Goal: Task Accomplishment & Management: Manage account settings

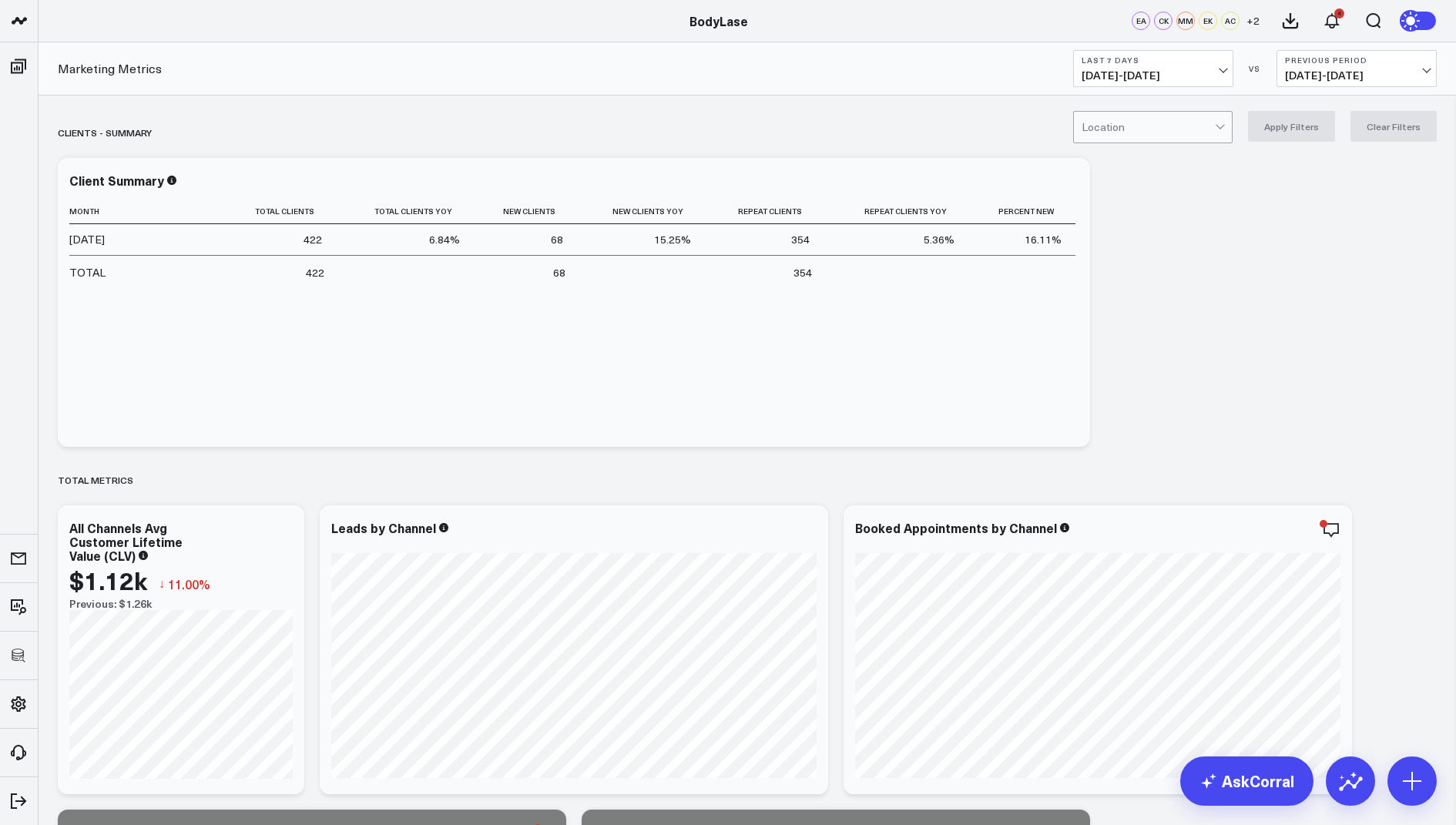
scroll to position [626, 0]
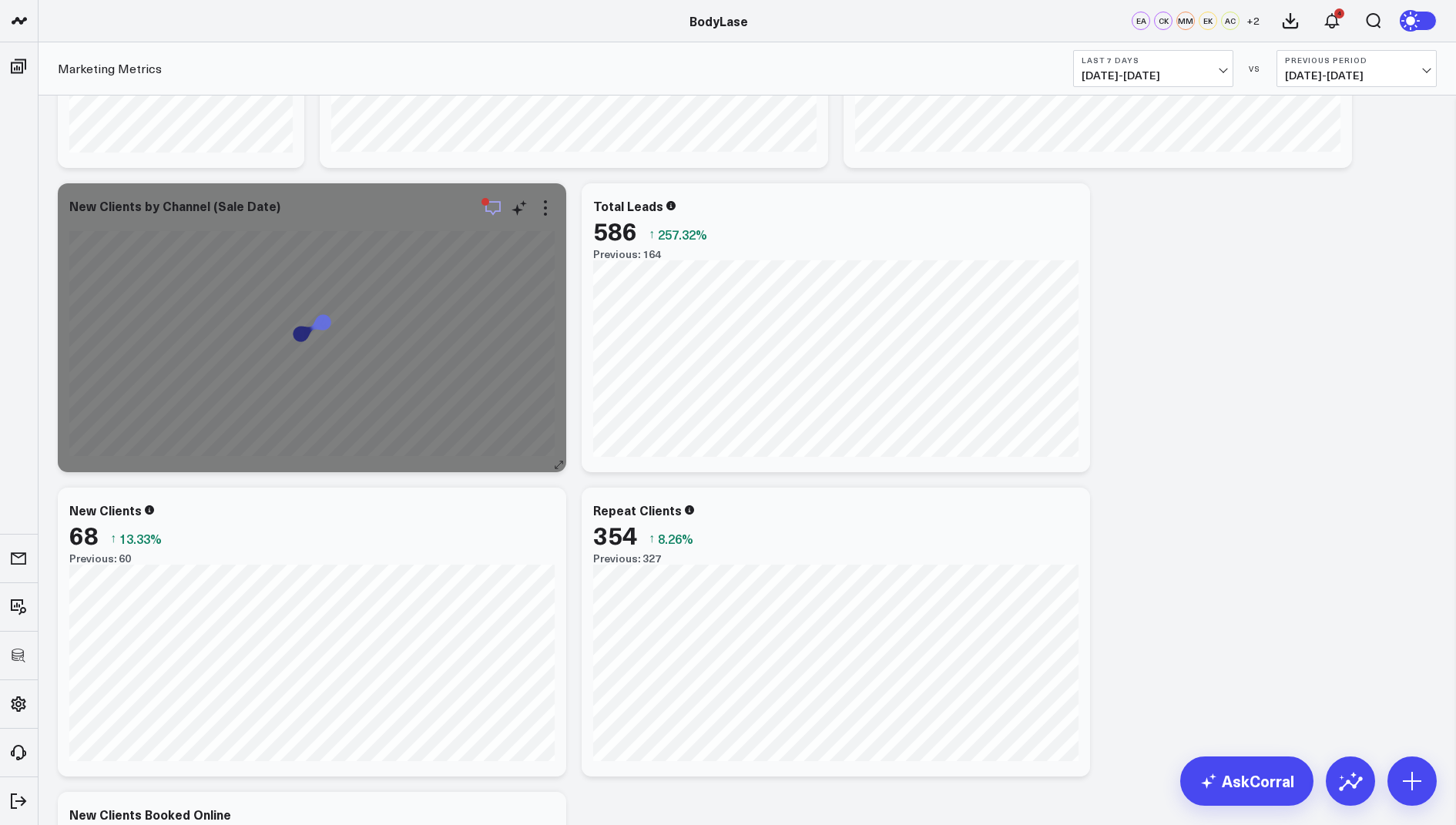
click at [491, 209] on icon "button" at bounding box center [493, 207] width 18 height 18
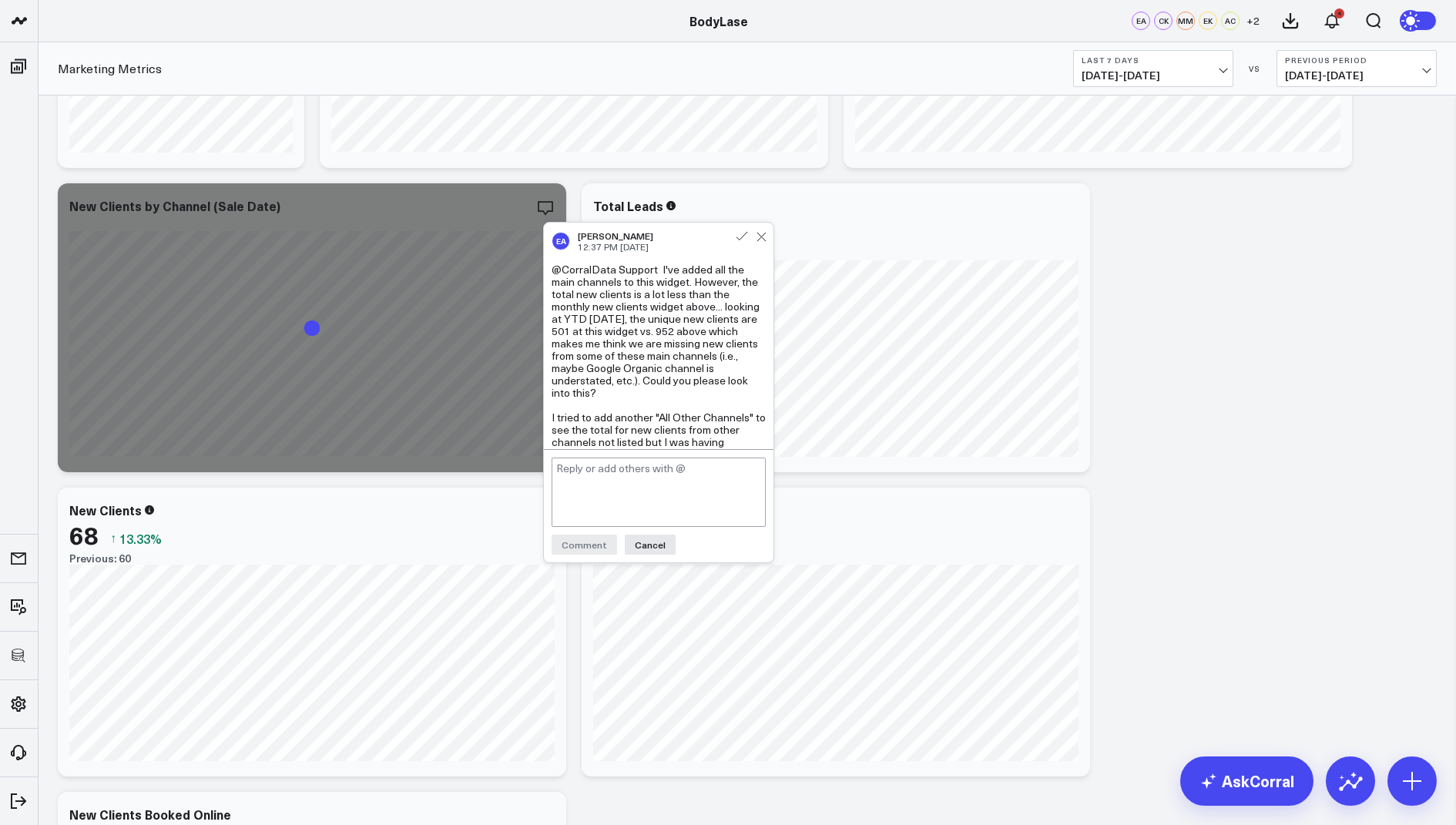
scroll to position [965, 0]
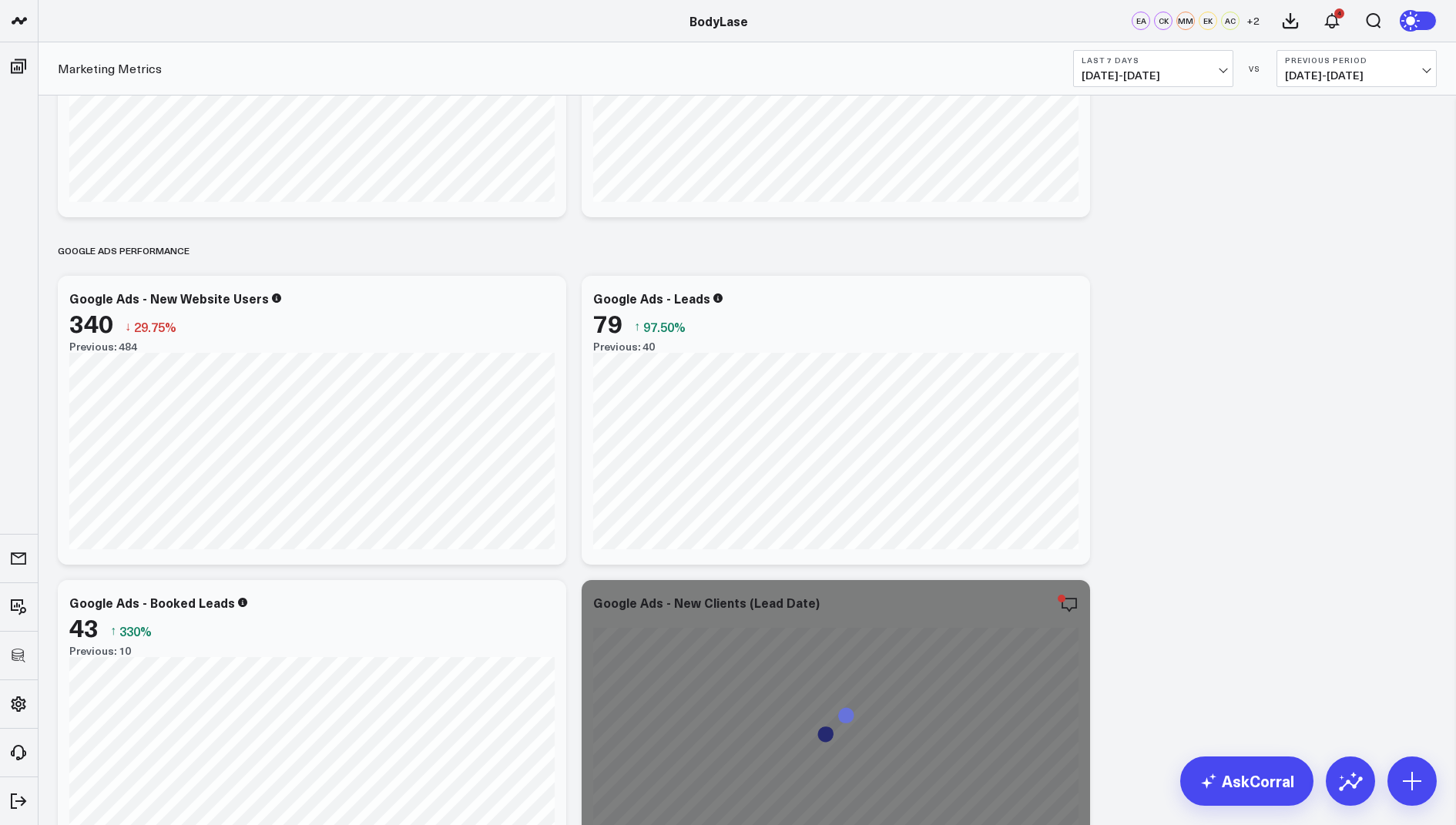
scroll to position [2336, 0]
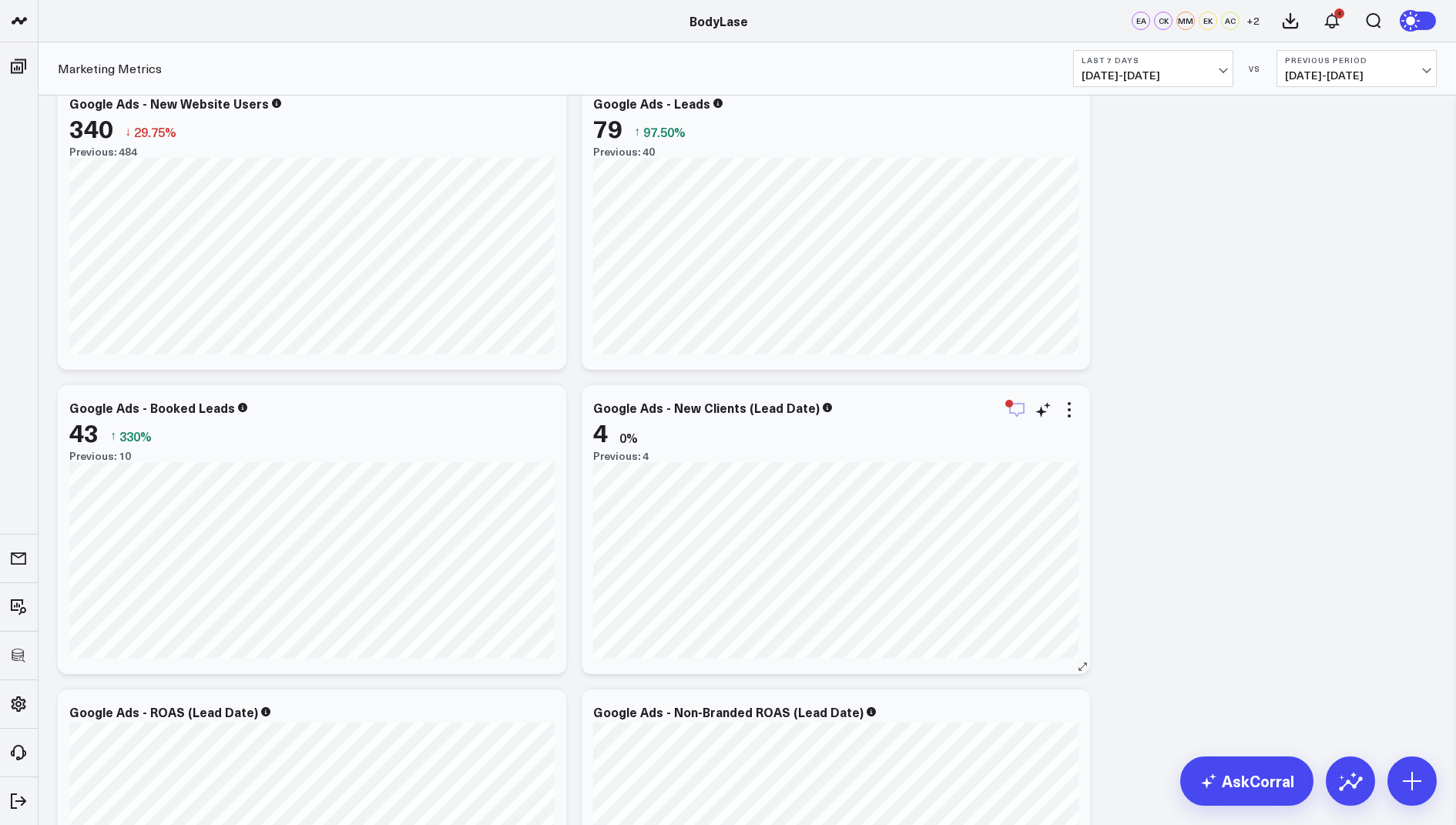
click at [1011, 408] on icon "button" at bounding box center [1016, 409] width 18 height 18
click at [1222, 332] on div "Clients - Summary Modify via AI Copy link to widget Ask support Remove Create l…" at bounding box center [747, 313] width 1395 height 5084
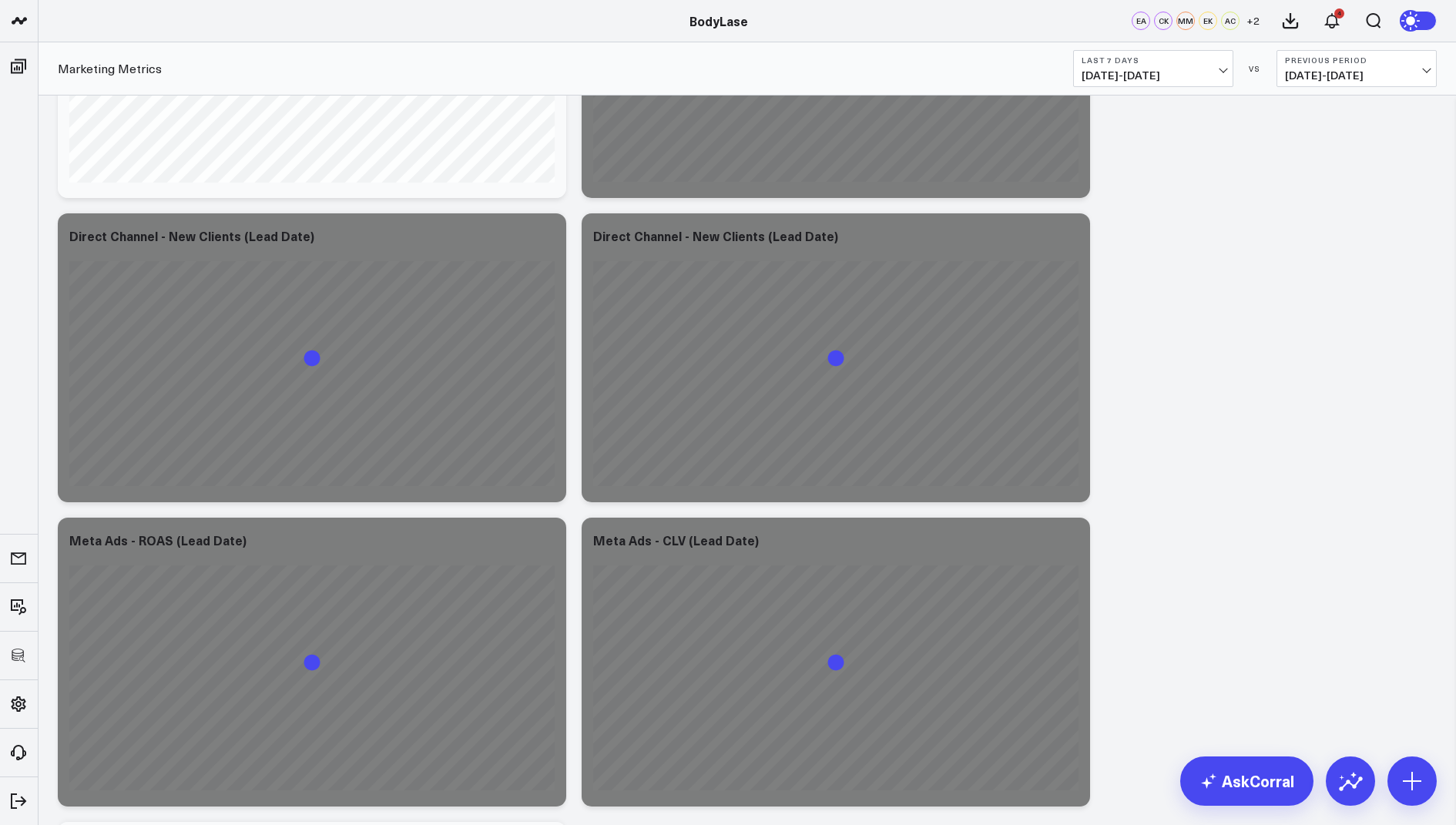
scroll to position [4457, 0]
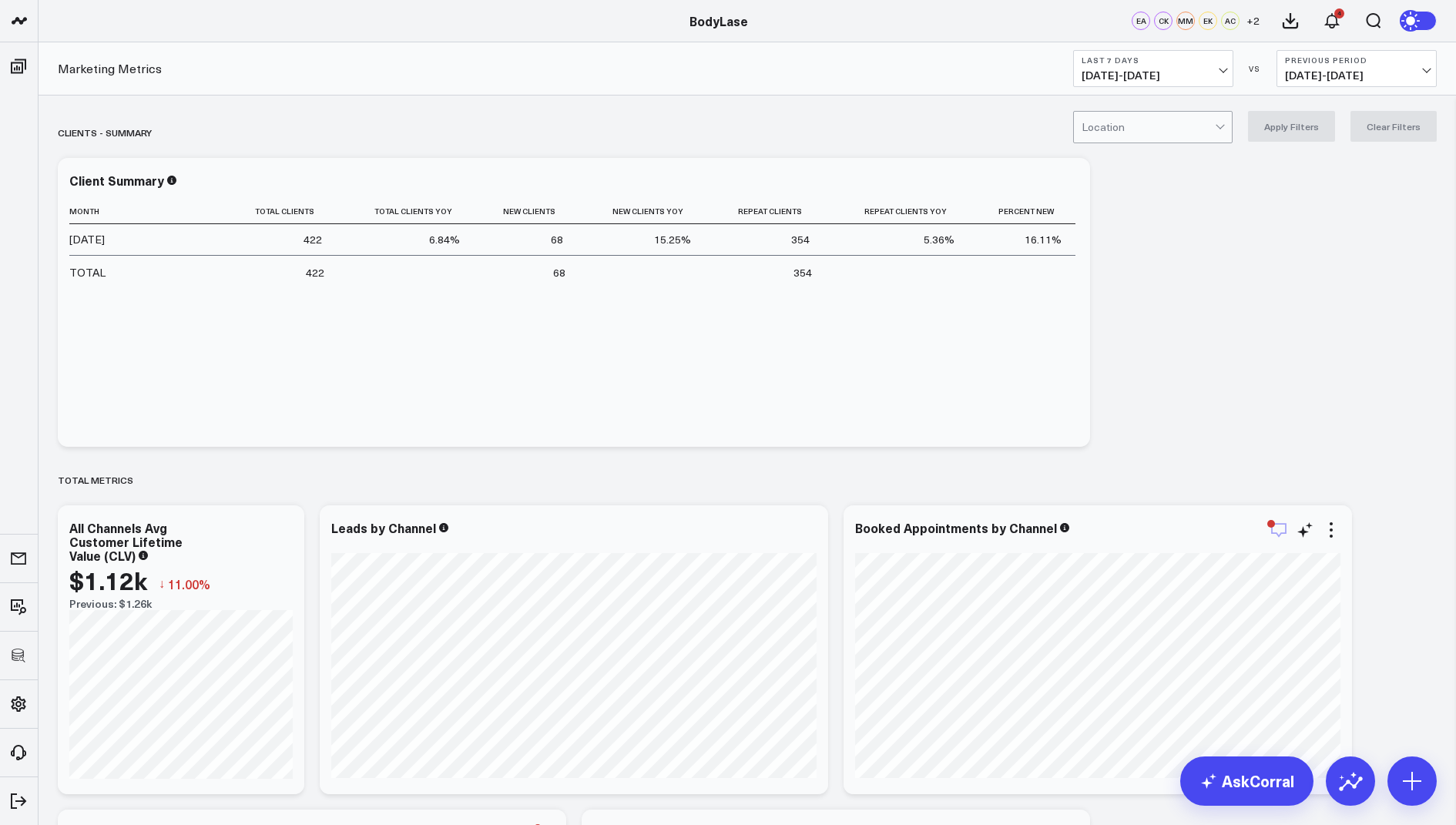
click at [1279, 531] on icon "button" at bounding box center [1279, 529] width 18 height 18
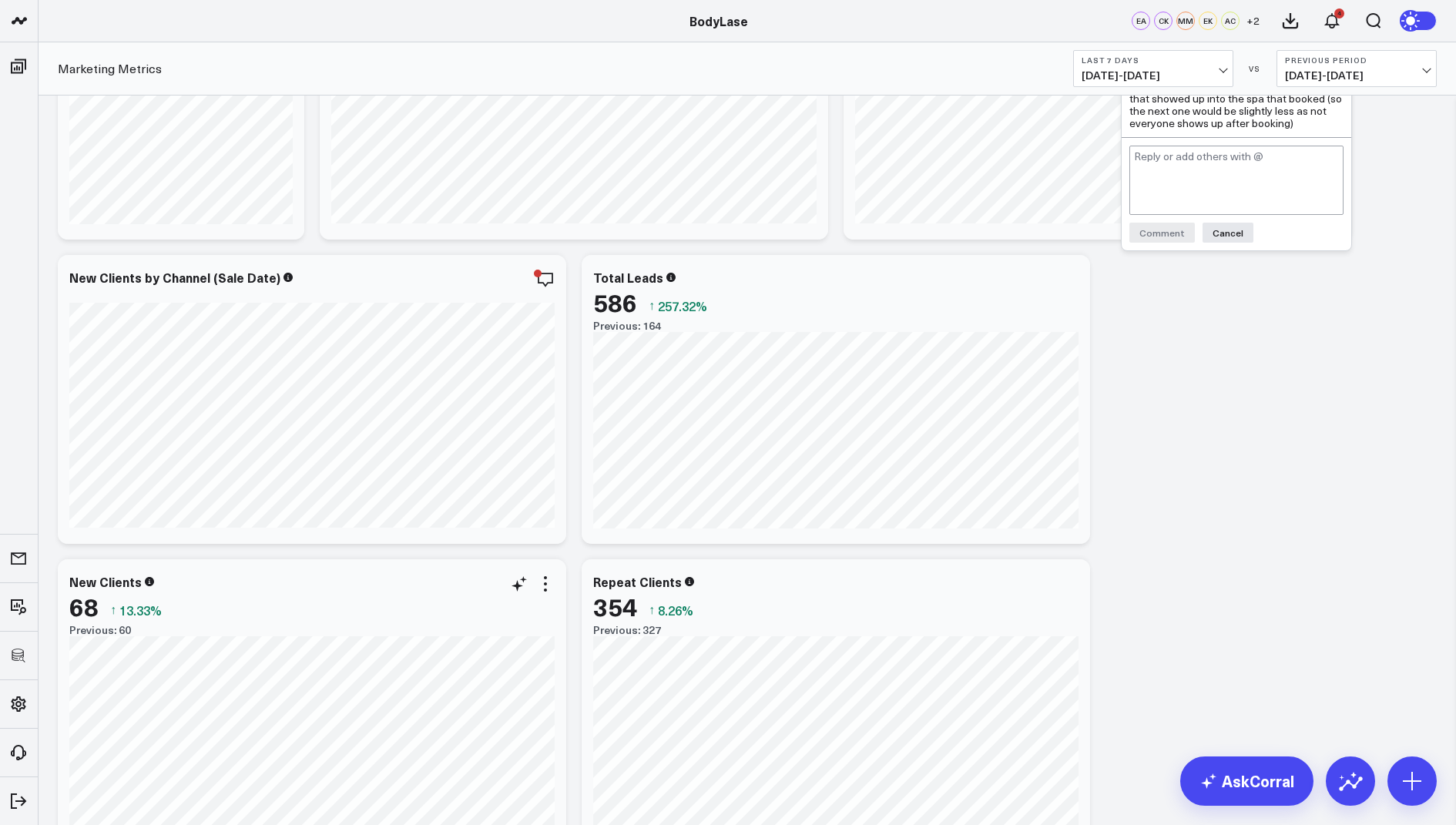
scroll to position [634, 0]
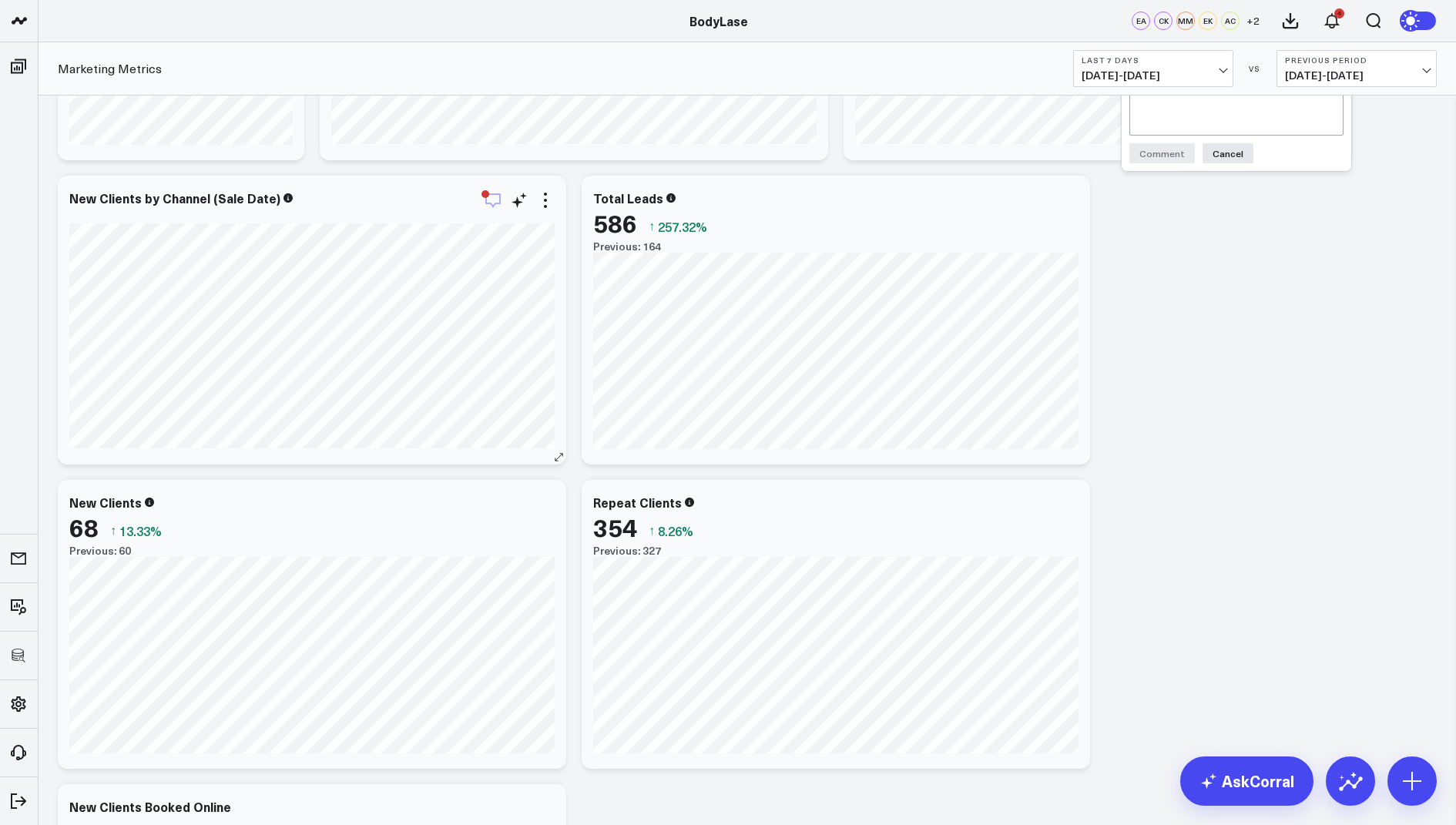
click at [483, 191] on div "button" at bounding box center [486, 194] width 8 height 8
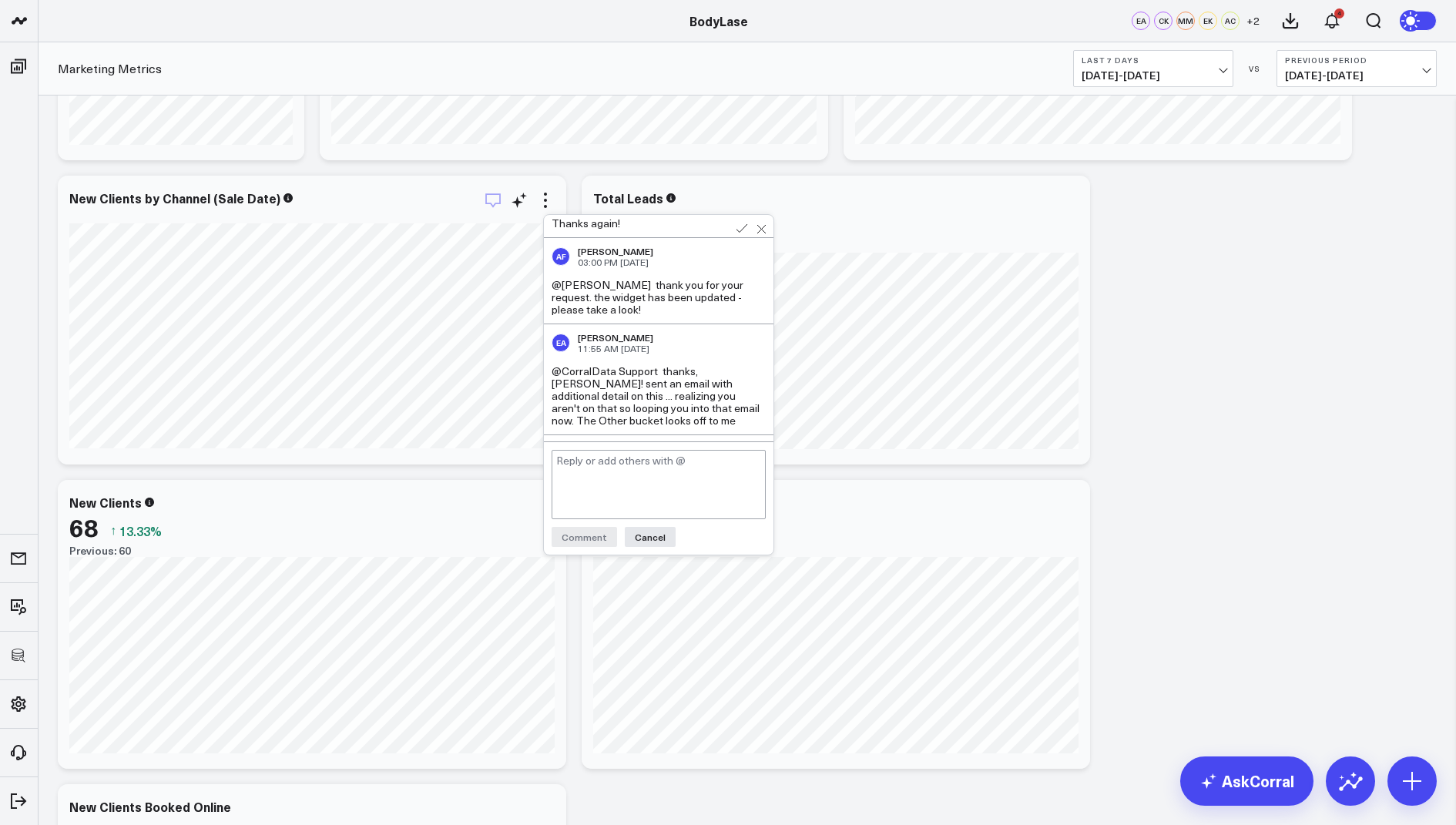
scroll to position [864, 0]
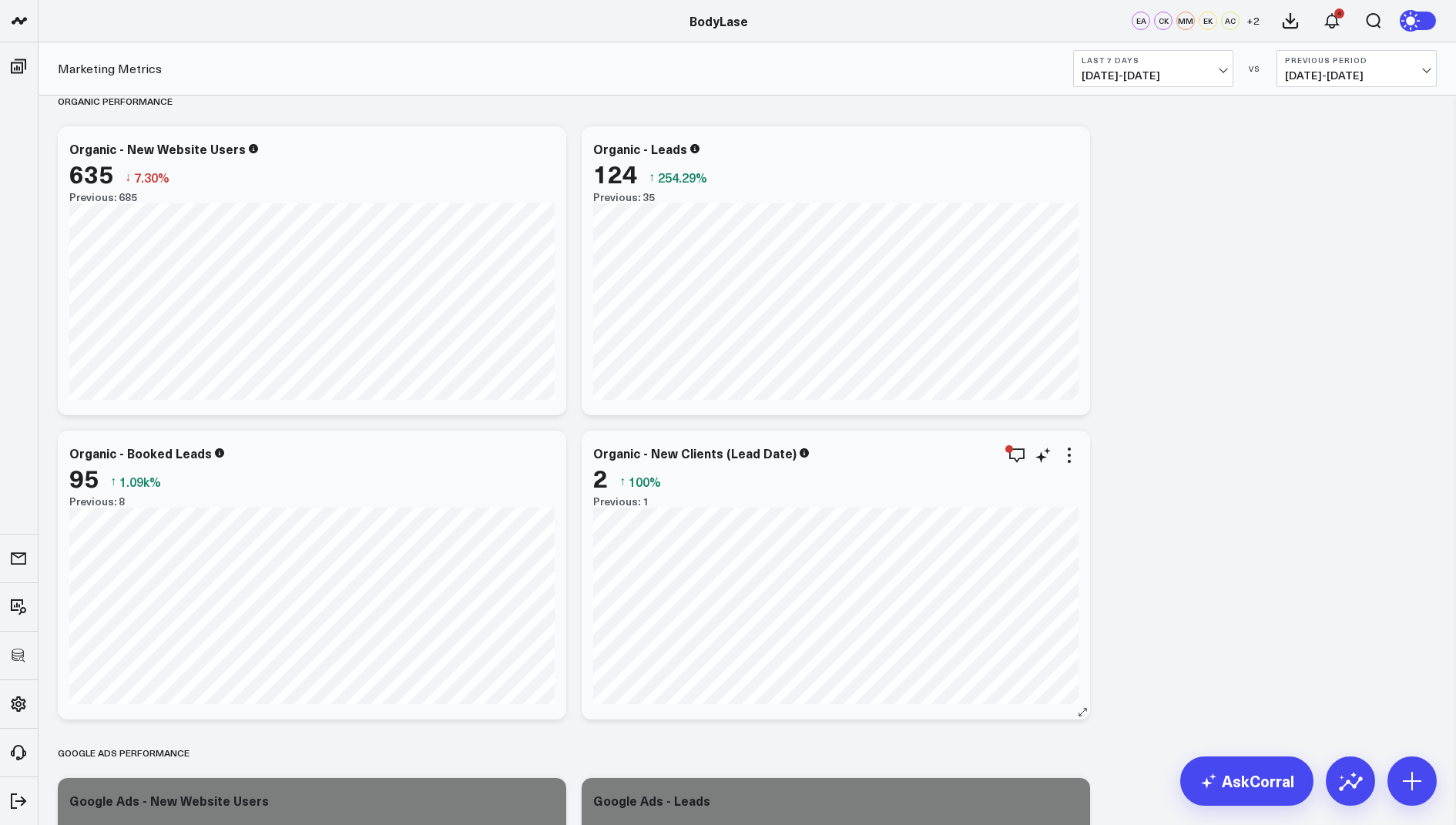
scroll to position [1665, 0]
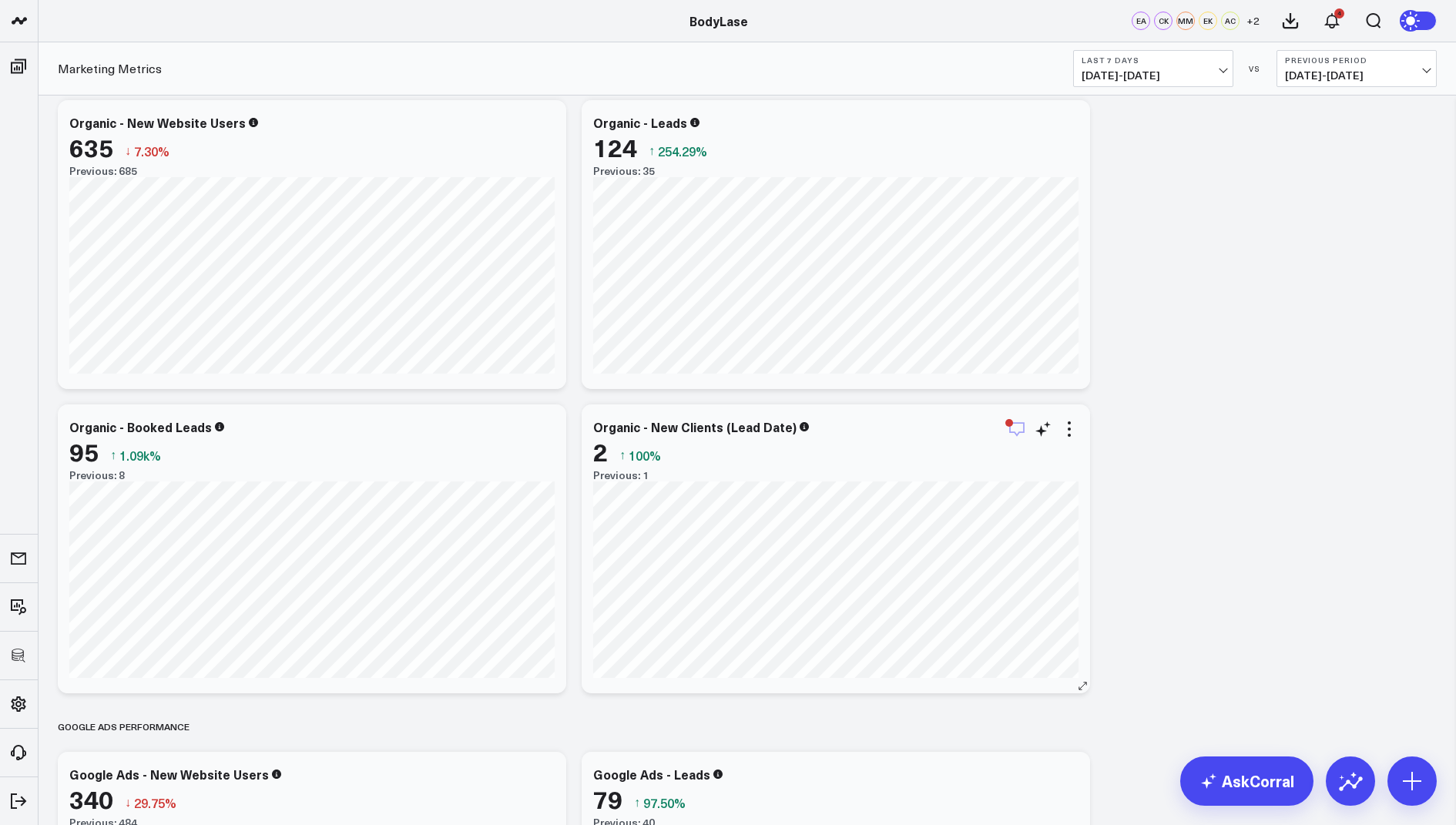
click at [1015, 429] on icon "button" at bounding box center [1016, 428] width 18 height 18
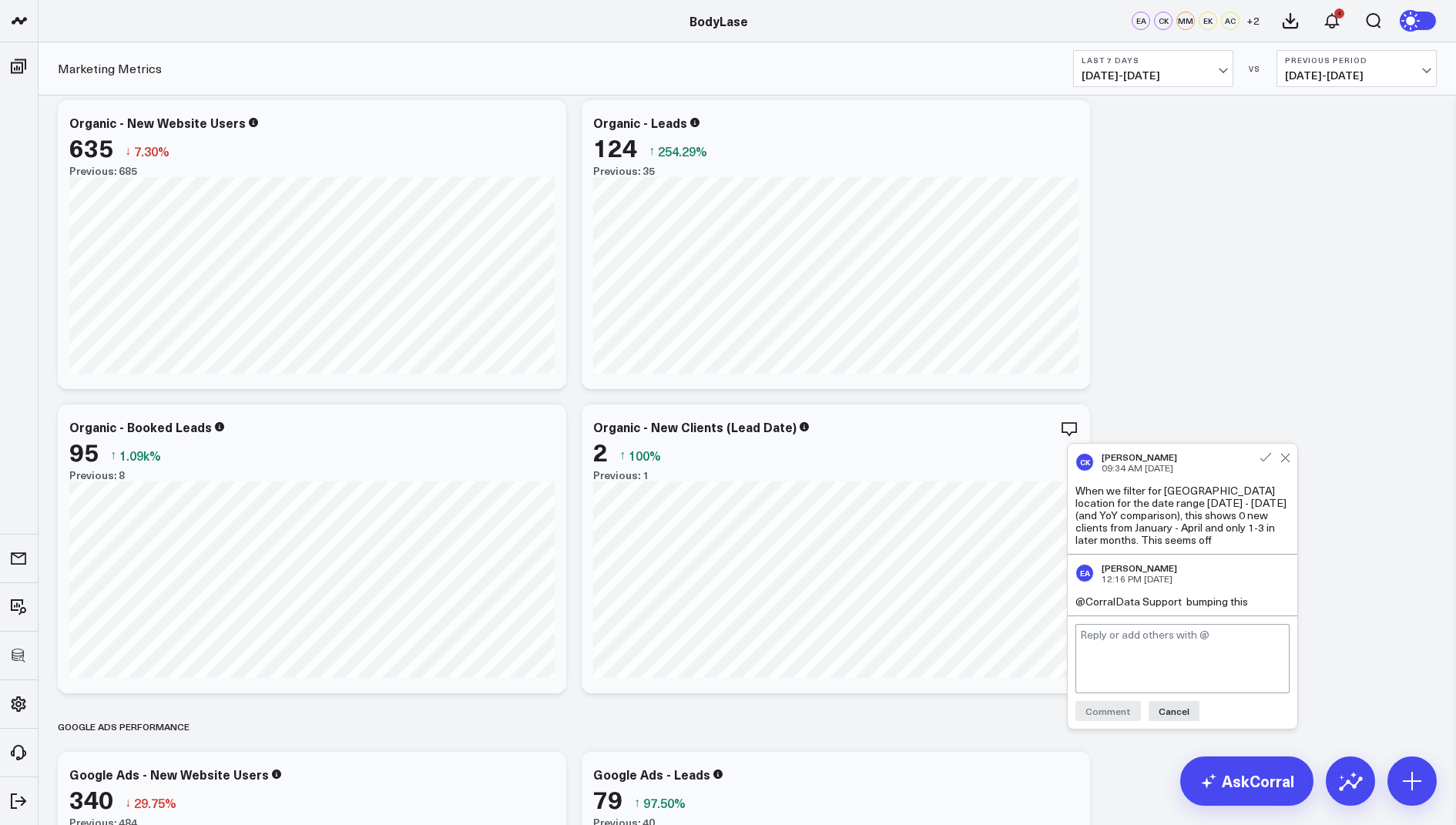
scroll to position [1677, 0]
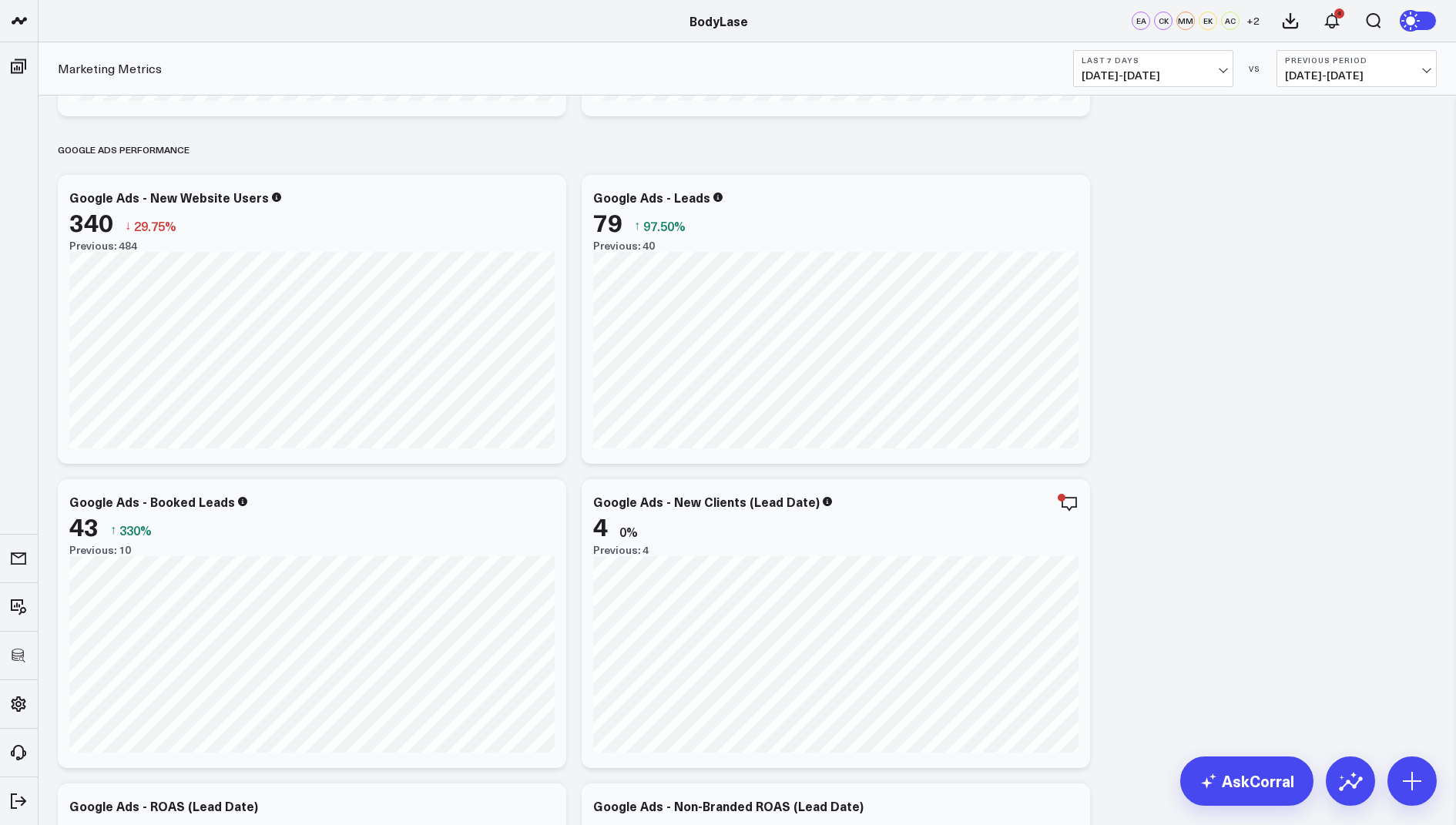
scroll to position [2253, 0]
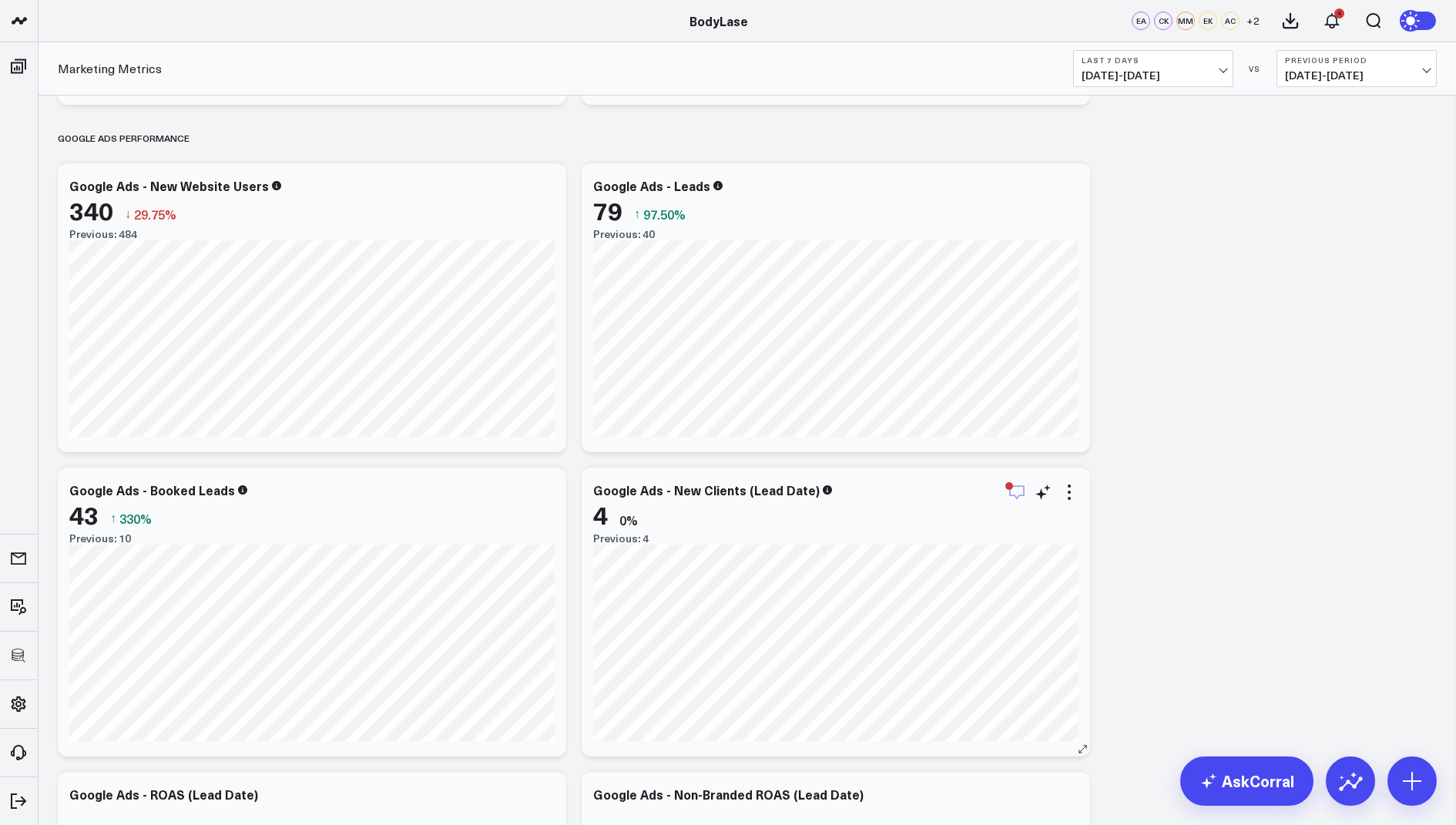
click at [1013, 498] on icon "button" at bounding box center [1016, 492] width 18 height 18
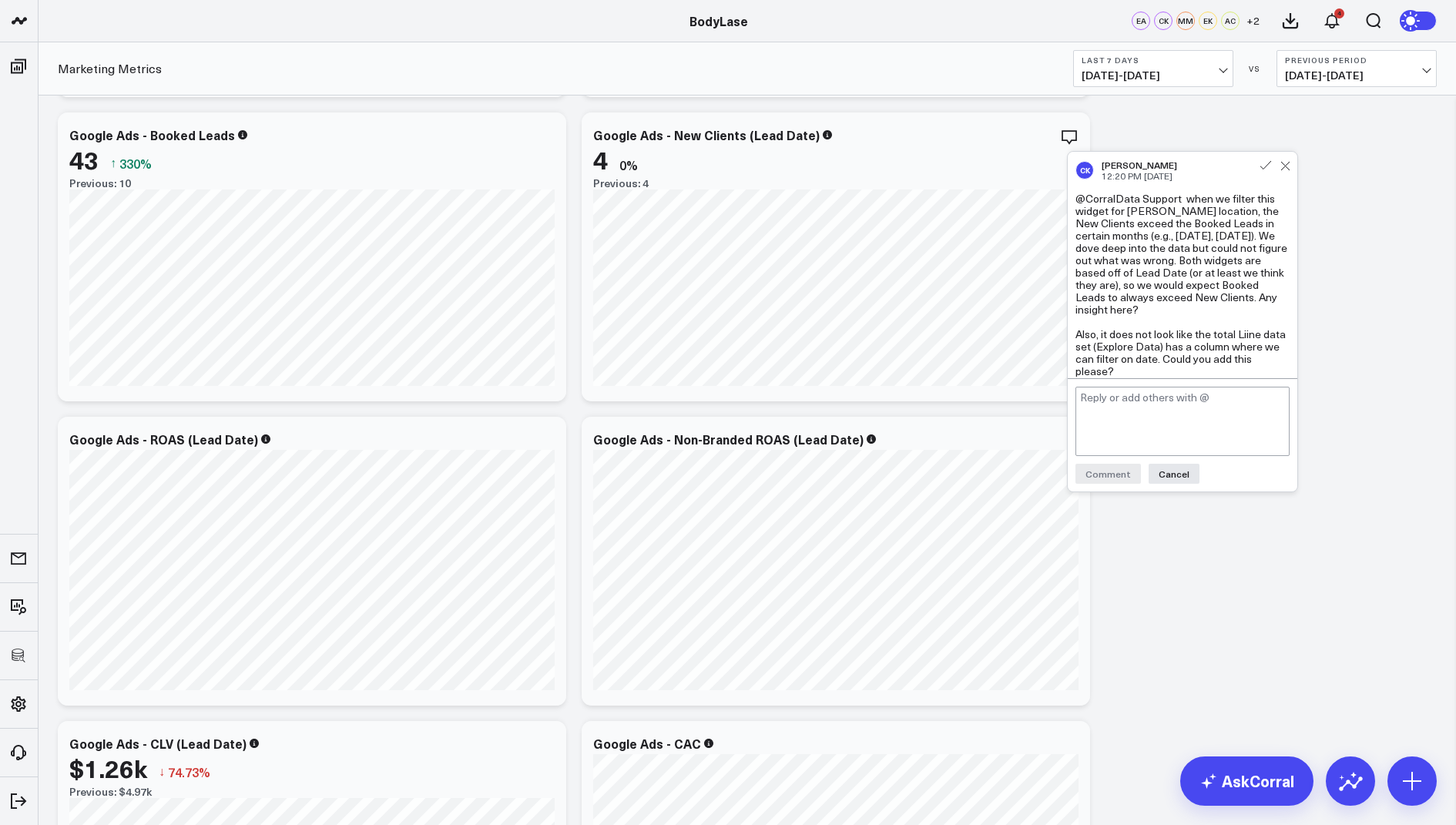
click at [1257, 585] on div "Clients - Summary Modify via AI Copy link to widget Ask support Remove Create l…" at bounding box center [747, 41] width 1395 height 5084
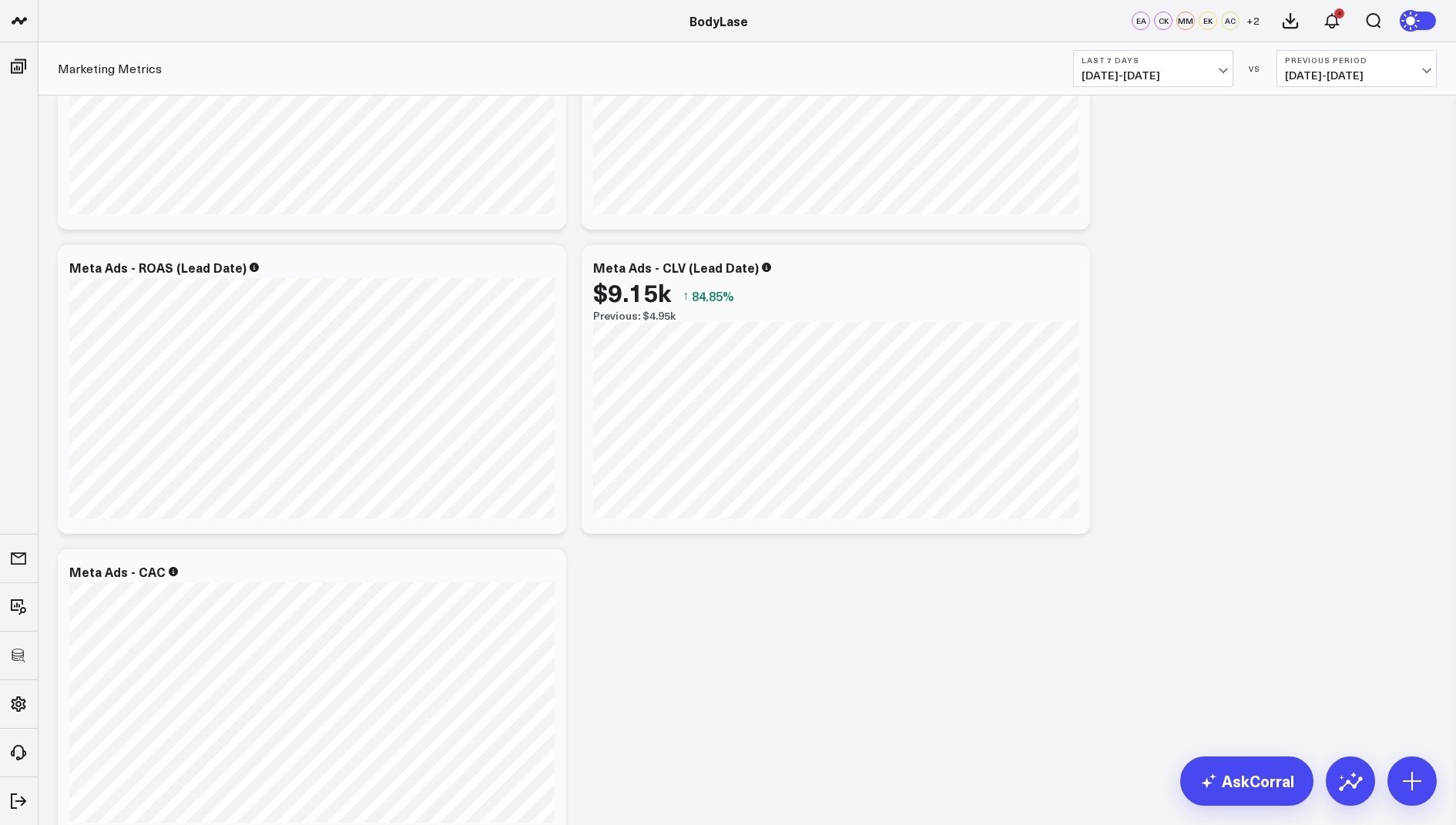
scroll to position [4457, 0]
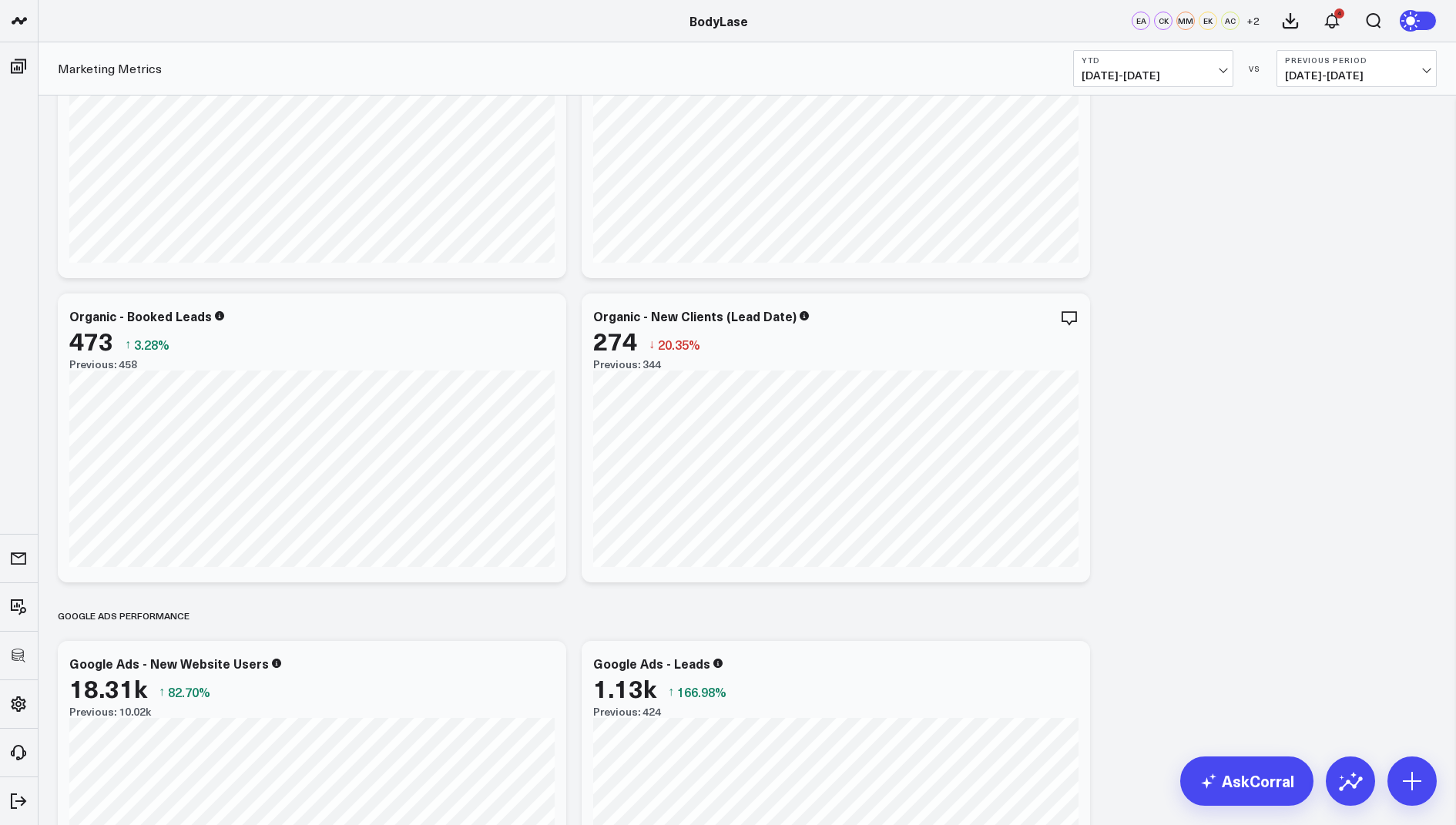
scroll to position [1785, 0]
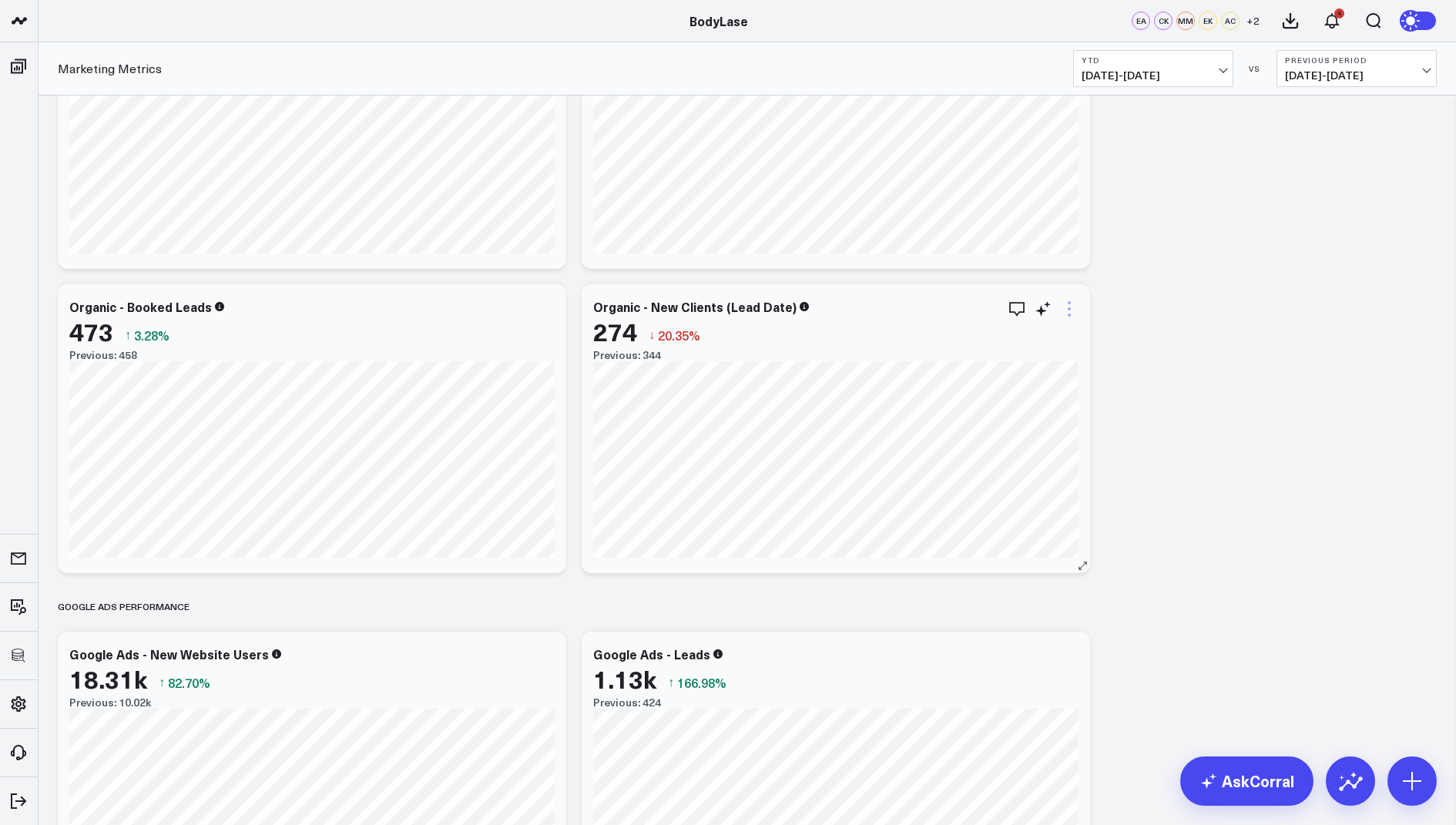
click at [1069, 310] on icon at bounding box center [1070, 309] width 3 height 3
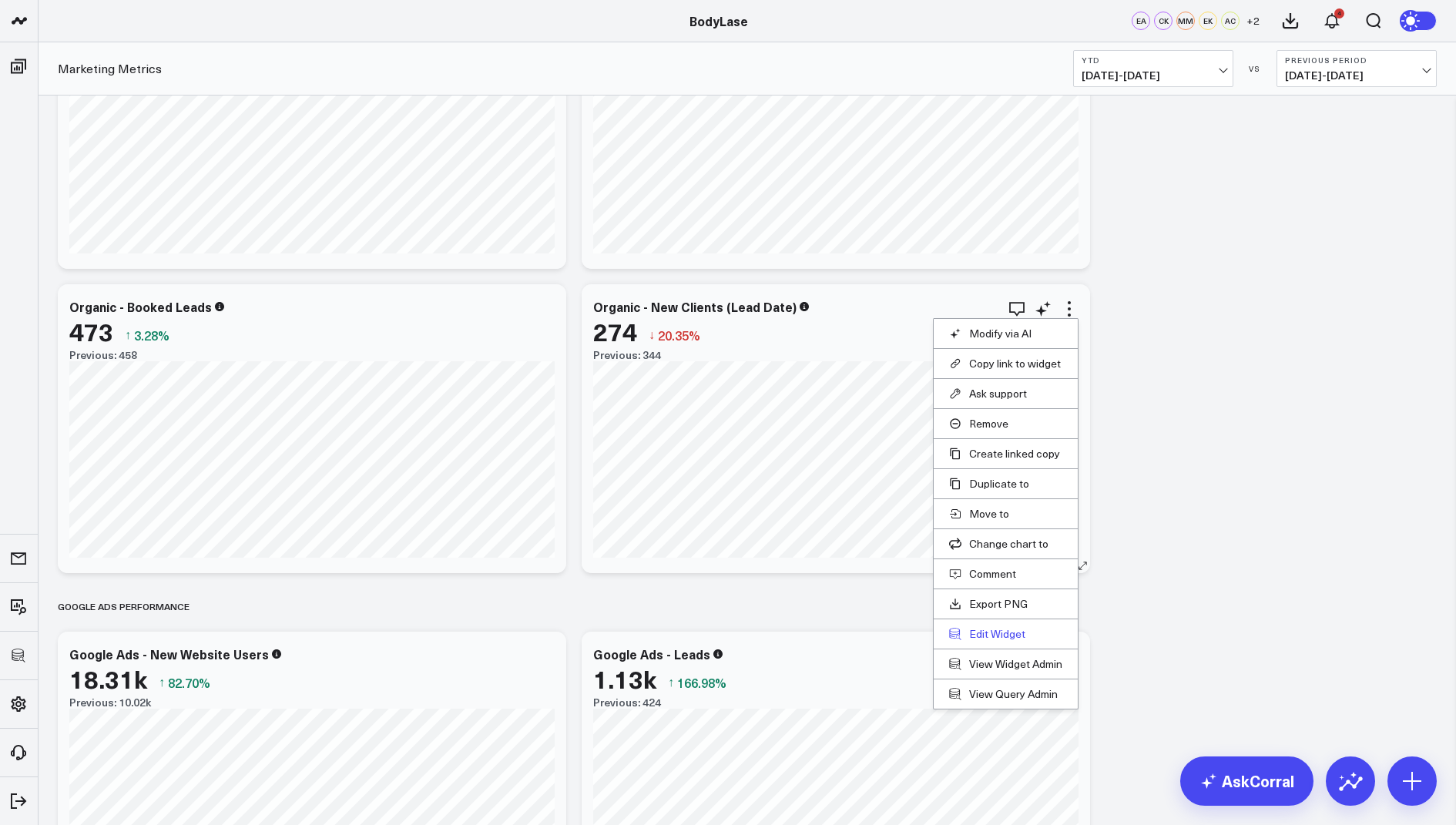
click at [983, 629] on button "Edit Widget" at bounding box center [1006, 633] width 113 height 14
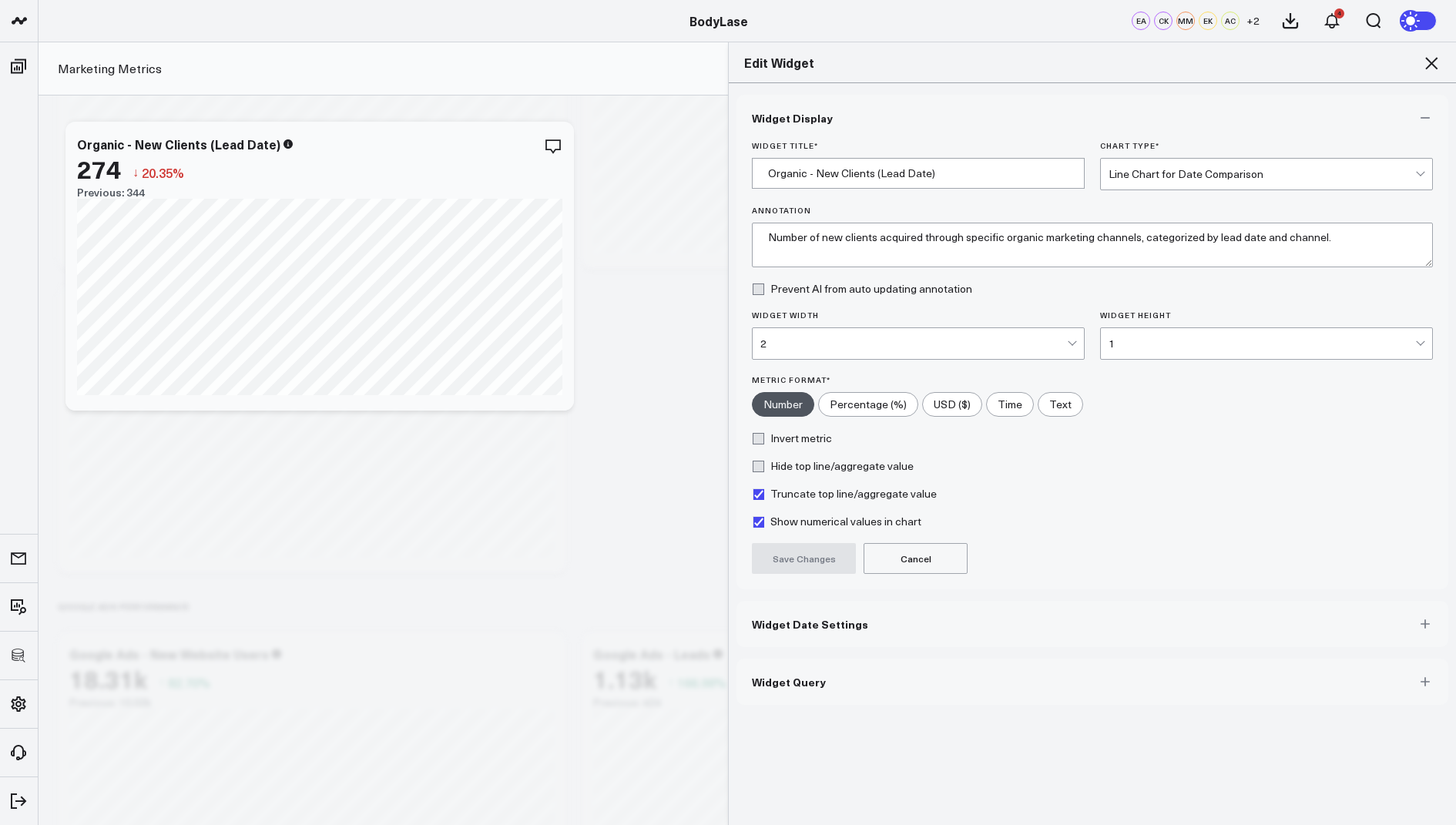
click at [825, 669] on button "Widget Query" at bounding box center [1092, 682] width 712 height 46
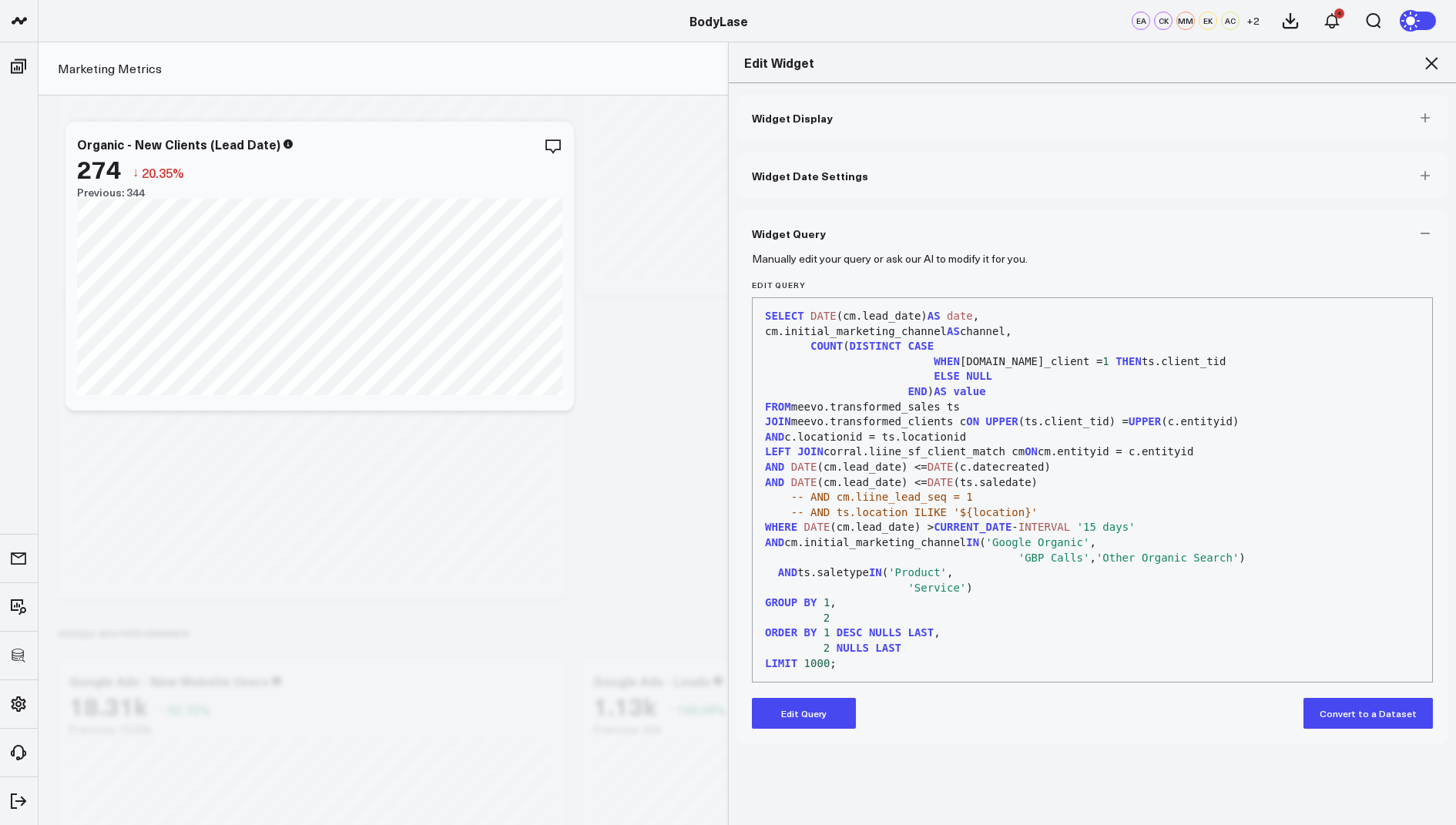
scroll to position [1755, 0]
click at [1432, 58] on icon at bounding box center [1431, 63] width 18 height 18
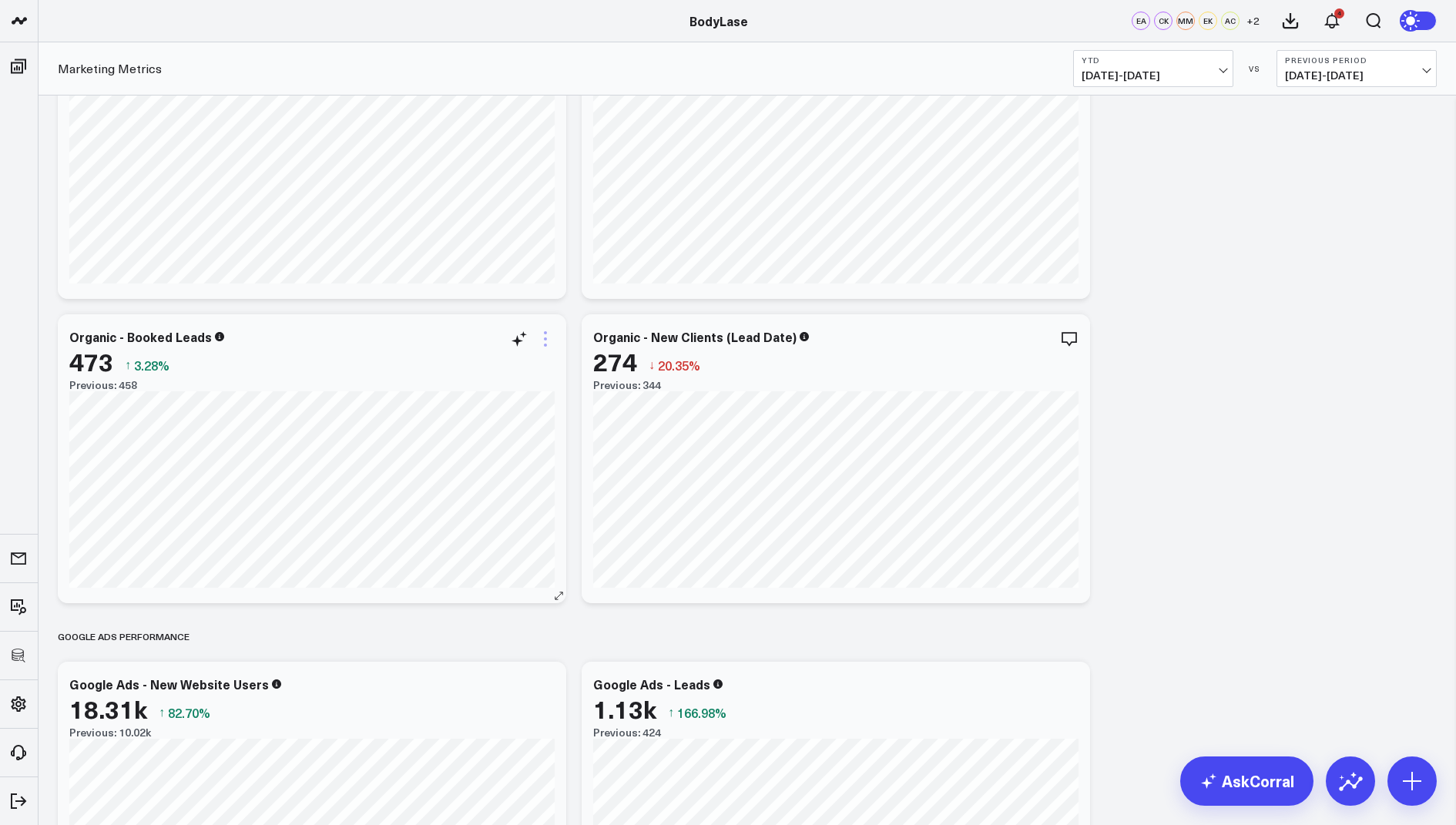
click at [543, 337] on icon at bounding box center [545, 339] width 18 height 18
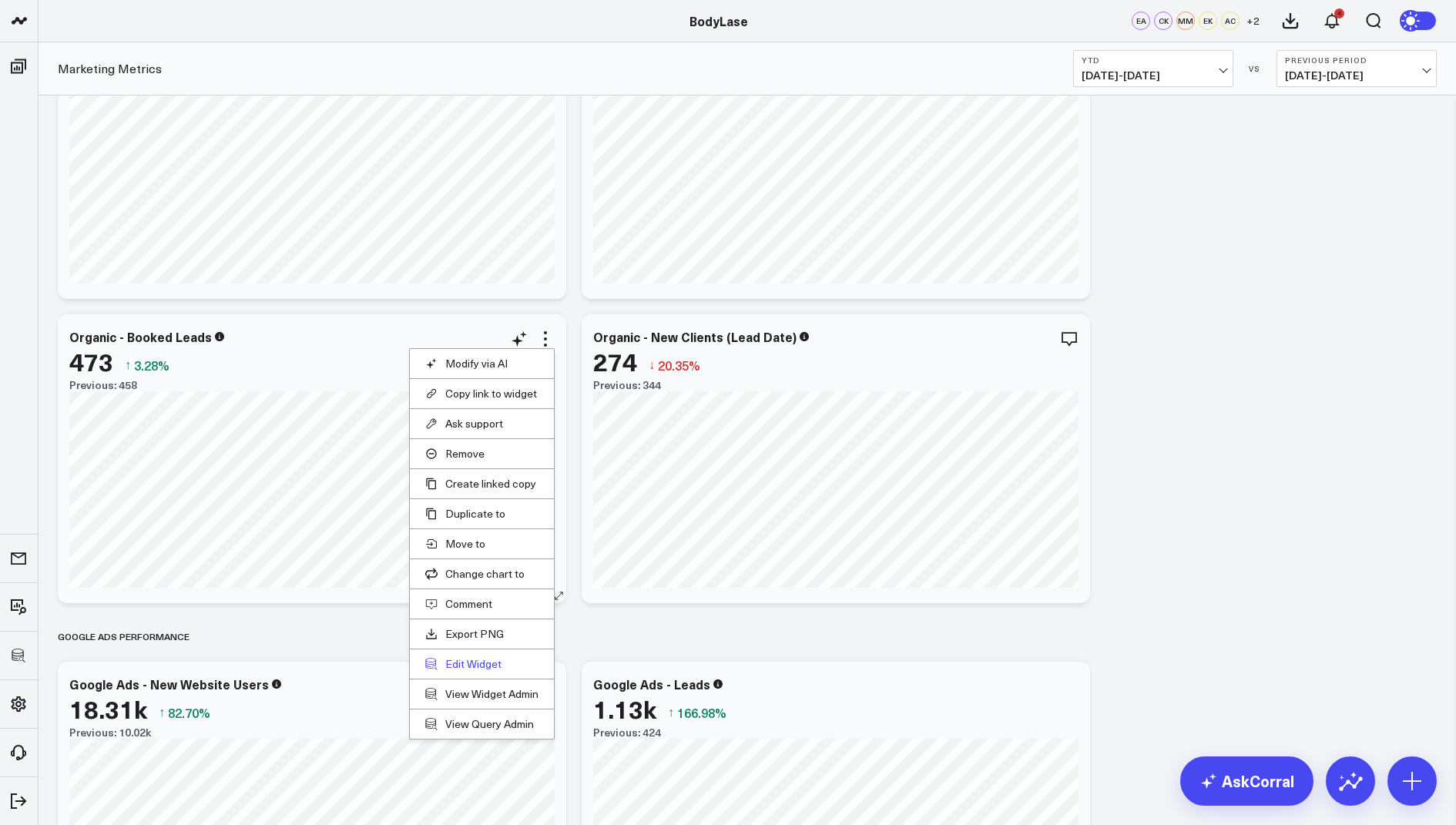
click at [450, 660] on button "Edit Widget" at bounding box center [482, 664] width 113 height 14
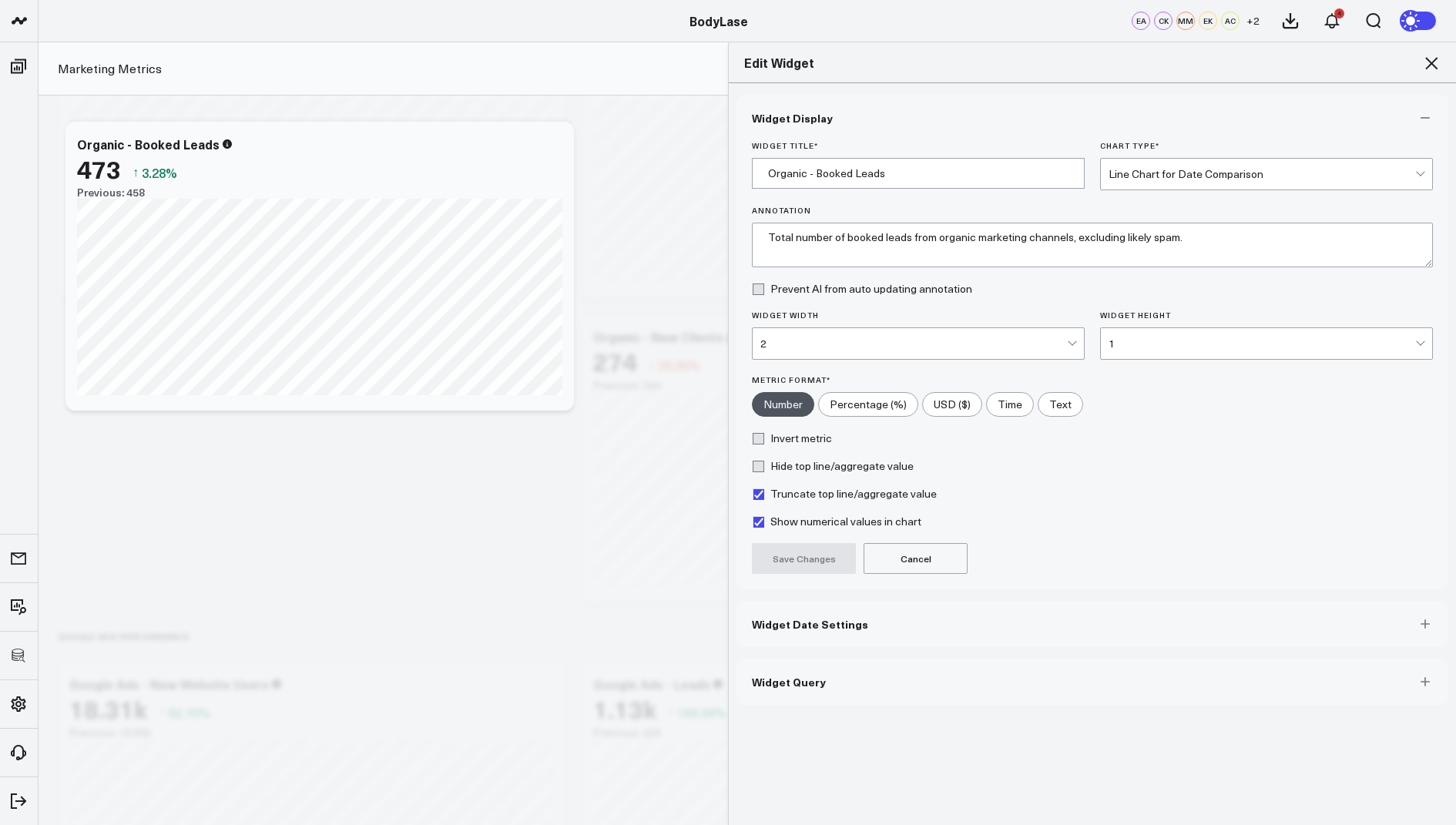
click at [771, 669] on button "Widget Query" at bounding box center [1092, 682] width 712 height 46
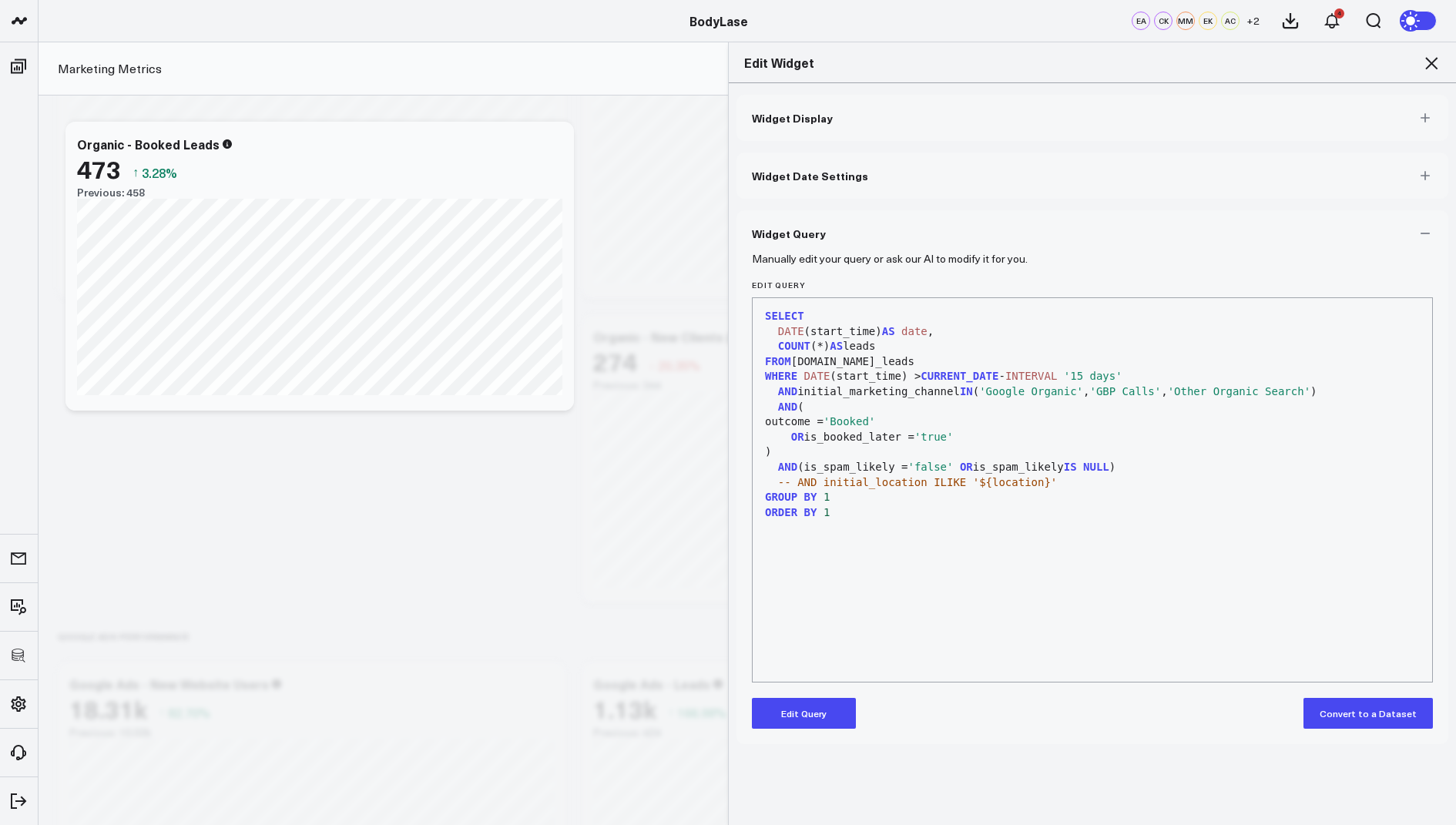
click at [1434, 64] on icon at bounding box center [1431, 63] width 18 height 18
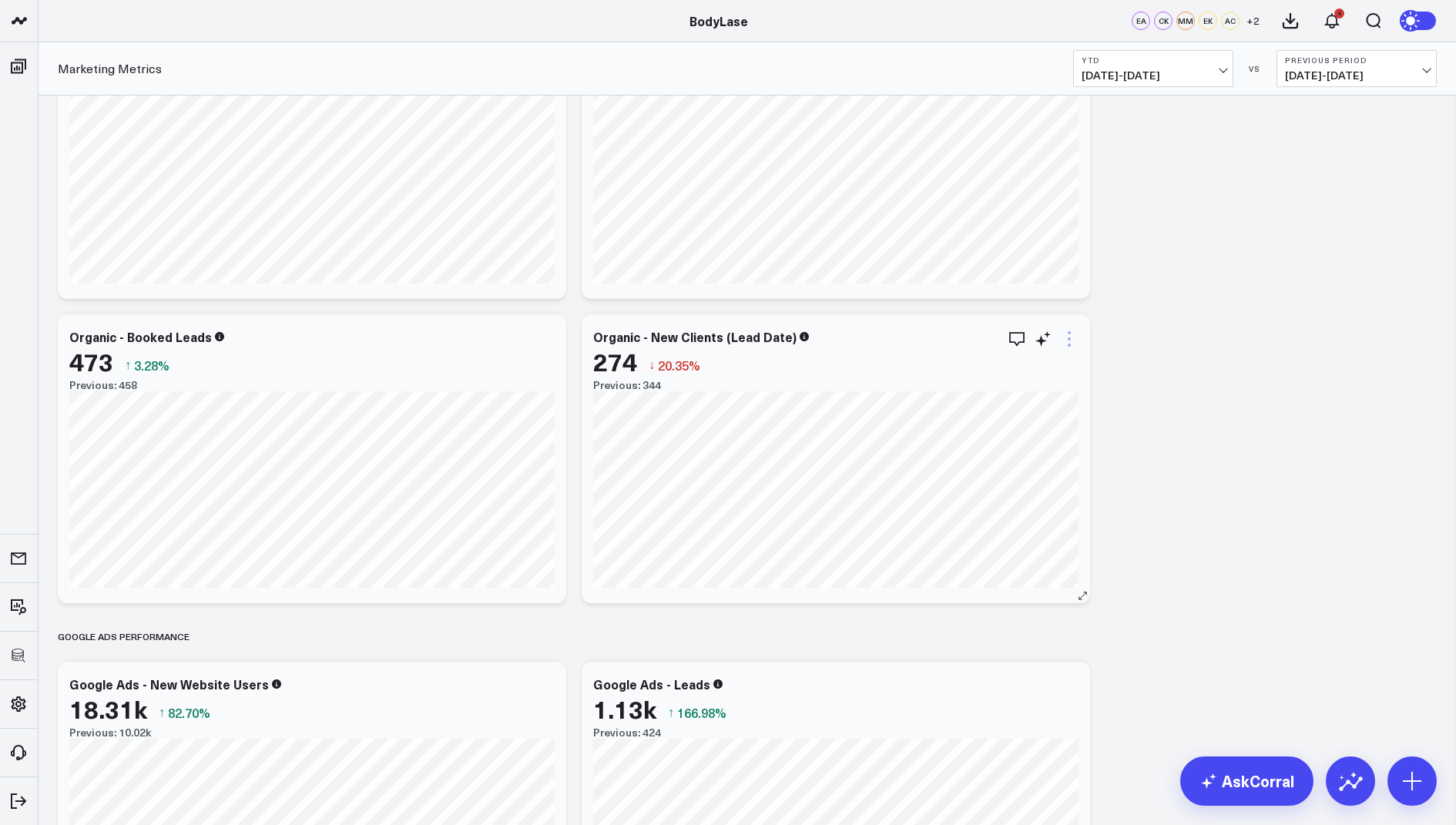
click at [1064, 337] on icon at bounding box center [1069, 339] width 18 height 18
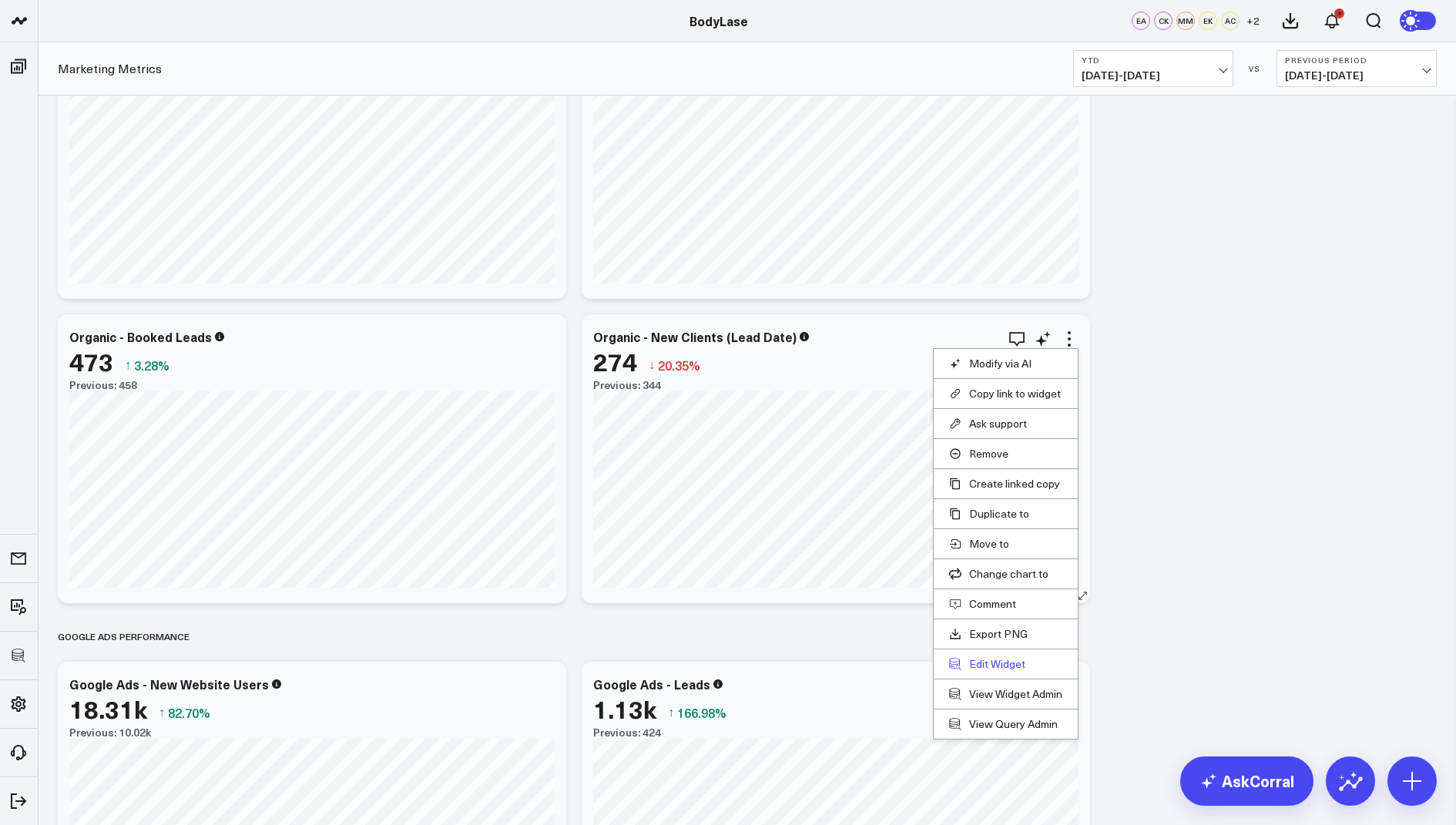
click at [975, 664] on button "Edit Widget" at bounding box center [1006, 664] width 113 height 14
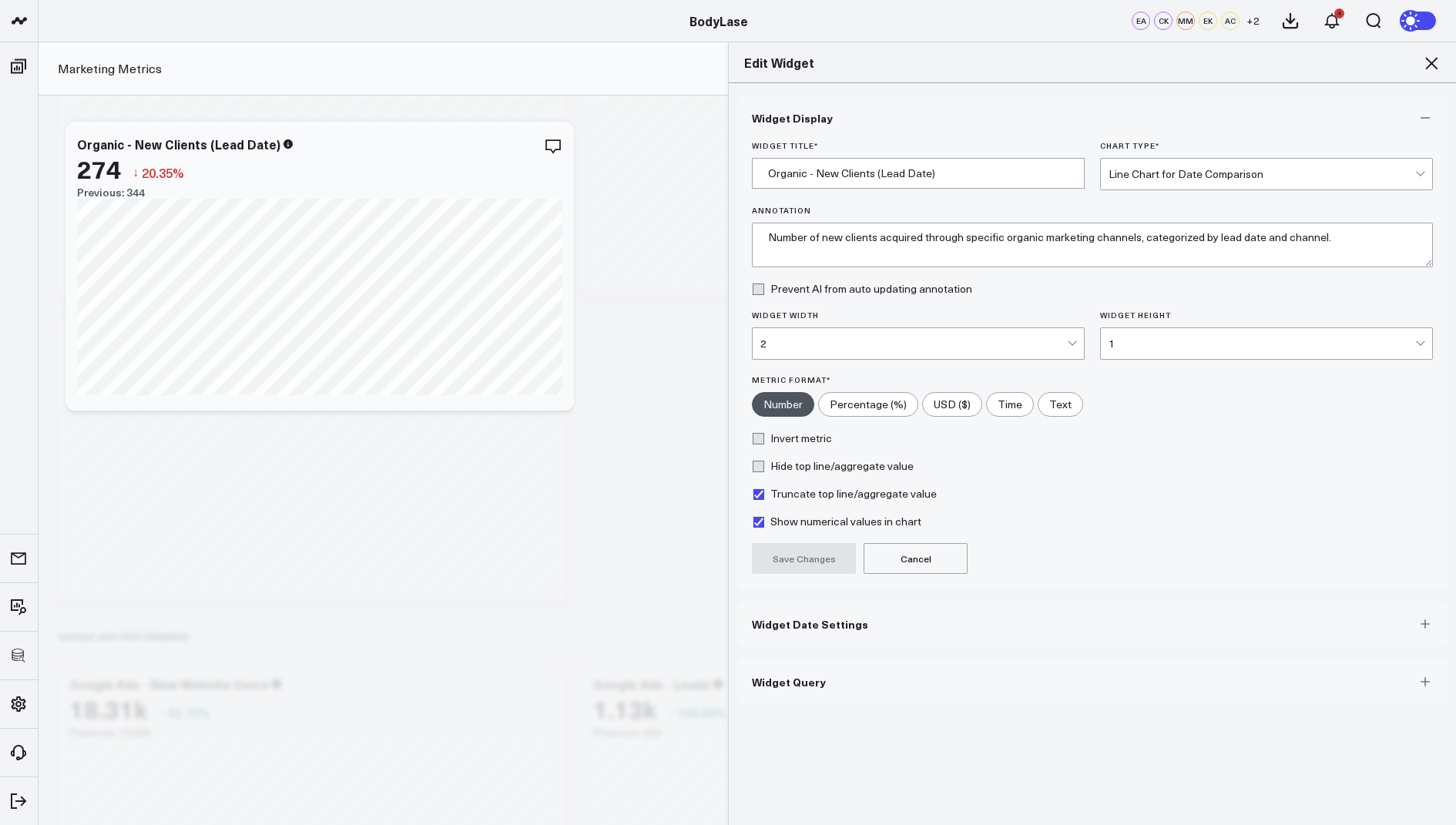
click at [825, 689] on button "Widget Query" at bounding box center [1092, 682] width 712 height 46
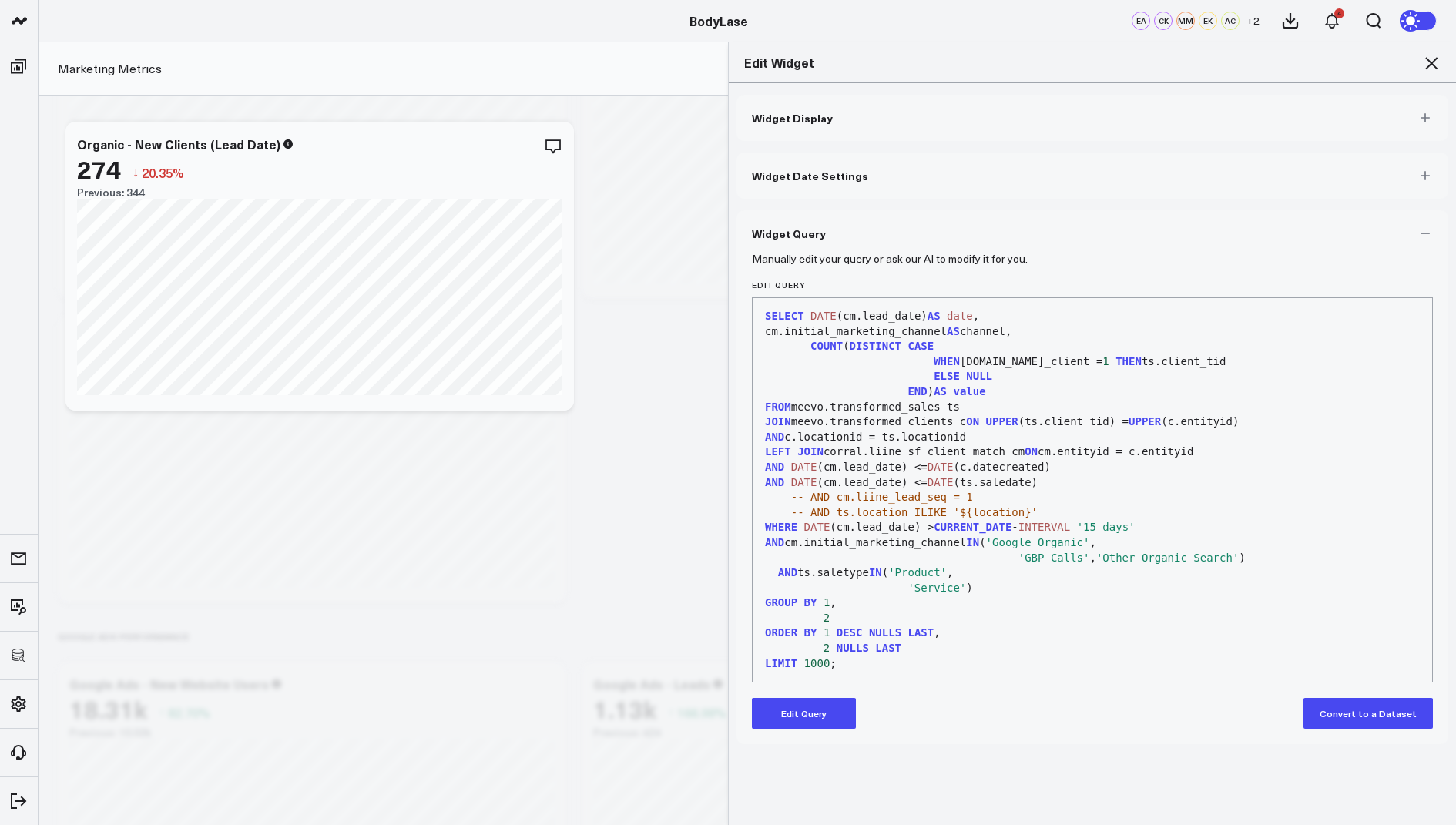
click at [1427, 72] on div "Edit Widget" at bounding box center [1093, 62] width 728 height 41
click at [1445, 37] on header "3725 Test 829 Studios Accenture Acme Industrial Activant Capital Agriculture & …" at bounding box center [728, 21] width 1456 height 42
click at [1439, 49] on div "Edit Widget" at bounding box center [1093, 62] width 728 height 41
click at [1431, 63] on icon at bounding box center [1432, 64] width 13 height 13
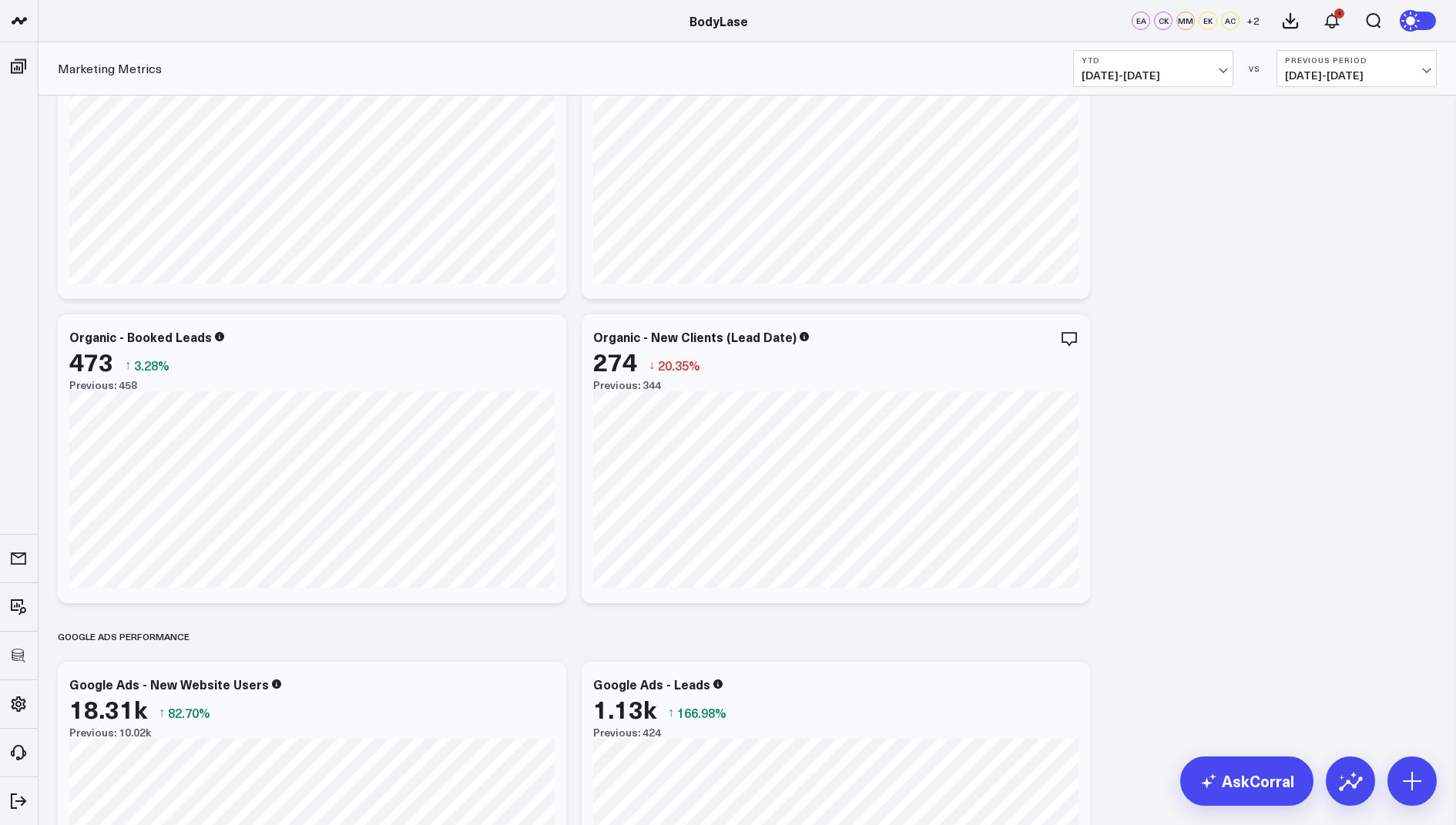
scroll to position [1551, 0]
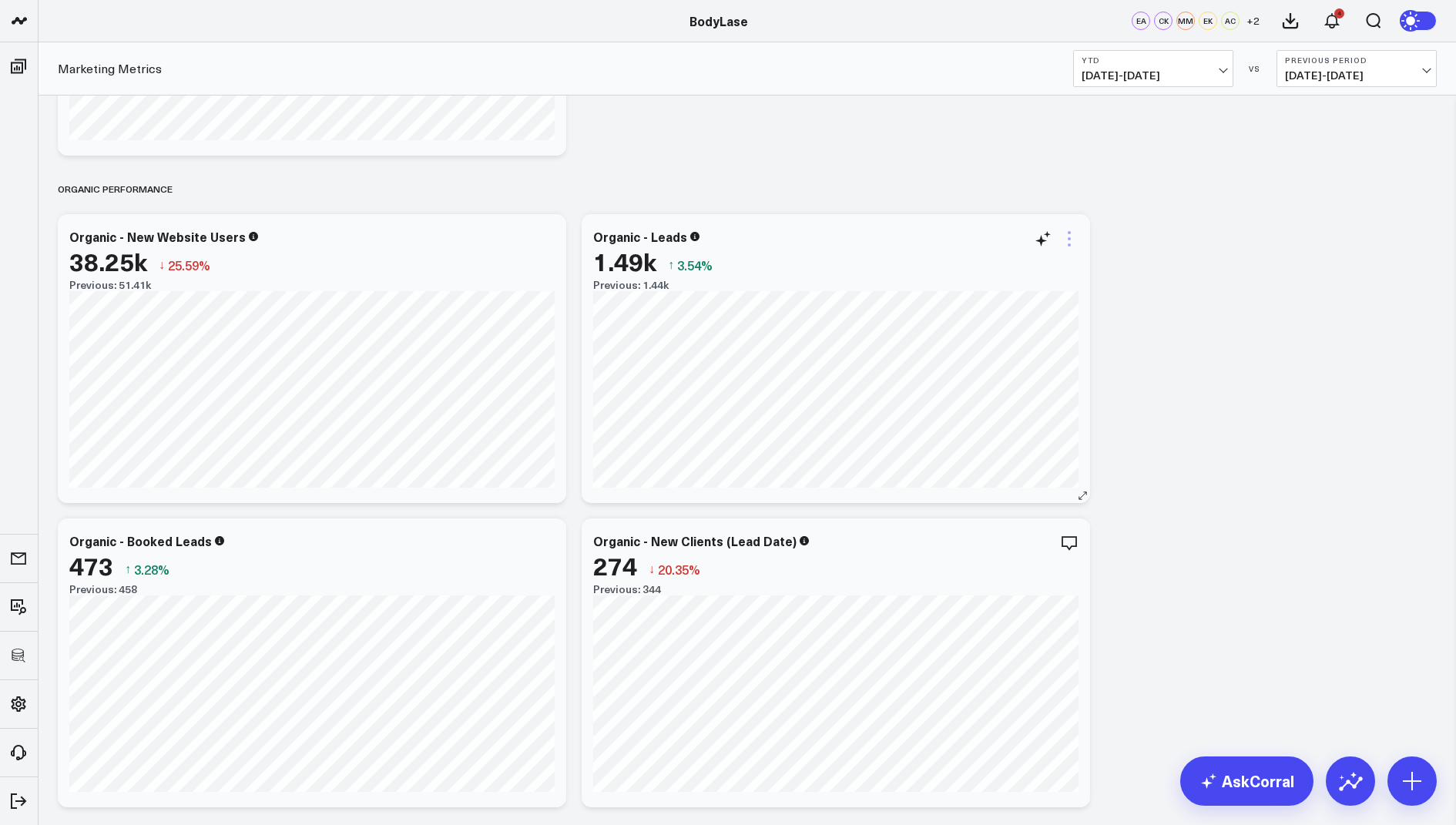
click at [1070, 239] on icon at bounding box center [1069, 238] width 18 height 18
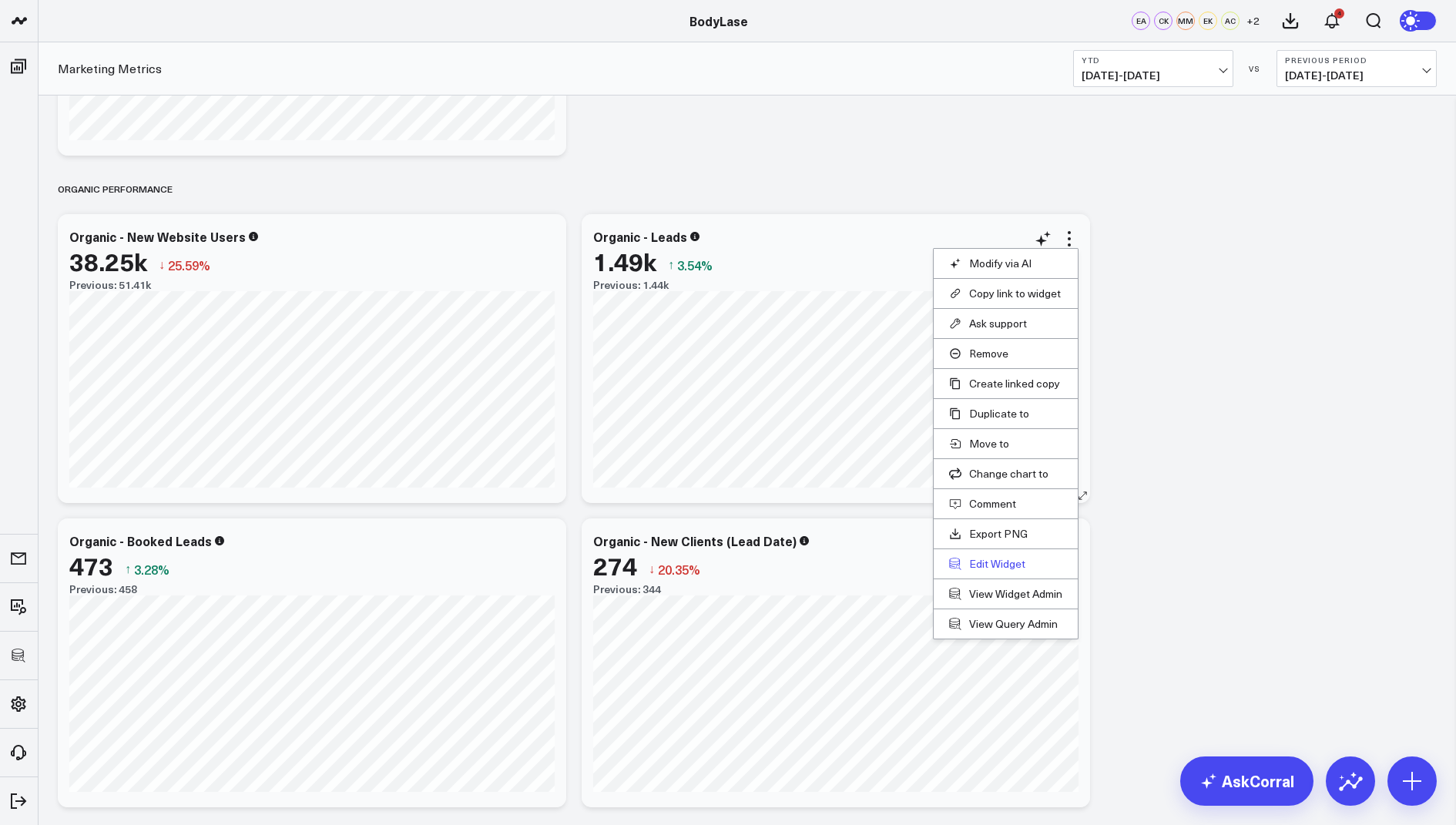
click at [980, 562] on button "Edit Widget" at bounding box center [1006, 564] width 113 height 14
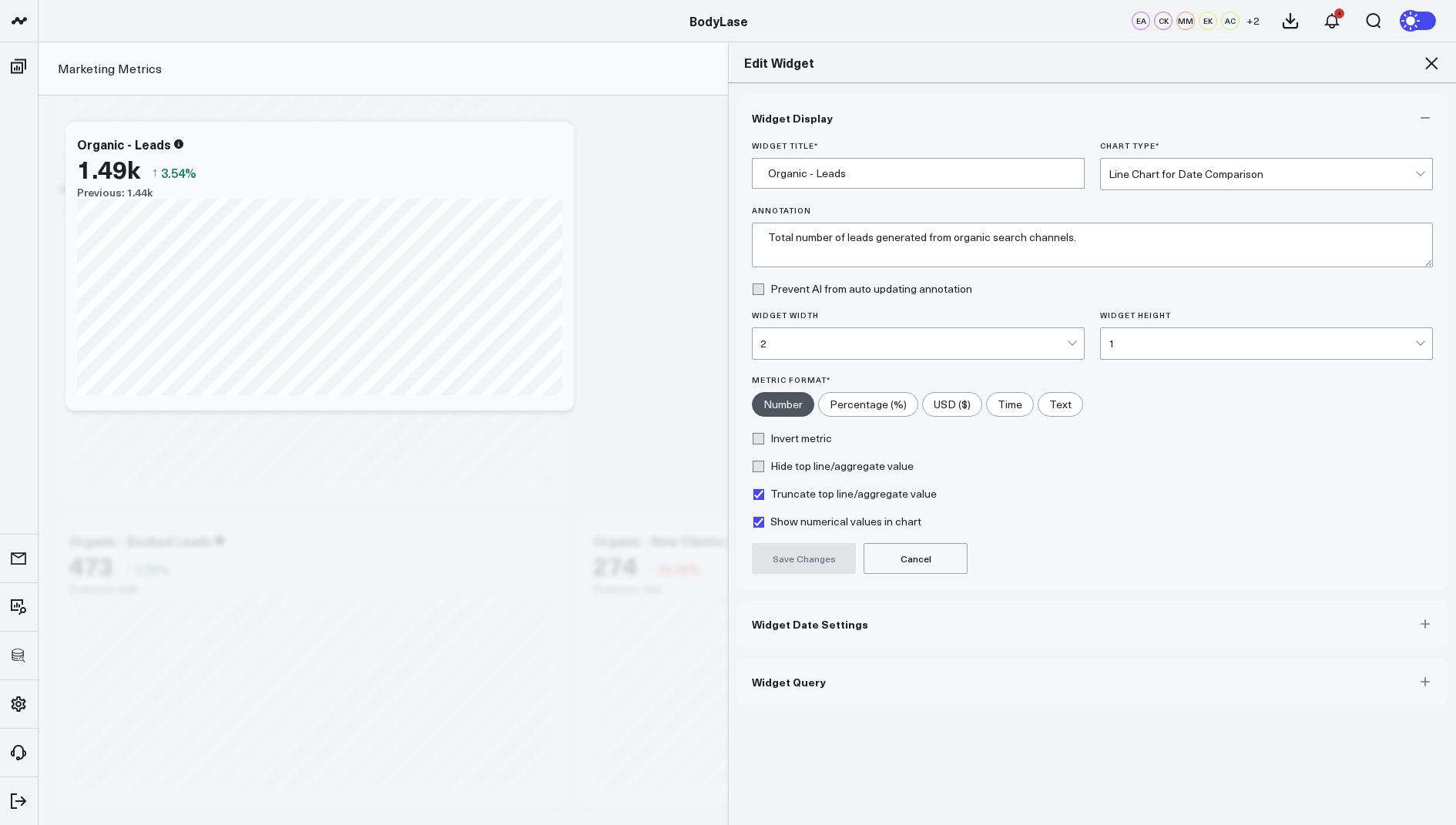
click at [839, 676] on button "Widget Query" at bounding box center [1092, 682] width 712 height 46
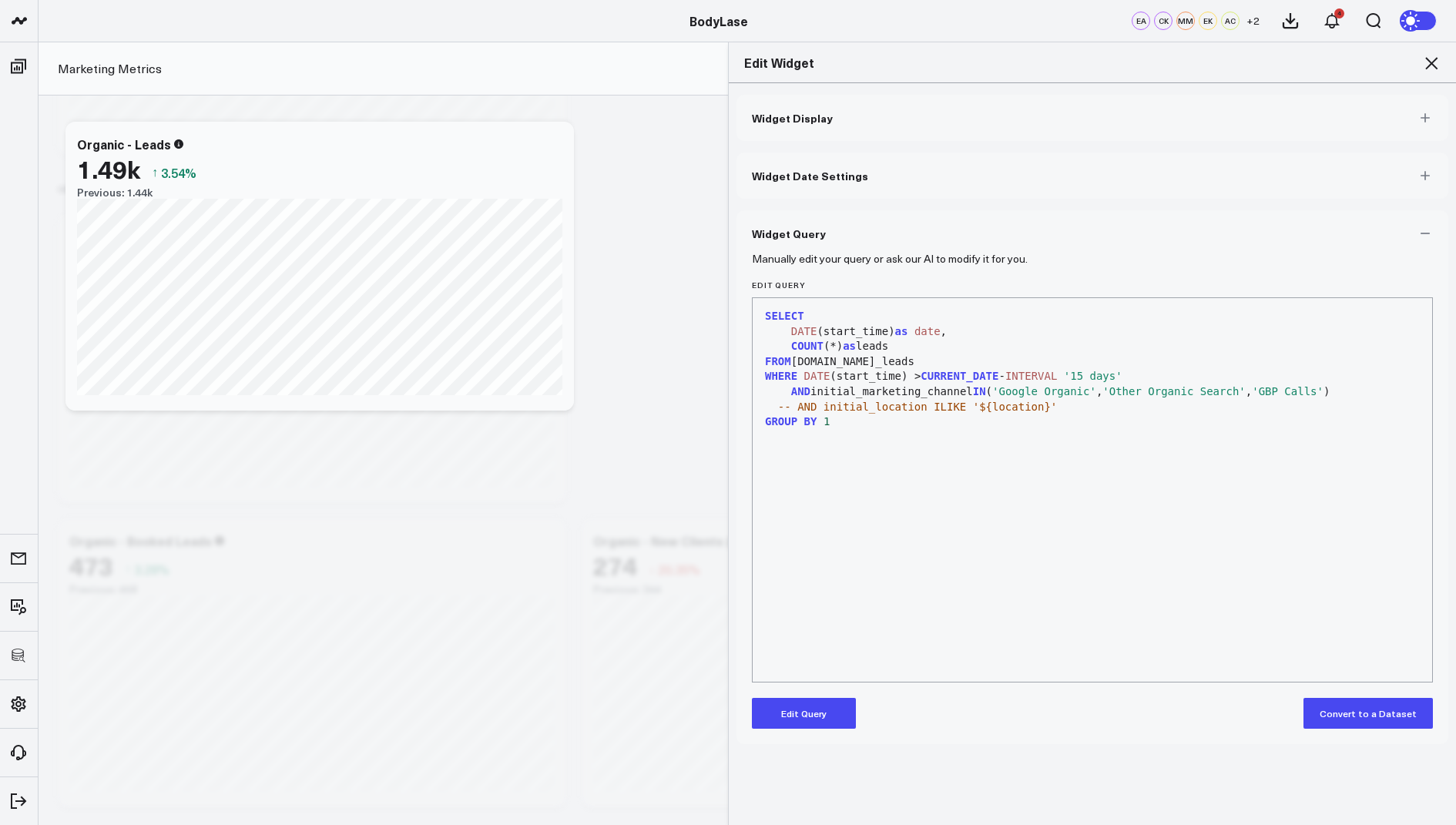
click at [1430, 66] on icon at bounding box center [1431, 63] width 18 height 18
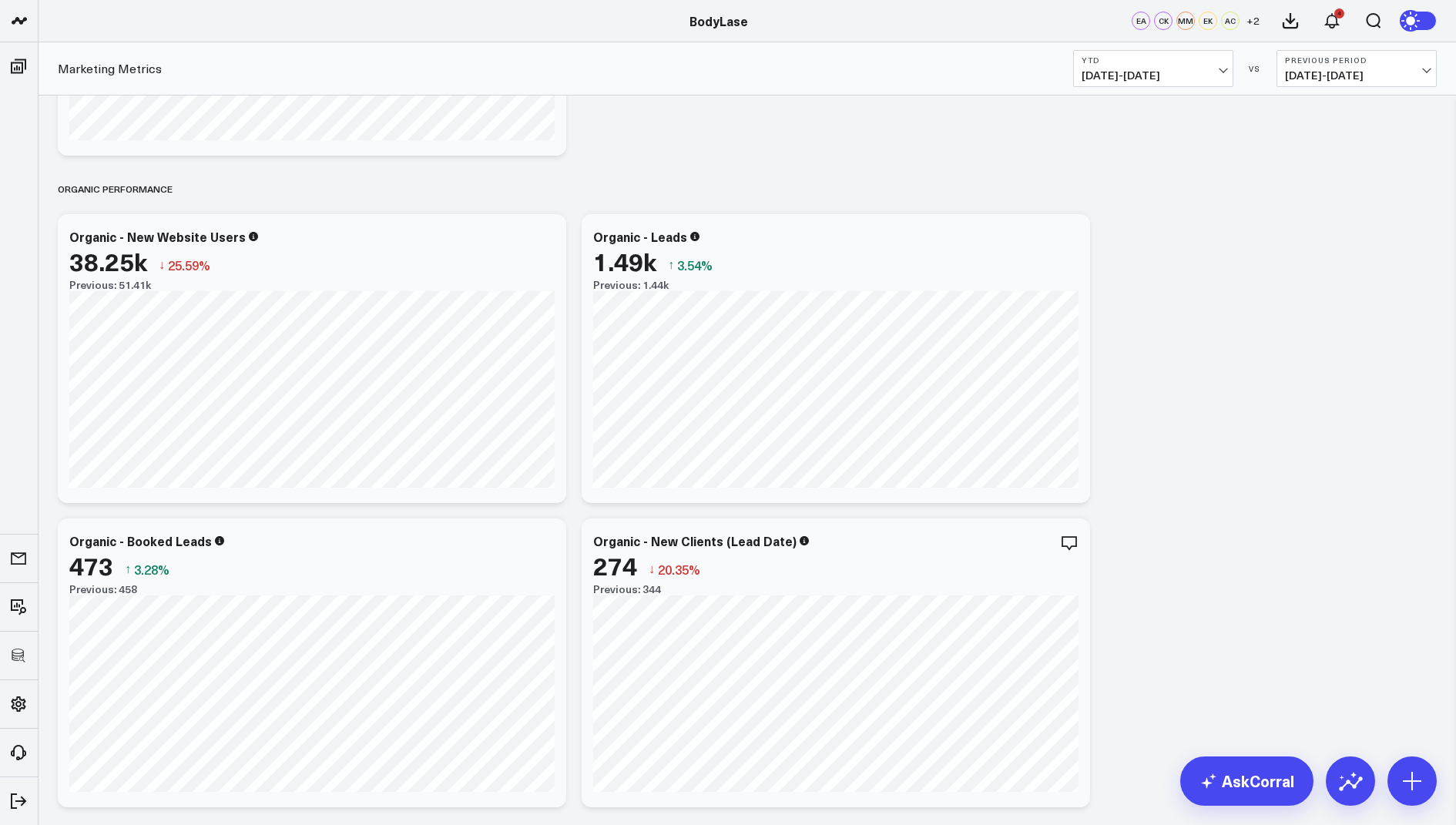
scroll to position [1626, 0]
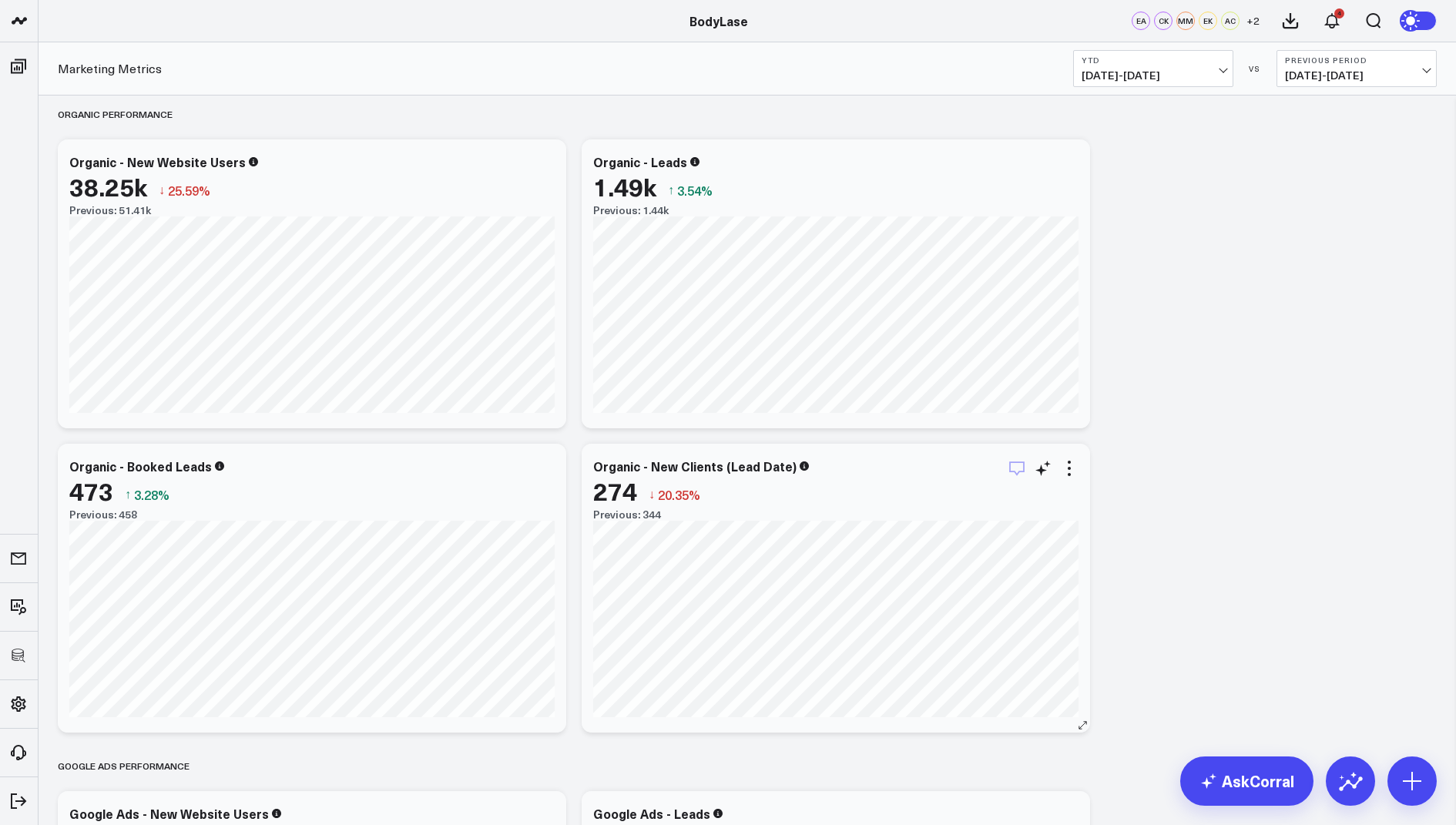
click at [1016, 470] on icon "button" at bounding box center [1016, 468] width 18 height 18
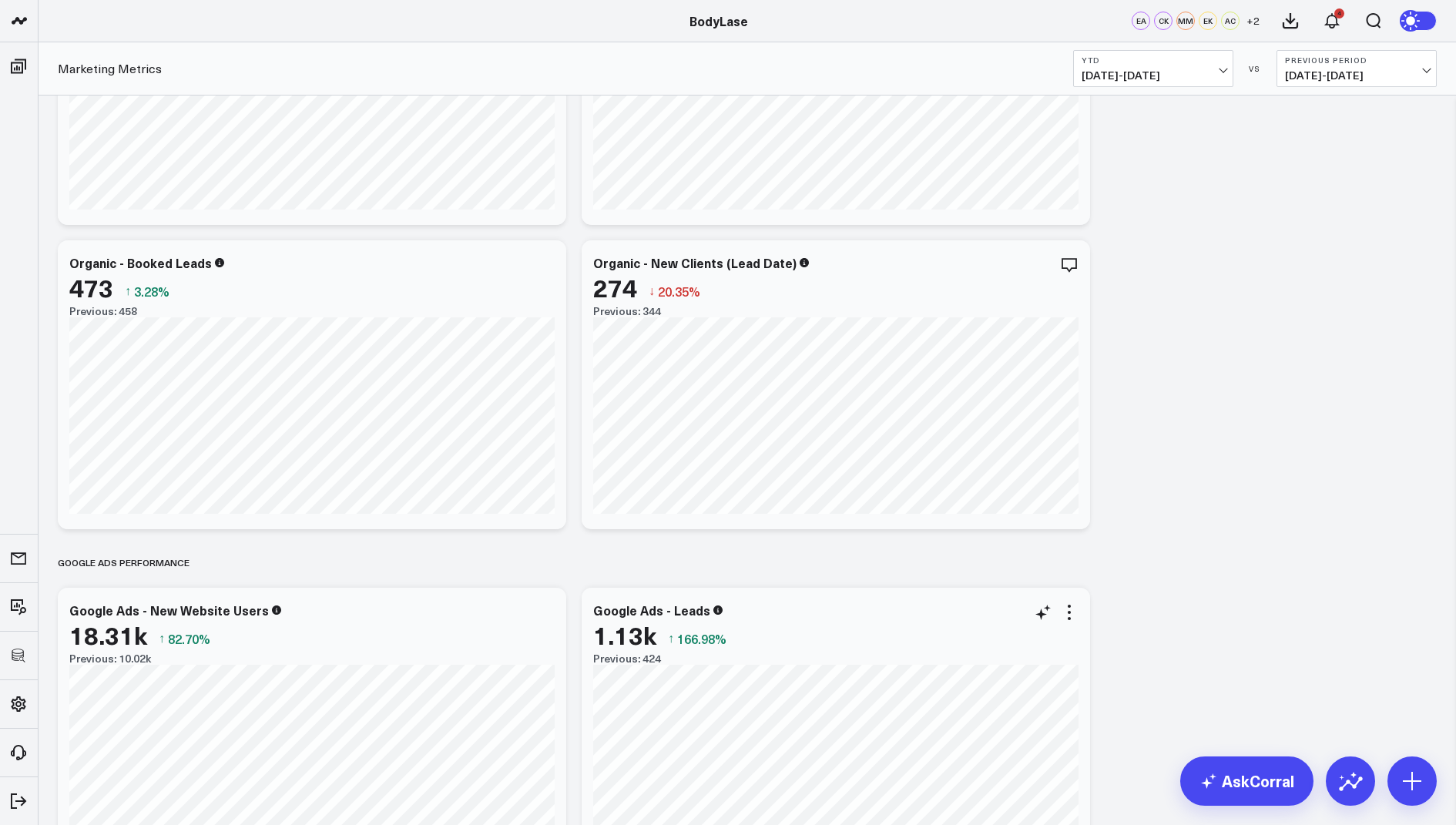
scroll to position [1778, 0]
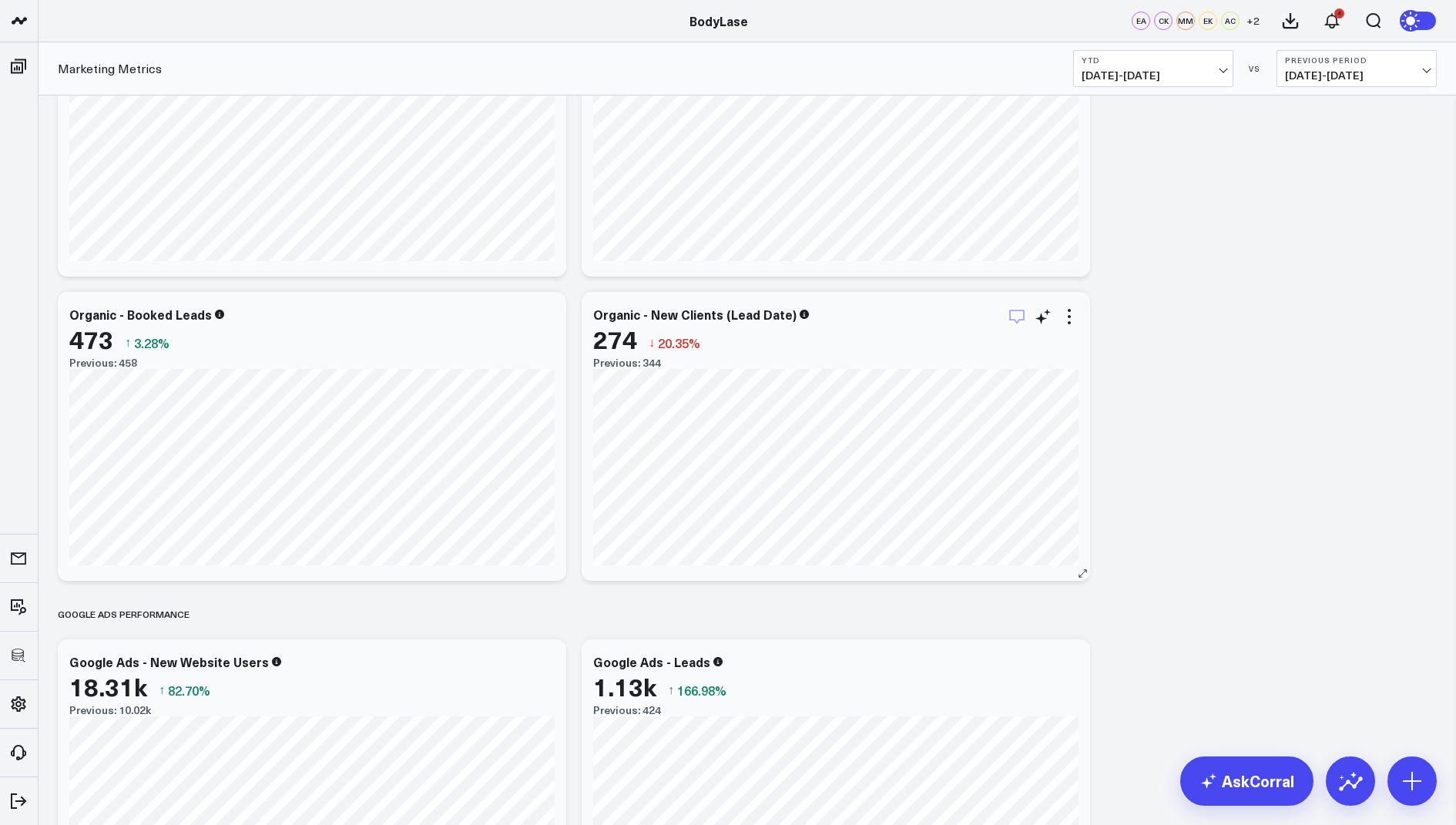
click at [1018, 314] on icon "button" at bounding box center [1016, 316] width 18 height 18
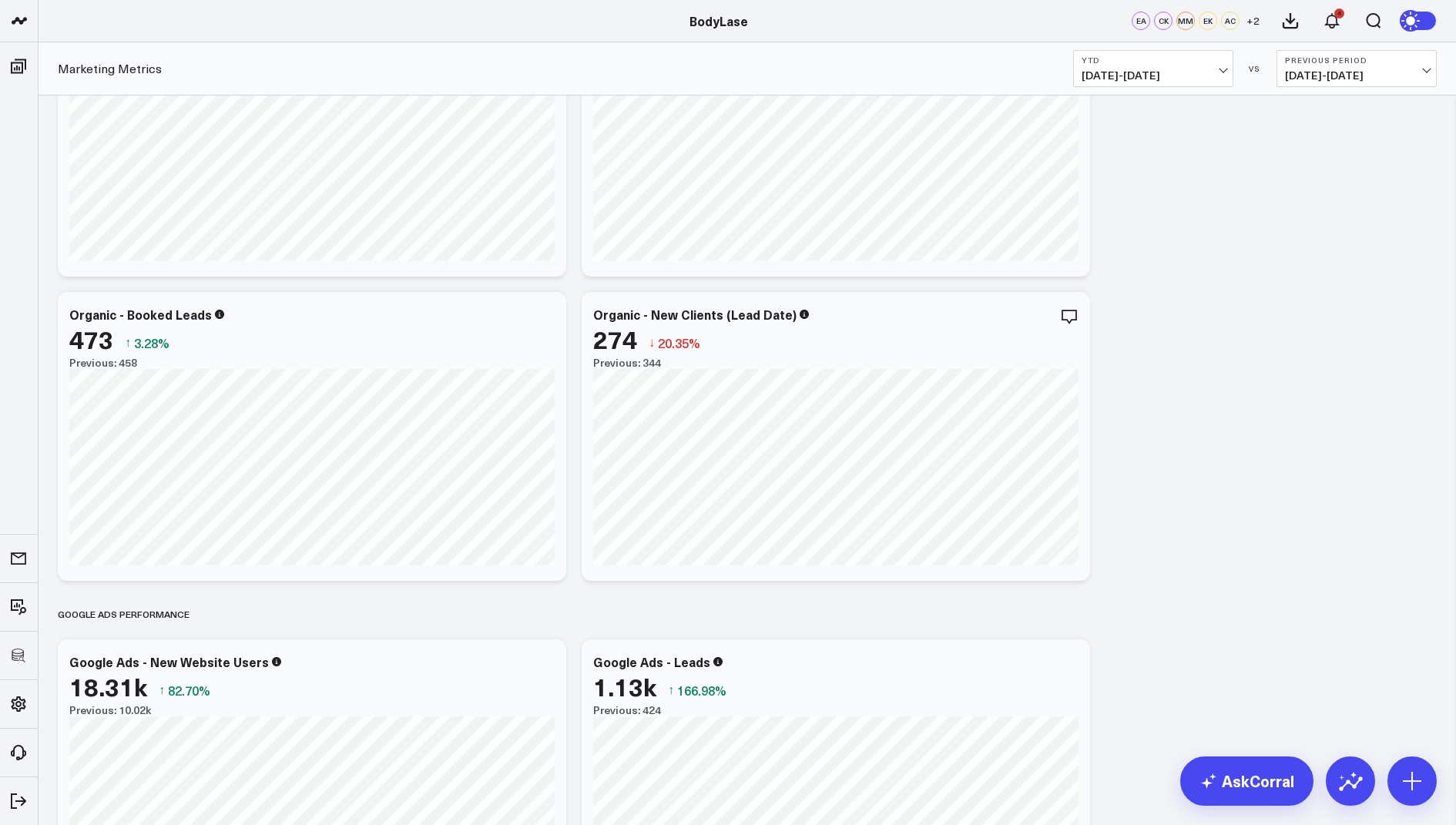
scroll to position [1775, 0]
click at [1130, 76] on span "01/01/25 - 09/18/25" at bounding box center [1154, 76] width 143 height 13
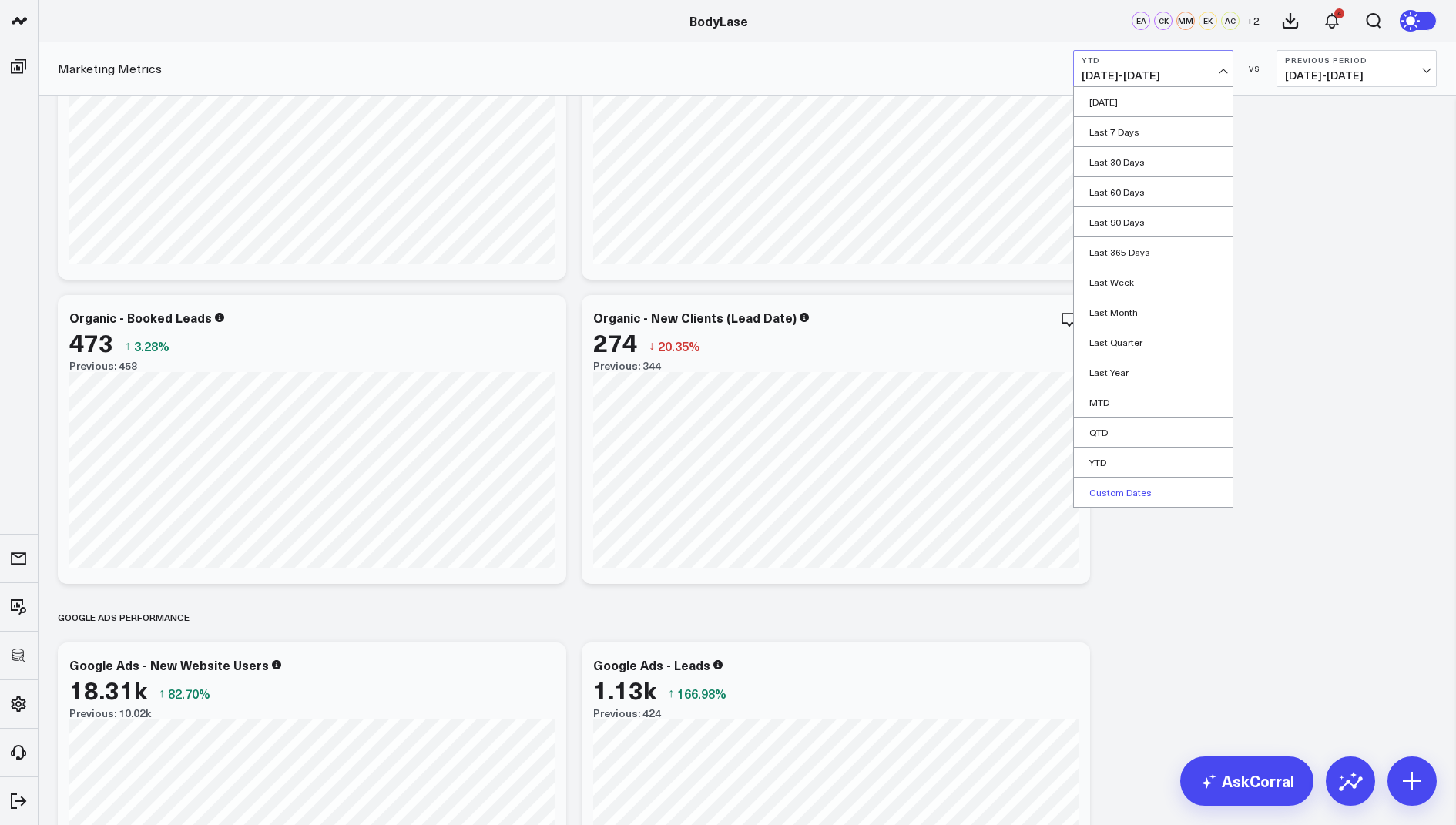
click at [1115, 491] on link "Custom Dates" at bounding box center [1154, 492] width 159 height 29
select select "8"
select select "2025"
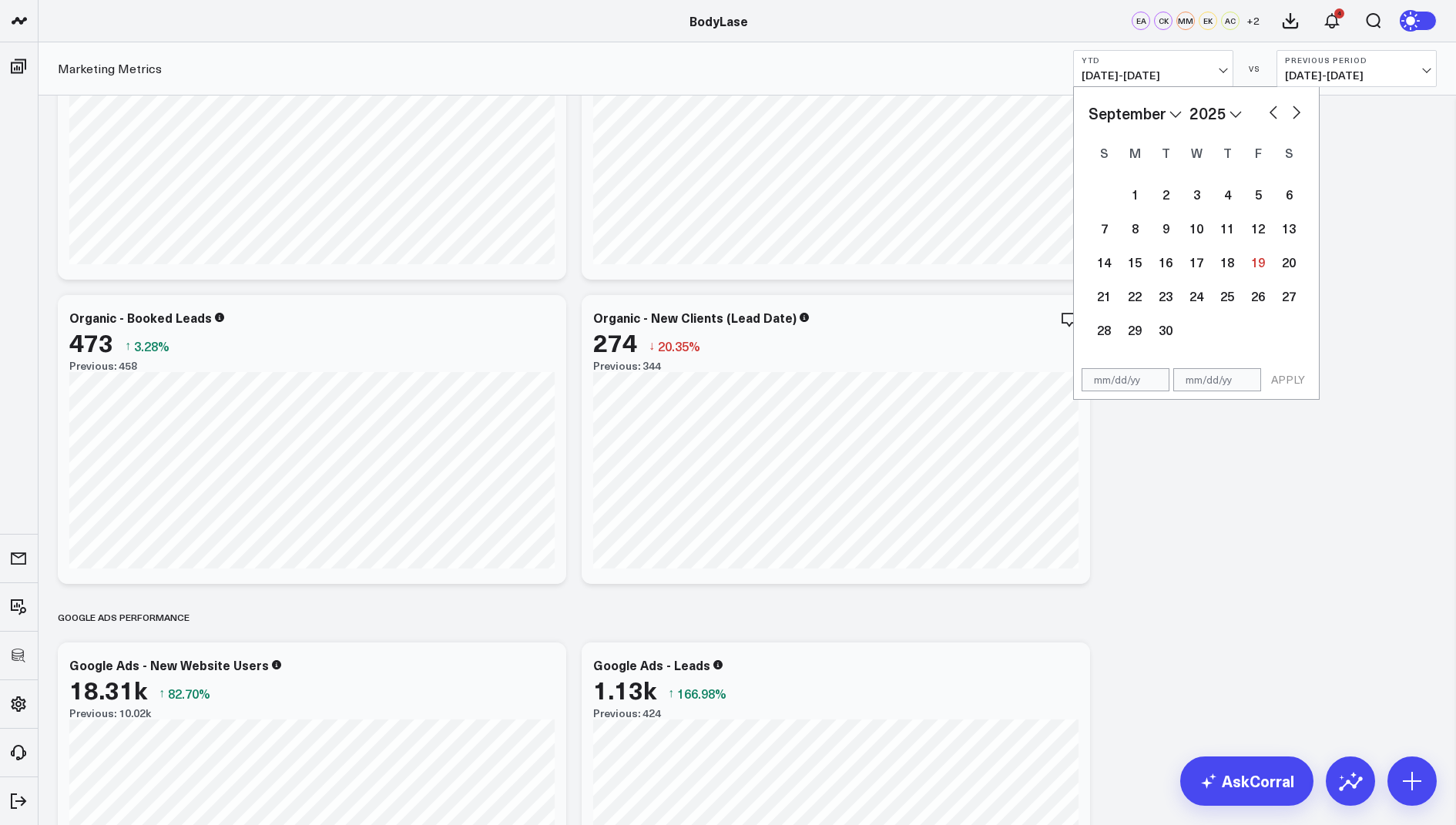
click at [1178, 117] on select "January February March April May June July August September October November De…" at bounding box center [1135, 113] width 93 height 23
select select "2025"
click at [1194, 191] on div "1" at bounding box center [1197, 194] width 31 height 31
type input "[DATE]"
select select "2025"
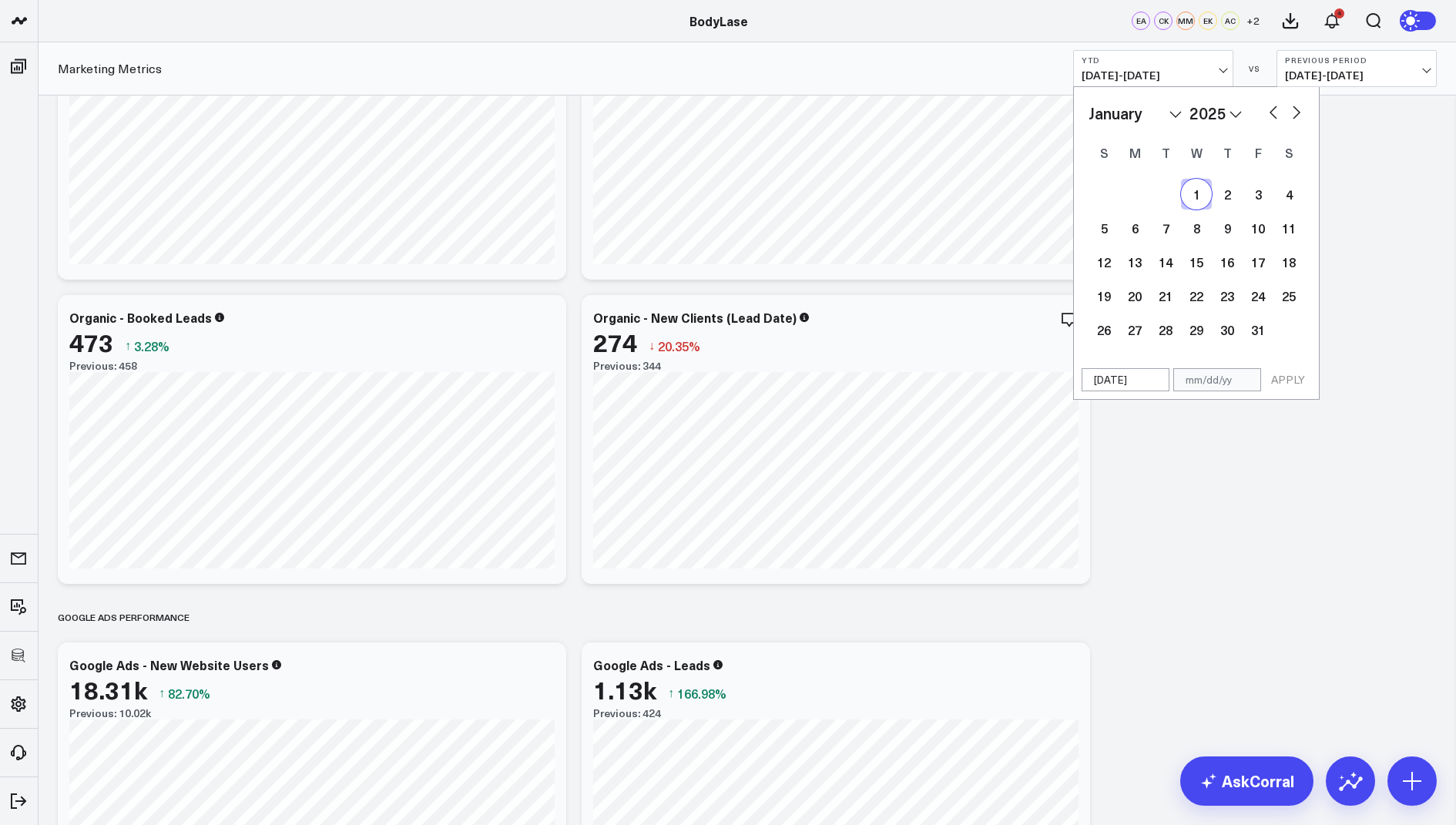
click at [1156, 112] on select "January February March April May June July August September October November De…" at bounding box center [1135, 113] width 93 height 23
select select "7"
select select "2025"
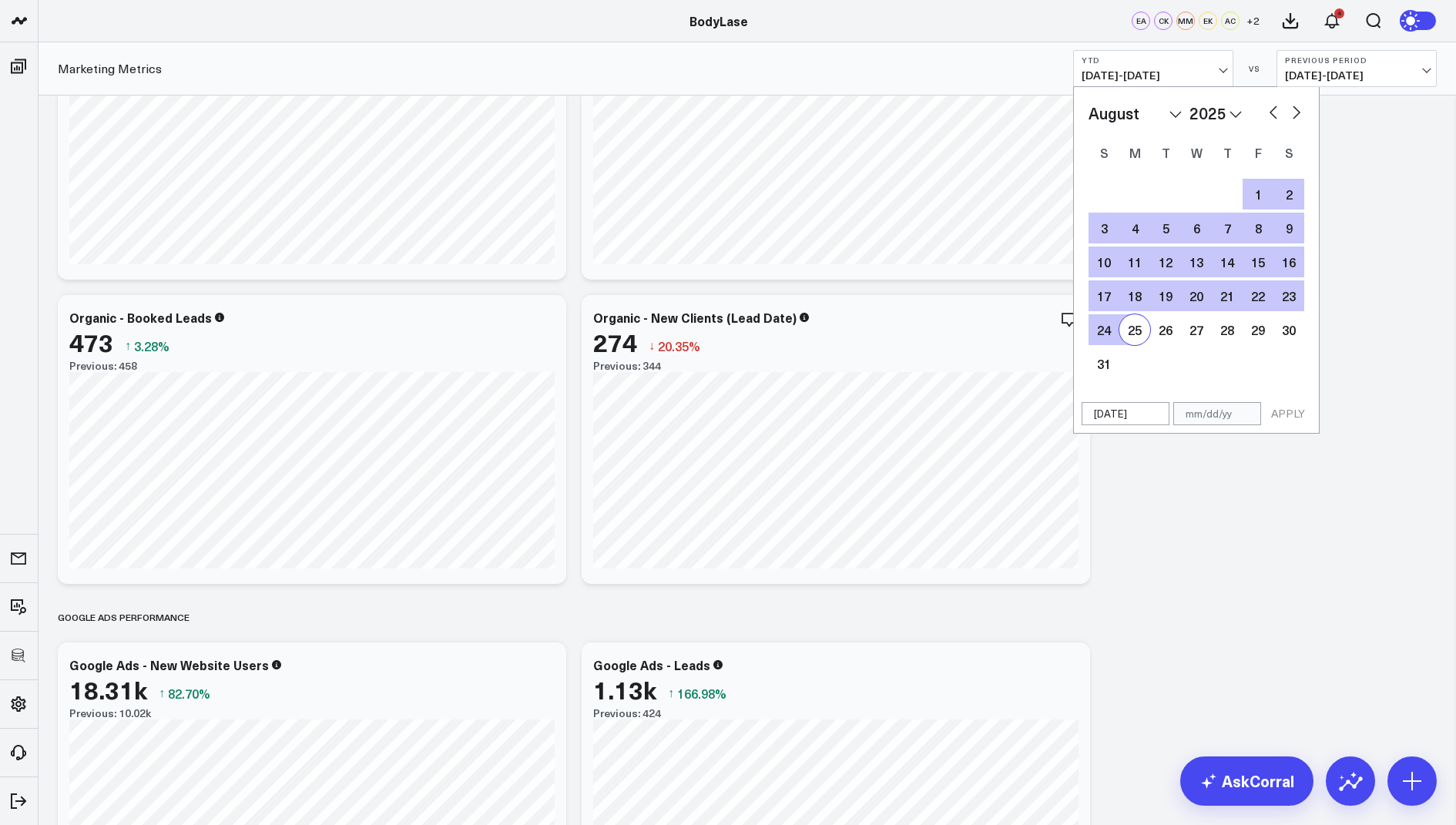
click at [1137, 331] on div "25" at bounding box center [1135, 329] width 31 height 31
type input "08/25/25"
select select "7"
select select "2025"
click at [1281, 412] on button "APPLY" at bounding box center [1288, 413] width 46 height 23
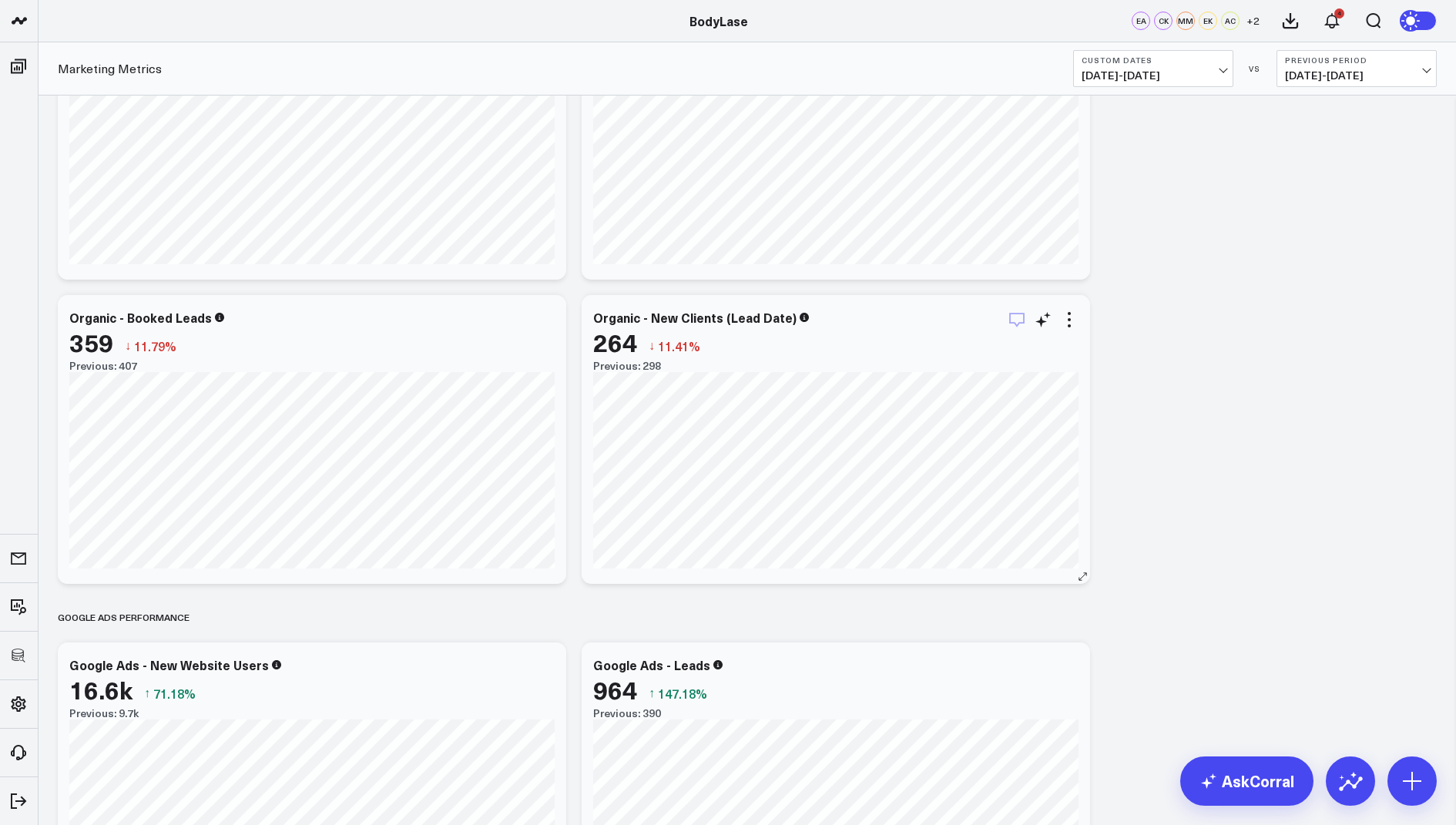
click at [1016, 320] on icon "button" at bounding box center [1016, 320] width 18 height 18
click at [1318, 75] on span "05/09/24 - 12/31/24" at bounding box center [1357, 76] width 143 height 13
click at [1303, 163] on link "YoY" at bounding box center [1357, 161] width 159 height 29
click at [1012, 320] on icon "button" at bounding box center [1016, 320] width 18 height 18
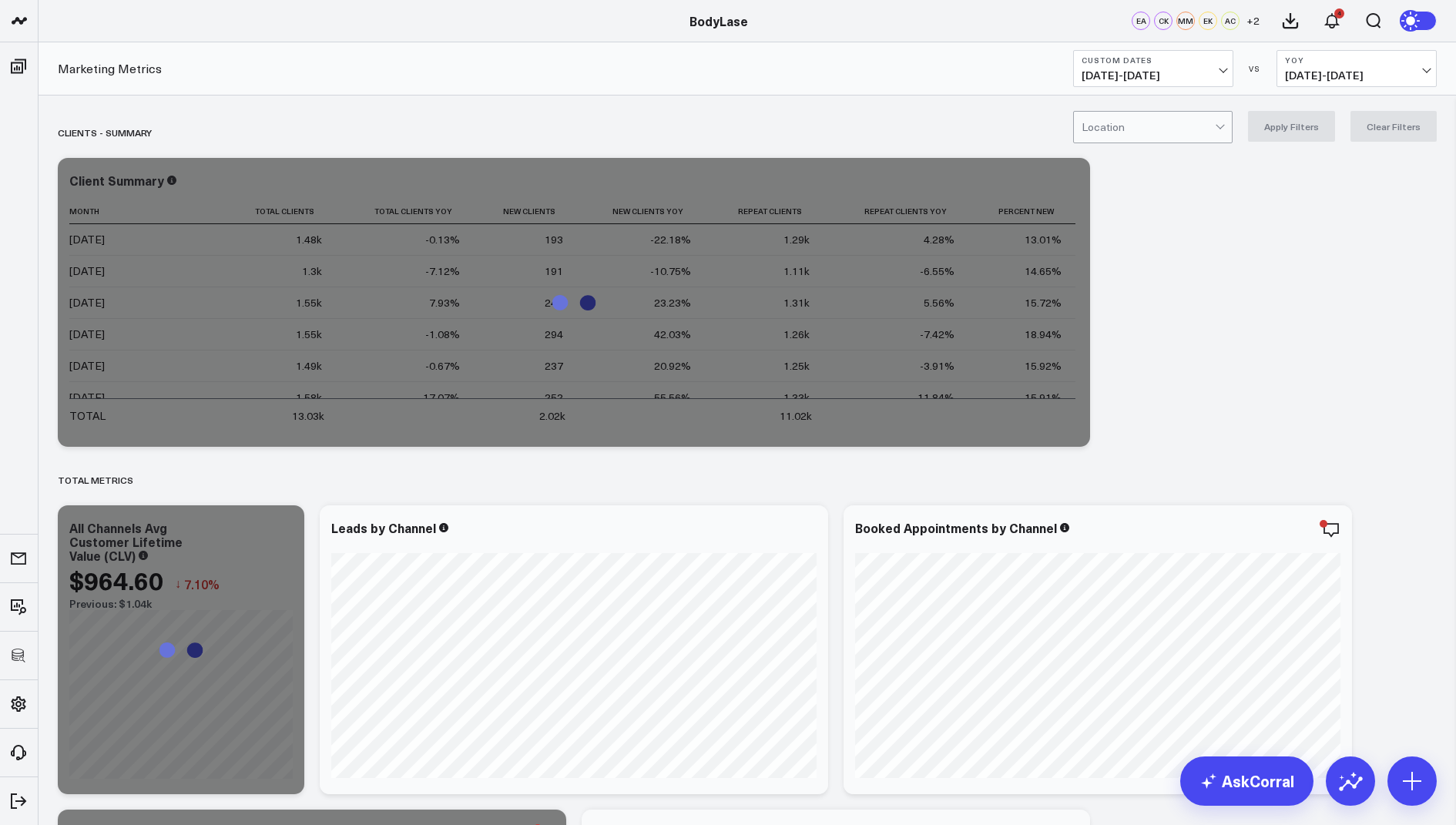
click at [1191, 126] on div at bounding box center [1149, 127] width 134 height 31
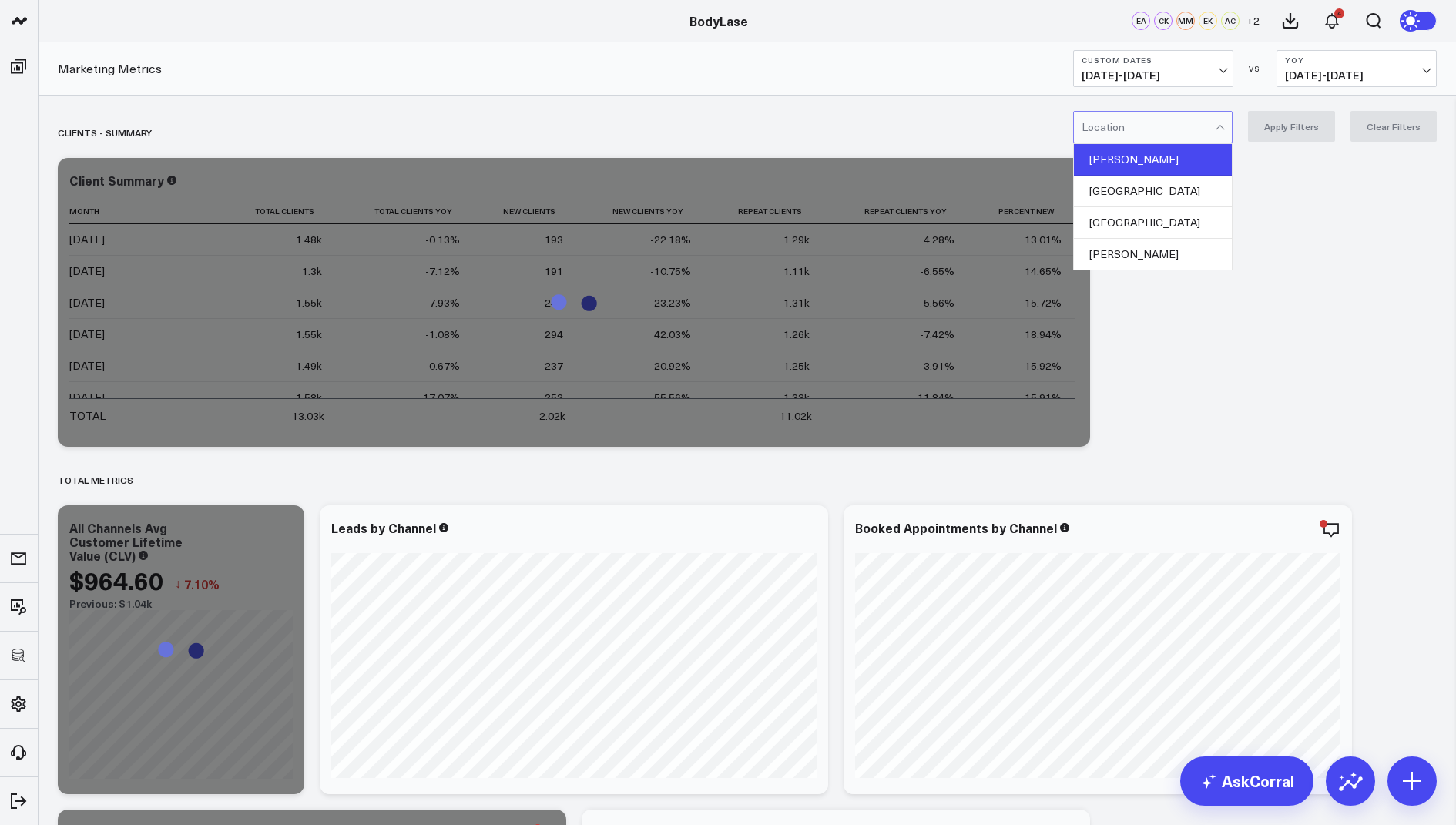
click at [1143, 166] on div "[PERSON_NAME]" at bounding box center [1153, 160] width 158 height 32
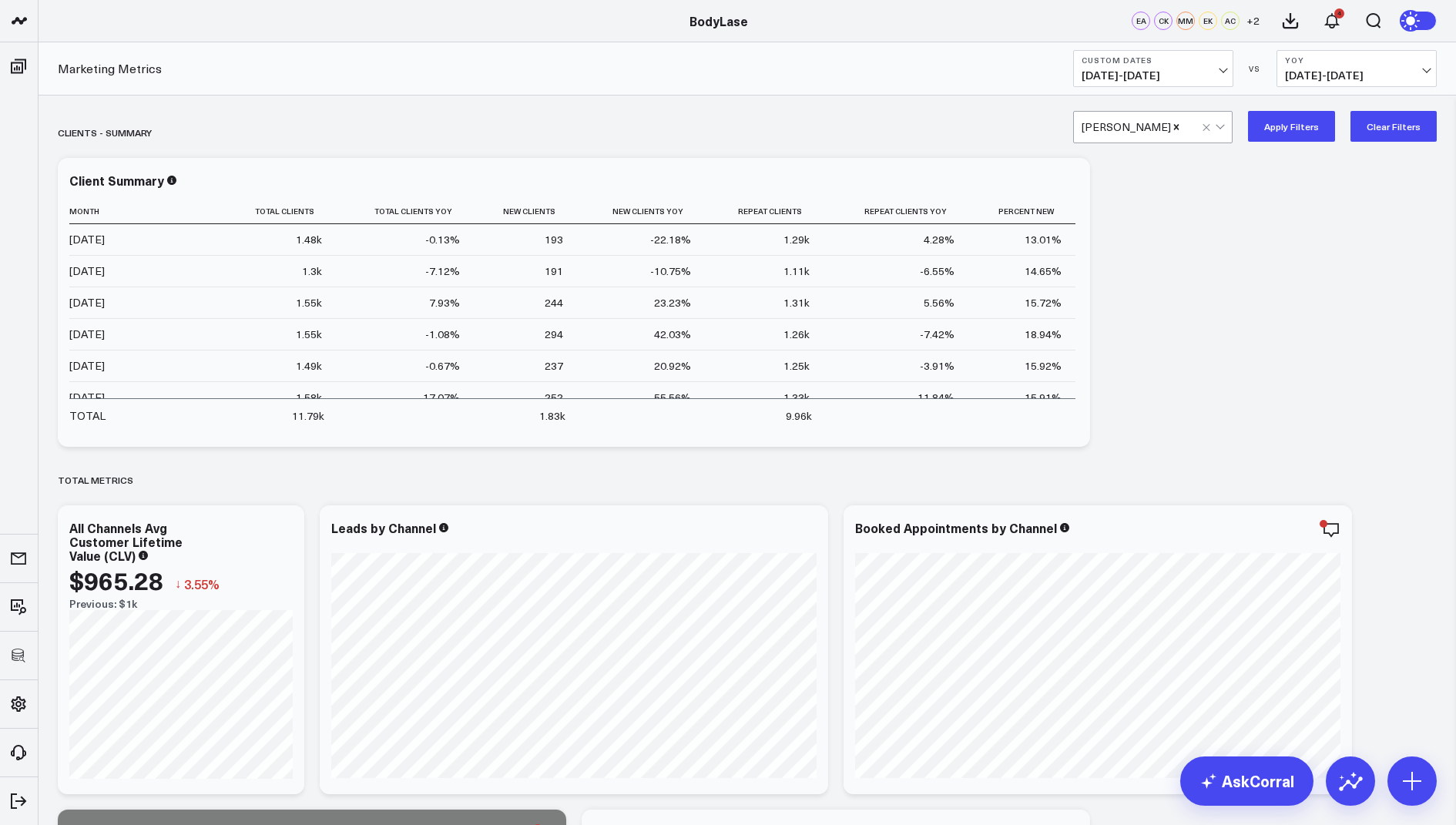
click at [1302, 117] on button "Apply Filters" at bounding box center [1292, 126] width 87 height 31
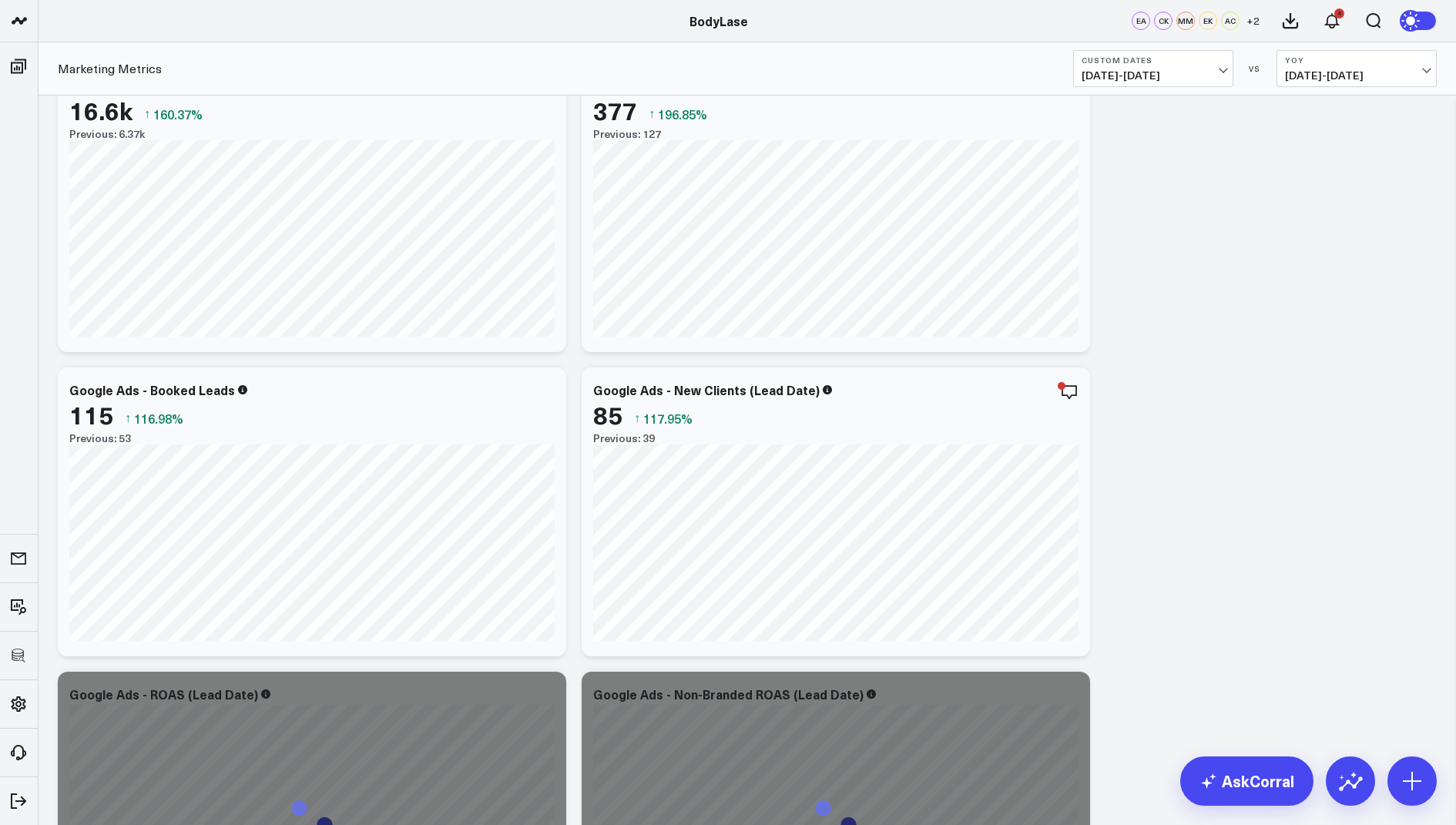
scroll to position [1784, 0]
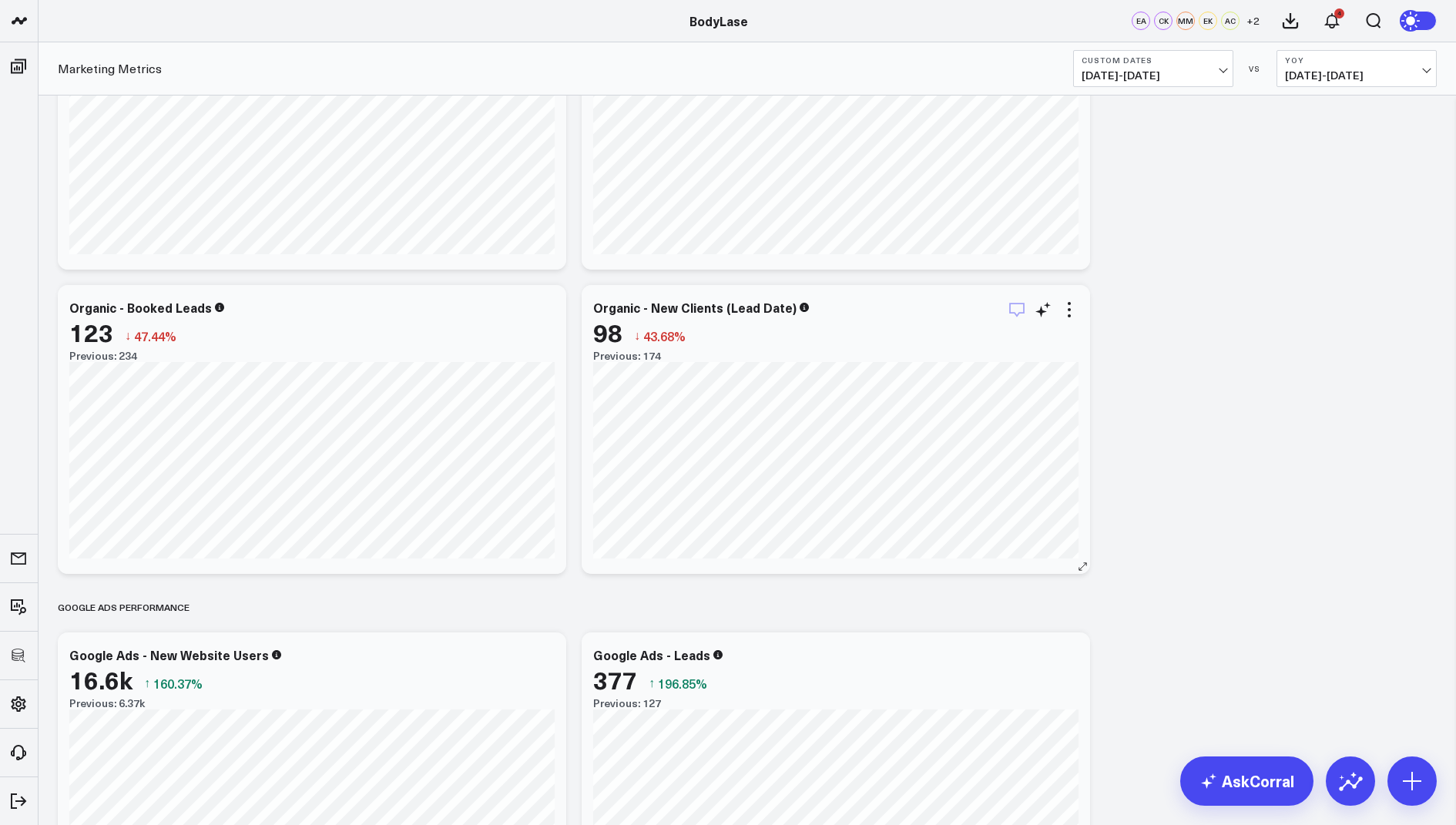
click at [1016, 312] on icon "button" at bounding box center [1016, 309] width 18 height 18
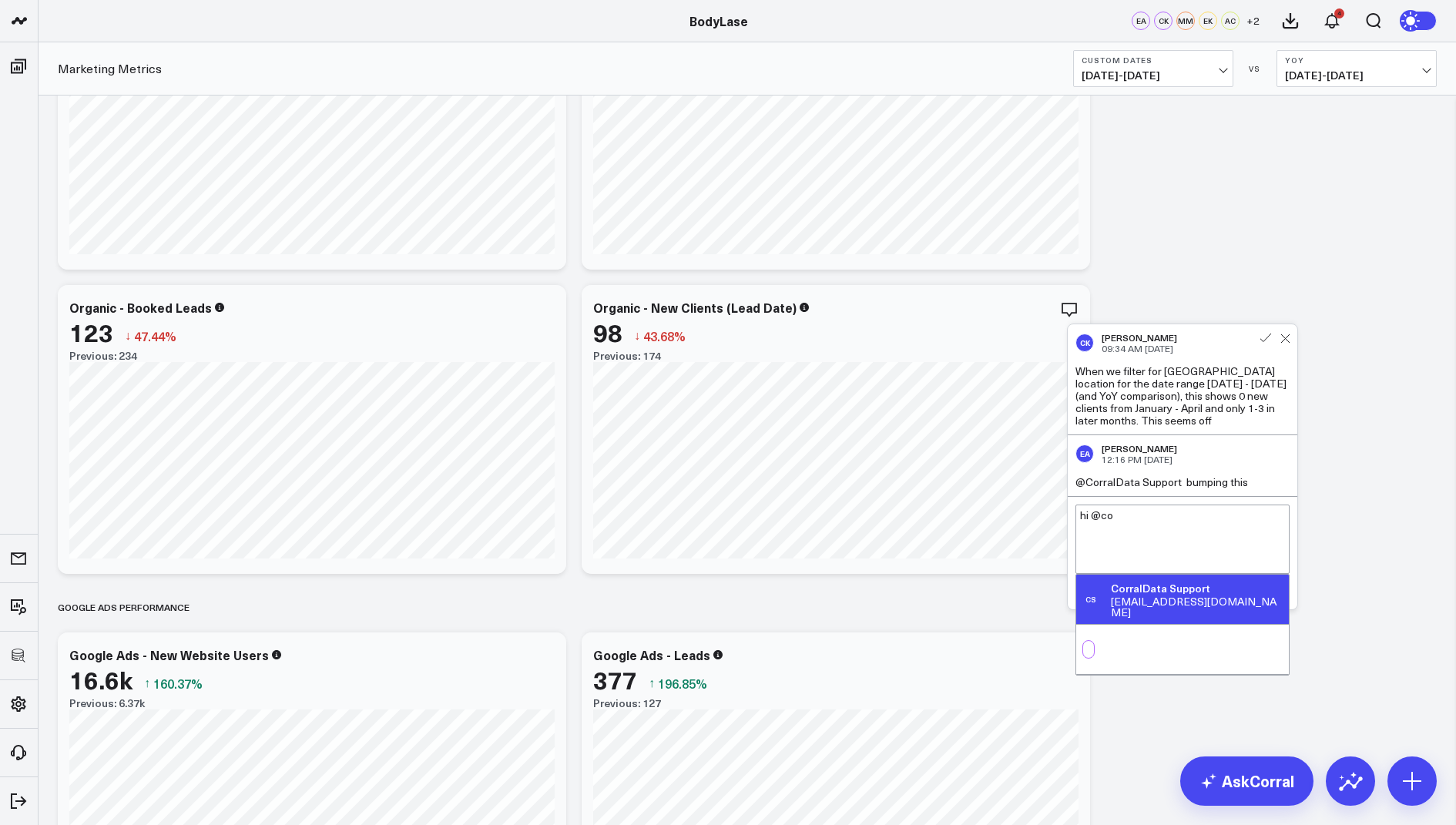
type textarea "hi @cou"
click at [1164, 614] on div "Google Ads Performance" at bounding box center [747, 606] width 1380 height 36
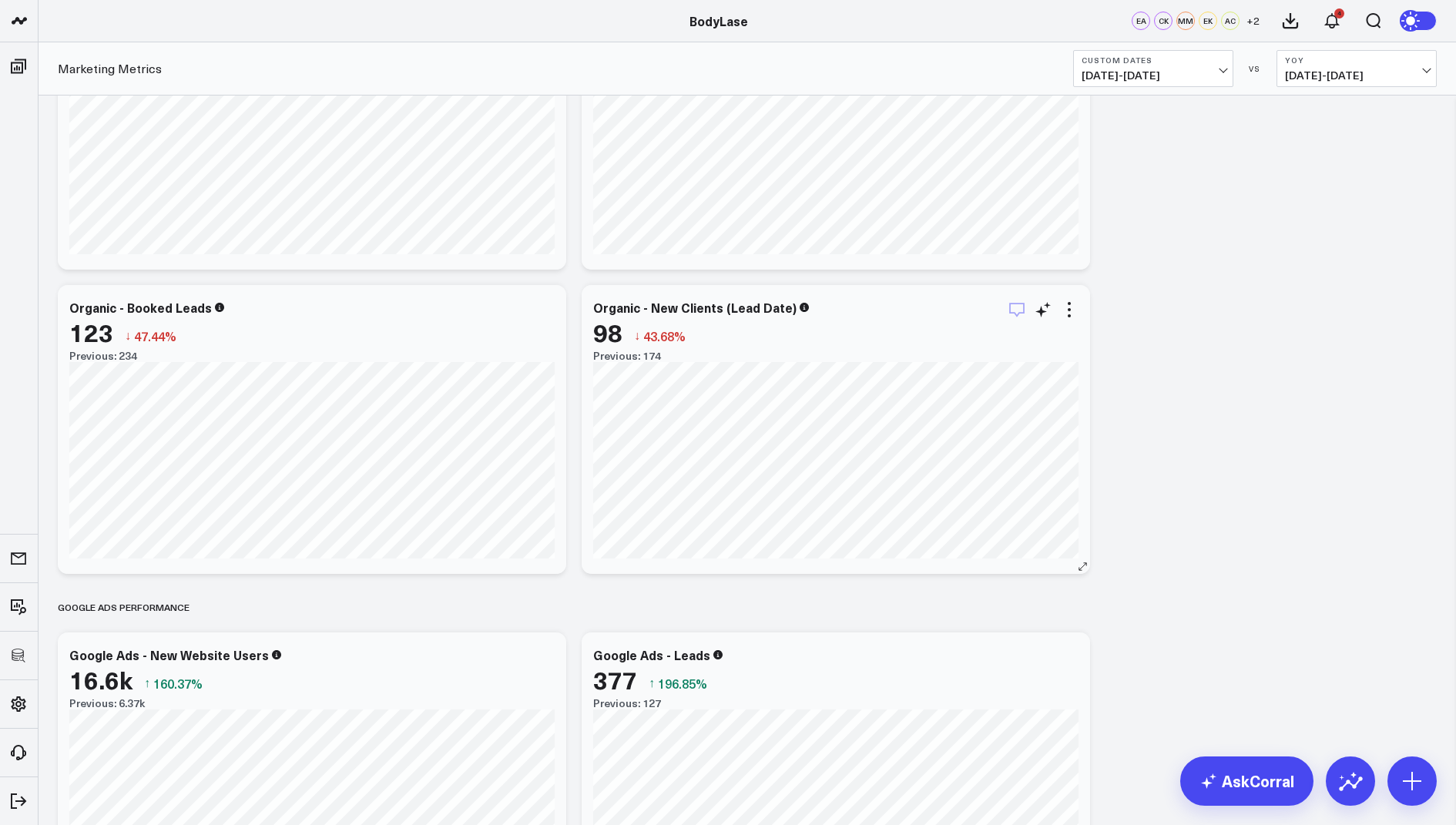
click at [1015, 315] on icon "button" at bounding box center [1016, 309] width 18 height 18
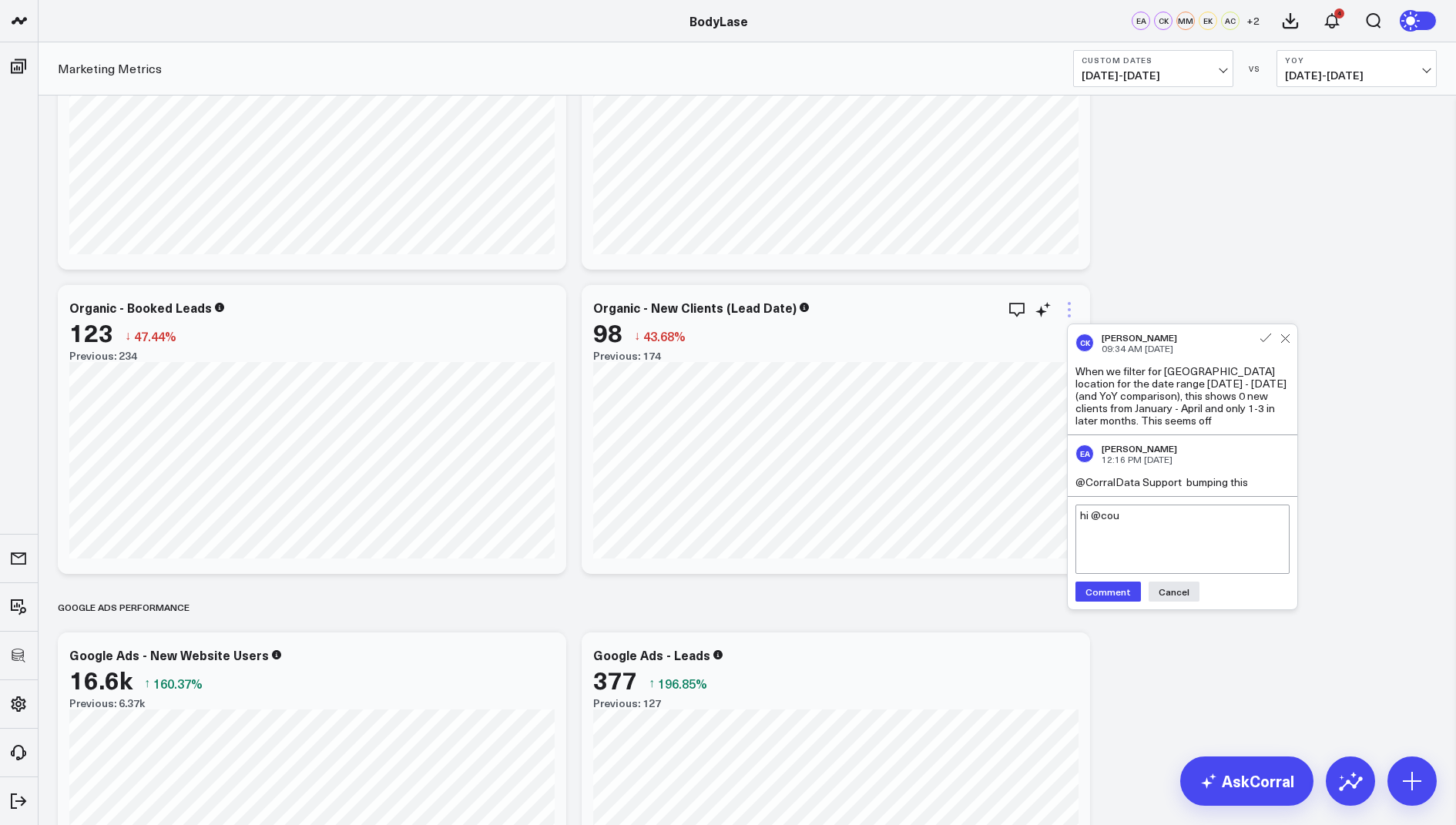
click at [1071, 313] on icon at bounding box center [1069, 309] width 18 height 18
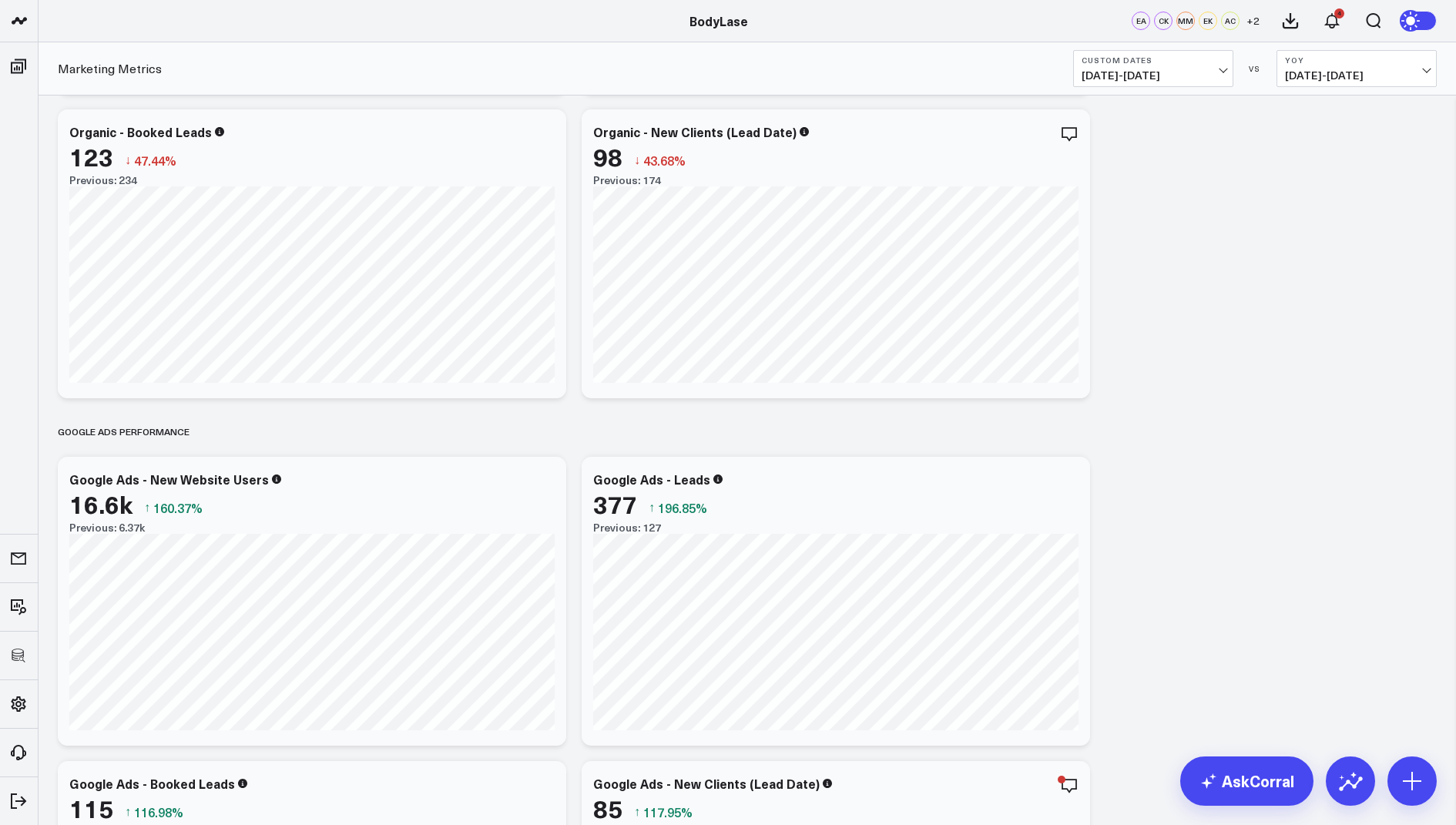
scroll to position [1826, 0]
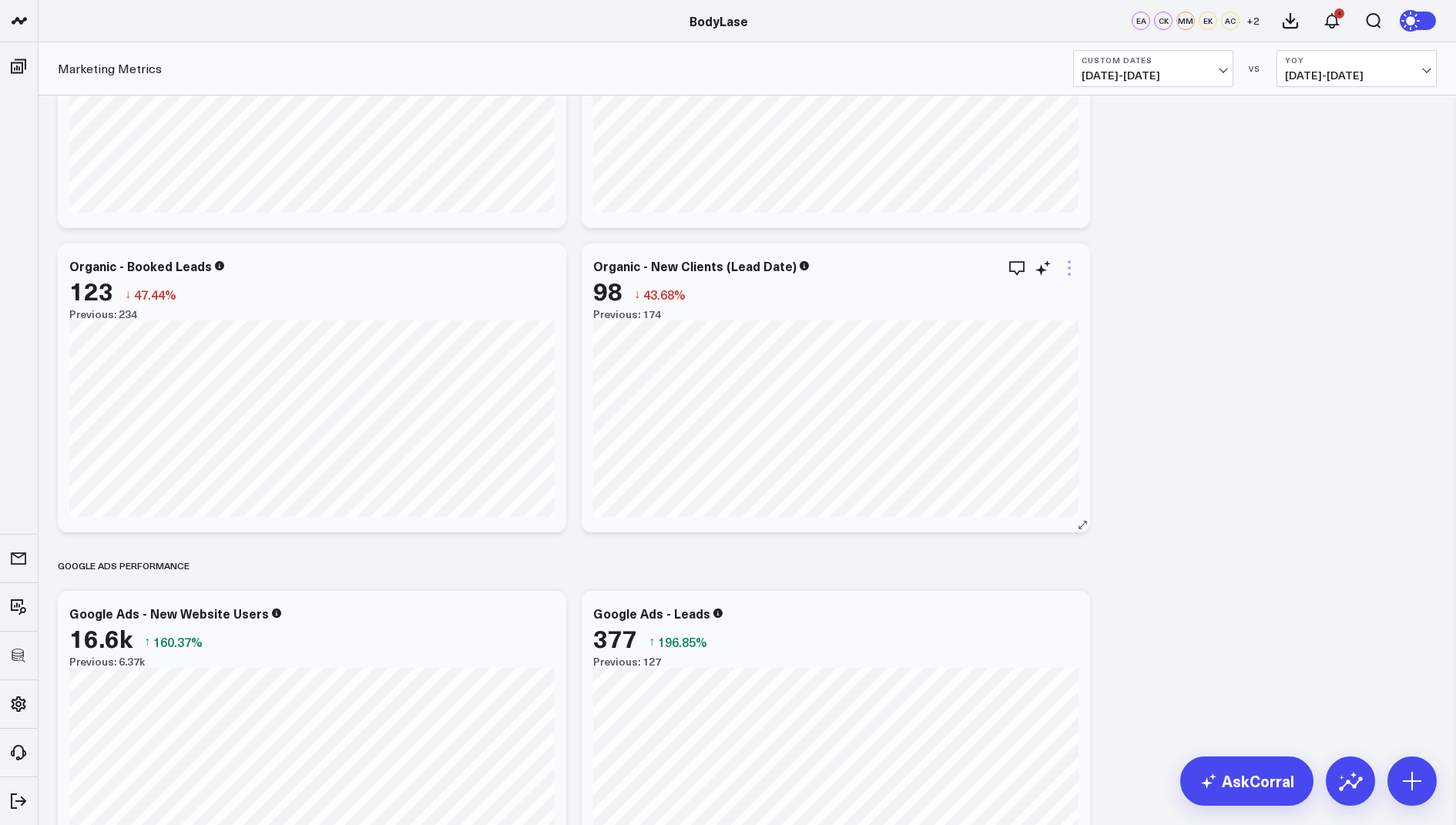
click at [1068, 263] on icon at bounding box center [1069, 268] width 18 height 18
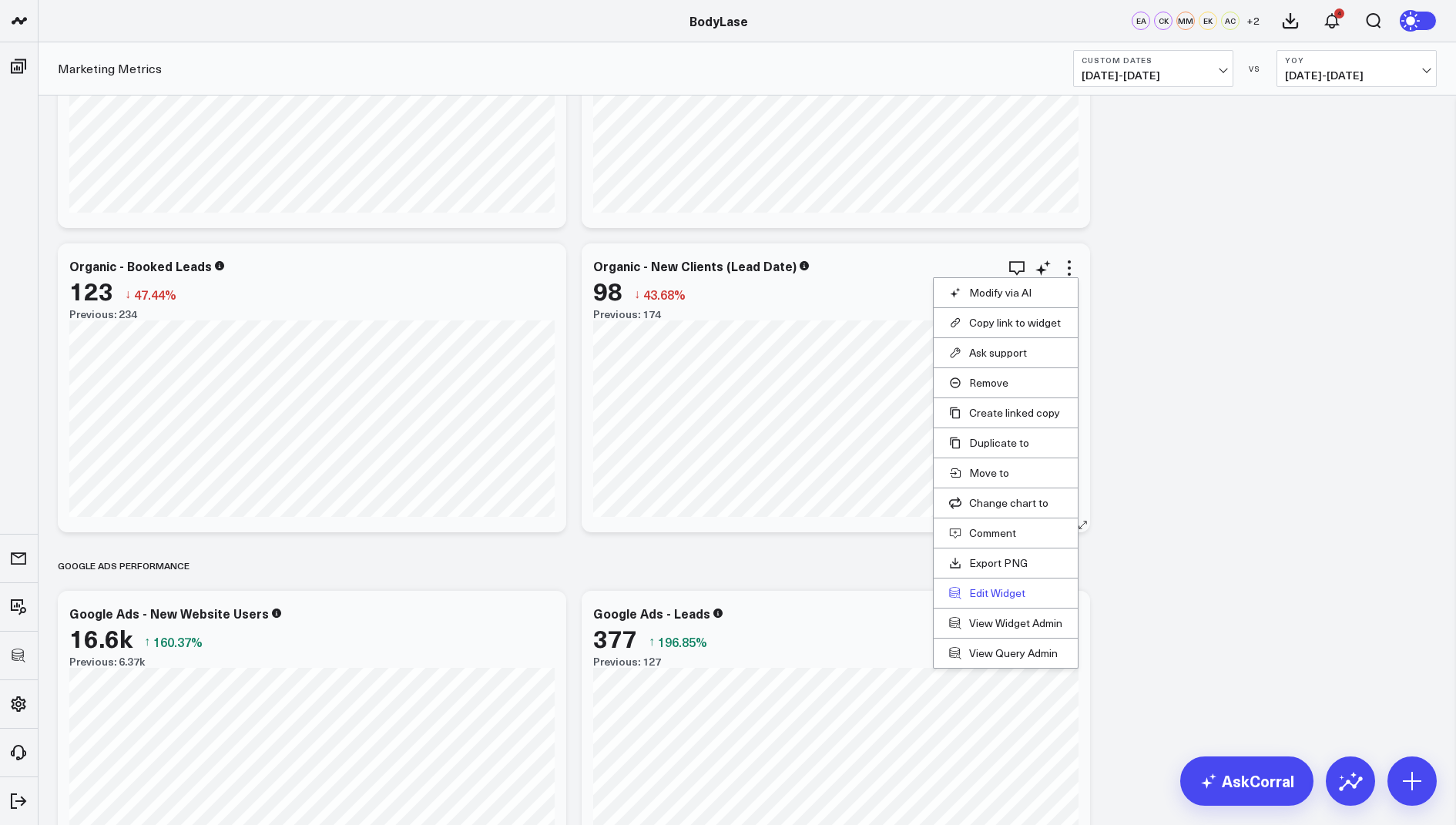
click at [987, 590] on button "Edit Widget" at bounding box center [1006, 592] width 113 height 14
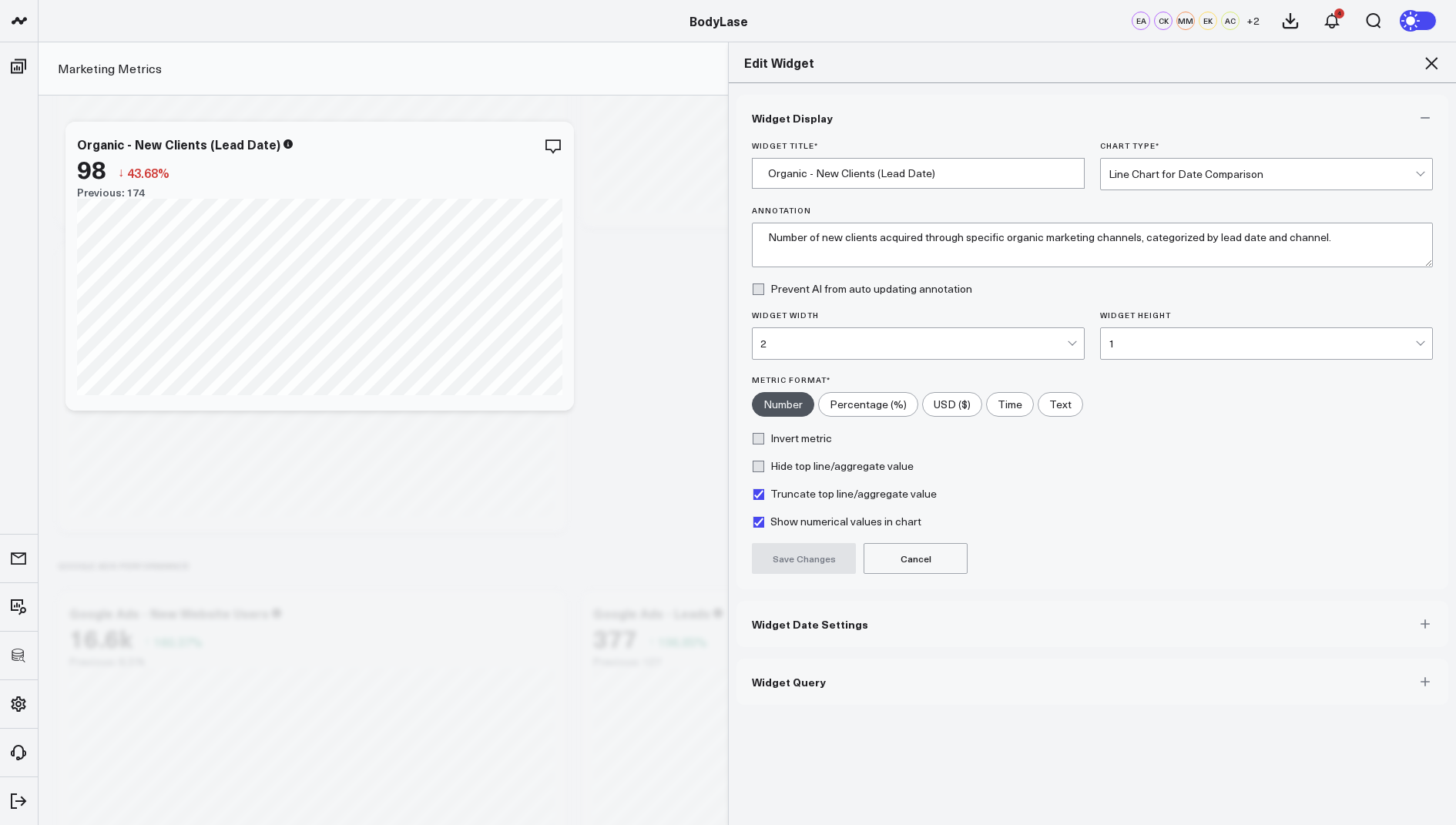
click at [904, 675] on button "Widget Query" at bounding box center [1092, 682] width 712 height 46
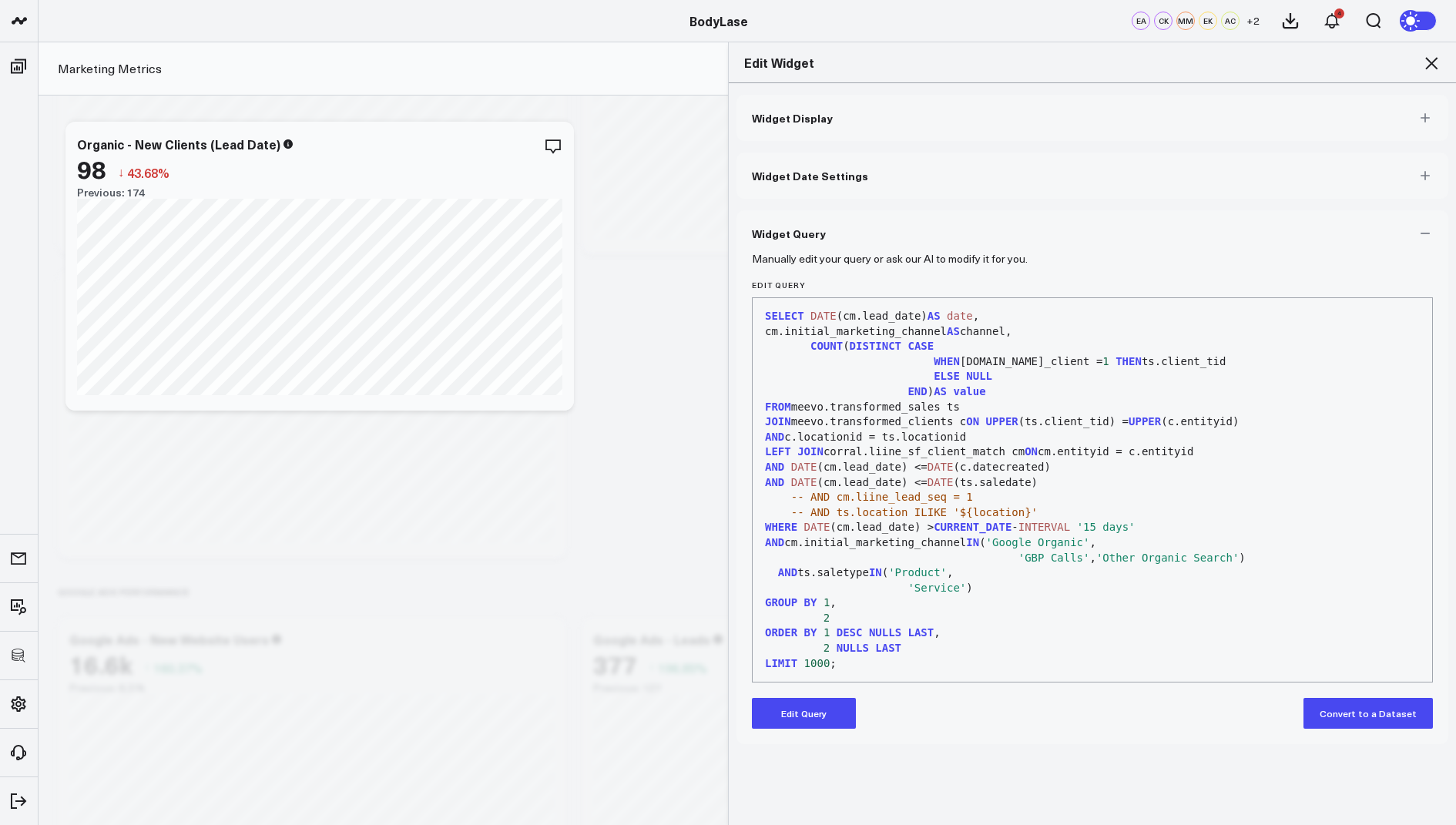
scroll to position [1733, 0]
click at [1431, 62] on icon at bounding box center [1432, 64] width 13 height 13
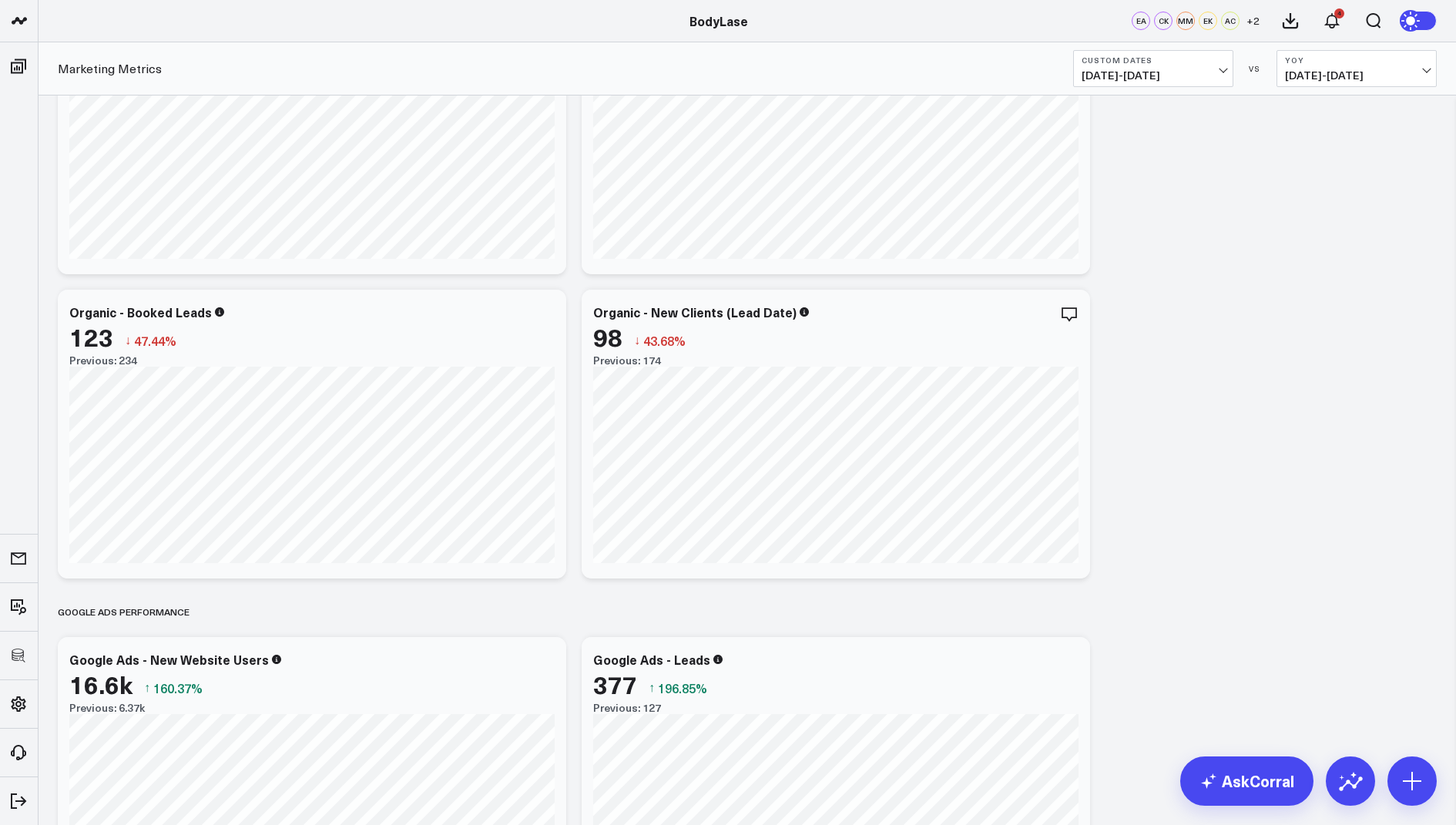
scroll to position [1770, 0]
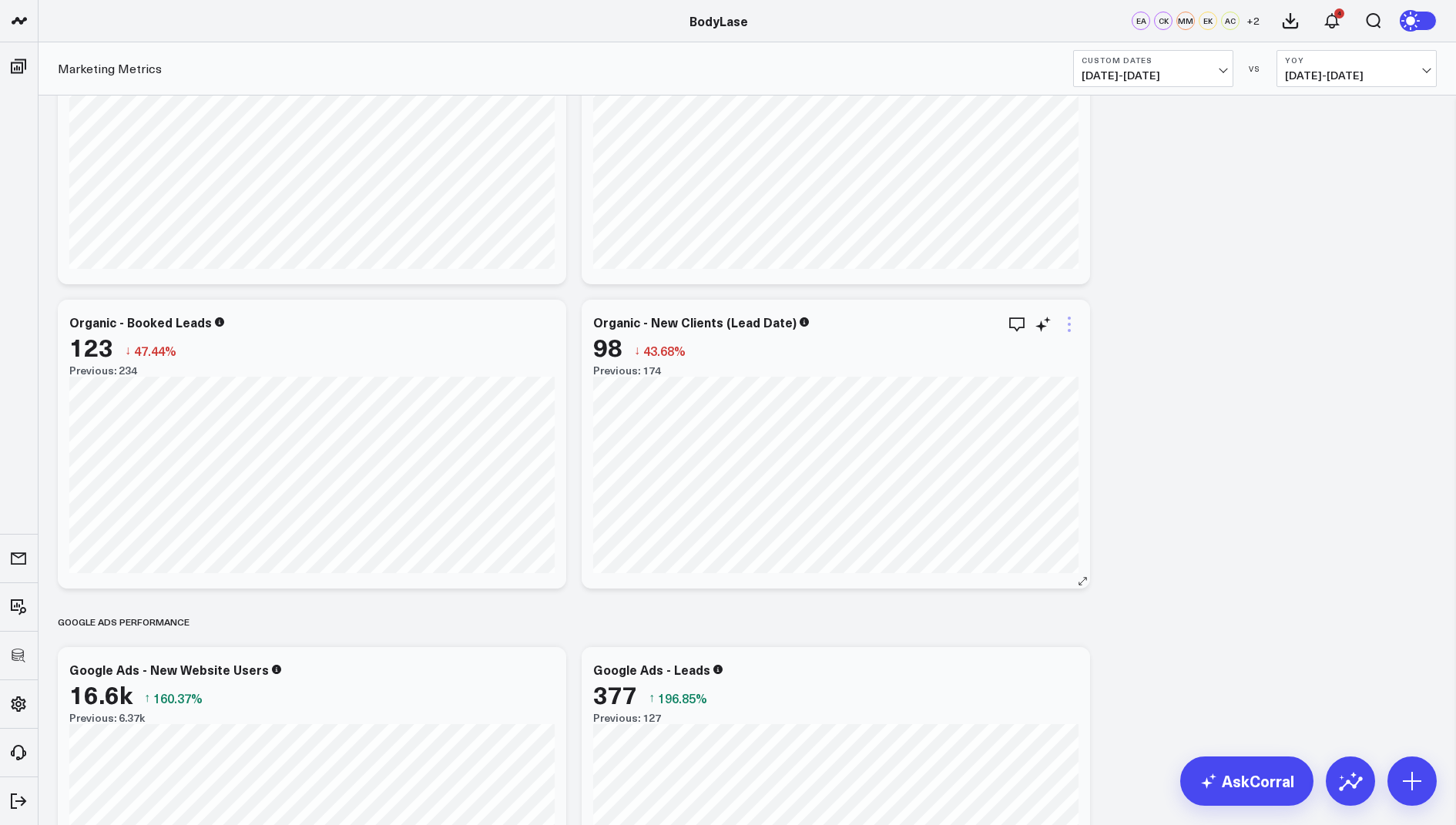
click at [1063, 317] on icon at bounding box center [1069, 323] width 18 height 18
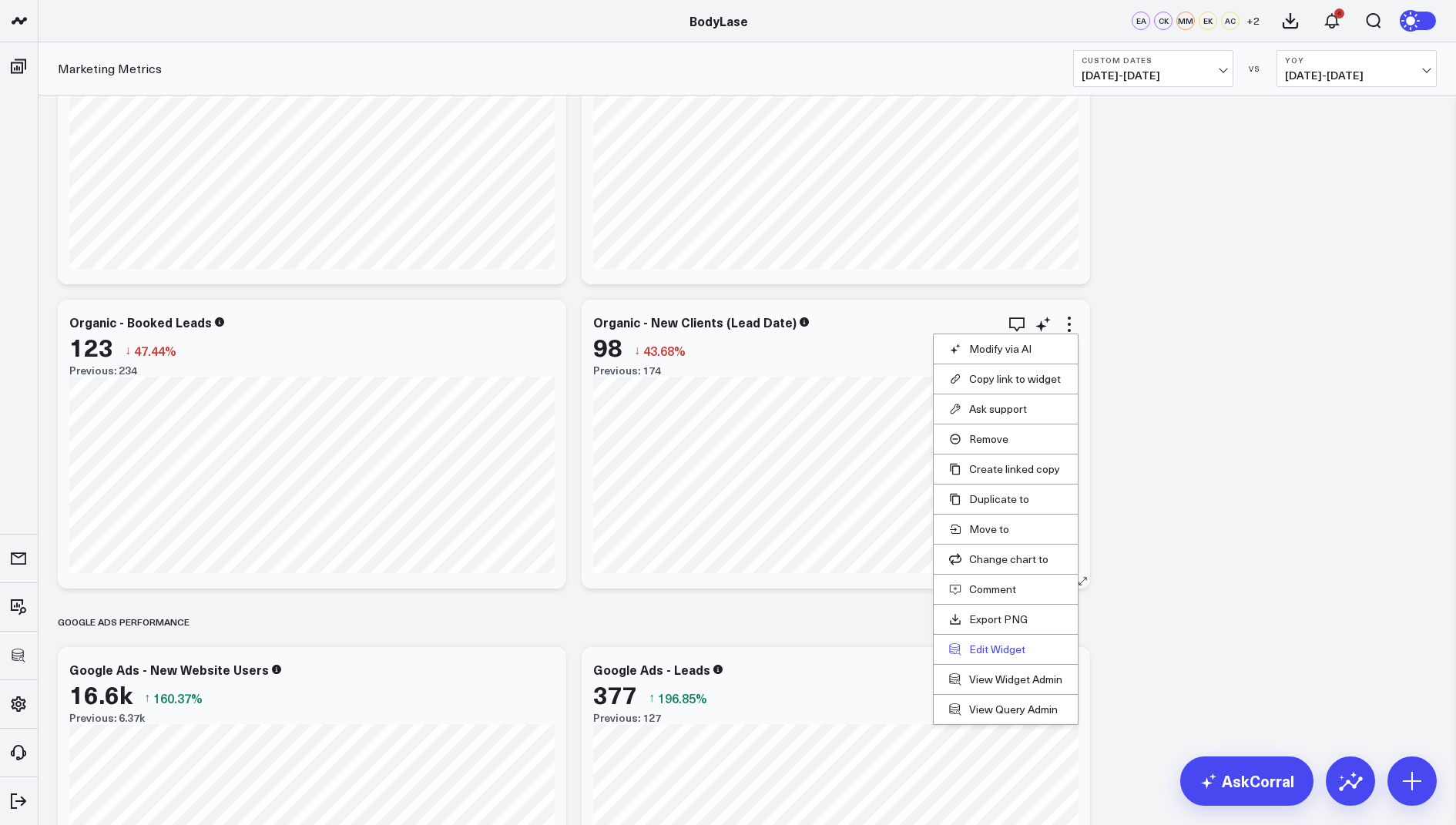
click at [986, 644] on button "Edit Widget" at bounding box center [1006, 649] width 113 height 14
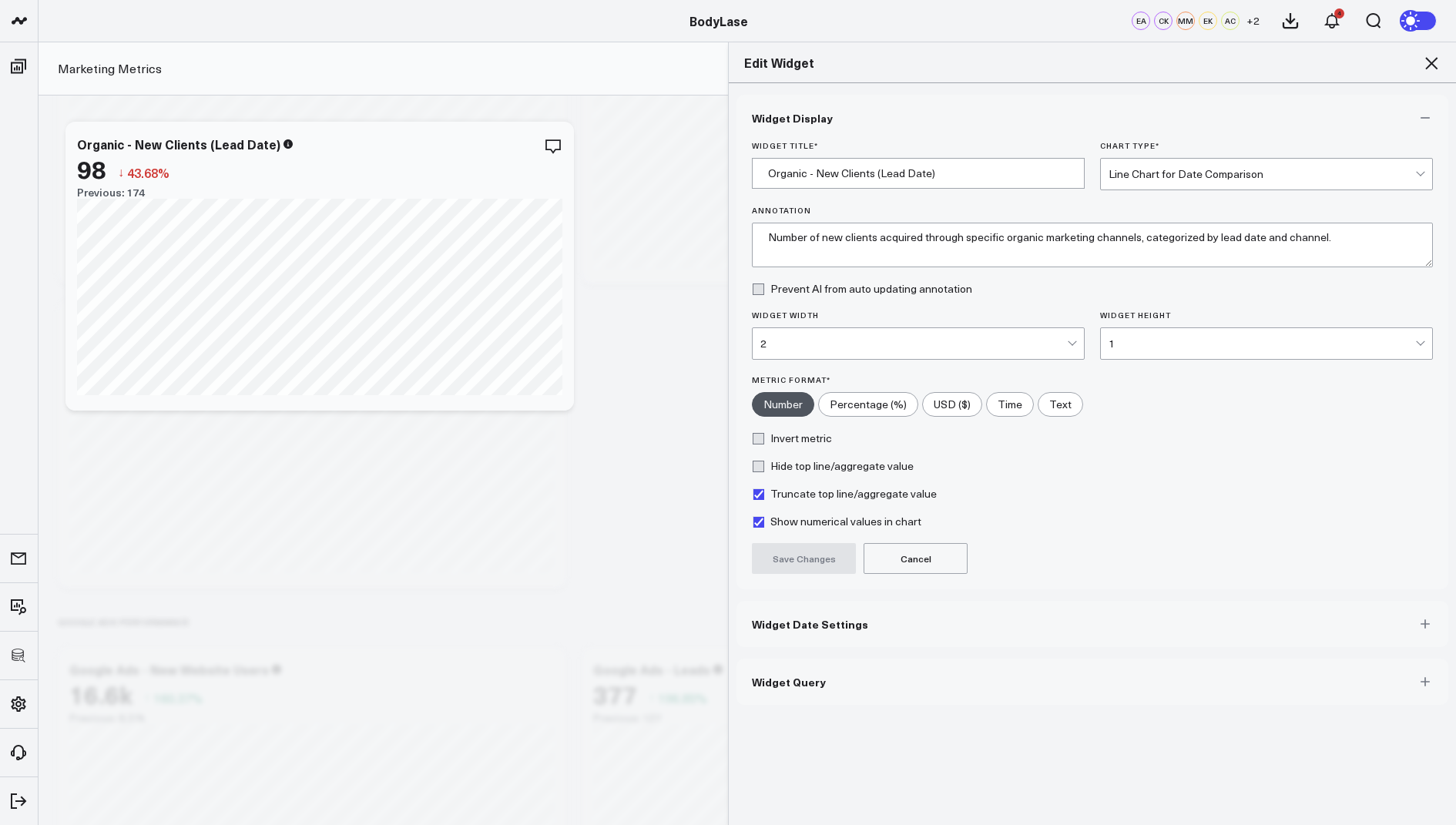
click at [794, 690] on button "Widget Query" at bounding box center [1092, 682] width 712 height 46
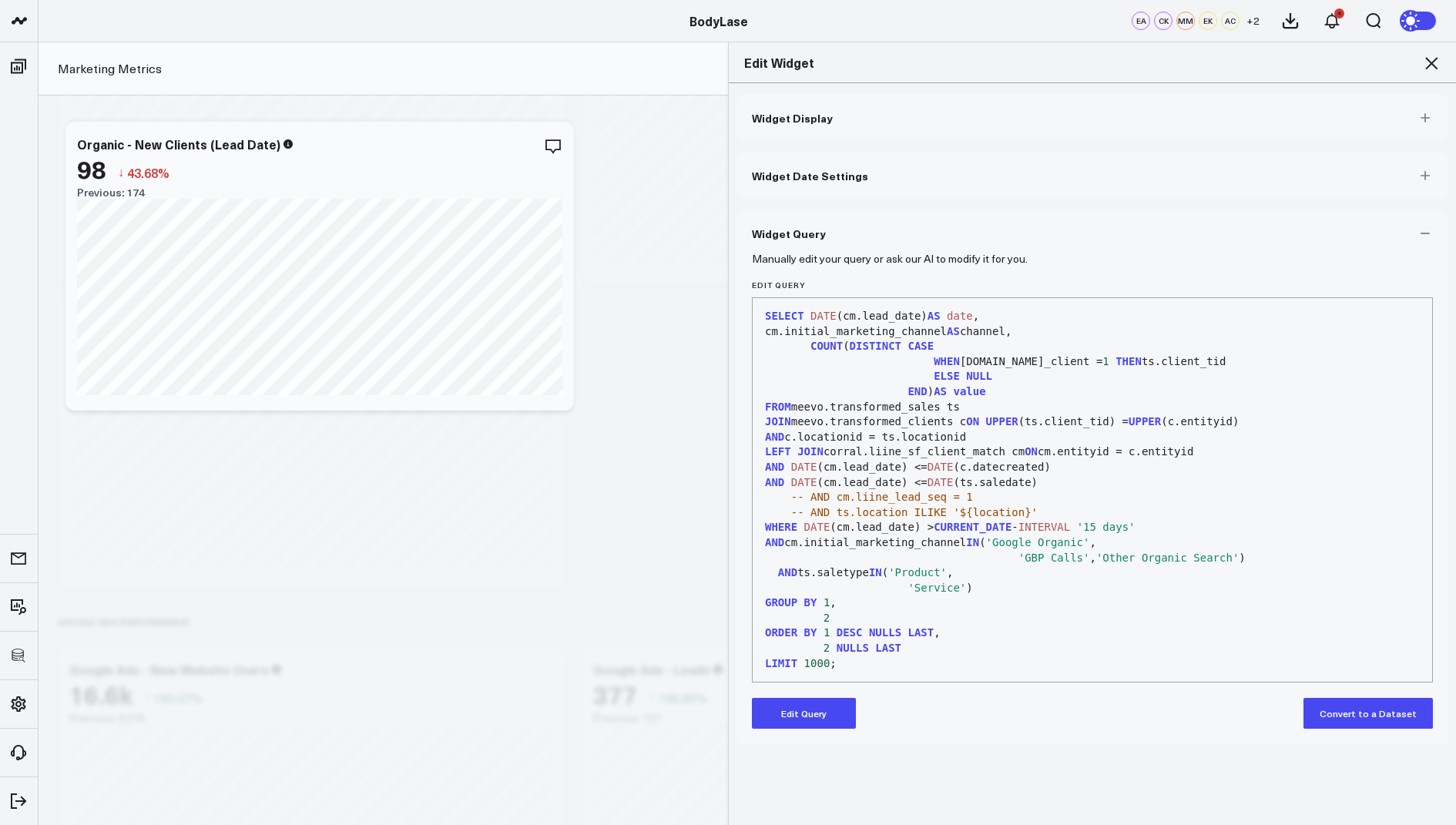
click at [798, 711] on button "Edit Query" at bounding box center [804, 713] width 104 height 31
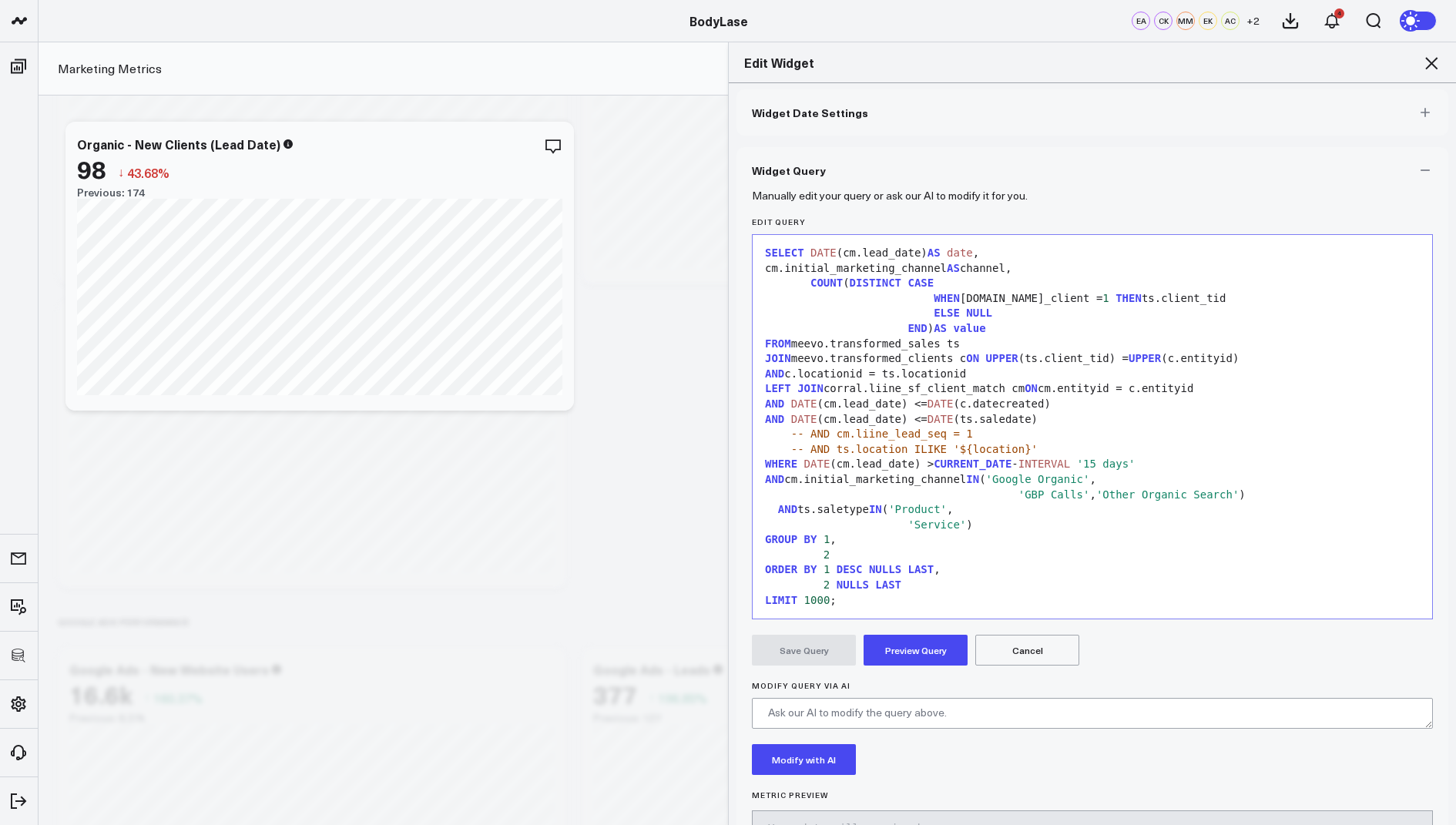
scroll to position [118, 0]
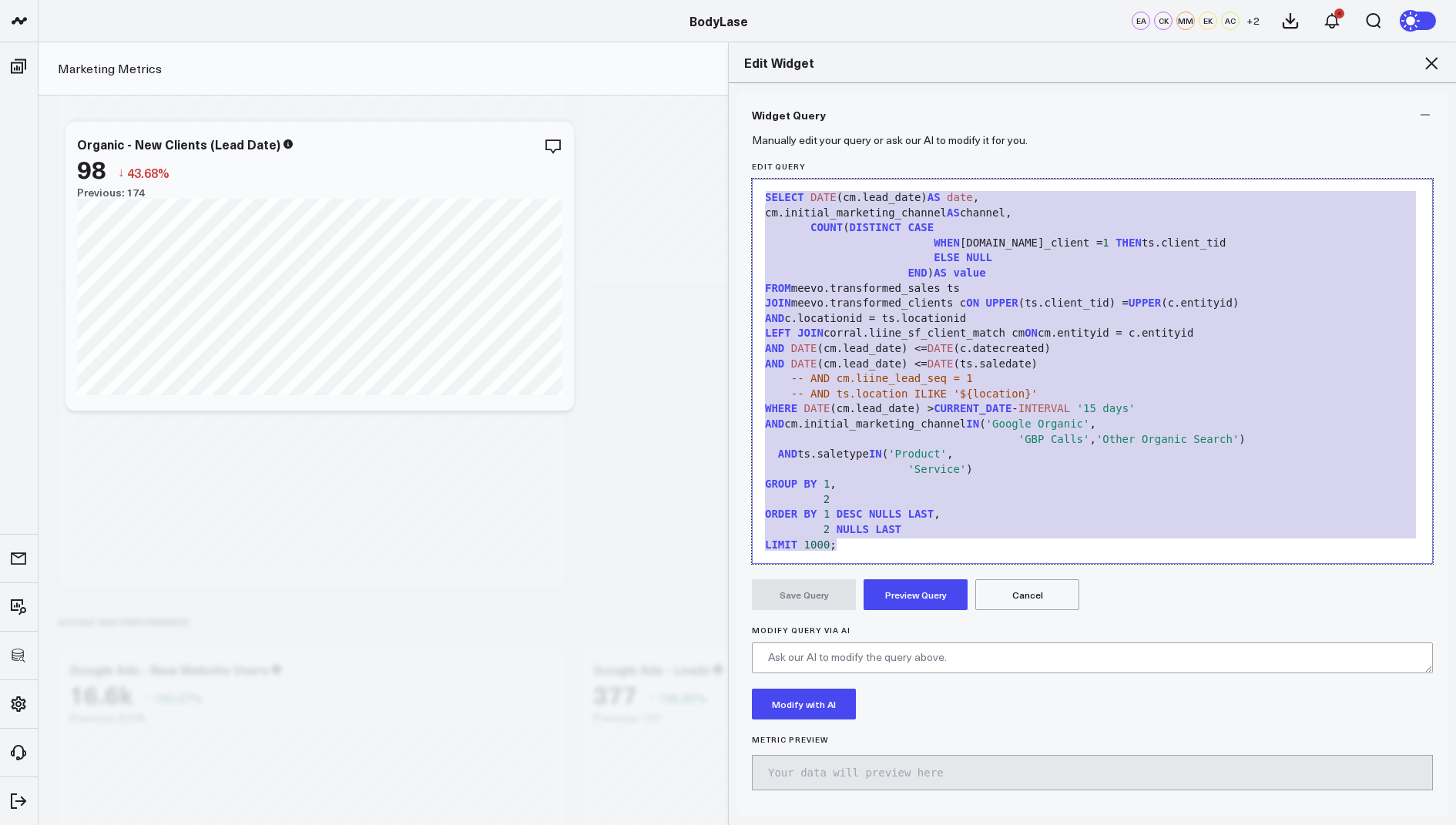
drag, startPoint x: 852, startPoint y: 540, endPoint x: 860, endPoint y: 103, distance: 437.1
click at [860, 103] on div "Widget Query Manually edit your query or ask our AI to modify it for you. Edit …" at bounding box center [1092, 454] width 712 height 725
copy div "SELECT DATE (cm.lead_date) AS date , cm.initial_marketing_channel AS channel, C…"
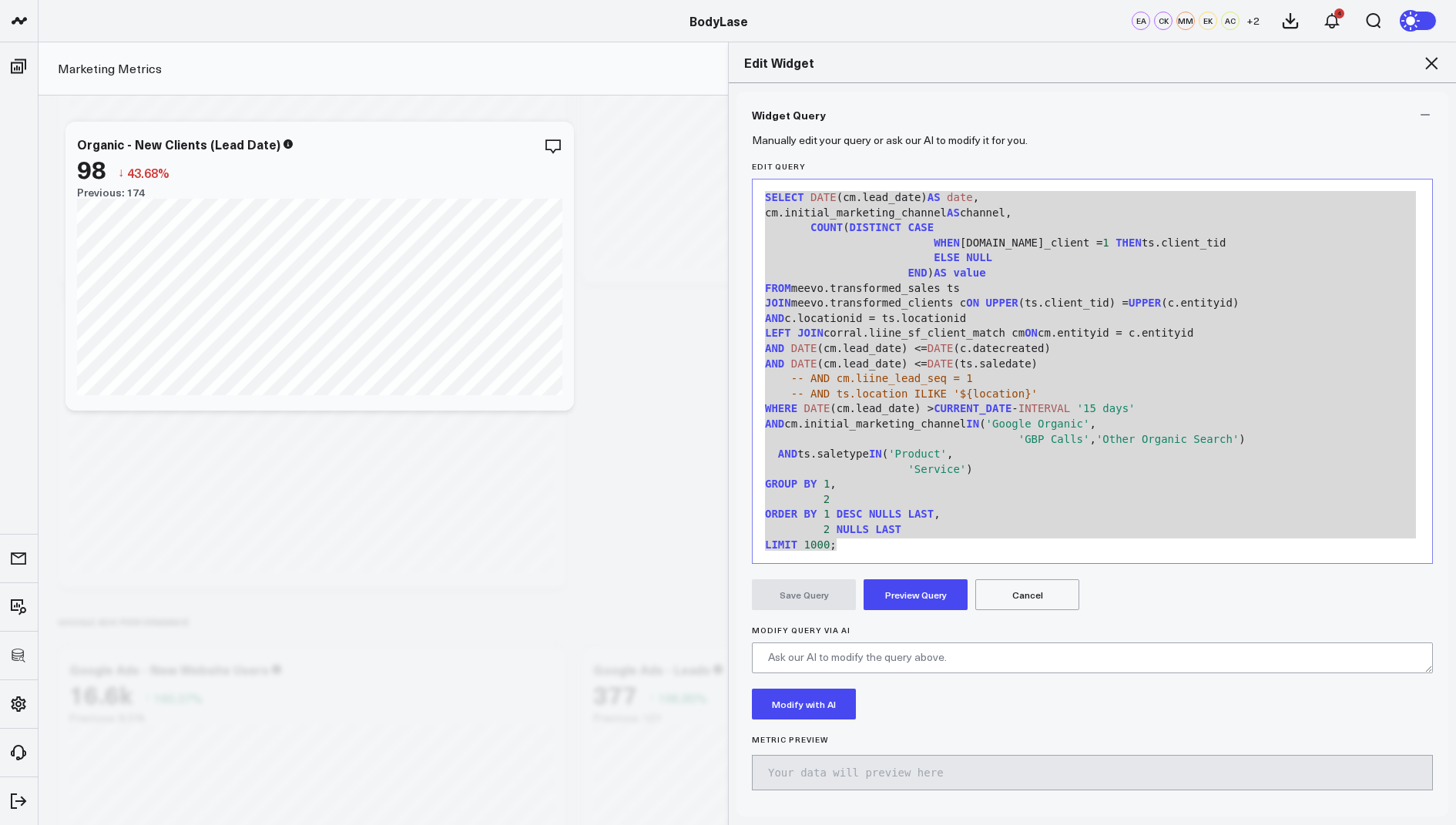
click at [1427, 65] on icon at bounding box center [1431, 63] width 18 height 18
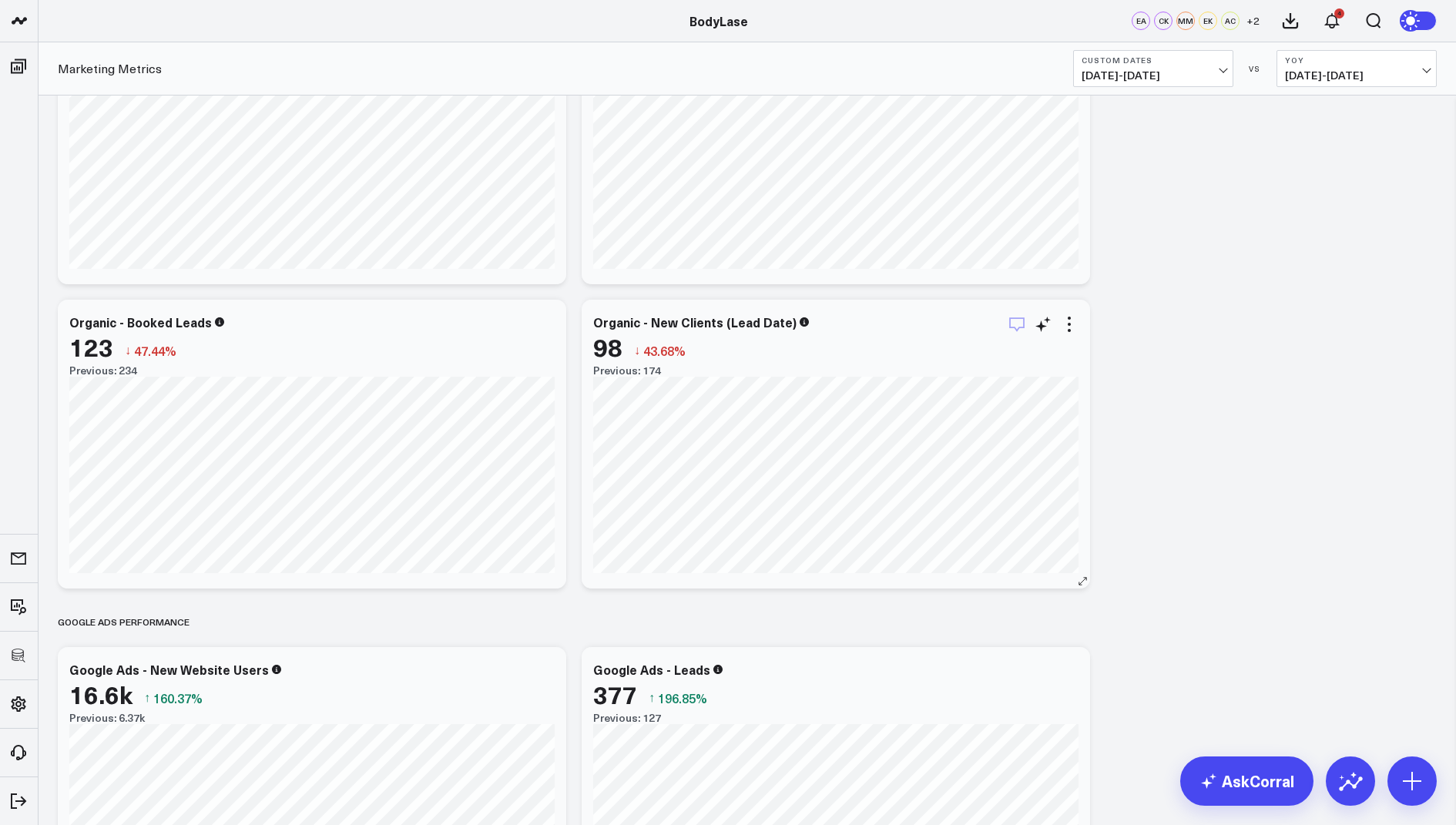
click at [1013, 324] on icon "button" at bounding box center [1016, 323] width 18 height 18
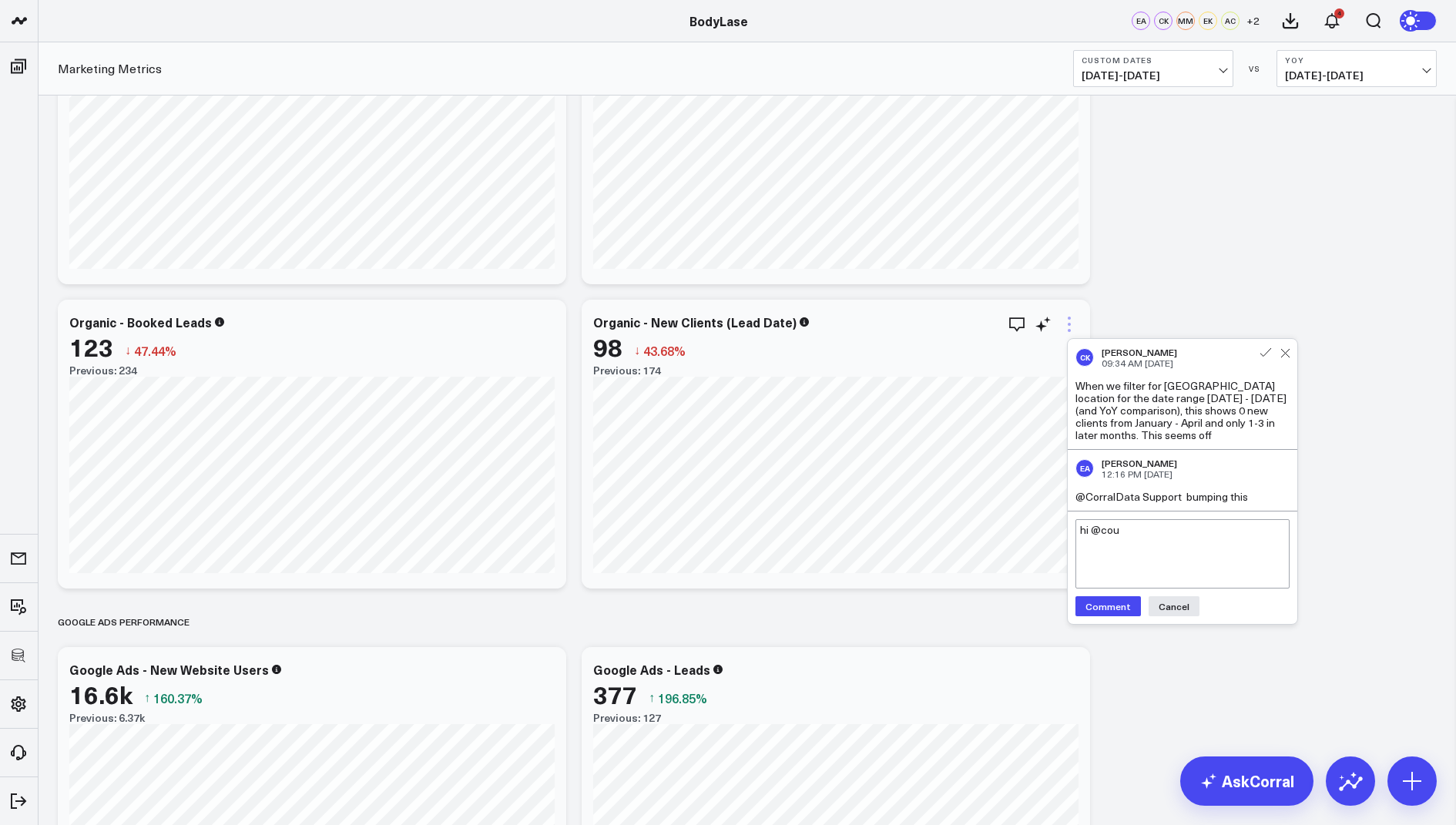
click at [1071, 321] on icon at bounding box center [1069, 323] width 18 height 18
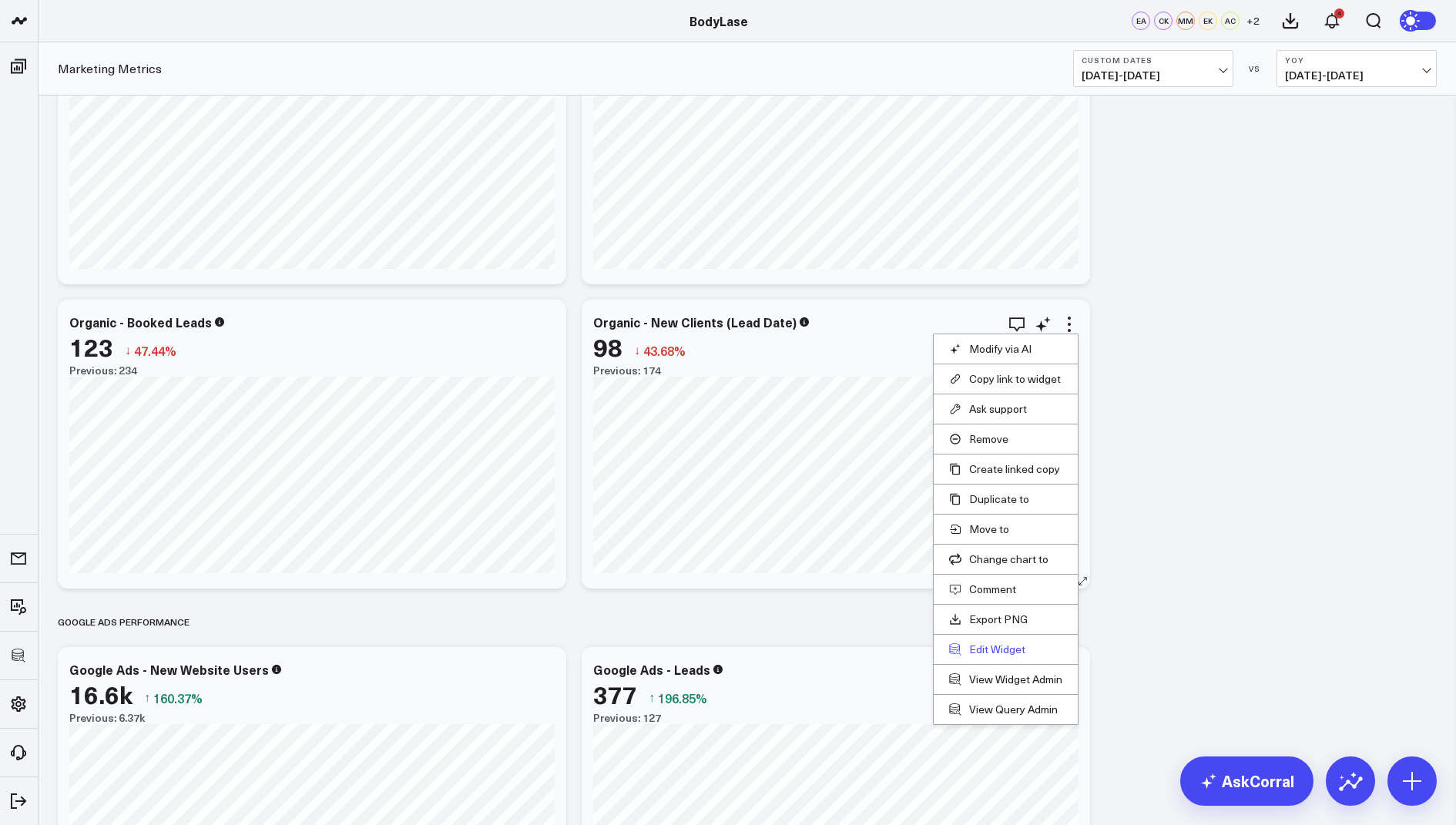
click at [977, 644] on button "Edit Widget" at bounding box center [1006, 649] width 113 height 14
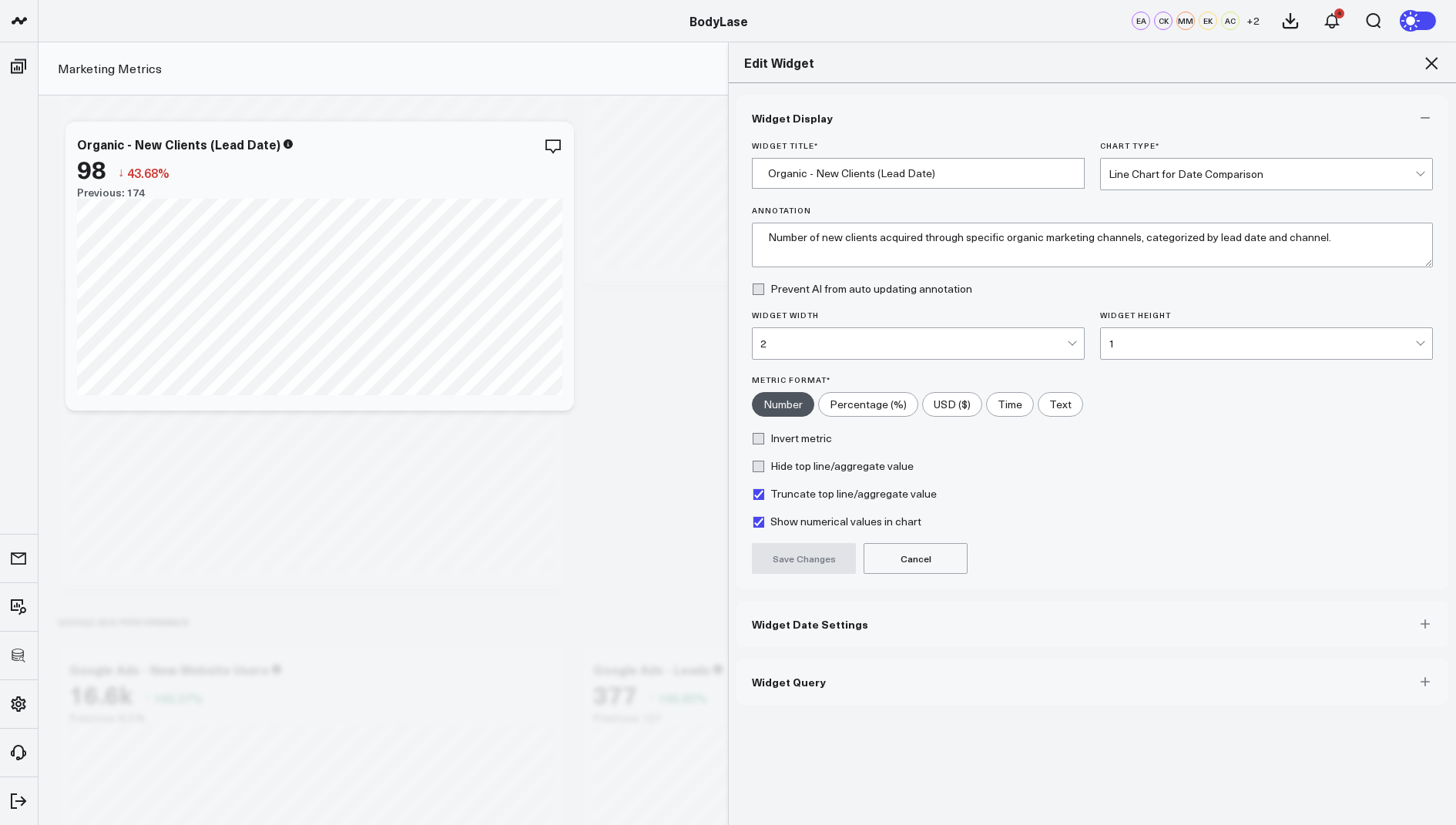
click at [806, 676] on span "Widget Query" at bounding box center [789, 682] width 74 height 13
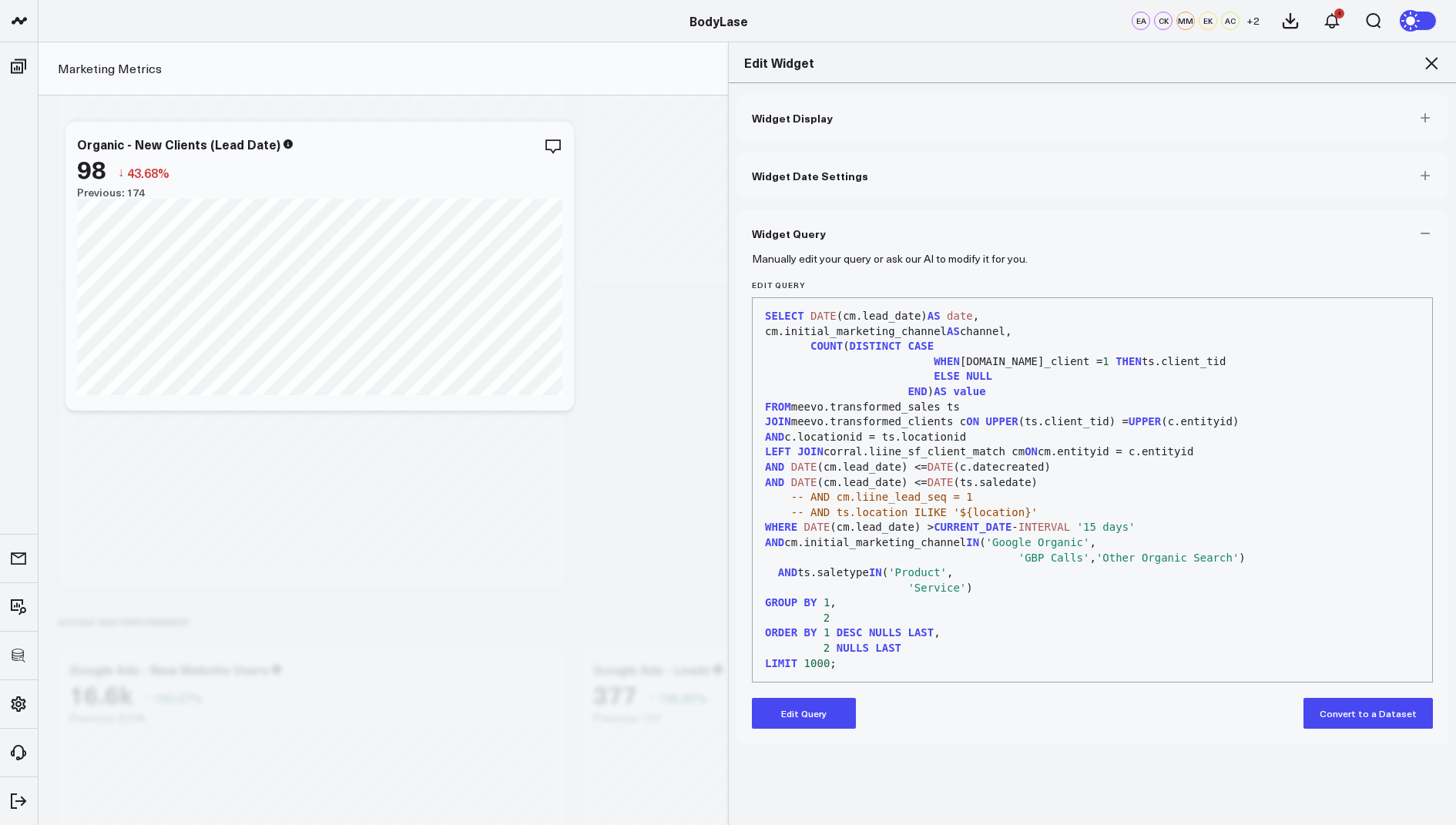
scroll to position [1803, 0]
click at [796, 714] on button "Edit Query" at bounding box center [804, 713] width 104 height 31
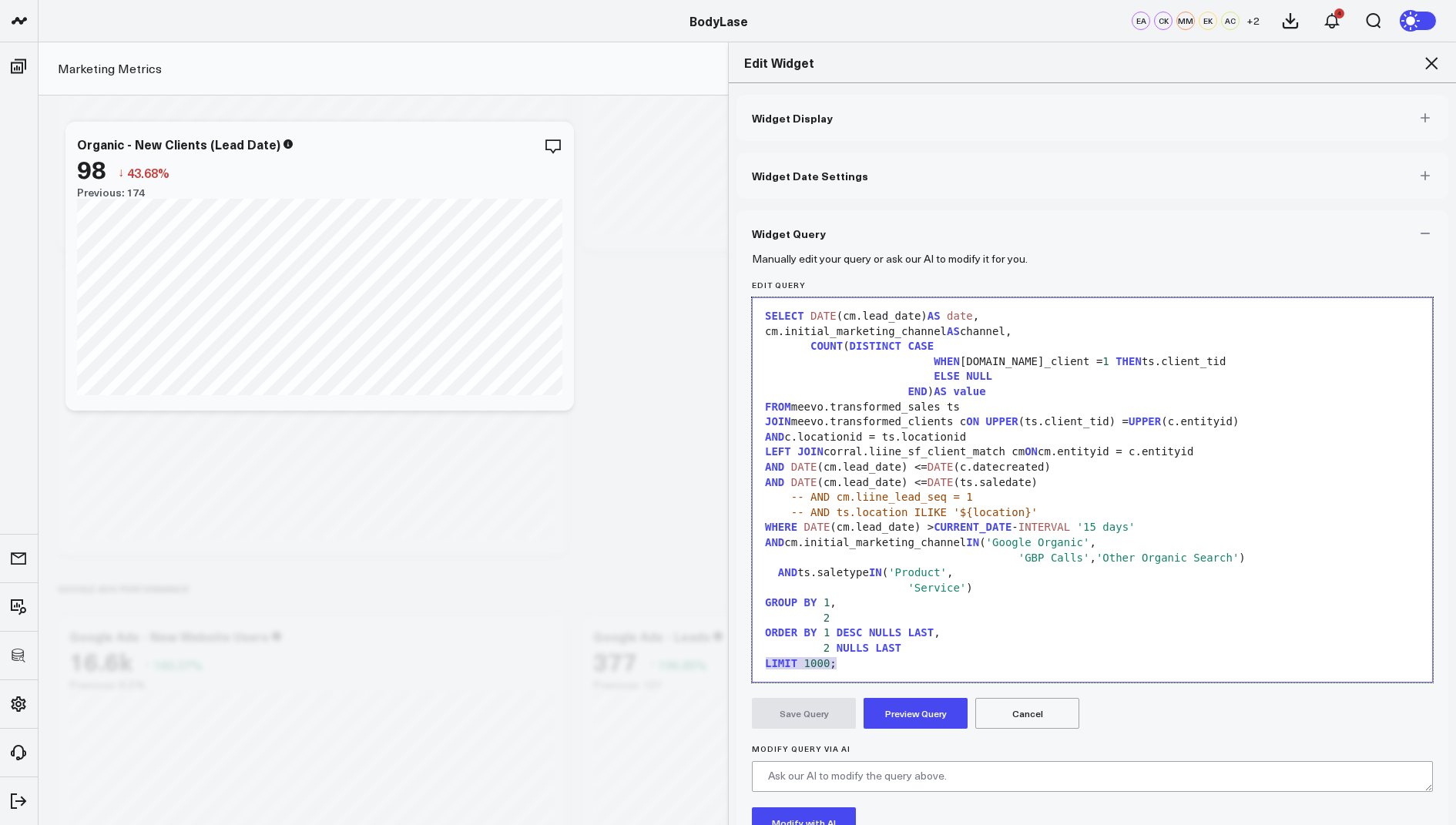
drag, startPoint x: 848, startPoint y: 664, endPoint x: 731, endPoint y: 664, distance: 117.0
click at [731, 664] on div "Widget Display Widget Date Settings Widget Query Manually edit your query or as…" at bounding box center [1093, 455] width 728 height 742
click at [895, 707] on button "Preview Query" at bounding box center [915, 713] width 104 height 31
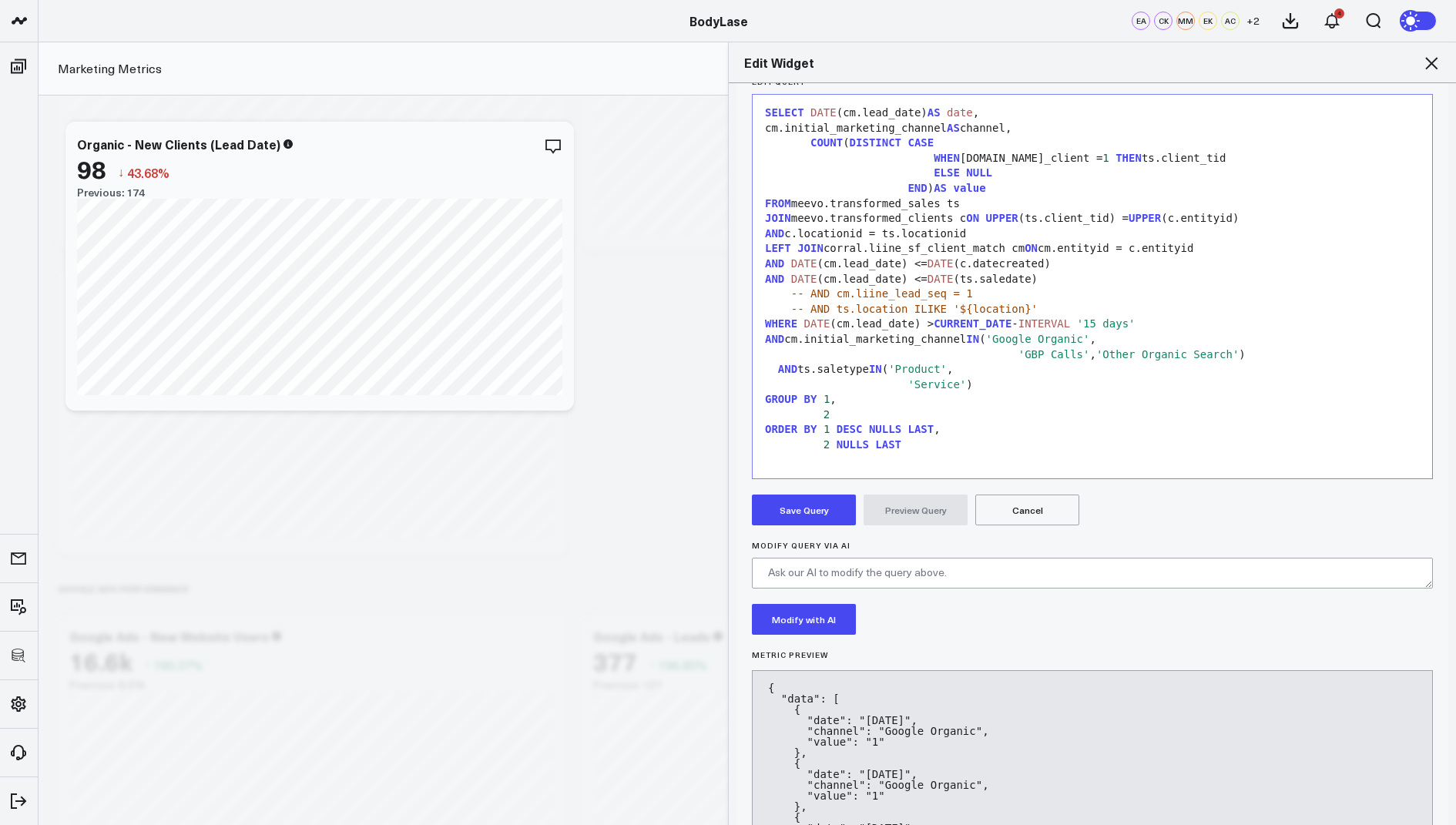
scroll to position [220, 0]
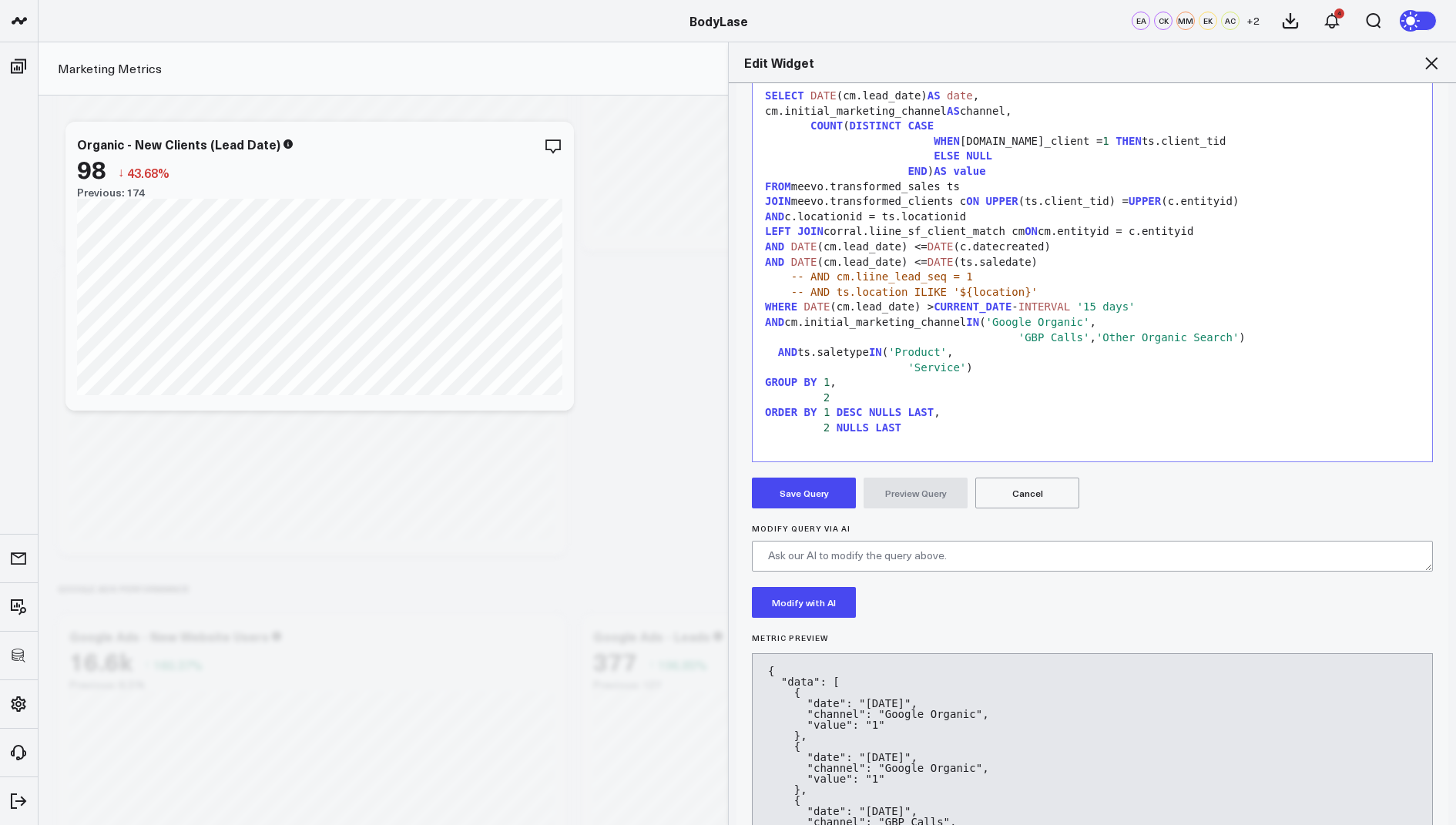
click at [787, 494] on button "Save Query" at bounding box center [804, 493] width 104 height 31
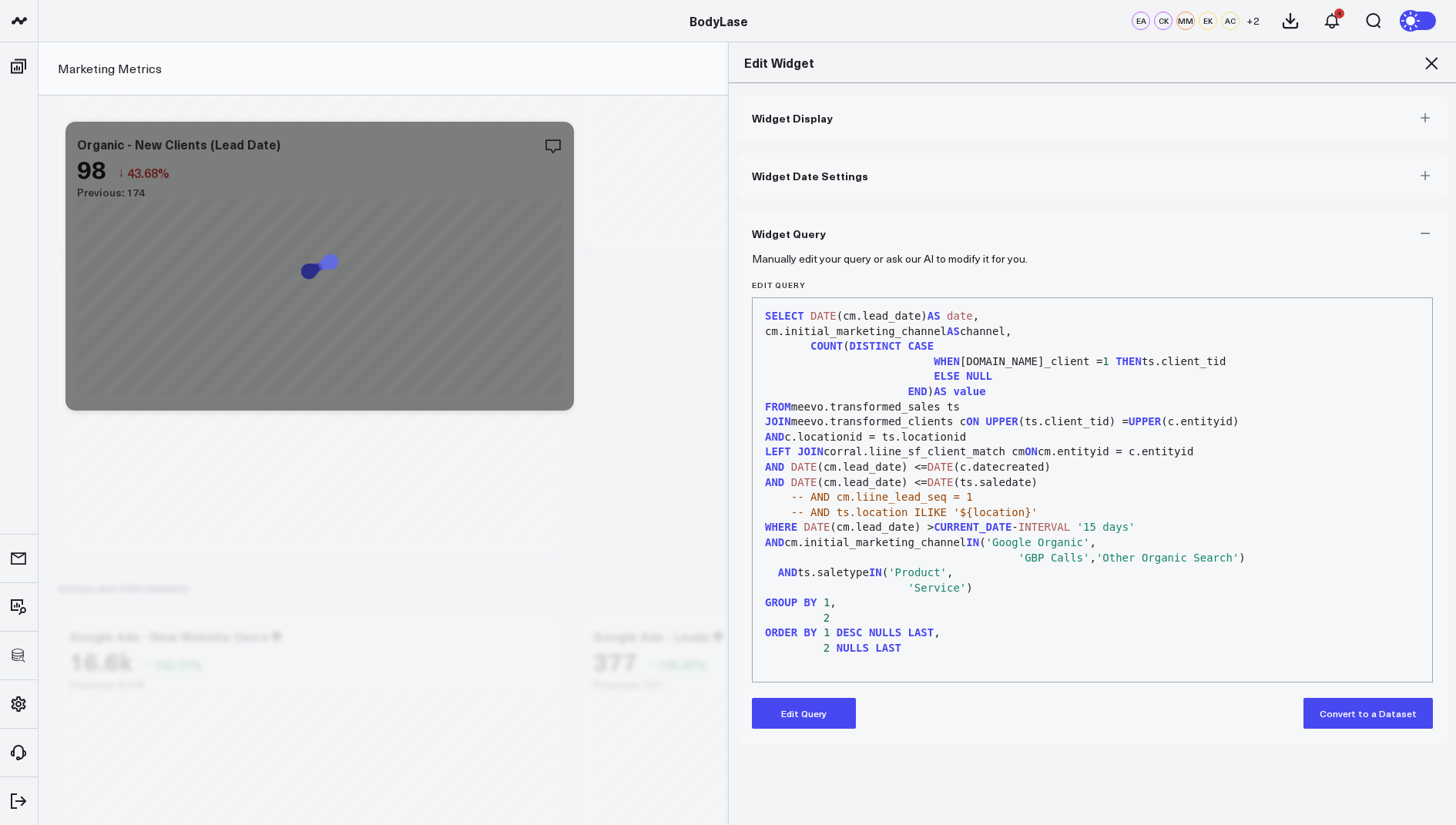
scroll to position [0, 0]
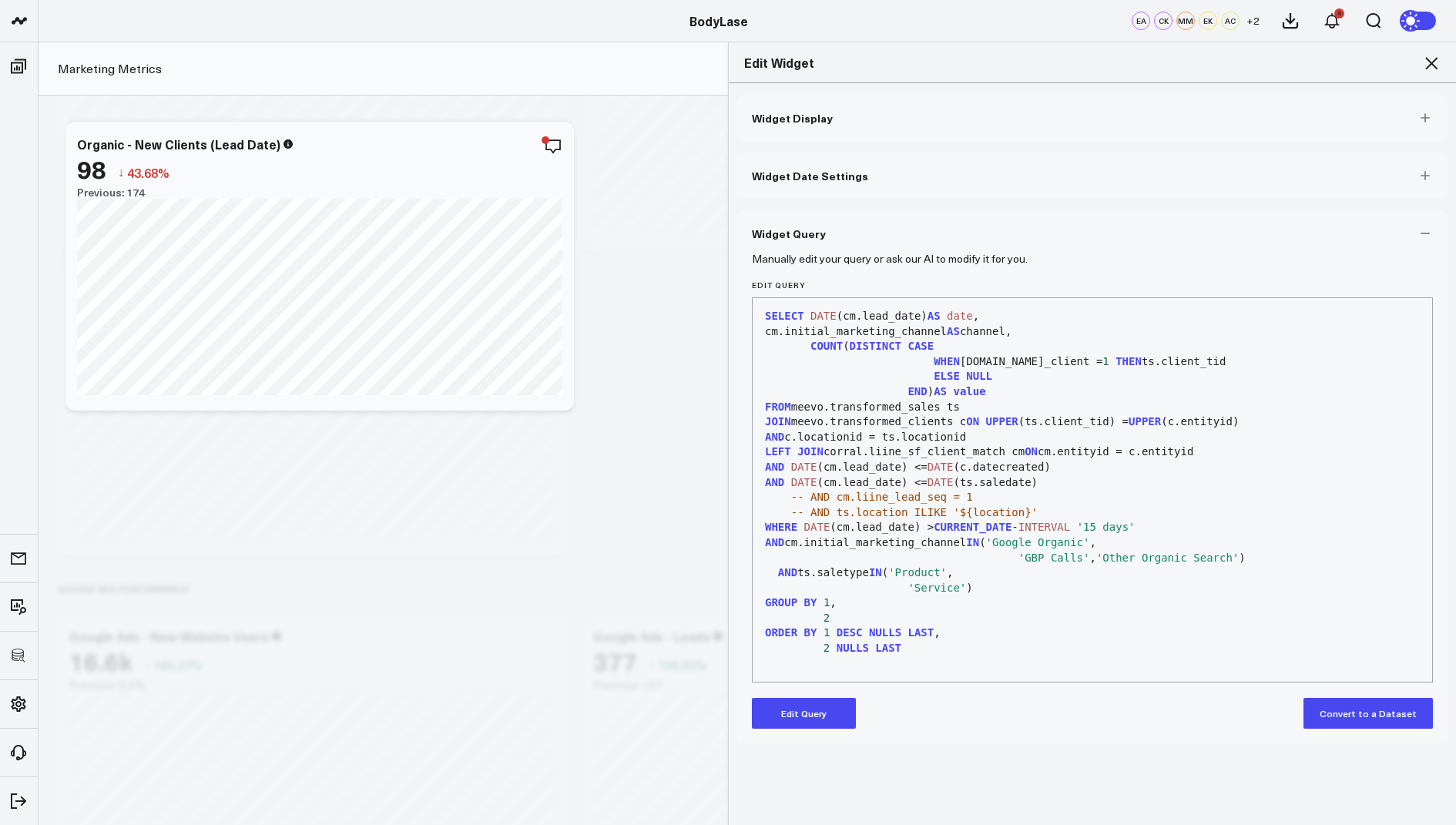
click at [1435, 64] on icon at bounding box center [1431, 63] width 18 height 18
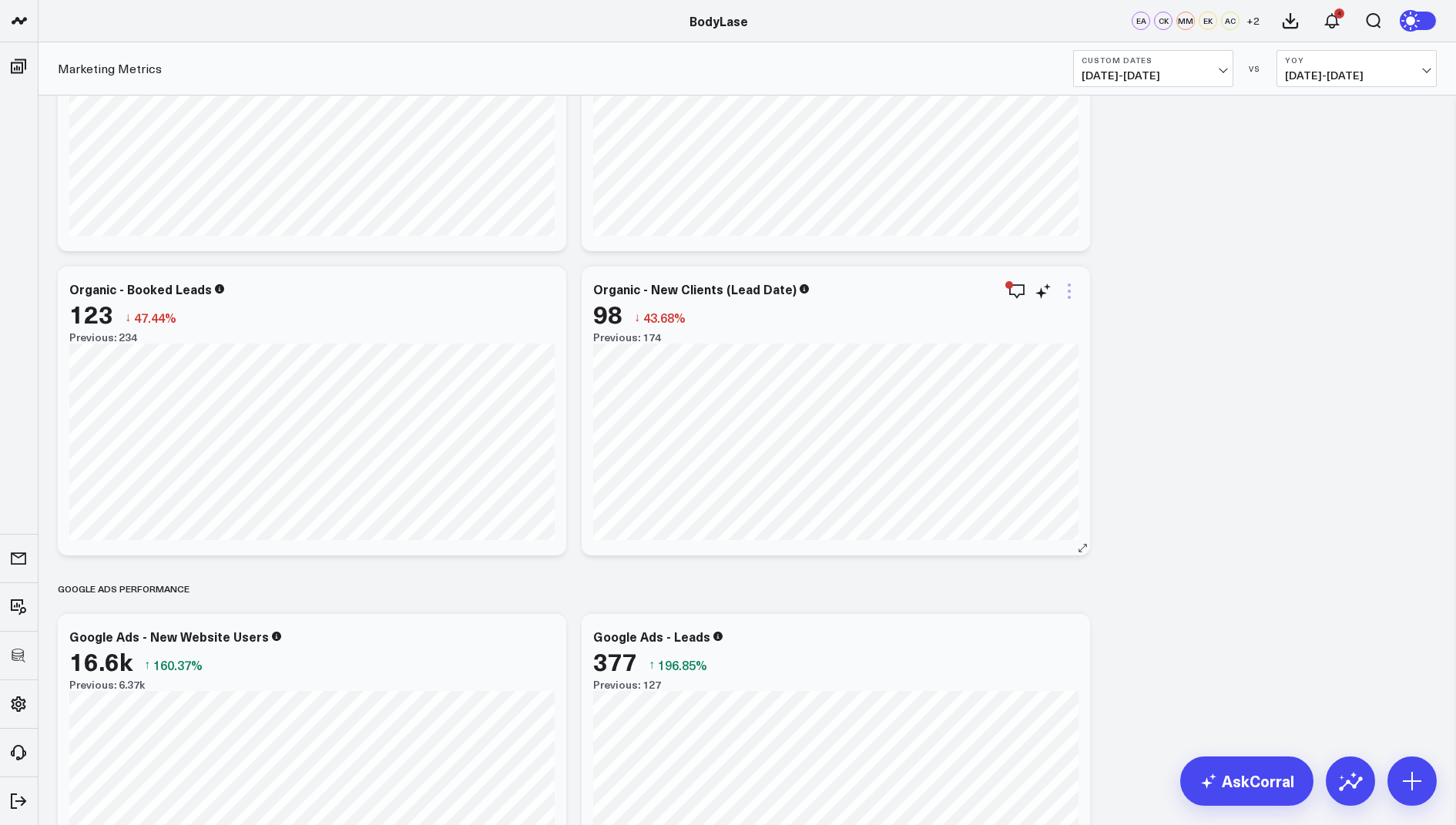
click at [1074, 292] on icon at bounding box center [1069, 291] width 18 height 18
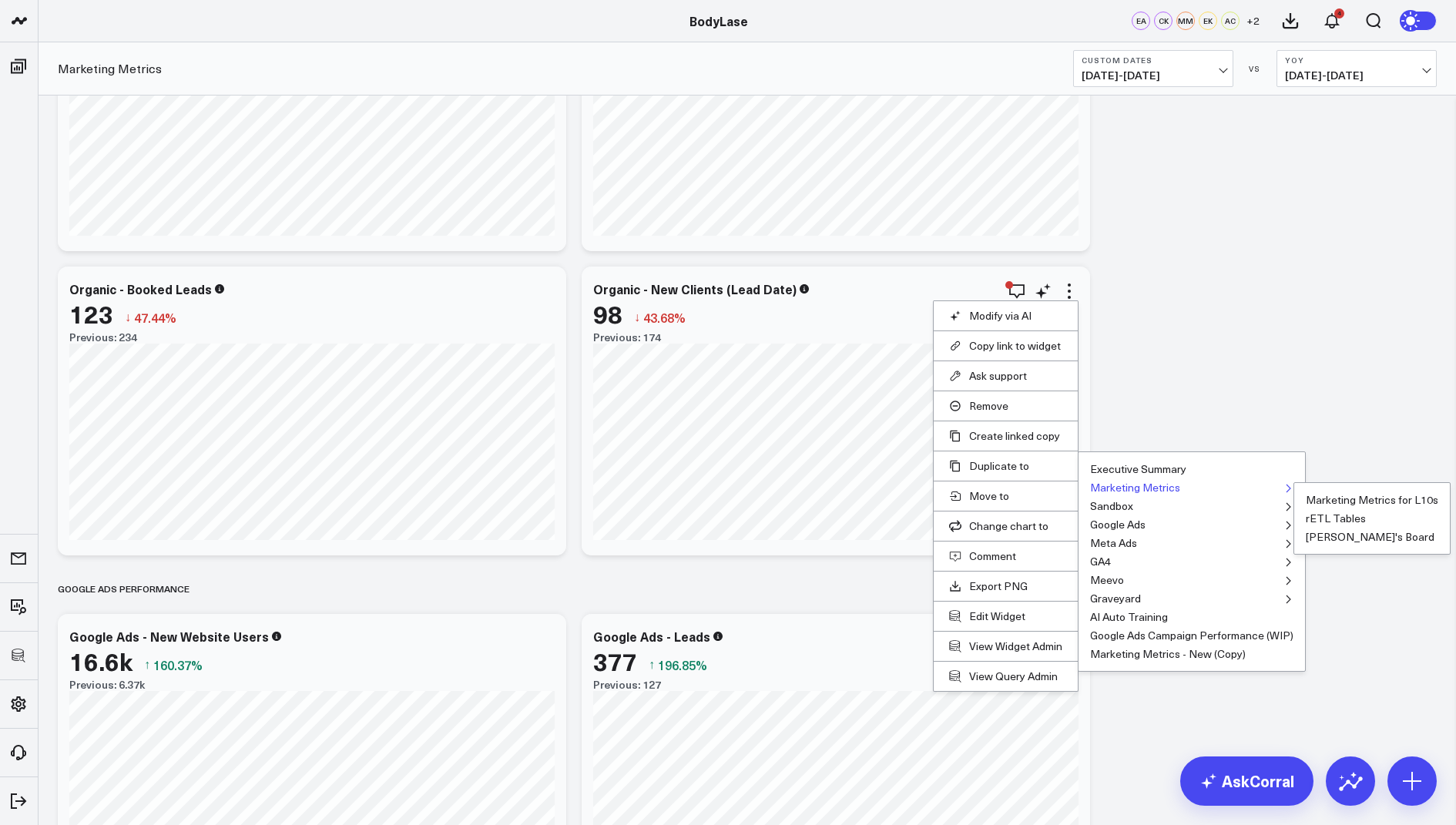
click at [1112, 487] on button "Marketing Metrics" at bounding box center [1135, 488] width 90 height 11
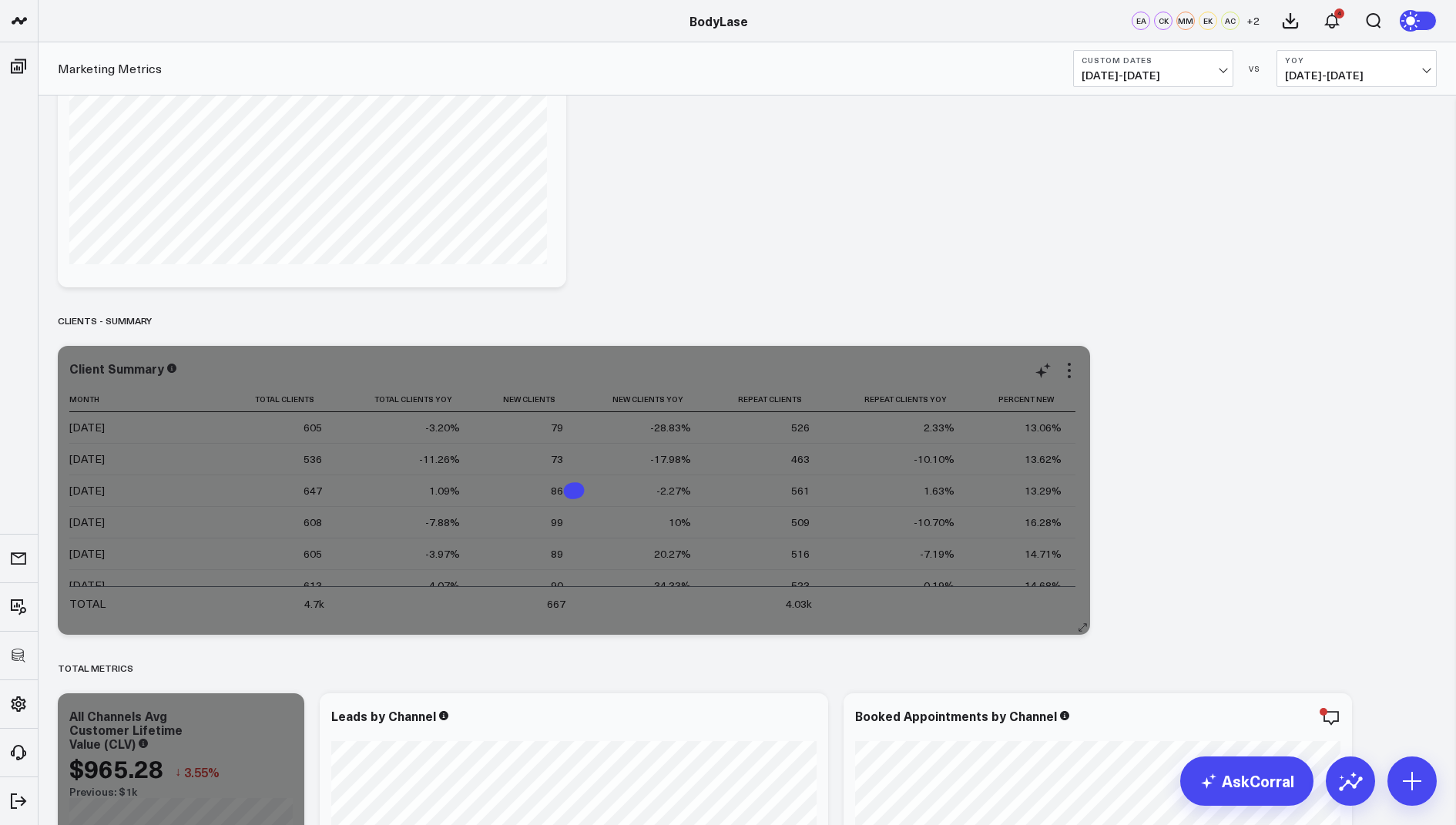
scroll to position [228, 0]
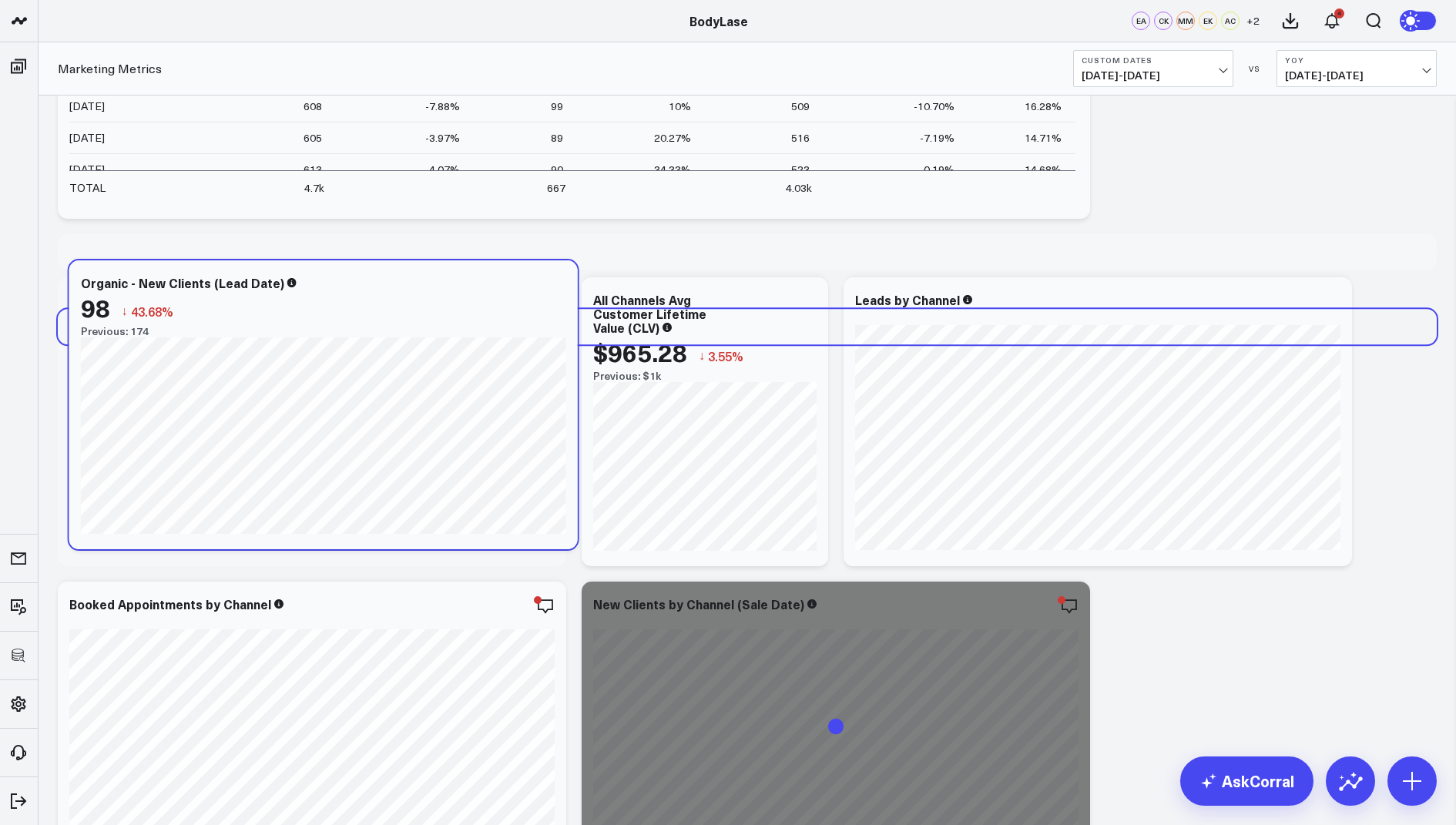
scroll to position [484, 0]
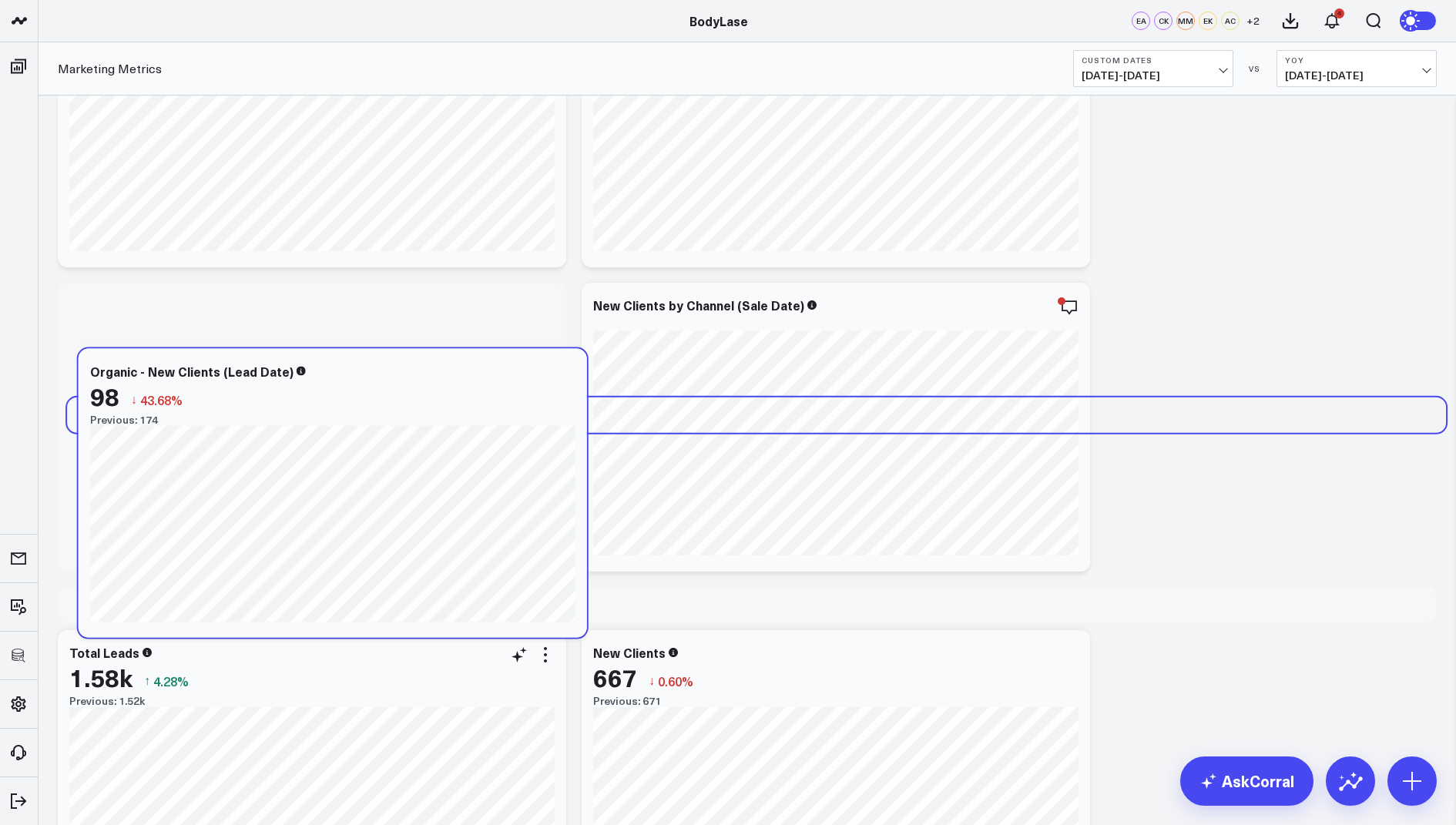
drag, startPoint x: 433, startPoint y: 313, endPoint x: 441, endPoint y: 661, distance: 348.1
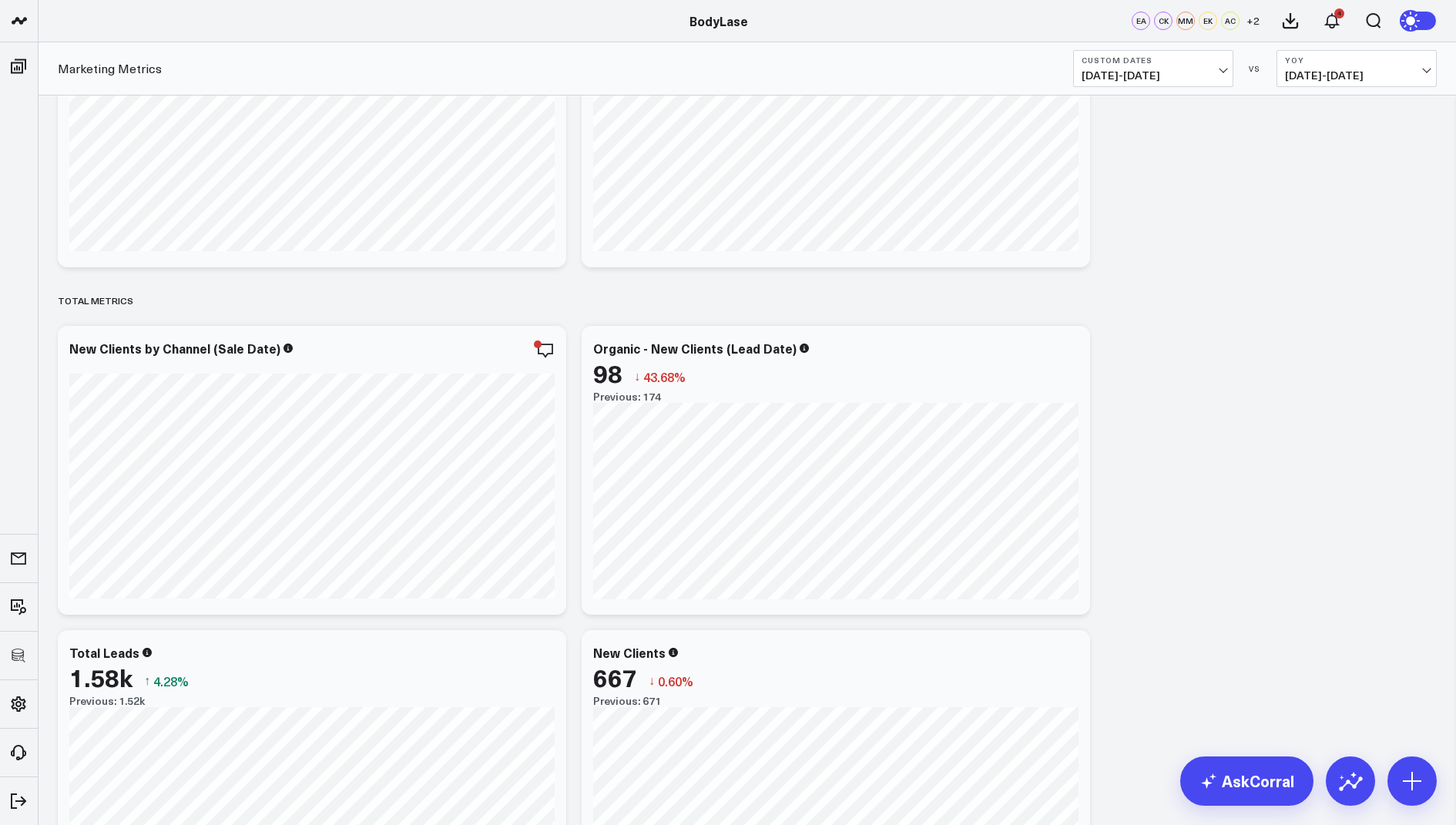
click at [910, 250] on div at bounding box center [836, 139] width 485 height 226
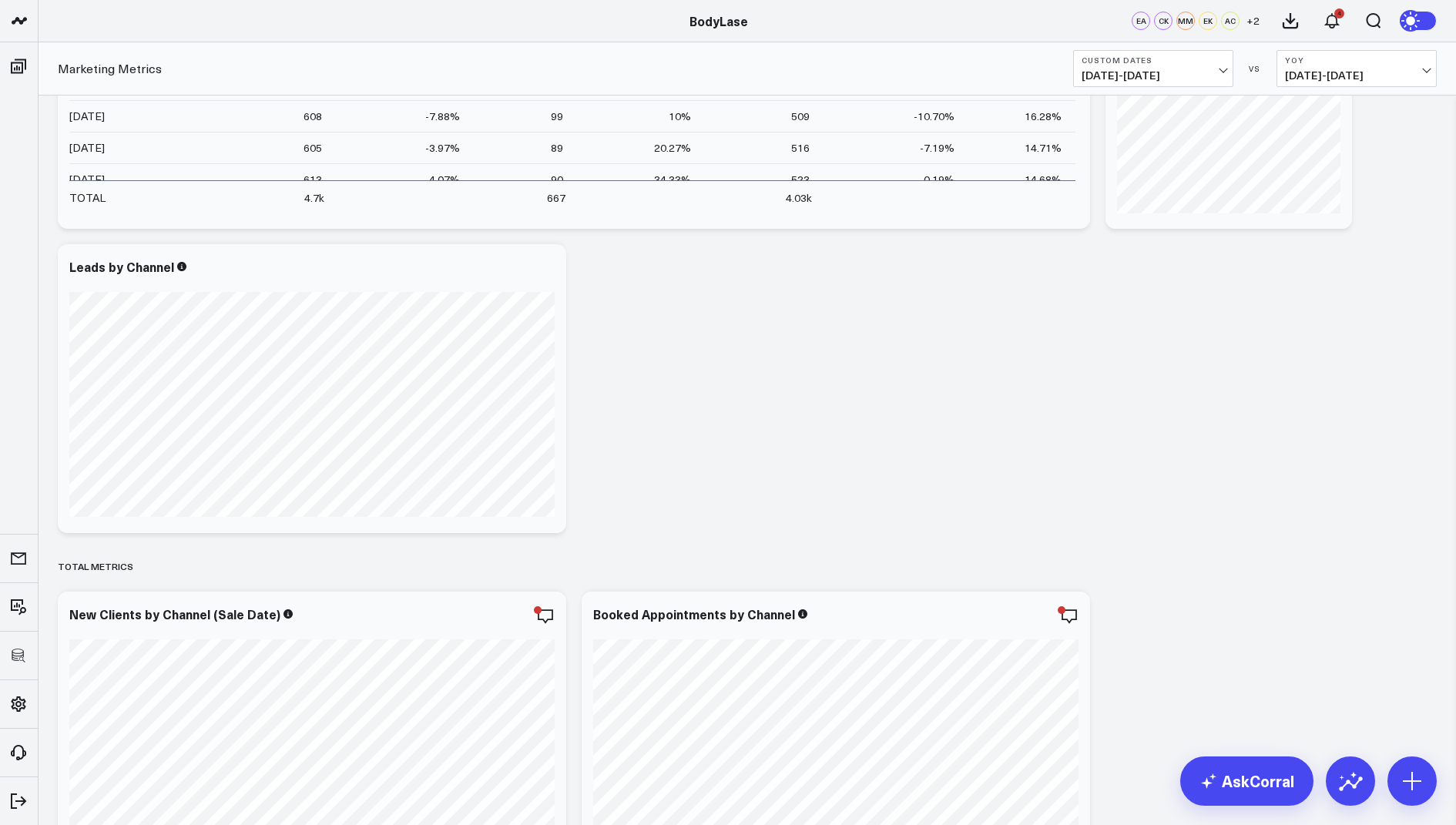
scroll to position [244, 0]
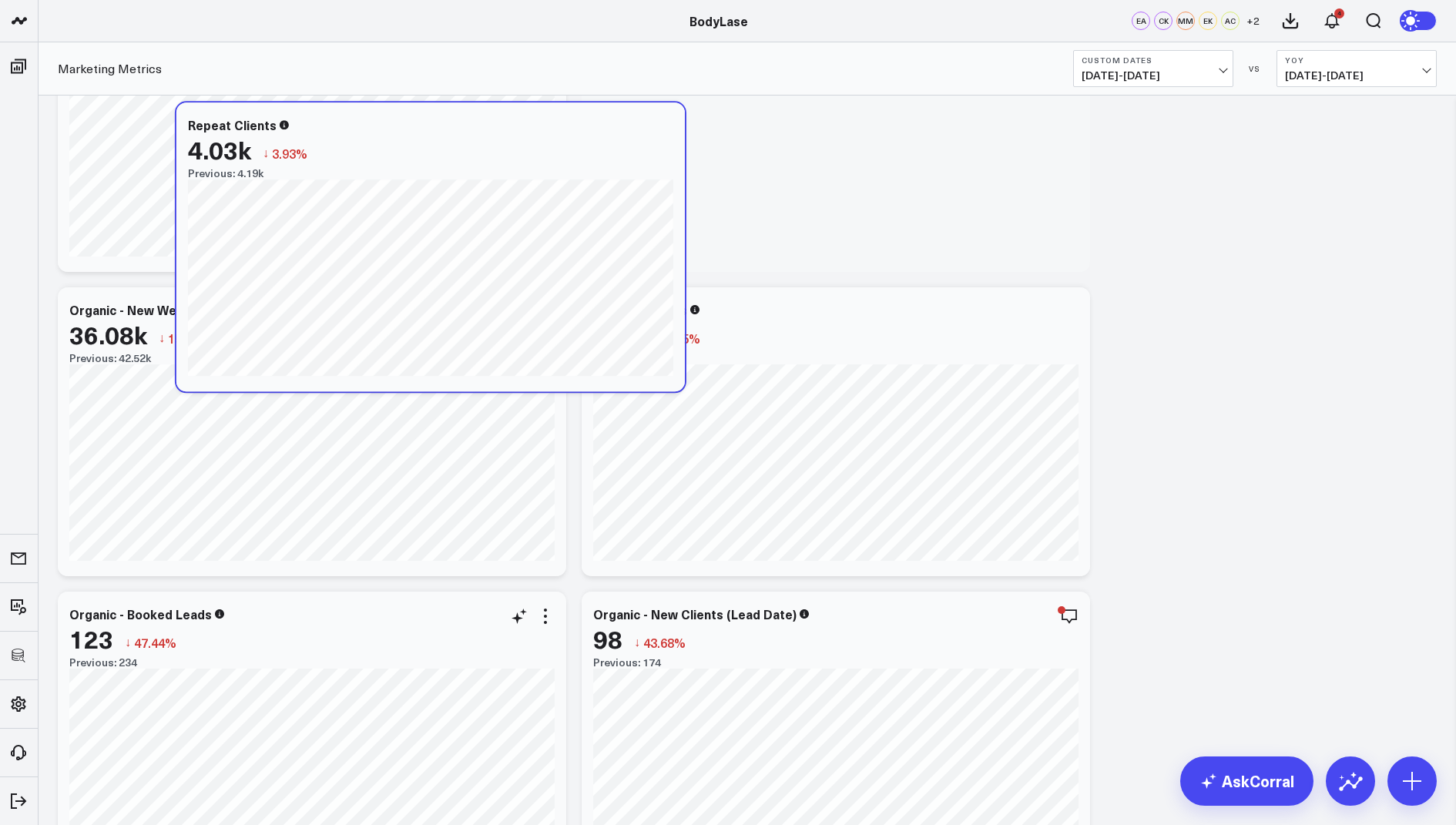
scroll to position [1784, 0]
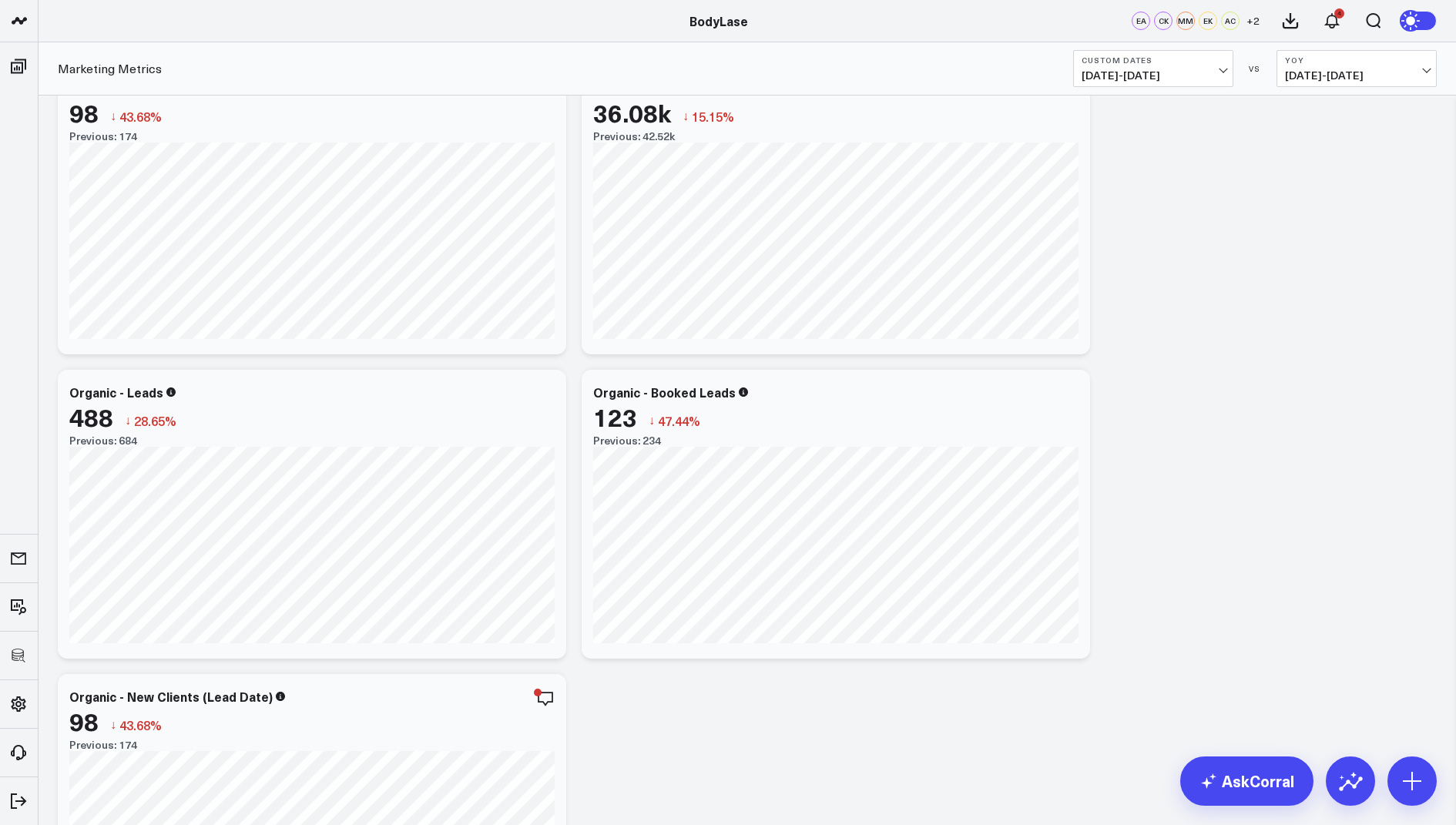
scroll to position [1691, 0]
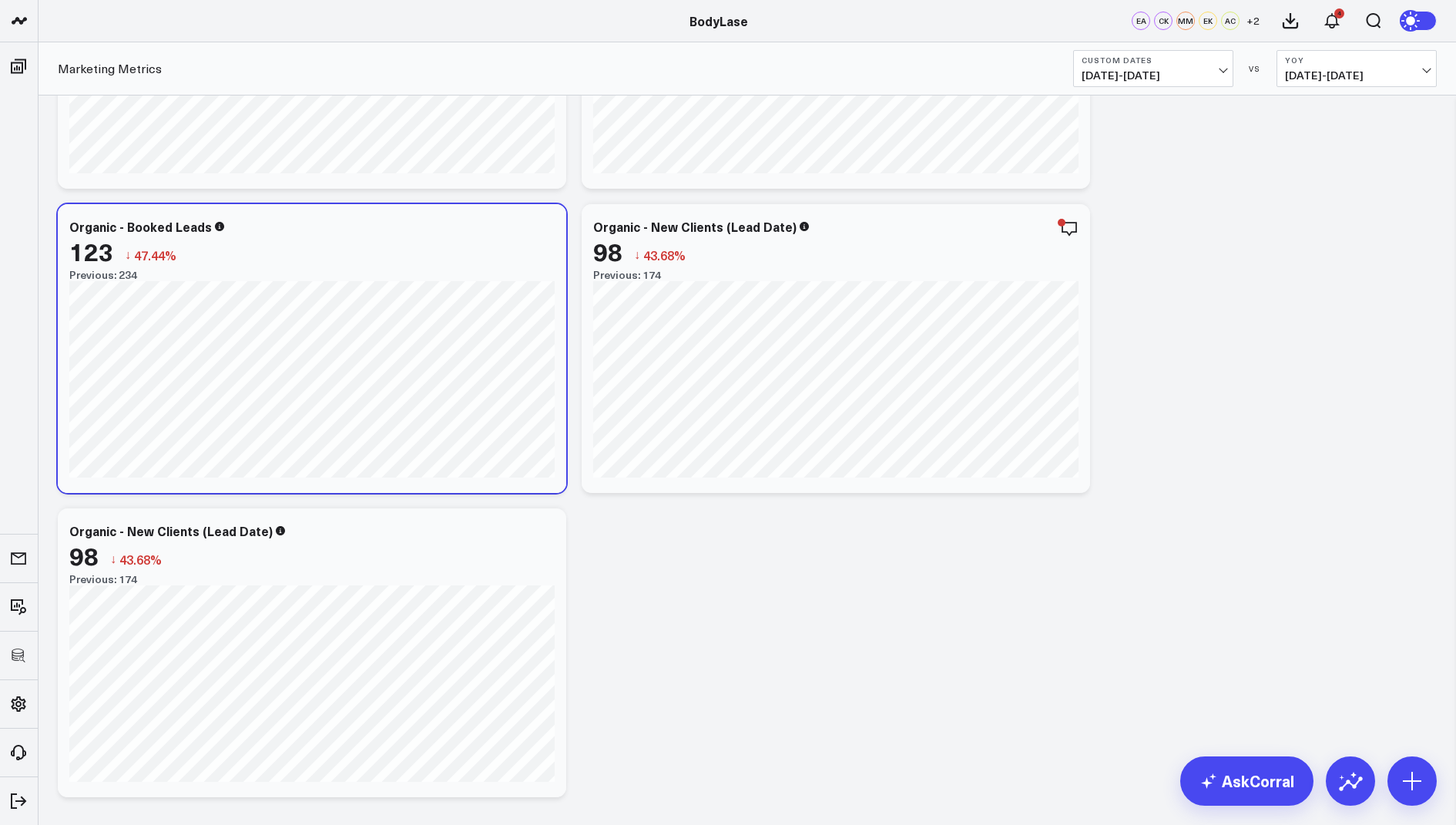
scroll to position [1931, 0]
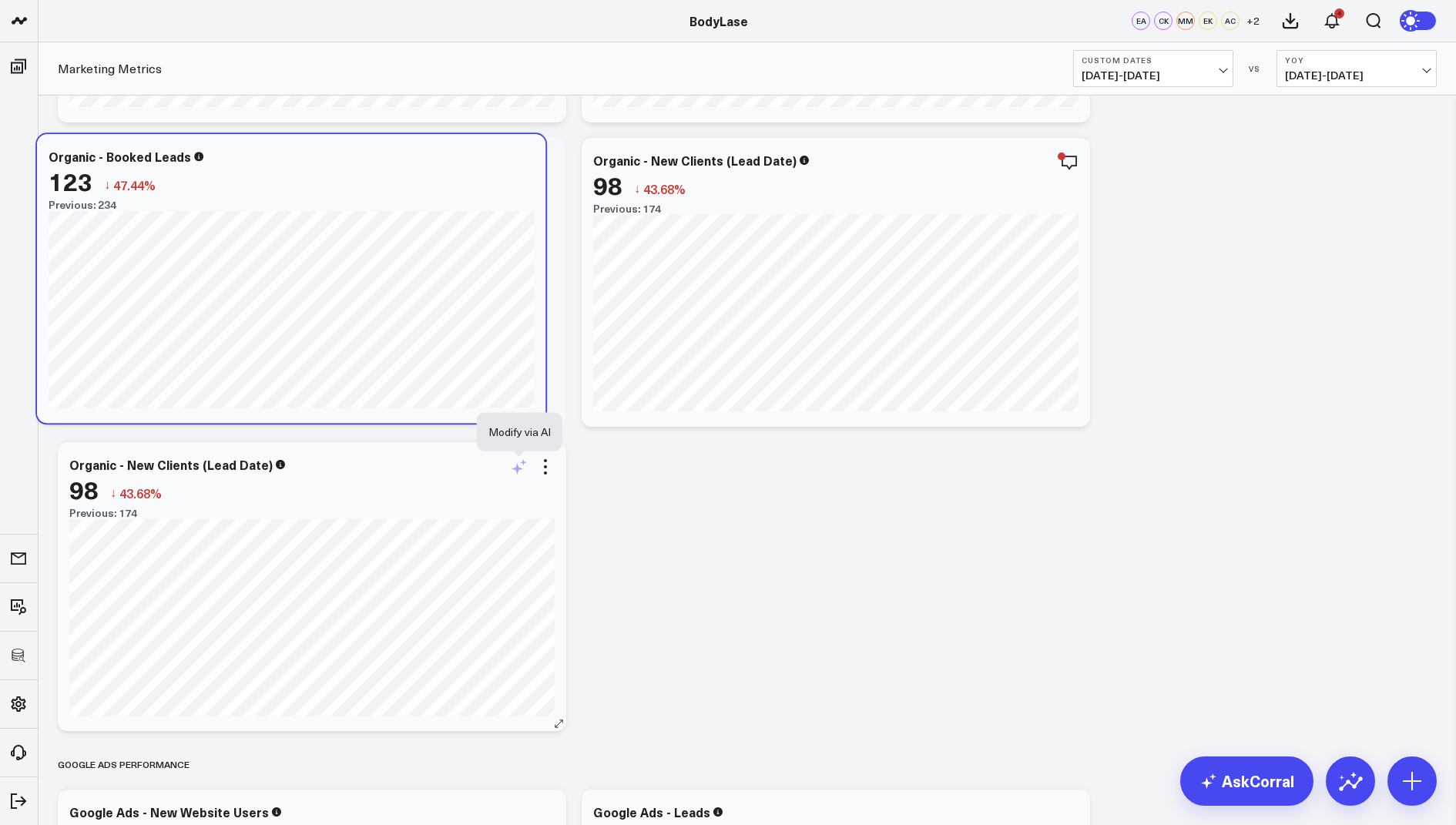
click at [526, 465] on icon at bounding box center [518, 467] width 18 height 18
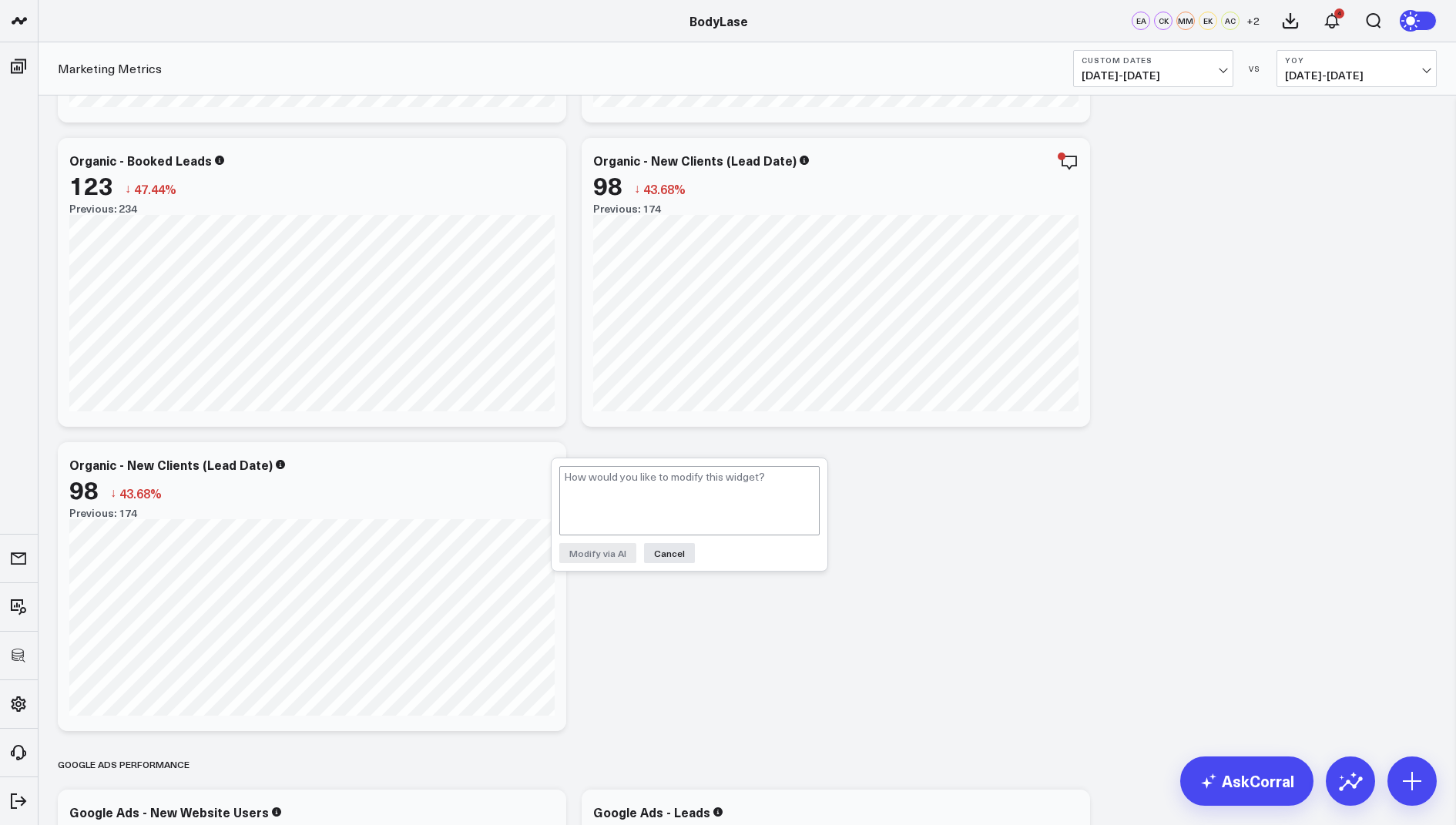
click at [543, 466] on icon at bounding box center [545, 467] width 18 height 18
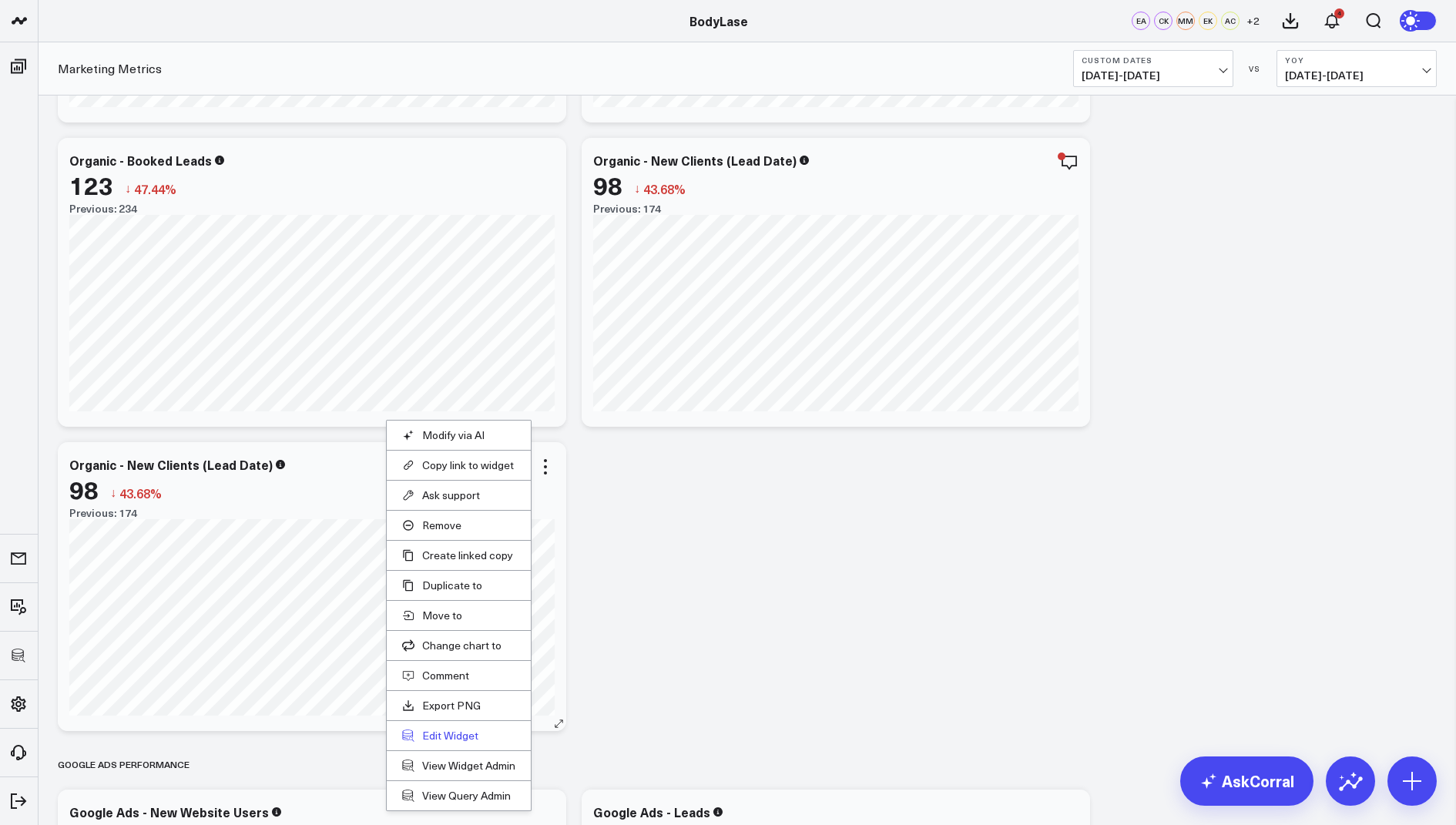
click at [445, 729] on button "Edit Widget" at bounding box center [459, 735] width 113 height 14
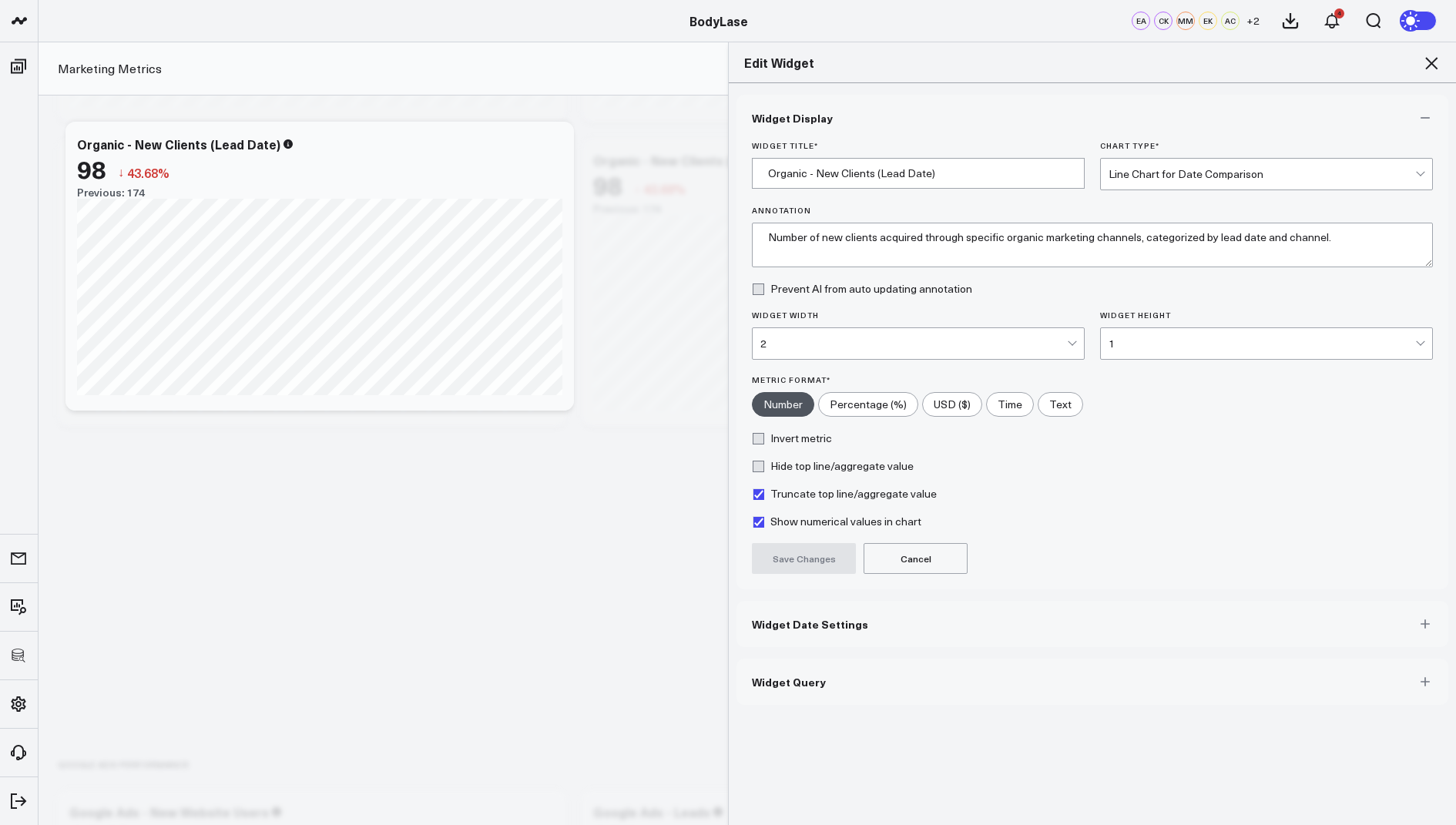
click at [864, 673] on button "Widget Query" at bounding box center [1092, 682] width 712 height 46
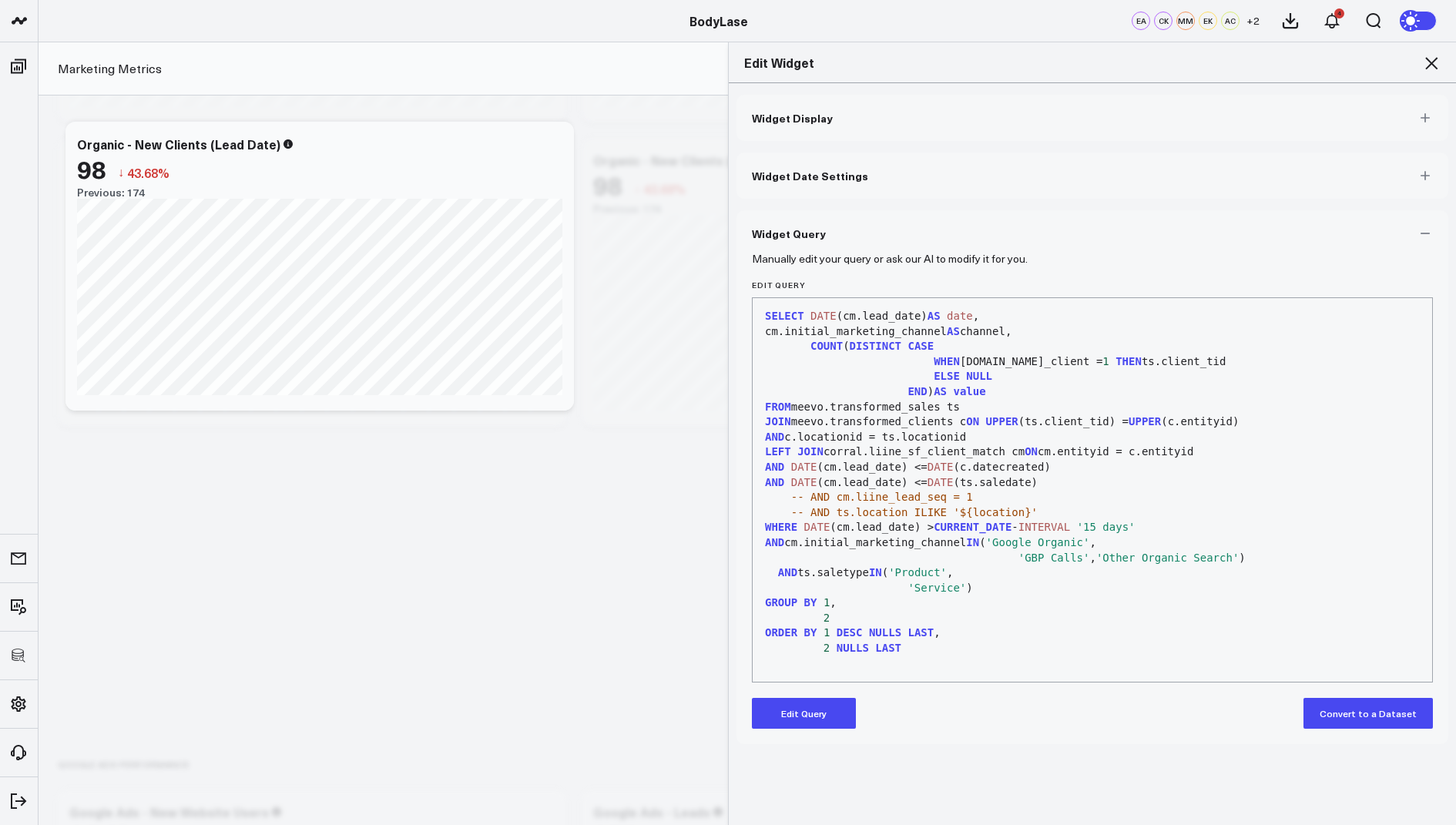
click at [801, 713] on button "Edit Query" at bounding box center [804, 713] width 104 height 31
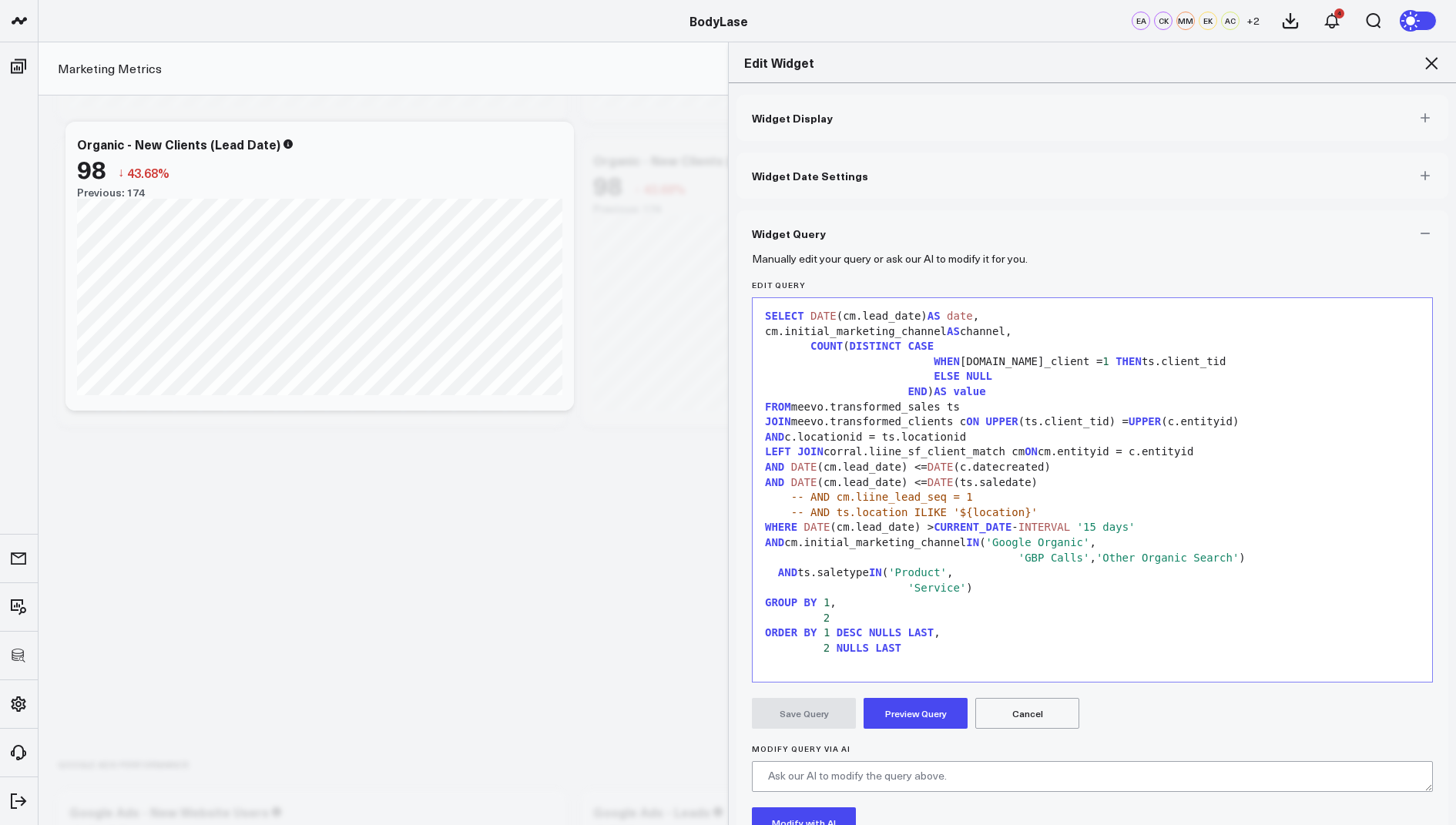
scroll to position [23, 0]
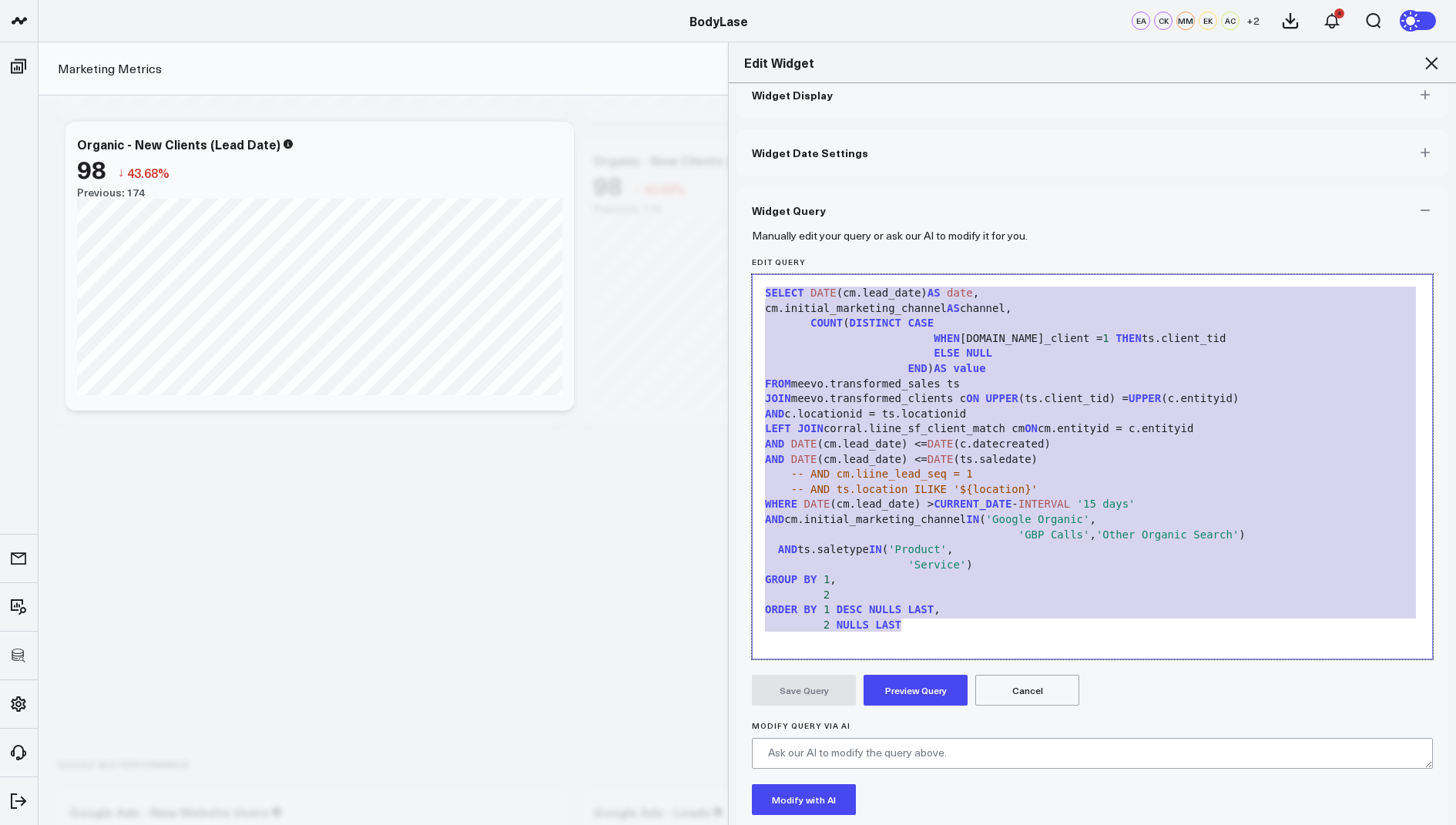
drag, startPoint x: 916, startPoint y: 628, endPoint x: 924, endPoint y: 187, distance: 441.1
click at [924, 187] on div "Widget Query Manually edit your query or ask our AI to modify it for you. Edit …" at bounding box center [1092, 549] width 712 height 725
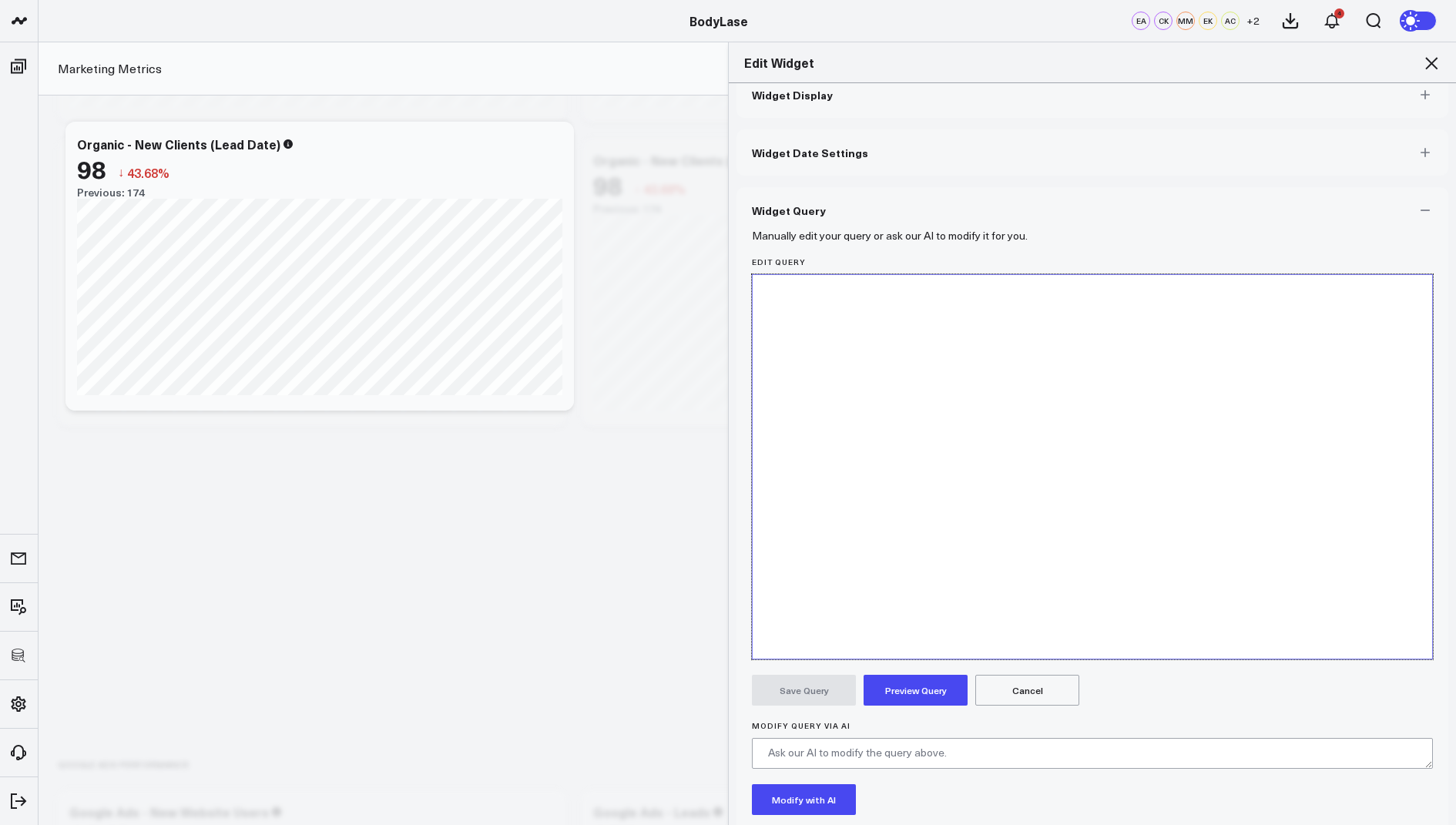
click at [800, 286] on div at bounding box center [1092, 293] width 664 height 15
click at [778, 291] on div at bounding box center [1092, 293] width 664 height 15
click at [778, 297] on div at bounding box center [1092, 293] width 664 height 15
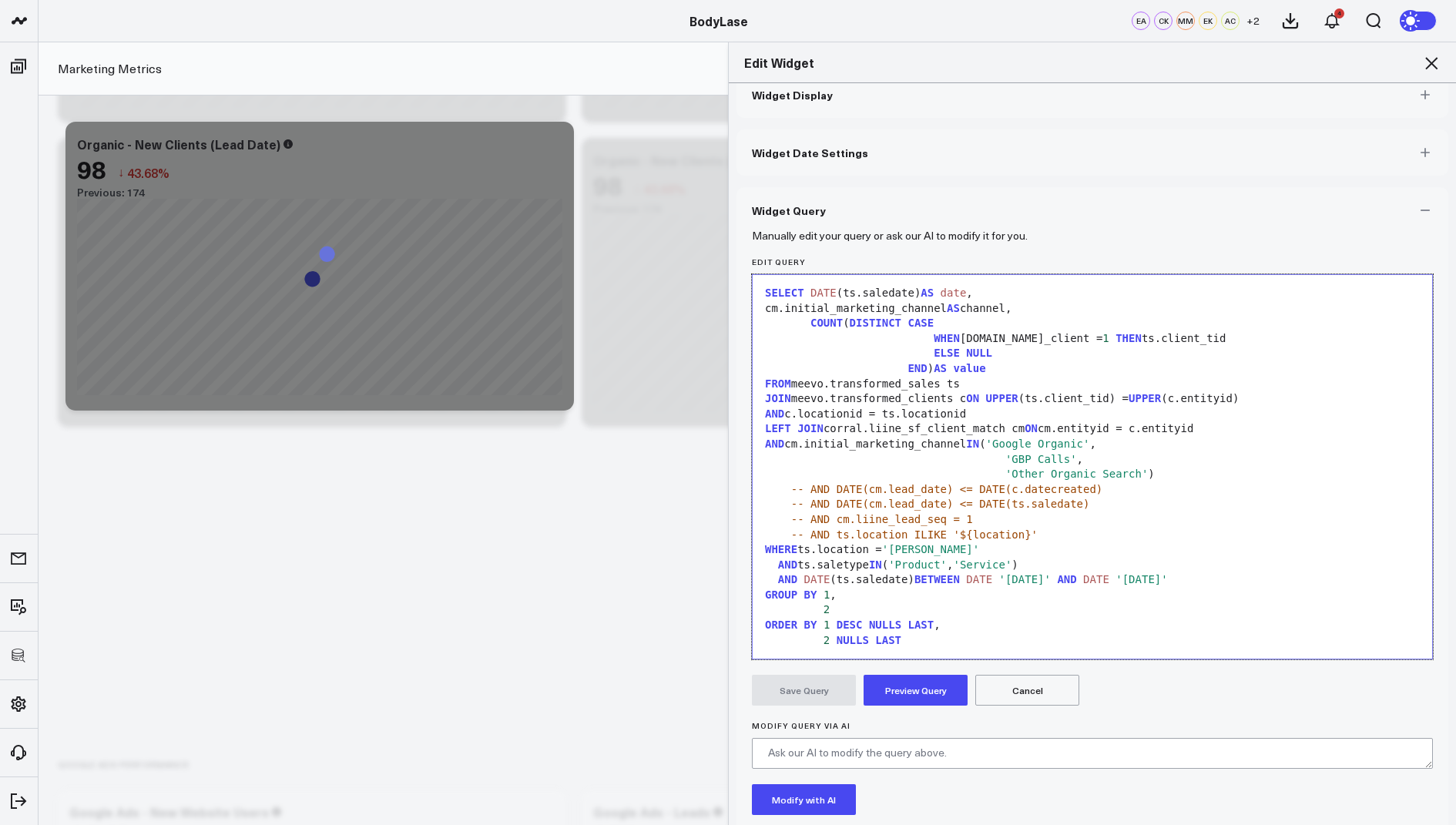
scroll to position [14, 0]
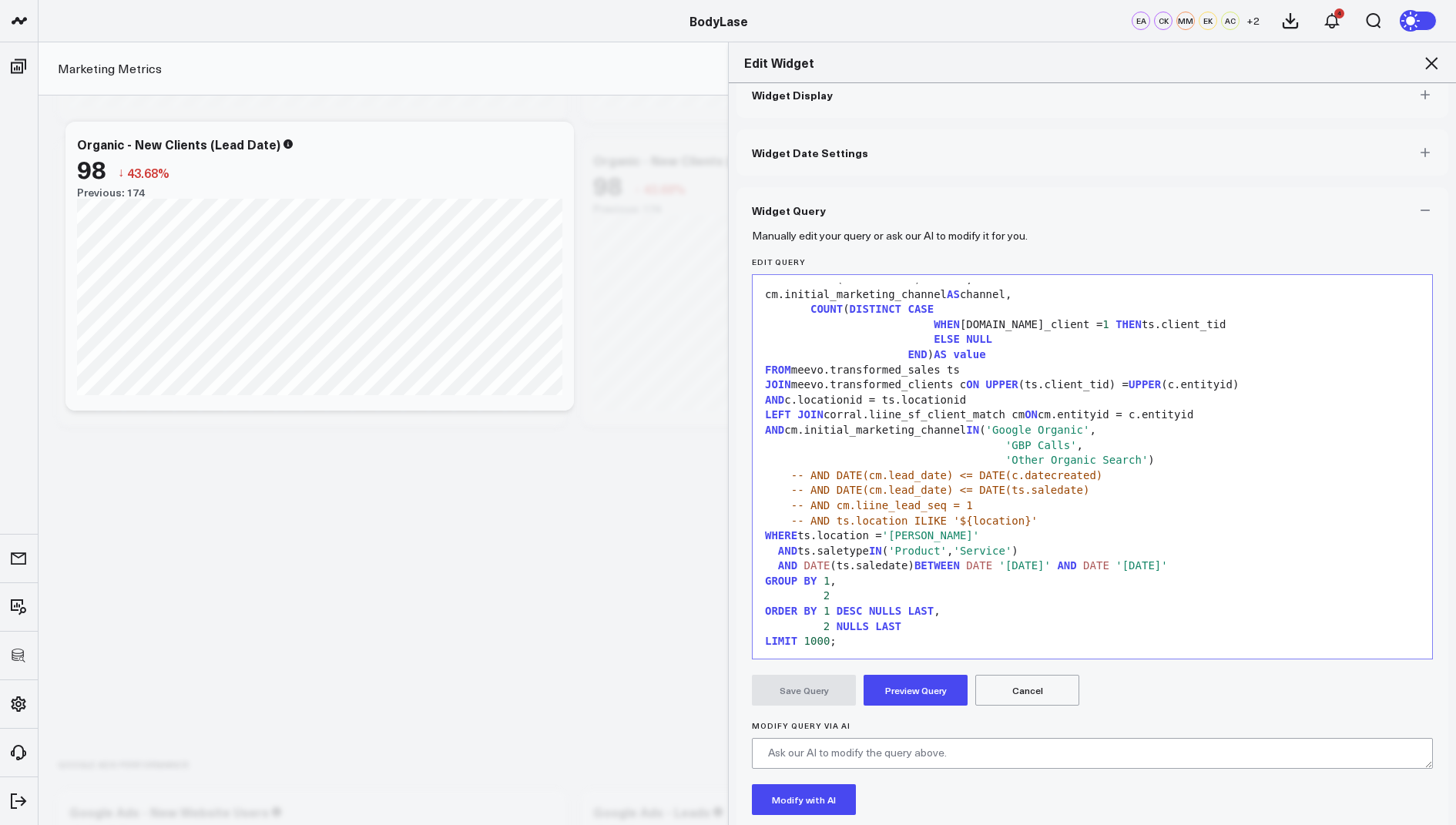
click at [913, 684] on button "Preview Query" at bounding box center [915, 690] width 104 height 31
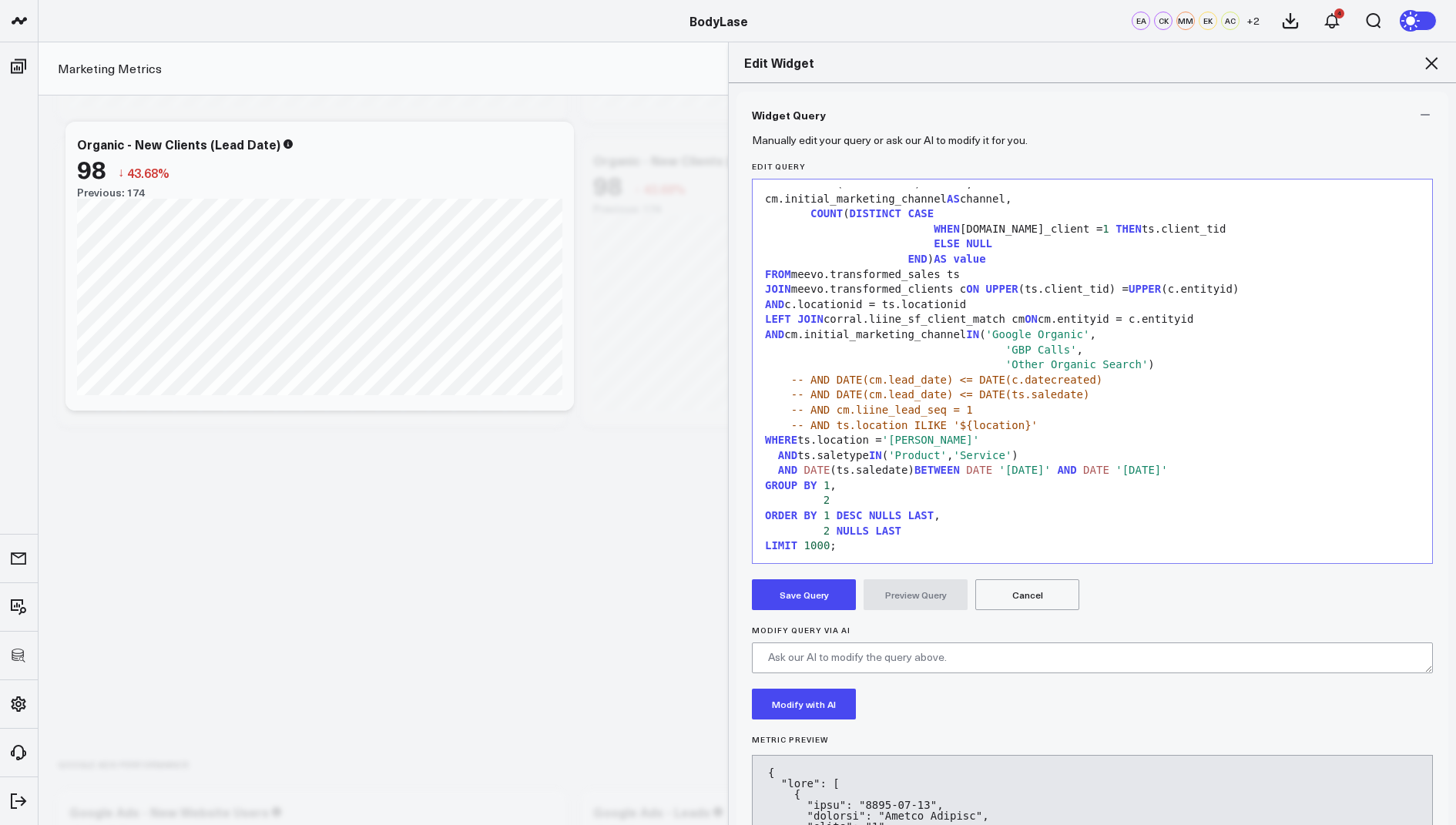
click at [806, 583] on button "Save Query" at bounding box center [804, 595] width 104 height 31
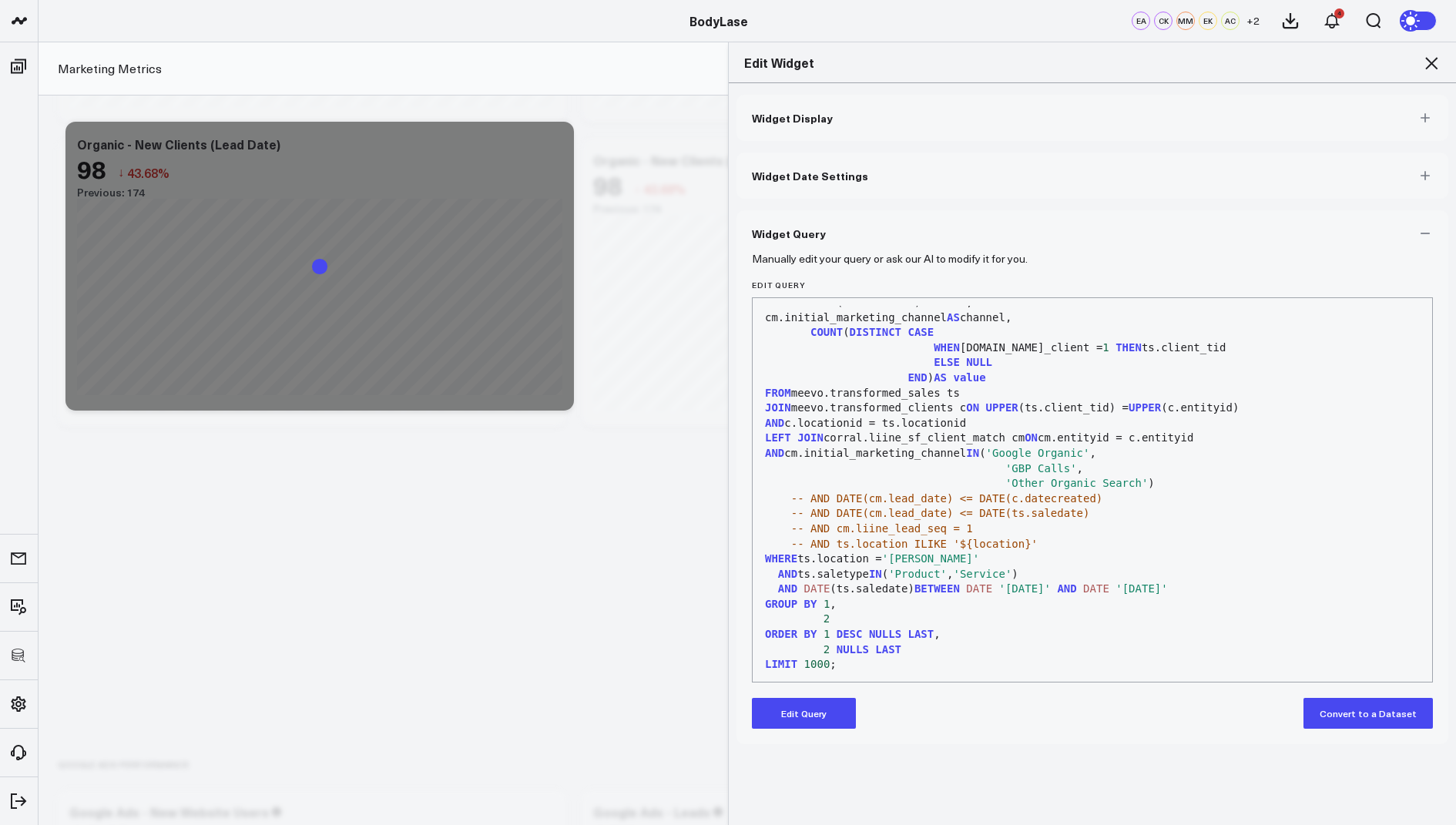
scroll to position [0, 0]
click at [1431, 57] on icon at bounding box center [1431, 63] width 18 height 18
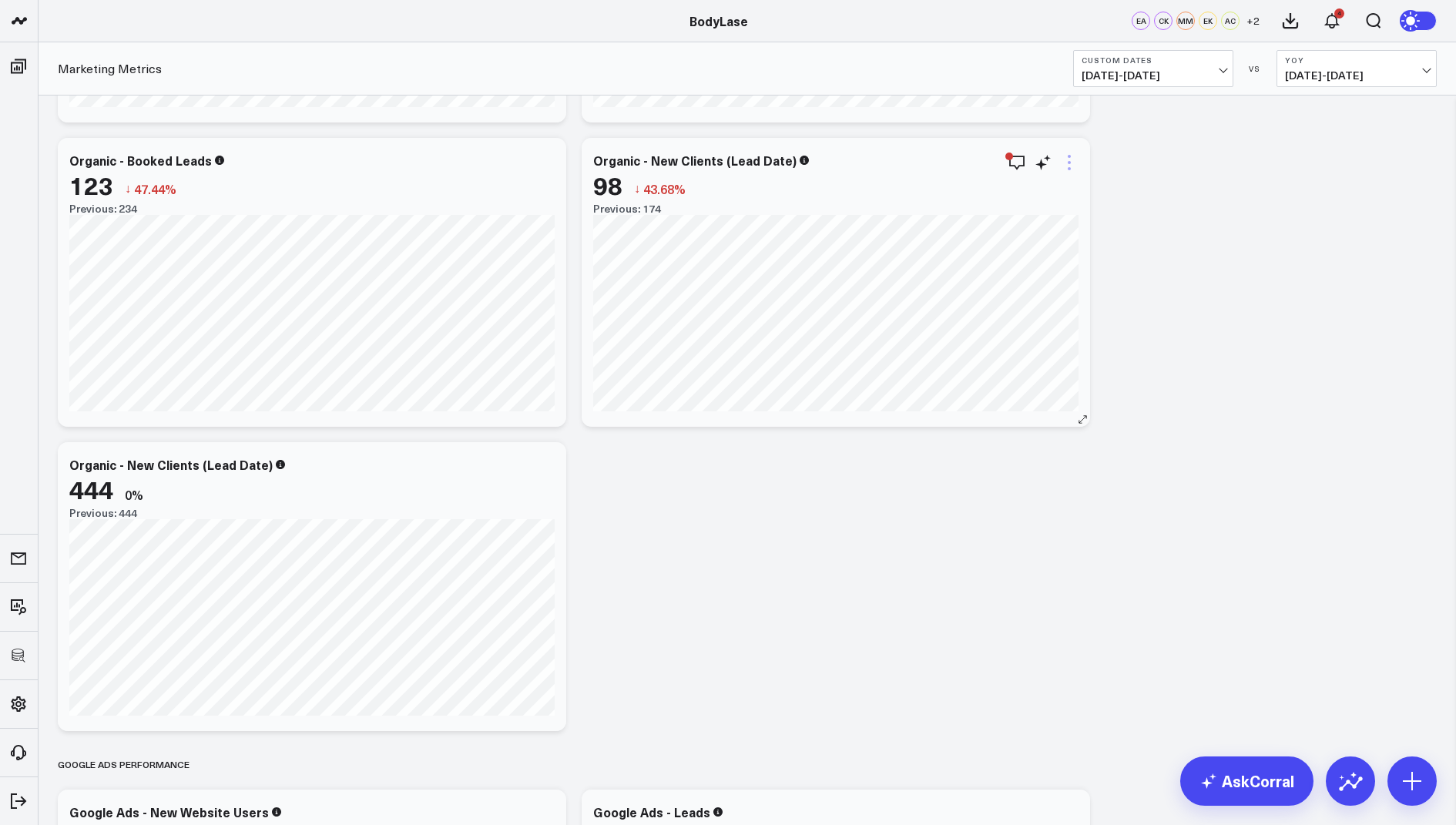
click at [1065, 154] on icon at bounding box center [1069, 162] width 18 height 18
click at [988, 486] on button "Edit Widget" at bounding box center [1006, 487] width 113 height 14
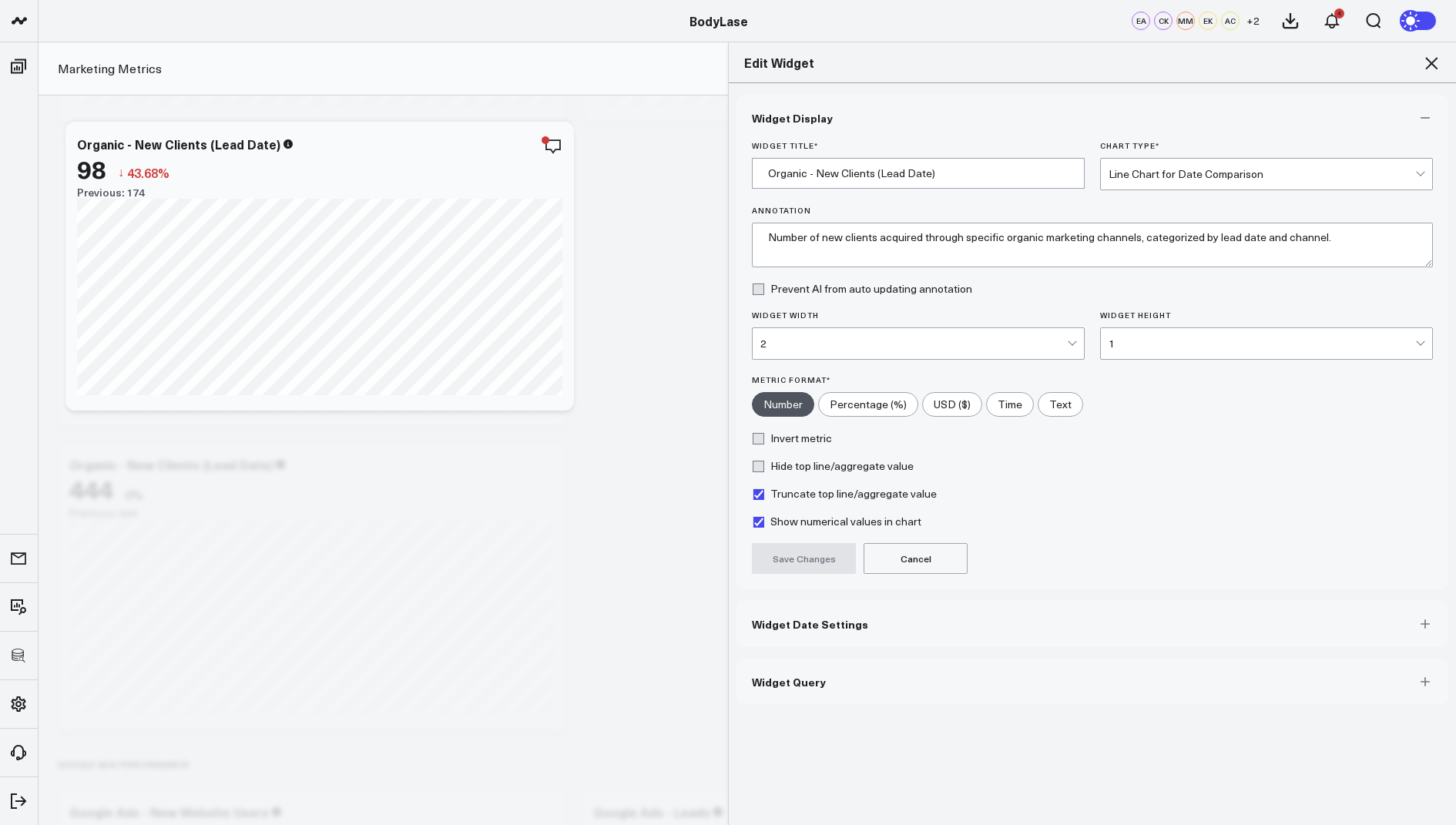
click at [794, 682] on span "Widget Query" at bounding box center [789, 682] width 74 height 13
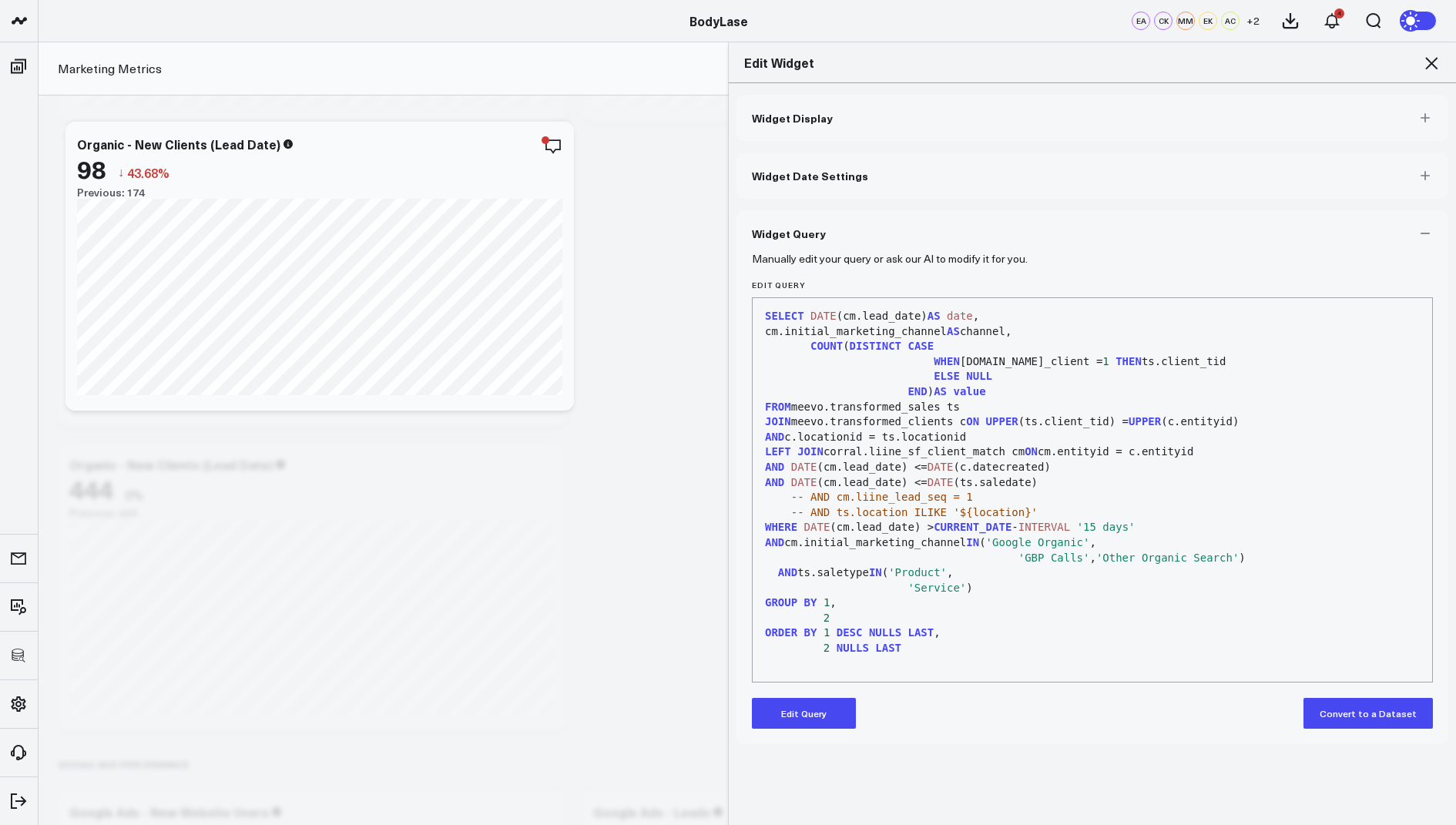
click at [794, 719] on button "Edit Query" at bounding box center [804, 713] width 104 height 31
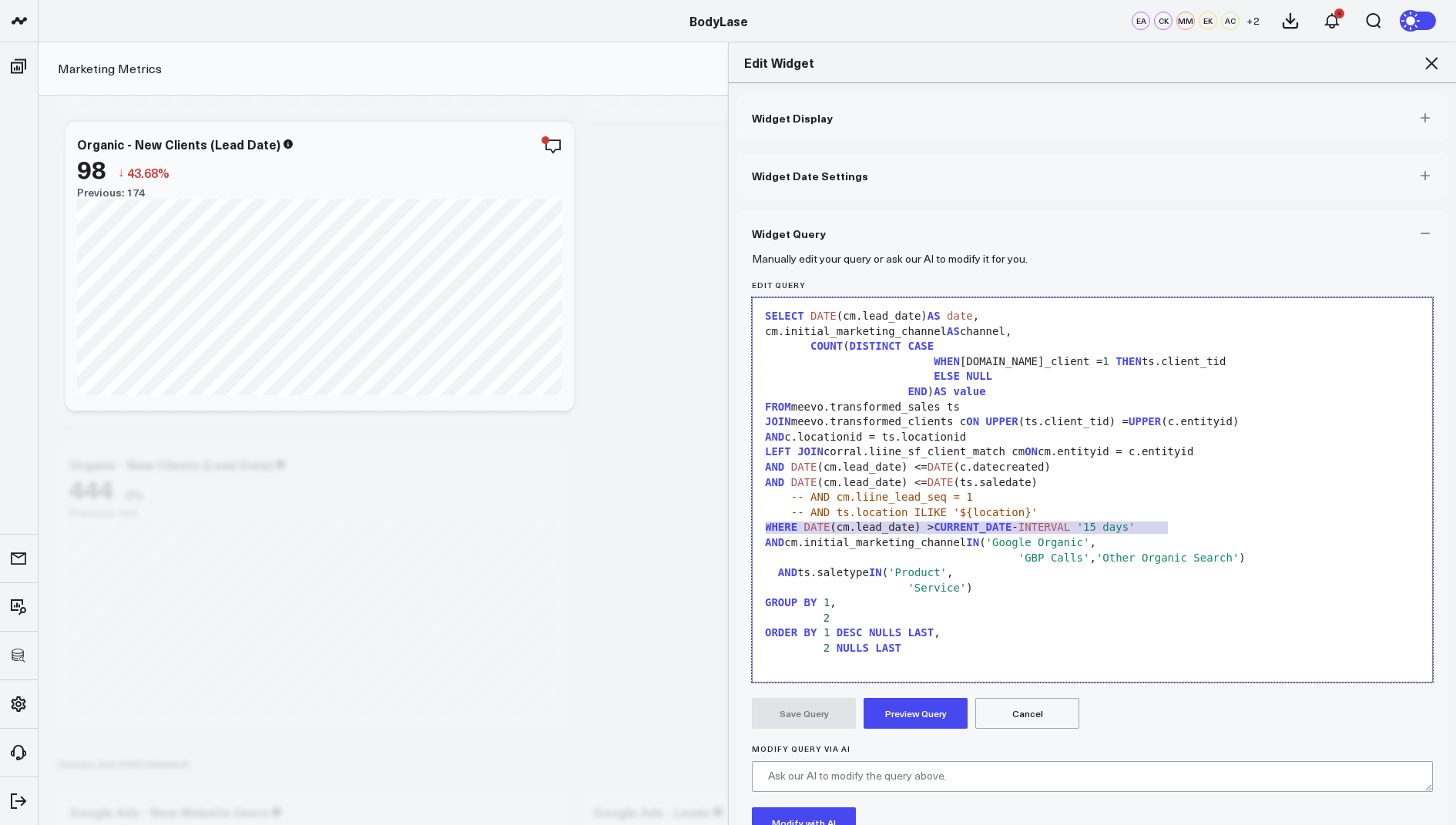
drag, startPoint x: 1180, startPoint y: 525, endPoint x: 757, endPoint y: 532, distance: 423.1
click at [757, 532] on div "99 1 2 3 4 5 6 7 8 9 10 11 12 13 14 15 16 17 18 19 20 21 22 23 24 › ⌄ SELECT DA…" at bounding box center [1093, 490] width 681 height 385
copy div "WHERE DATE (cm.lead_date) > CURRENT_DATE - INTERVAL '15 days'"
click at [1431, 61] on icon at bounding box center [1431, 63] width 18 height 18
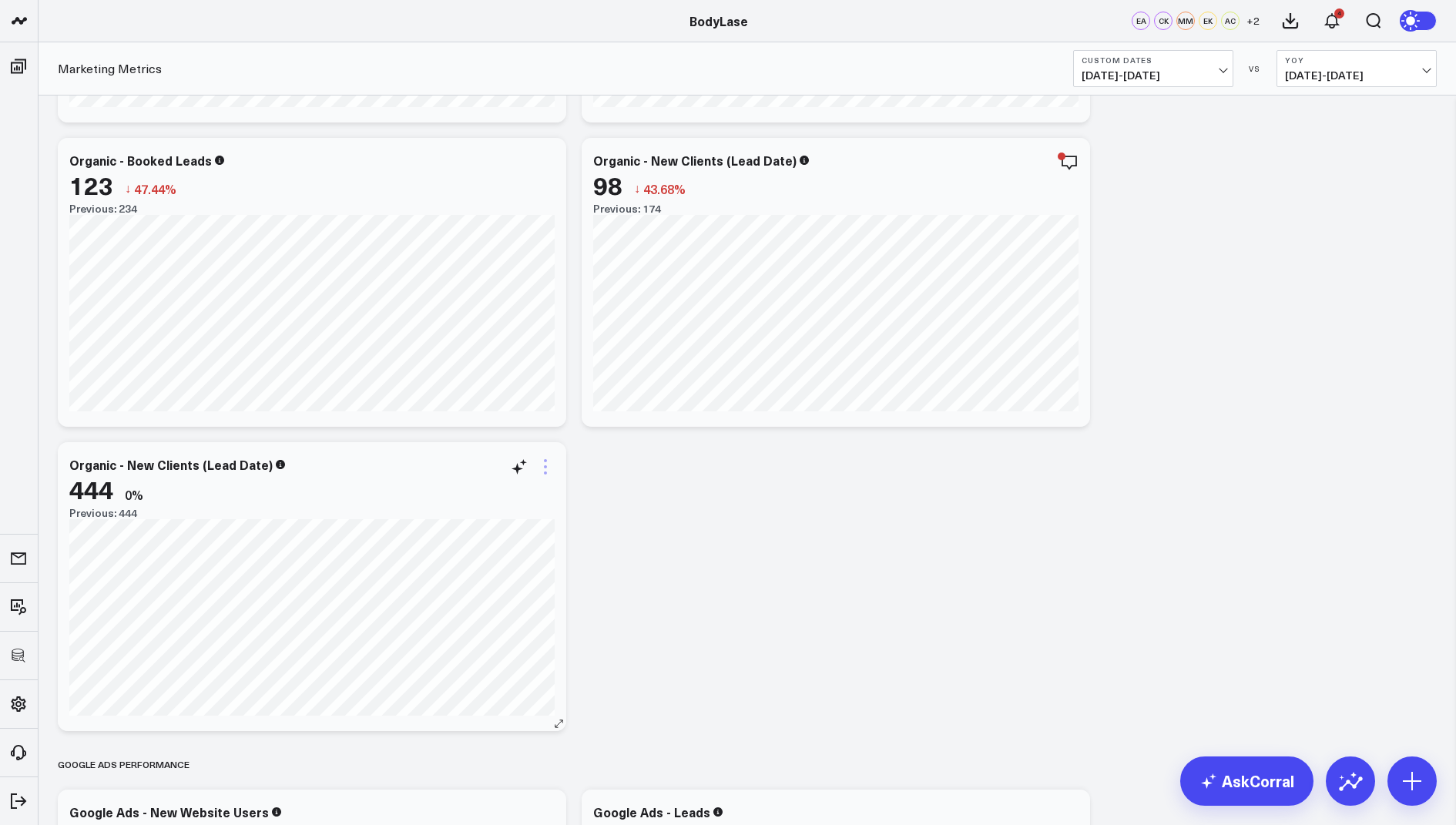
click at [546, 468] on icon at bounding box center [545, 467] width 18 height 18
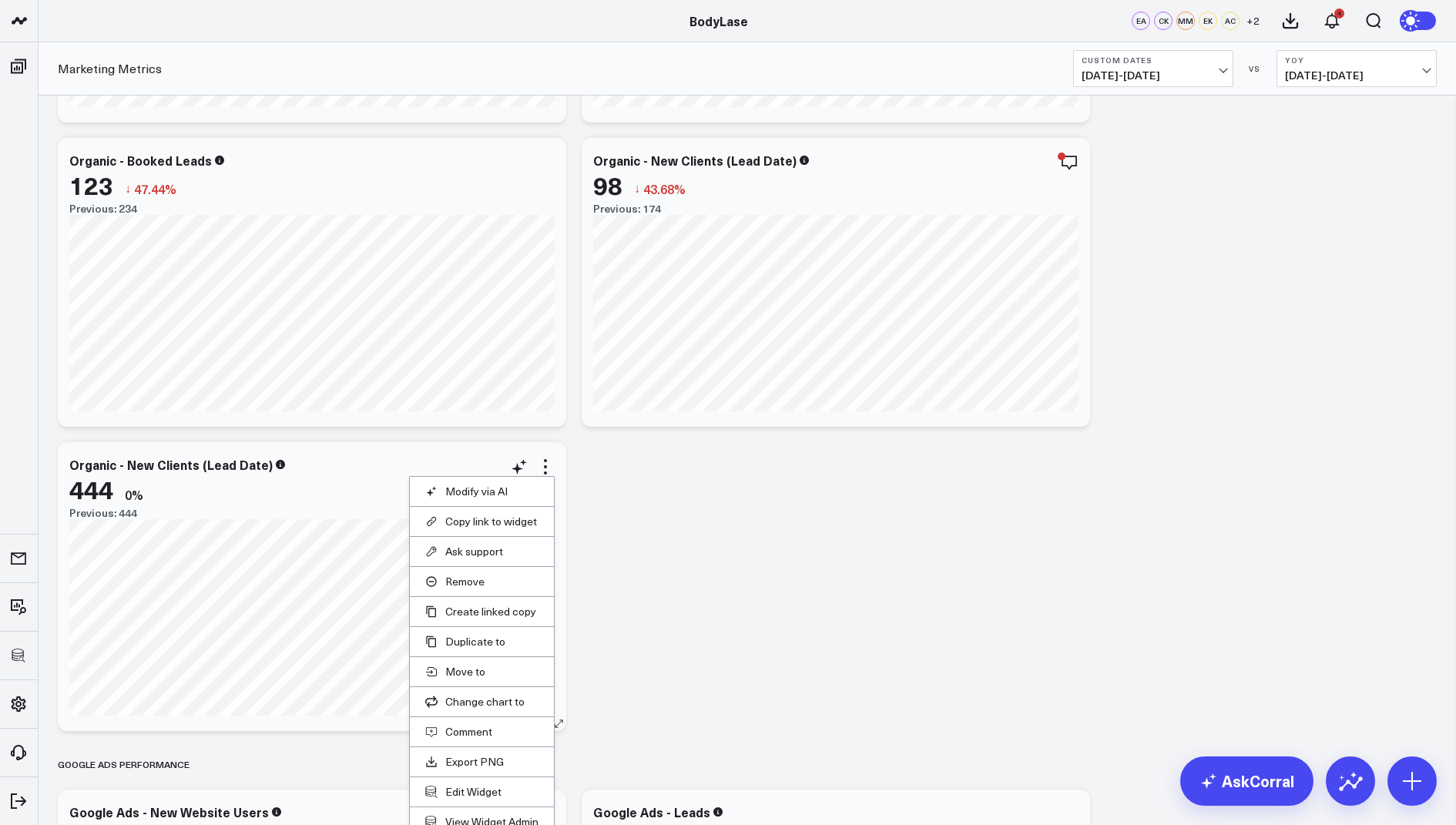
click at [450, 779] on li "Edit Widget" at bounding box center [482, 792] width 144 height 30
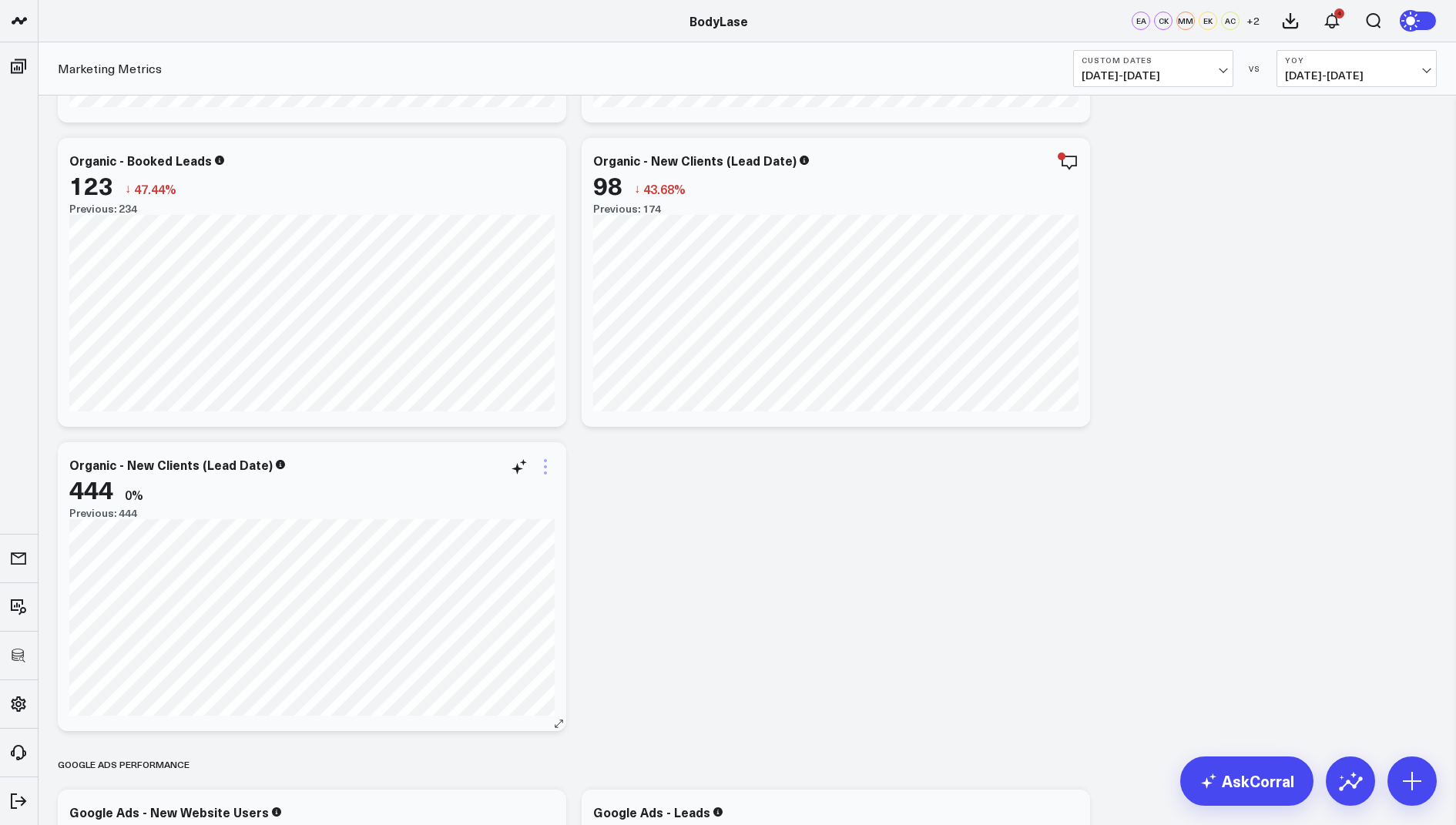
click at [542, 466] on icon at bounding box center [545, 467] width 18 height 18
click at [443, 730] on button "Edit Widget" at bounding box center [459, 735] width 113 height 14
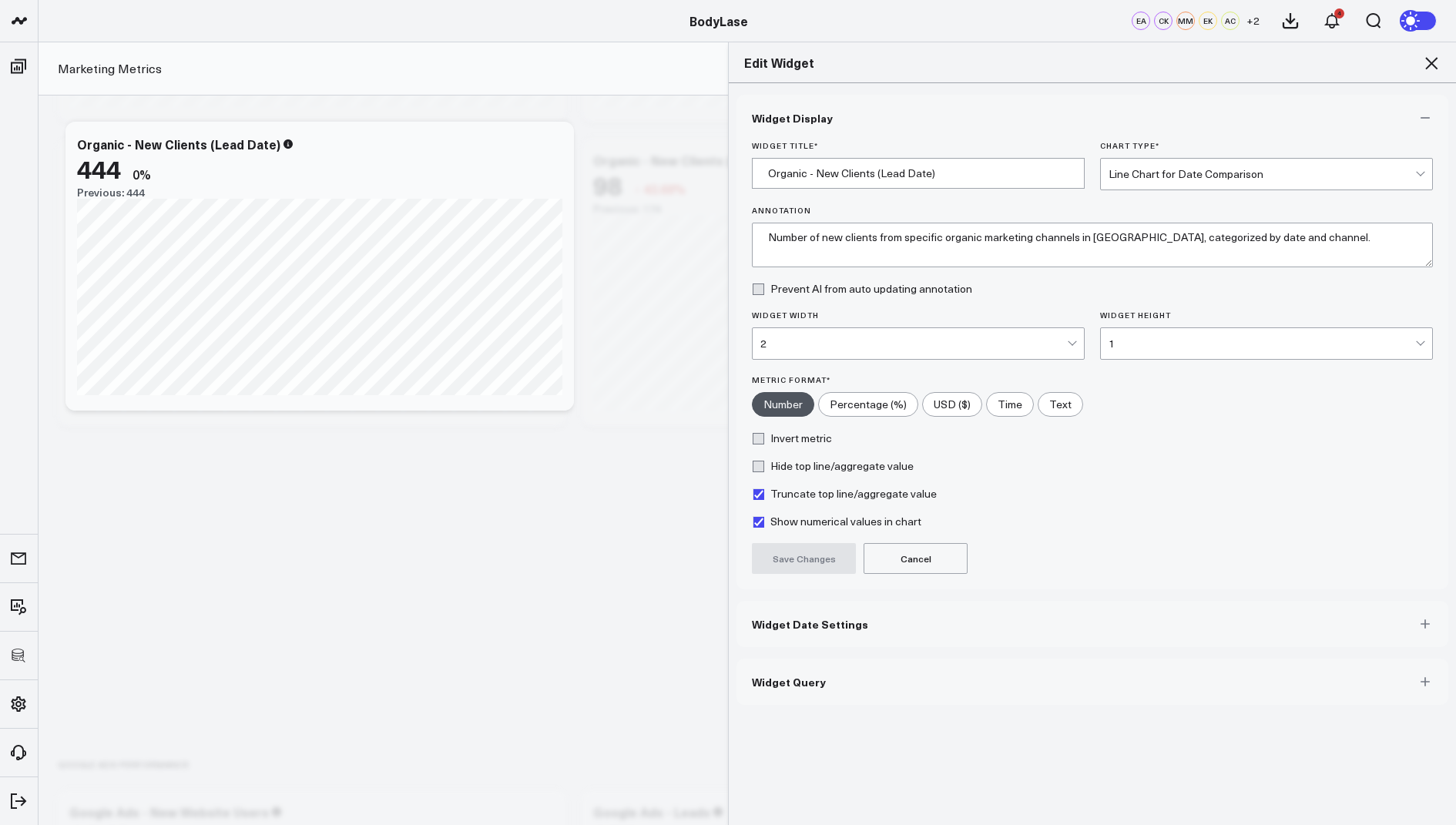
click at [780, 686] on button "Widget Query" at bounding box center [1092, 682] width 712 height 46
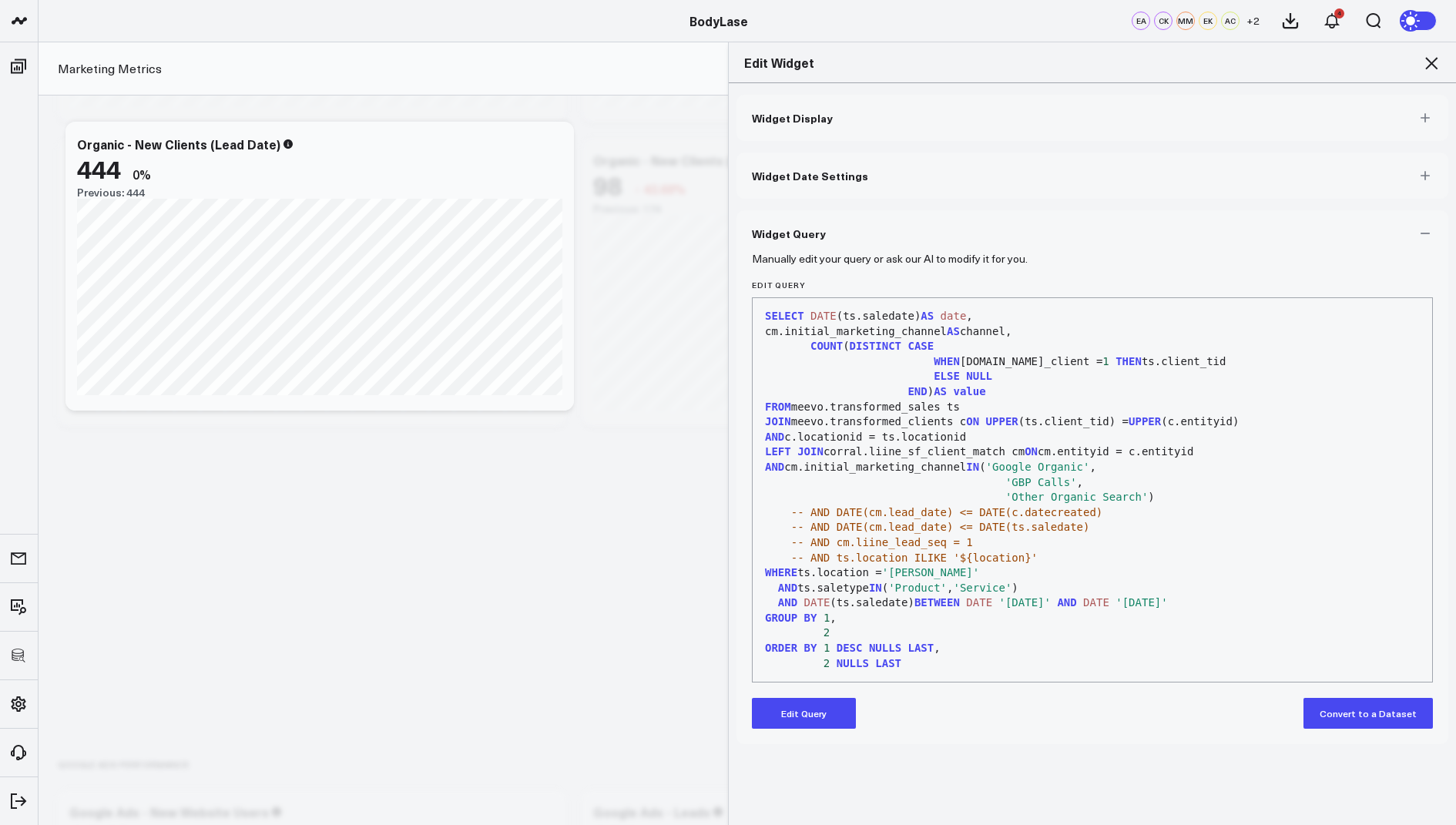
click at [791, 715] on button "Edit Query" at bounding box center [804, 713] width 104 height 31
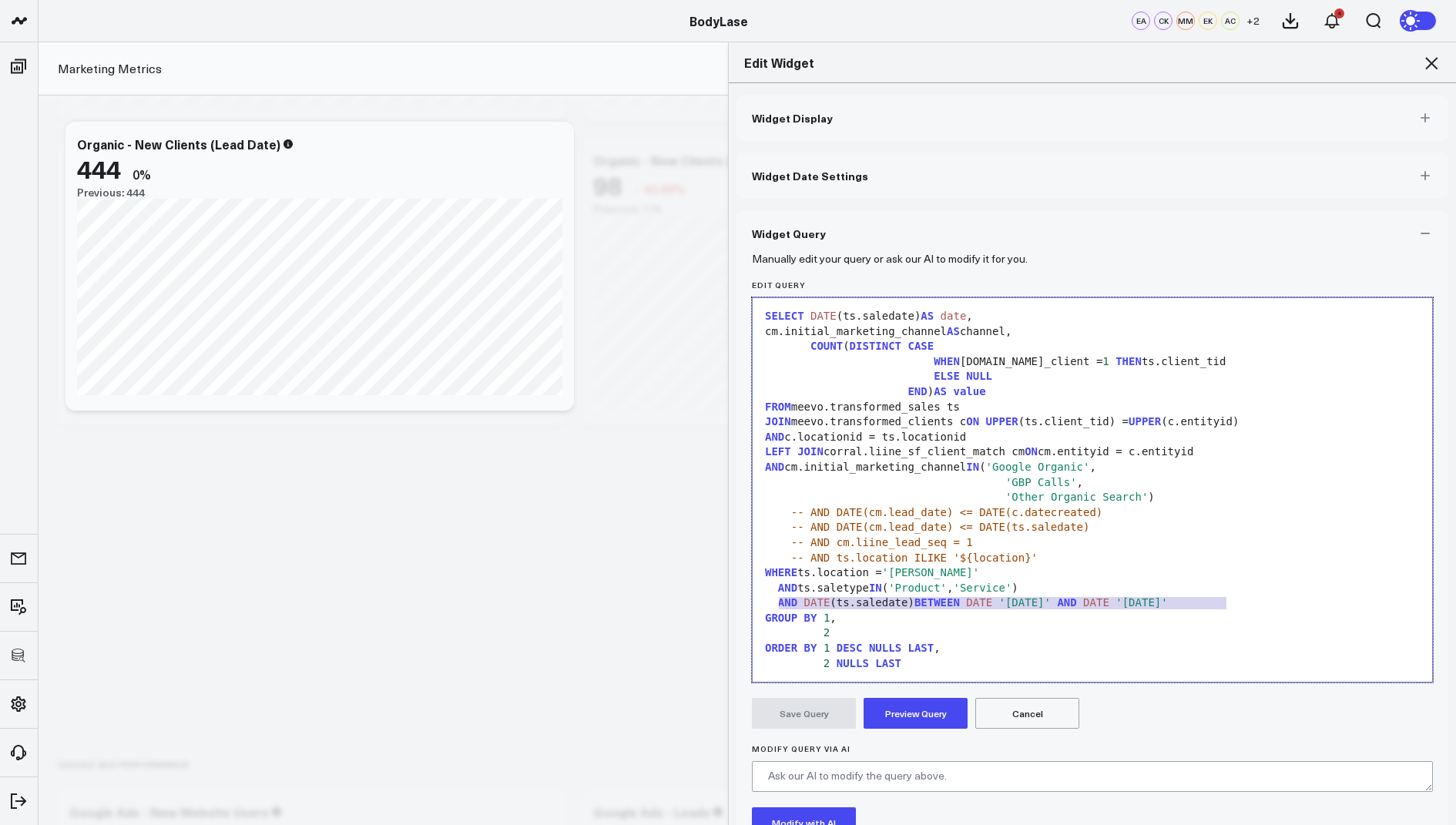
drag, startPoint x: 1241, startPoint y: 603, endPoint x: 779, endPoint y: 605, distance: 462.0
click at [779, 605] on div "AND DATE (ts.saledate) BETWEEN DATE '2025-01-01' AND DATE '2025-04-30'" at bounding box center [1092, 602] width 664 height 15
paste div
click at [810, 605] on div "WHERE DATE (cm.lead_date) > CURRENT_DATE - INTERVAL '15 days'" at bounding box center [1092, 602] width 664 height 15
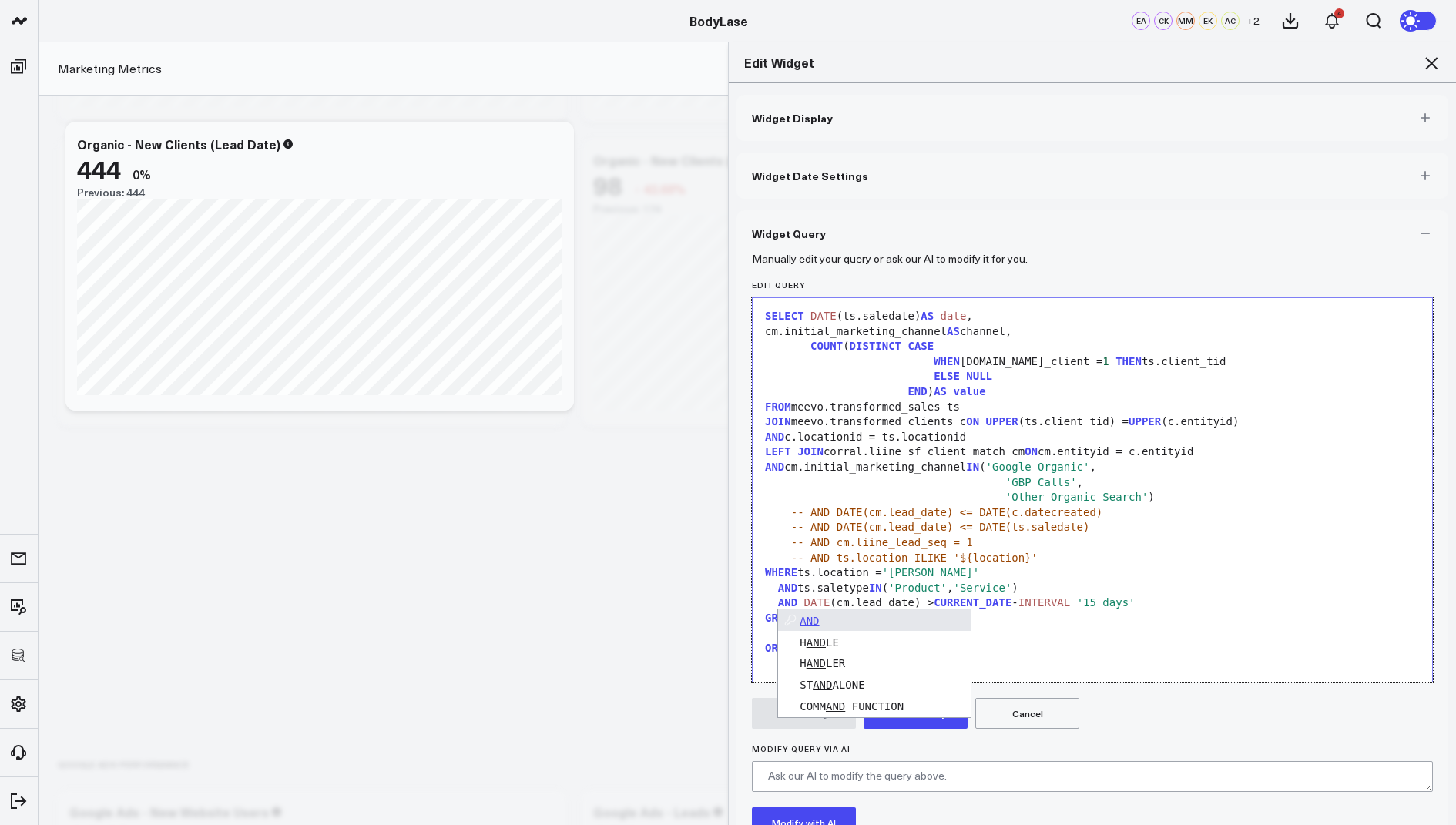
click at [1202, 607] on div "AND DATE (cm.lead_date) > CURRENT_DATE - INTERVAL '15 days'" at bounding box center [1092, 602] width 664 height 15
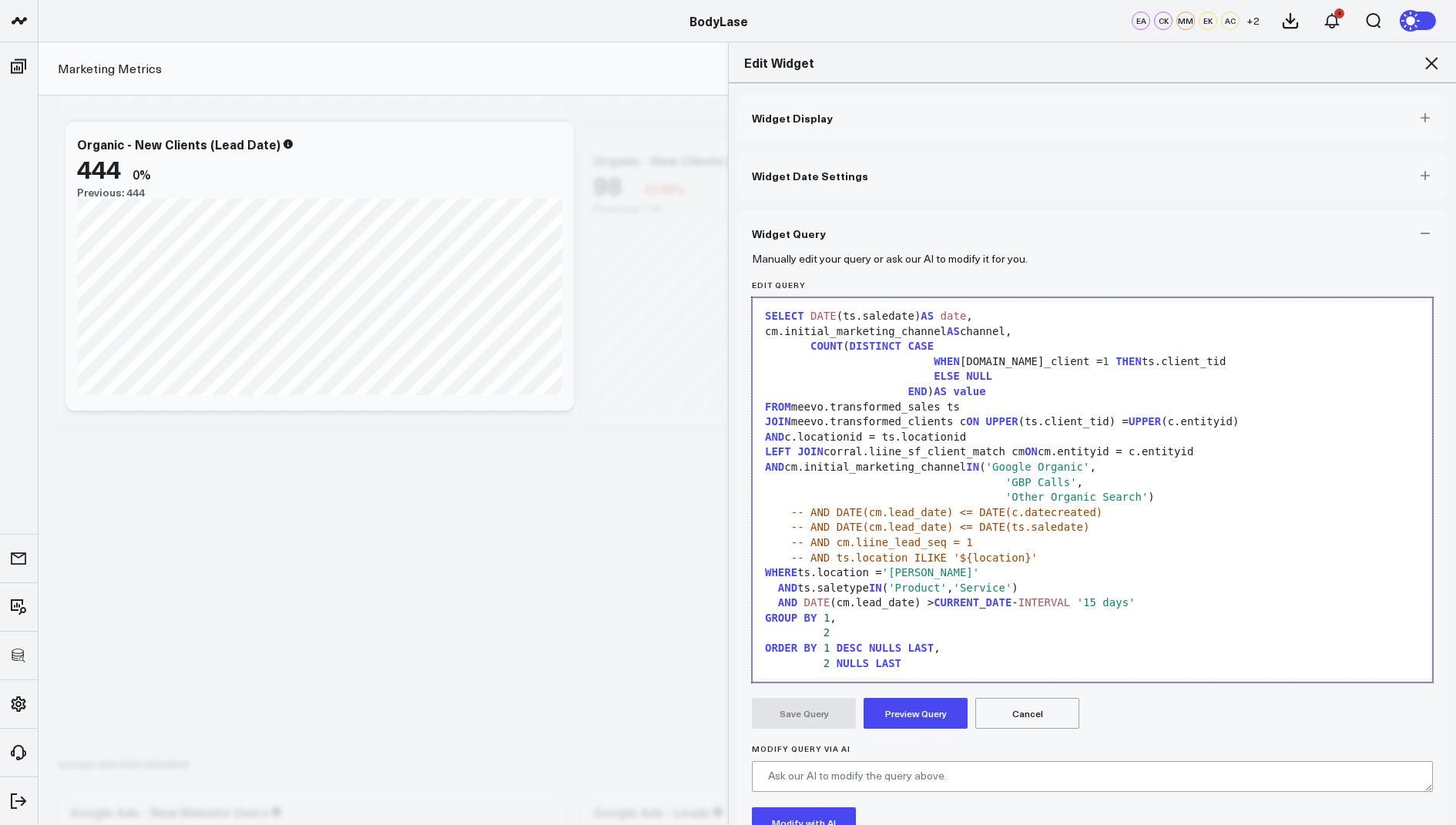
click at [895, 707] on button "Preview Query" at bounding box center [915, 713] width 104 height 31
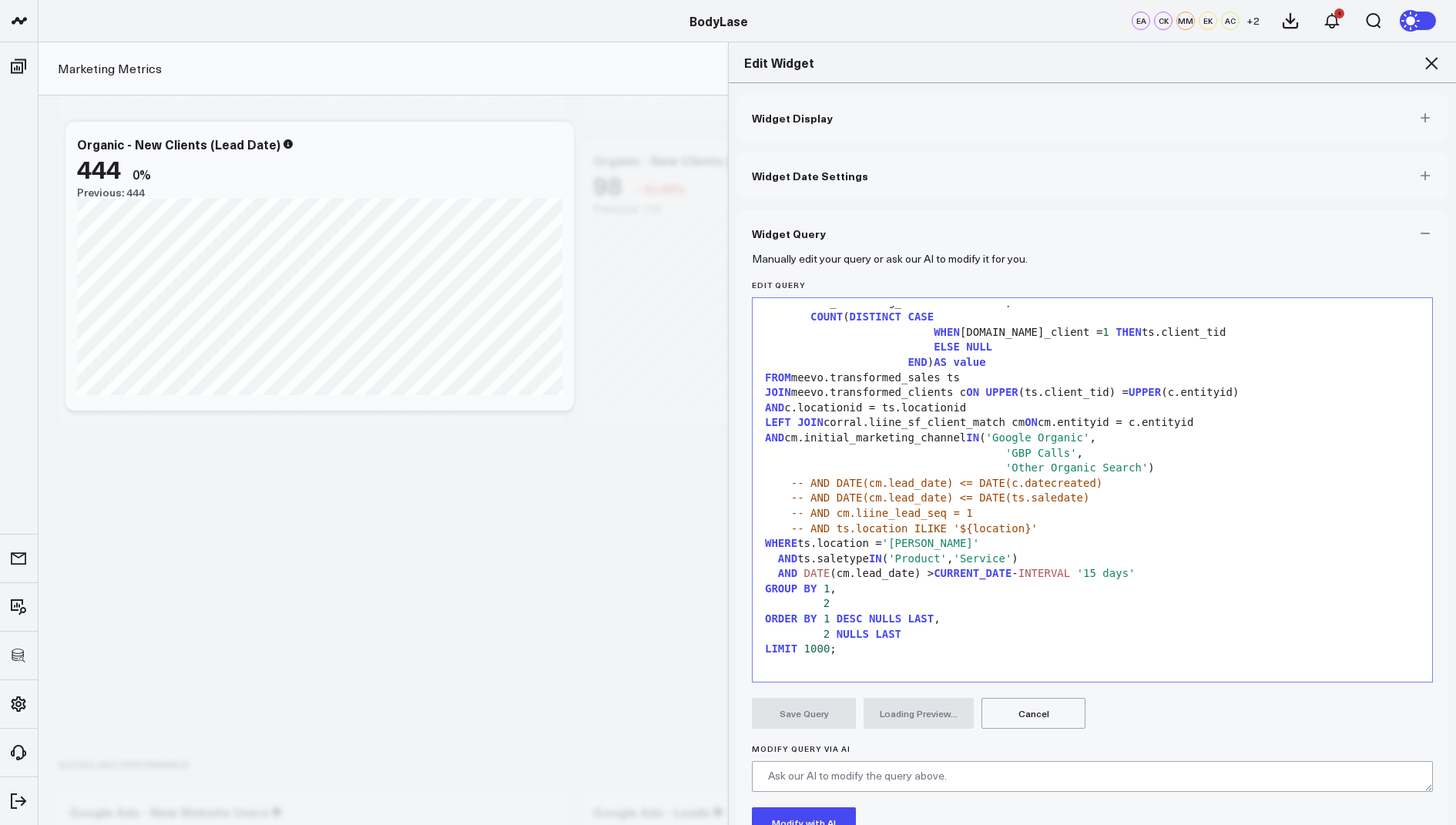
scroll to position [118, 0]
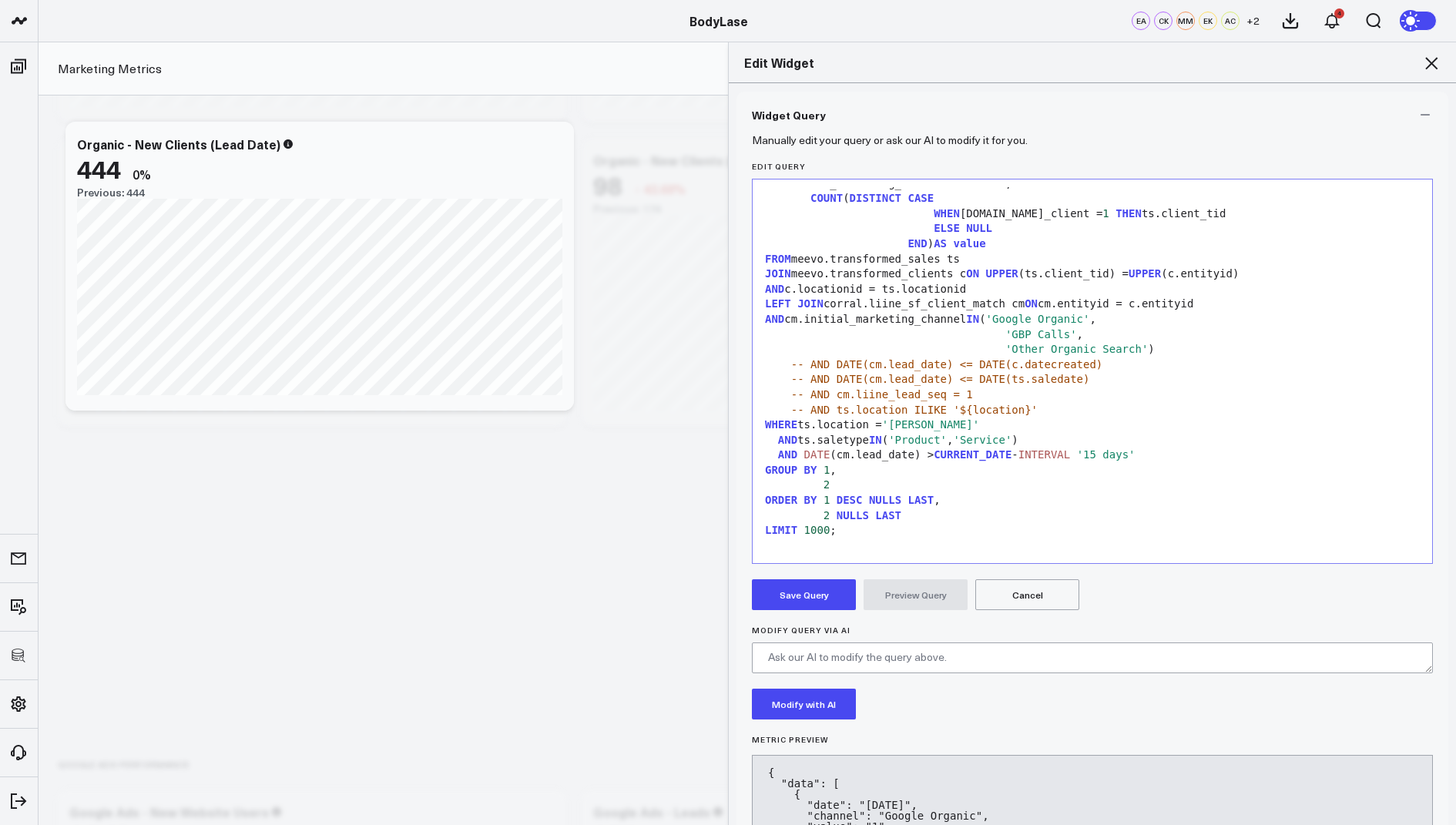
click at [799, 610] on form "Manually edit your query or ask our AI to modify it for you. Edit Query 99 1 2 …" at bounding box center [1093, 539] width 681 height 804
click at [809, 598] on button "Save Query" at bounding box center [804, 595] width 104 height 31
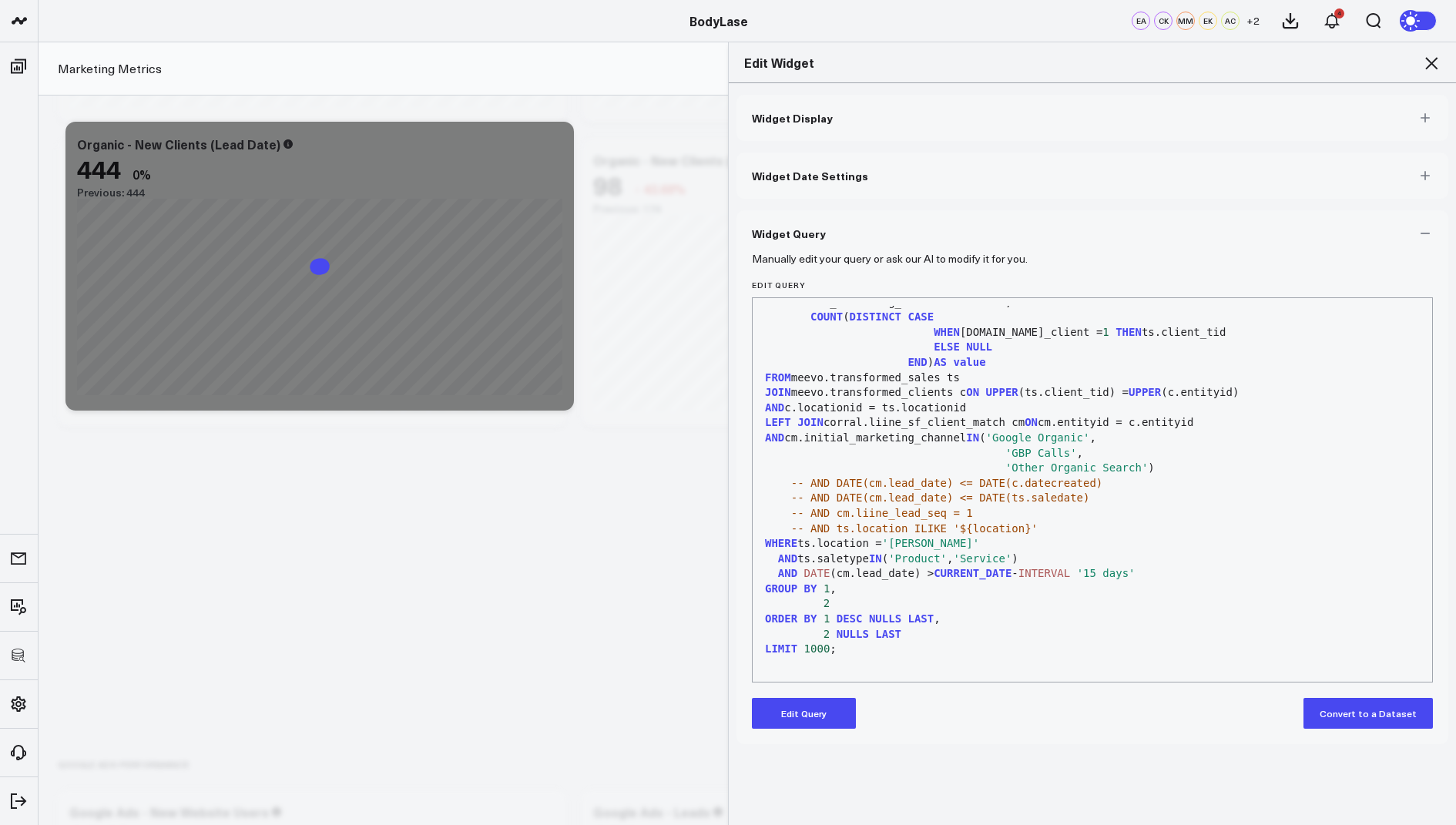
scroll to position [0, 0]
click at [787, 700] on button "Edit Query" at bounding box center [804, 713] width 104 height 31
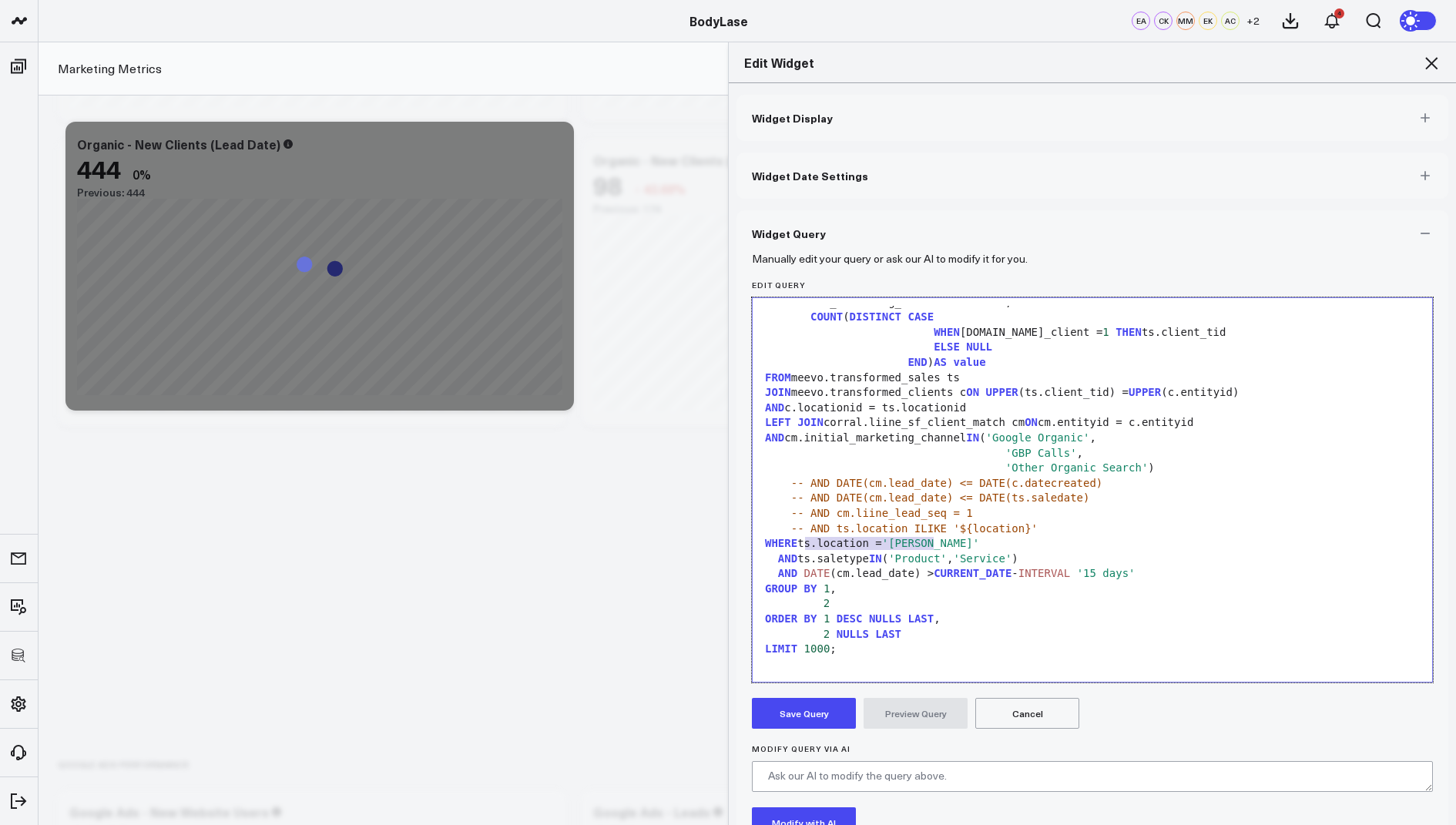
drag, startPoint x: 951, startPoint y: 543, endPoint x: 804, endPoint y: 543, distance: 147.0
click at [804, 543] on div "WHERE ts.location = 'Cary'" at bounding box center [1092, 543] width 664 height 15
click at [803, 560] on div "AND ts.saletype IN ( 'Product' , 'Service' )" at bounding box center [1092, 559] width 664 height 15
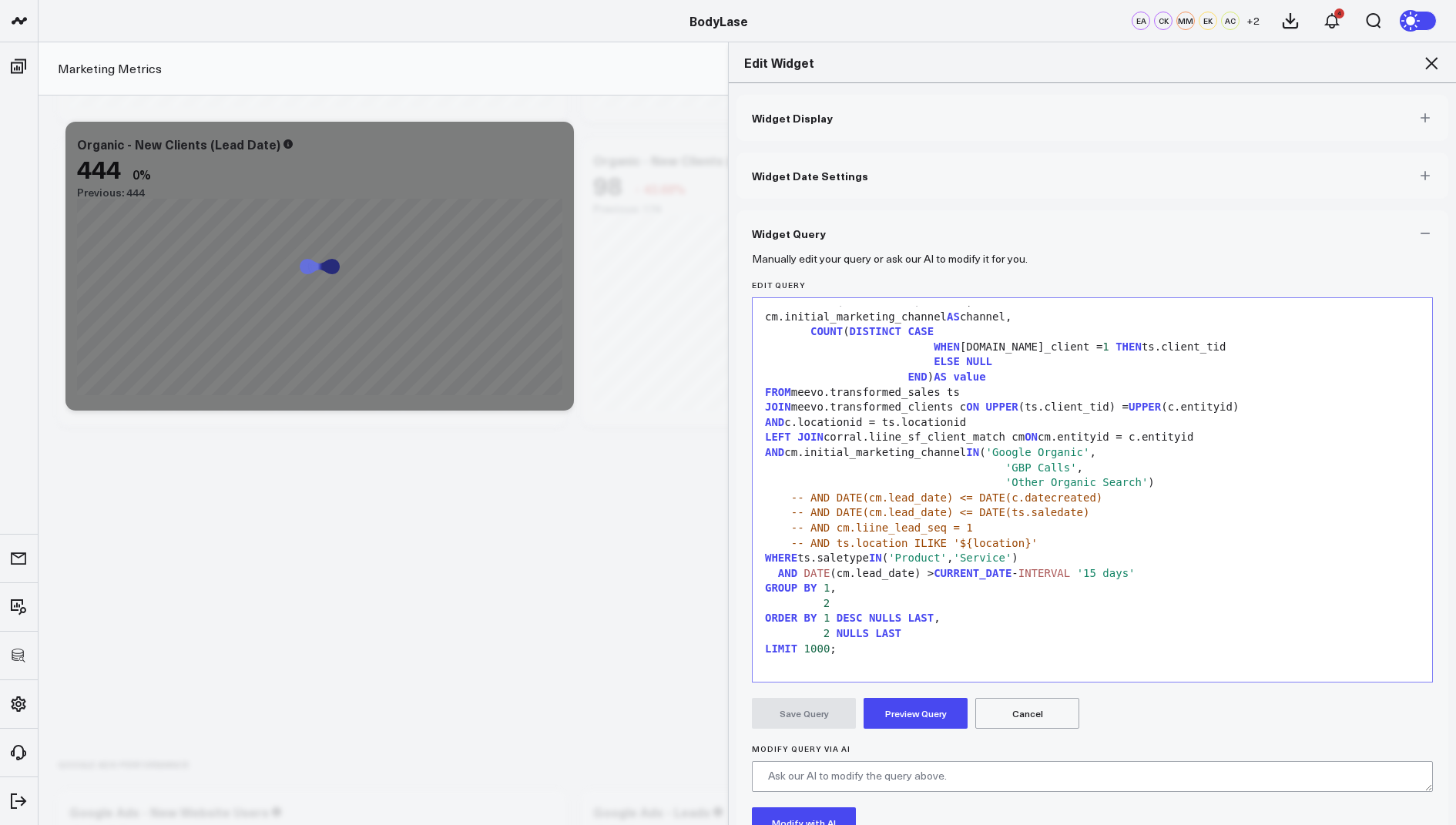
click at [893, 727] on div "Save Query Preview Query Cancel" at bounding box center [1093, 713] width 681 height 31
click at [899, 710] on button "Preview Query" at bounding box center [915, 713] width 104 height 31
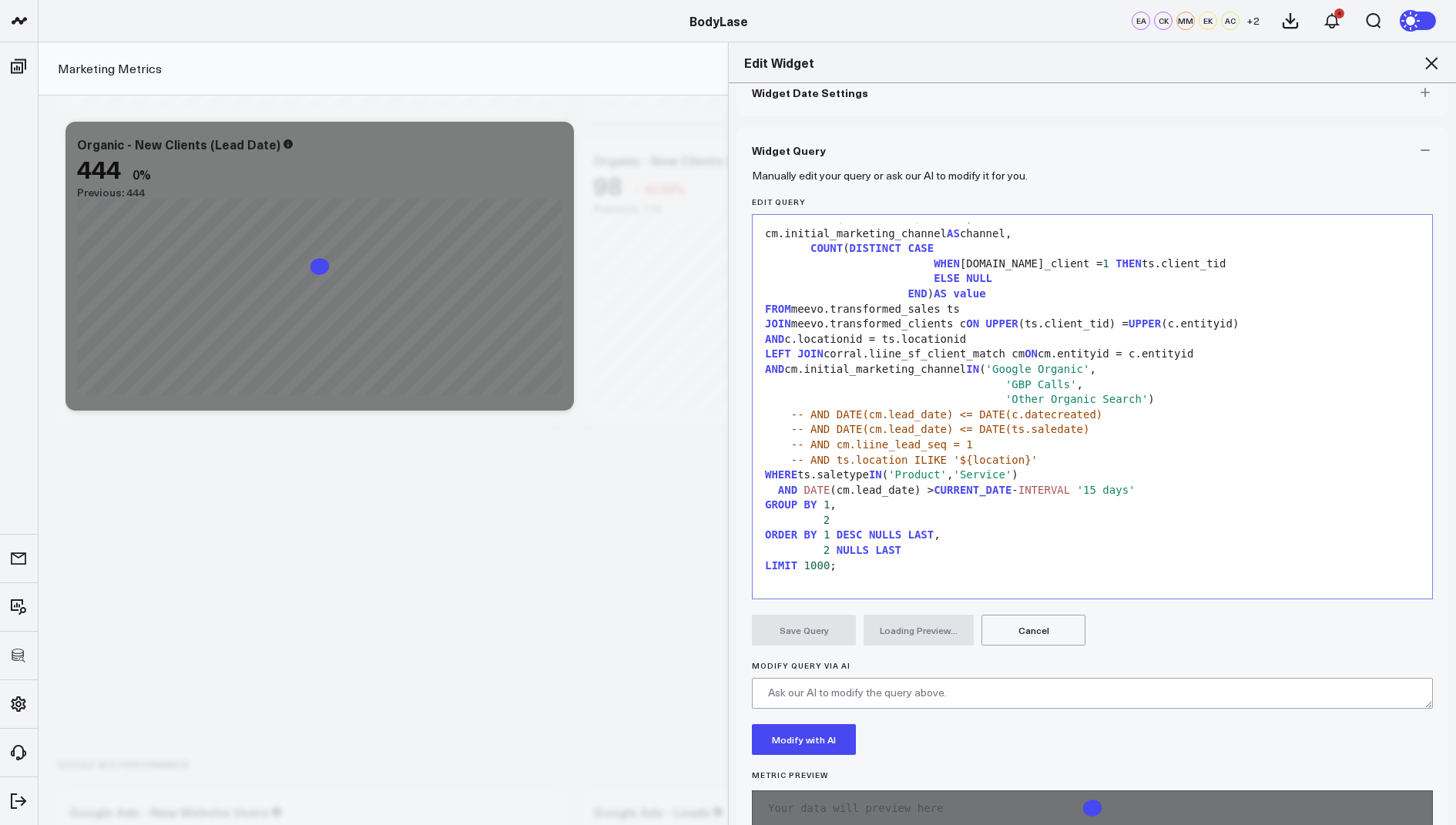
scroll to position [118, 0]
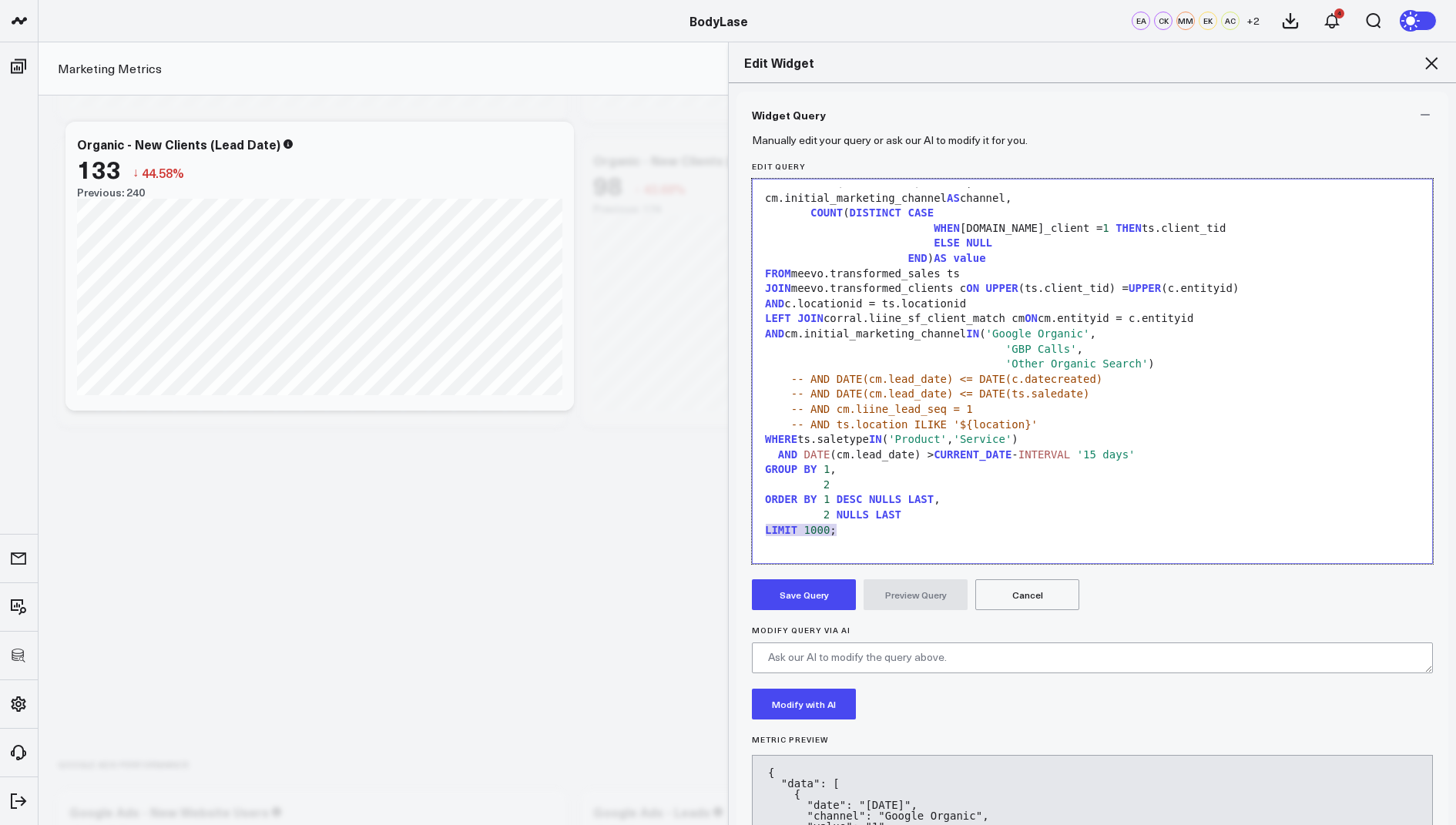
drag, startPoint x: 852, startPoint y: 535, endPoint x: 750, endPoint y: 530, distance: 102.1
click at [750, 530] on div "Manually edit your query or ask our AI to modify it for you. Edit Query Selecti…" at bounding box center [1092, 574] width 712 height 873
click at [908, 591] on button "Preview Query" at bounding box center [915, 595] width 104 height 31
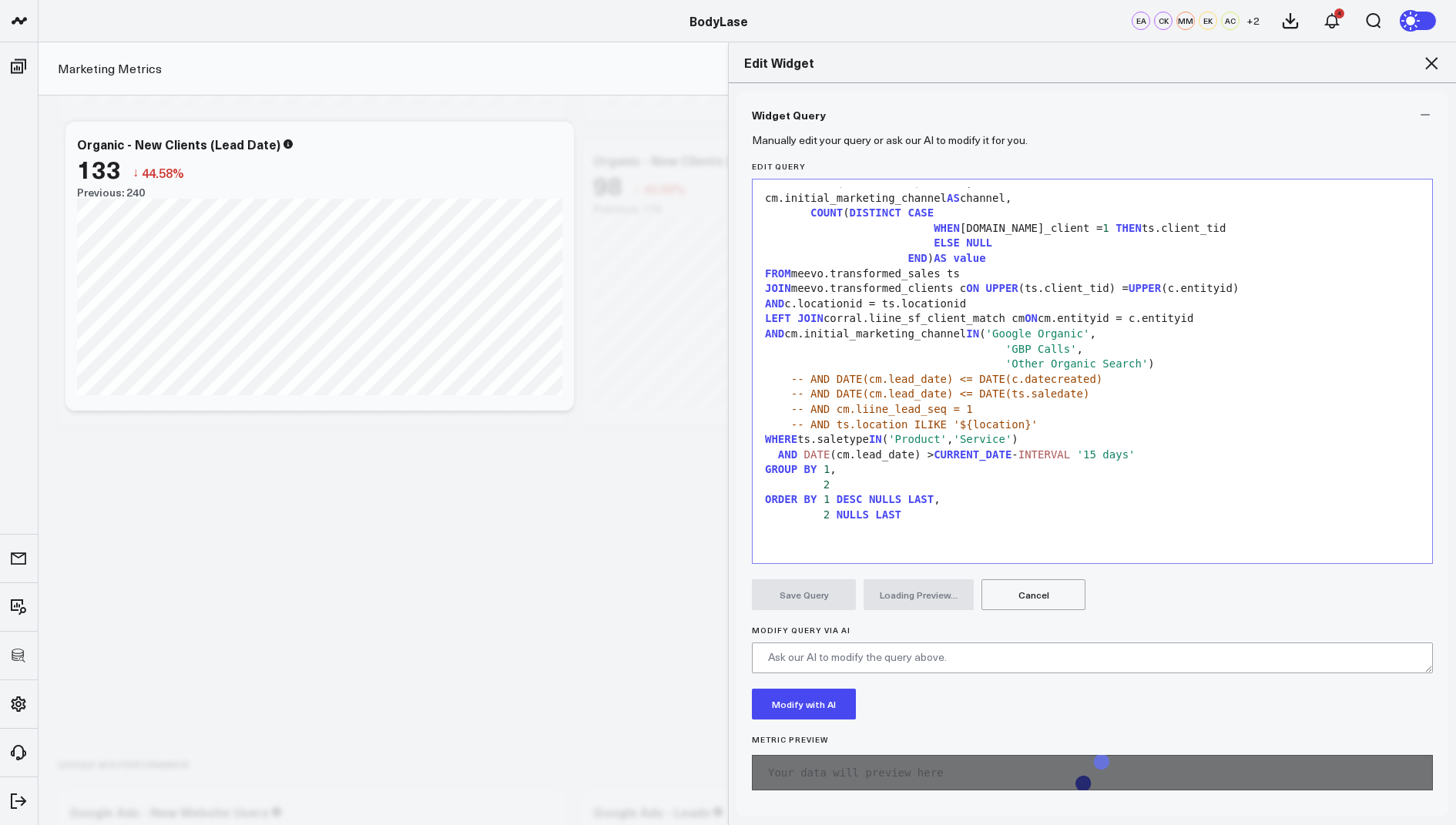
scroll to position [120, 0]
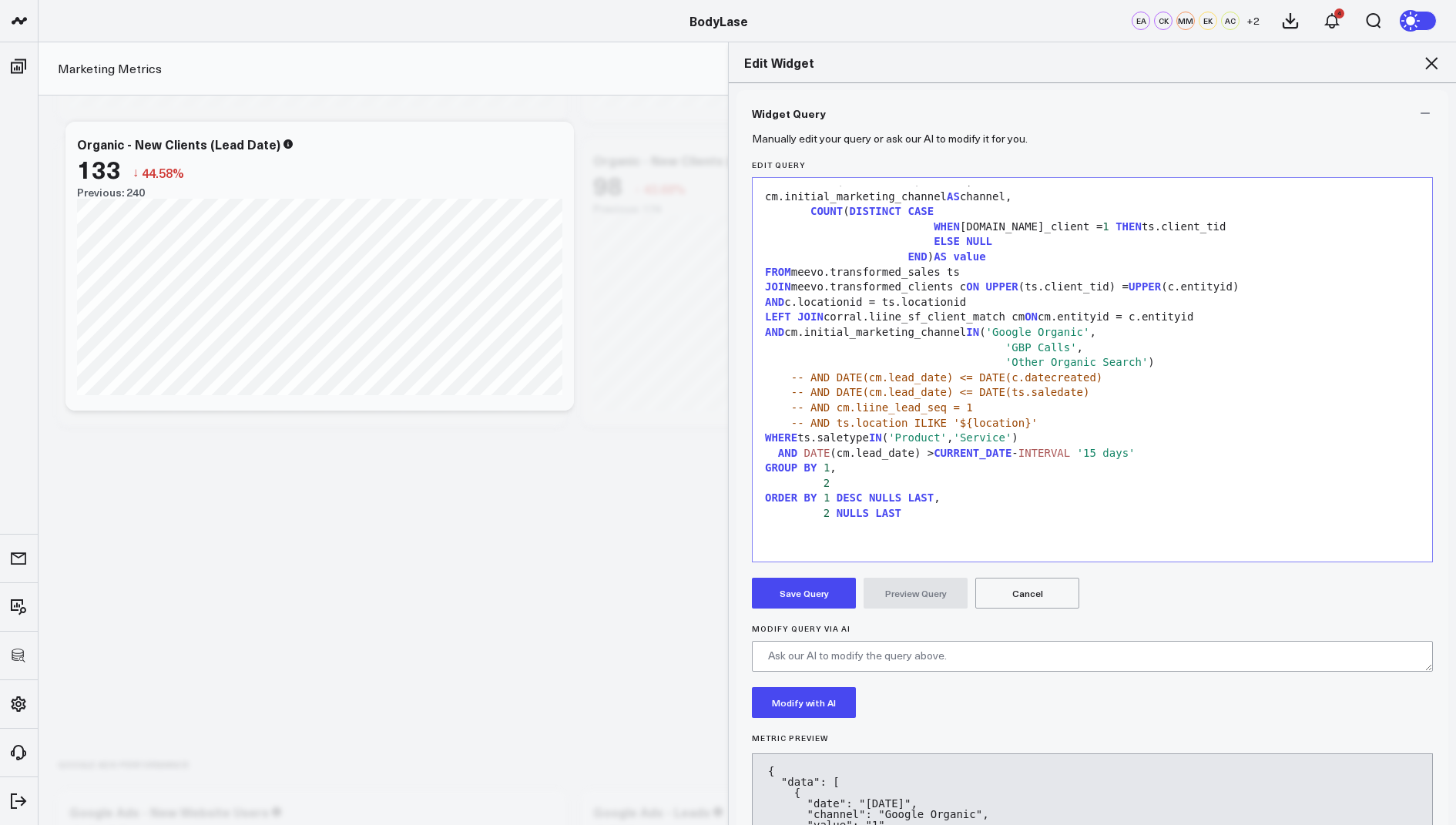
click at [808, 587] on button "Save Query" at bounding box center [804, 593] width 104 height 31
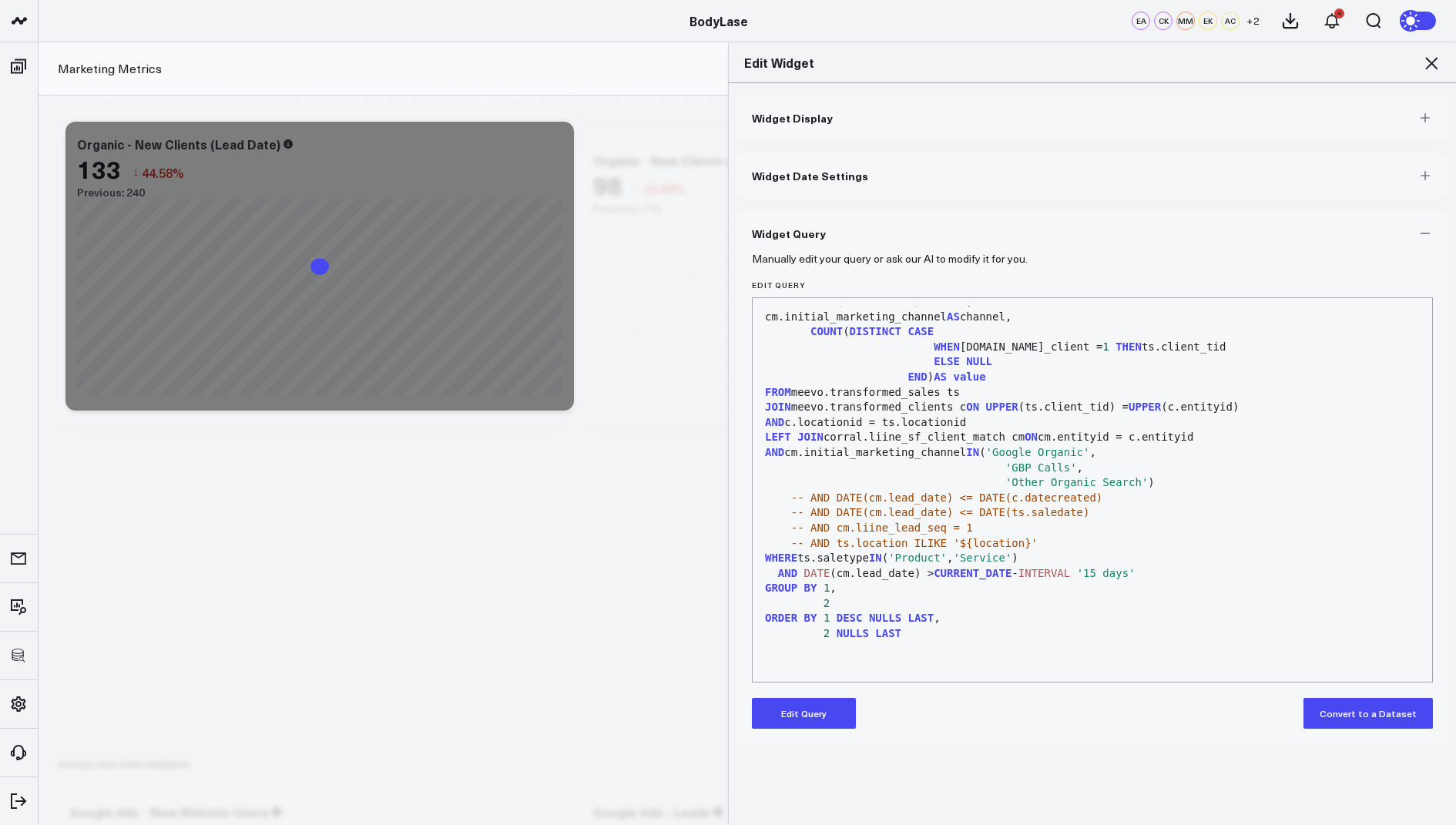
scroll to position [0, 0]
click at [1431, 59] on icon at bounding box center [1431, 63] width 18 height 18
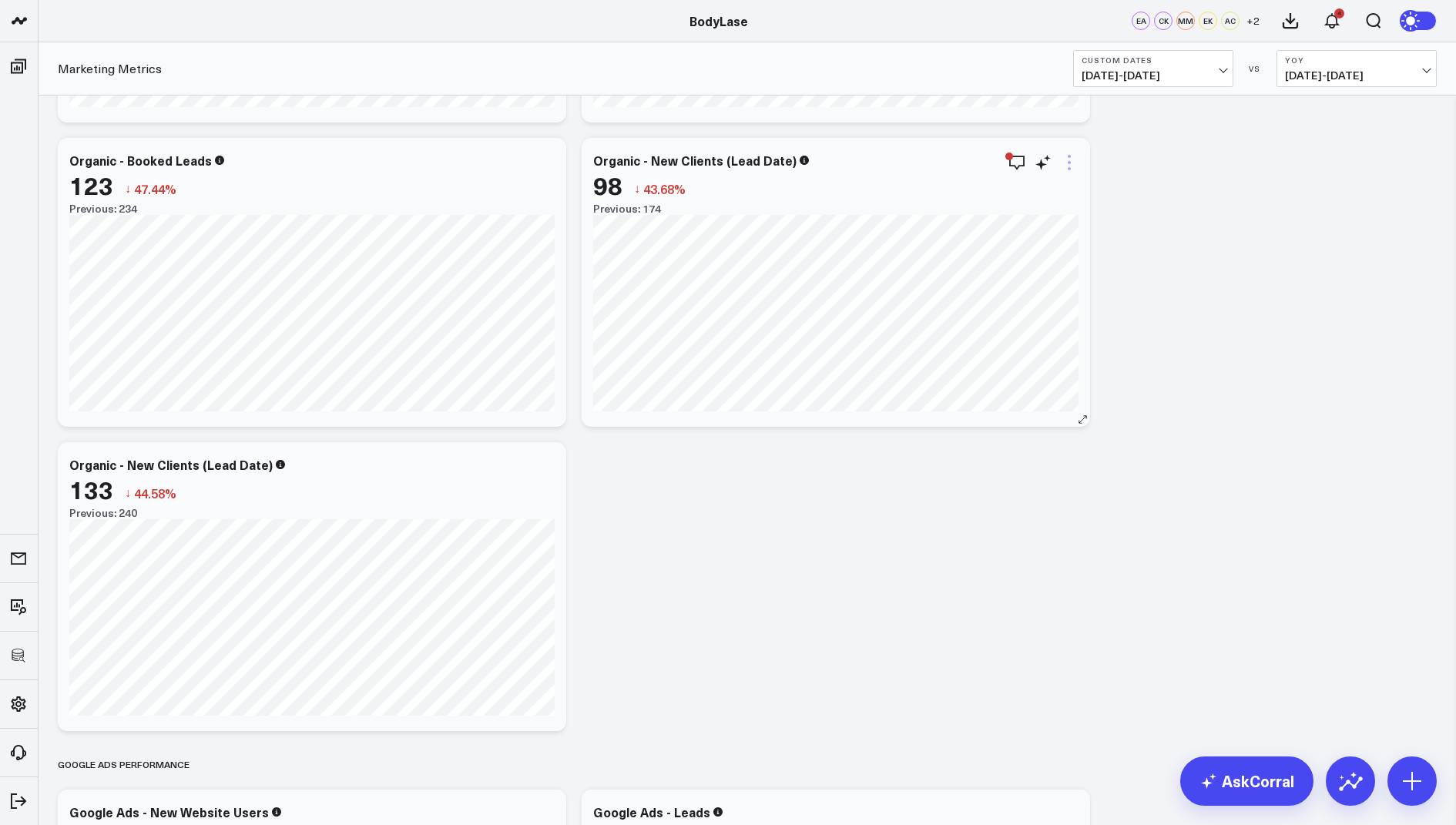
click at [1068, 158] on icon at bounding box center [1069, 162] width 18 height 18
click at [977, 481] on button "Edit Widget" at bounding box center [1006, 487] width 113 height 14
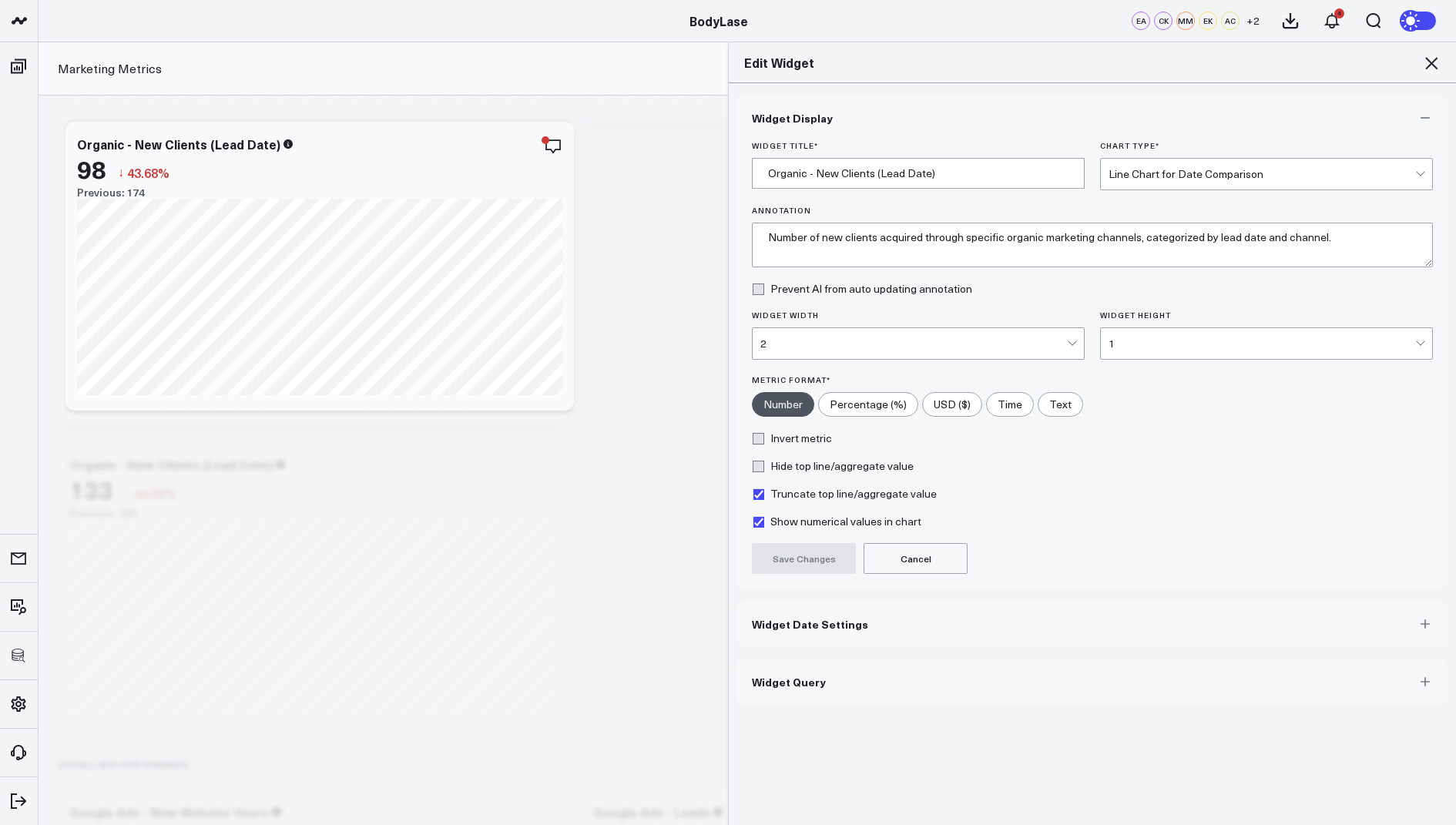
click at [790, 684] on span "Widget Query" at bounding box center [789, 682] width 74 height 13
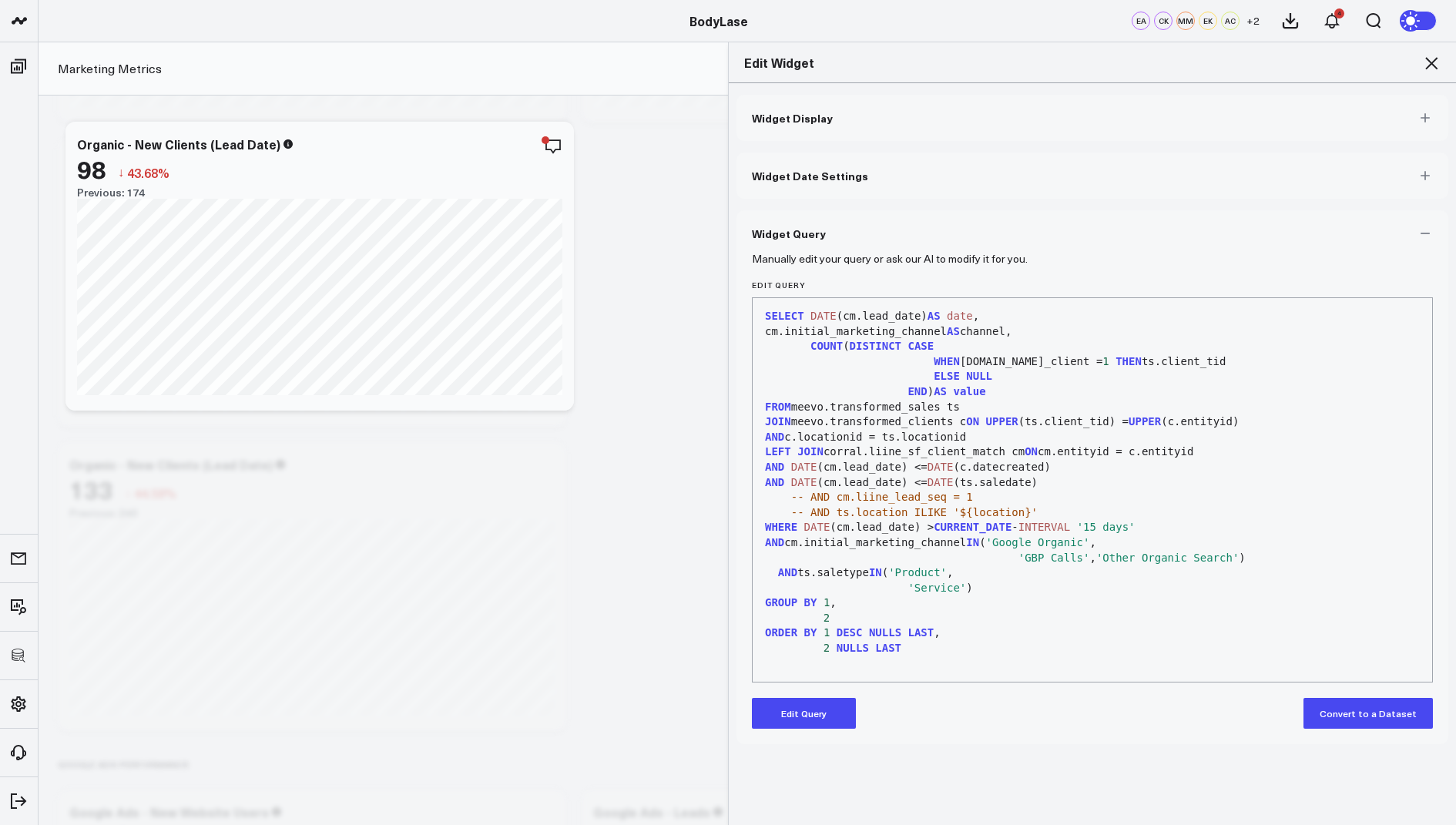
click at [1436, 56] on icon at bounding box center [1431, 63] width 18 height 18
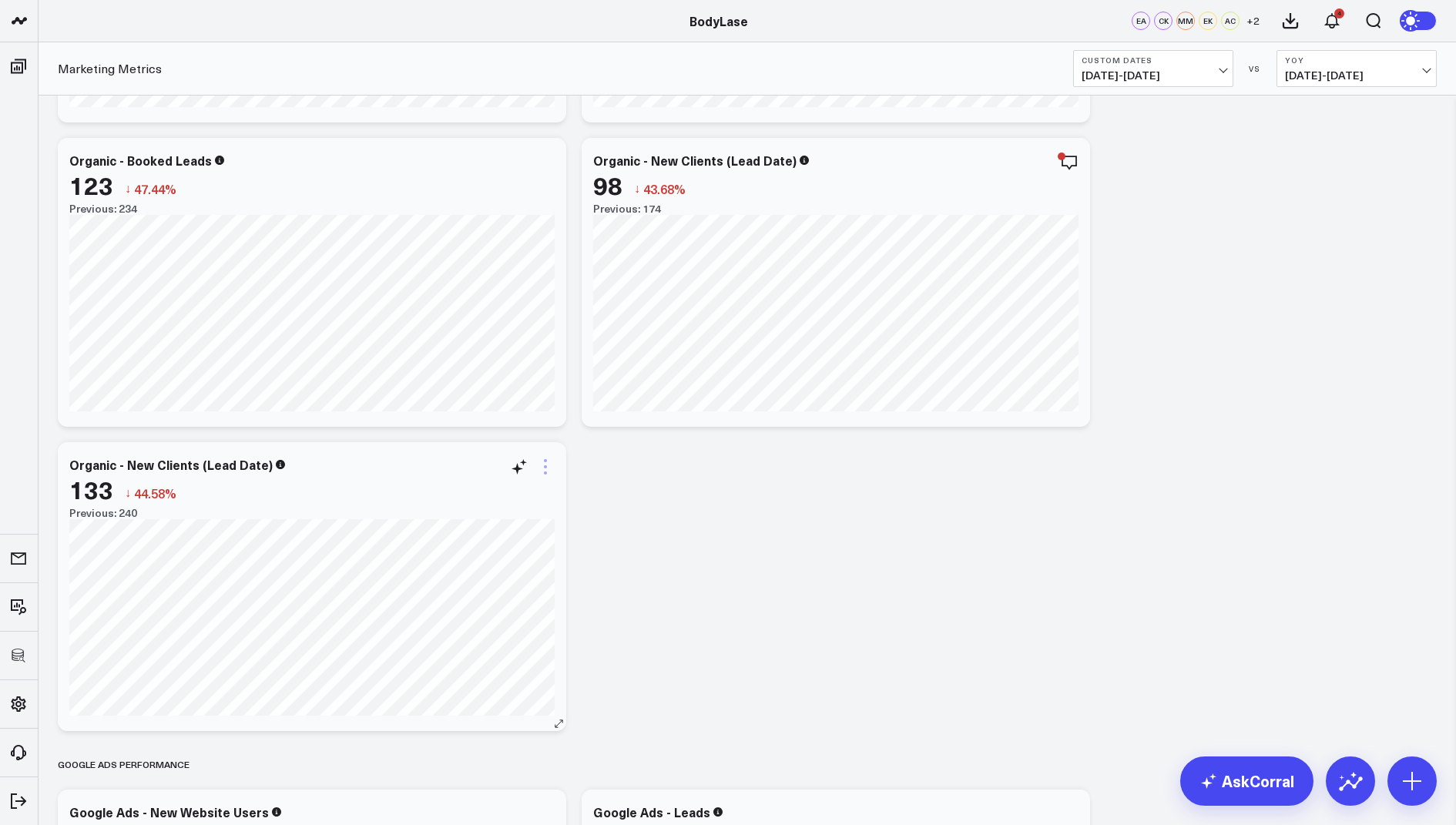
click at [539, 461] on icon at bounding box center [545, 467] width 18 height 18
click at [1069, 163] on icon at bounding box center [1069, 162] width 18 height 18
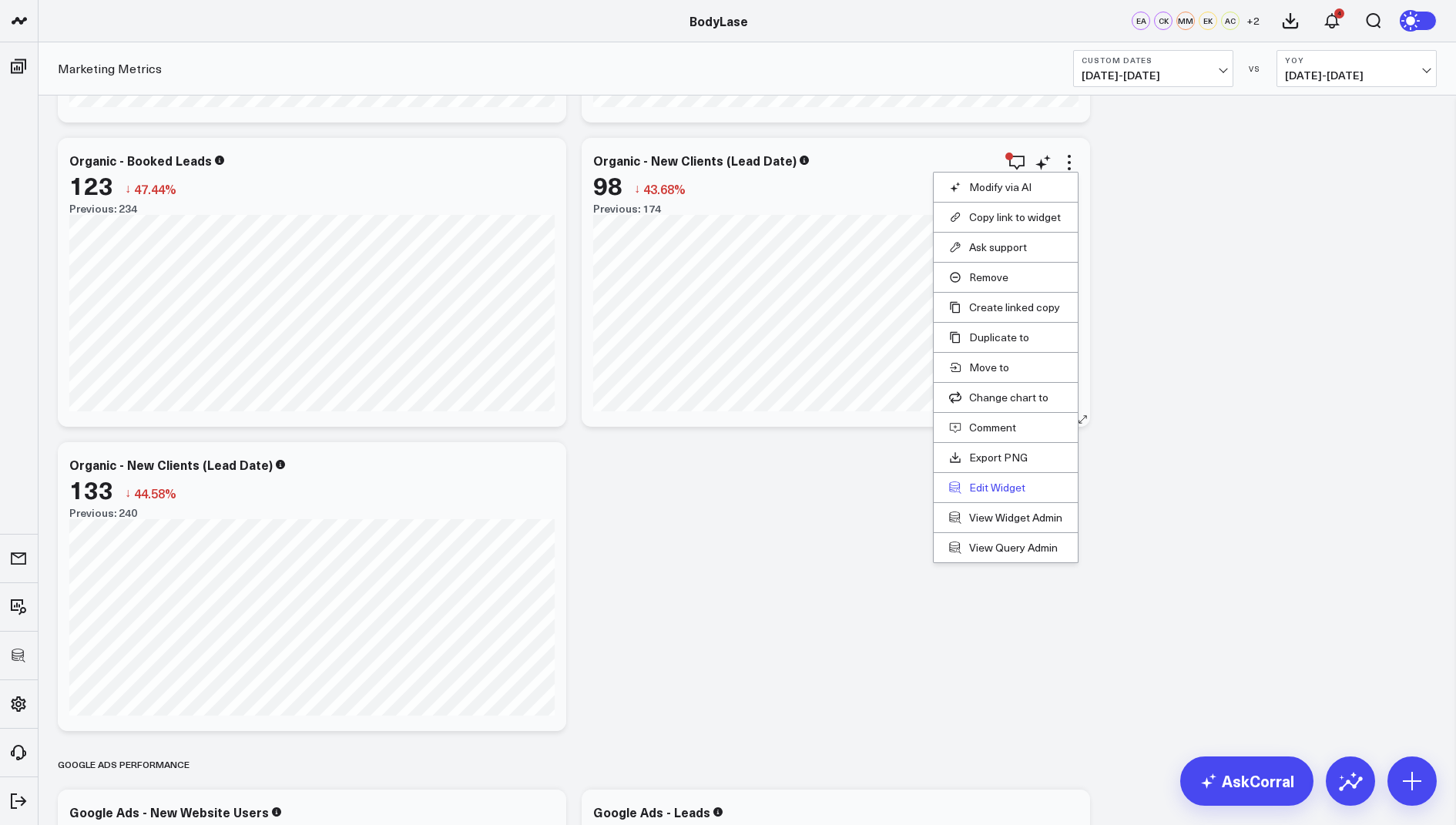
click at [992, 482] on button "Edit Widget" at bounding box center [1006, 487] width 113 height 14
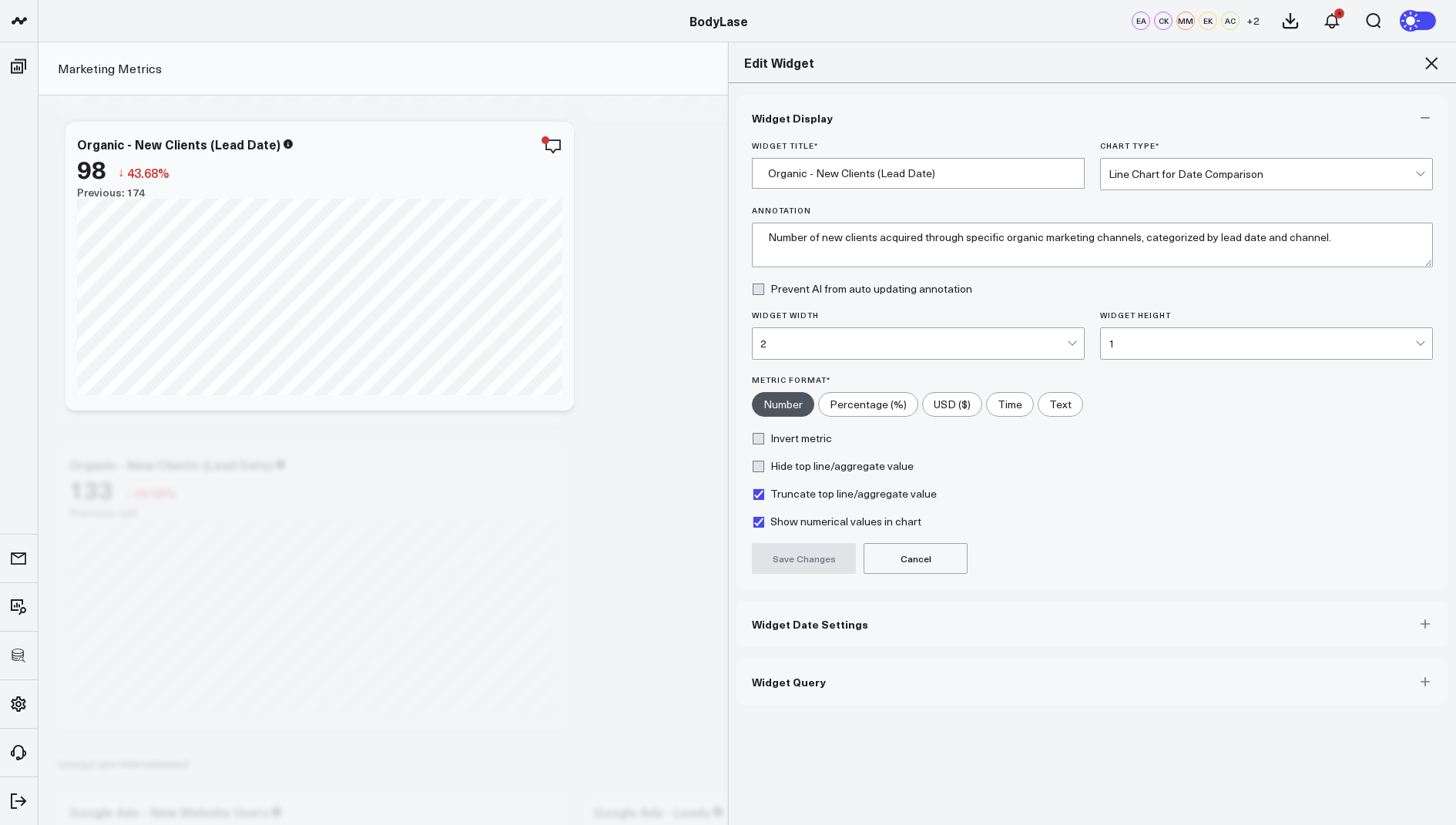
click at [782, 633] on button "Widget Date Settings" at bounding box center [1092, 624] width 712 height 46
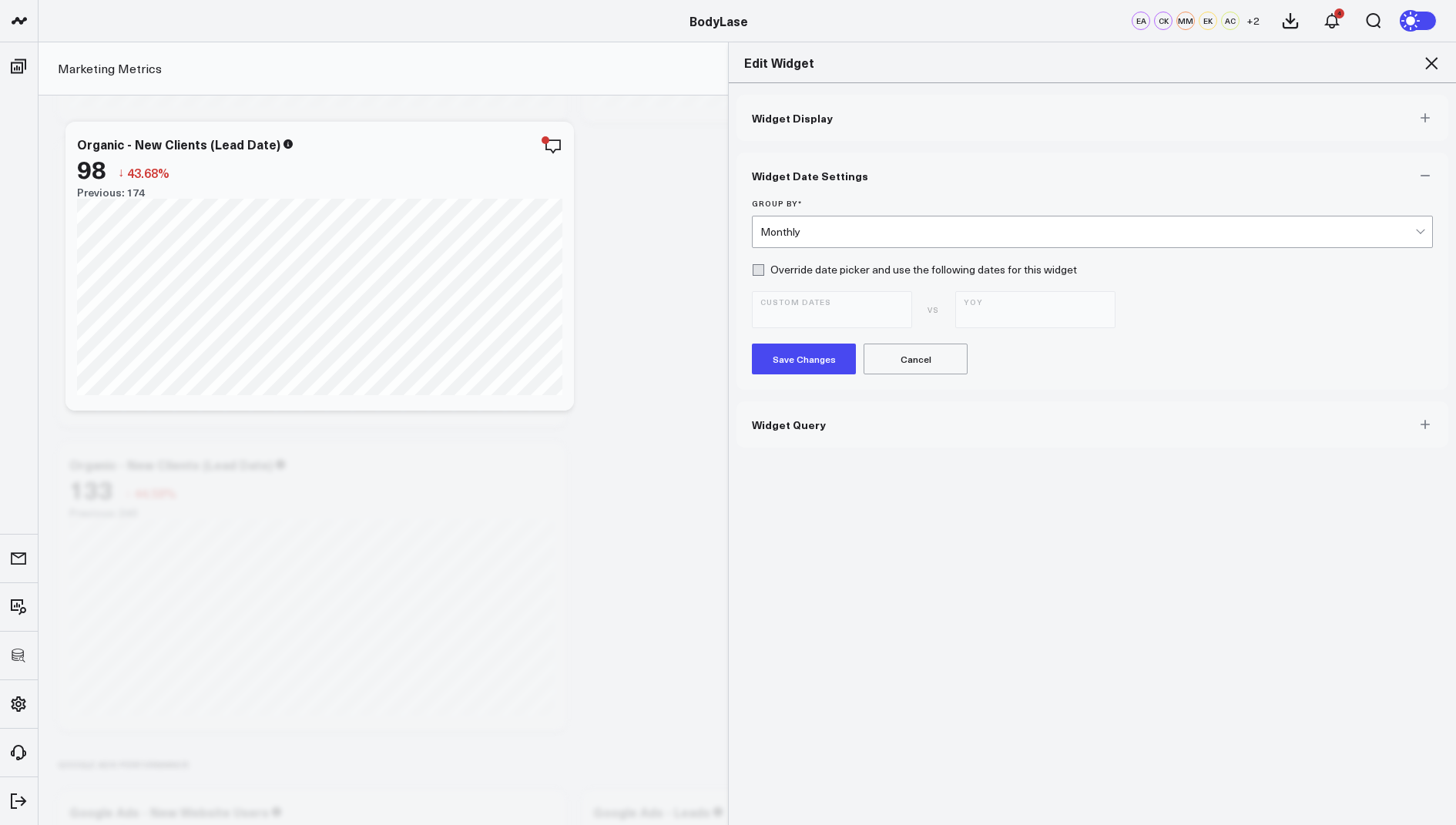
click at [1431, 66] on icon at bounding box center [1431, 63] width 18 height 18
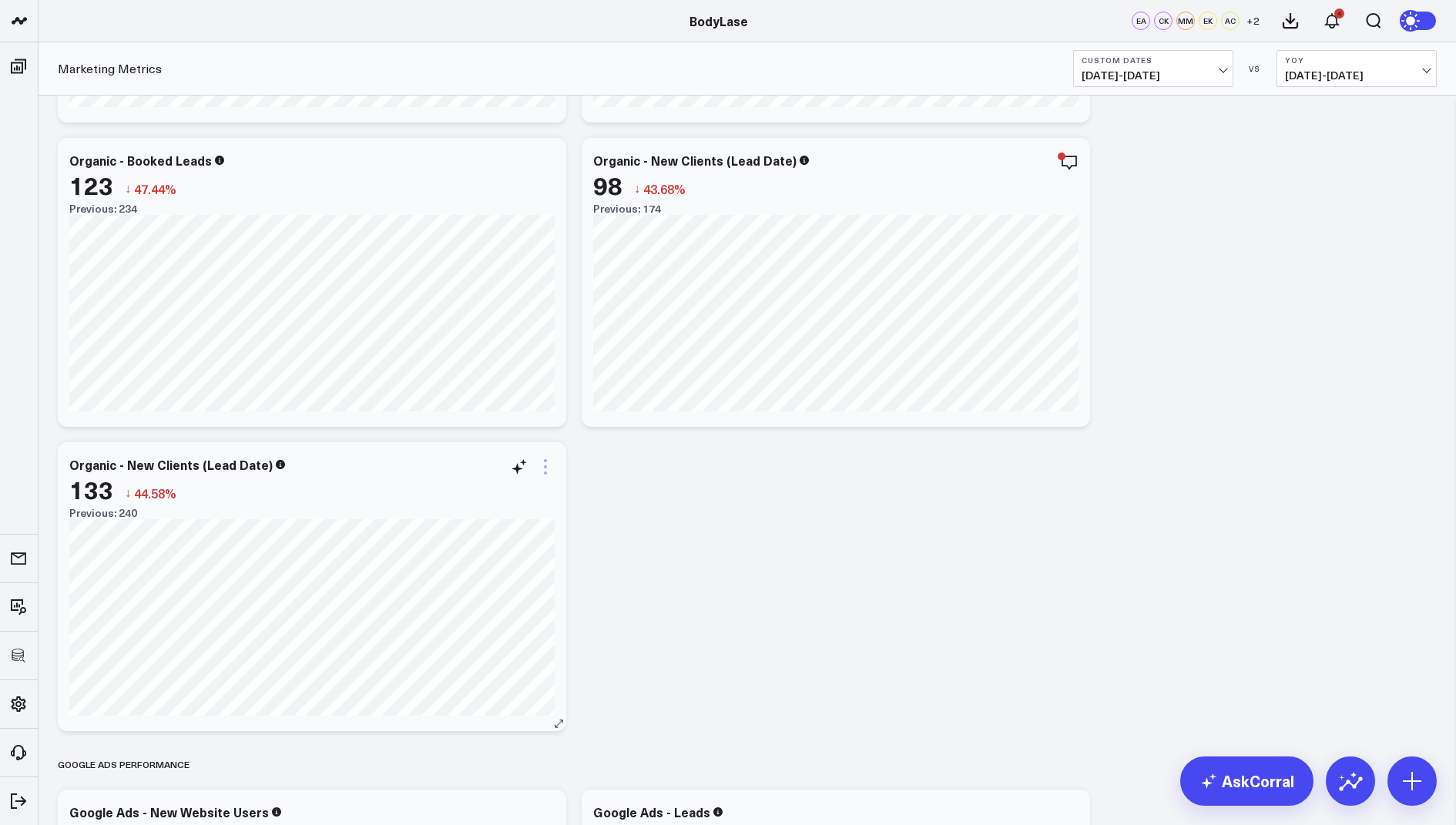
click at [551, 459] on icon at bounding box center [545, 467] width 18 height 18
click at [433, 729] on button "Edit Widget" at bounding box center [459, 735] width 113 height 14
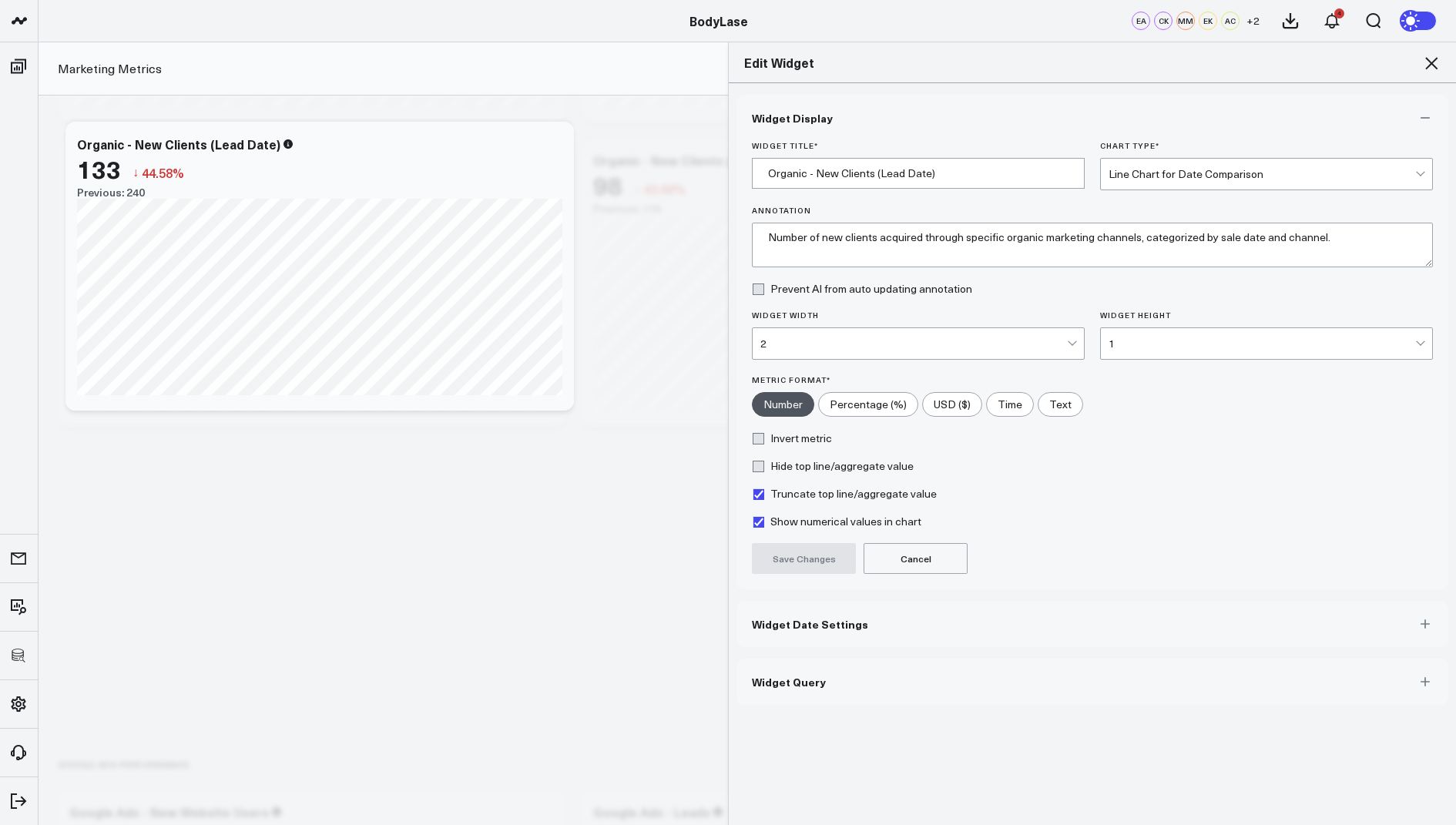
click at [786, 609] on button "Widget Date Settings" at bounding box center [1092, 624] width 712 height 46
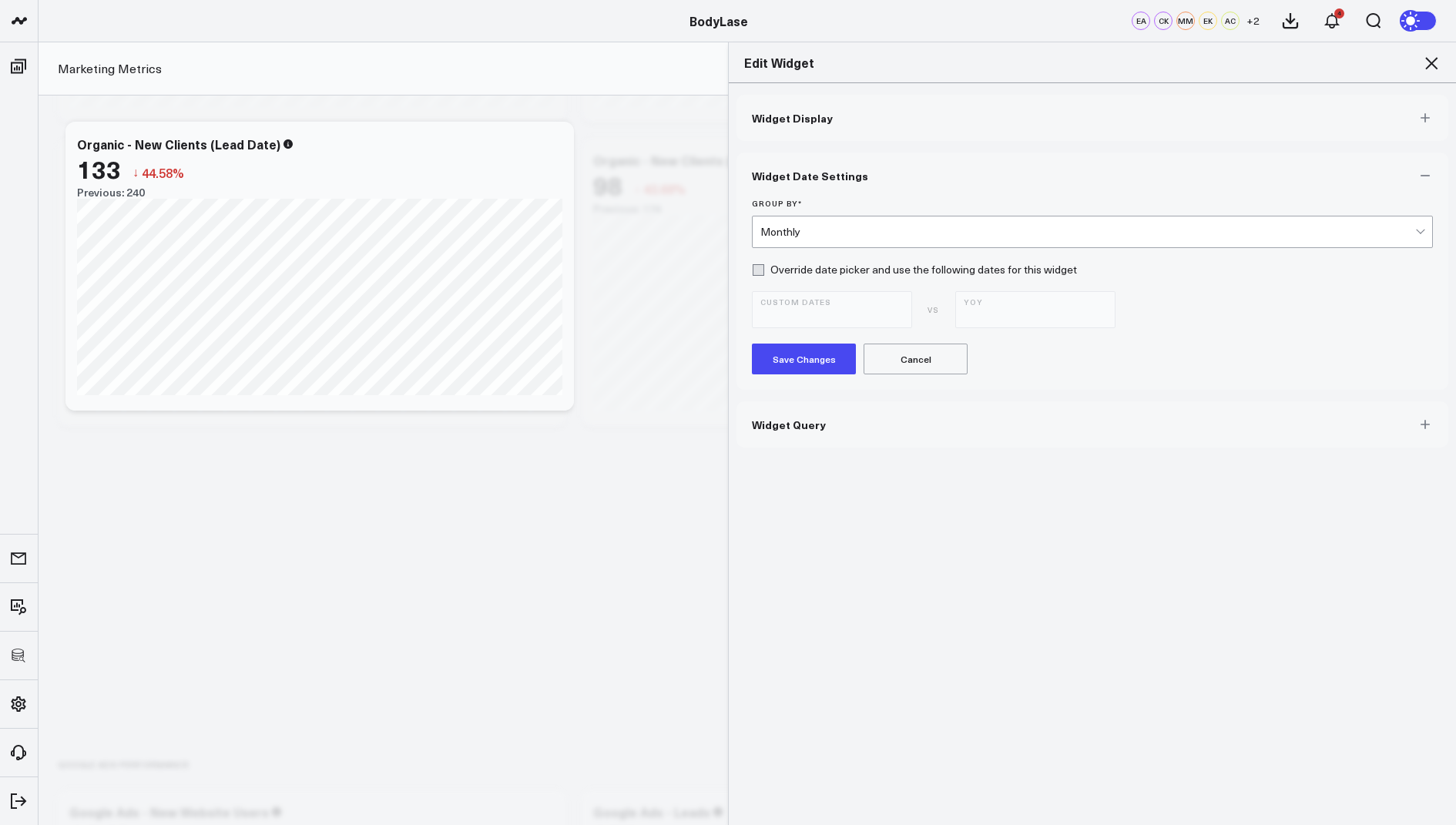
click at [816, 228] on div "Monthly" at bounding box center [1088, 232] width 655 height 13
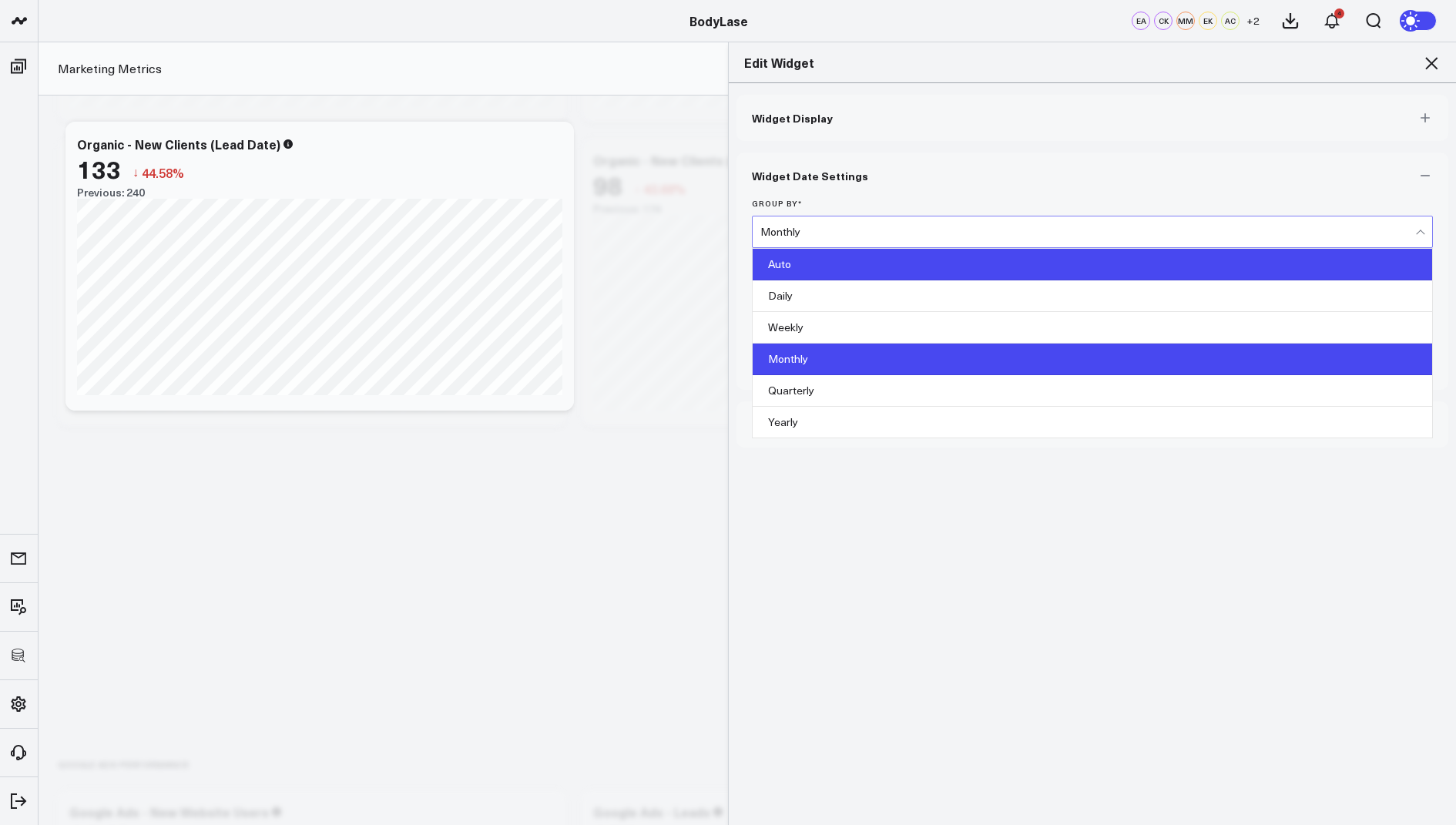
click at [791, 260] on div "Auto" at bounding box center [1093, 265] width 680 height 32
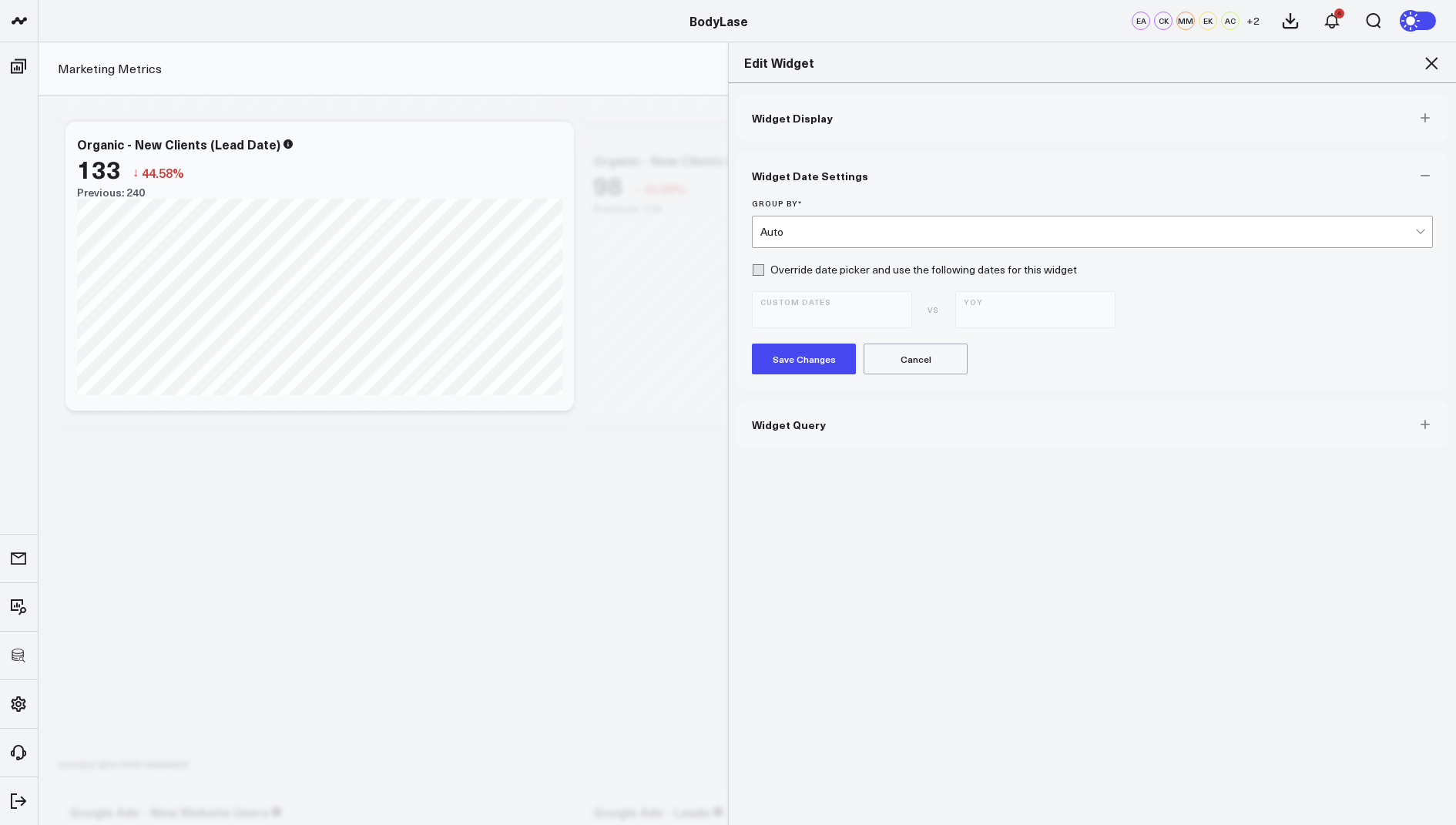
click at [787, 357] on button "Save Changes" at bounding box center [804, 358] width 104 height 31
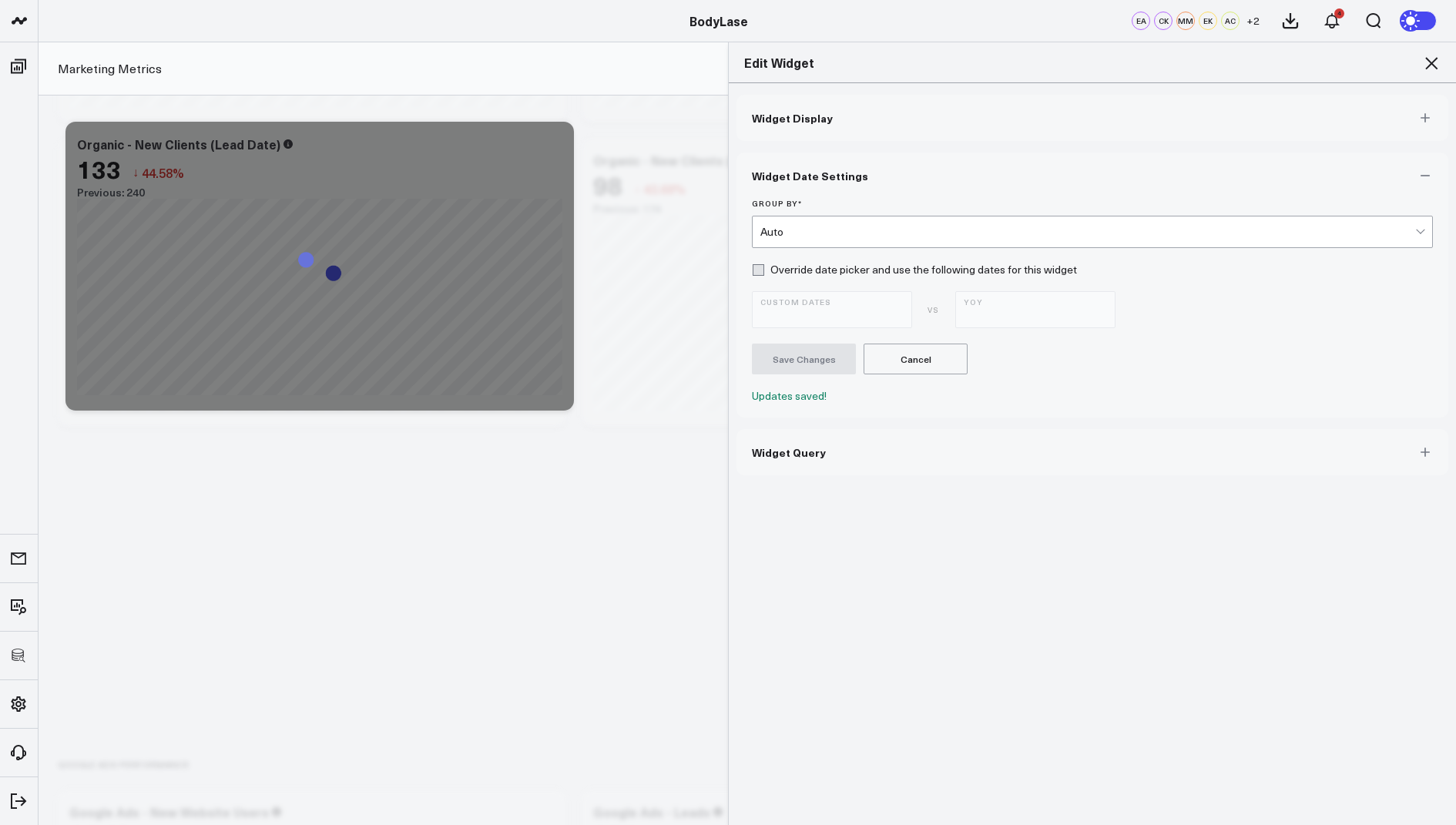
click at [1432, 60] on icon at bounding box center [1431, 63] width 18 height 18
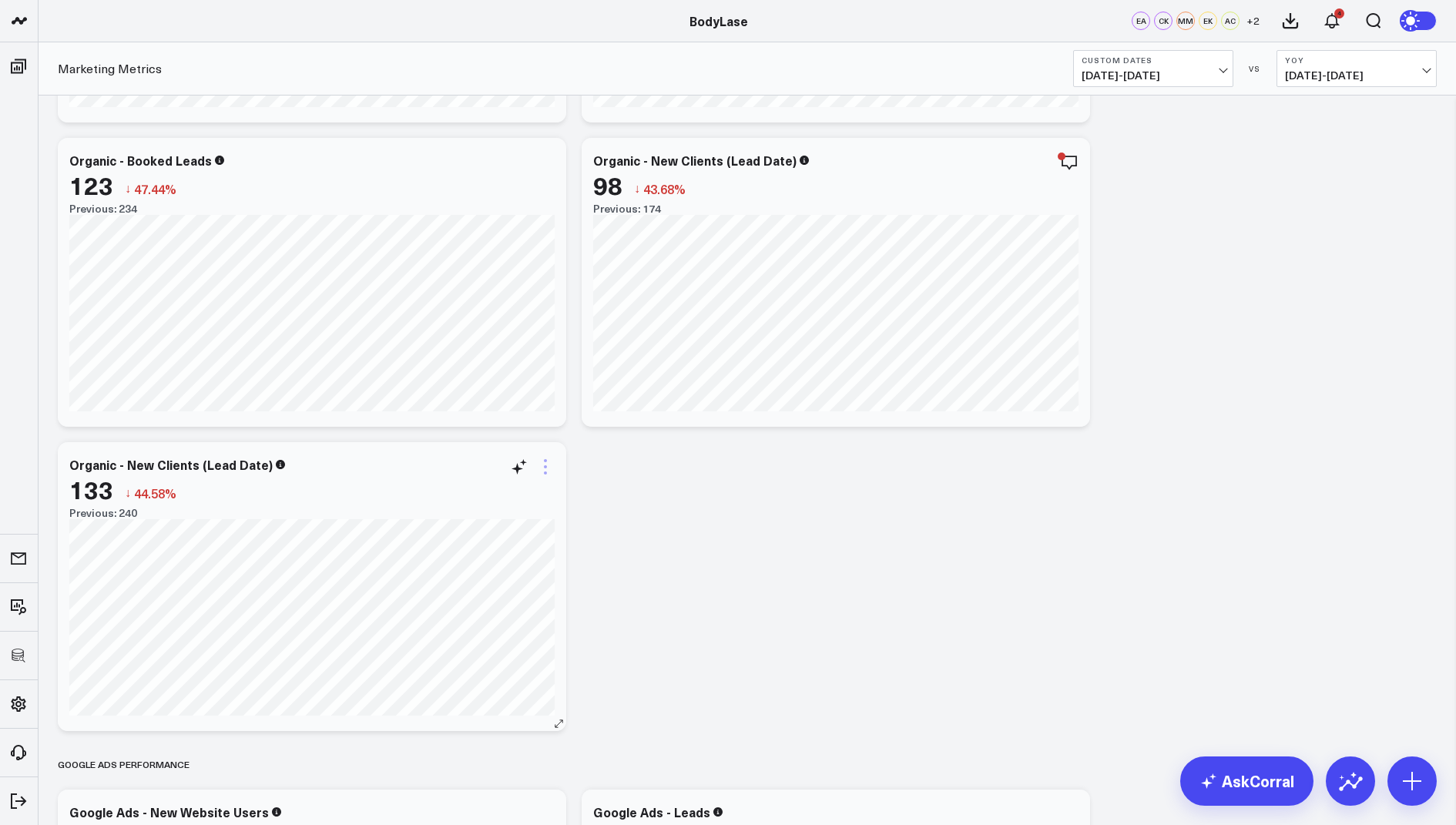
click at [545, 467] on icon at bounding box center [545, 467] width 18 height 18
click at [466, 785] on button "Edit Widget" at bounding box center [482, 791] width 113 height 14
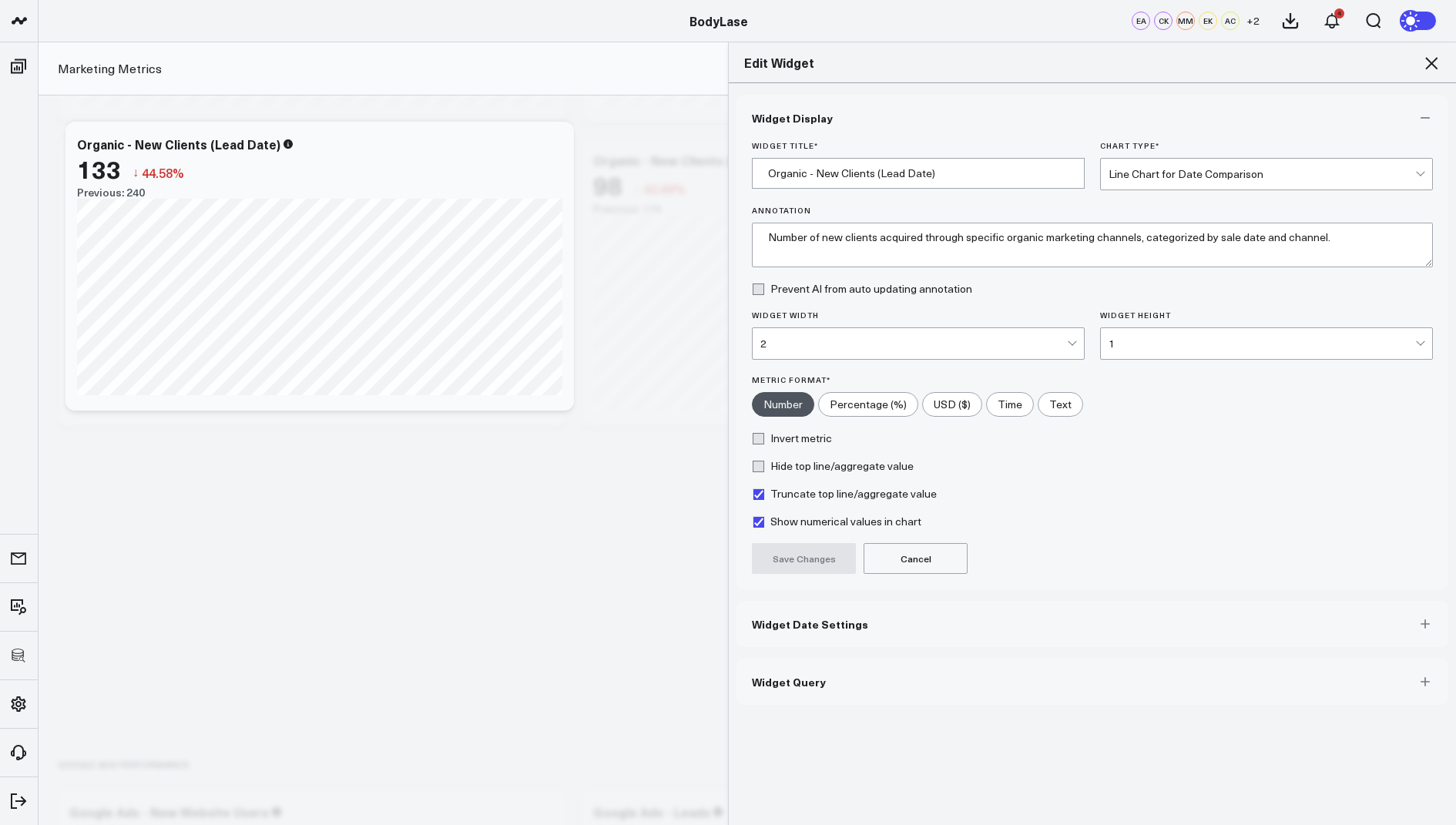
click at [801, 627] on span "Widget Date Settings" at bounding box center [810, 624] width 116 height 13
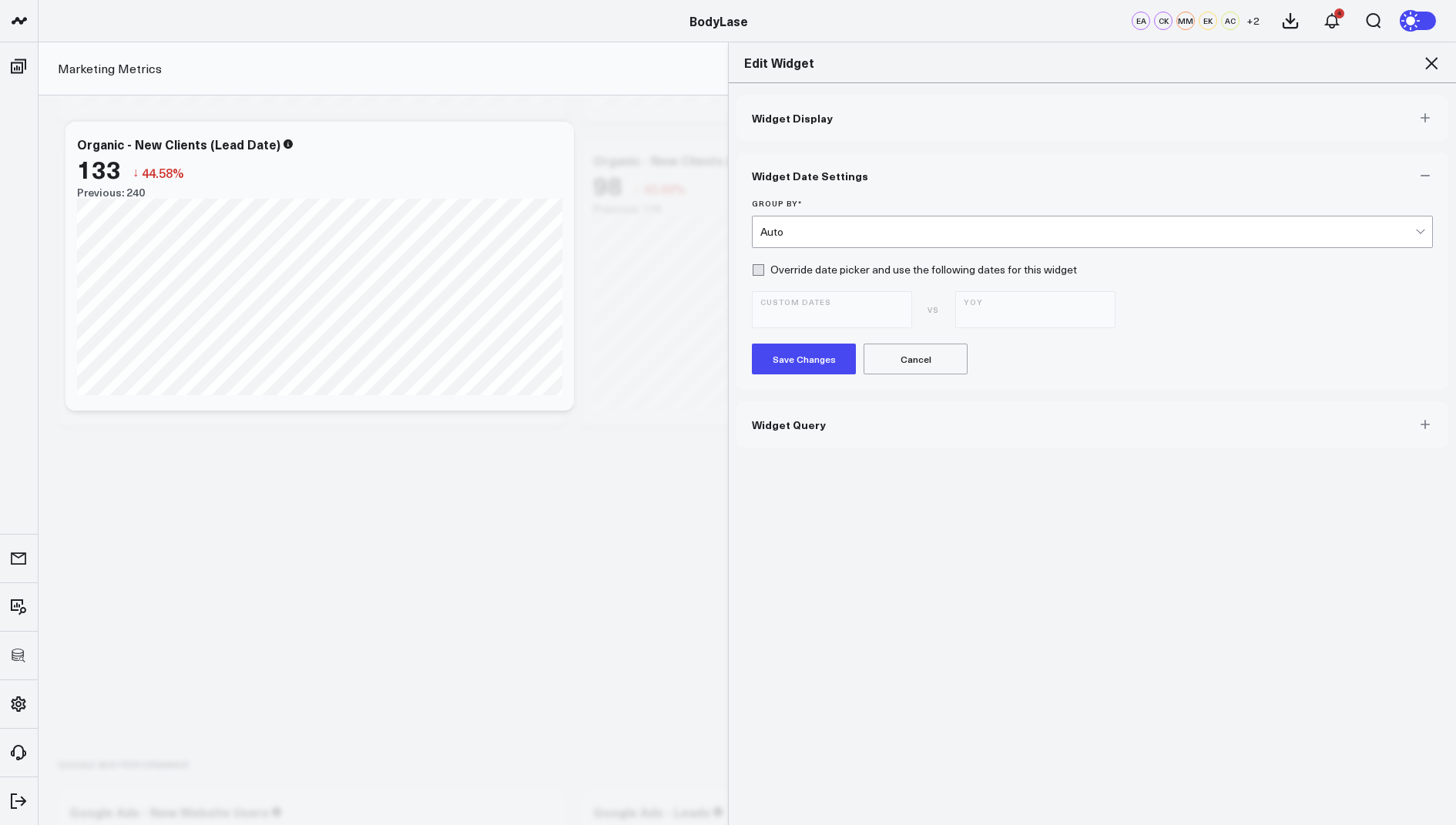
click at [815, 235] on div "Auto" at bounding box center [1088, 232] width 655 height 13
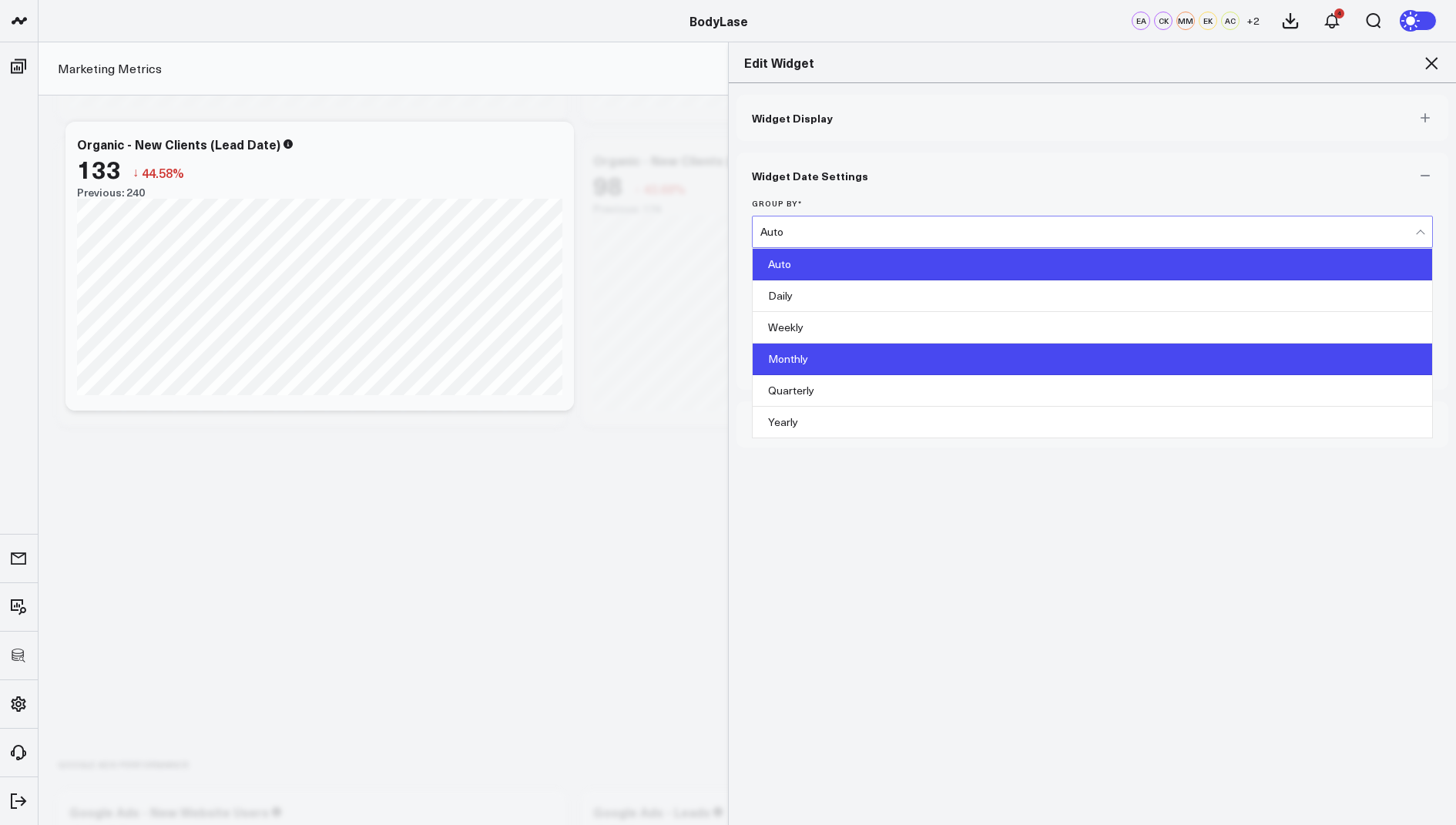
click at [803, 353] on div "Monthly" at bounding box center [1093, 359] width 680 height 32
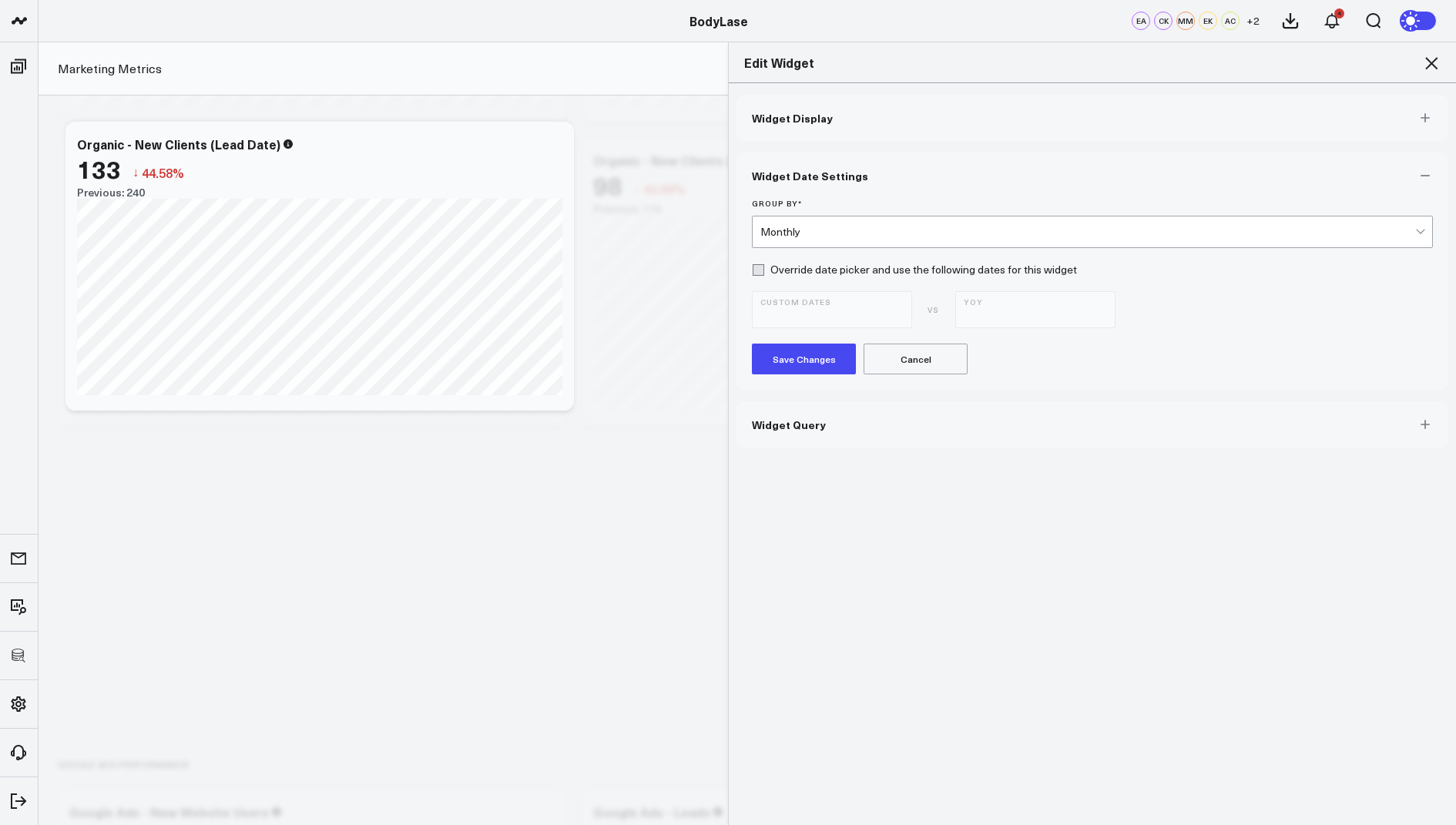
click at [802, 366] on button "Save Changes" at bounding box center [804, 358] width 104 height 31
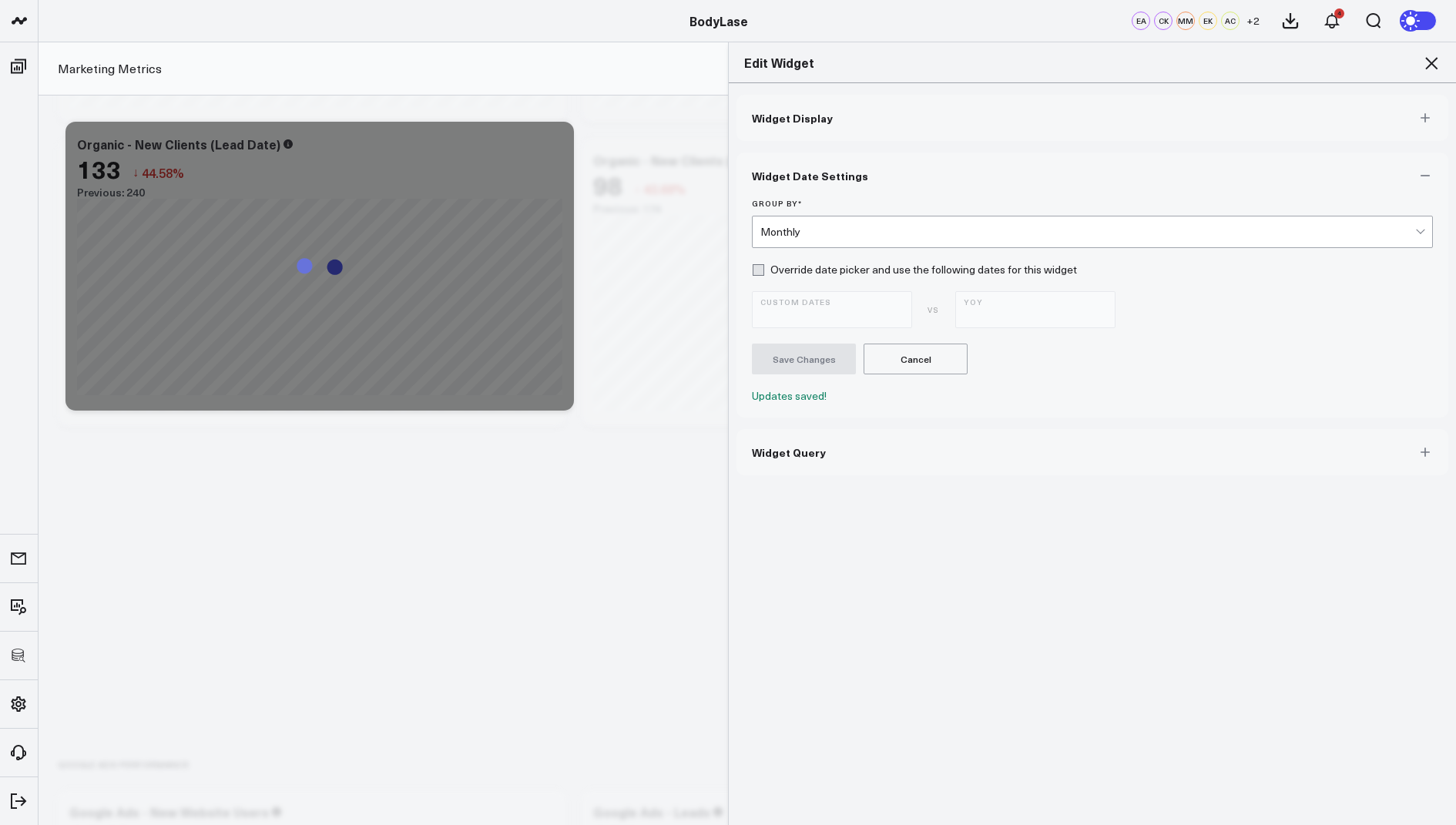
click at [1431, 61] on icon at bounding box center [1432, 64] width 13 height 13
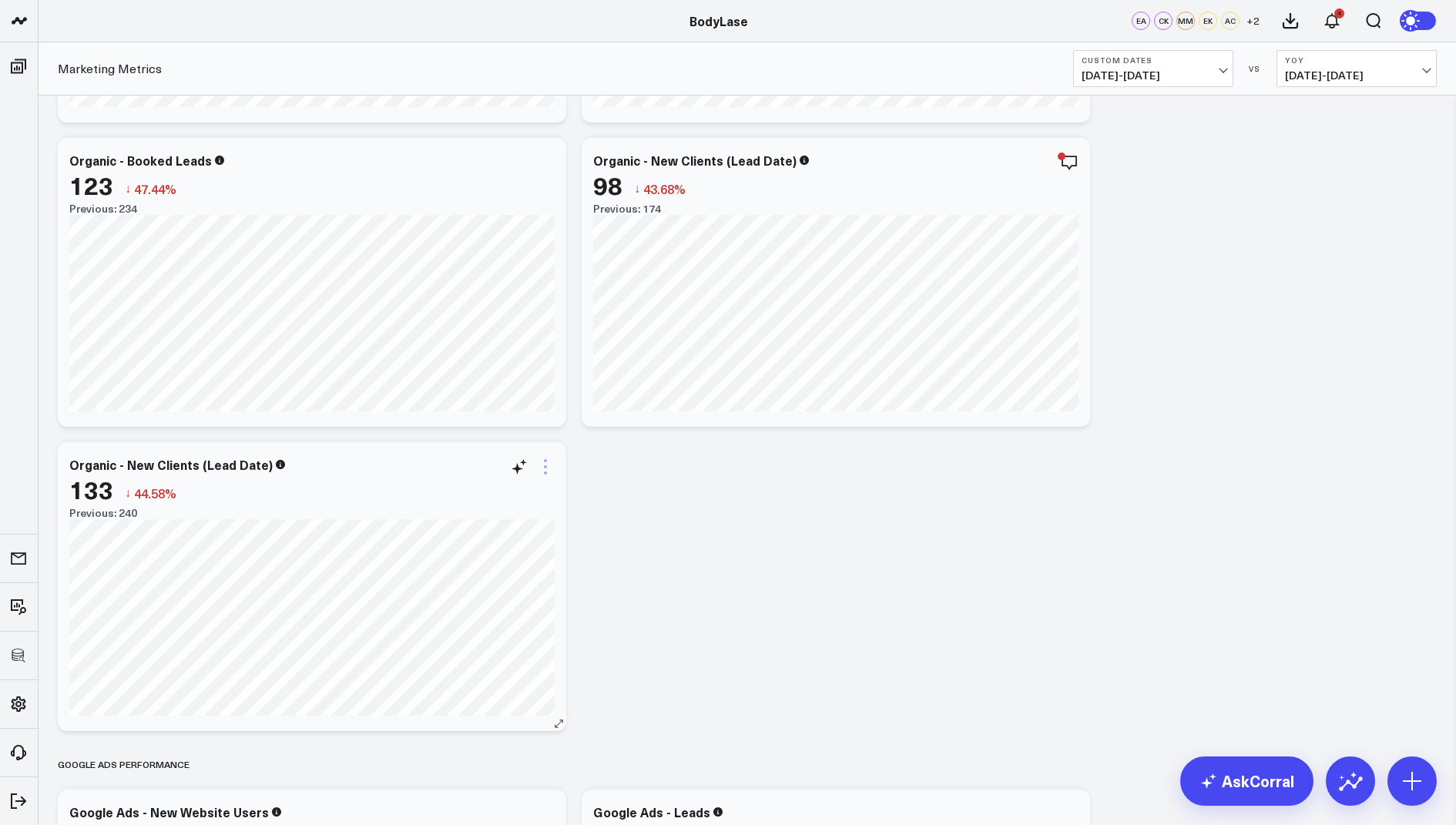
click at [545, 467] on icon at bounding box center [546, 467] width 3 height 3
click at [458, 734] on button "Edit Widget" at bounding box center [459, 735] width 113 height 14
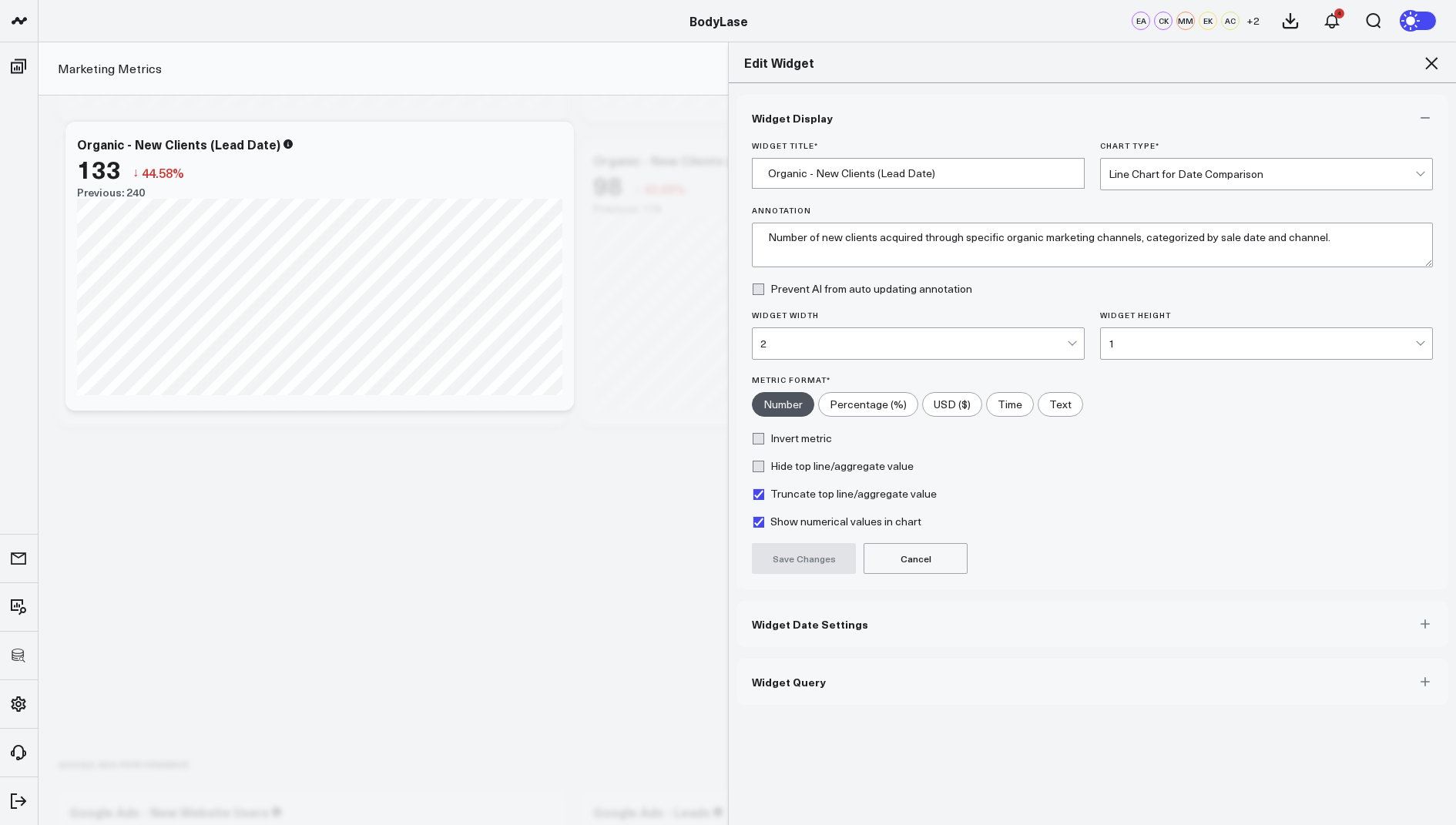
click at [821, 684] on button "Widget Query" at bounding box center [1092, 682] width 712 height 46
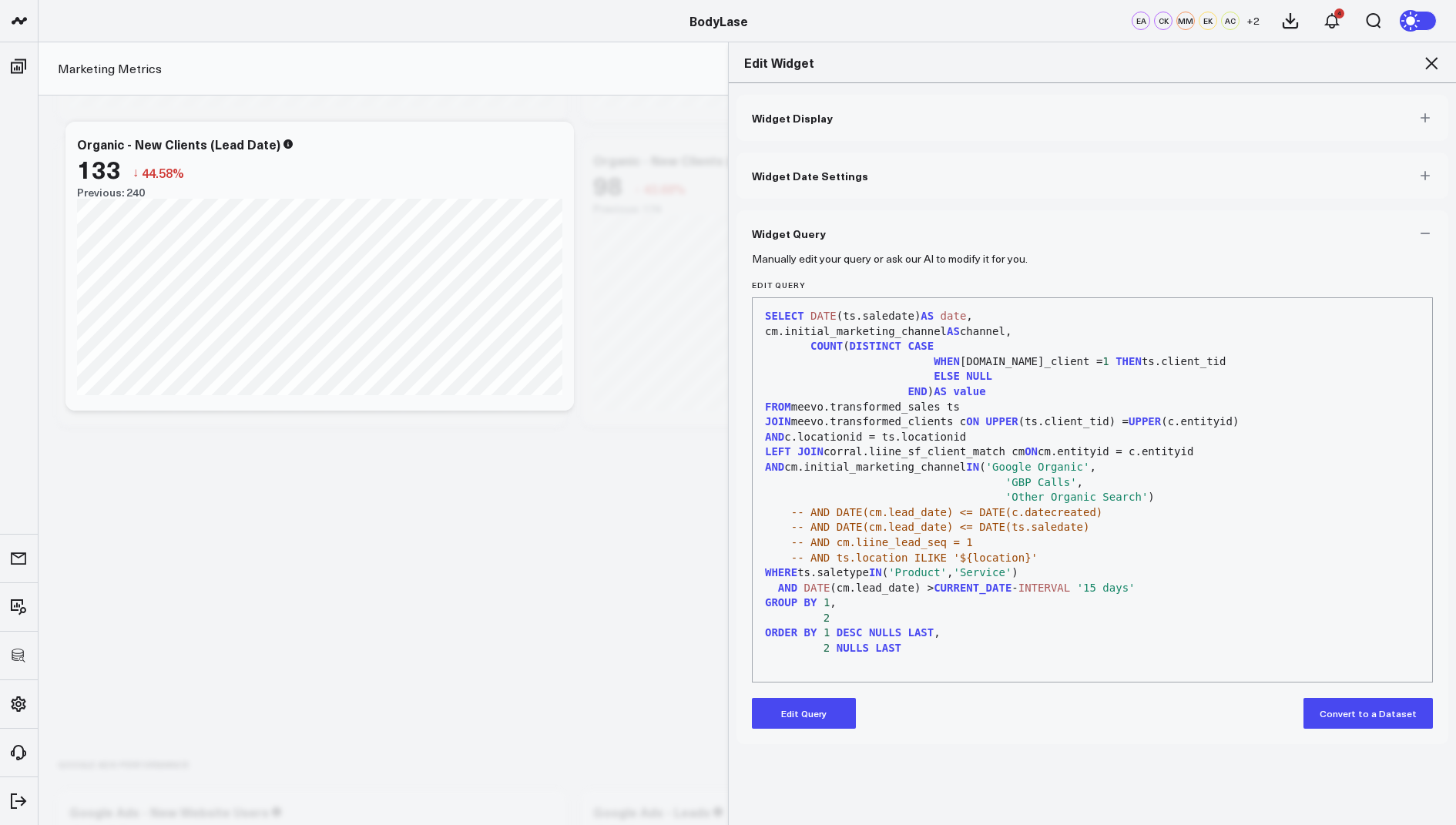
click at [790, 701] on button "Edit Query" at bounding box center [804, 713] width 104 height 31
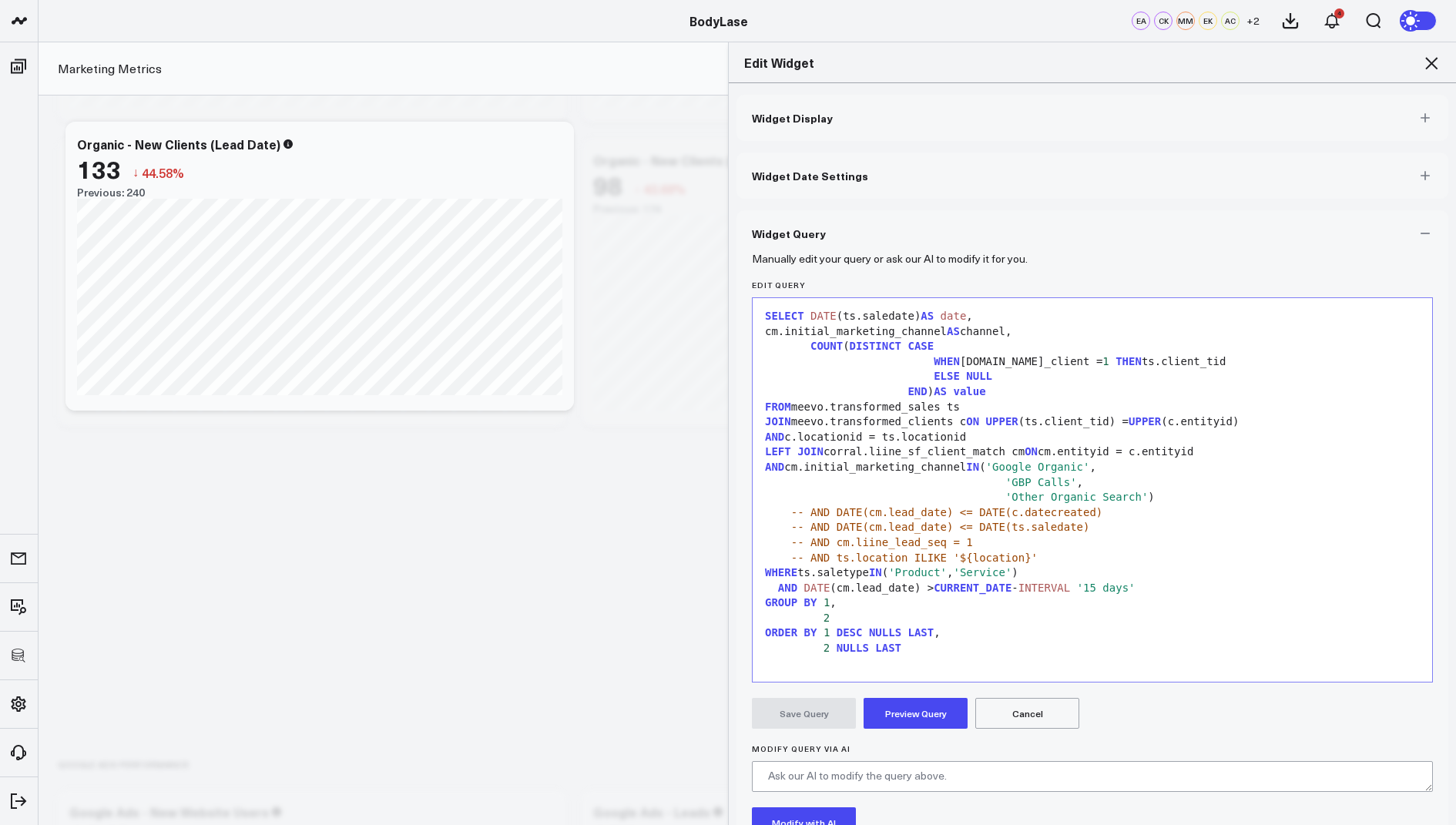
click at [809, 513] on span "-- AND DATE(cm.lead_date) <= DATE(c.datecreated)" at bounding box center [947, 513] width 312 height 13
click at [811, 527] on span "-- AND DATE(cm.lead_date) <= DATE(ts.saledate)" at bounding box center [941, 527] width 299 height 13
click at [899, 707] on button "Preview Query" at bounding box center [915, 713] width 104 height 31
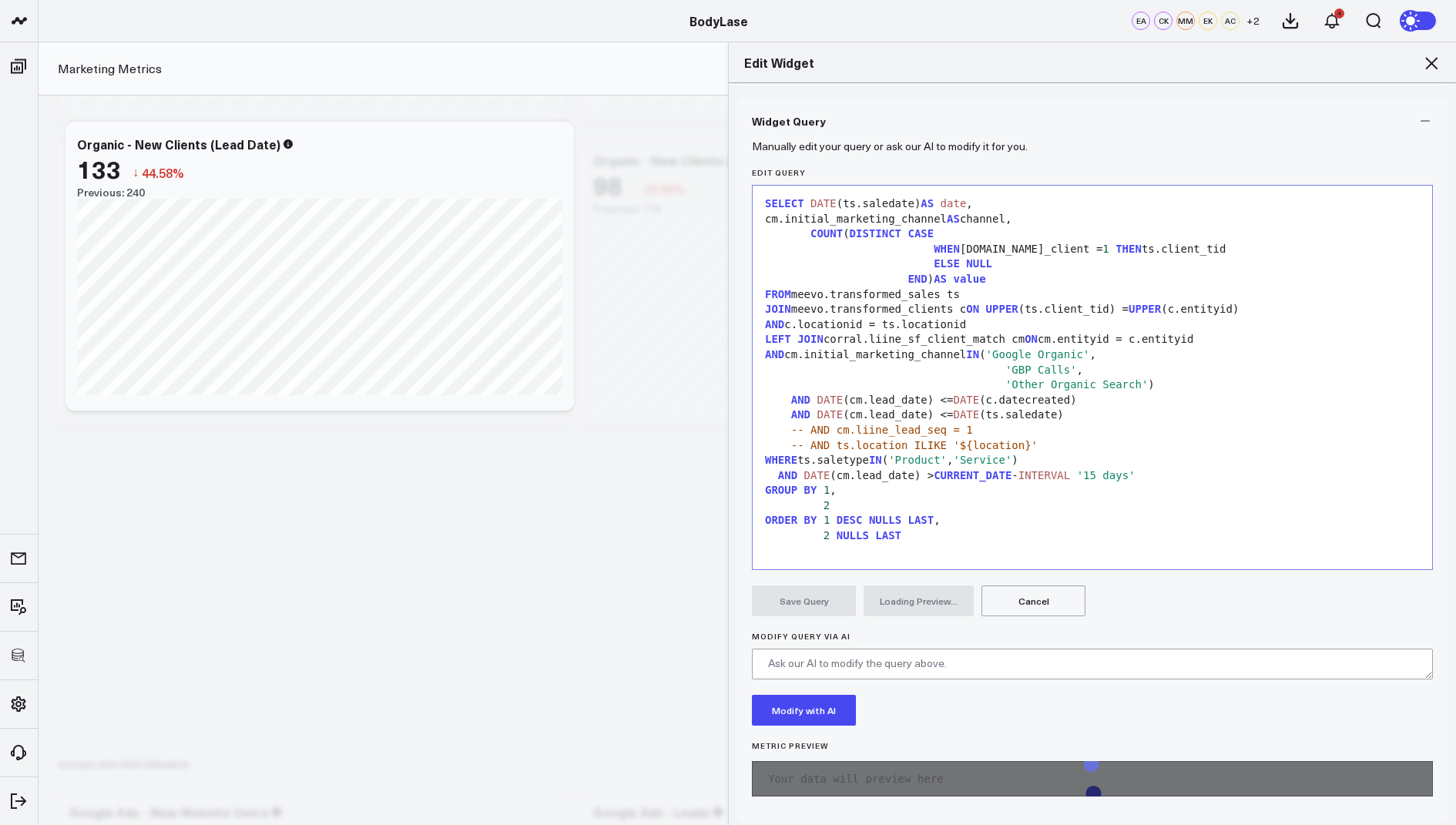
scroll to position [118, 0]
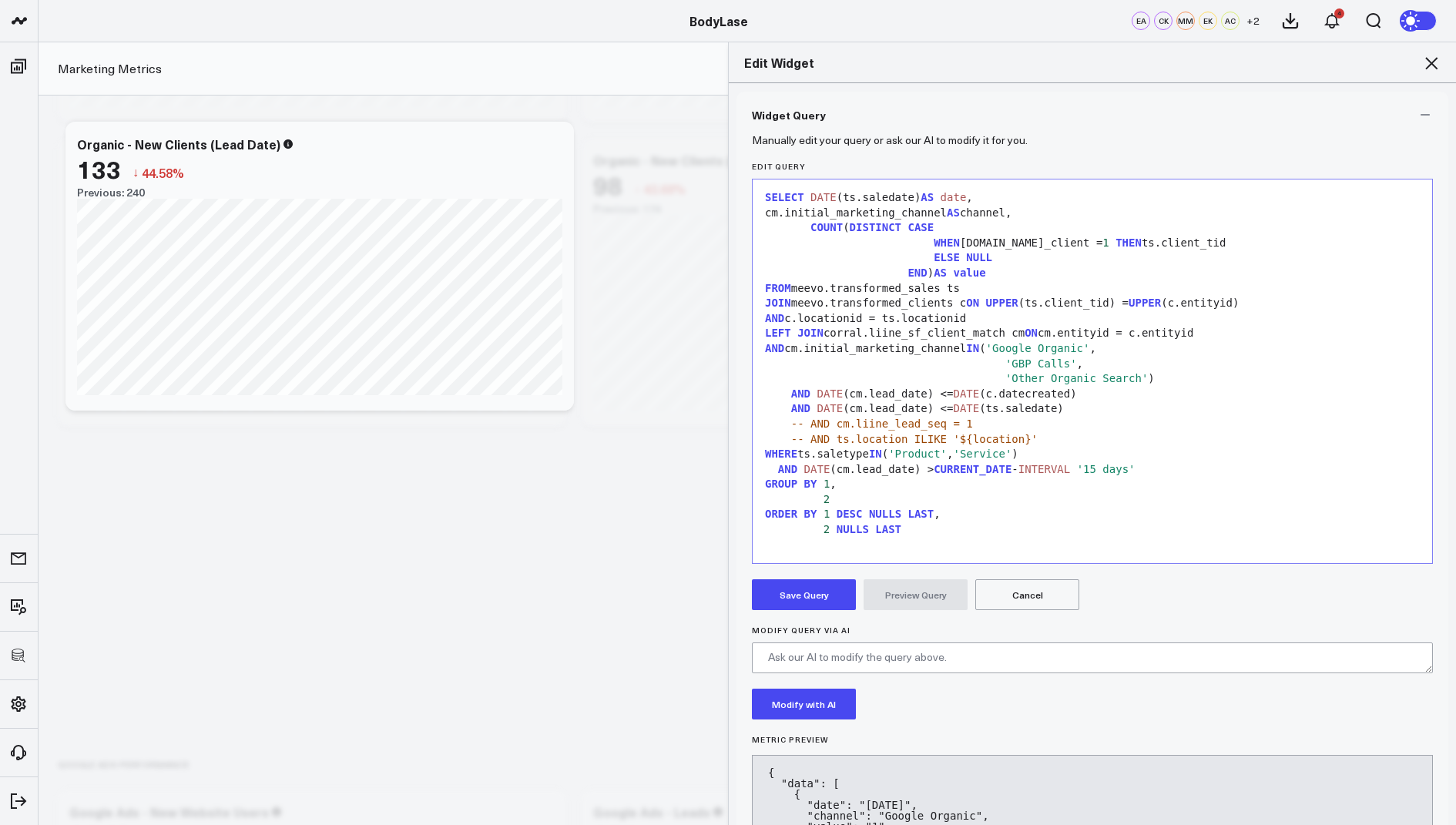
click at [798, 588] on button "Save Query" at bounding box center [804, 595] width 104 height 31
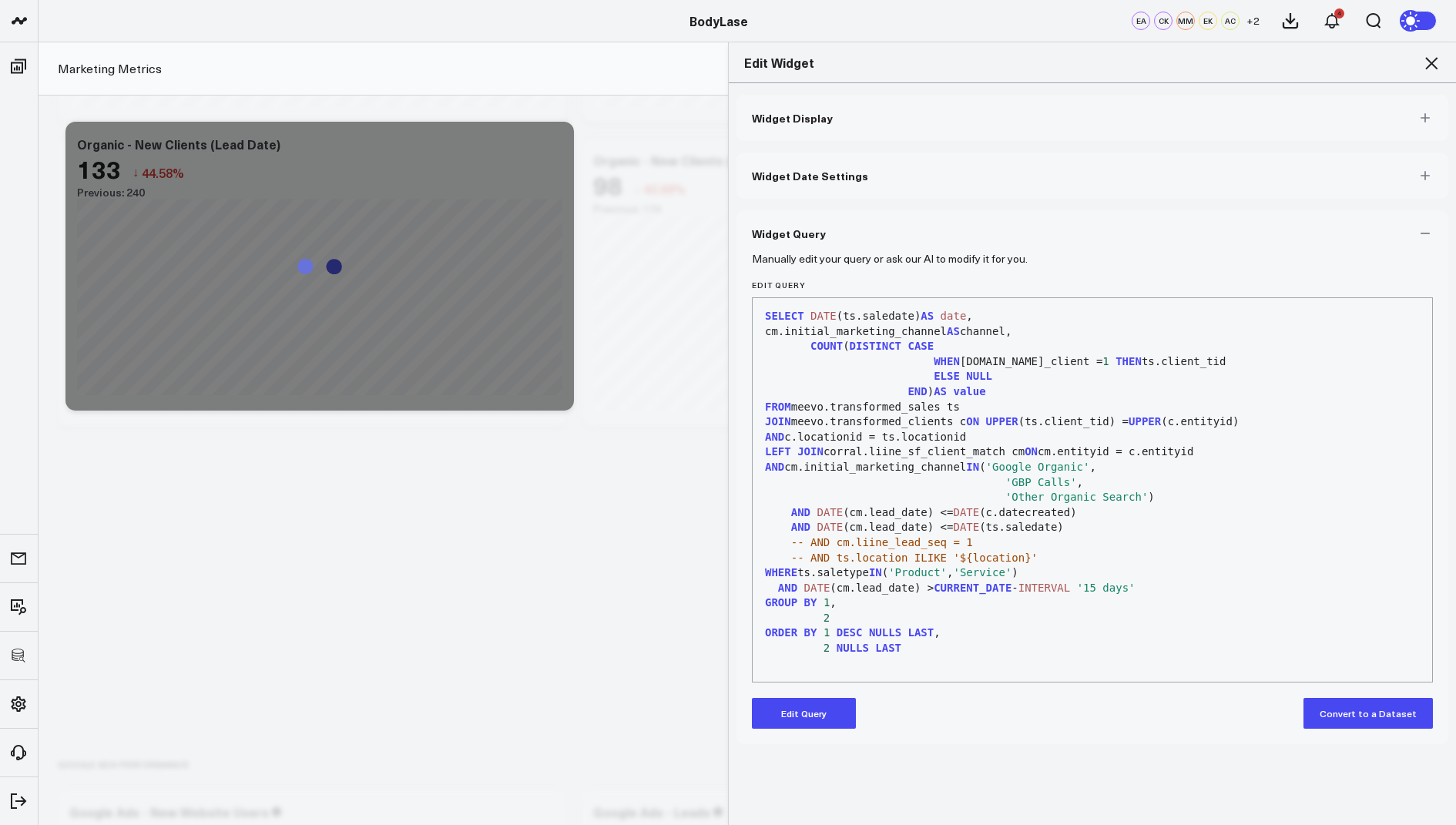
scroll to position [0, 0]
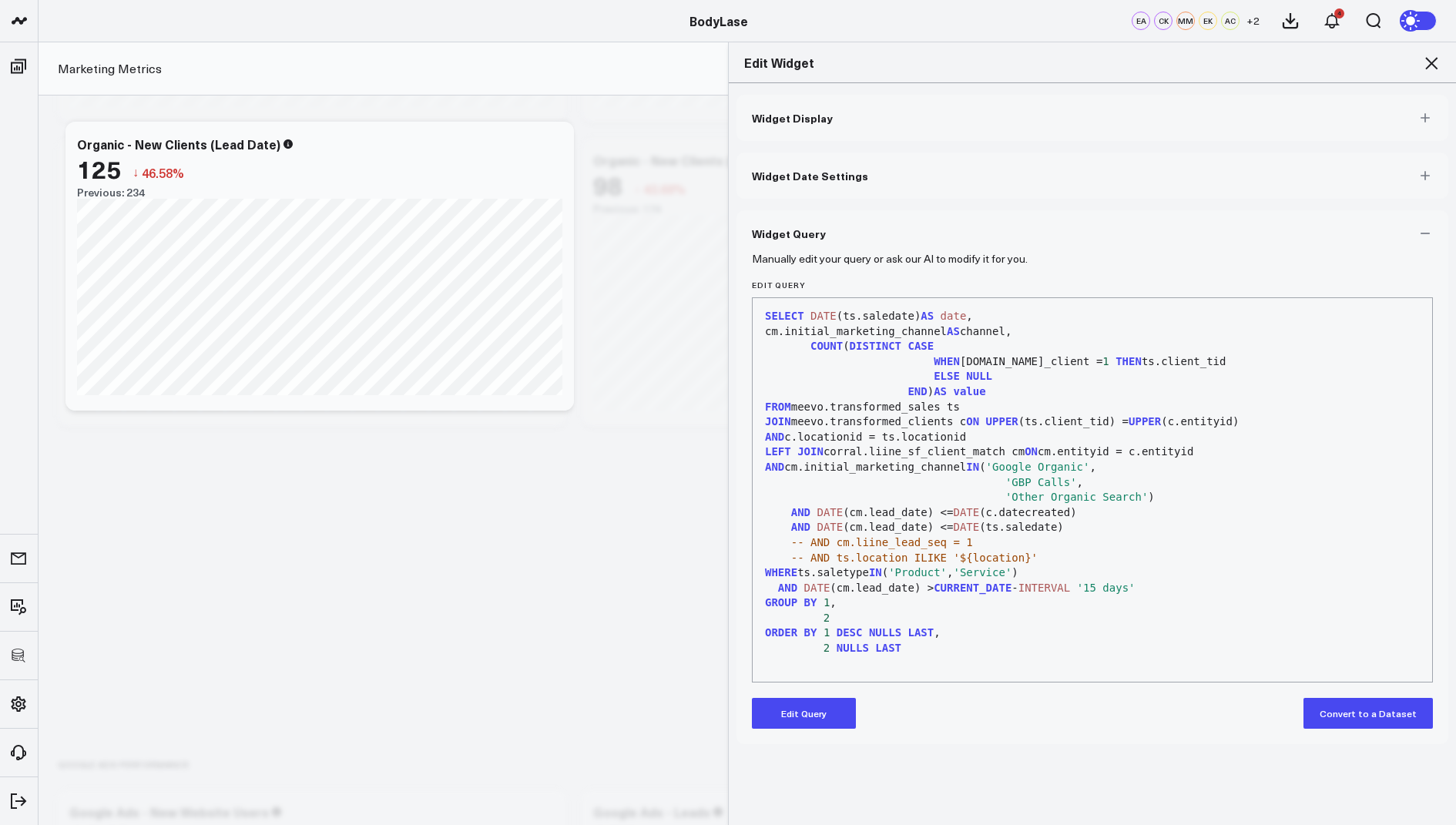
click at [1430, 61] on icon at bounding box center [1432, 64] width 13 height 13
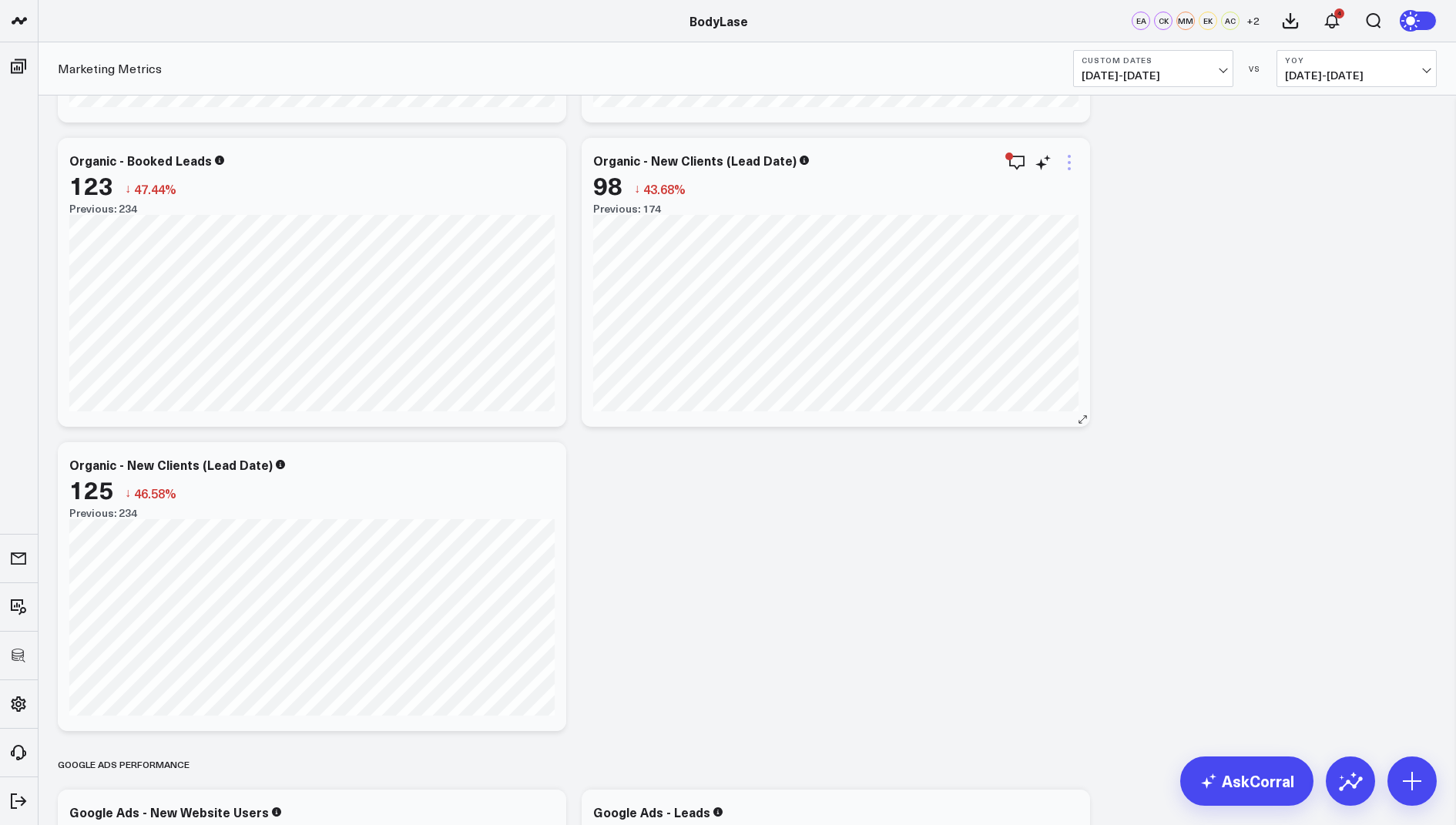
click at [1074, 163] on icon at bounding box center [1069, 162] width 18 height 18
click at [230, 458] on div "Organic - New Clients (Lead Date)" at bounding box center [171, 464] width 204 height 17
click at [543, 464] on icon at bounding box center [545, 467] width 18 height 18
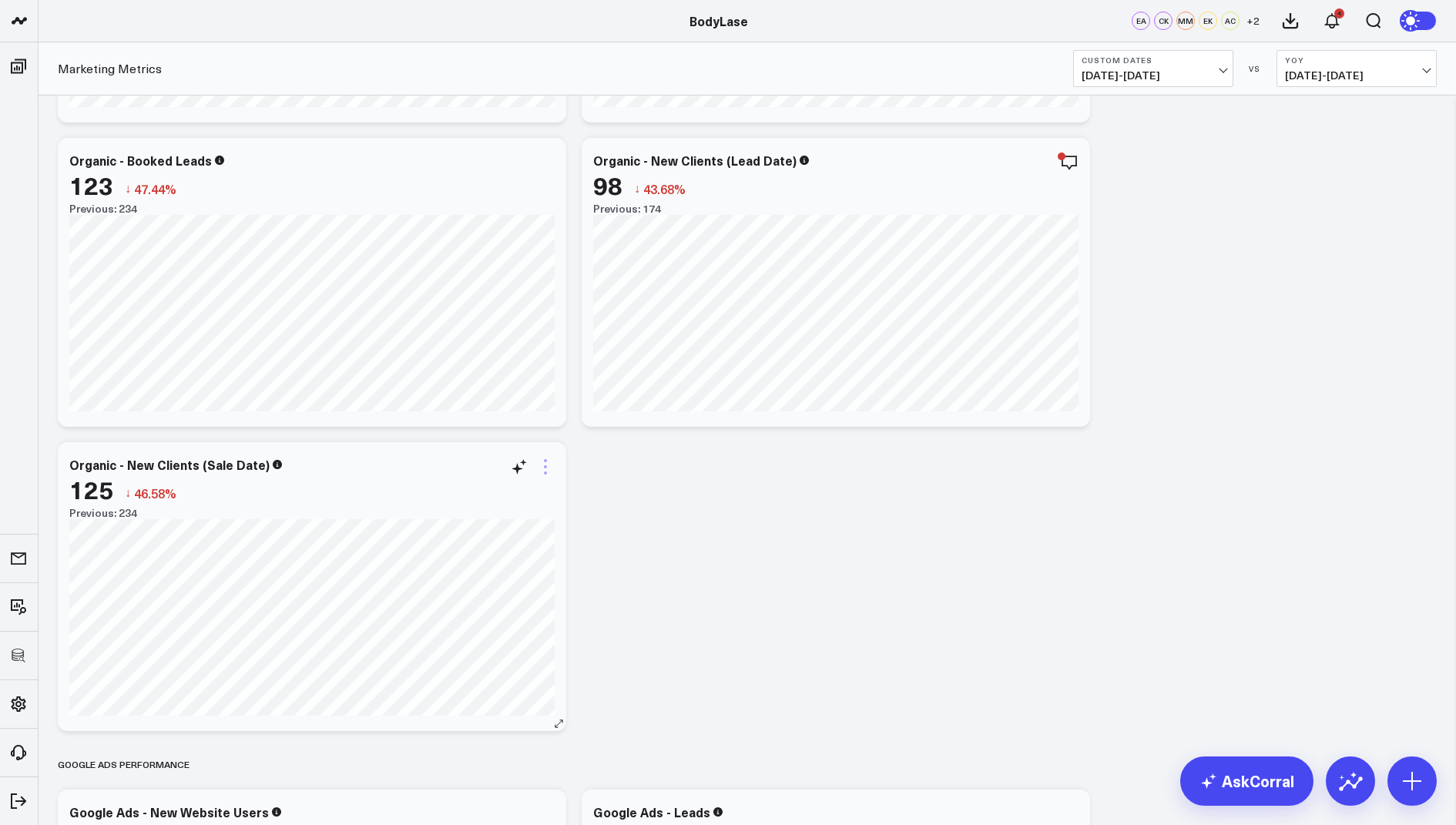
click at [544, 470] on icon at bounding box center [545, 467] width 18 height 18
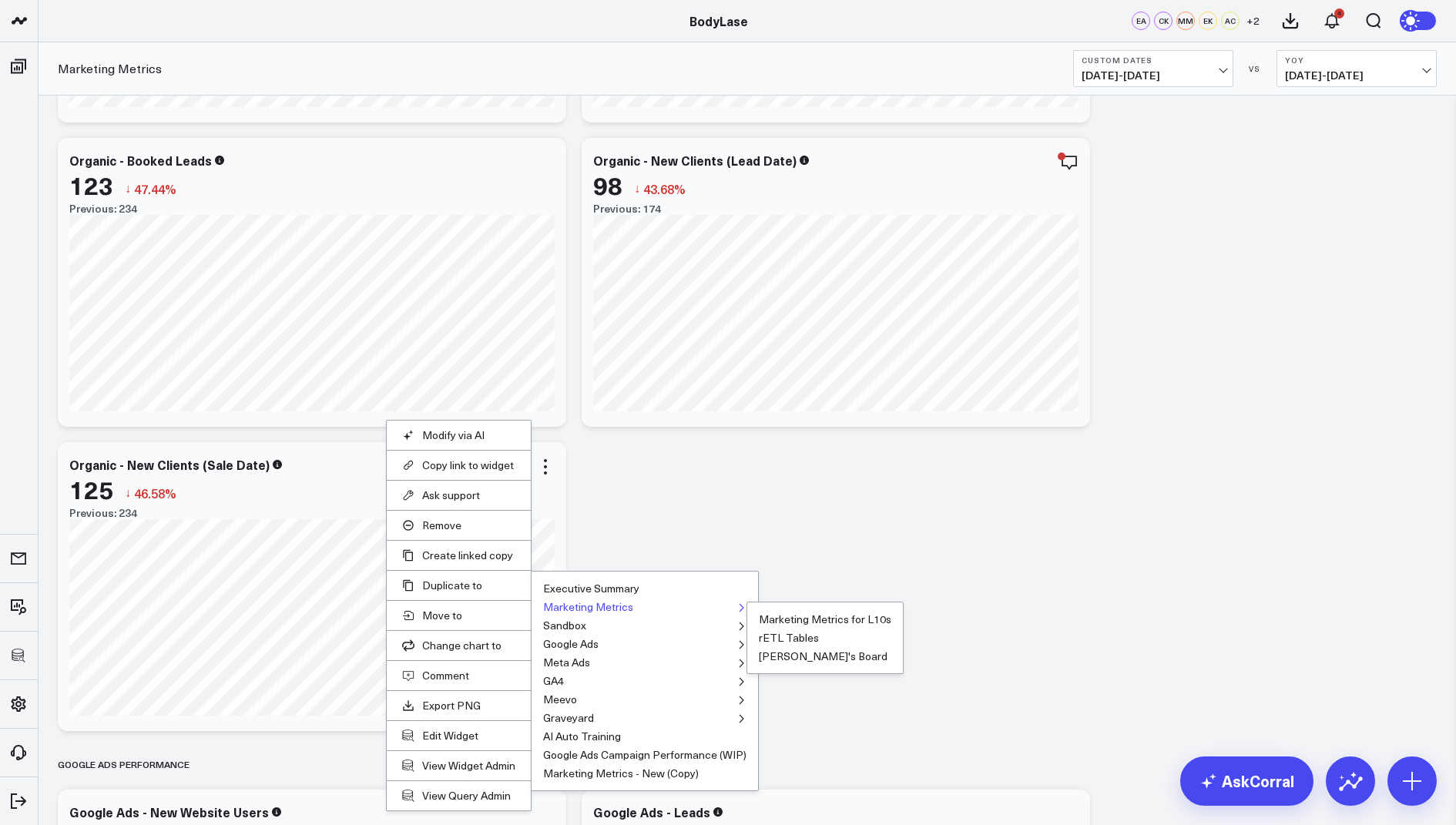
click at [561, 605] on button "Marketing Metrics" at bounding box center [588, 607] width 90 height 11
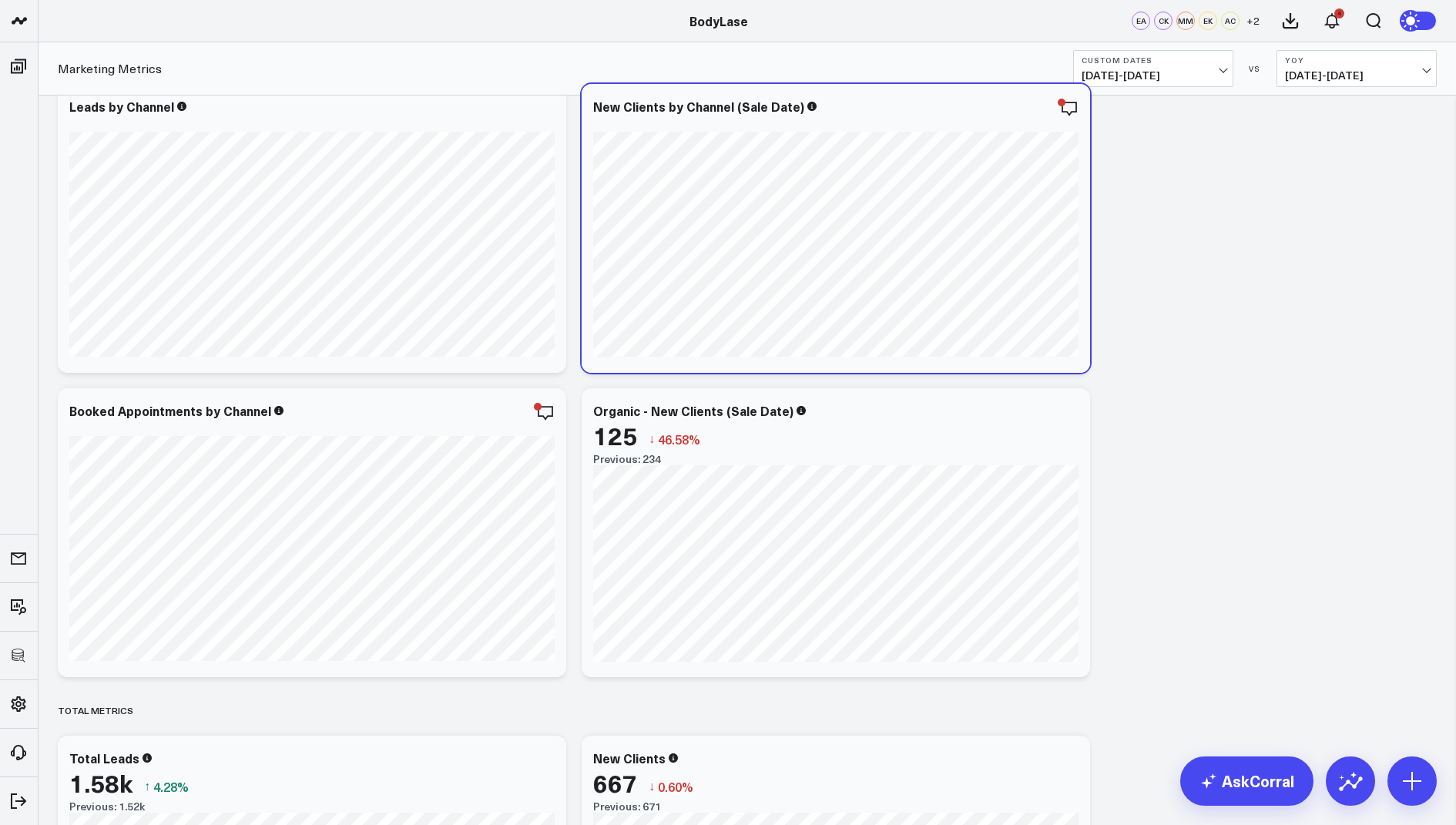
scroll to position [789, 0]
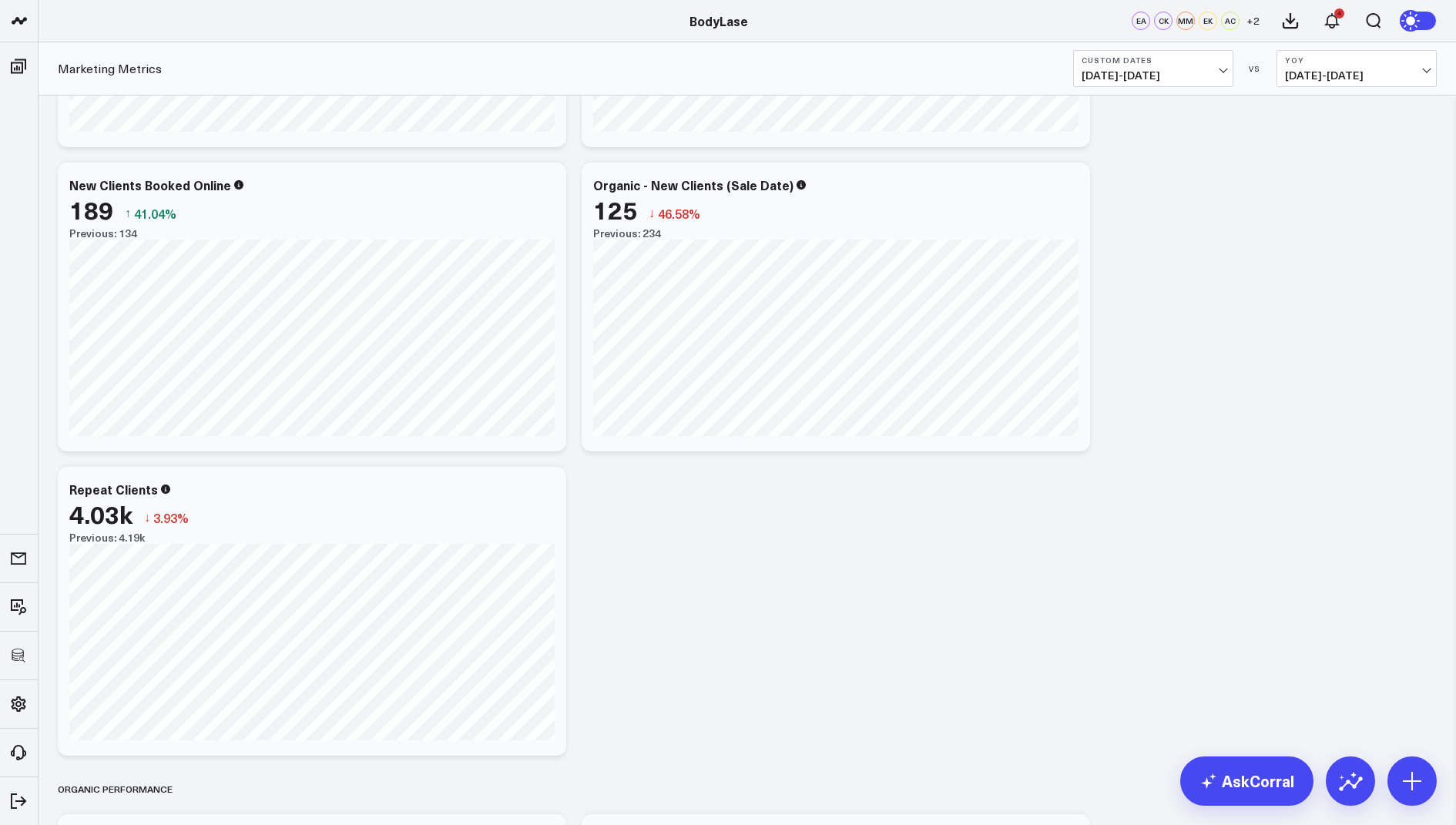
scroll to position [1345, 0]
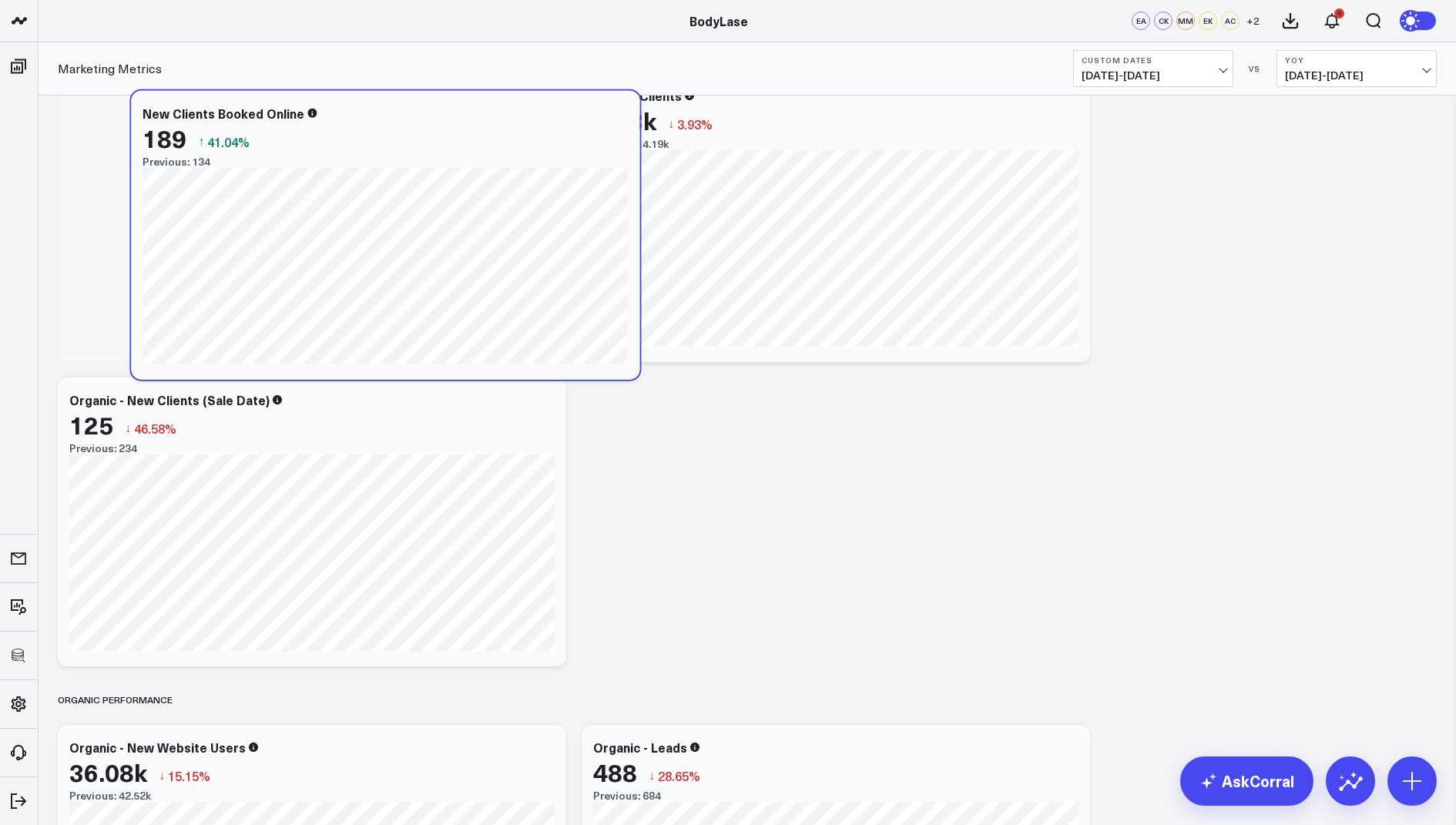
scroll to position [1646, 0]
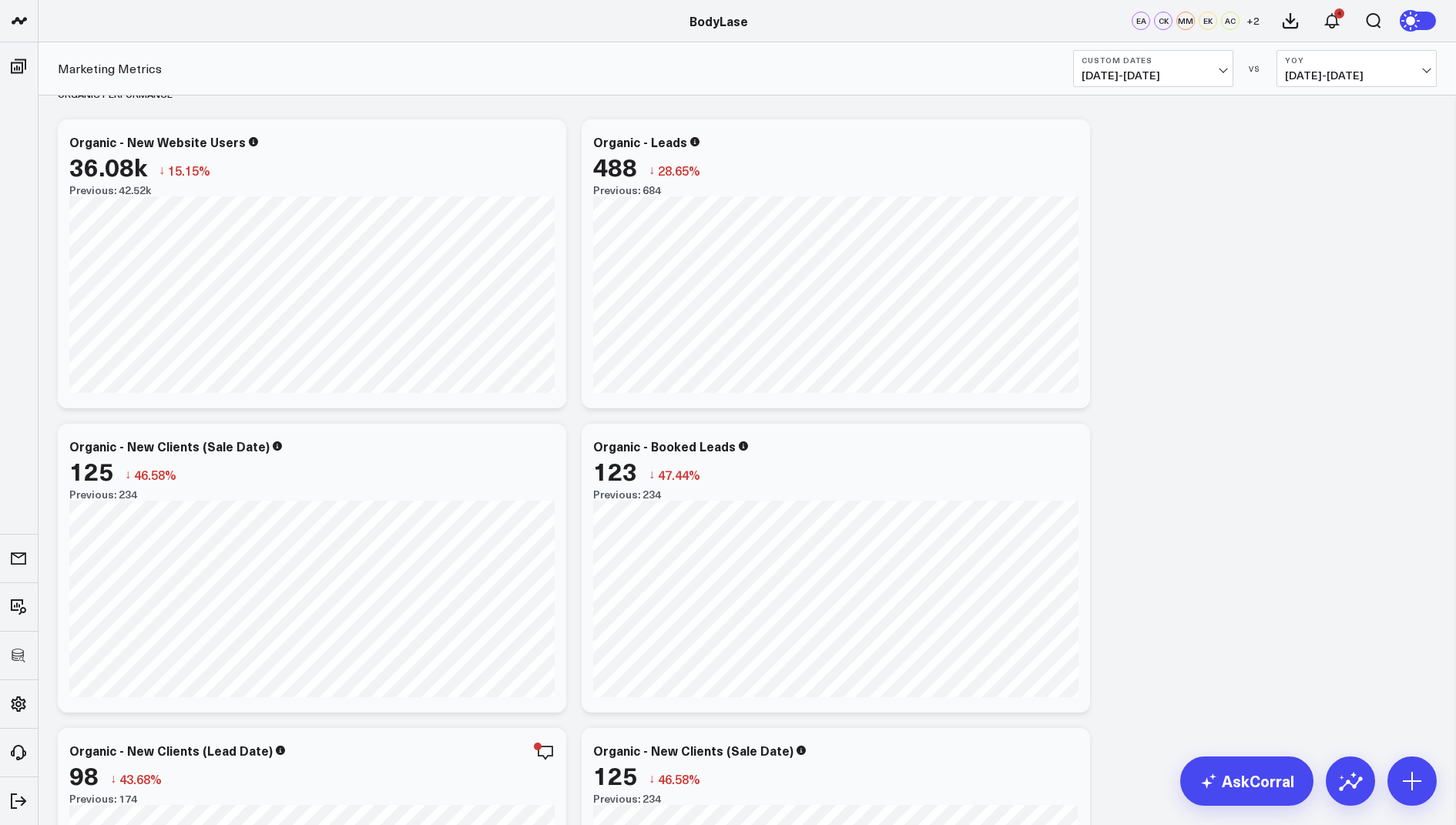
scroll to position [2095, 0]
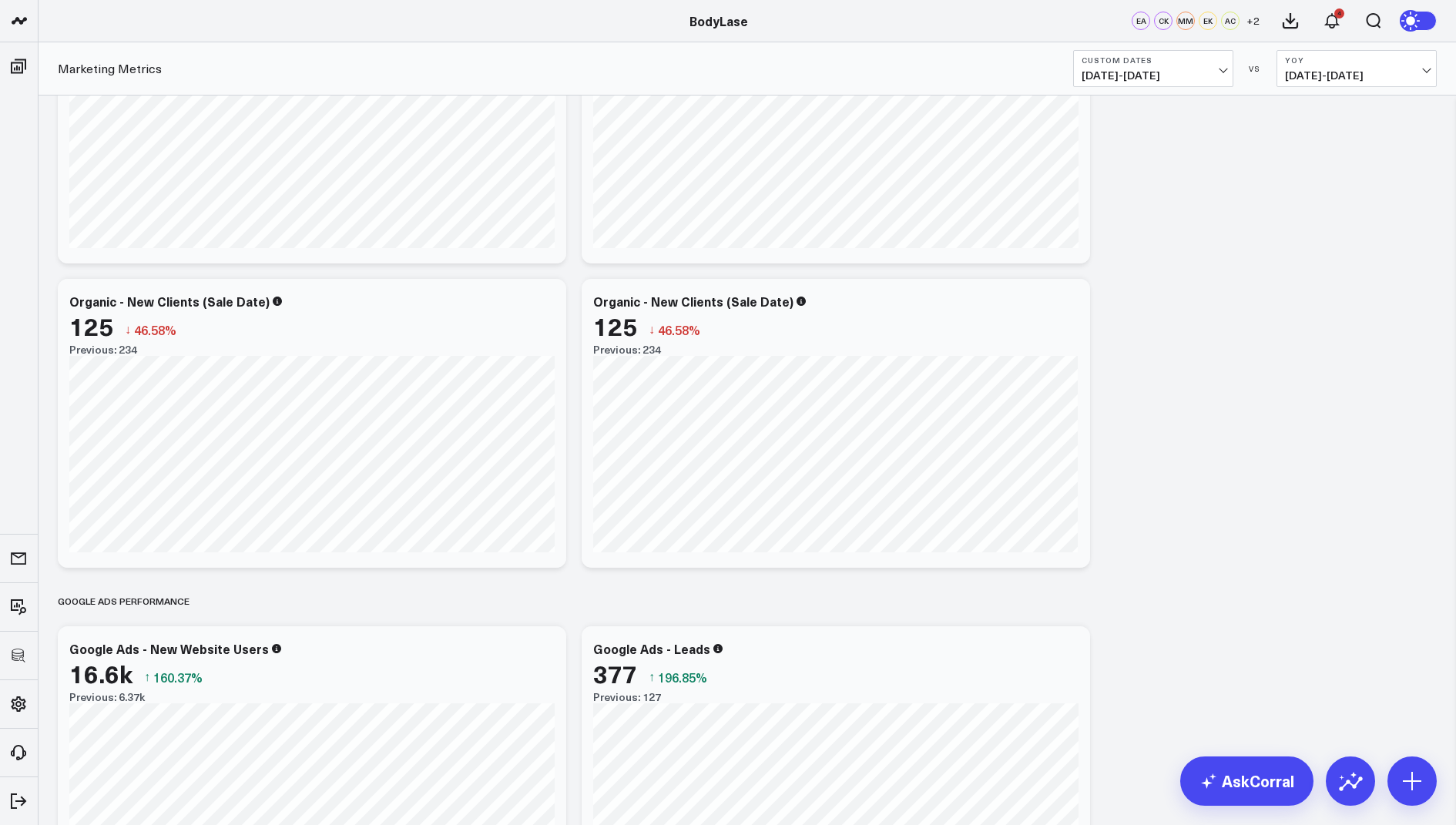
click at [838, 427] on div "Clients - Summary Modify via AI Copy link to widget Ask support Remove Create l…" at bounding box center [747, 706] width 1395 height 5387
click at [1068, 304] on icon at bounding box center [1069, 303] width 18 height 18
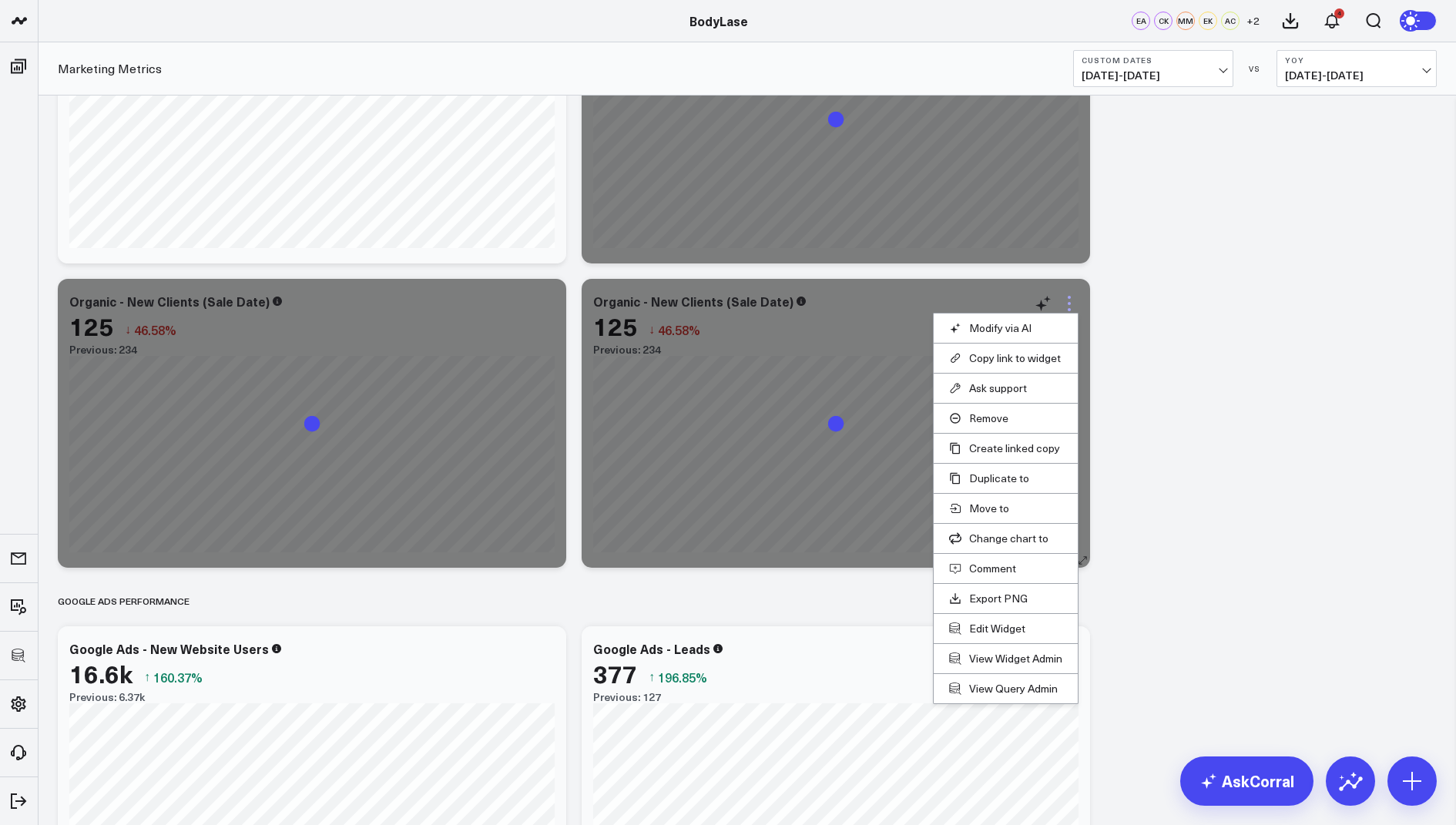
click at [1067, 304] on icon at bounding box center [1069, 303] width 18 height 18
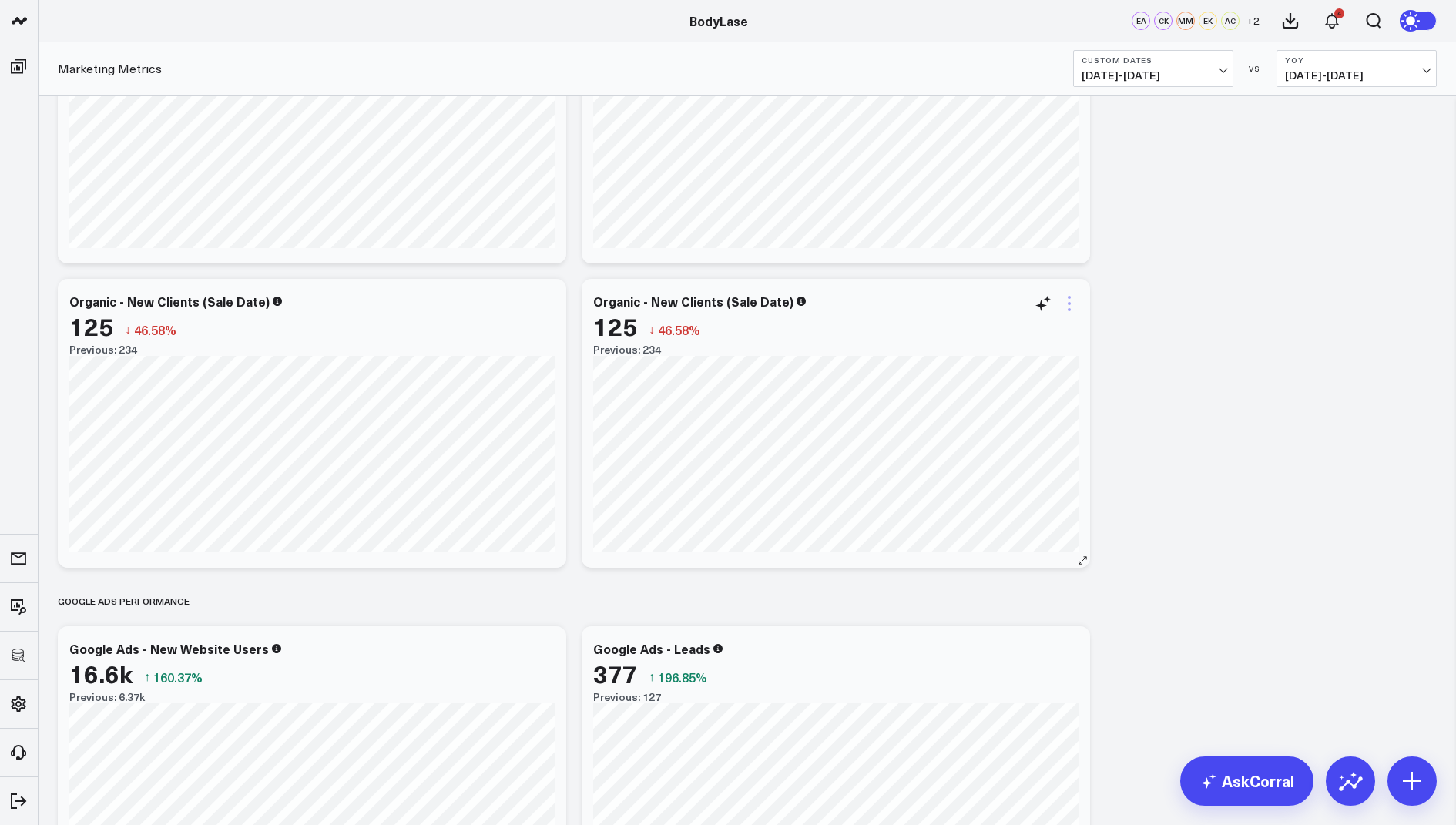
click at [1067, 304] on icon at bounding box center [1069, 303] width 18 height 18
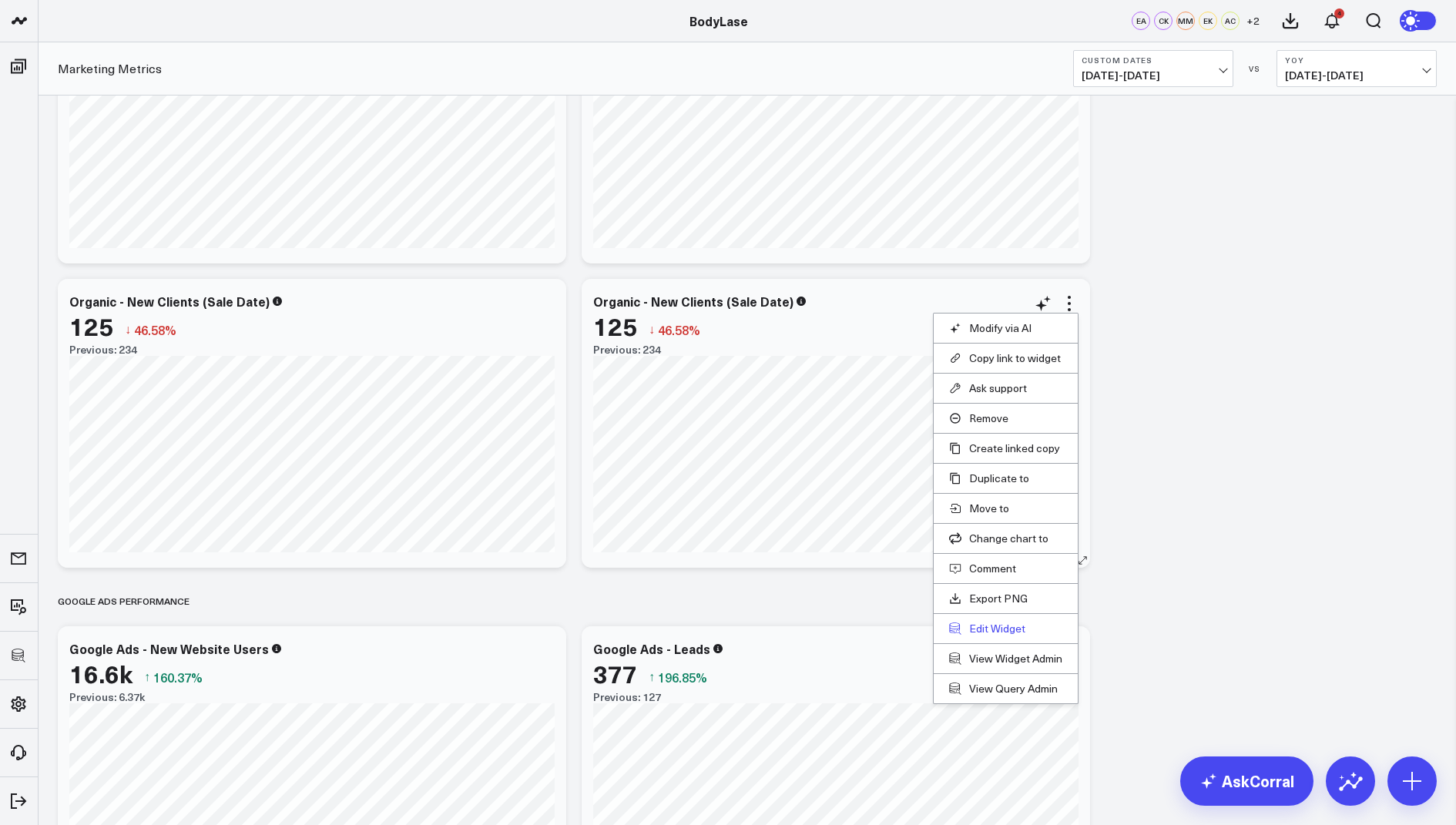
click at [976, 627] on button "Edit Widget" at bounding box center [1006, 628] width 113 height 14
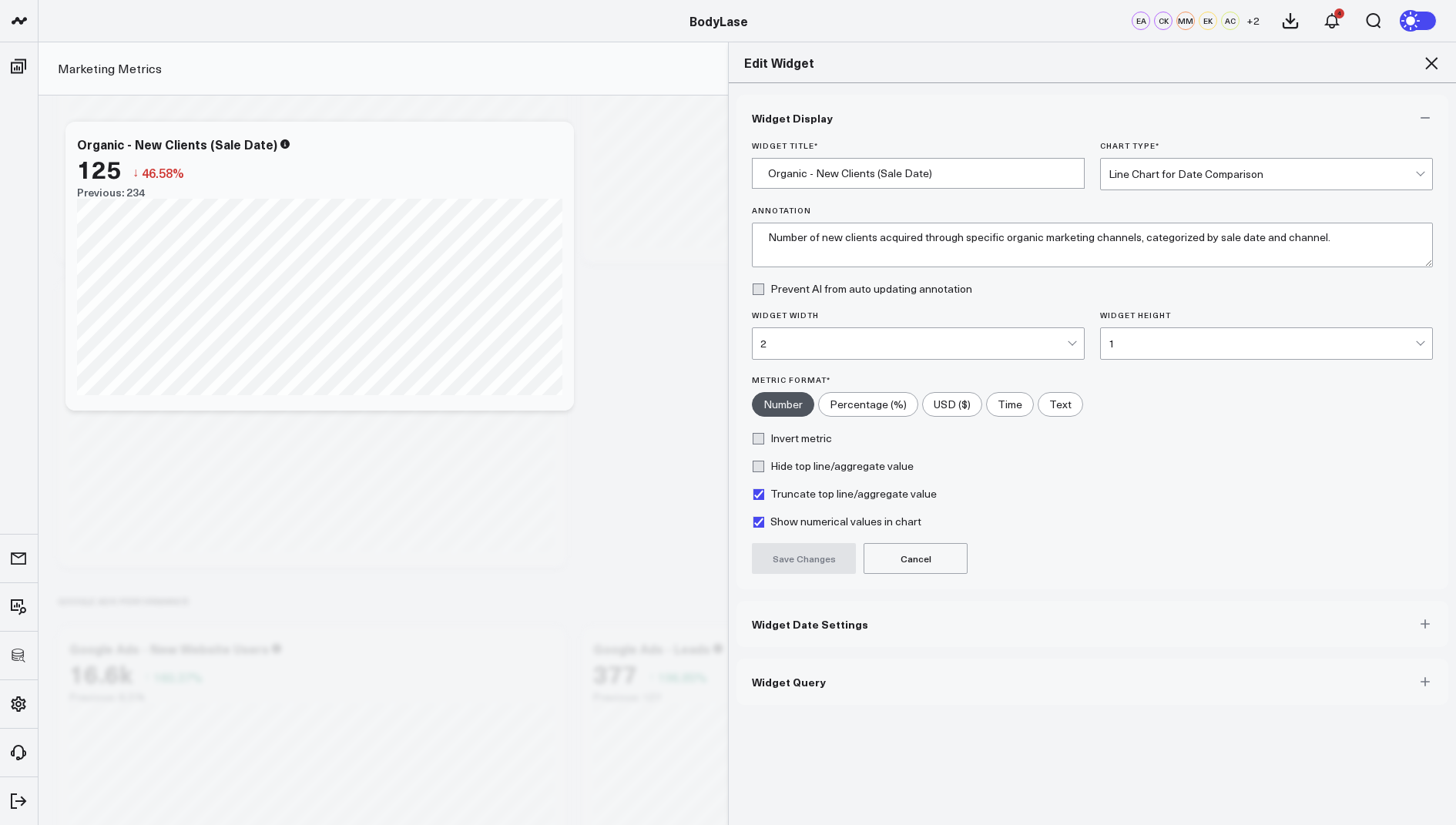
click at [760, 688] on button "Widget Query" at bounding box center [1092, 682] width 712 height 46
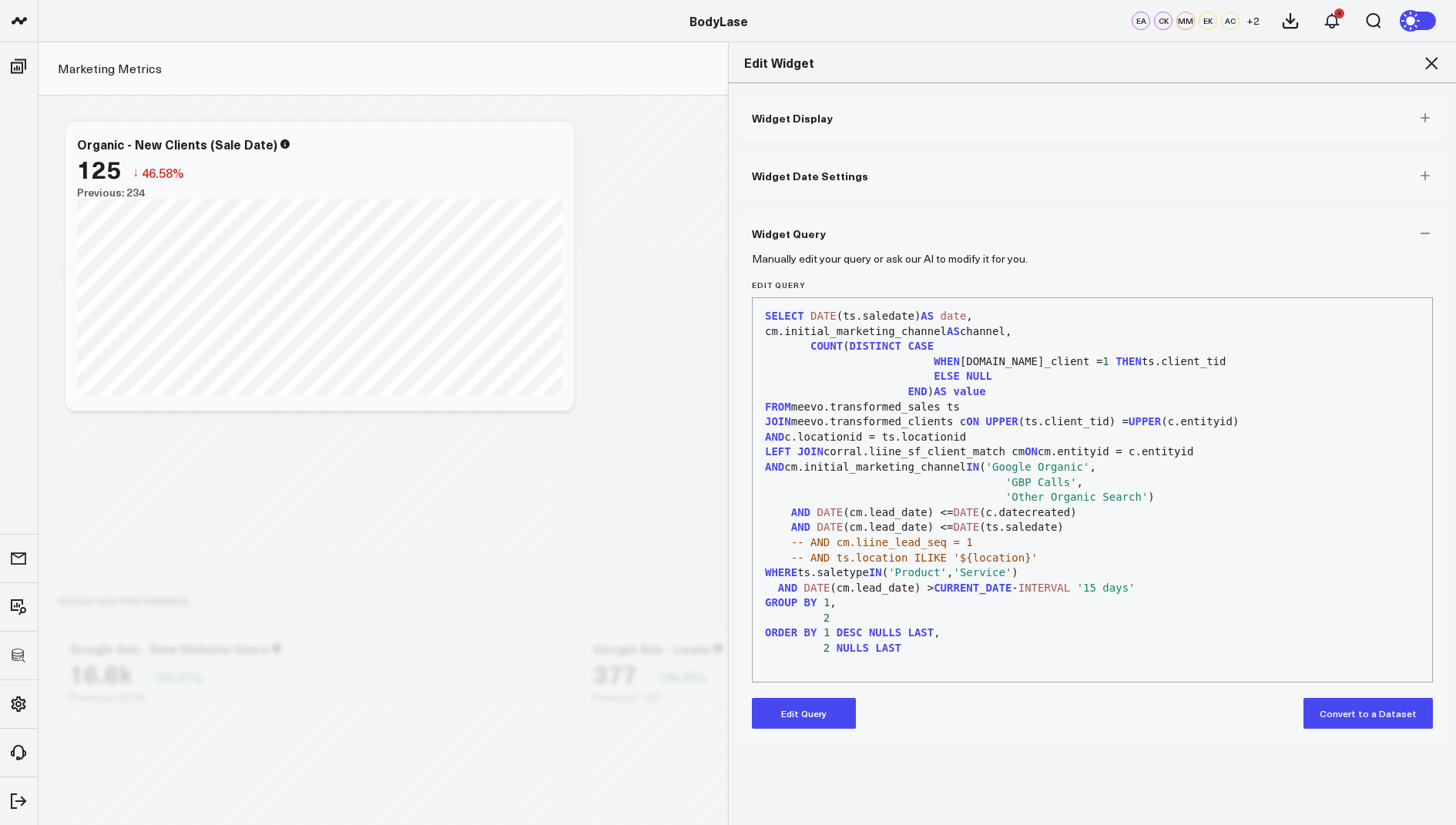
click at [791, 714] on button "Edit Query" at bounding box center [804, 713] width 104 height 31
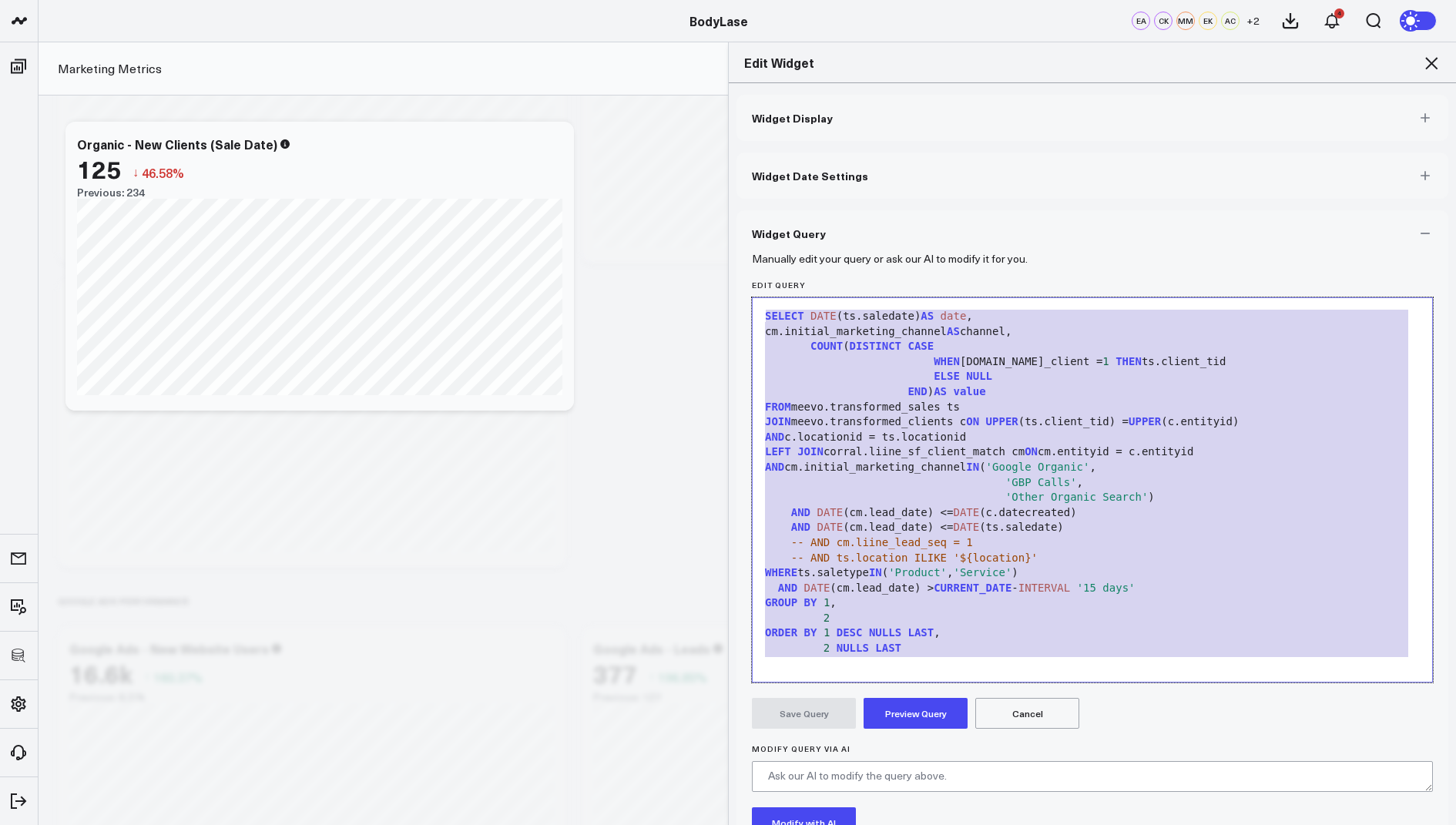
drag, startPoint x: 940, startPoint y: 658, endPoint x: 973, endPoint y: 232, distance: 427.3
click at [973, 232] on div "Widget Query Manually edit your query or ask our AI to modify it for you. Edit …" at bounding box center [1092, 573] width 712 height 725
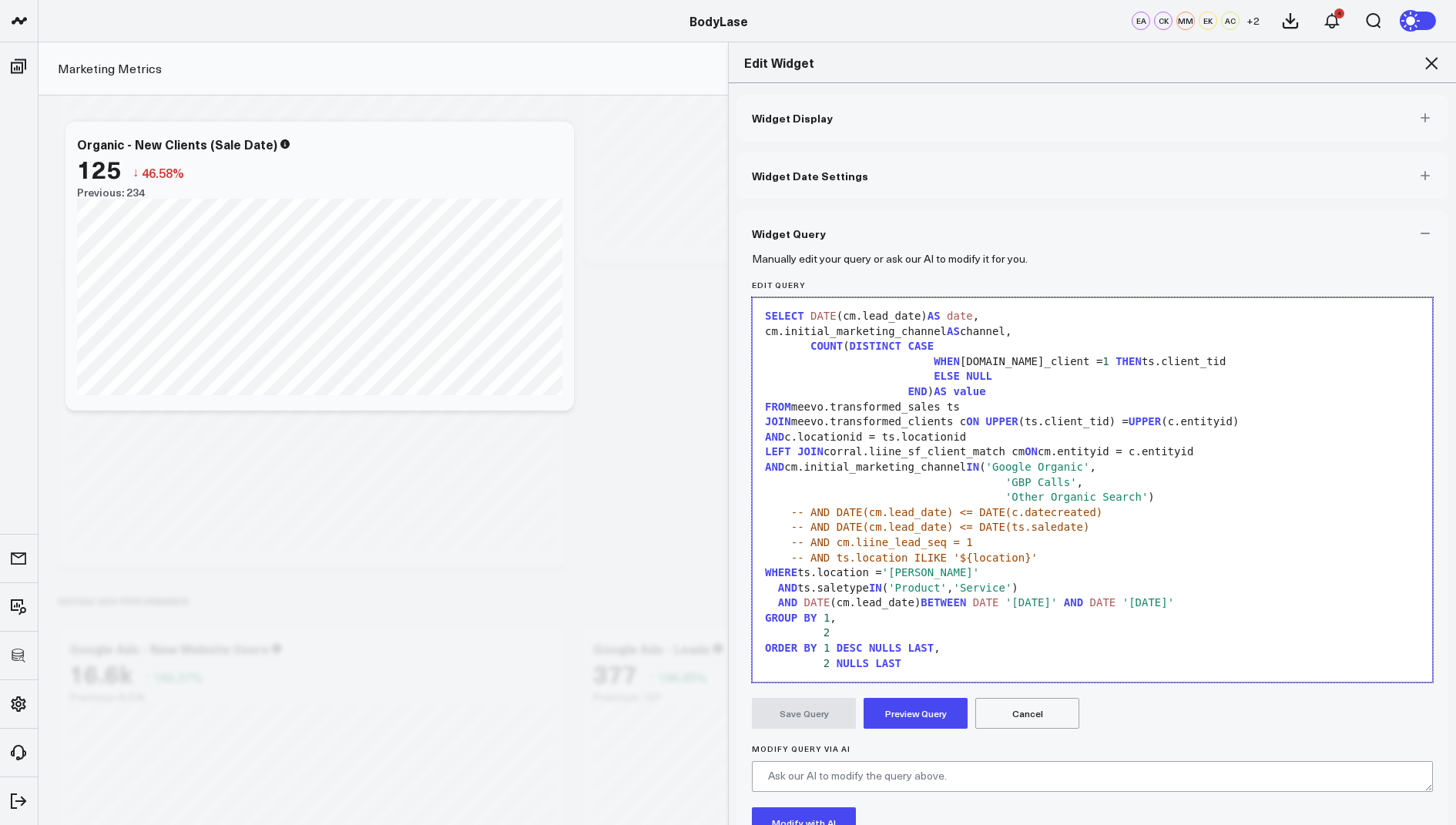
scroll to position [29, 0]
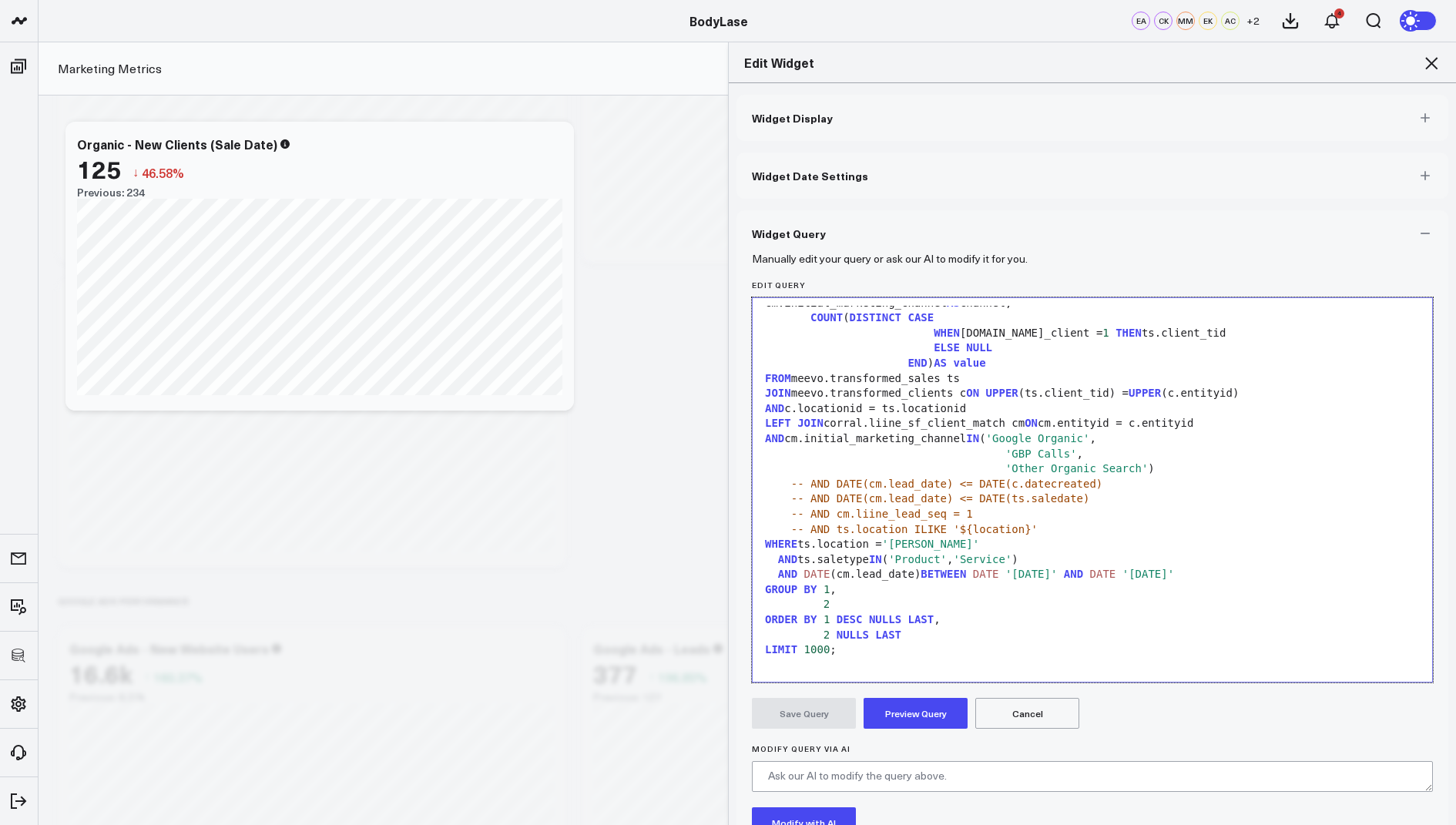
click at [810, 485] on span "-- AND DATE(cm.lead_date) <= DATE(c.datecreated)" at bounding box center [947, 484] width 312 height 13
click at [812, 497] on span "-- AND DATE(cm.lead_date) <= DATE(ts.saledate)" at bounding box center [941, 498] width 299 height 13
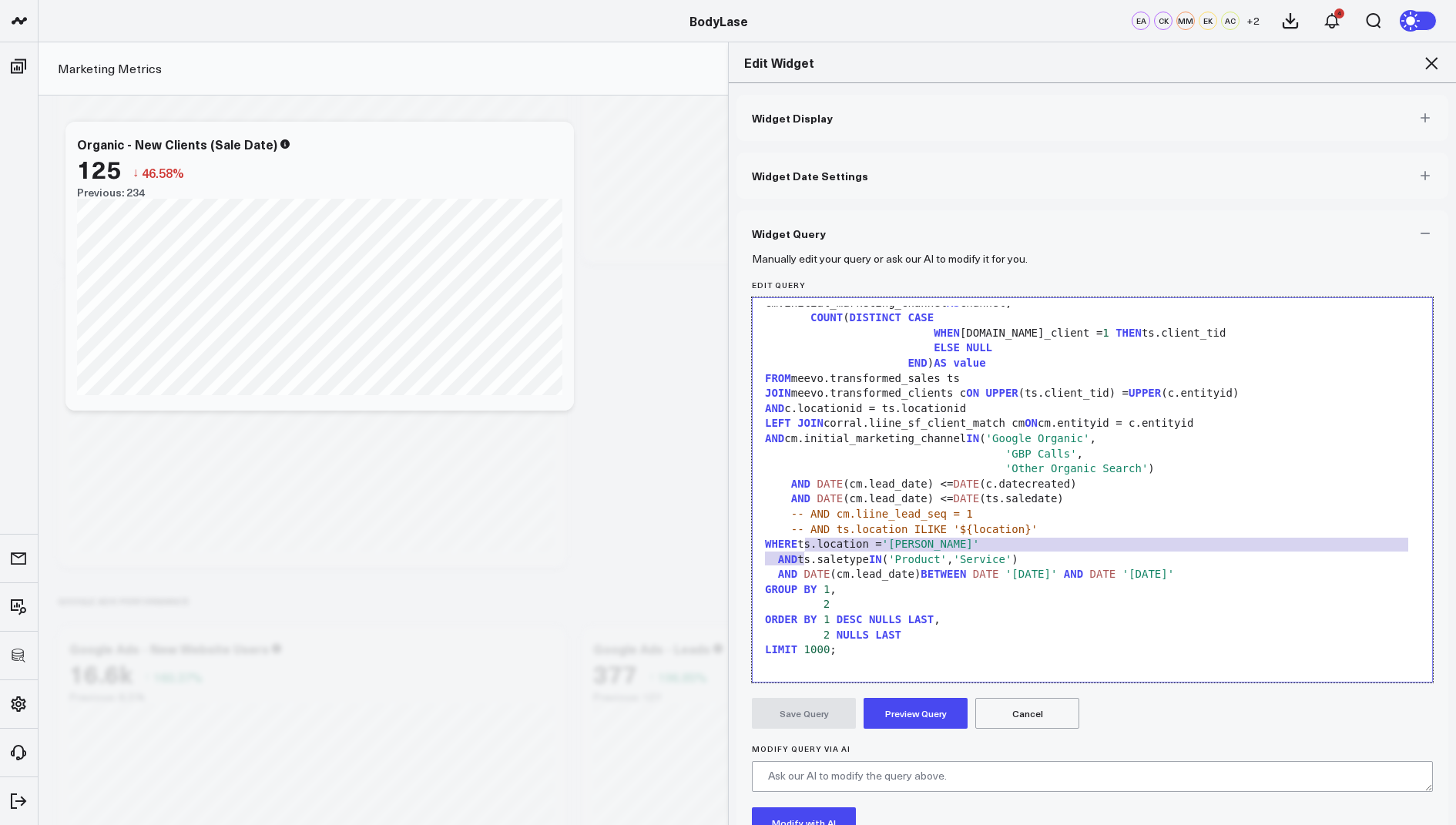
drag, startPoint x: 805, startPoint y: 560, endPoint x: 807, endPoint y: 544, distance: 16.1
click at [807, 544] on div "SELECT DATE (cm.lead_date) AS date , cm.initial_marketing_channel AS channel, C…" at bounding box center [1092, 484] width 664 height 413
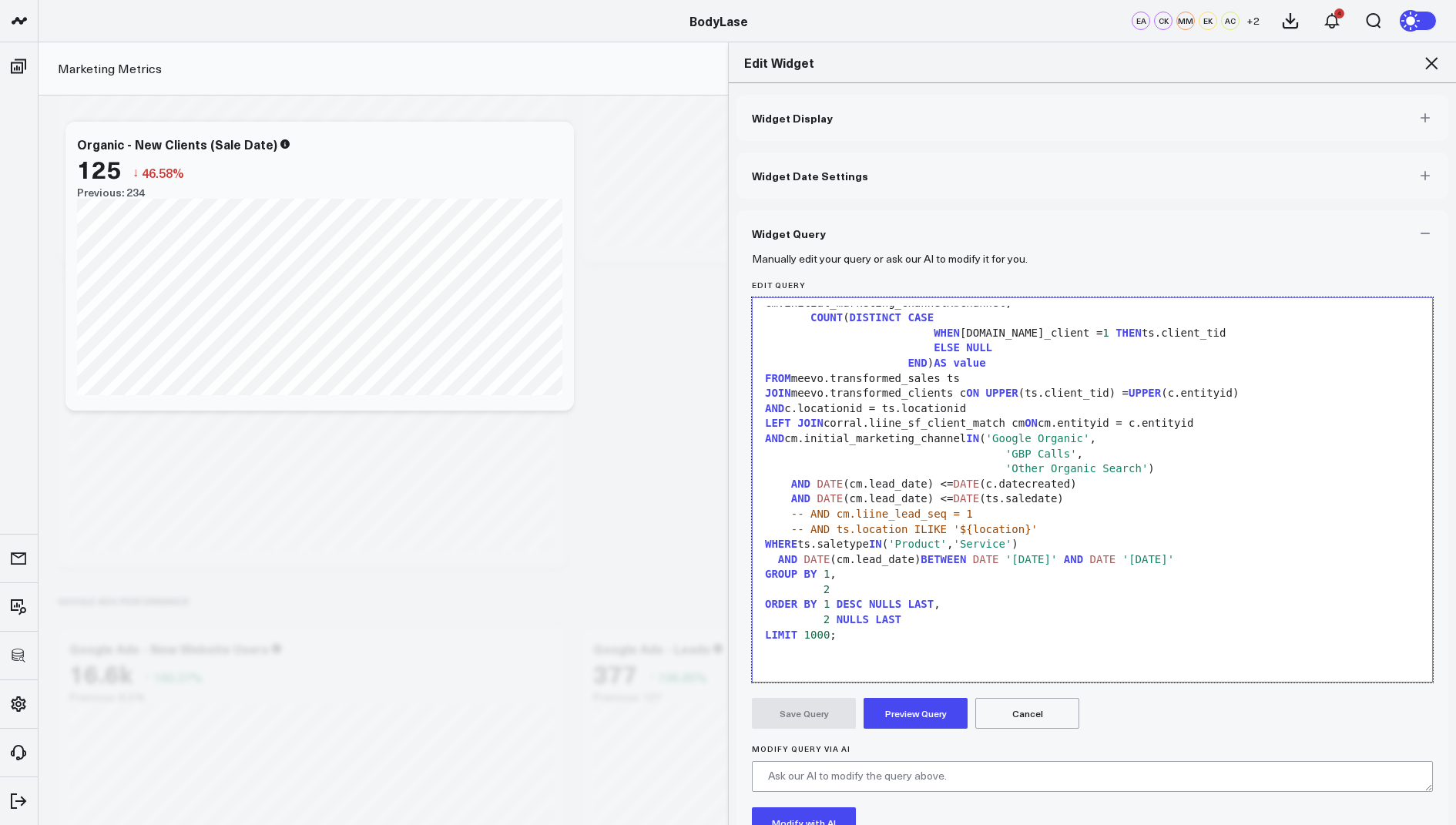
click at [909, 707] on button "Preview Query" at bounding box center [915, 713] width 104 height 31
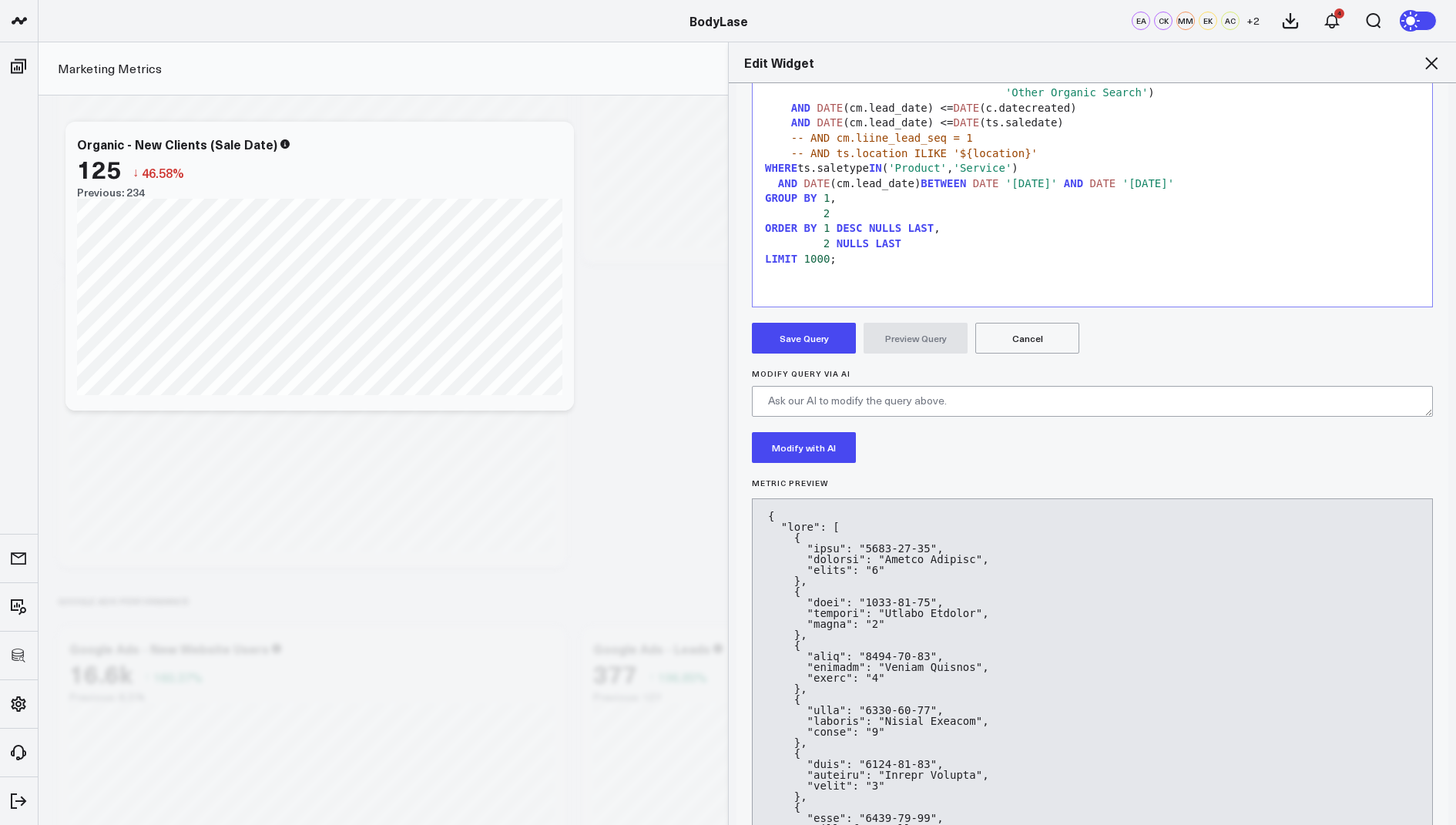
scroll to position [170, 0]
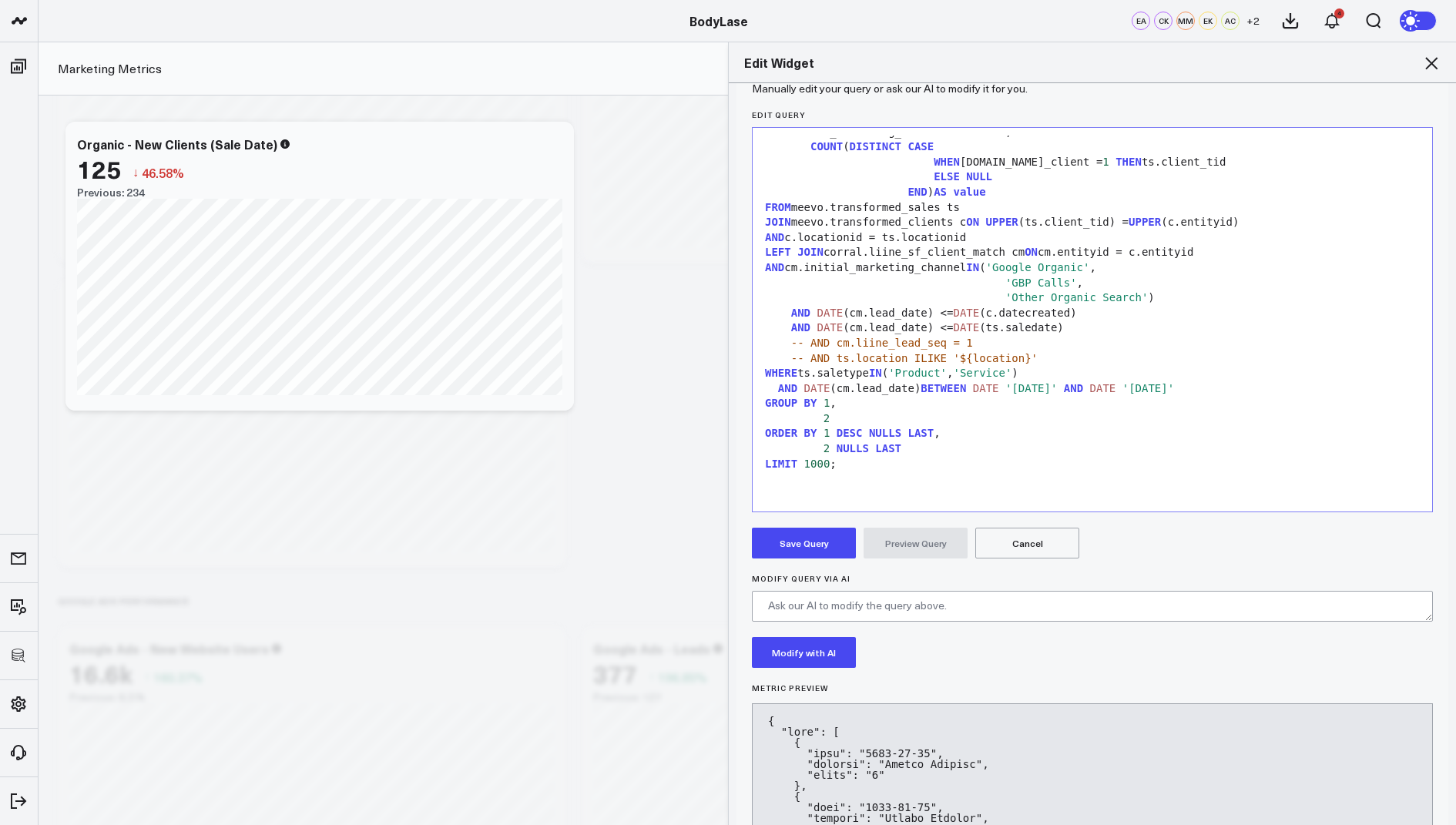
click at [793, 550] on button "Save Query" at bounding box center [804, 543] width 104 height 31
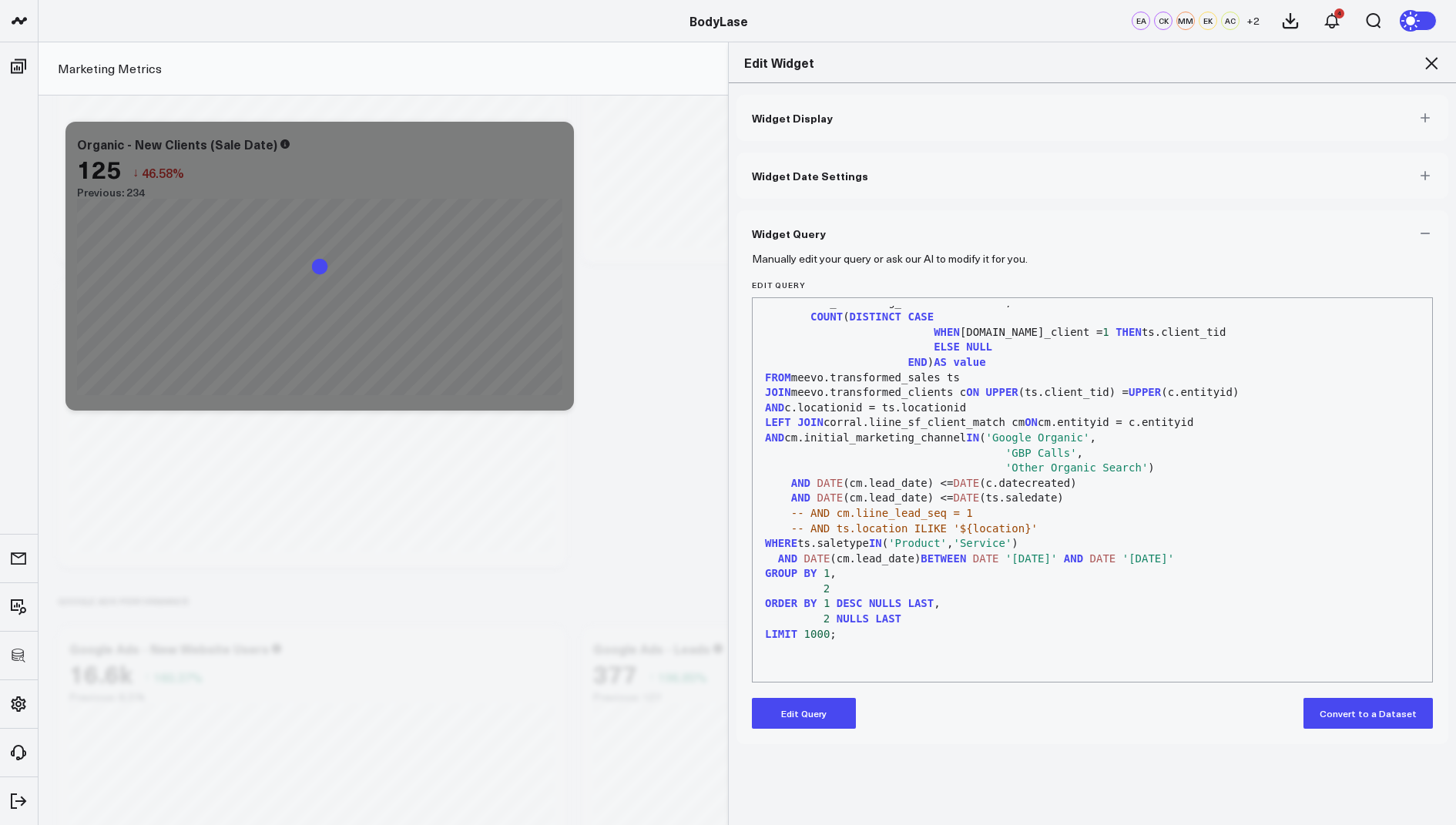
scroll to position [0, 0]
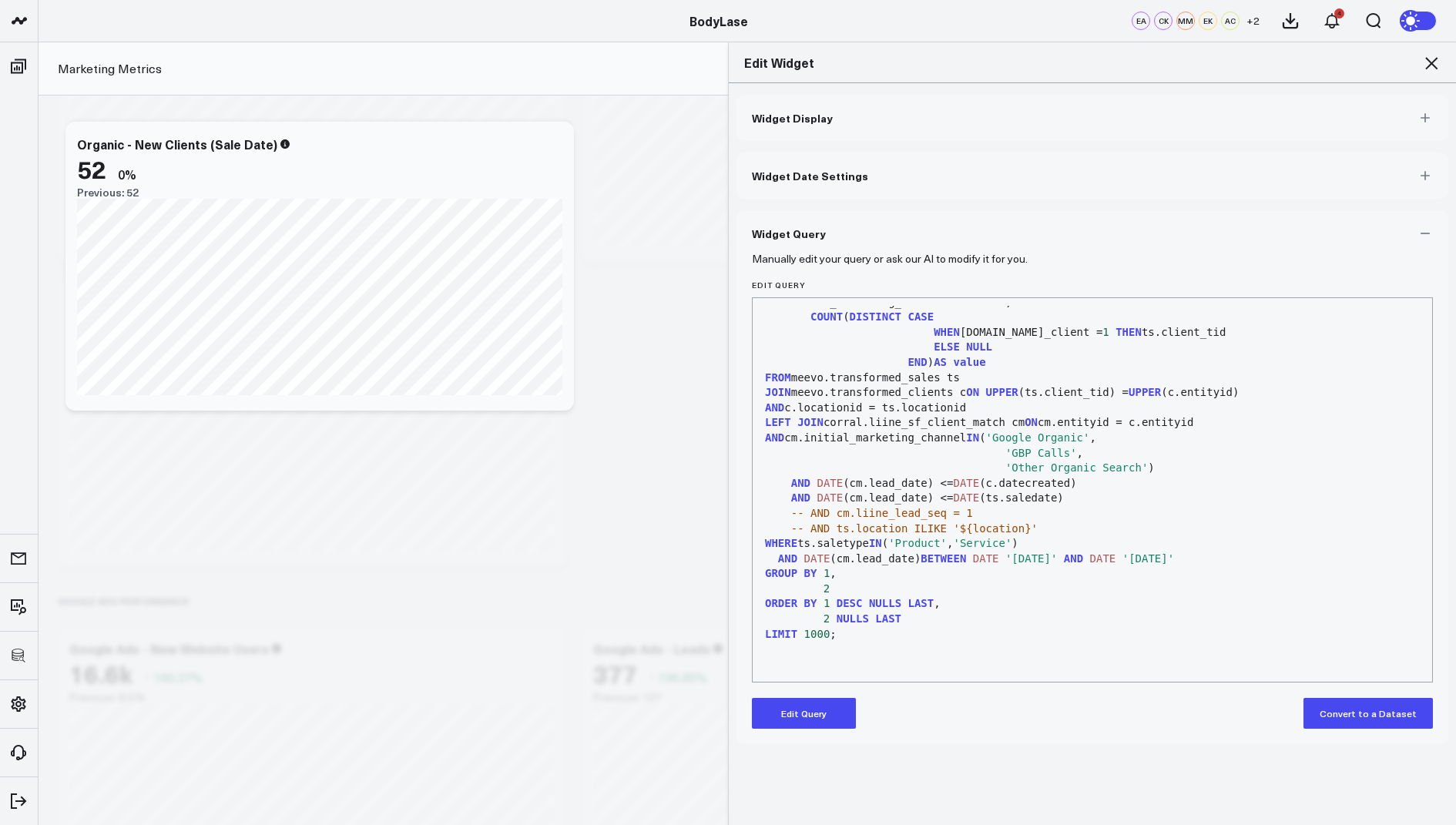
click at [1430, 58] on icon at bounding box center [1431, 63] width 18 height 18
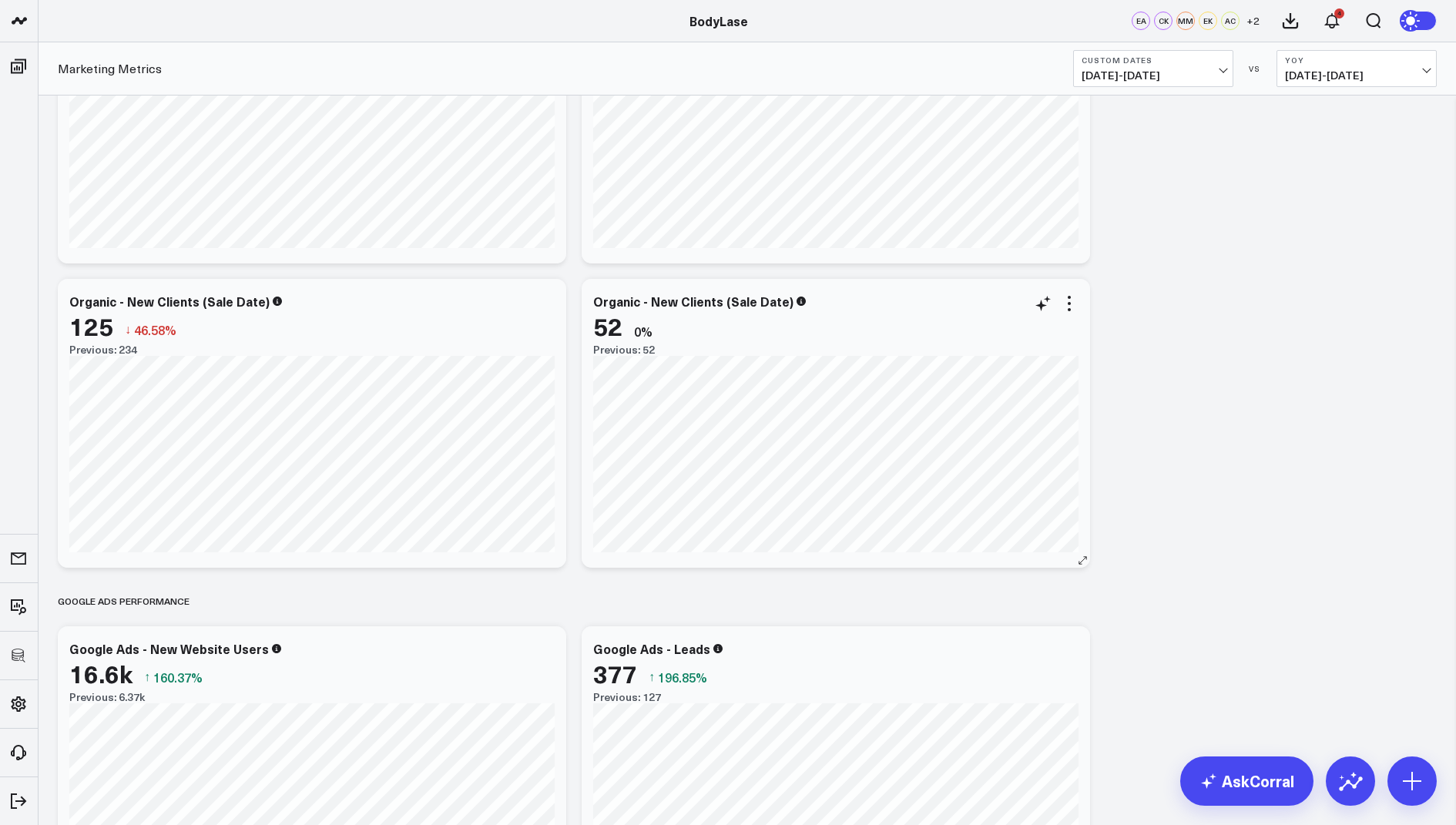
scroll to position [2042, 0]
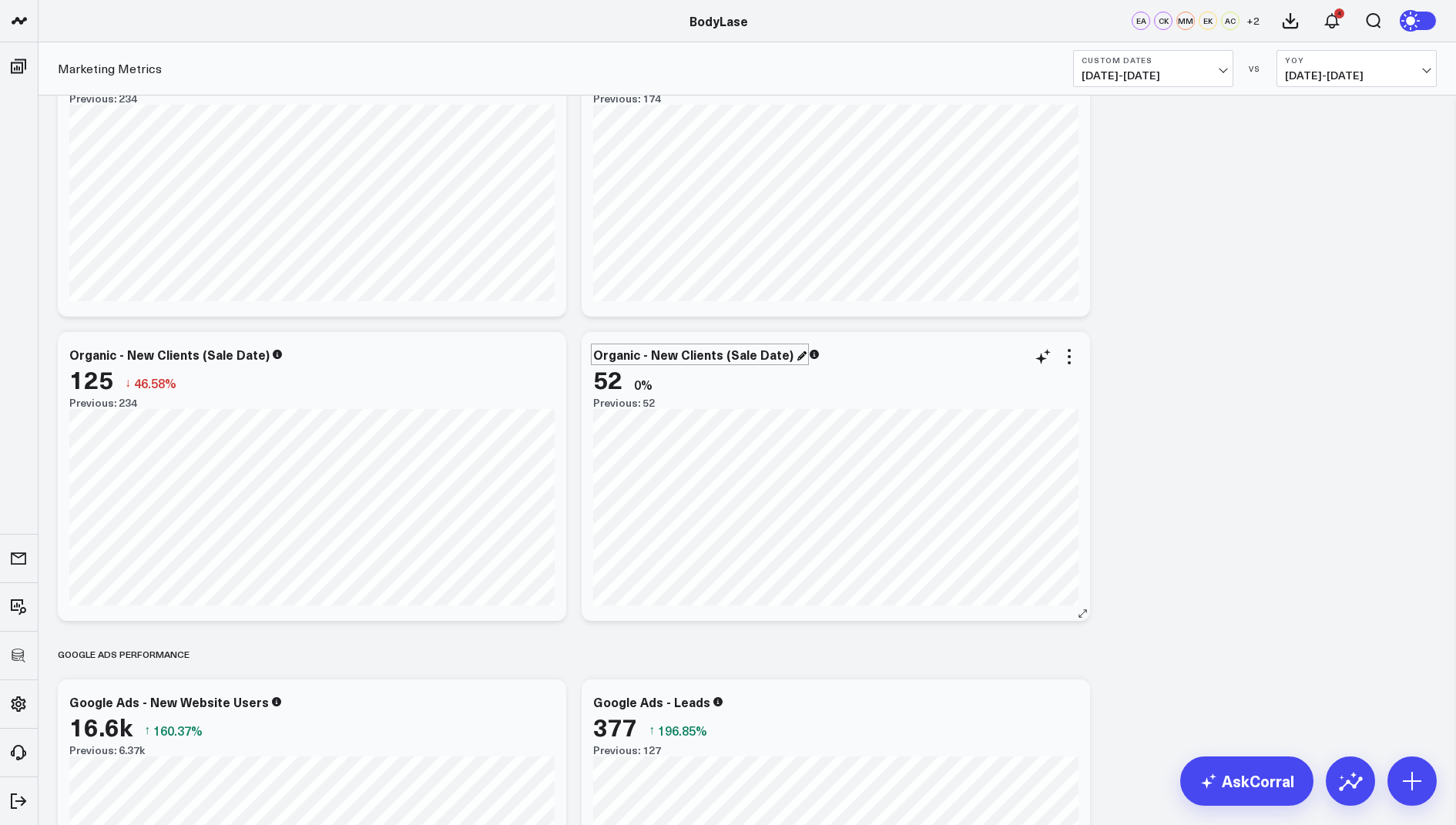
click at [745, 357] on div "Organic - New Clients (Sale Date)" at bounding box center [700, 354] width 213 height 17
click at [749, 358] on div "Organic - New Clients (Sale Date)" at bounding box center [695, 354] width 204 height 17
click at [1070, 357] on icon at bounding box center [1070, 357] width 3 height 3
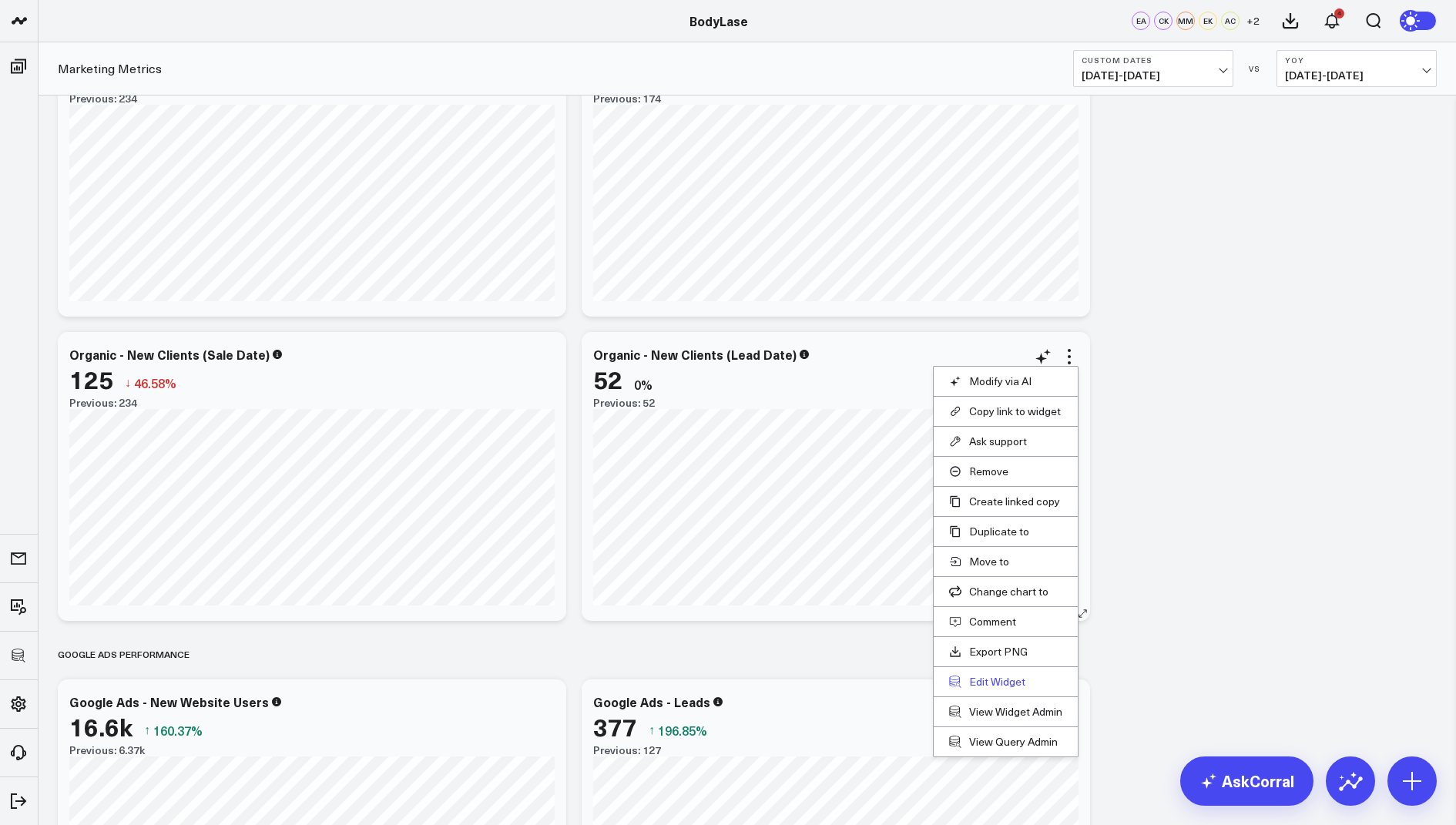
click at [991, 675] on button "Edit Widget" at bounding box center [1006, 681] width 113 height 14
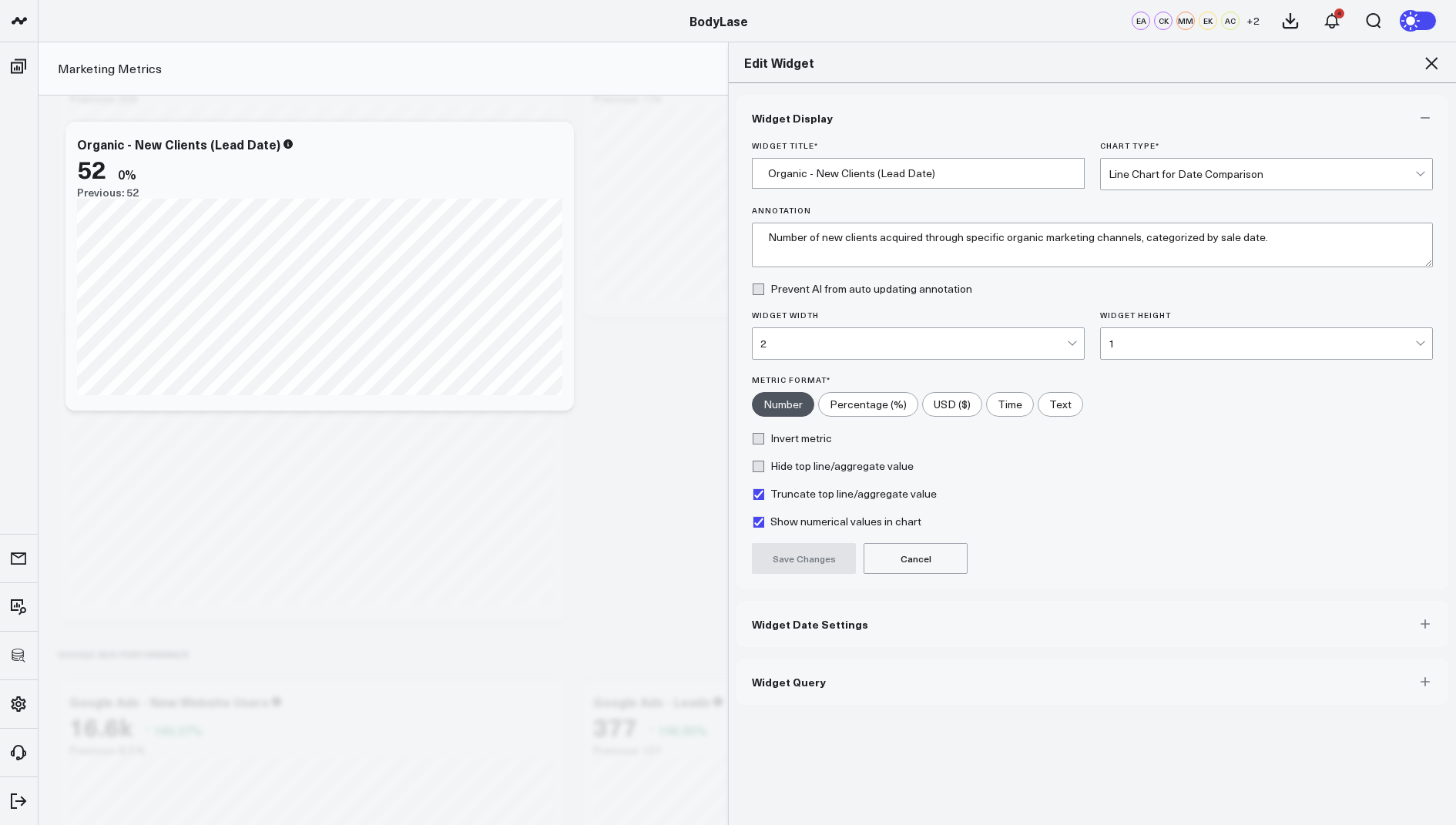
click at [792, 680] on span "Widget Query" at bounding box center [789, 682] width 74 height 13
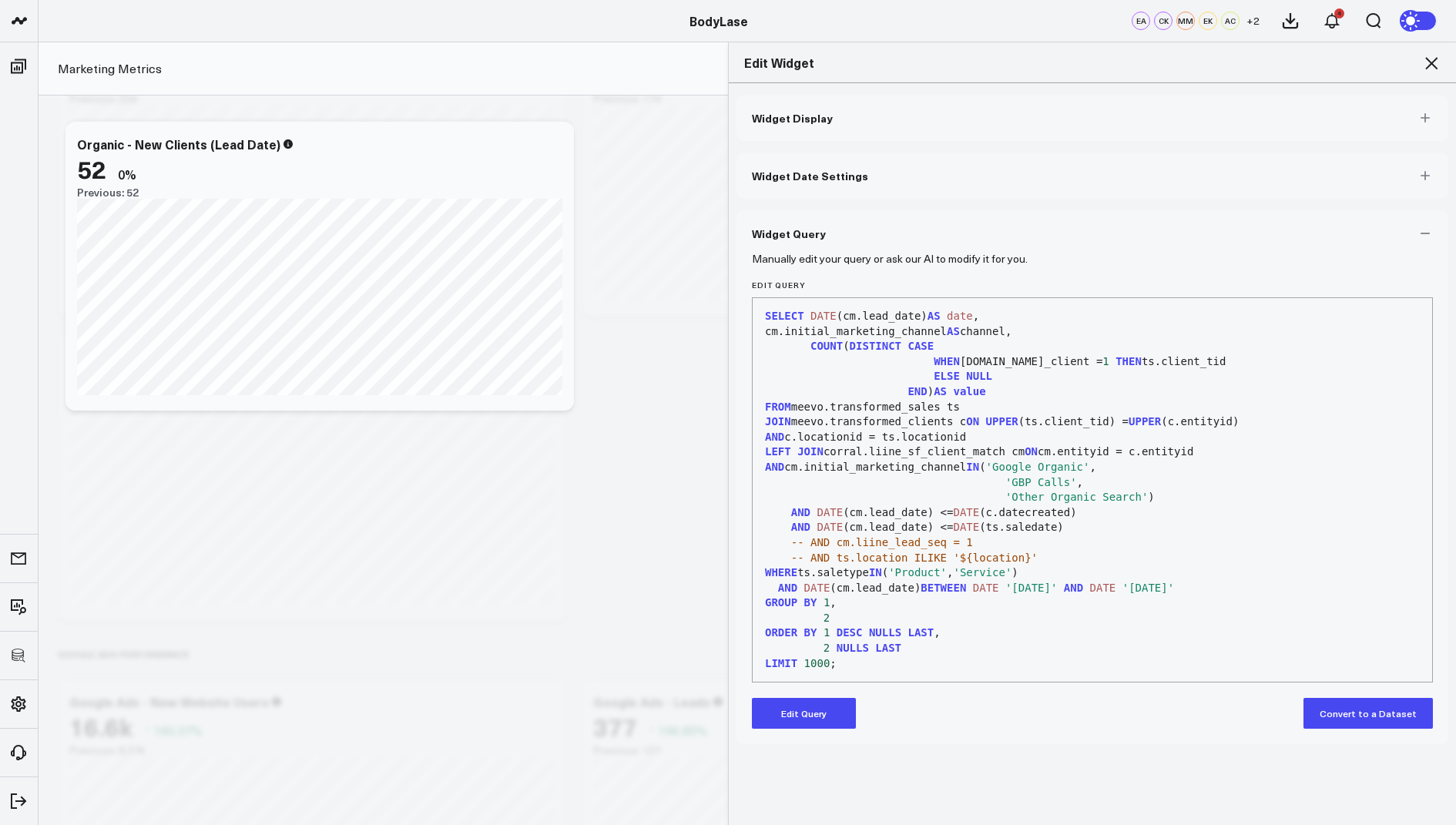
click at [804, 725] on button "Edit Query" at bounding box center [804, 713] width 104 height 31
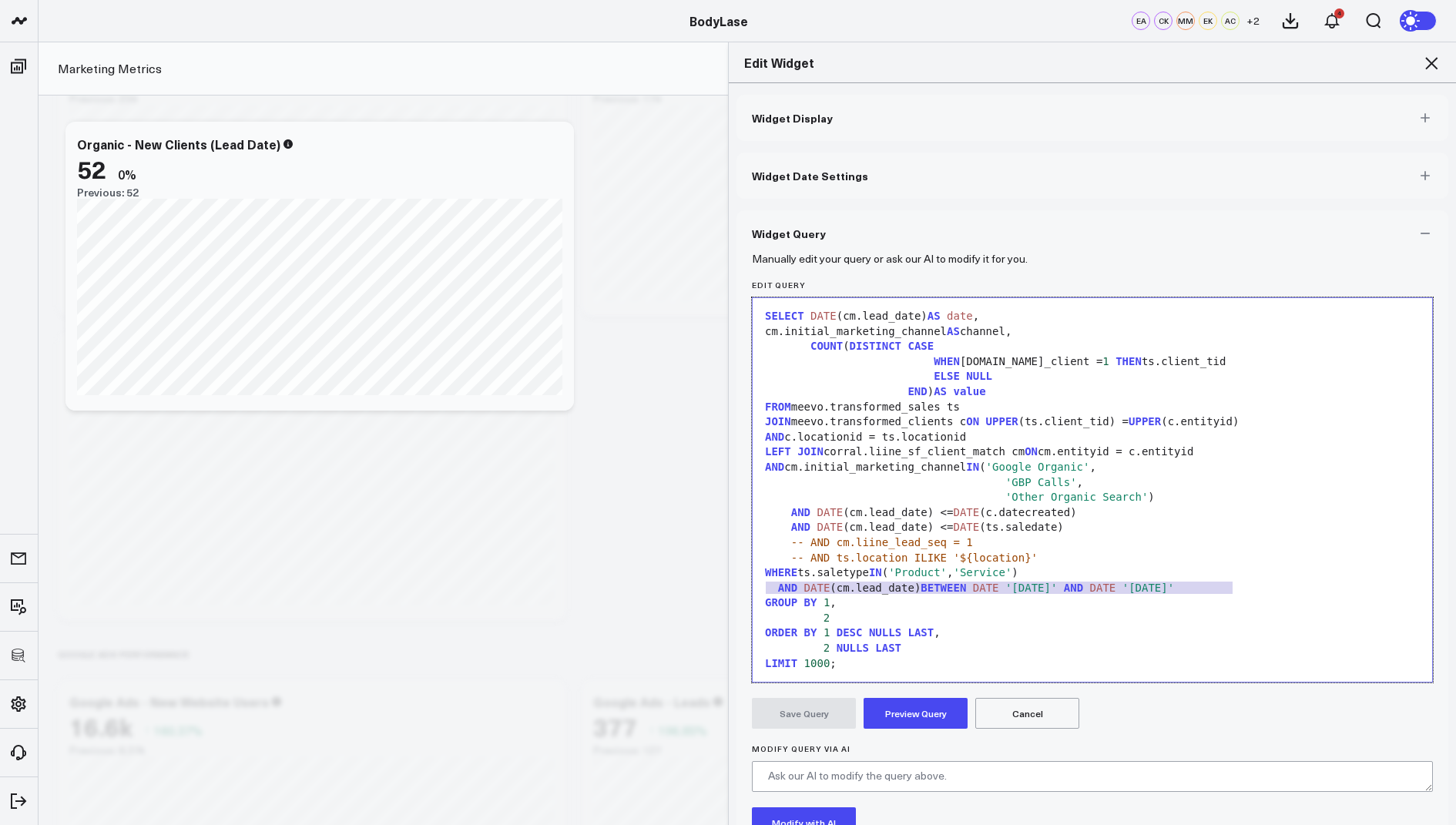
drag, startPoint x: 1243, startPoint y: 583, endPoint x: 761, endPoint y: 584, distance: 482.0
click at [761, 584] on div "AND DATE (cm.lead_date) BETWEEN DATE '2025-01-01' AND DATE '2025-04-30'" at bounding box center [1092, 588] width 664 height 15
click at [887, 707] on button "Preview Query" at bounding box center [915, 713] width 104 height 31
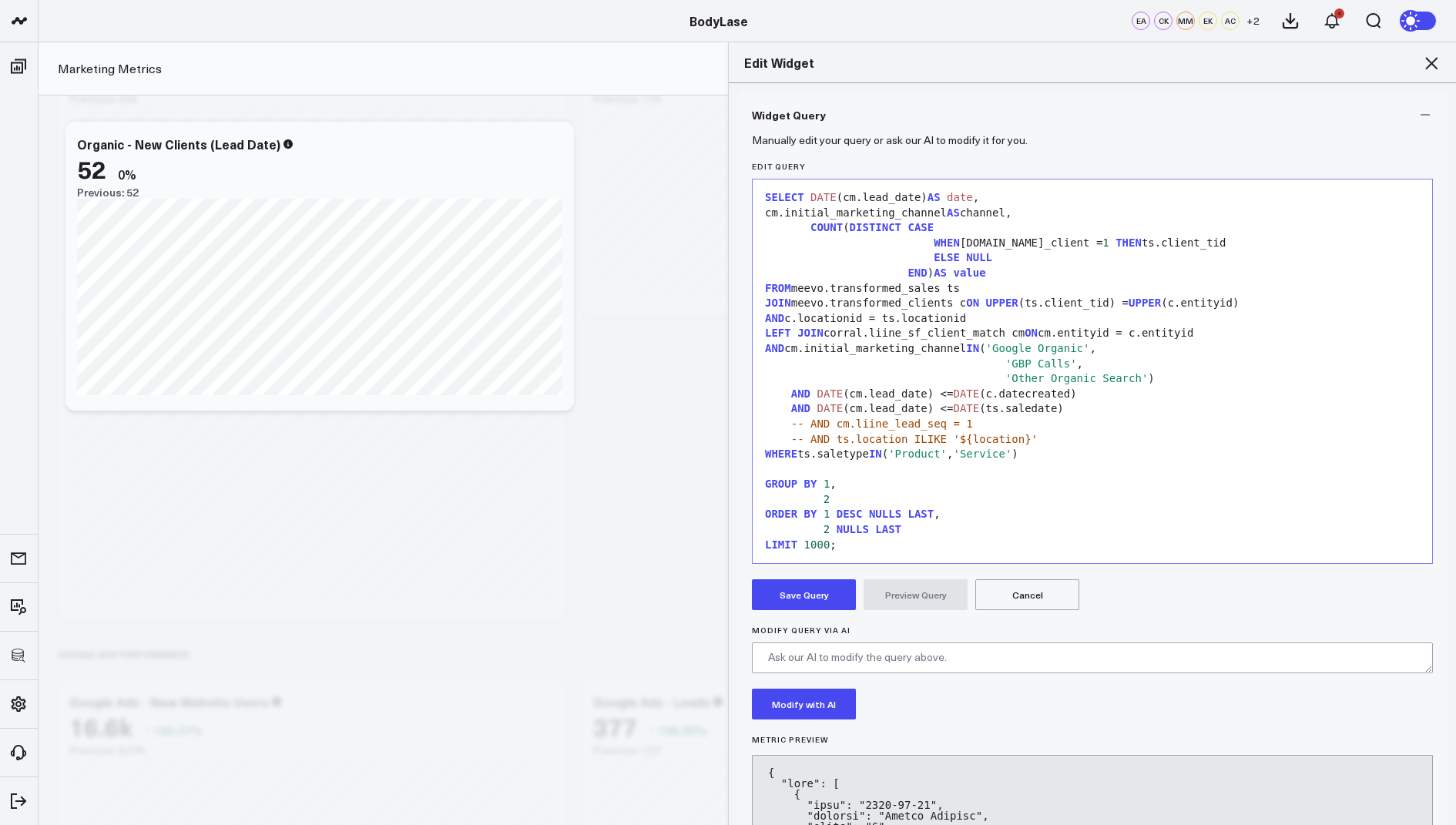
click at [796, 598] on button "Save Query" at bounding box center [804, 595] width 104 height 31
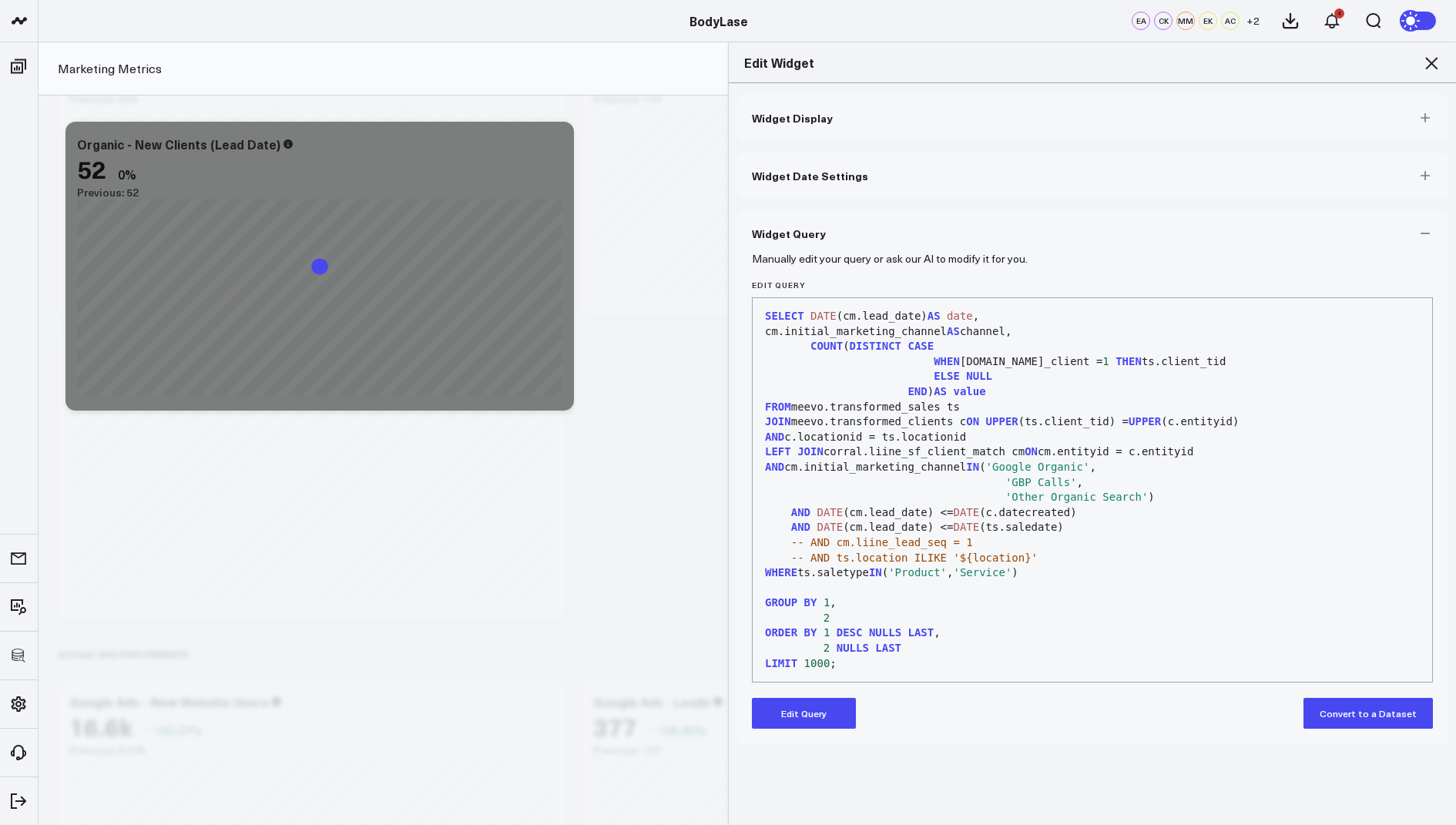
scroll to position [0, 0]
click at [1427, 60] on icon at bounding box center [1431, 63] width 18 height 18
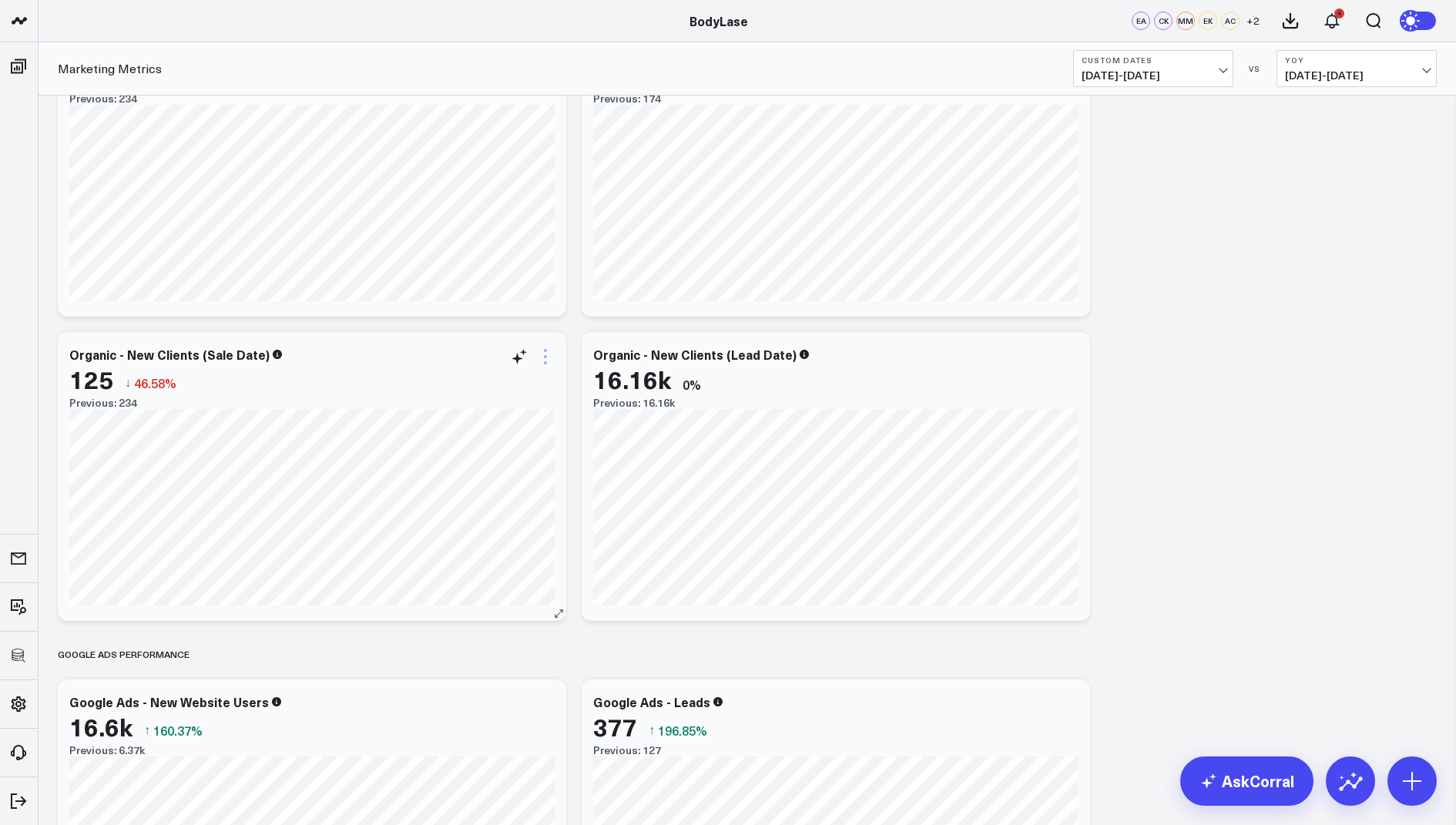
click at [542, 359] on icon at bounding box center [545, 356] width 18 height 18
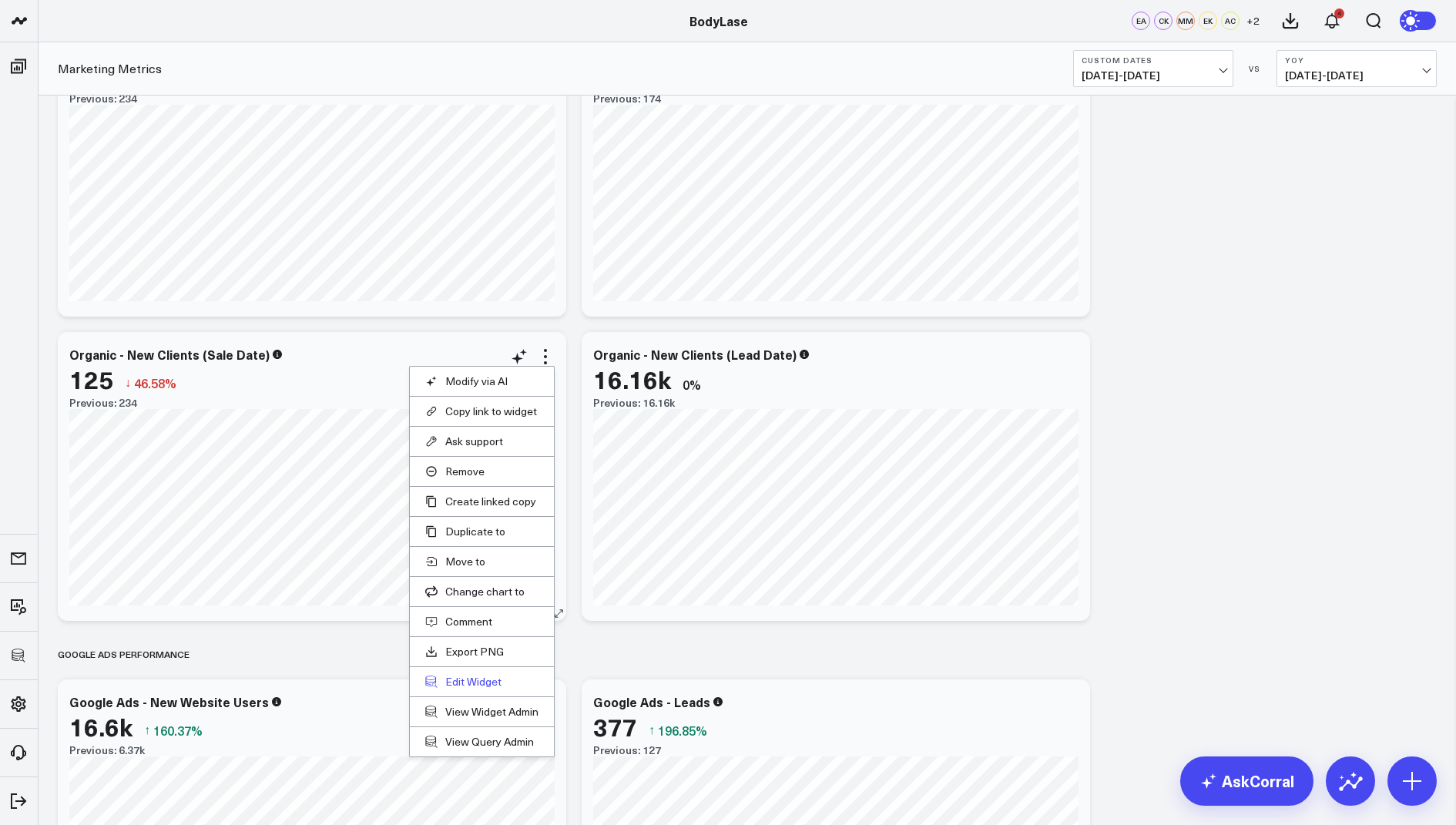
click at [464, 675] on button "Edit Widget" at bounding box center [482, 681] width 113 height 14
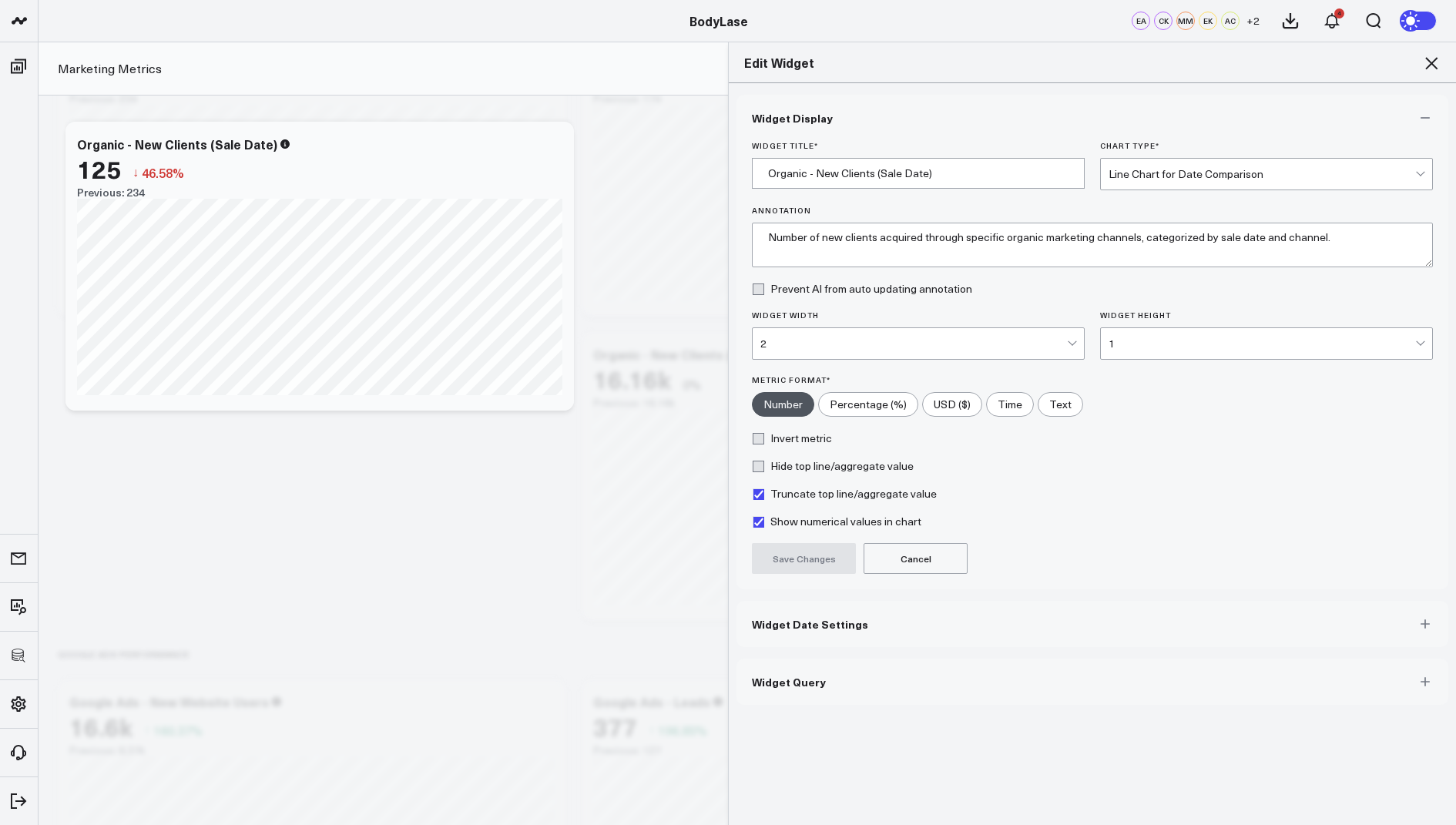
click at [802, 697] on button "Widget Query" at bounding box center [1092, 682] width 712 height 46
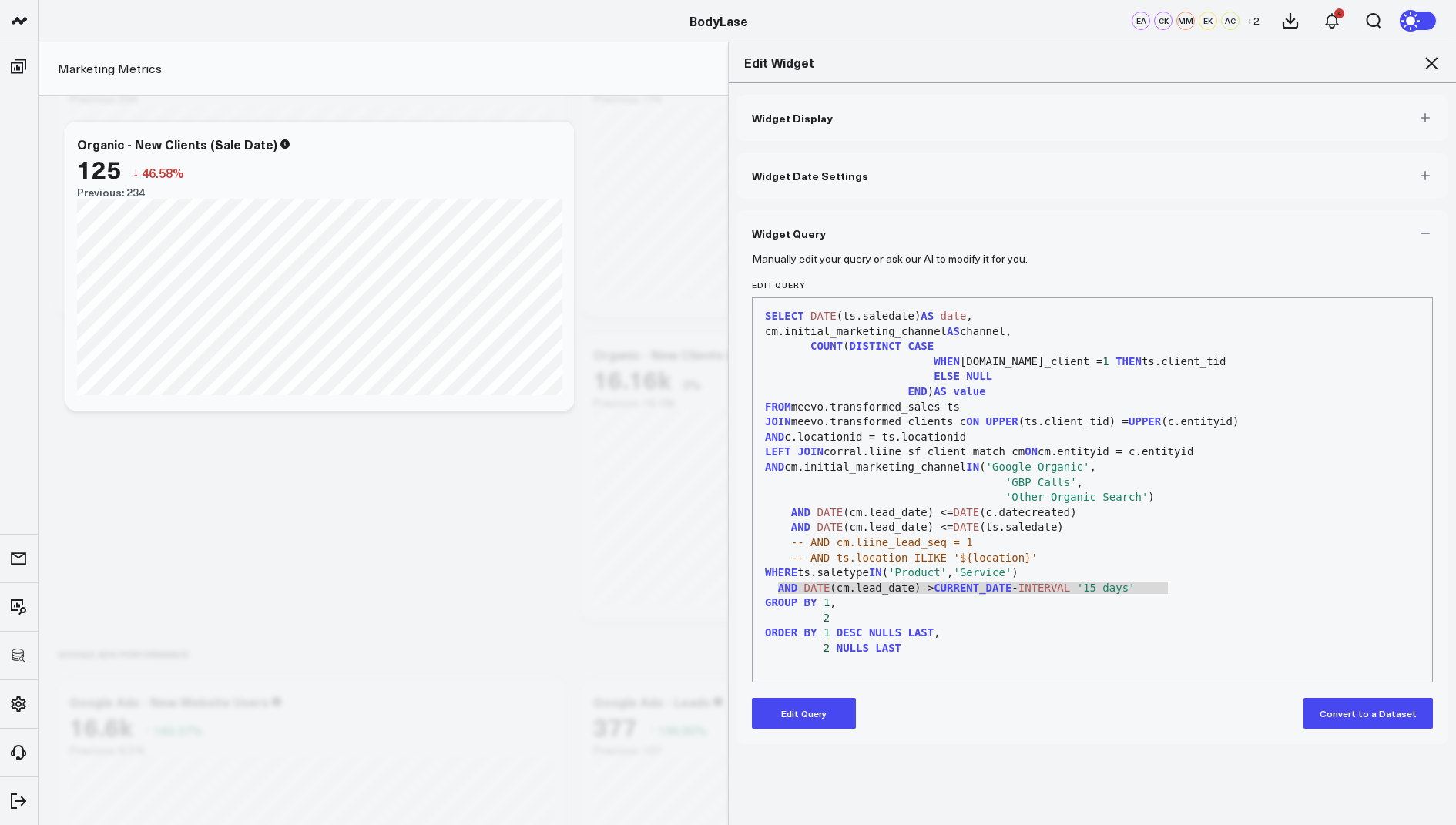
drag, startPoint x: 1169, startPoint y: 584, endPoint x: 780, endPoint y: 585, distance: 389.0
click at [780, 585] on div "AND DATE (cm.lead_date) > CURRENT_DATE - INTERVAL '15 days'" at bounding box center [1092, 588] width 664 height 15
copy div "AND DATE (cm.lead_date) > CURRENT_DATE - INTERVAL '15 days'"
click at [1434, 64] on icon at bounding box center [1431, 63] width 18 height 18
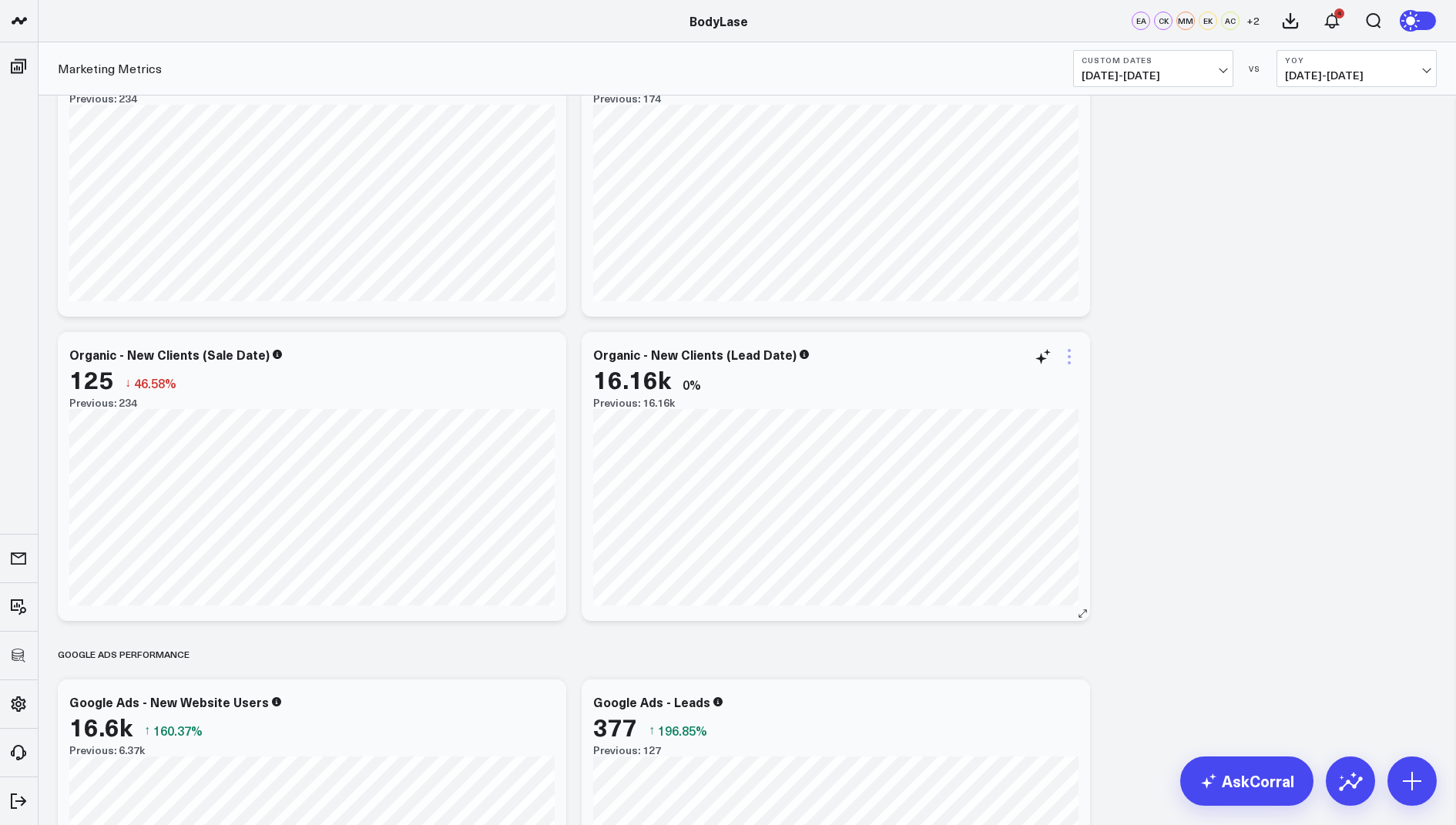
click at [1075, 364] on icon at bounding box center [1069, 356] width 18 height 18
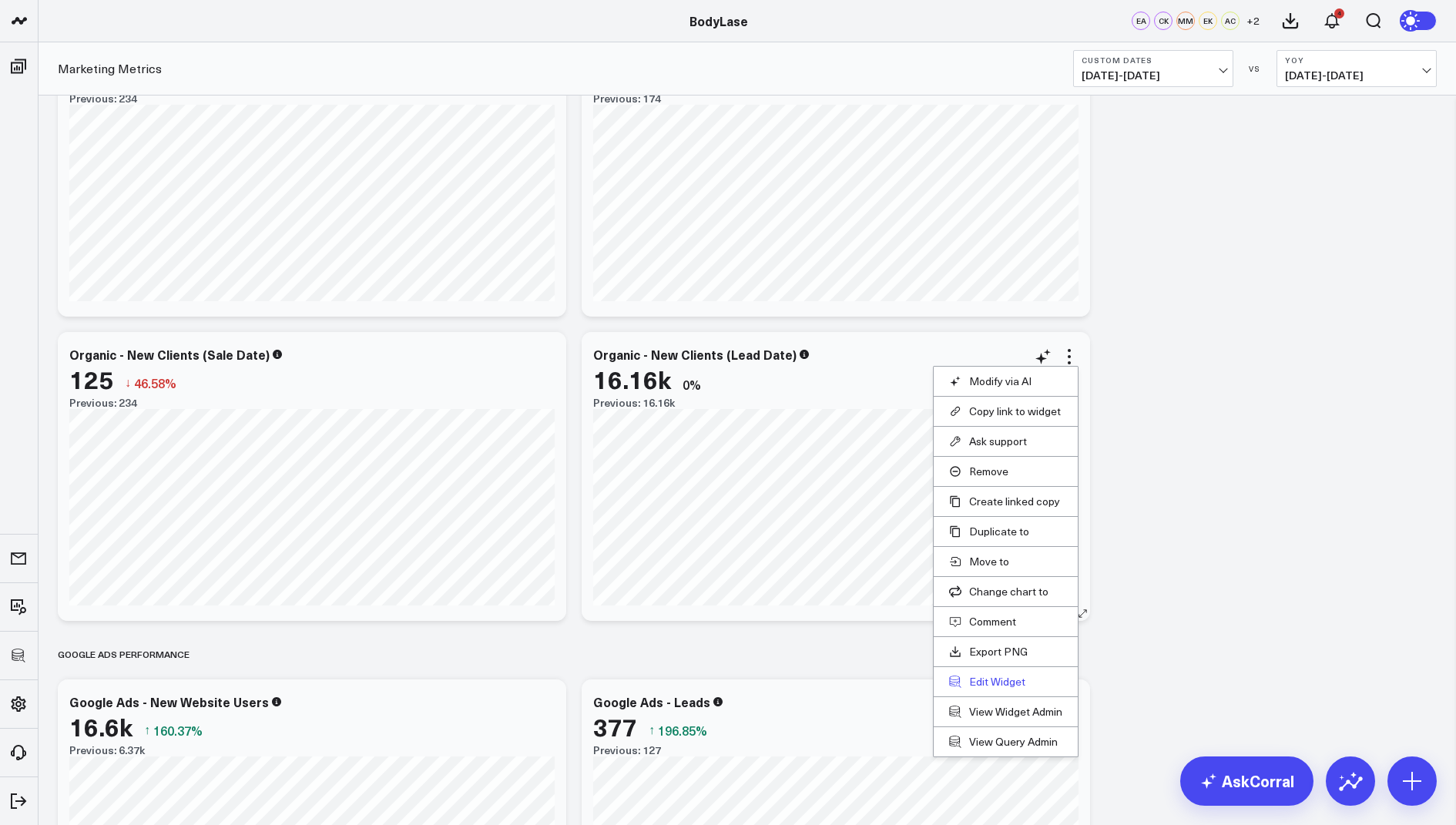
click at [981, 679] on button "Edit Widget" at bounding box center [1006, 681] width 113 height 14
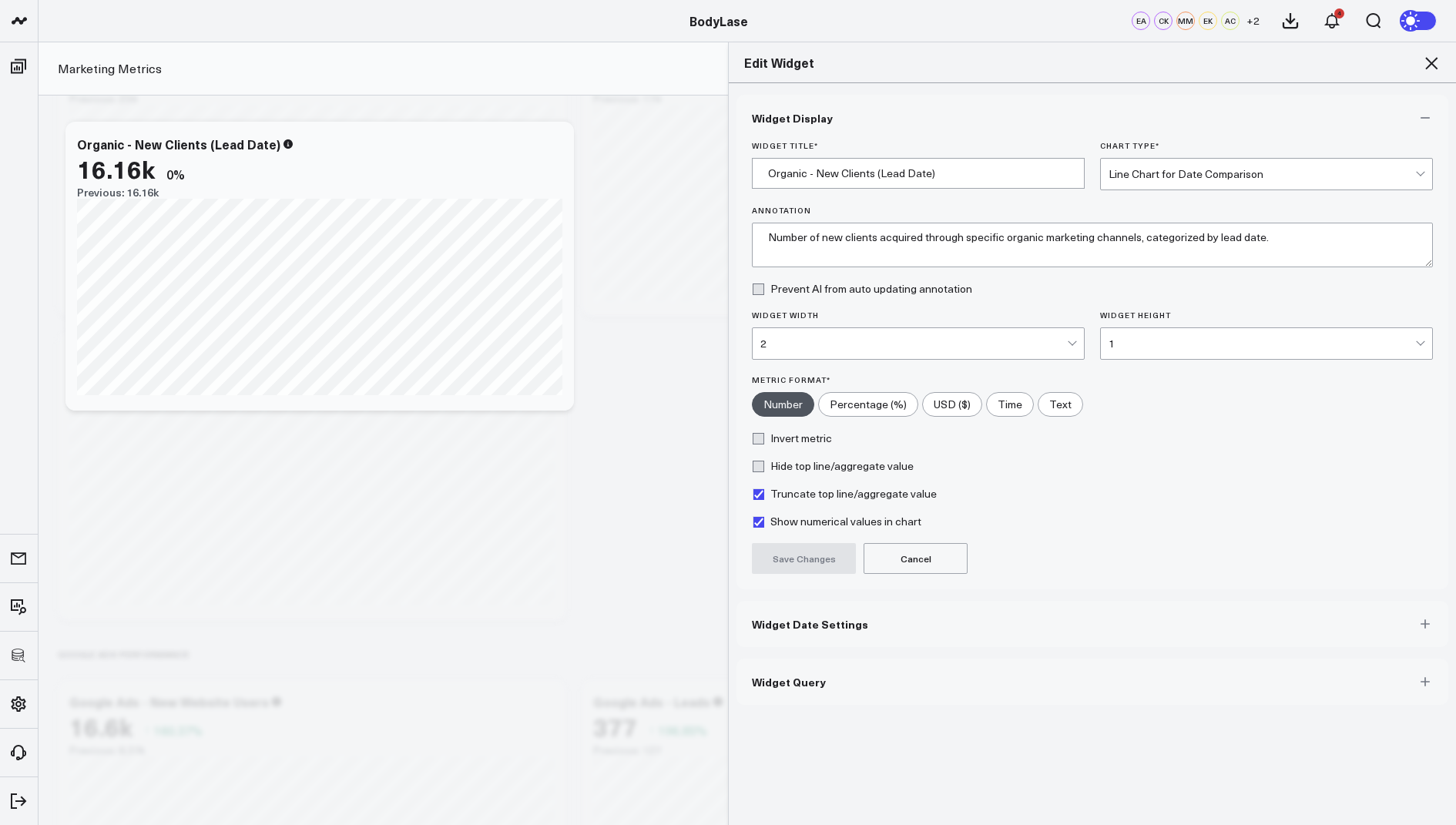
click at [794, 676] on span "Widget Query" at bounding box center [789, 682] width 74 height 13
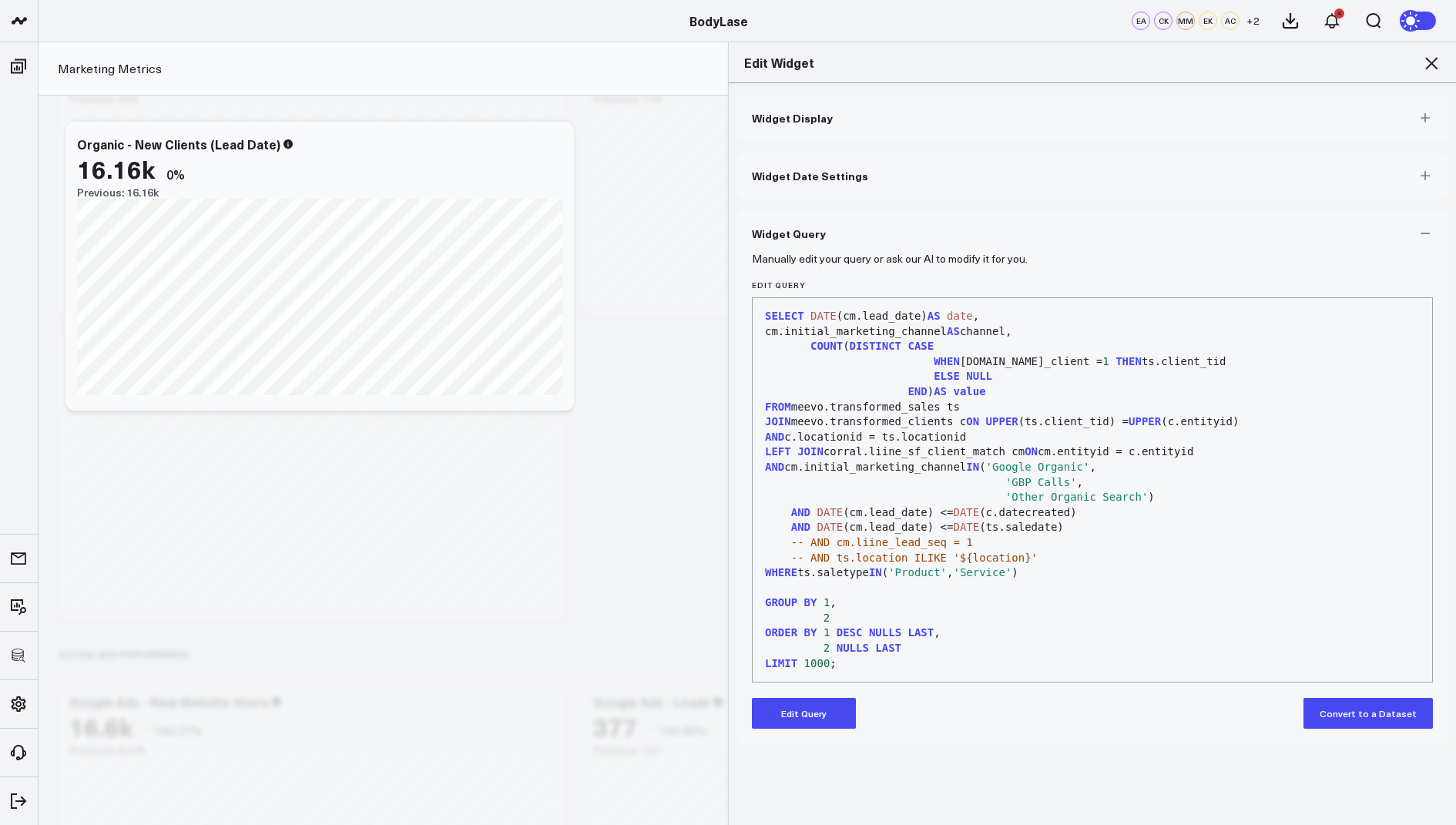
click at [795, 715] on button "Edit Query" at bounding box center [804, 713] width 104 height 31
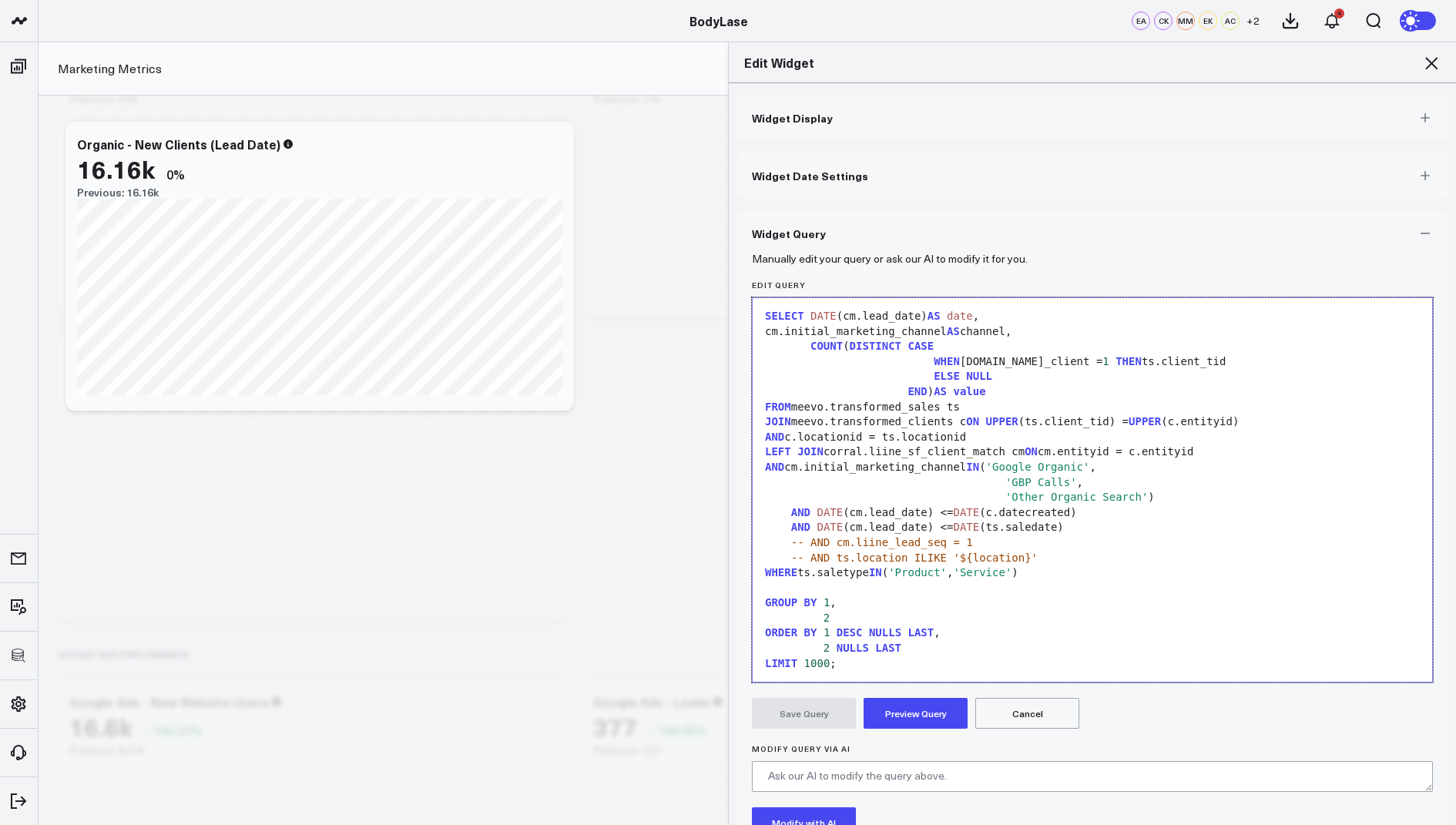
click at [825, 577] on div "WHERE ts.saletype IN ( 'Product' , 'Service' )" at bounding box center [1092, 572] width 664 height 15
click at [799, 584] on div at bounding box center [1092, 588] width 664 height 15
click at [922, 715] on button "Preview Query" at bounding box center [915, 713] width 104 height 31
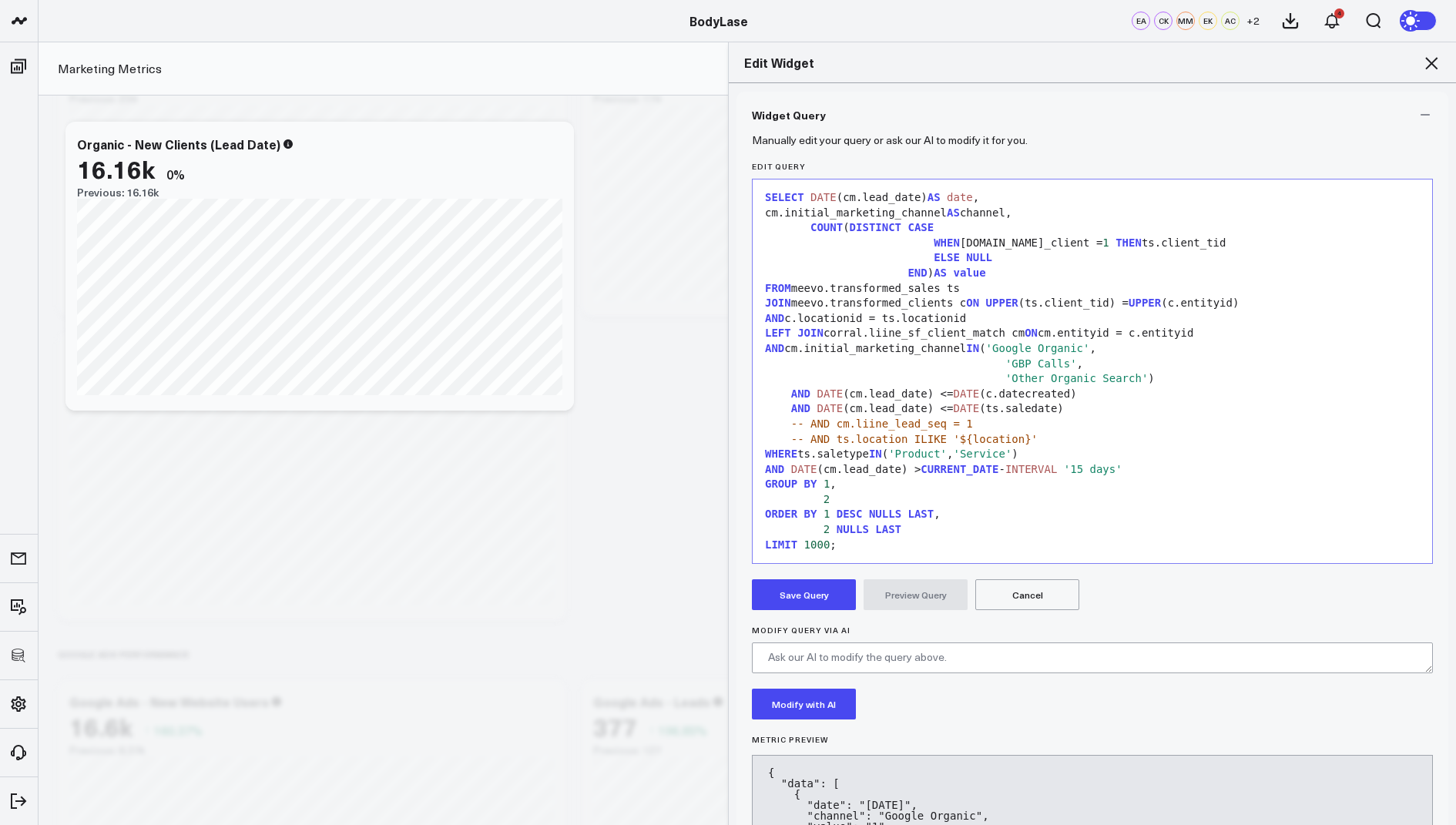
click at [799, 588] on button "Save Query" at bounding box center [804, 595] width 104 height 31
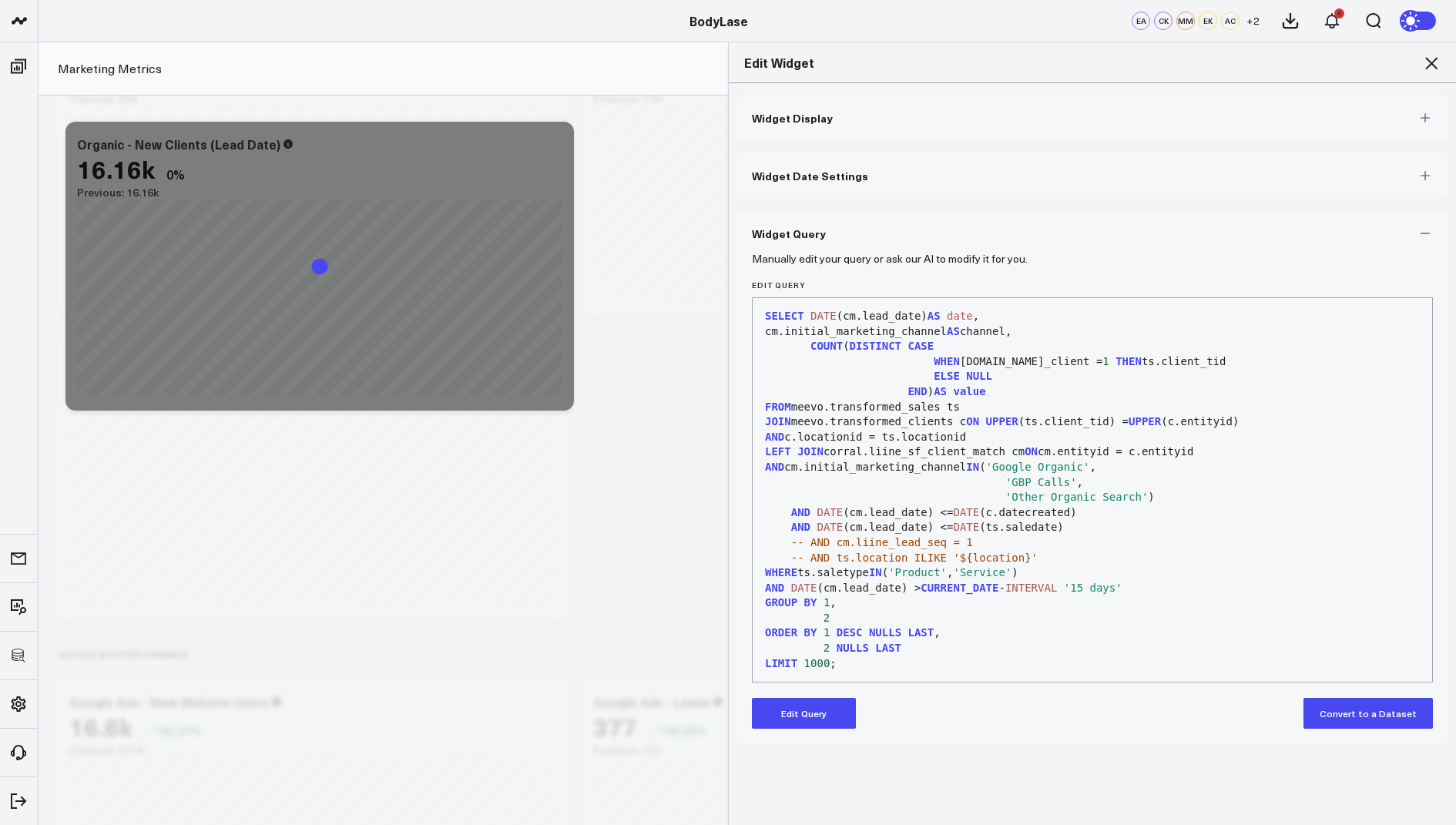
scroll to position [0, 0]
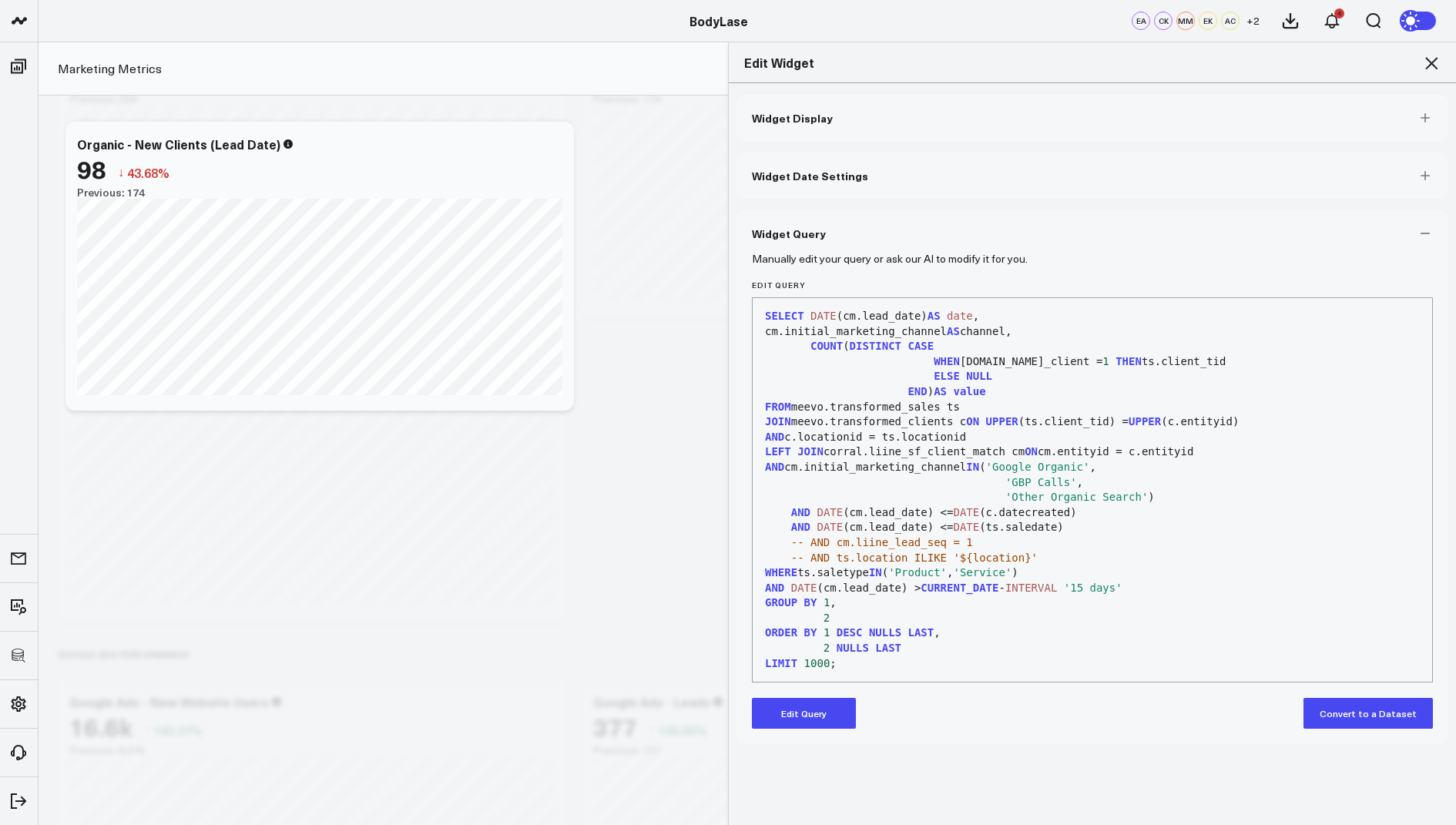
click at [1431, 62] on icon at bounding box center [1432, 64] width 13 height 13
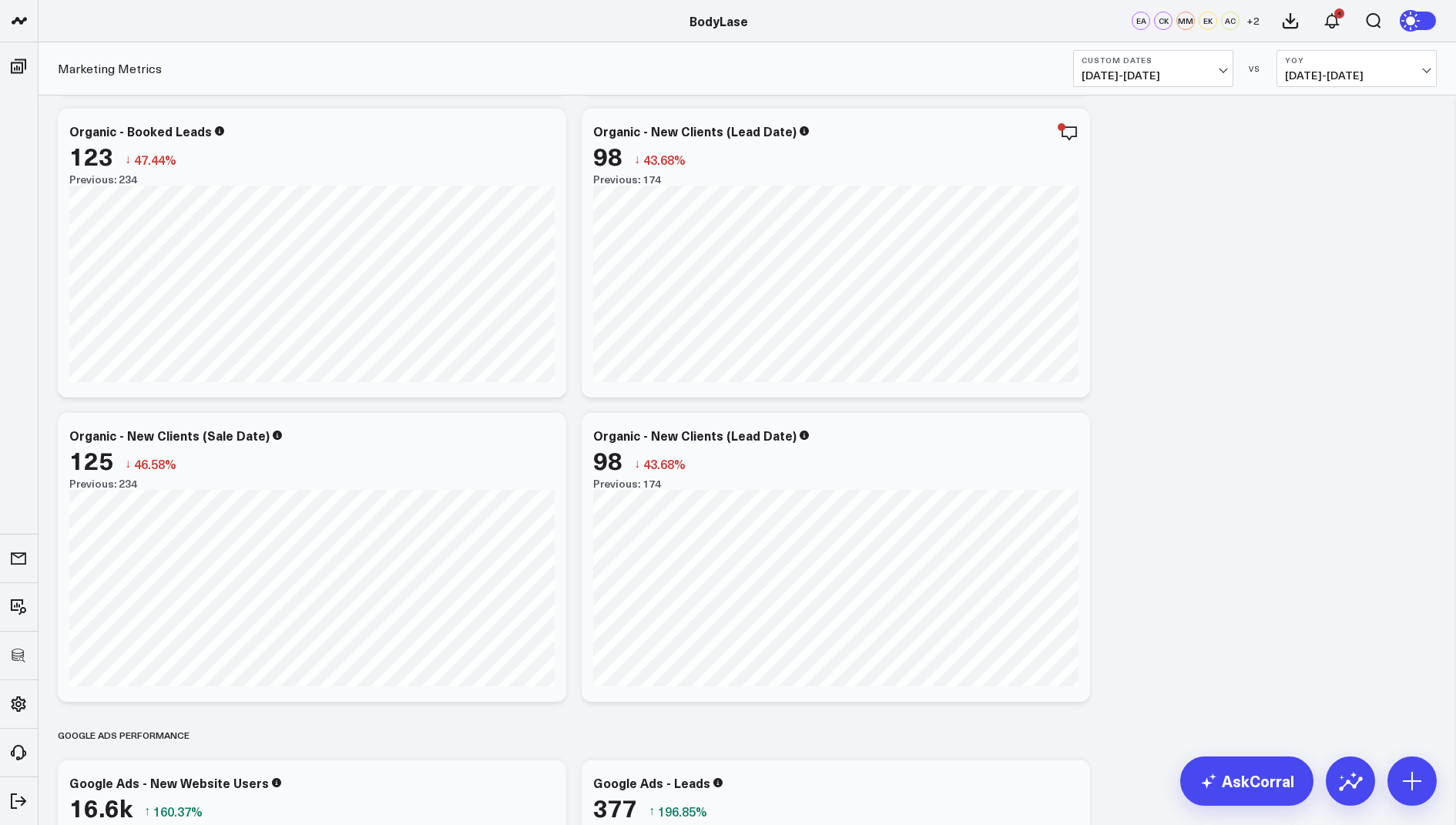
scroll to position [1904, 0]
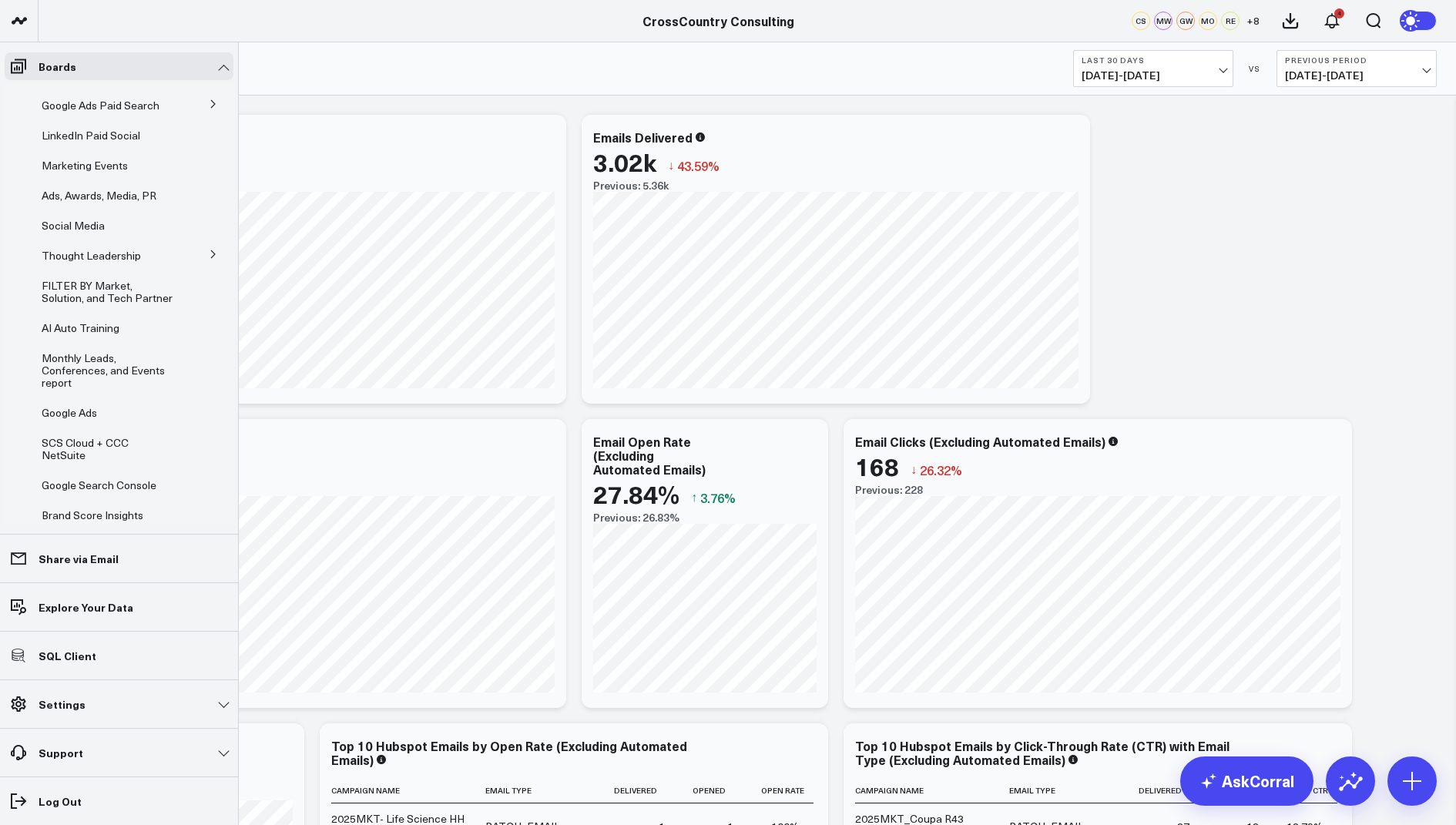
scroll to position [403, 0]
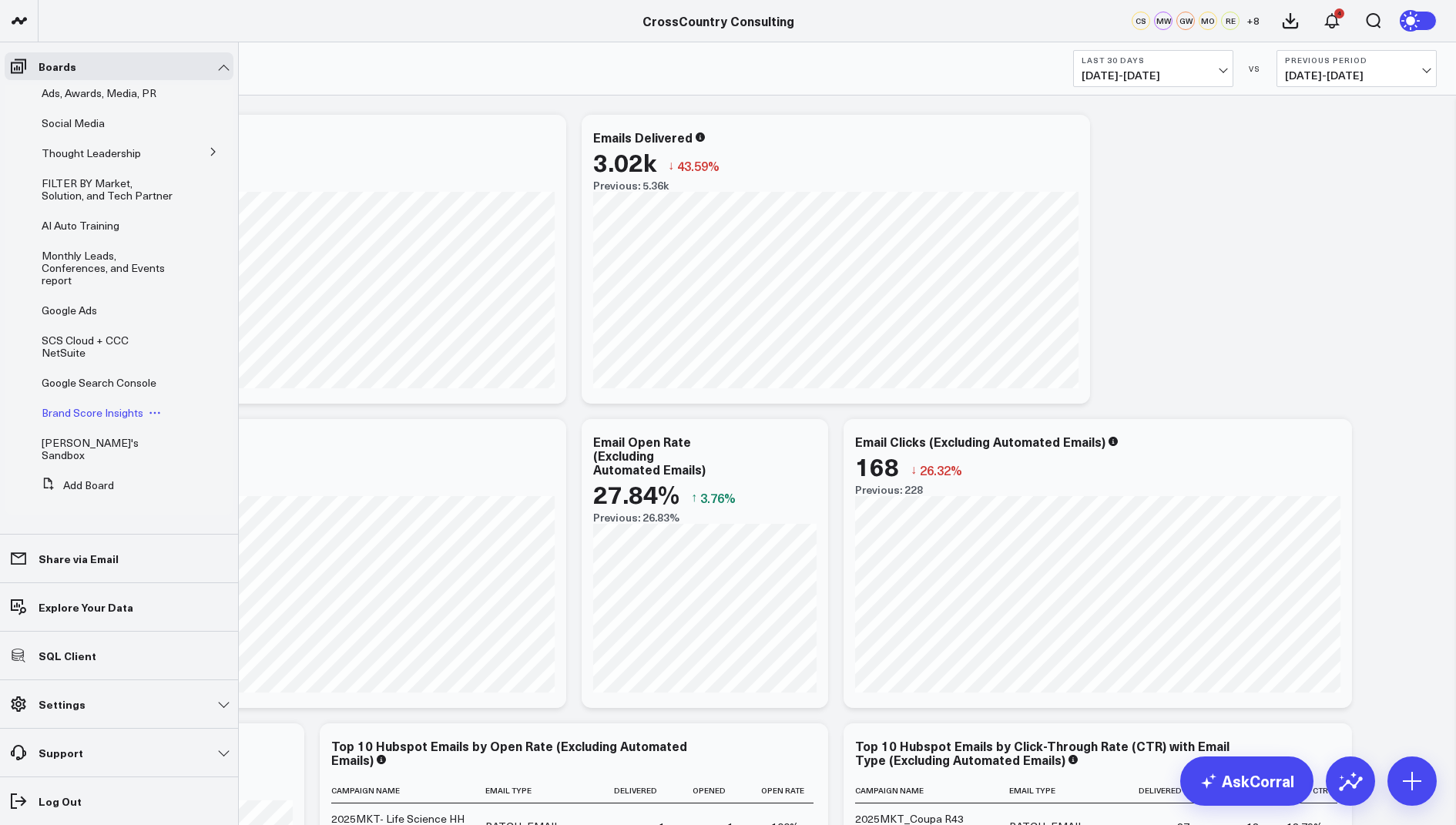
click at [87, 420] on span "Brand Score Insights" at bounding box center [92, 412] width 102 height 14
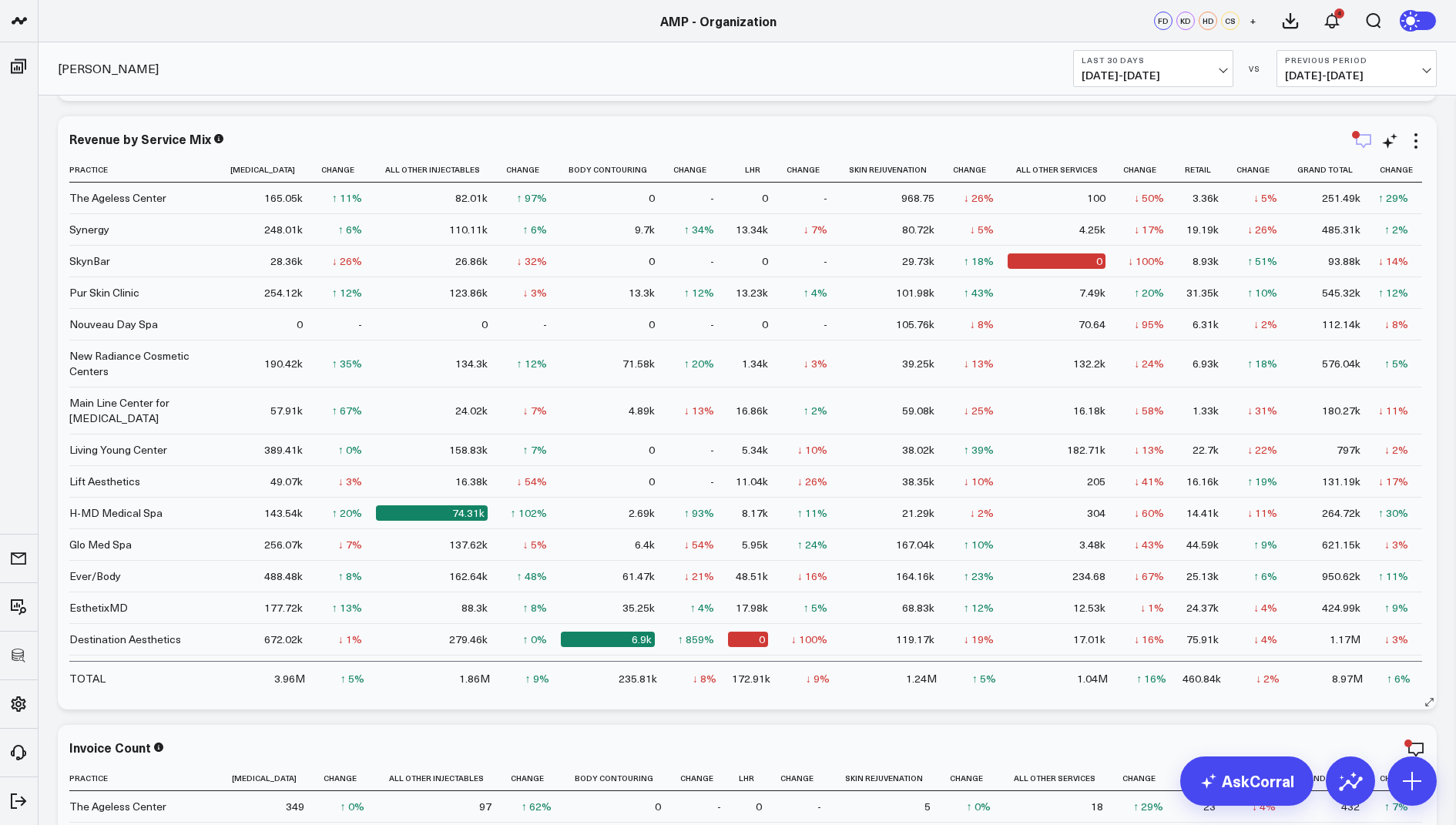
click at [1362, 138] on icon "button" at bounding box center [1364, 141] width 18 height 18
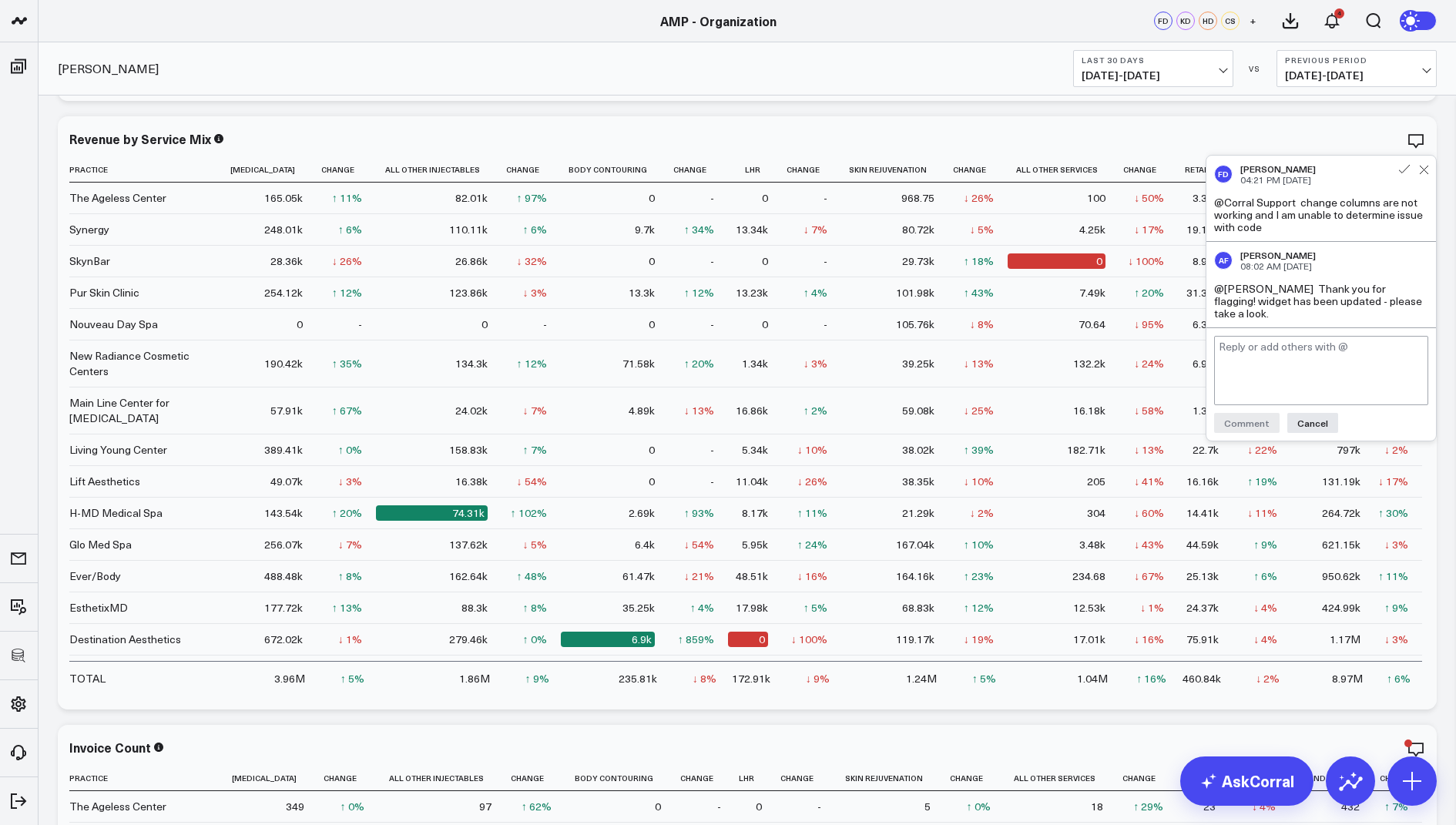
scroll to position [690, 0]
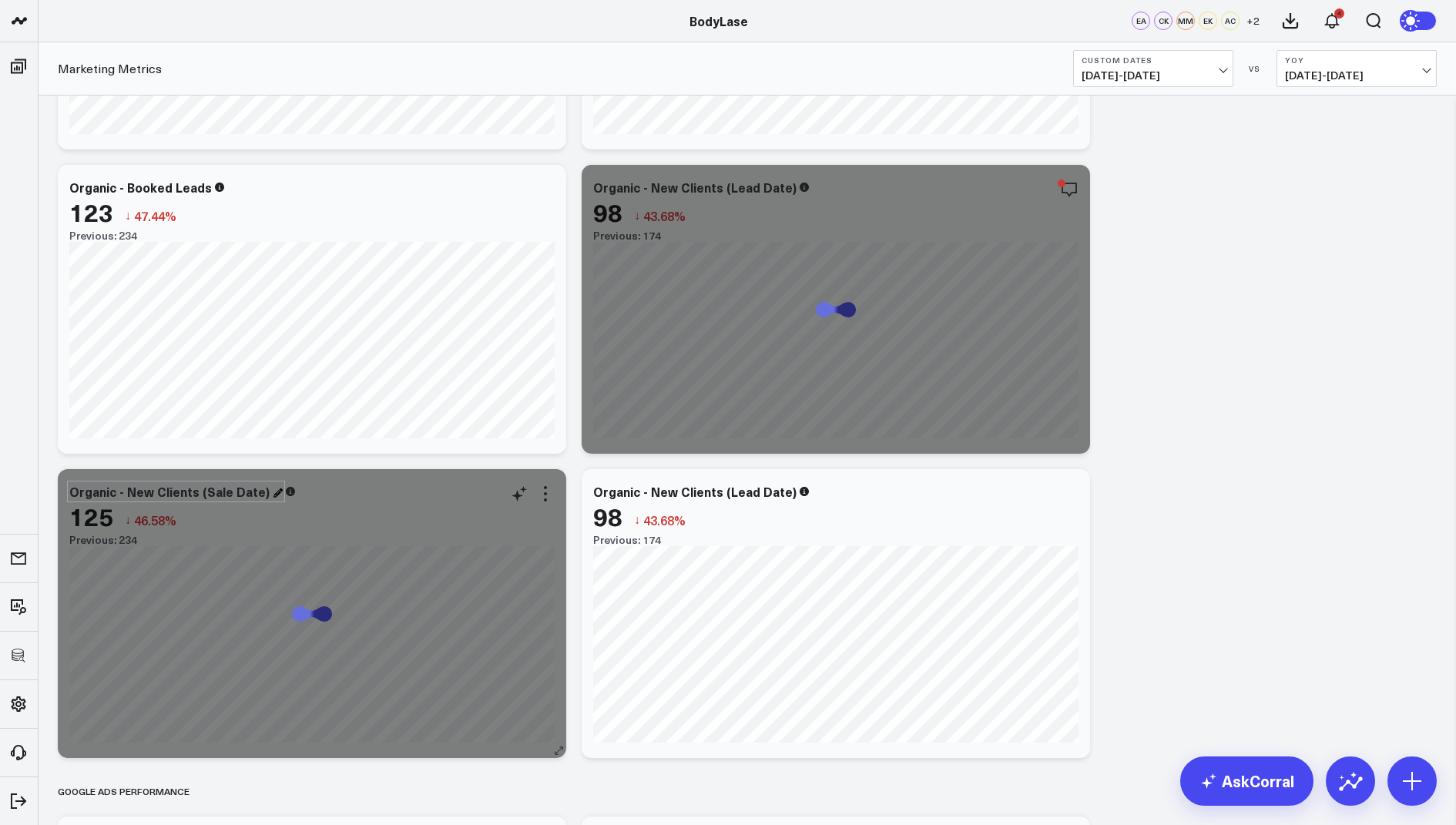
click at [115, 491] on div "Organic - New Clients (Sale Date)" at bounding box center [176, 491] width 213 height 17
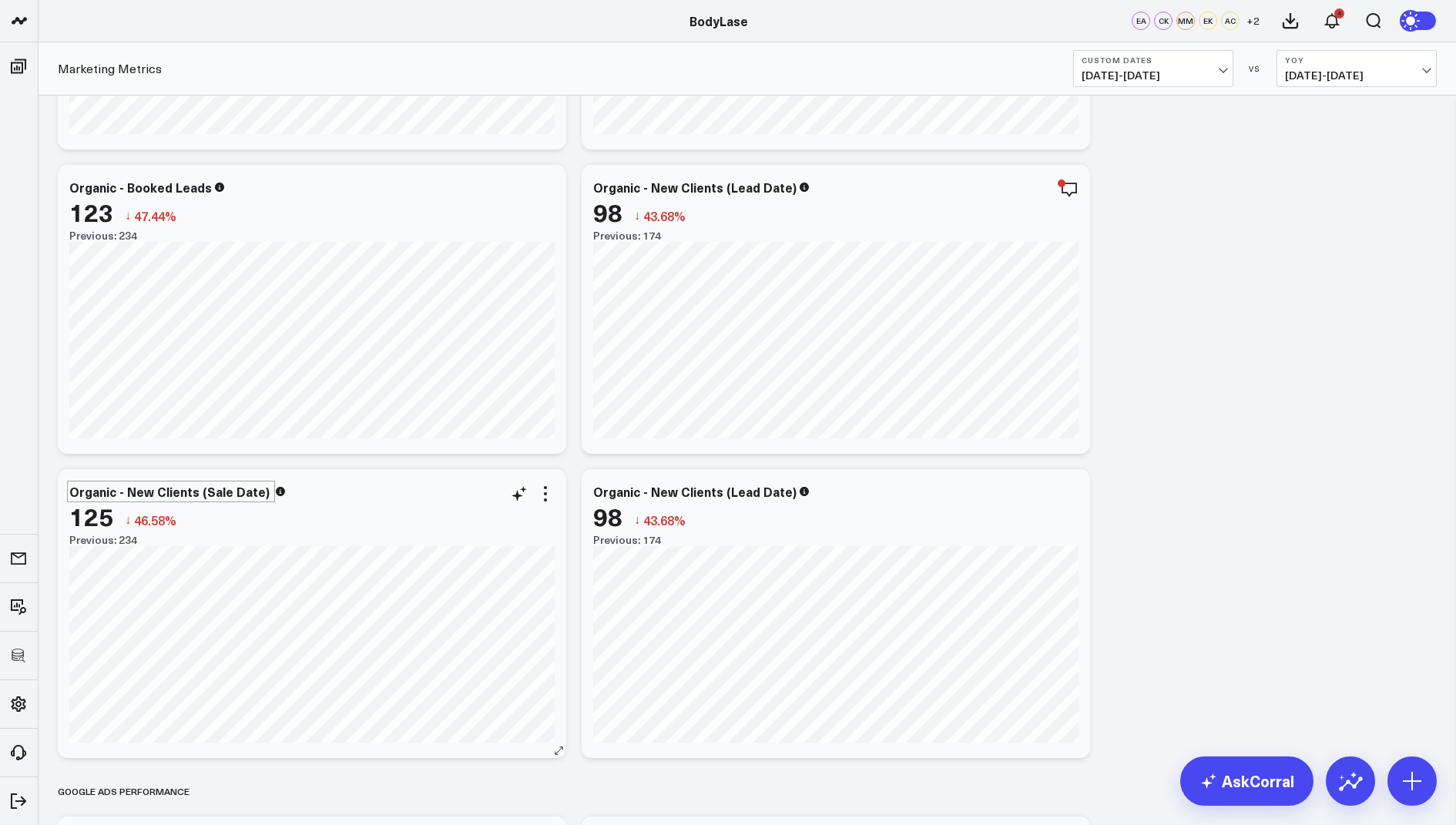
click at [71, 493] on div "Organic - New Clients (Sale Date)" at bounding box center [171, 491] width 204 height 17
click at [600, 492] on div "Organic - New Clients (Lead Date)" at bounding box center [701, 491] width 216 height 17
click at [593, 491] on div "Organic - New Clients (Lead Date)" at bounding box center [697, 491] width 207 height 17
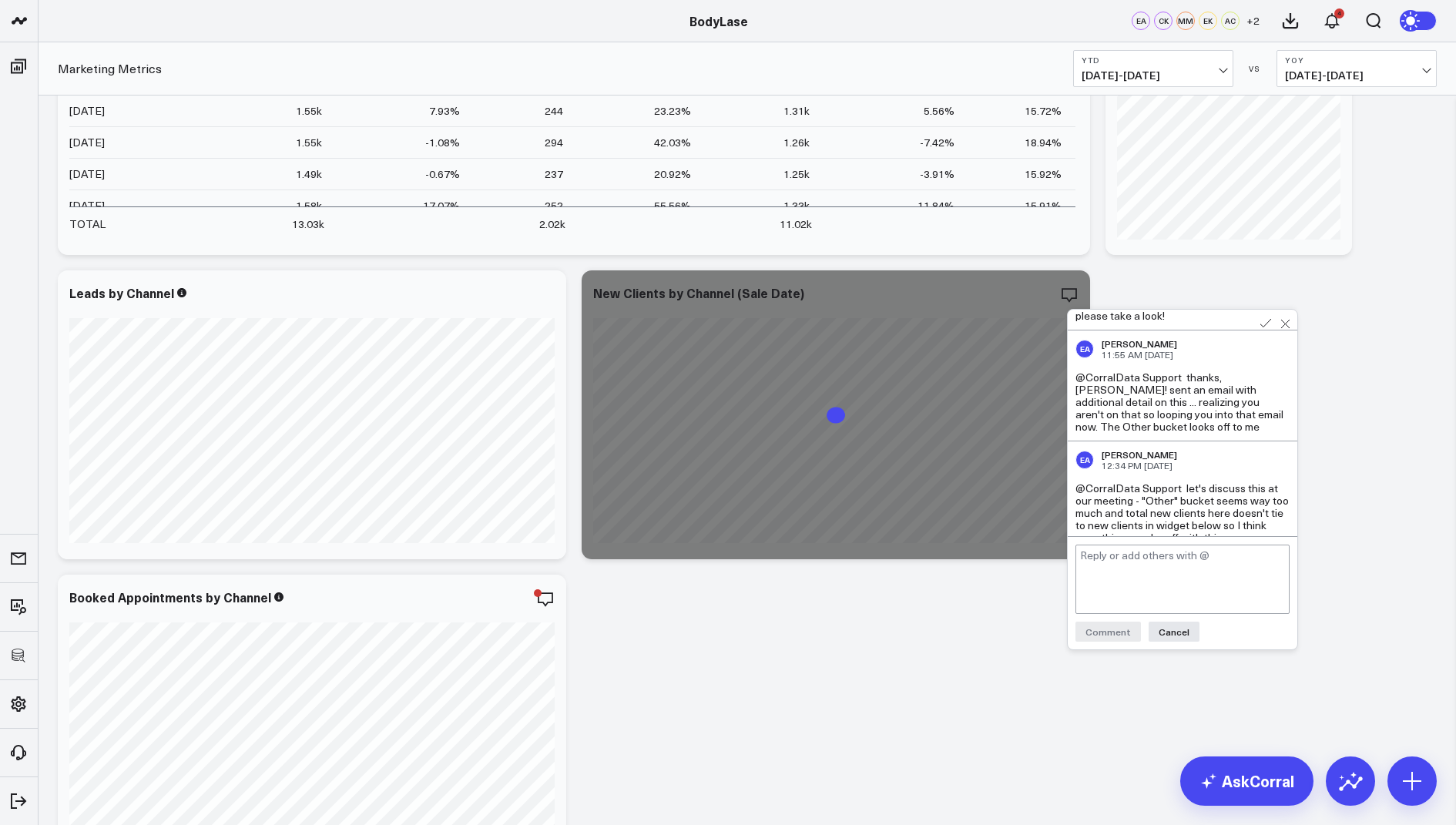
scroll to position [222, 0]
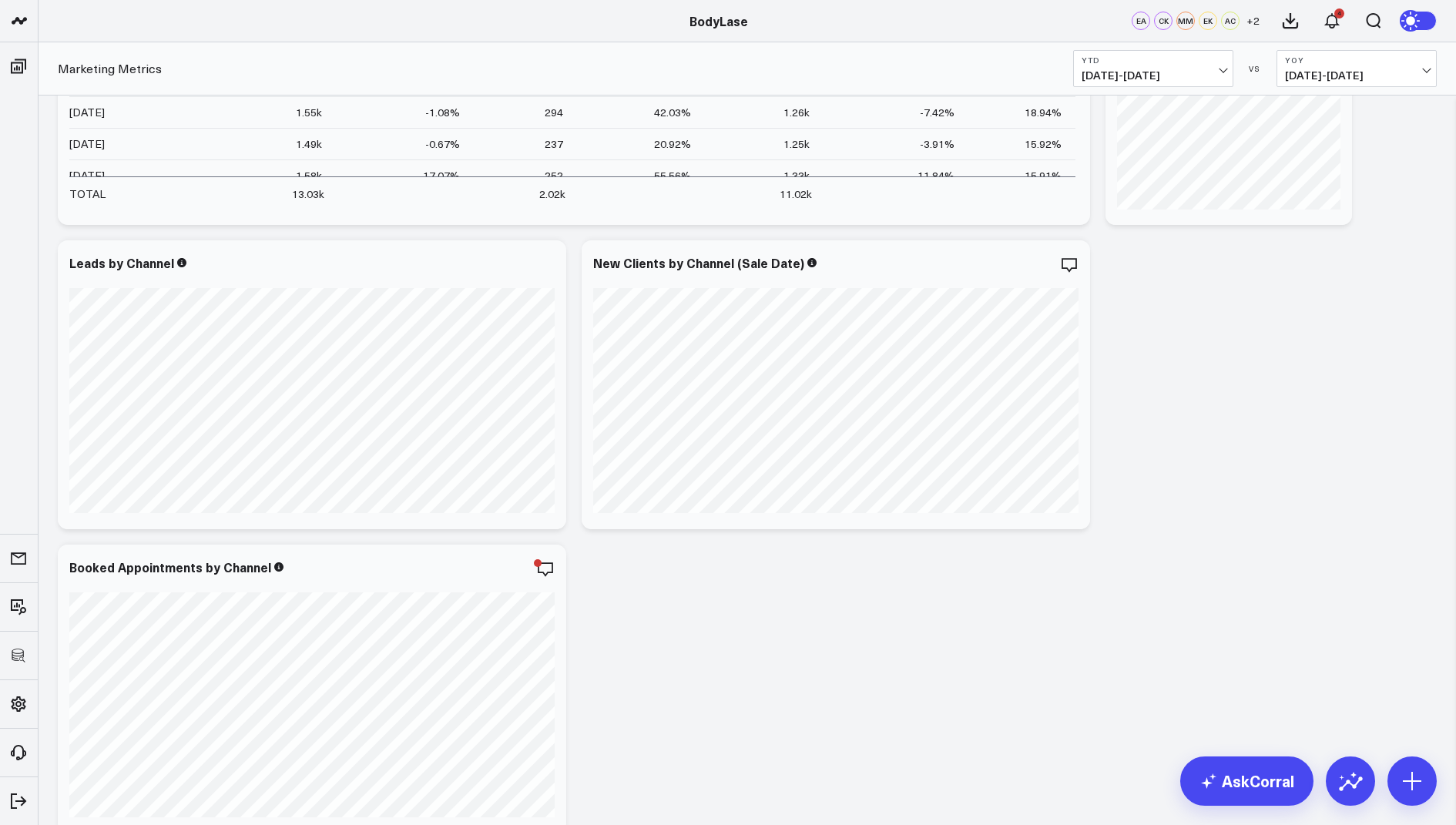
scroll to position [281, 0]
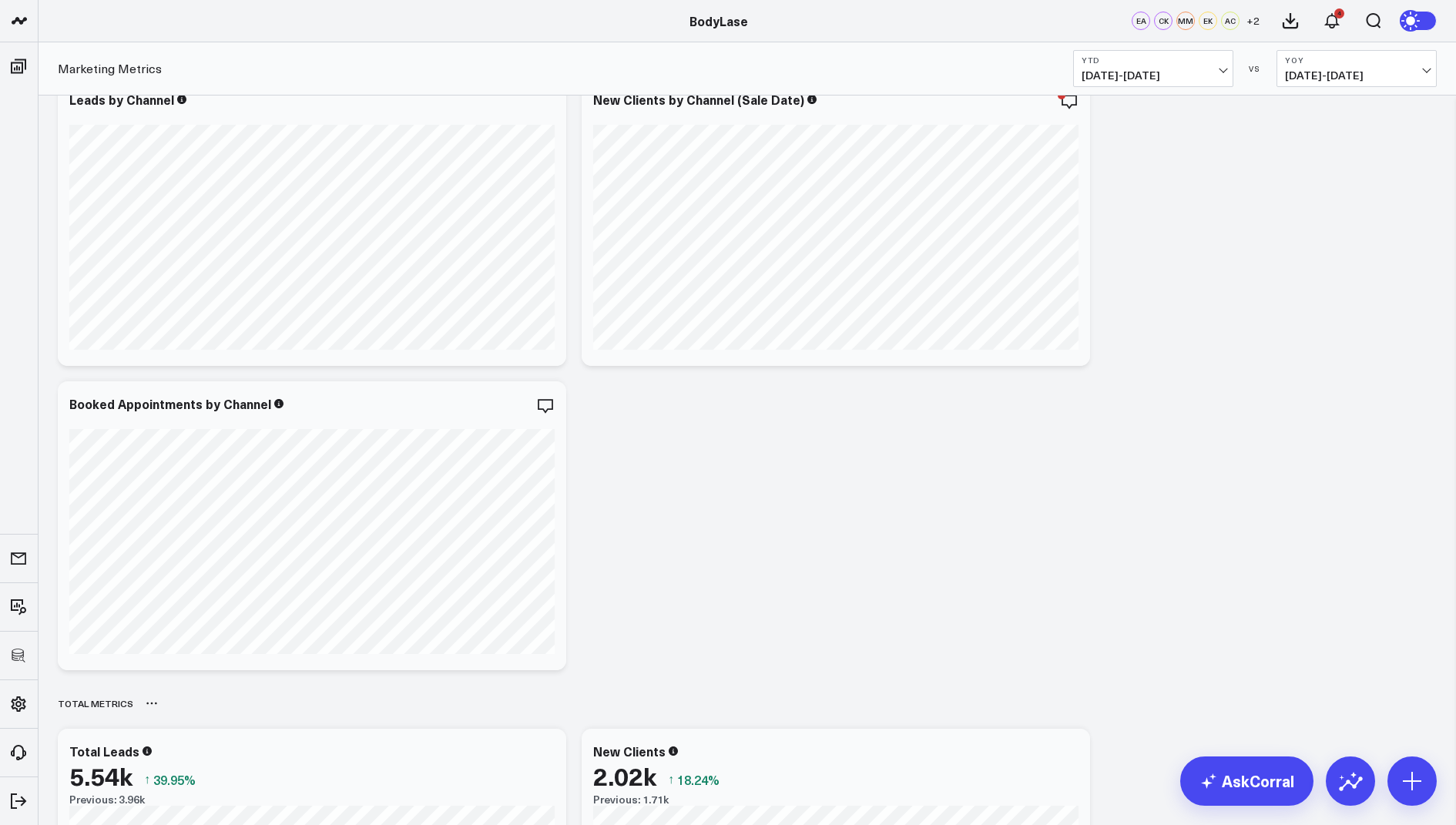
scroll to position [420, 0]
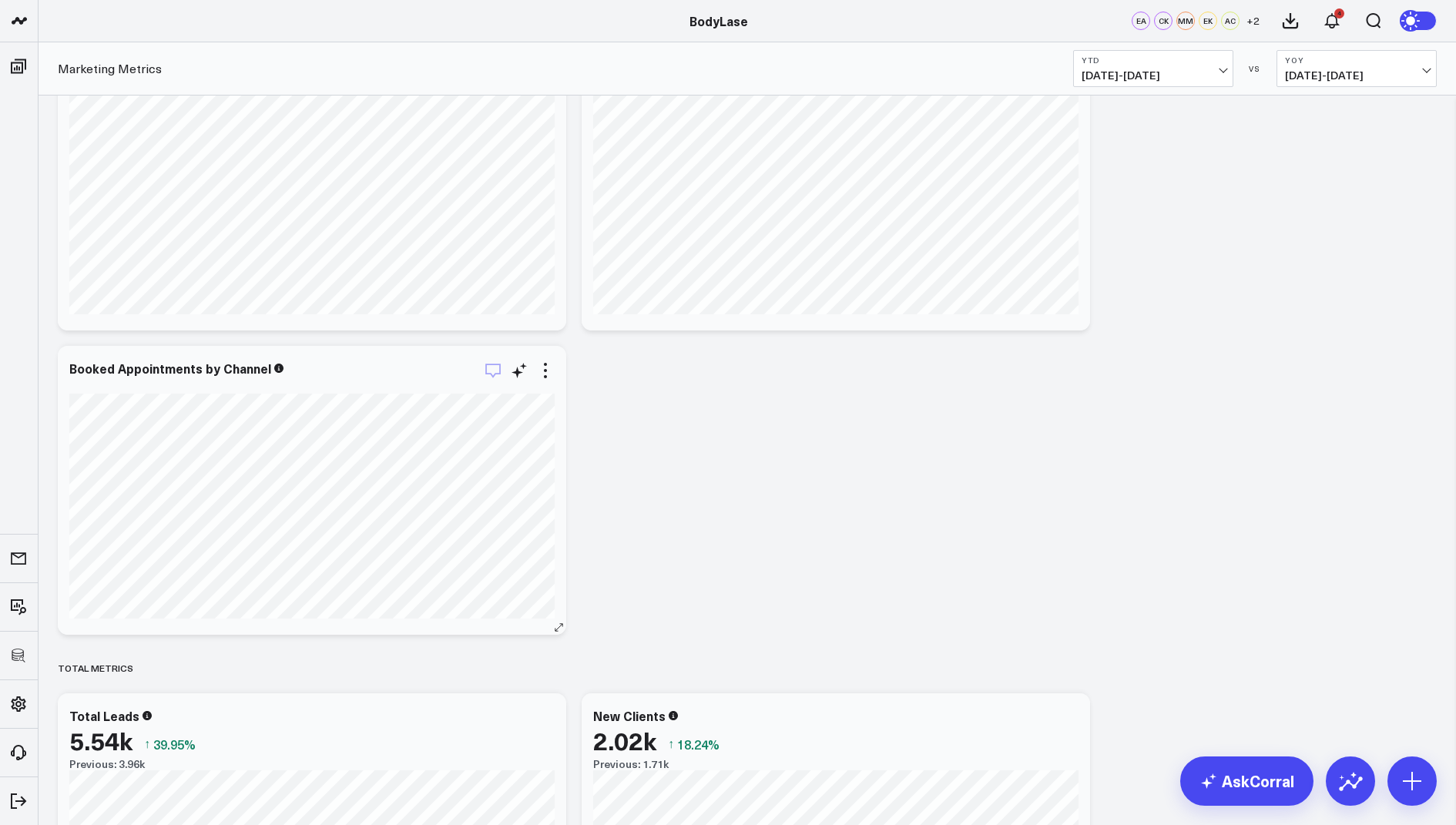
click at [501, 370] on icon "button" at bounding box center [493, 370] width 18 height 18
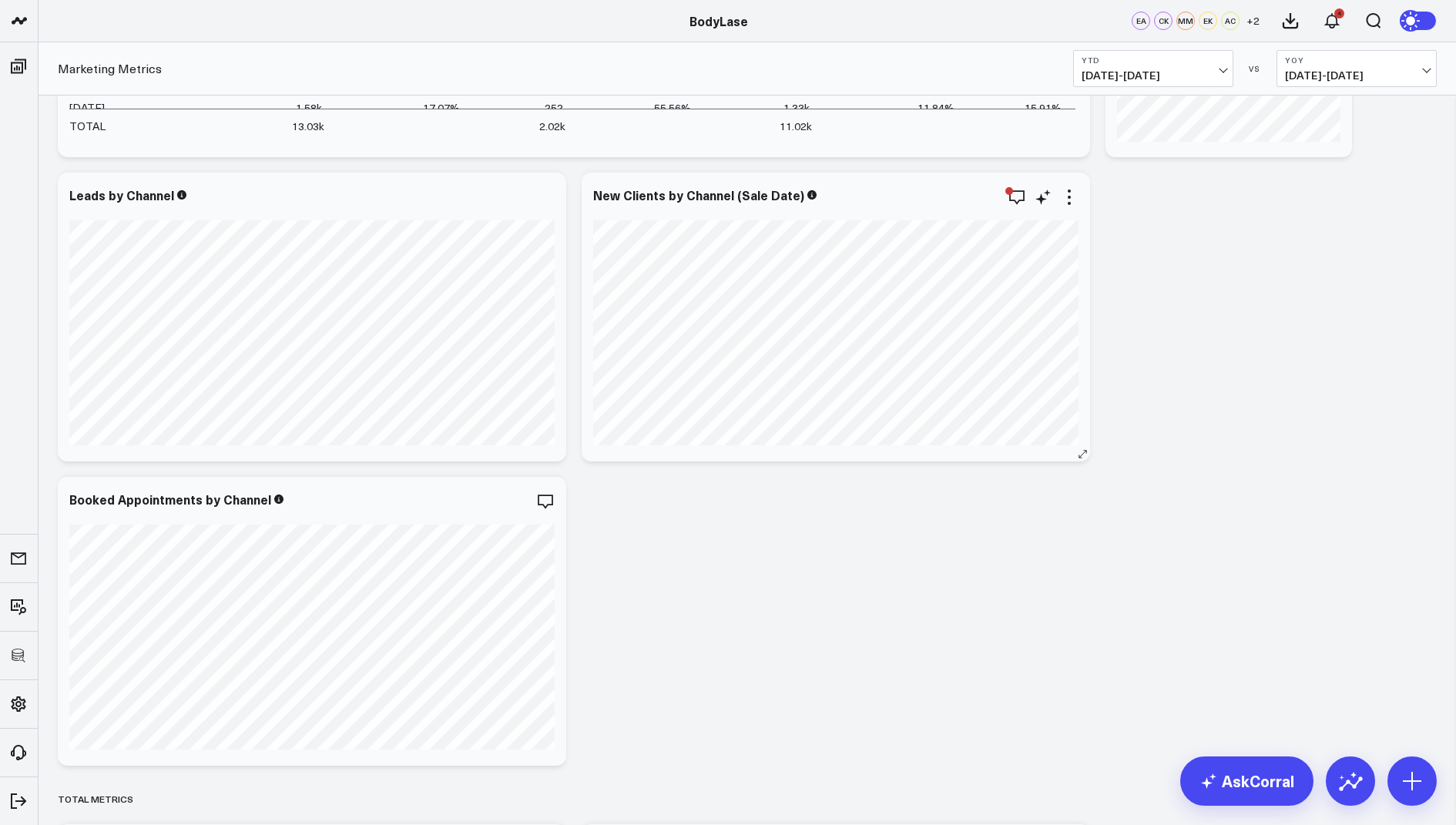
scroll to position [261, 0]
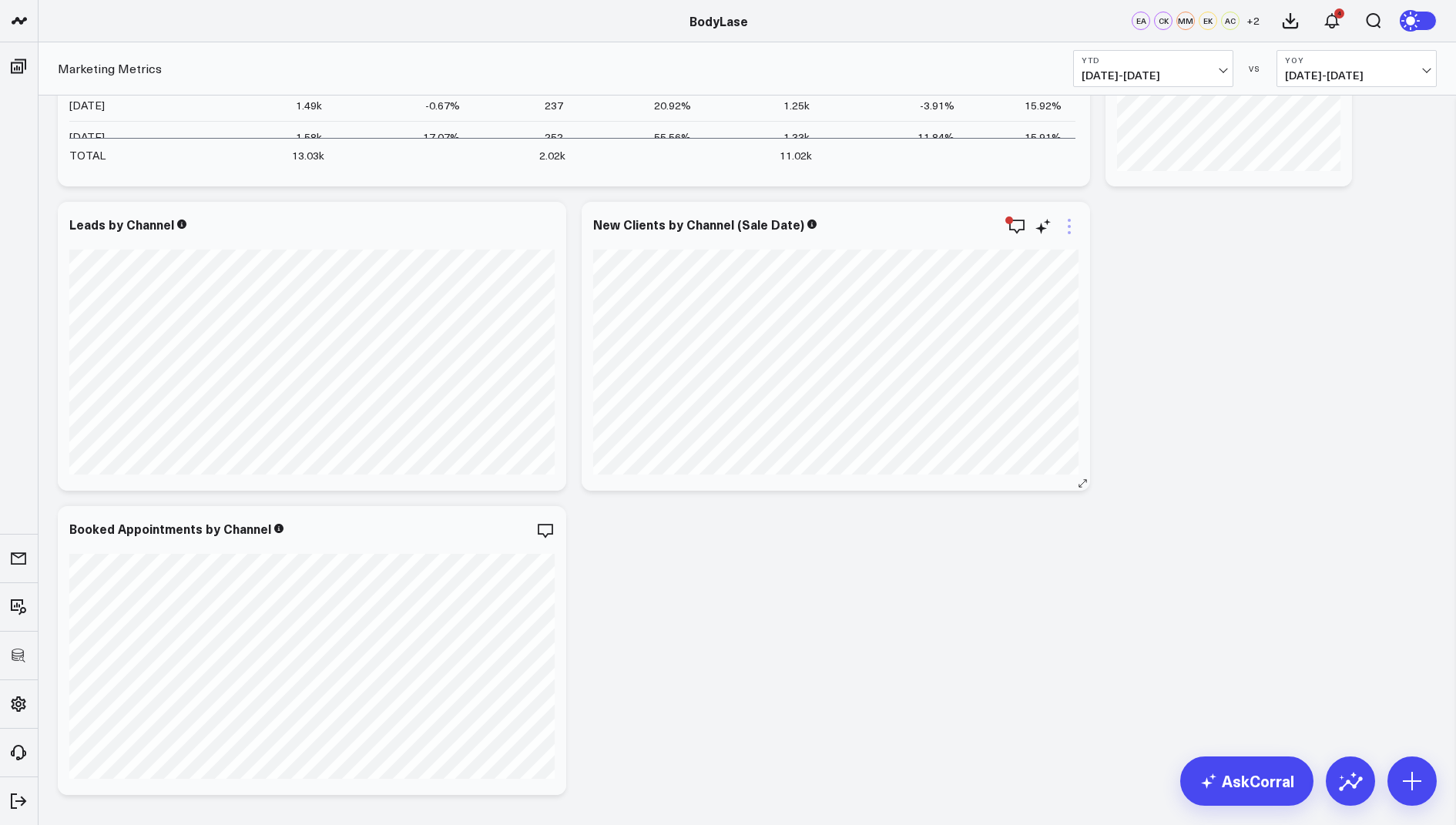
click at [1072, 219] on icon at bounding box center [1069, 226] width 18 height 18
click at [981, 544] on button "Edit Widget" at bounding box center [1006, 551] width 113 height 14
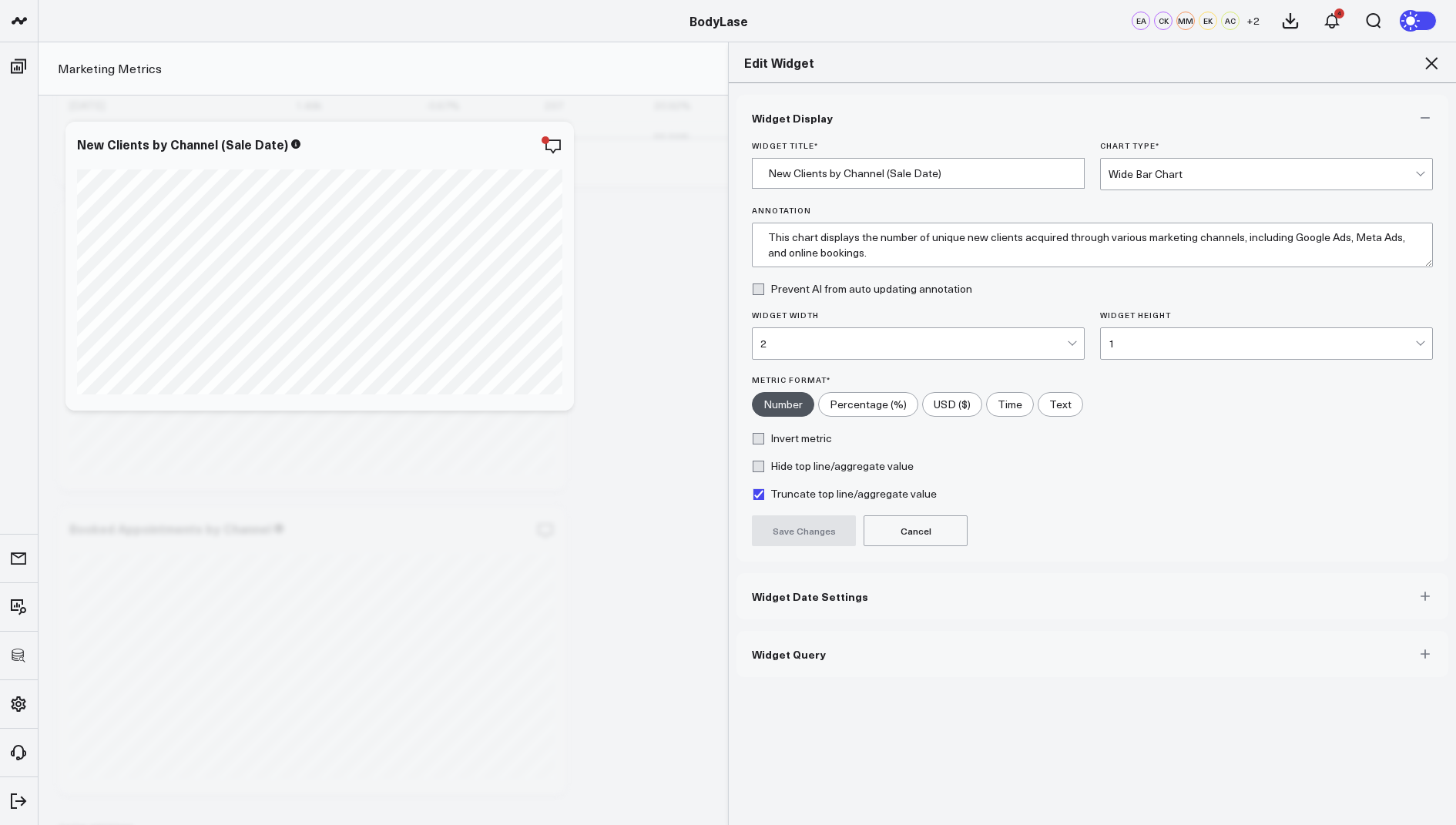
click at [798, 648] on span "Widget Query" at bounding box center [789, 654] width 74 height 13
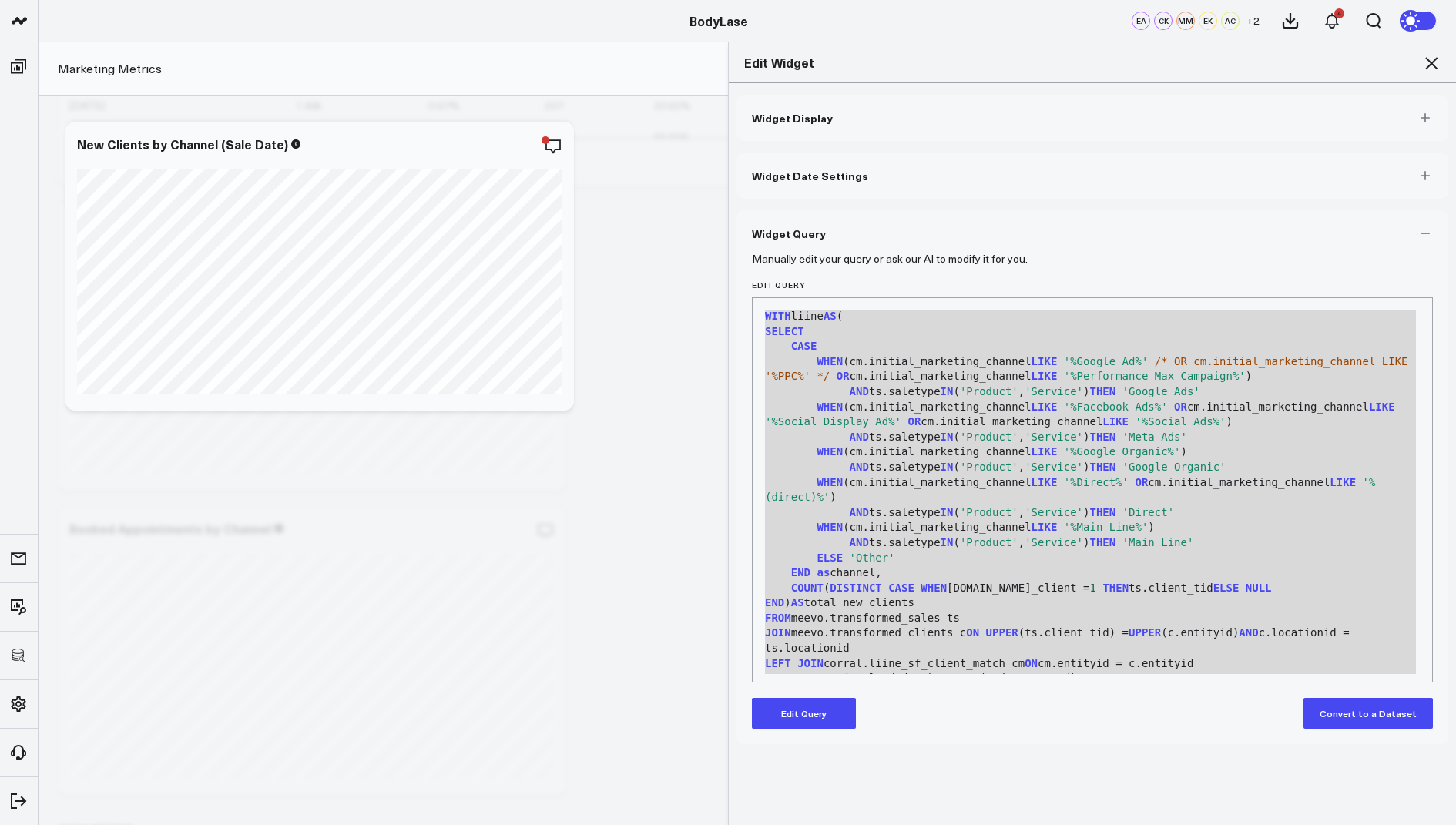
drag, startPoint x: 906, startPoint y: 650, endPoint x: 925, endPoint y: 172, distance: 478.4
click at [925, 172] on div "Widget Display Widget Date Settings Widget Query Manually edit your query or as…" at bounding box center [1092, 419] width 712 height 649
copy div "WITH liine AS ( SELECT CASE WHEN (cm.initial_marketing_channel LIKE '%Google Ad…"
click at [1429, 66] on icon at bounding box center [1432, 64] width 13 height 13
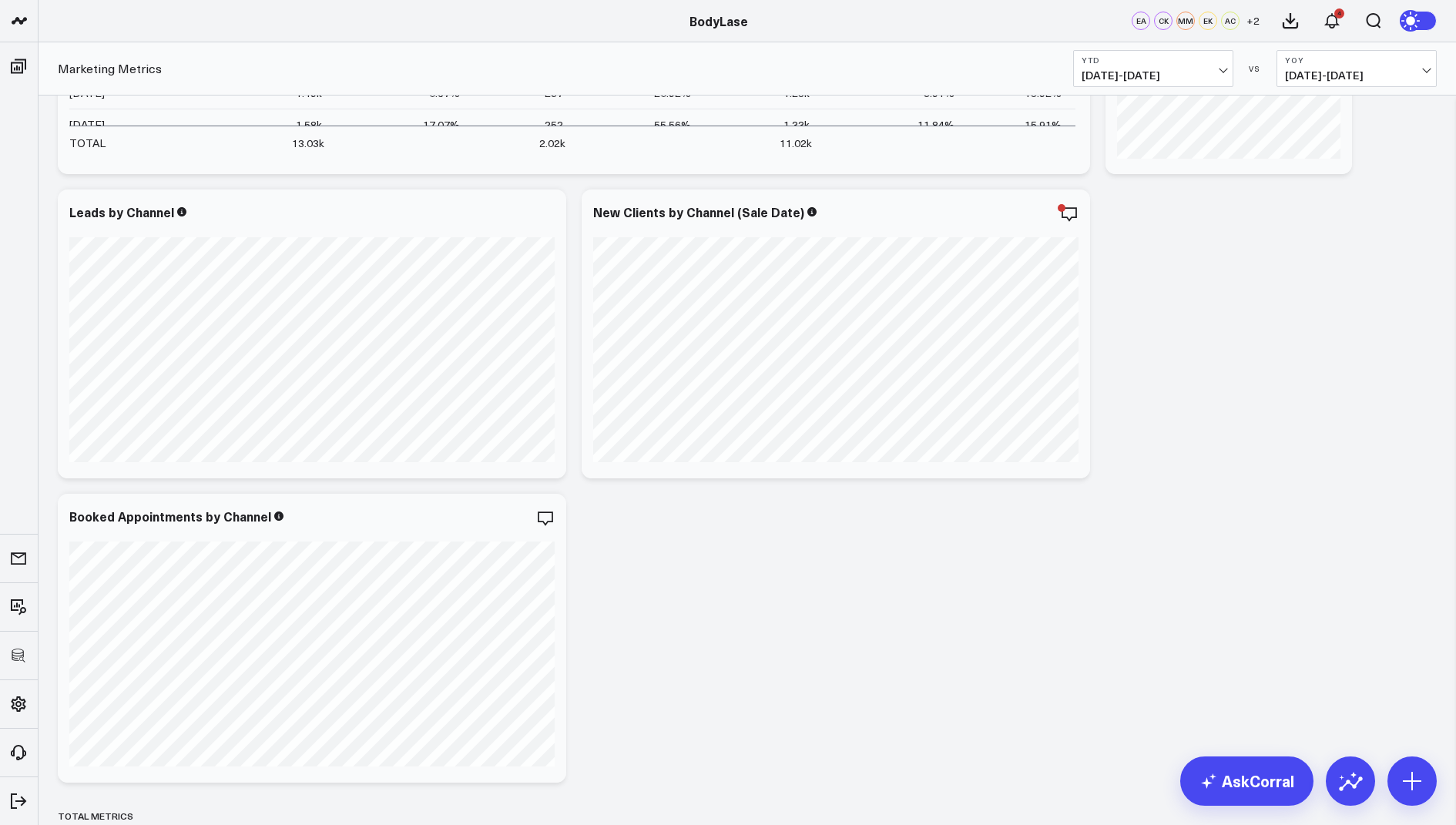
scroll to position [276, 0]
click at [1072, 214] on icon at bounding box center [1069, 211] width 18 height 18
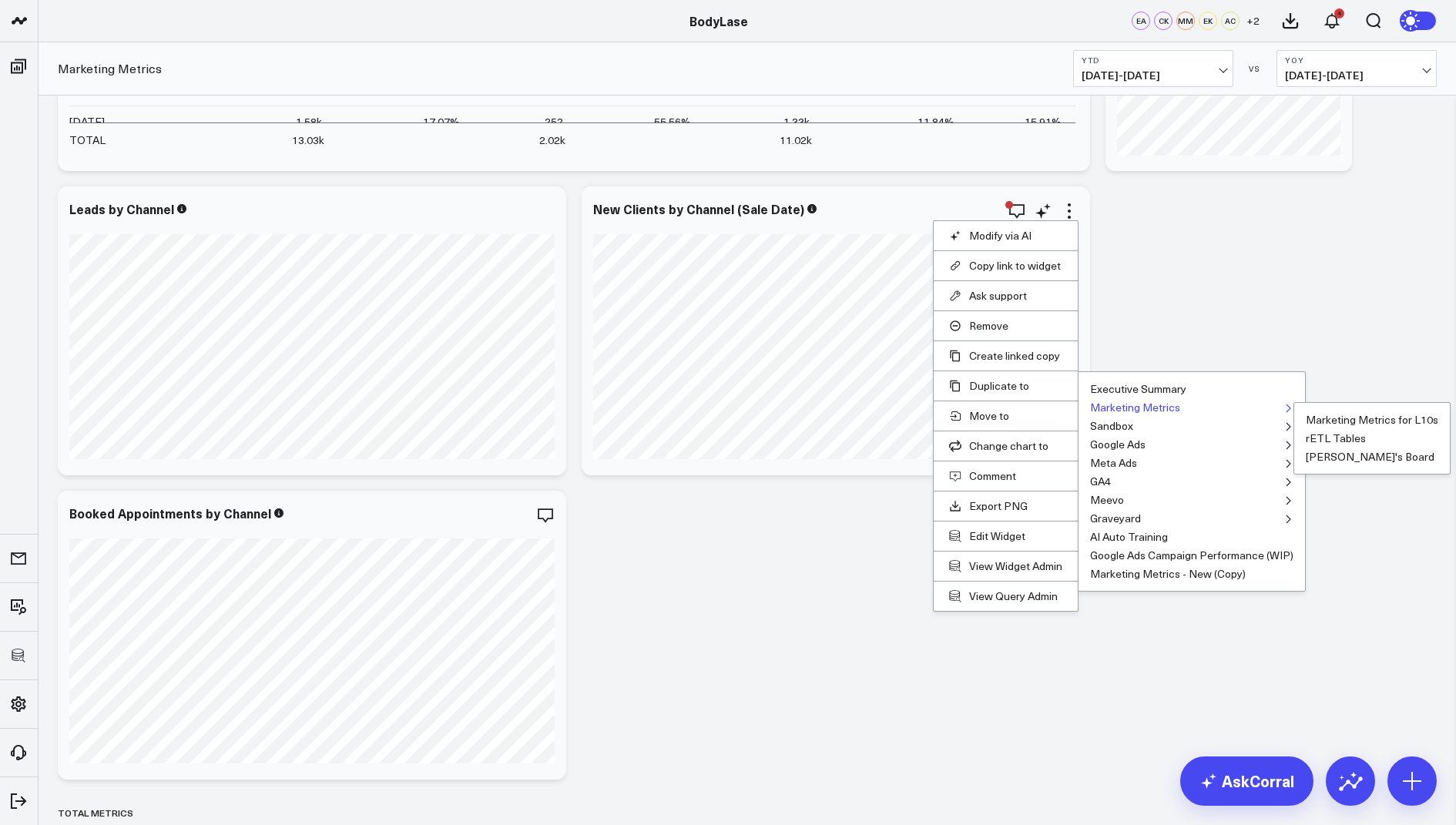
click at [1112, 405] on button "Marketing Metrics" at bounding box center [1135, 408] width 90 height 11
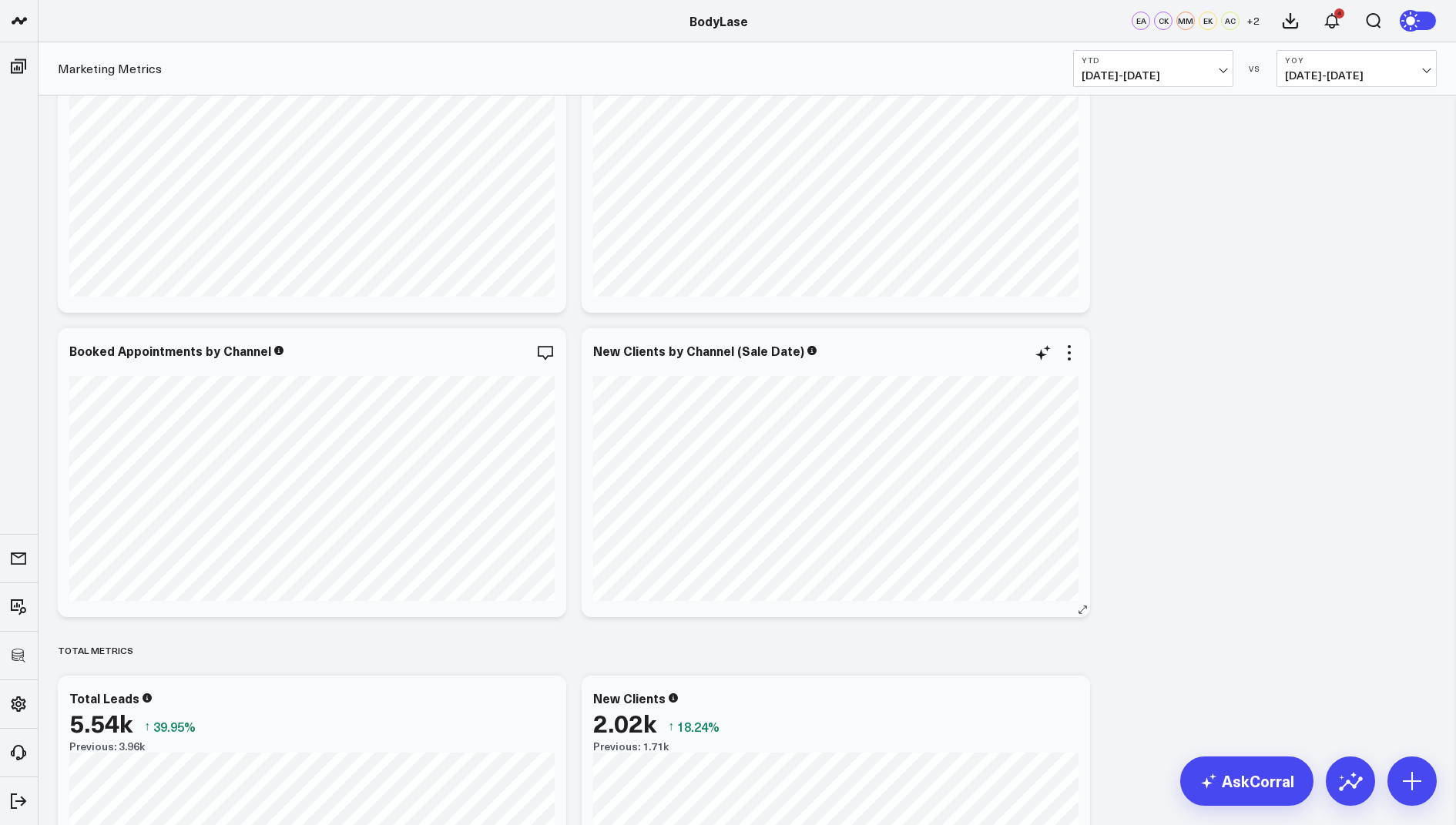
scroll to position [370, 0]
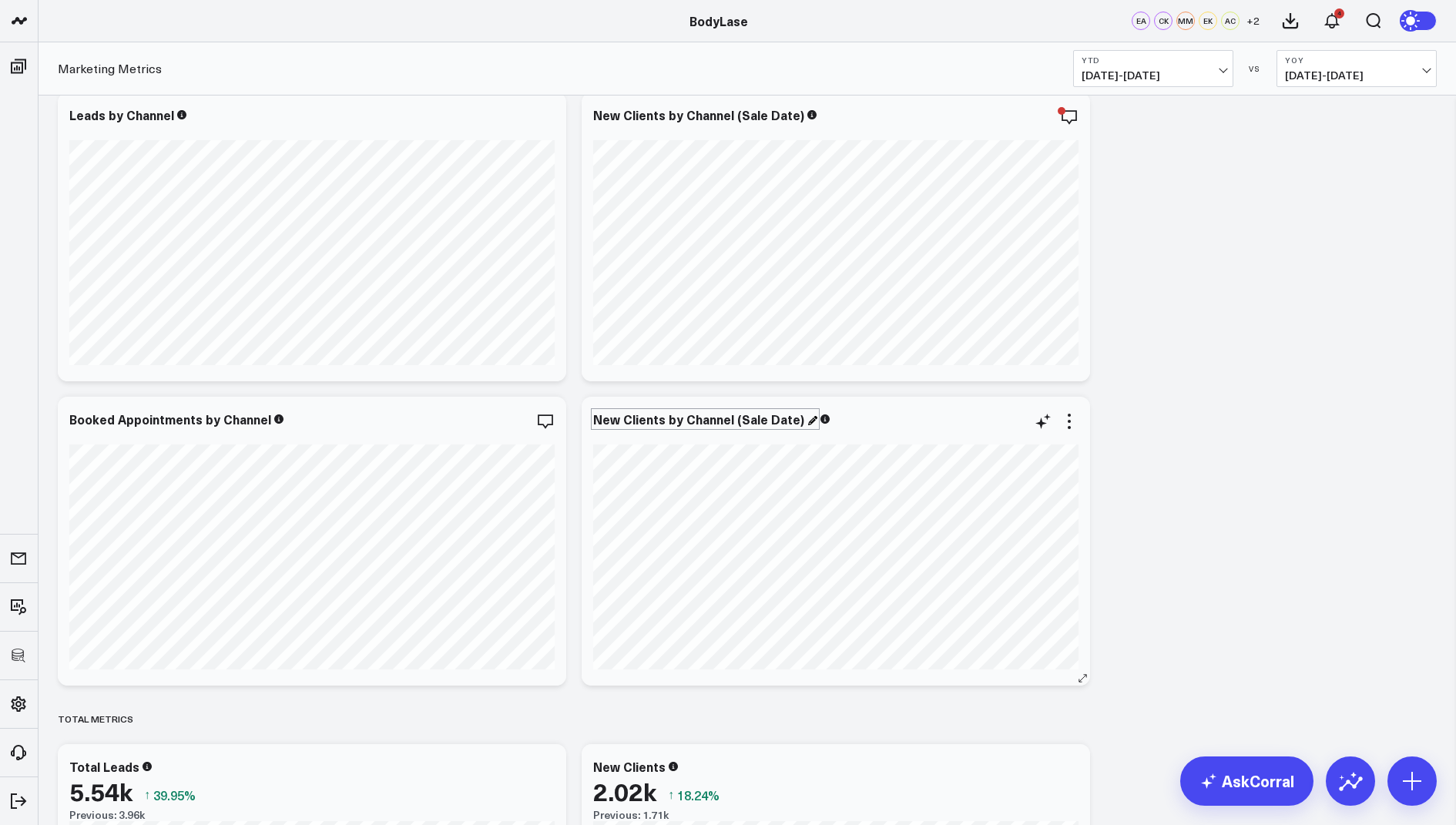
click at [701, 418] on div "New Clients by Channel (Sale Date)" at bounding box center [705, 418] width 224 height 17
drag, startPoint x: 728, startPoint y: 420, endPoint x: 595, endPoint y: 414, distance: 133.1
click at [595, 414] on div "New Clients by Channel (Sale Date)" at bounding box center [700, 418] width 214 height 17
click at [694, 420] on div "Online Bookimgsl (Sale Date)" at bounding box center [681, 418] width 176 height 17
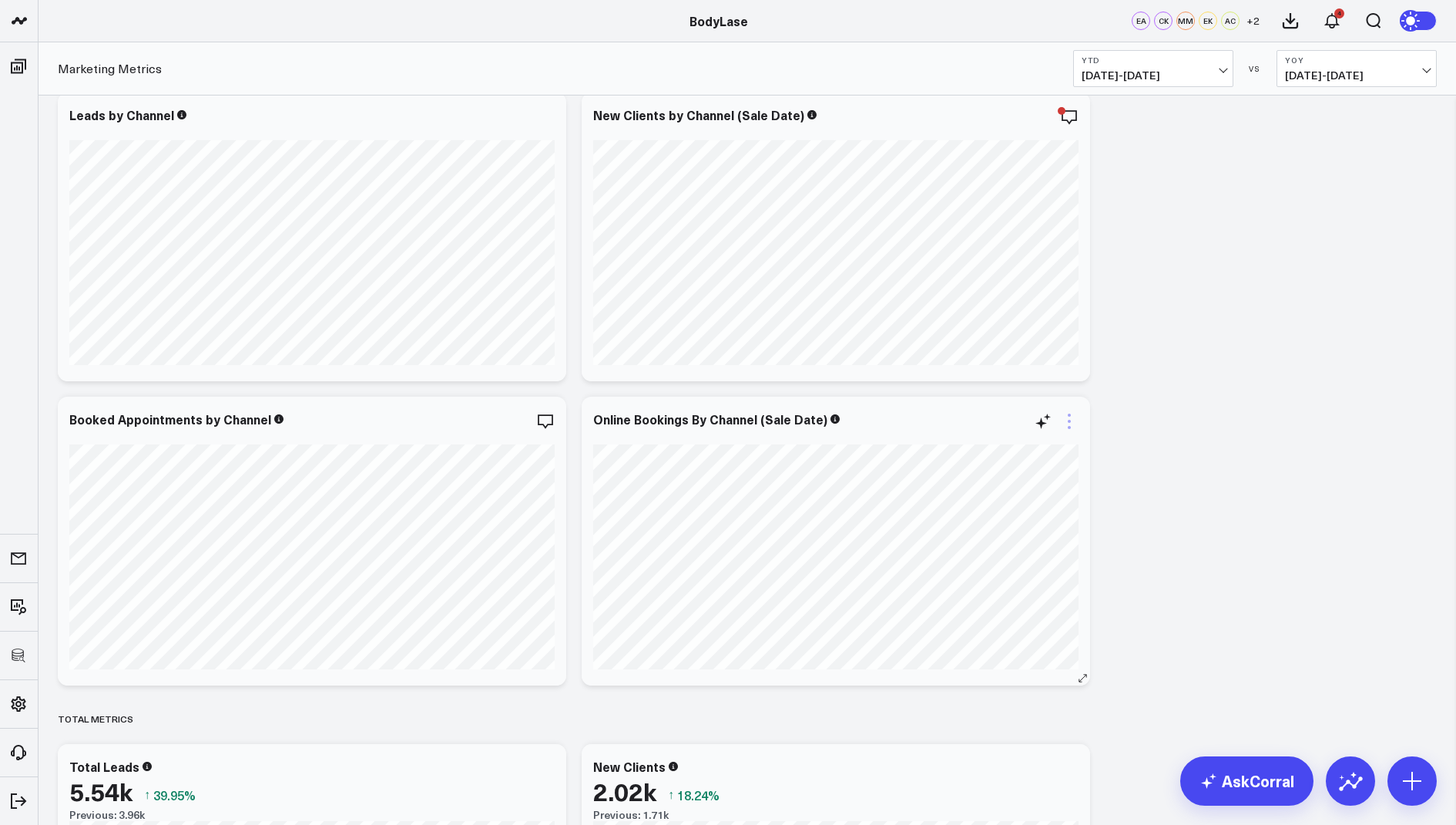
click at [1071, 413] on icon at bounding box center [1069, 420] width 18 height 18
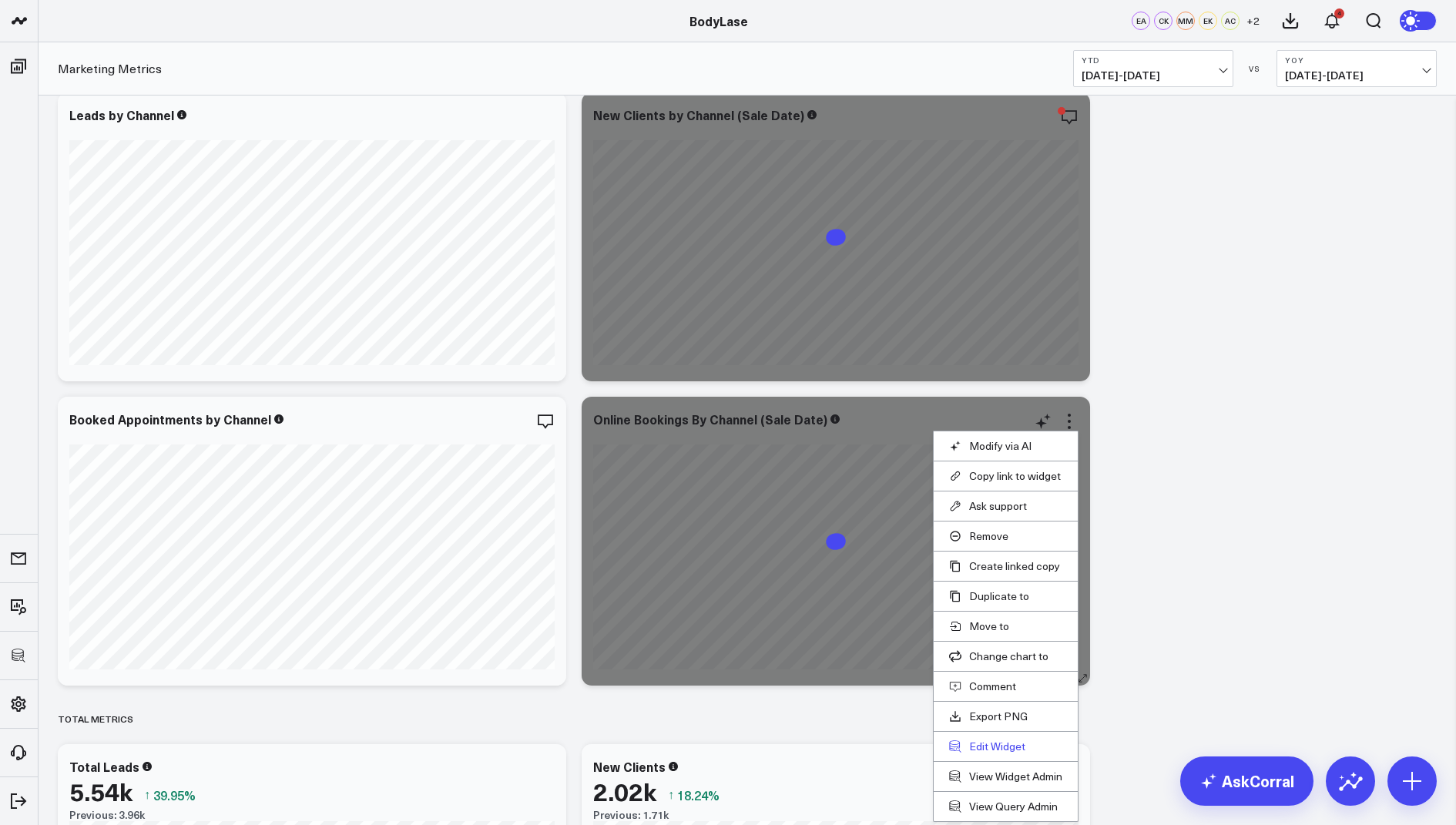
click at [984, 739] on button "Edit Widget" at bounding box center [1006, 746] width 113 height 14
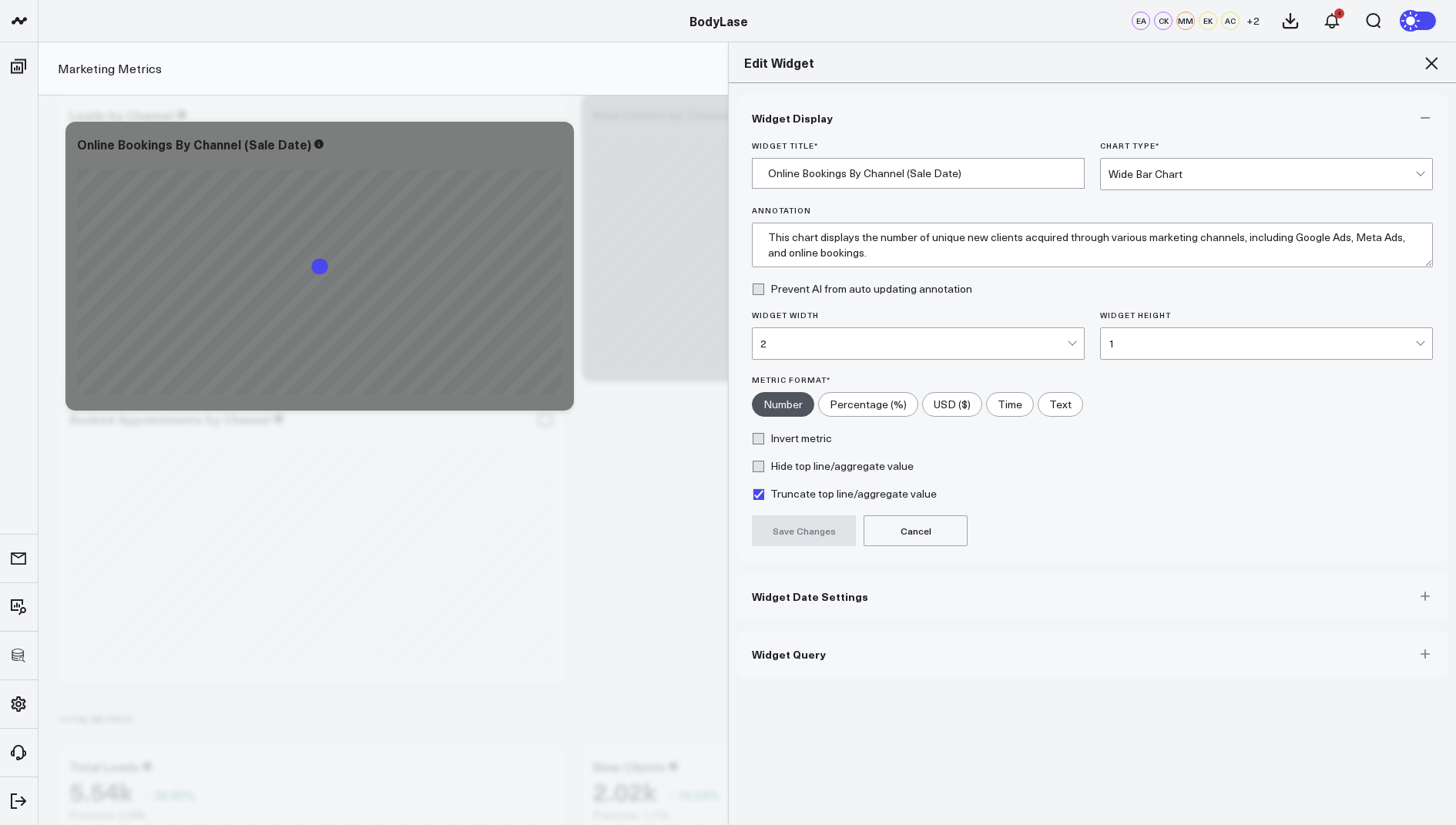
click at [797, 653] on span "Widget Query" at bounding box center [789, 654] width 74 height 13
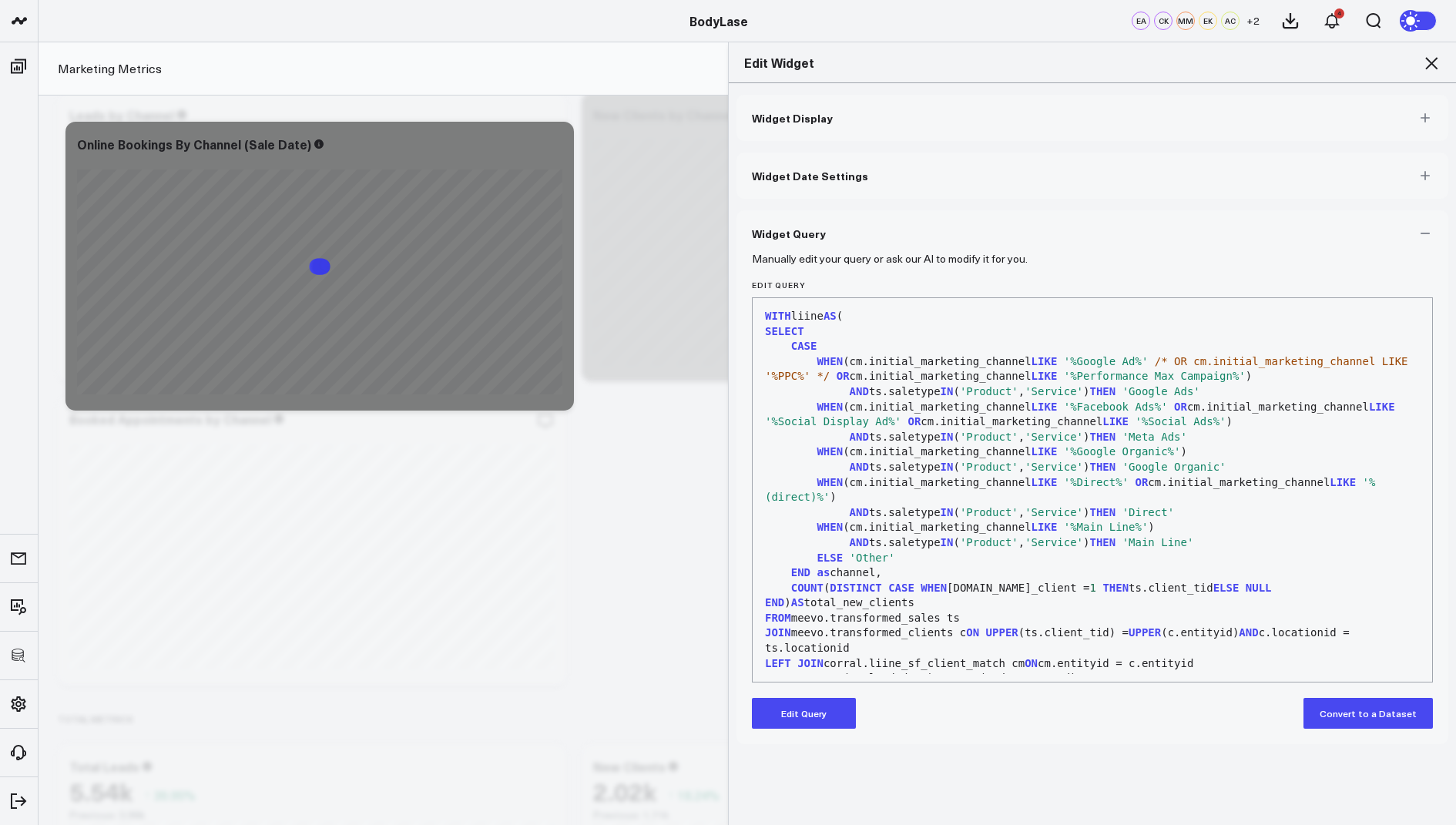
click at [802, 703] on button "Edit Query" at bounding box center [804, 713] width 104 height 31
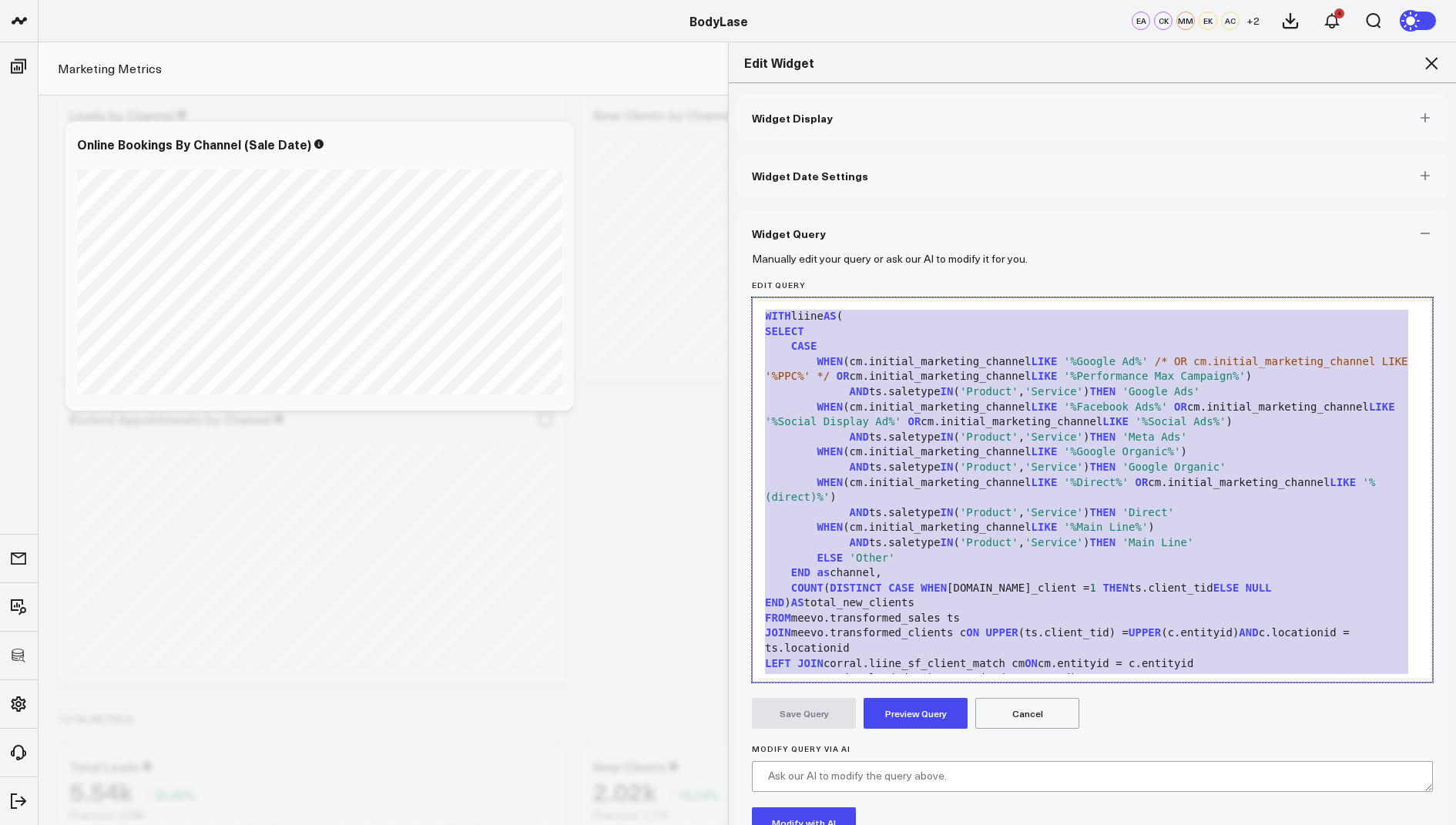
drag, startPoint x: 920, startPoint y: 657, endPoint x: 974, endPoint y: 141, distance: 518.8
click at [974, 141] on div "Widget Display Widget Date Settings Widget Query Manually edit your query or as…" at bounding box center [1092, 514] width 712 height 840
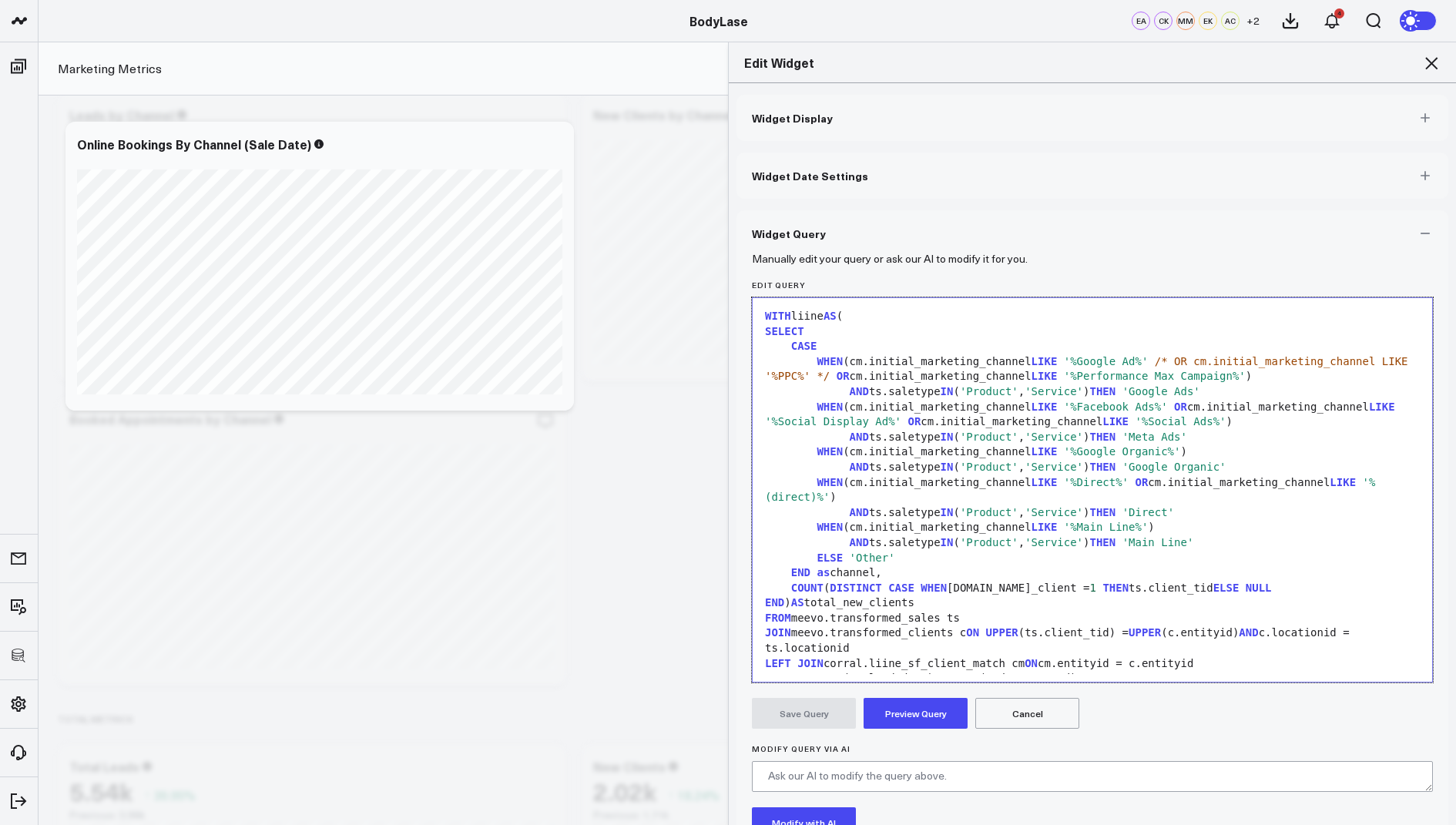
scroll to position [843, 0]
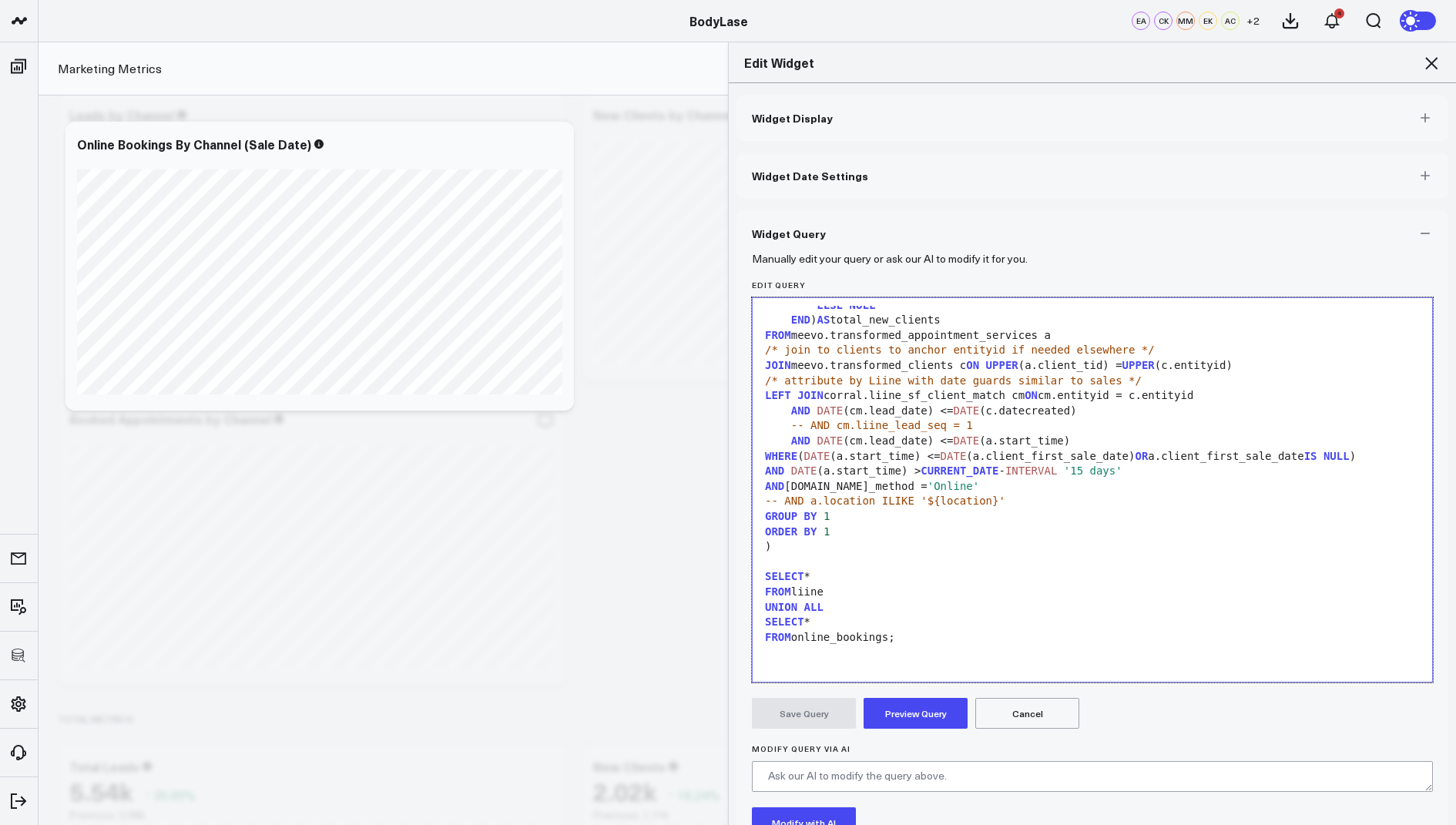
click at [918, 709] on button "Preview Query" at bounding box center [915, 713] width 104 height 31
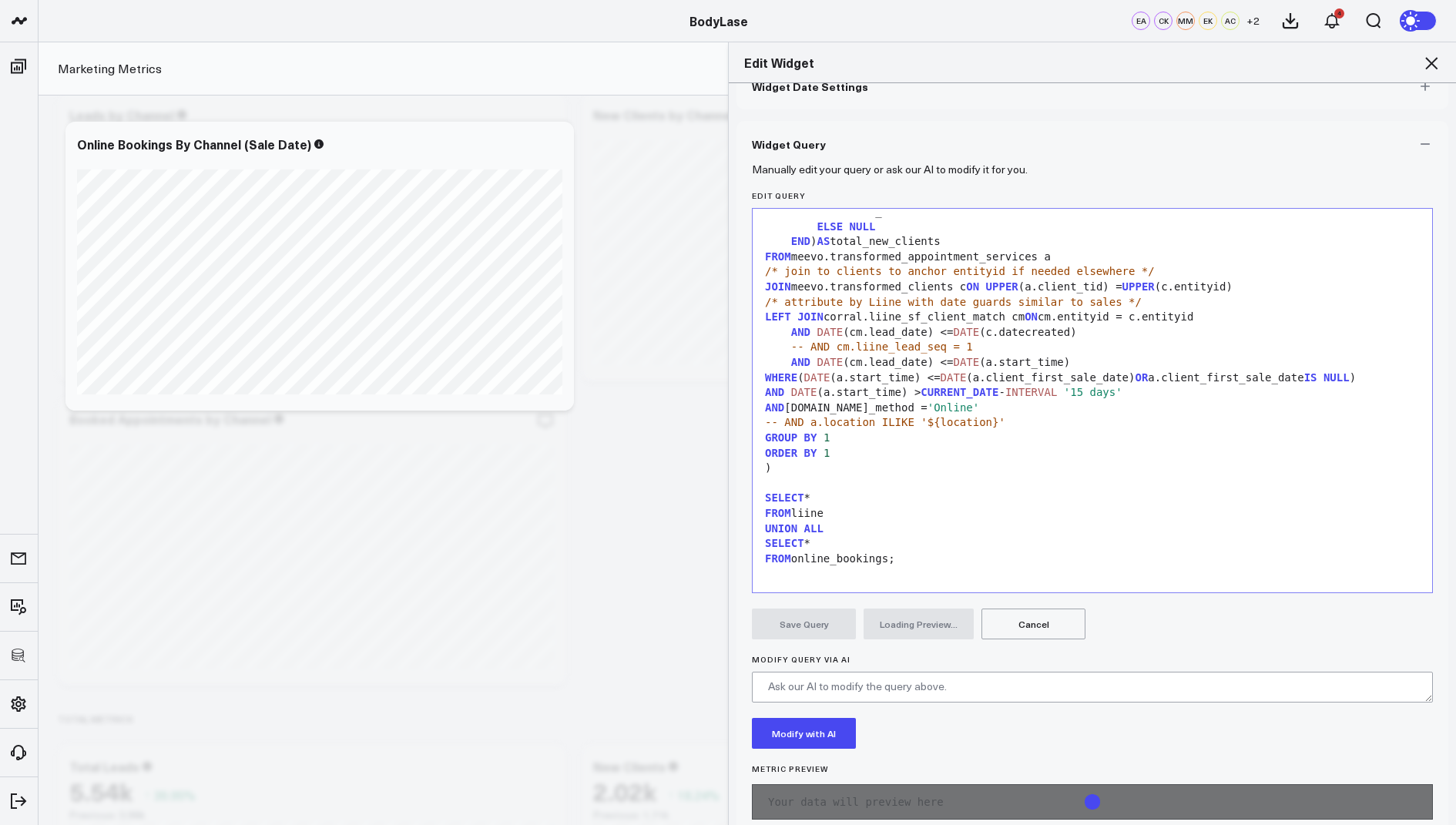
scroll to position [118, 0]
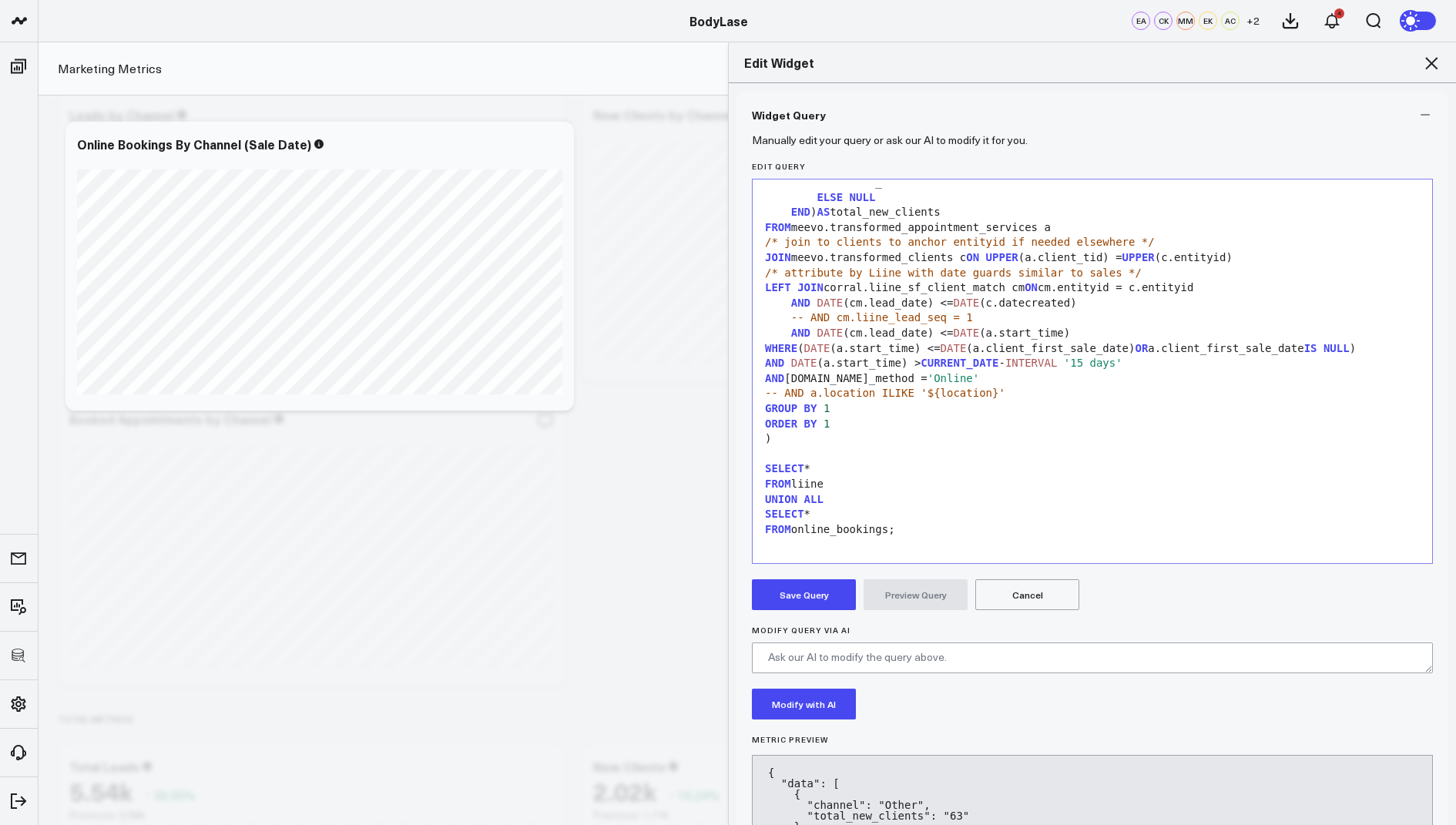
click at [804, 592] on button "Save Query" at bounding box center [804, 595] width 104 height 31
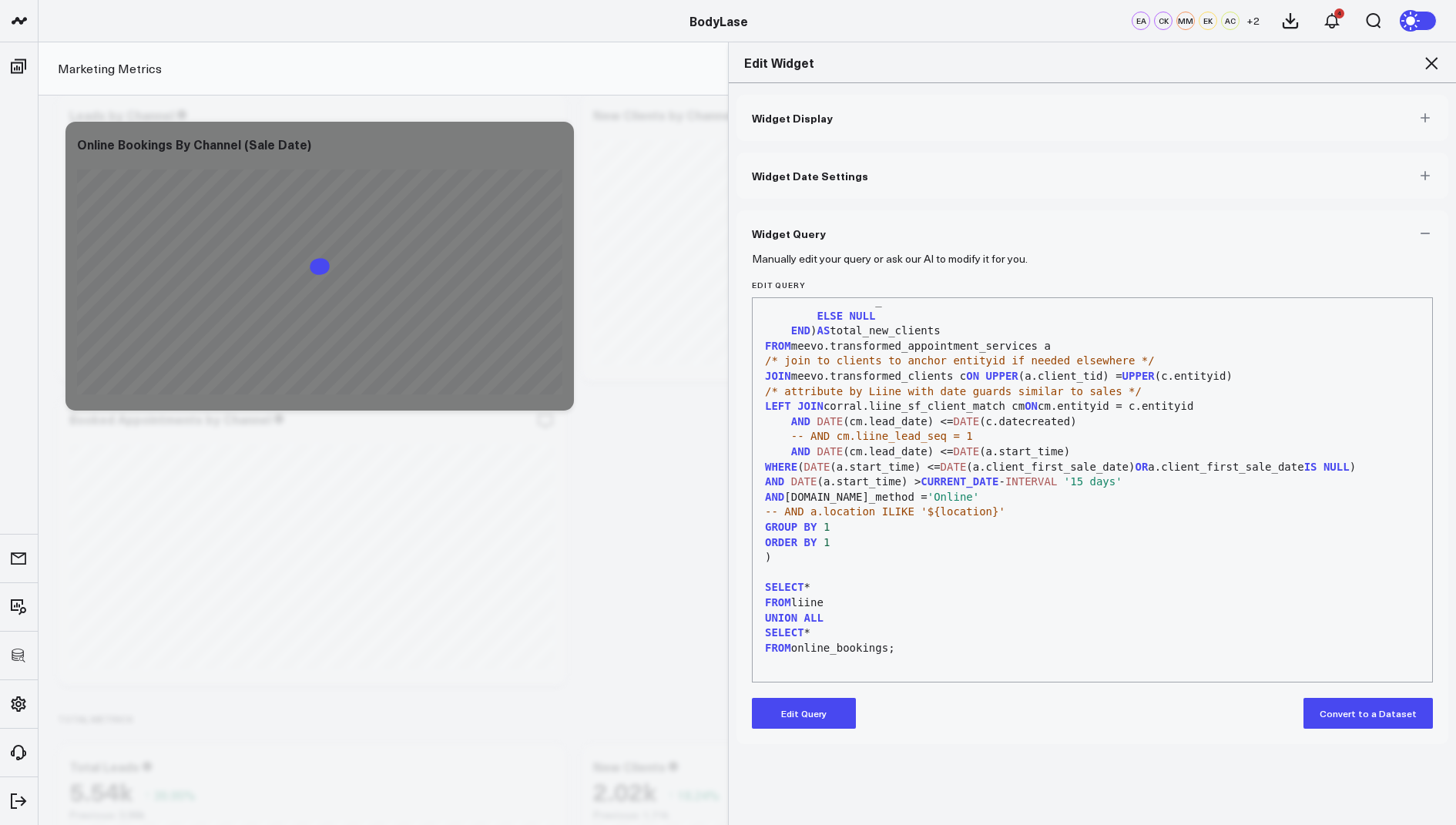
scroll to position [815, 0]
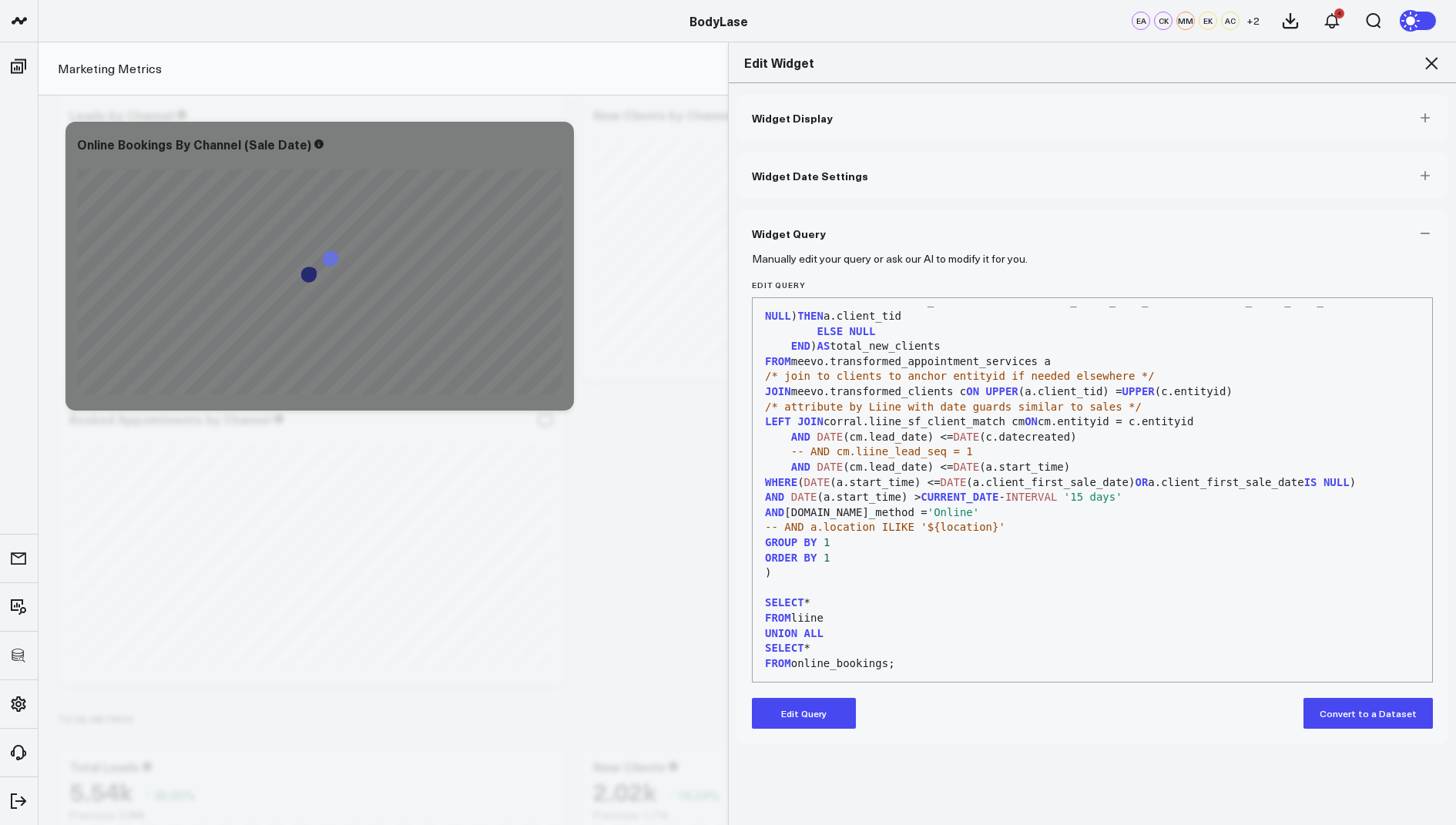
click at [1430, 51] on div "Edit Widget" at bounding box center [1093, 62] width 728 height 41
click at [1429, 60] on icon at bounding box center [1432, 64] width 13 height 13
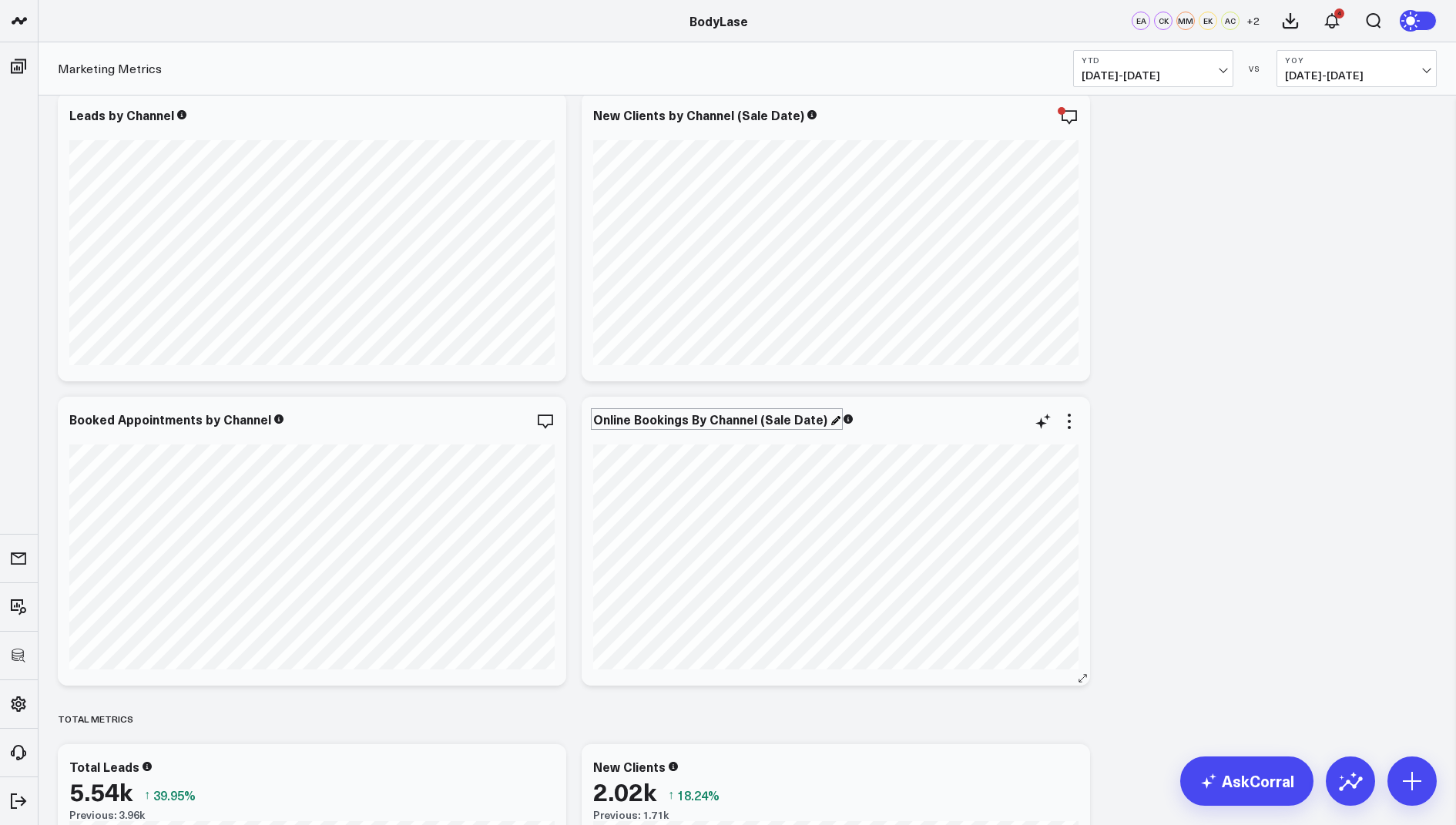
scroll to position [311, 0]
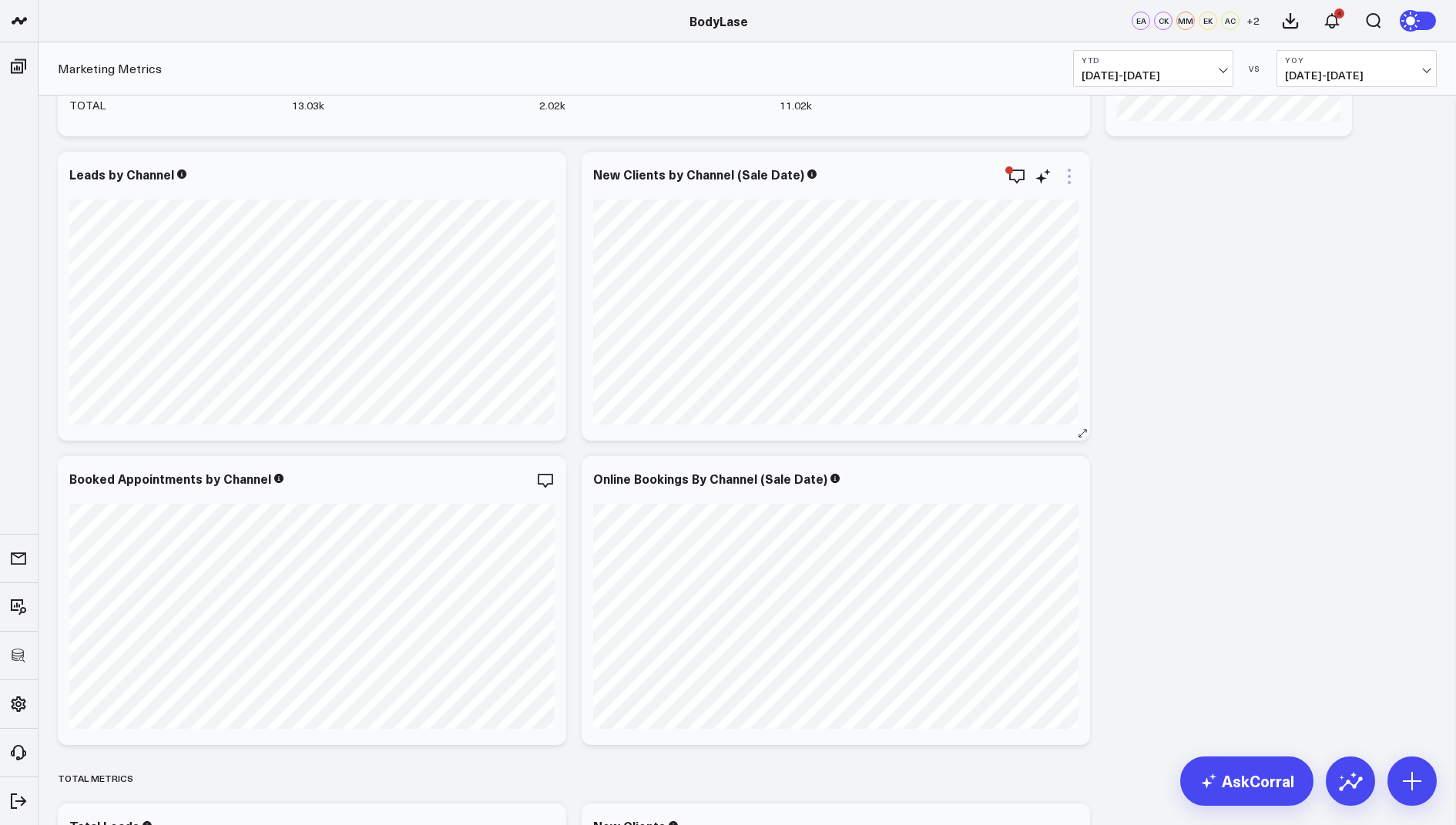
click at [1067, 175] on icon at bounding box center [1069, 176] width 18 height 18
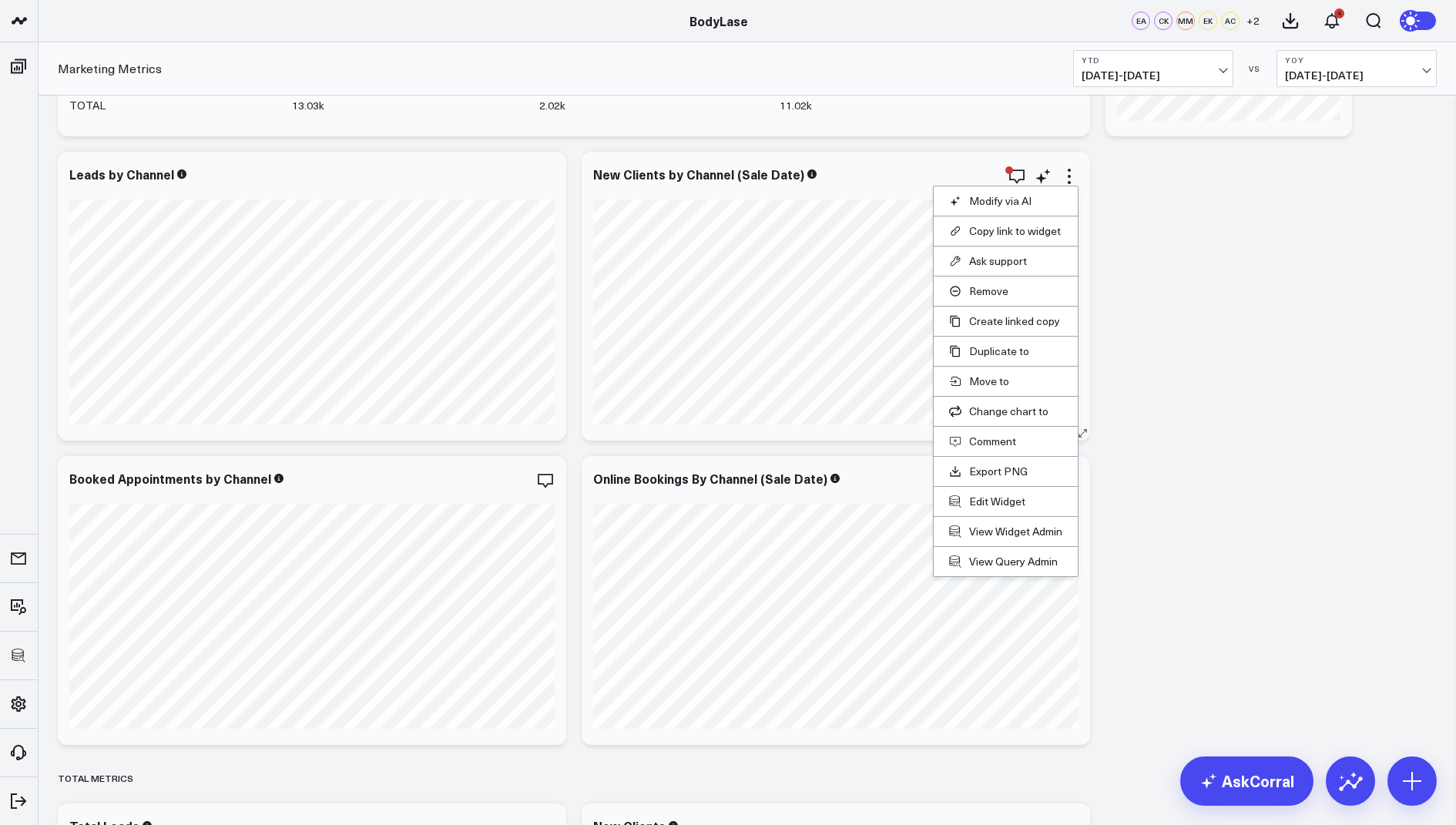
click at [983, 489] on li "Edit Widget" at bounding box center [1005, 501] width 144 height 30
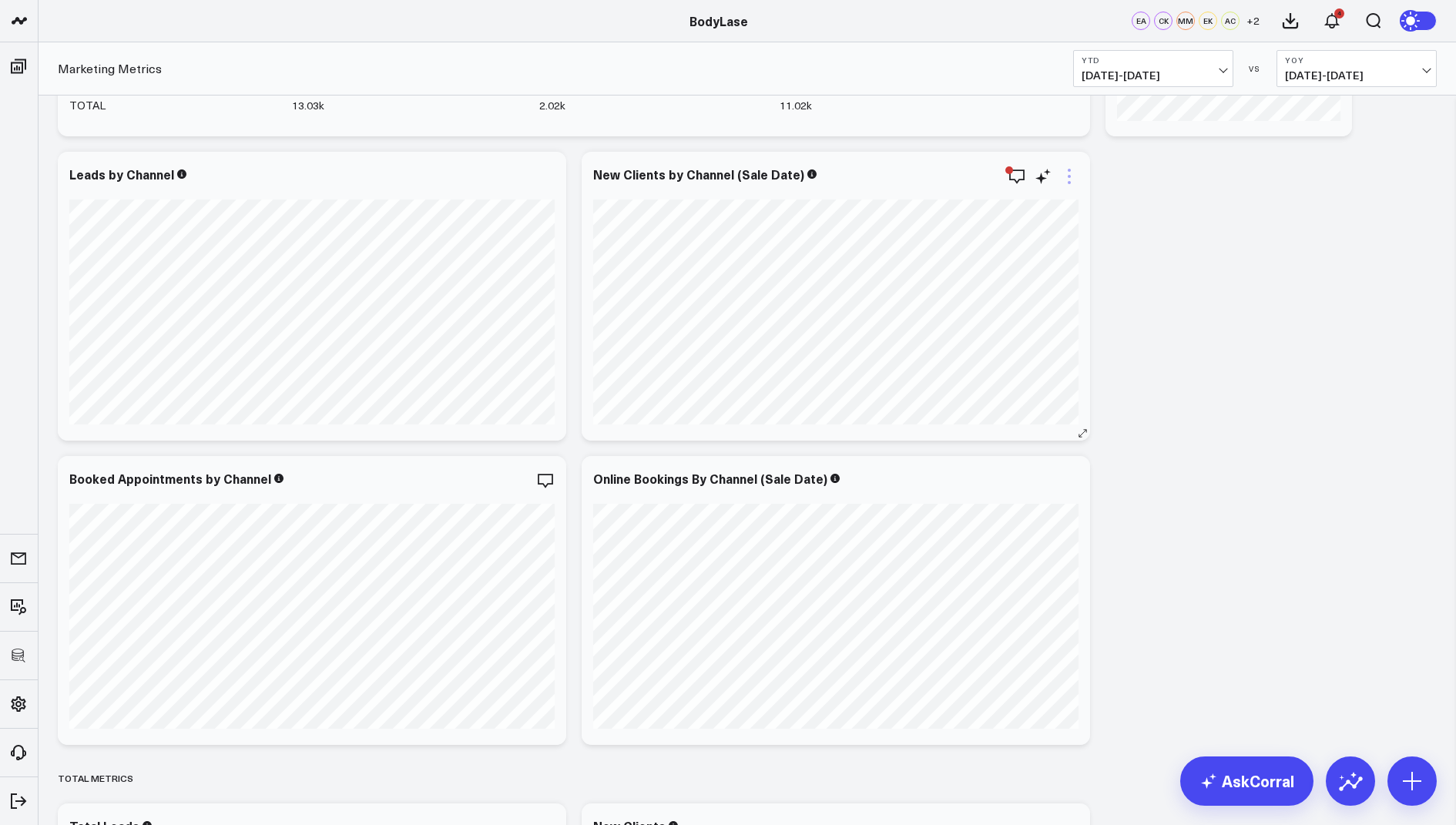
click at [1075, 170] on icon at bounding box center [1069, 176] width 18 height 18
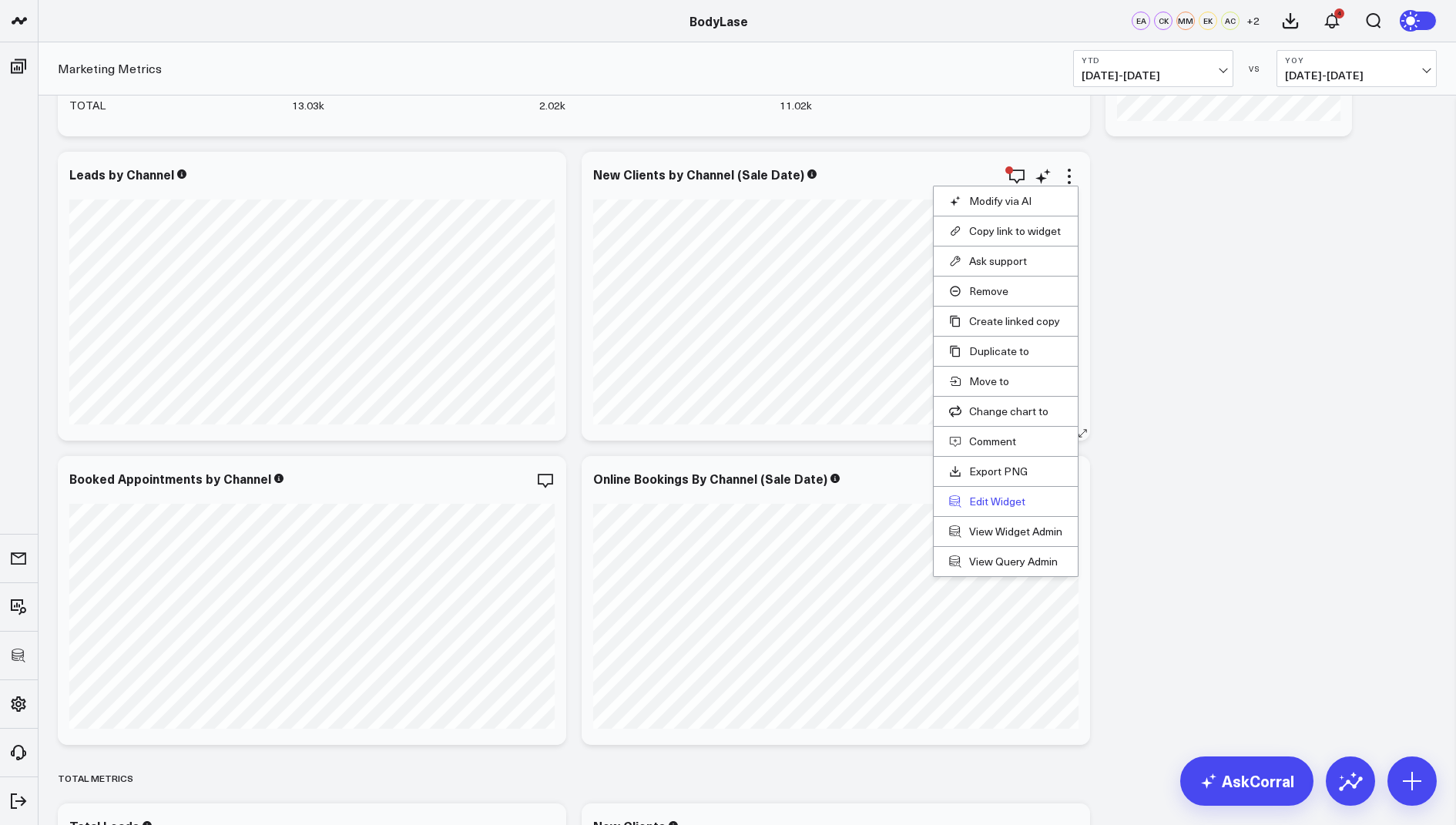
click at [983, 498] on button "Edit Widget" at bounding box center [1006, 501] width 113 height 14
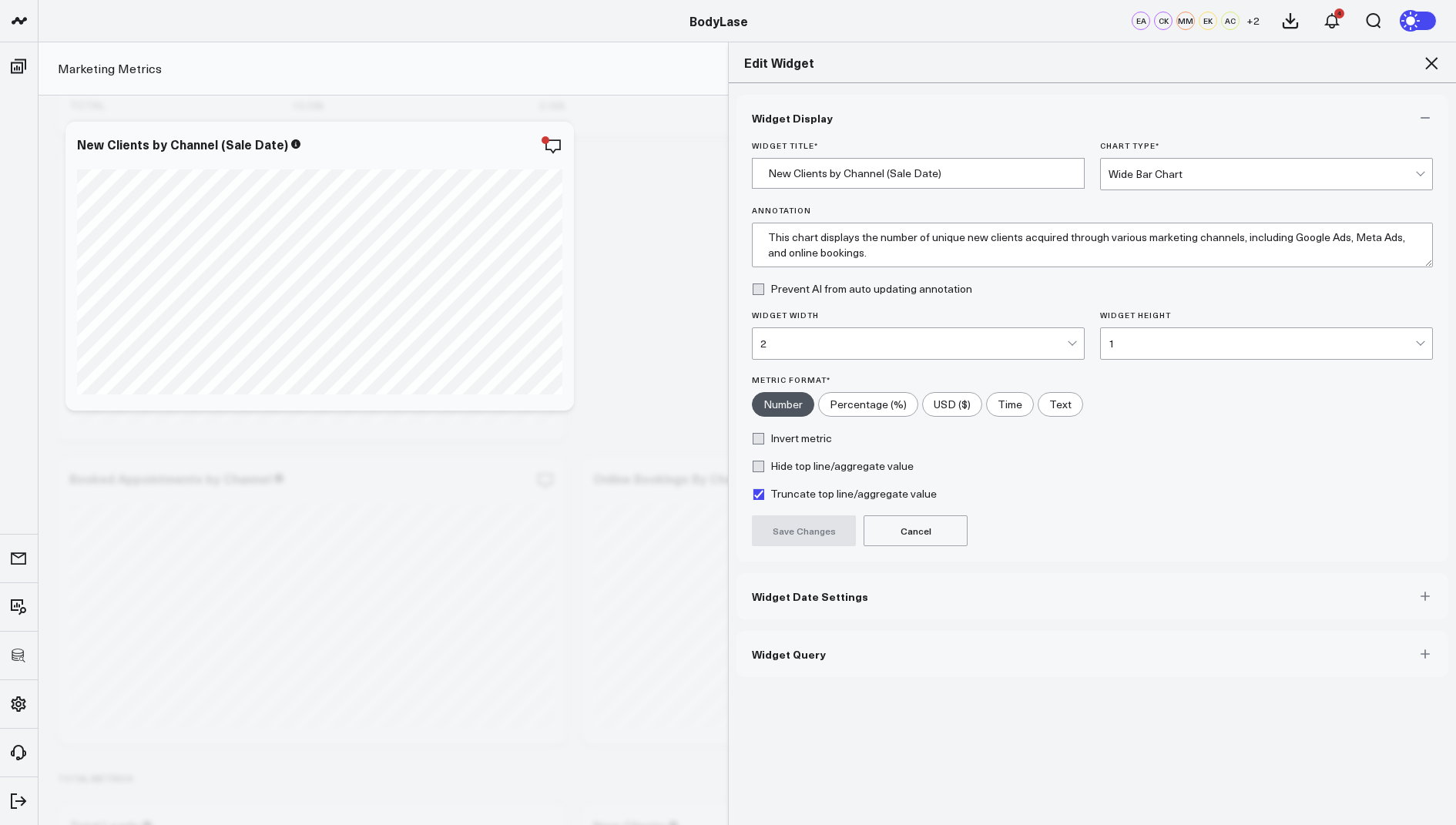
click at [817, 662] on button "Widget Query" at bounding box center [1092, 654] width 712 height 46
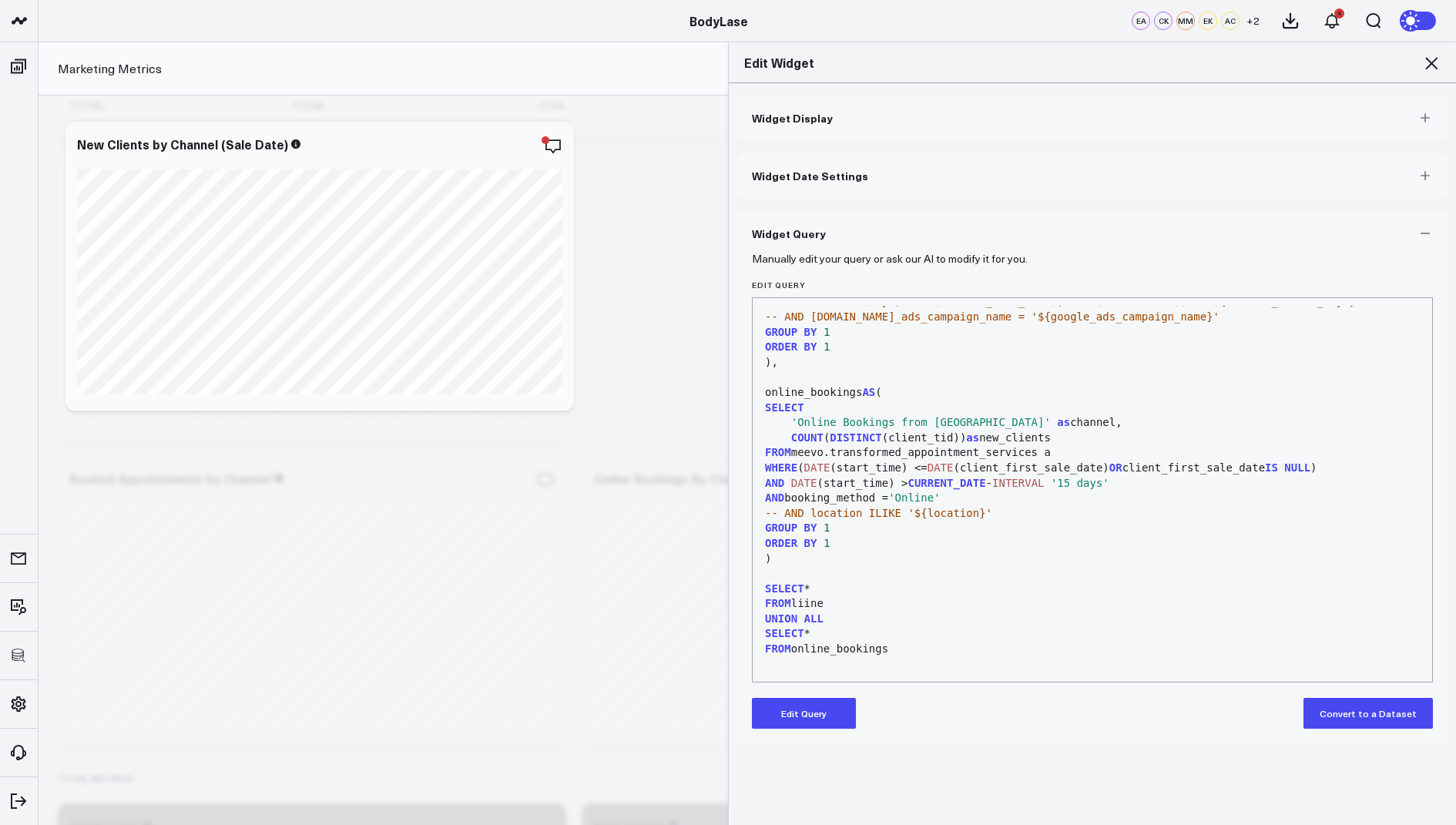
scroll to position [700, 0]
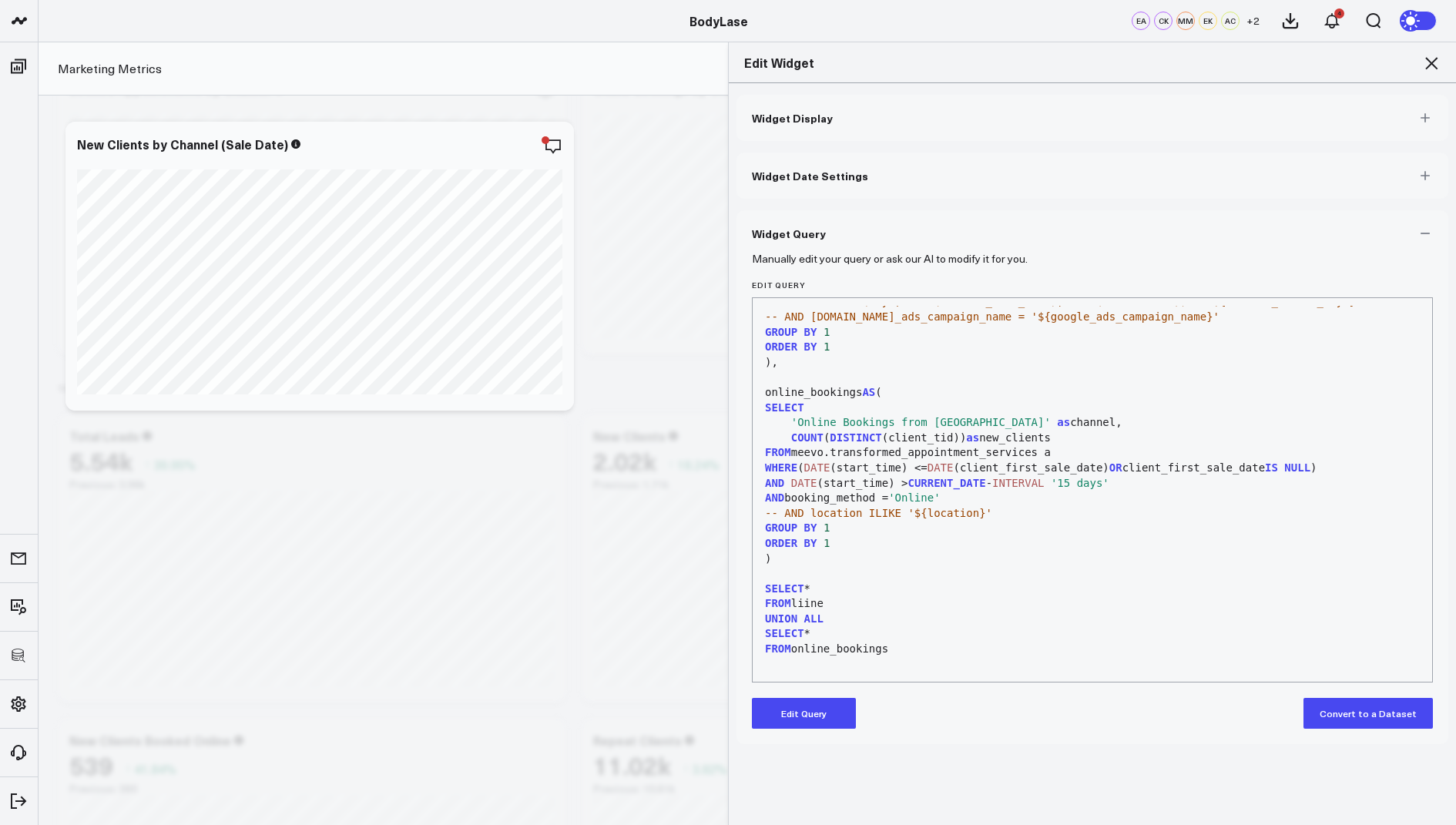
click at [1435, 62] on icon at bounding box center [1431, 63] width 18 height 18
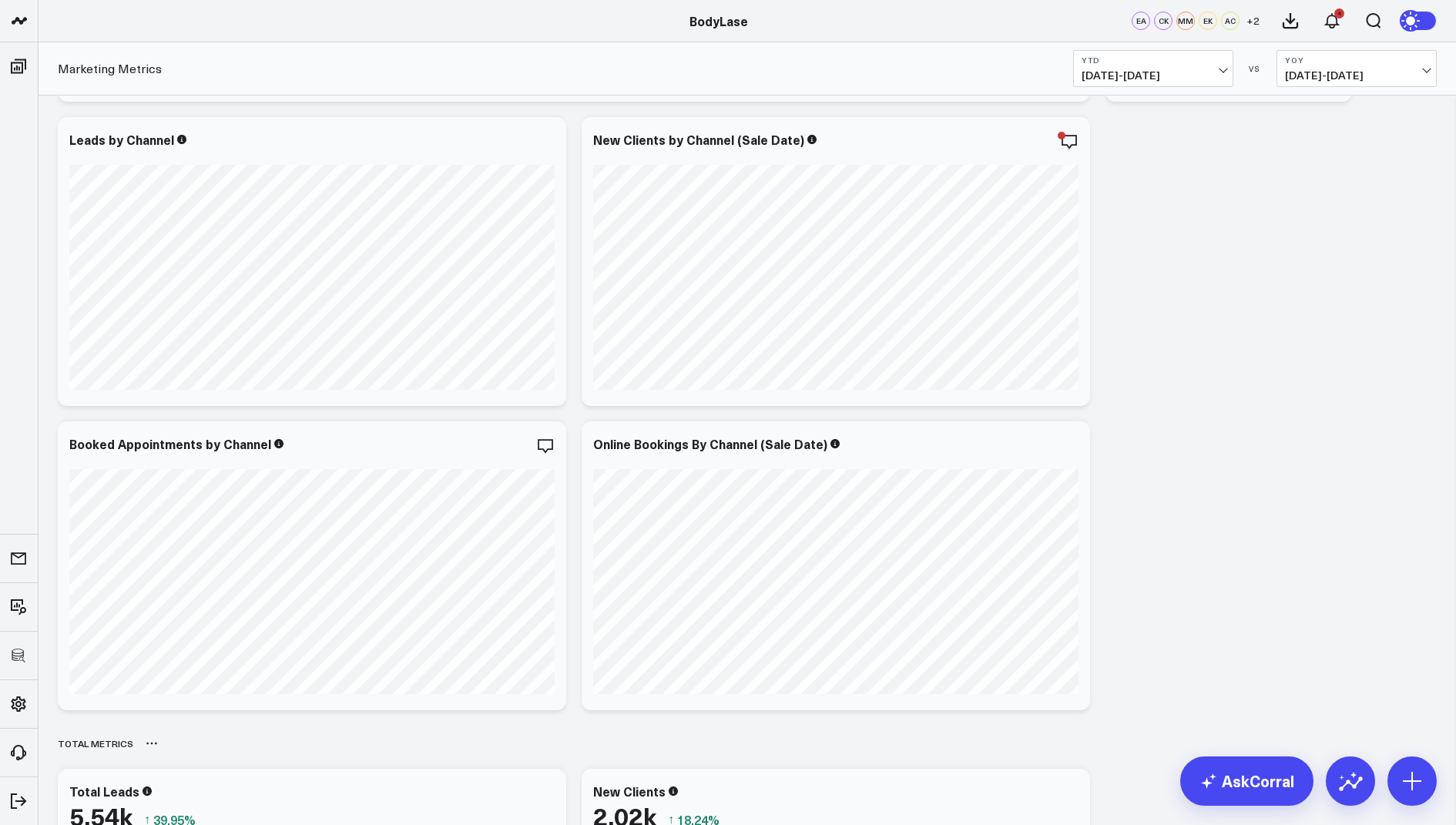
scroll to position [440, 0]
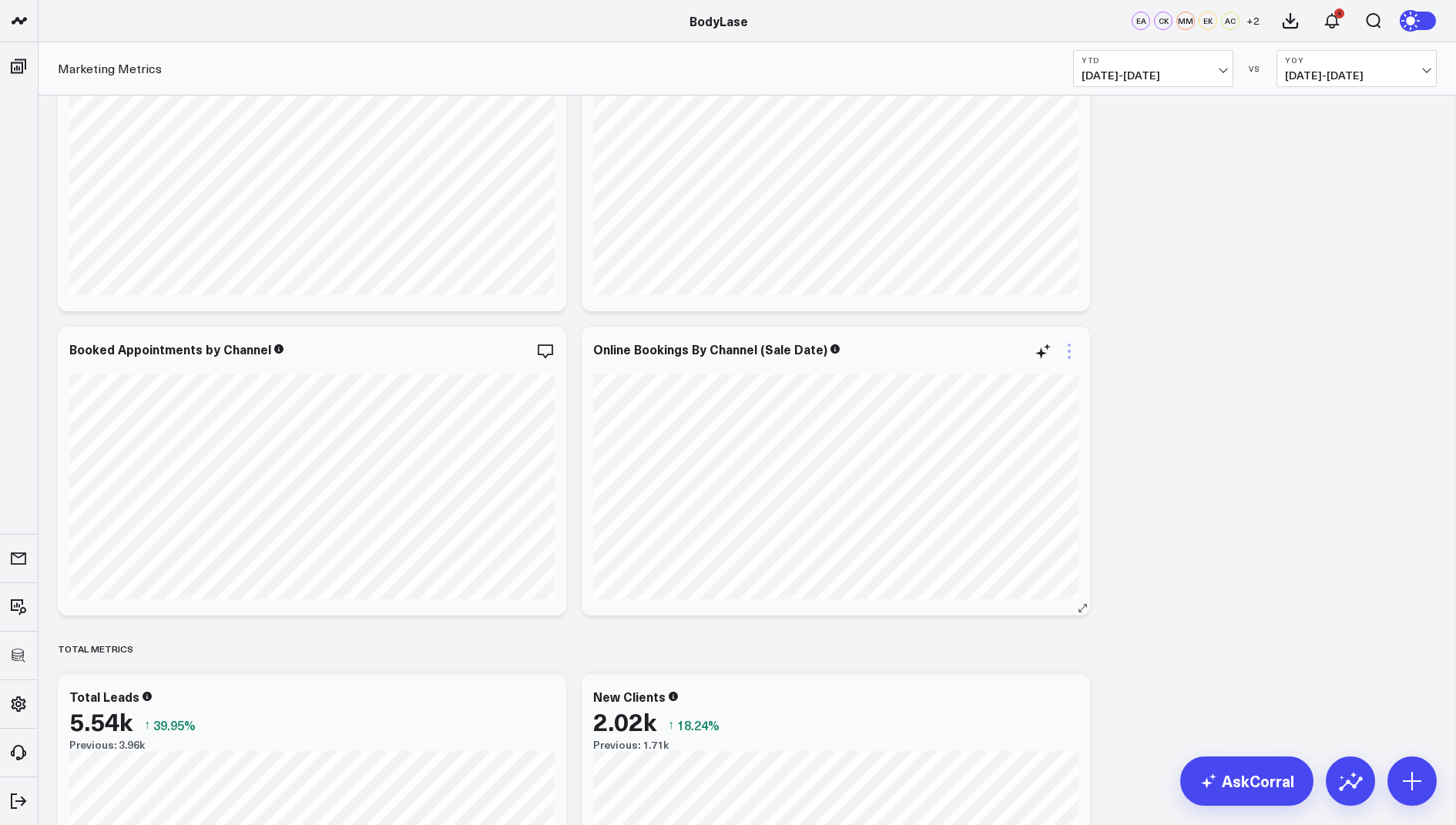
click at [1066, 352] on icon at bounding box center [1069, 351] width 18 height 18
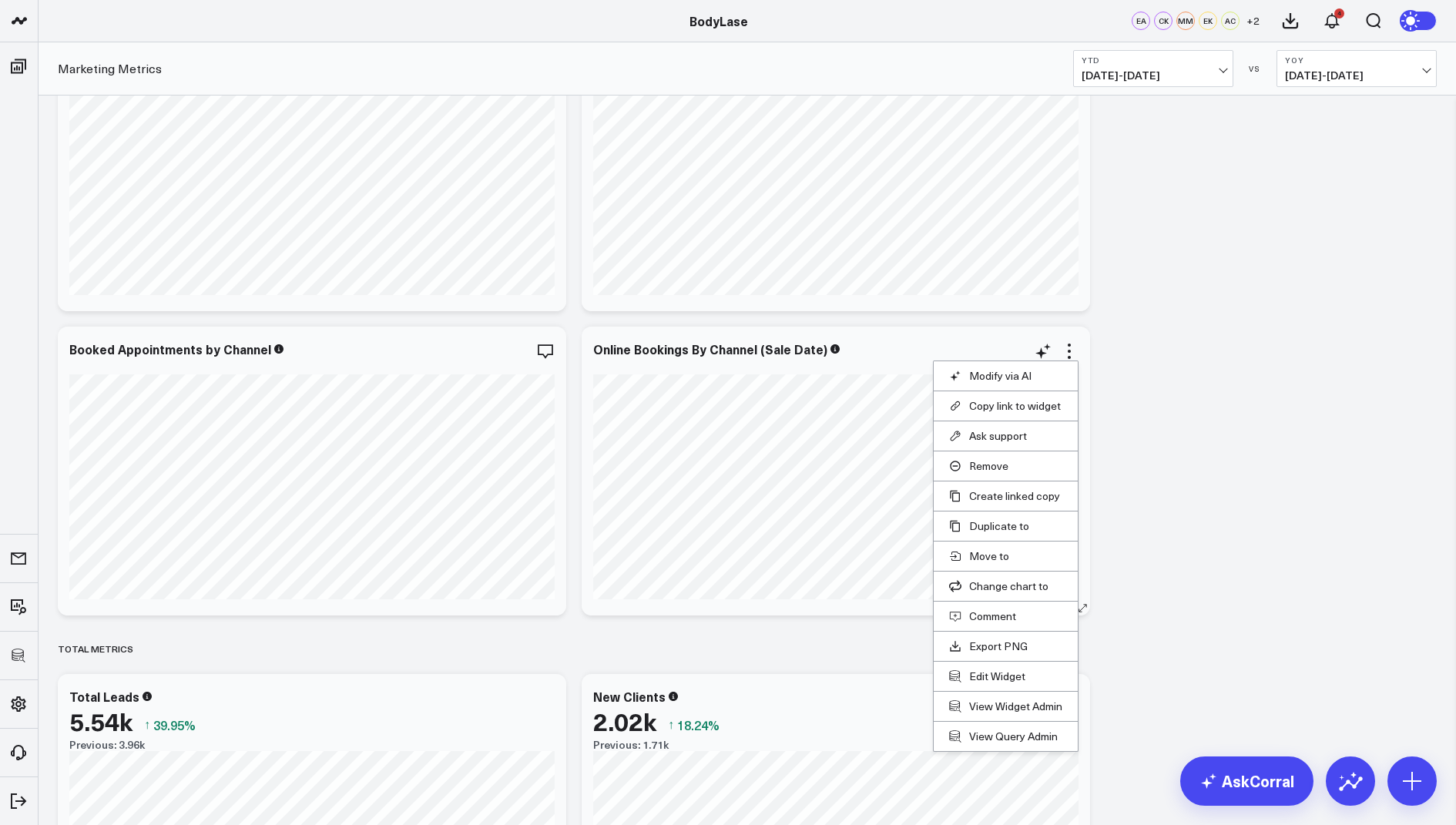
click at [995, 662] on li "Edit Widget" at bounding box center [1005, 676] width 144 height 30
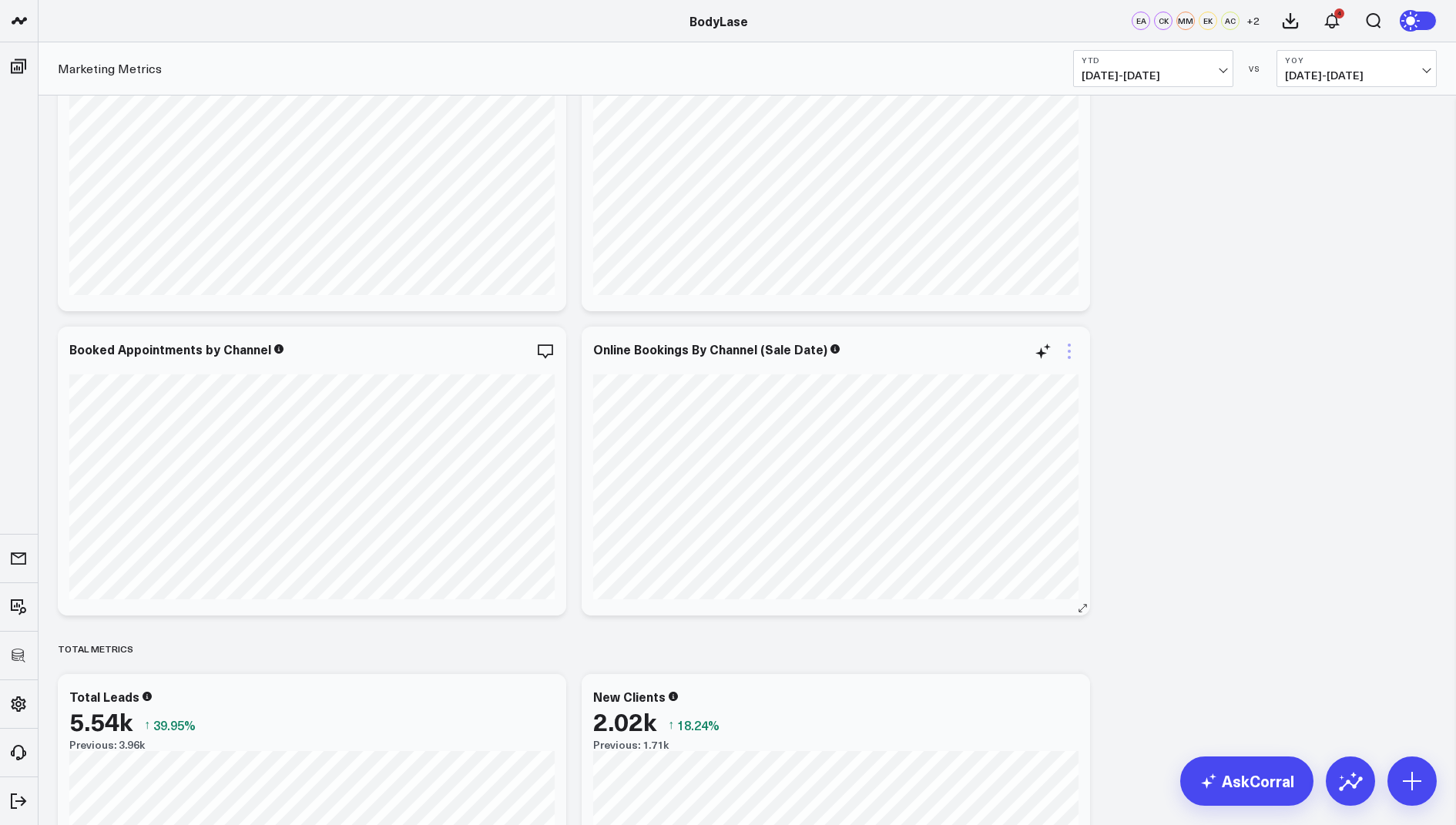
click at [1072, 346] on icon at bounding box center [1069, 351] width 18 height 18
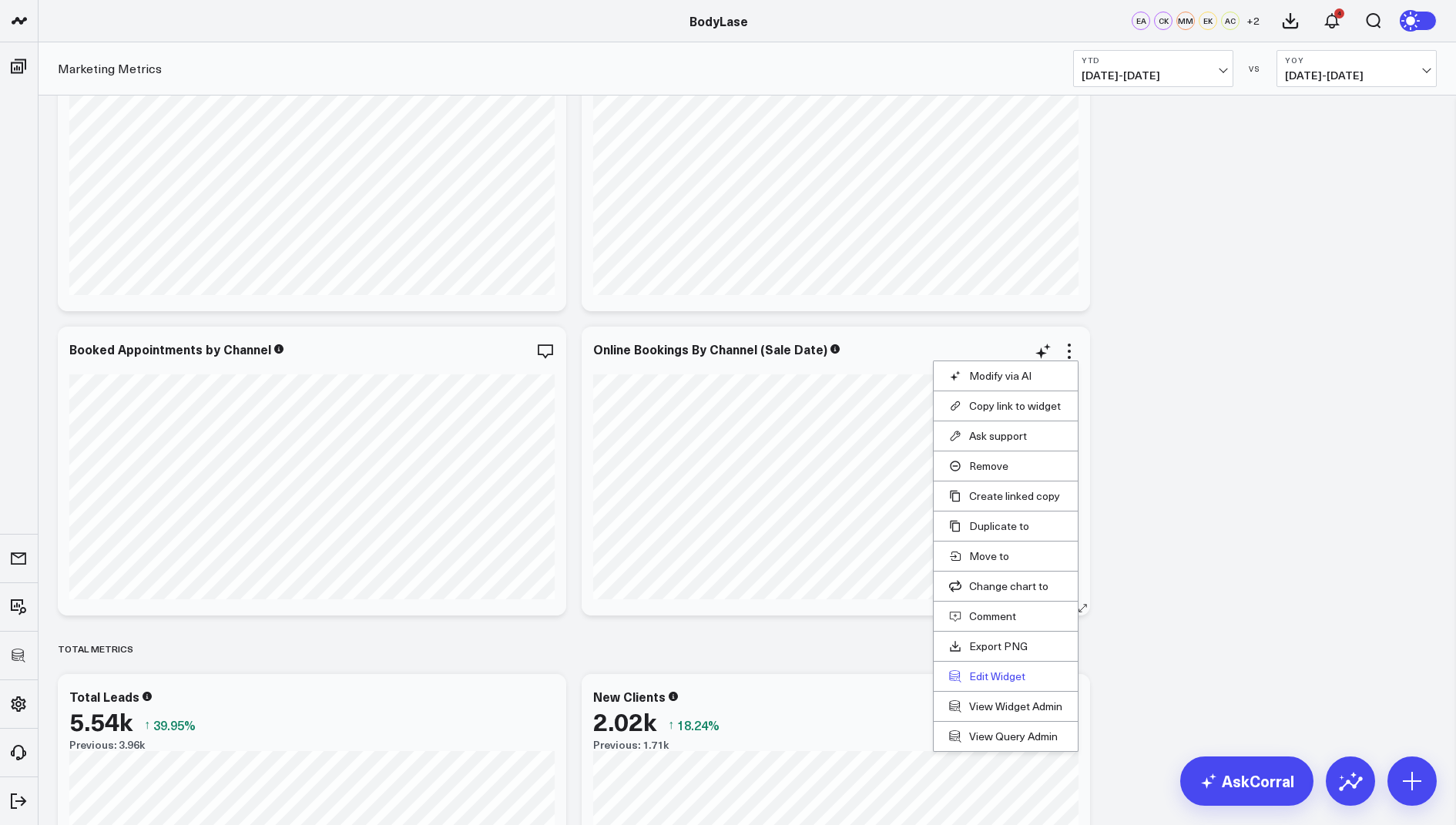
click at [993, 672] on button "Edit Widget" at bounding box center [1006, 676] width 113 height 14
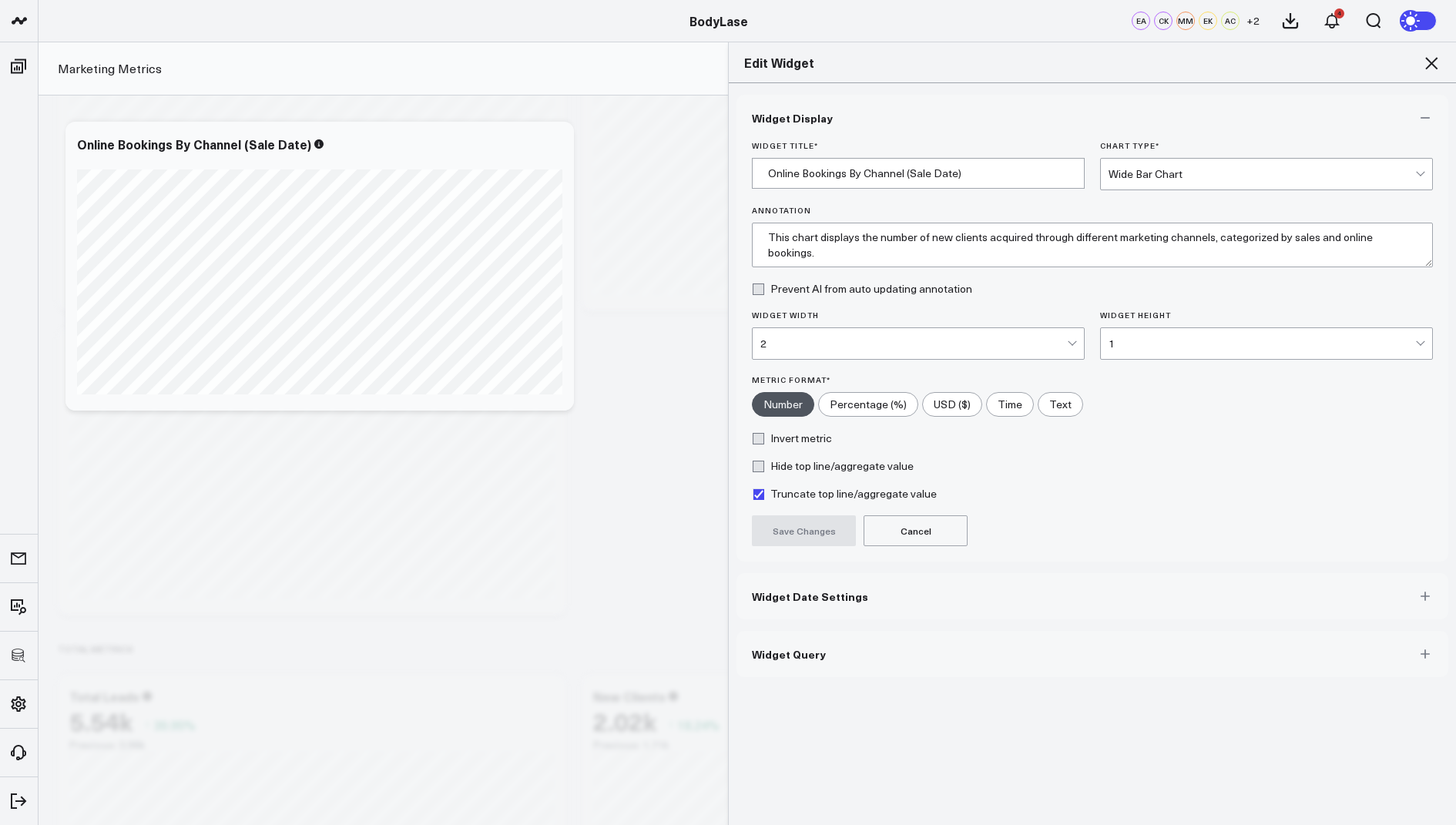
click at [778, 660] on button "Widget Query" at bounding box center [1092, 654] width 712 height 46
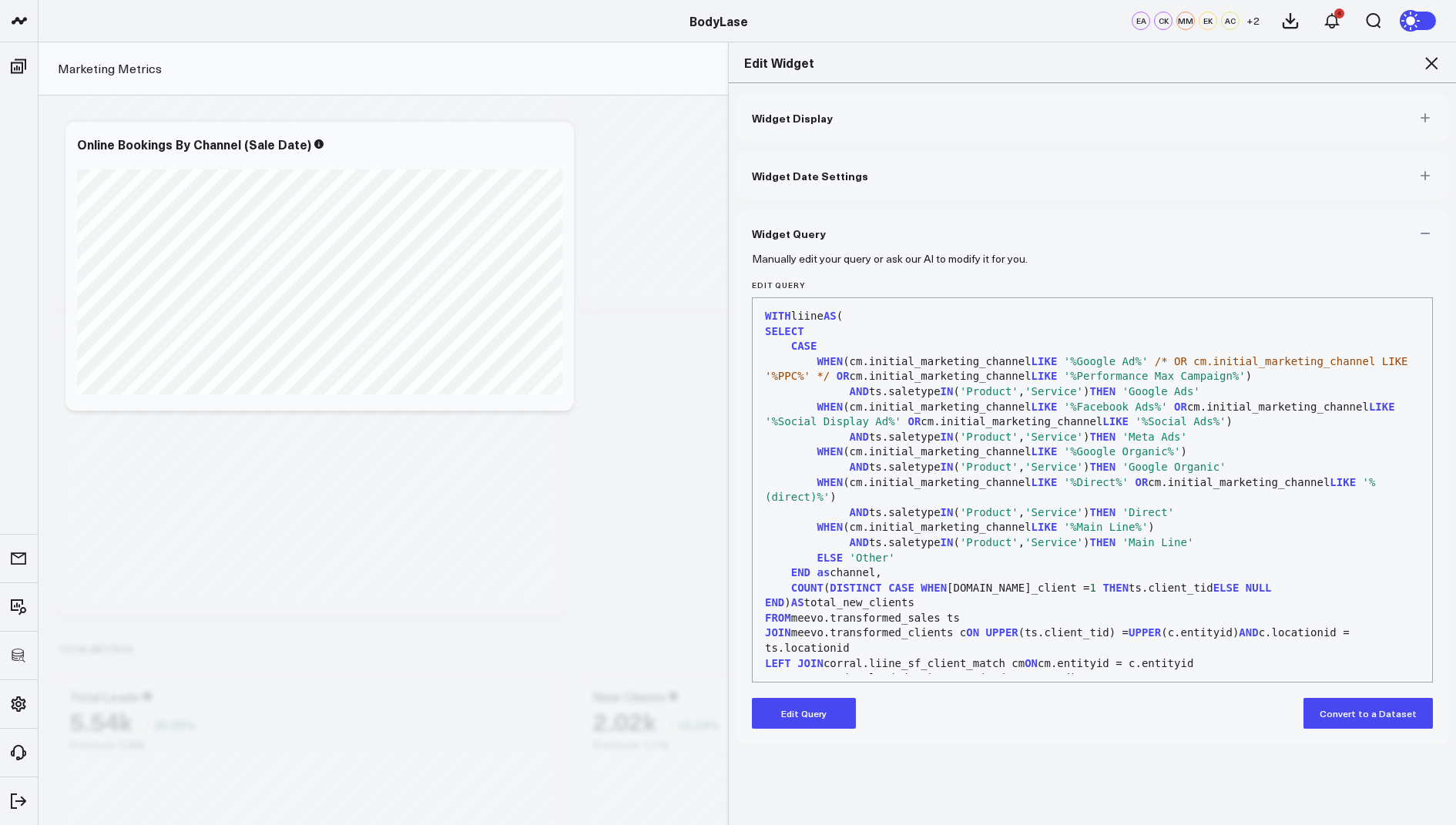
click at [802, 707] on button "Edit Query" at bounding box center [804, 713] width 104 height 31
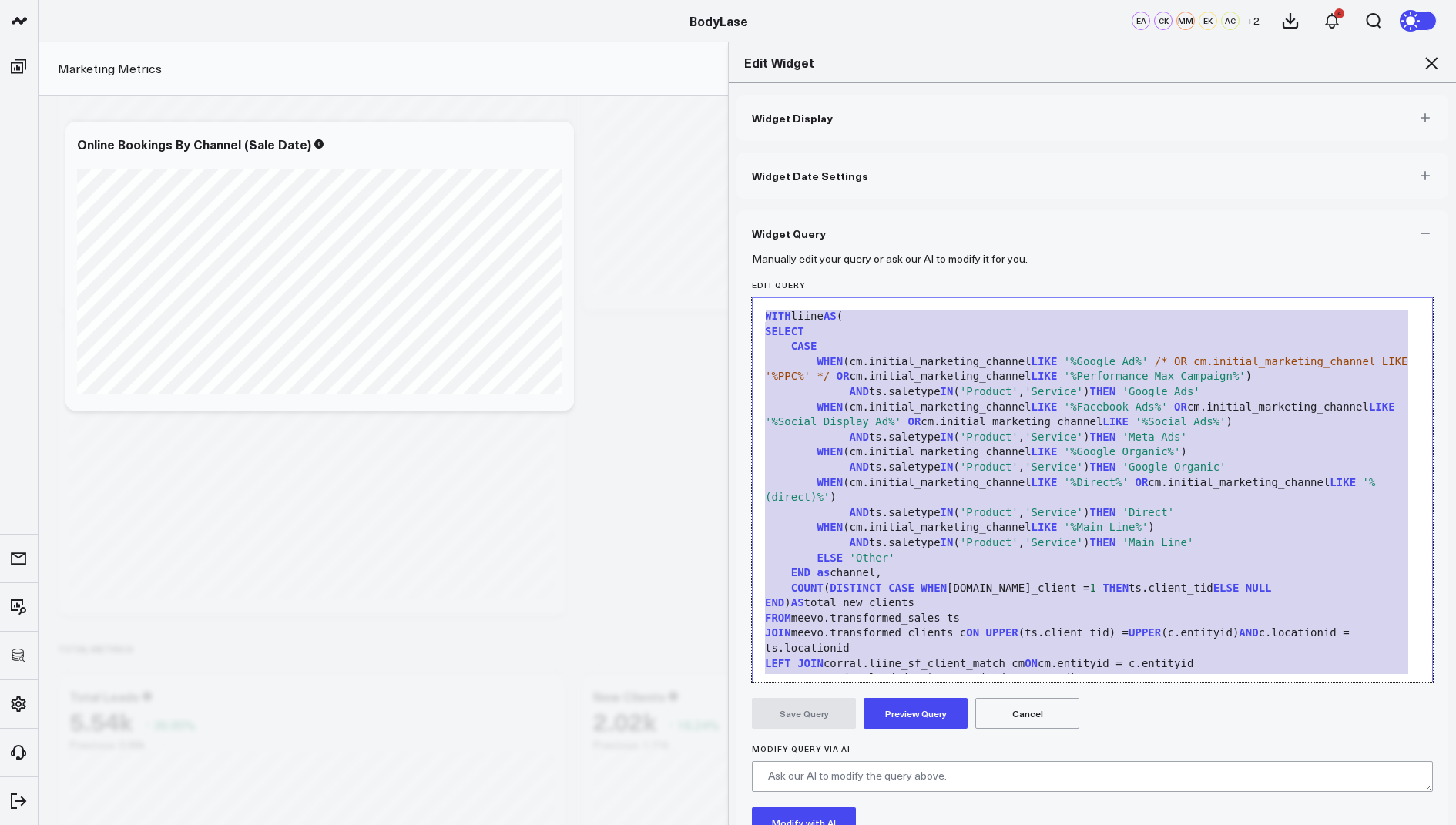
drag, startPoint x: 921, startPoint y: 648, endPoint x: 1047, endPoint y: 136, distance: 527.3
click at [1047, 136] on div "Widget Display Widget Date Settings Widget Query Manually edit your query or as…" at bounding box center [1092, 514] width 712 height 840
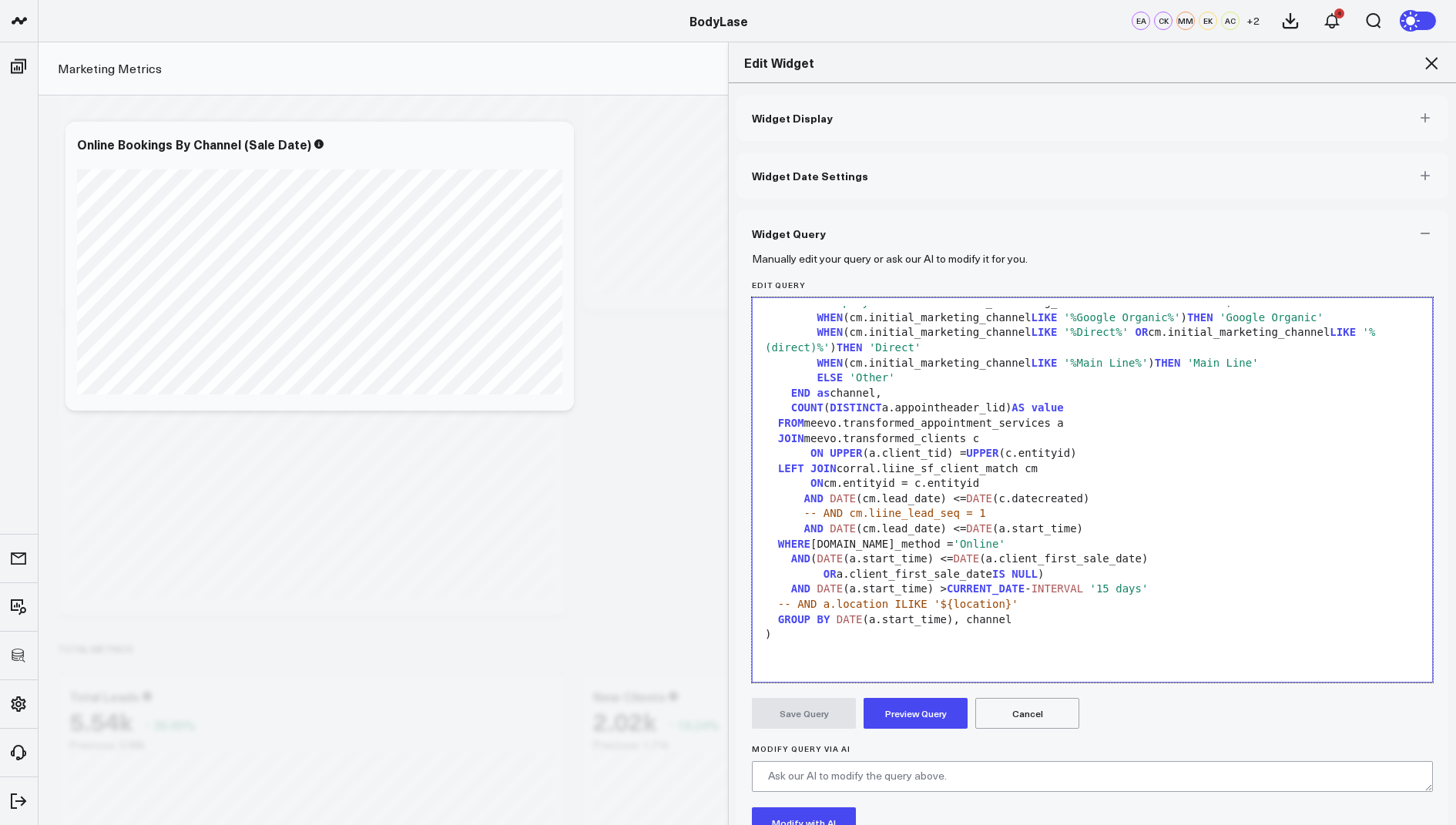
click at [918, 721] on button "Preview Query" at bounding box center [915, 713] width 104 height 31
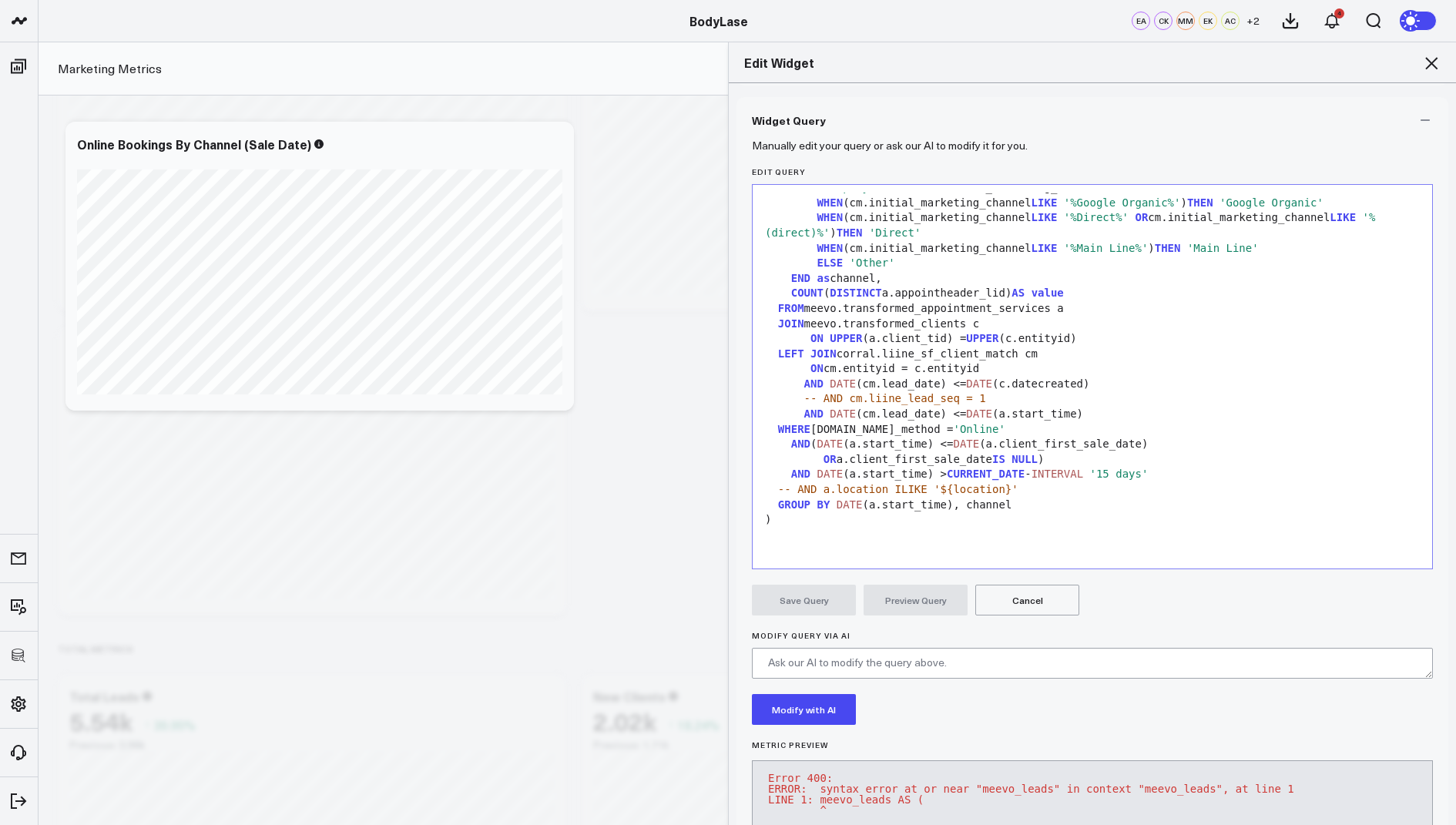
scroll to position [161, 0]
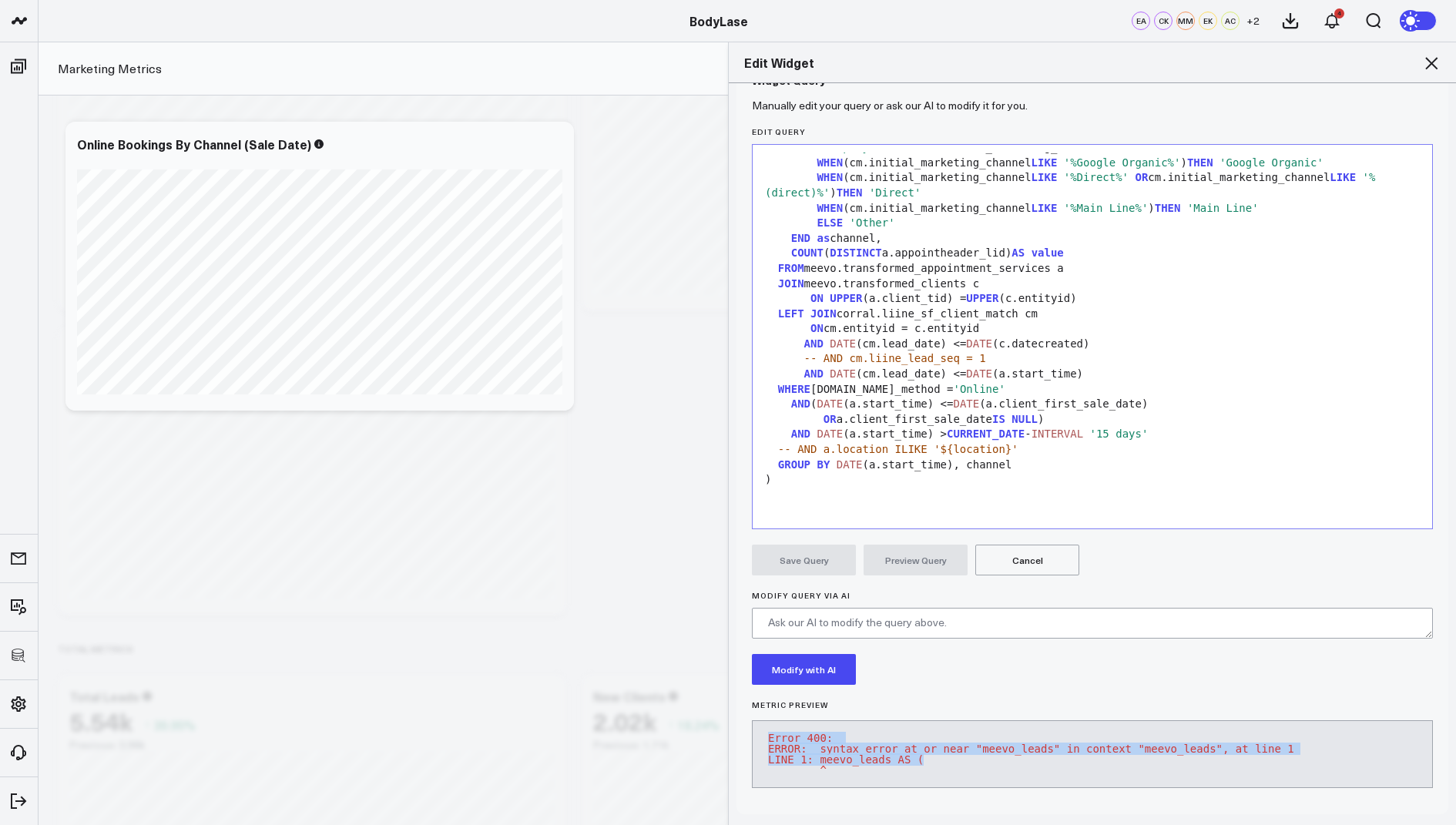
drag, startPoint x: 955, startPoint y: 752, endPoint x: 763, endPoint y: 719, distance: 194.8
click at [763, 720] on pre "Error 400: ERROR: syntax error at or near "meevo_leads" in context "meevo_leads…" at bounding box center [1093, 753] width 681 height 68
copy pre "Error 400: ERROR: syntax error at or near "meevo_leads" in context "meevo_leads…"
click at [801, 502] on div at bounding box center [1092, 509] width 664 height 15
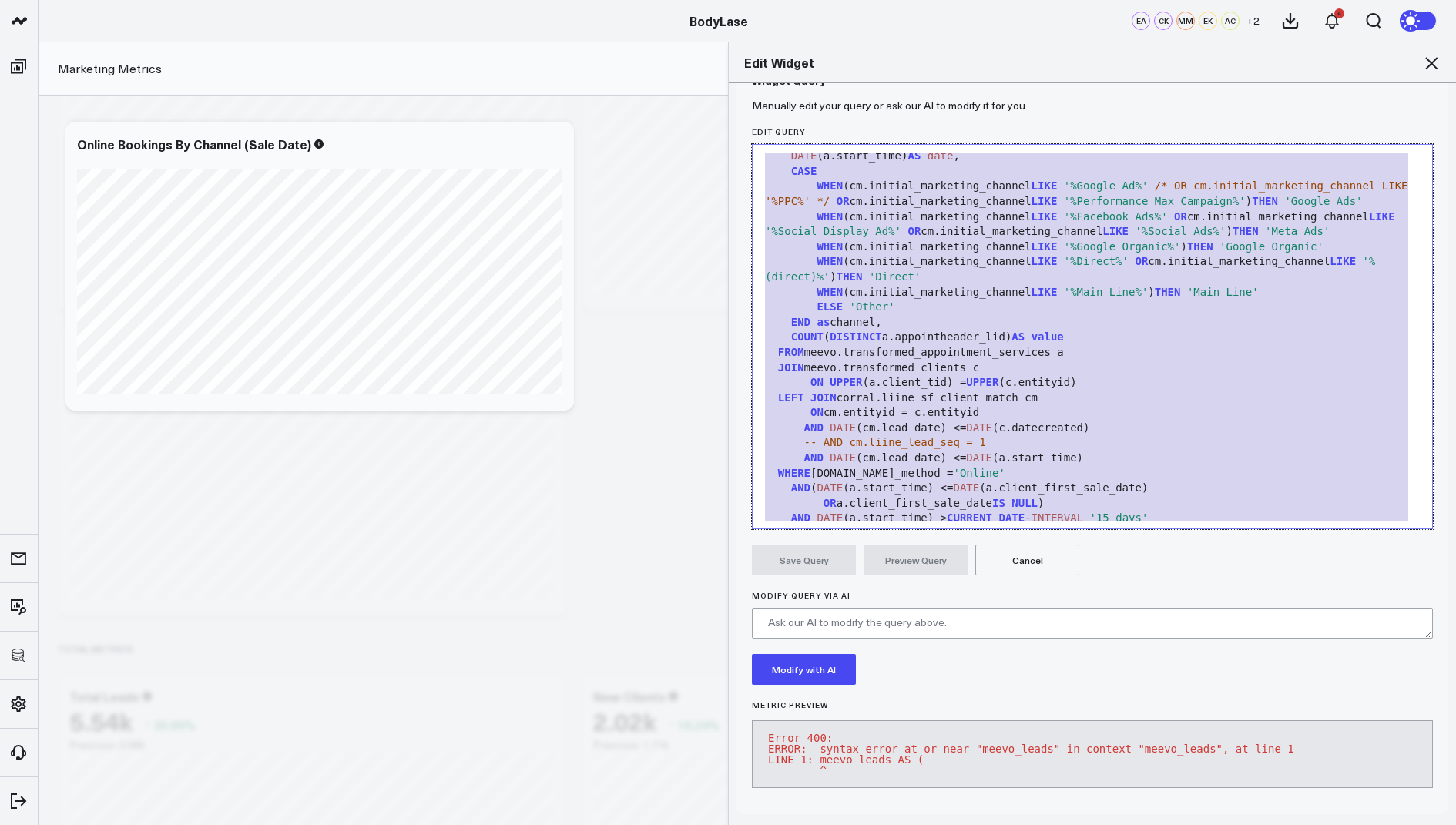
scroll to position [0, 0]
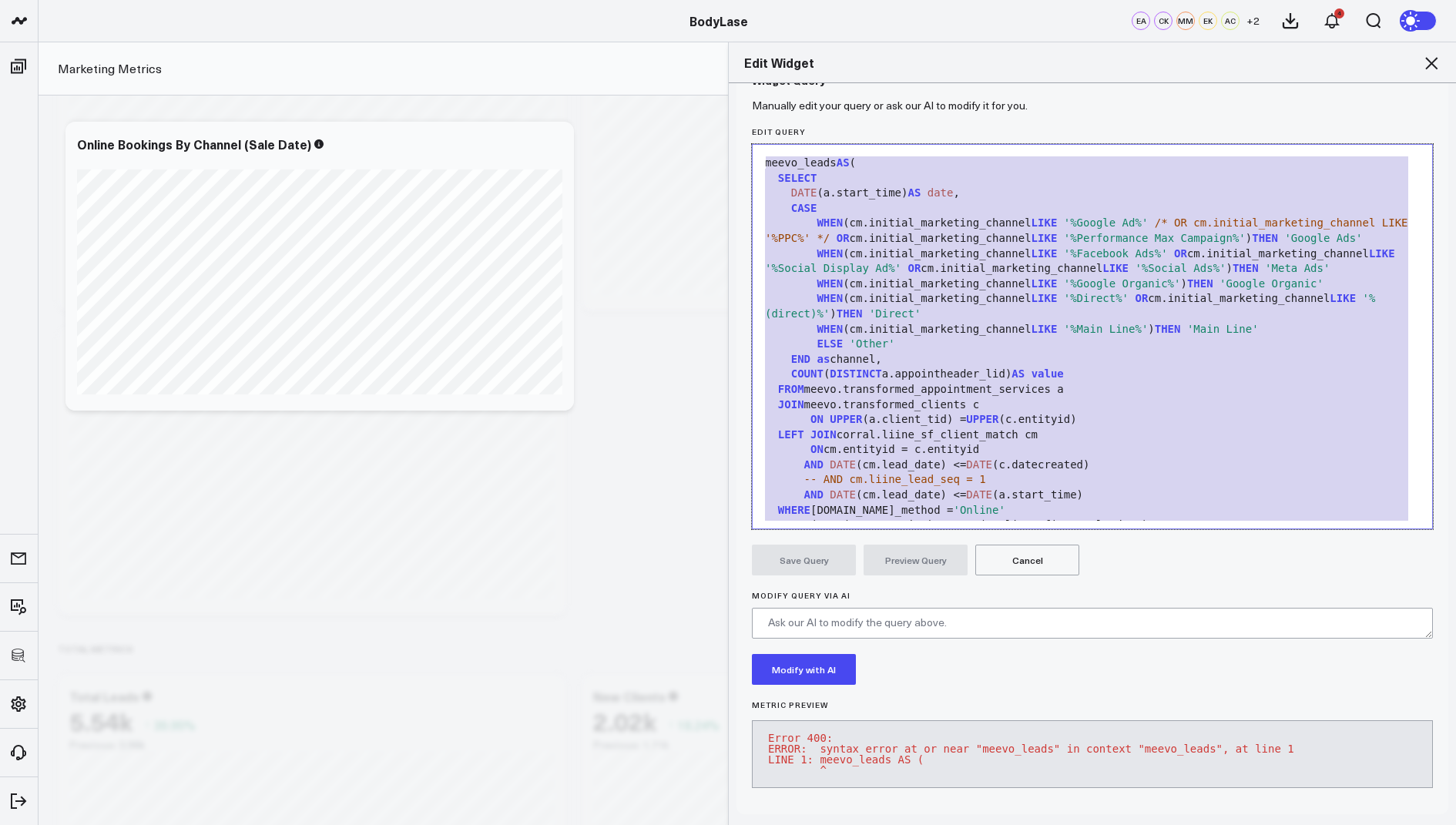
drag, startPoint x: 794, startPoint y: 483, endPoint x: 852, endPoint y: 48, distance: 438.8
click at [852, 48] on div "Edit Widget Widget Display Widget Date Settings Widget Query Manually edit your…" at bounding box center [1093, 433] width 728 height 784
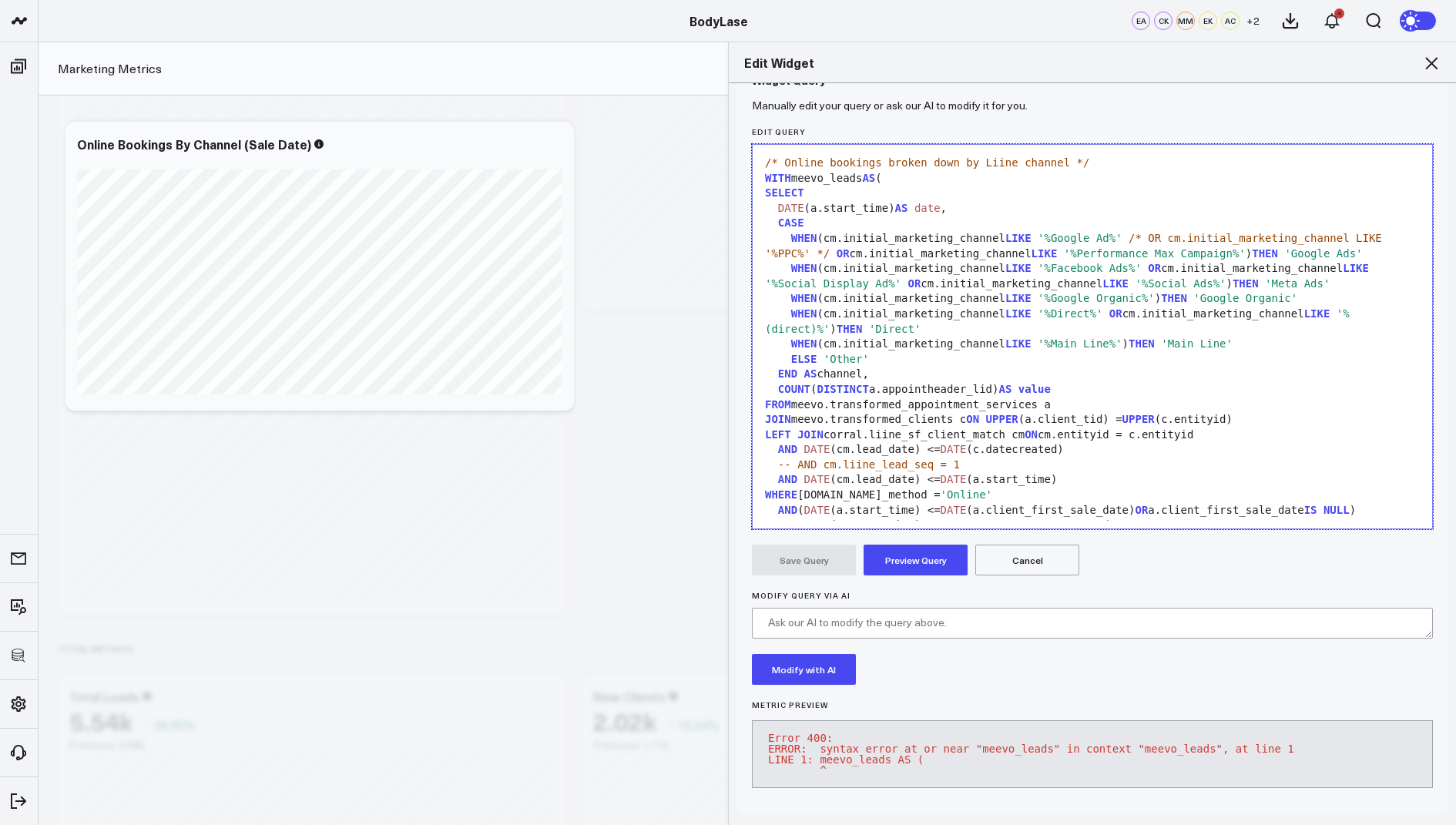
scroll to position [134, 0]
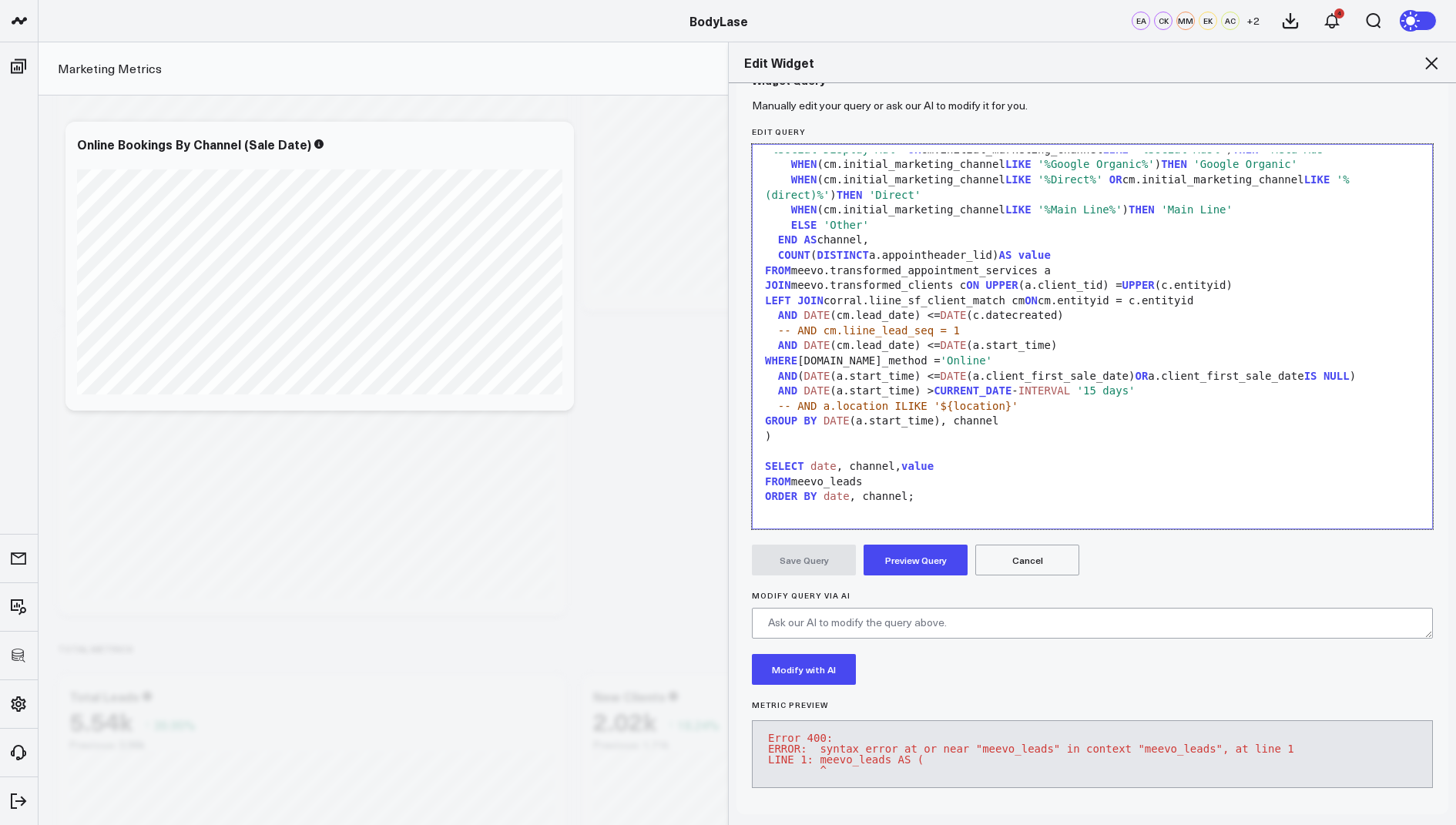
click at [896, 544] on button "Preview Query" at bounding box center [915, 560] width 104 height 31
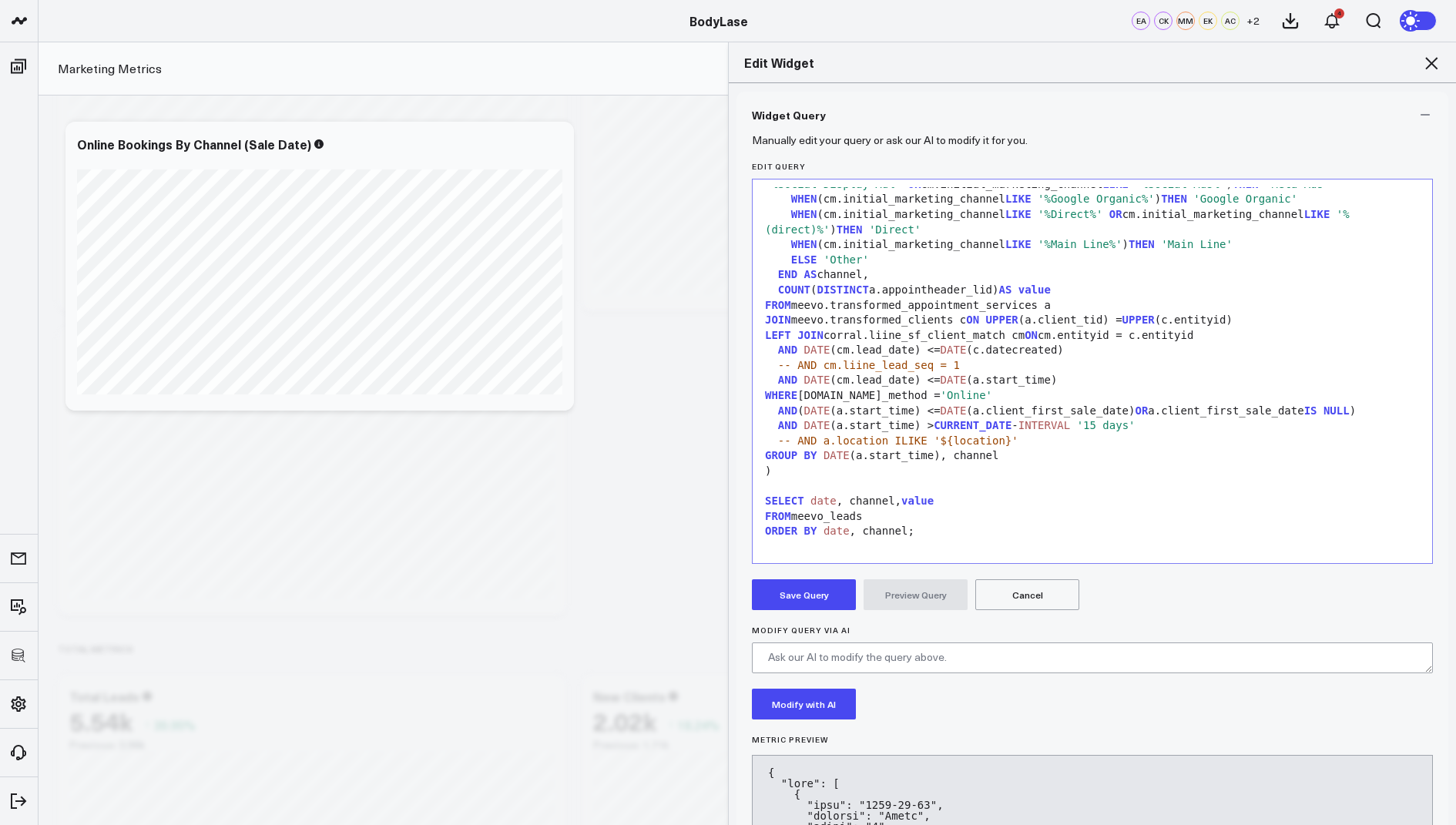
scroll to position [161, 0]
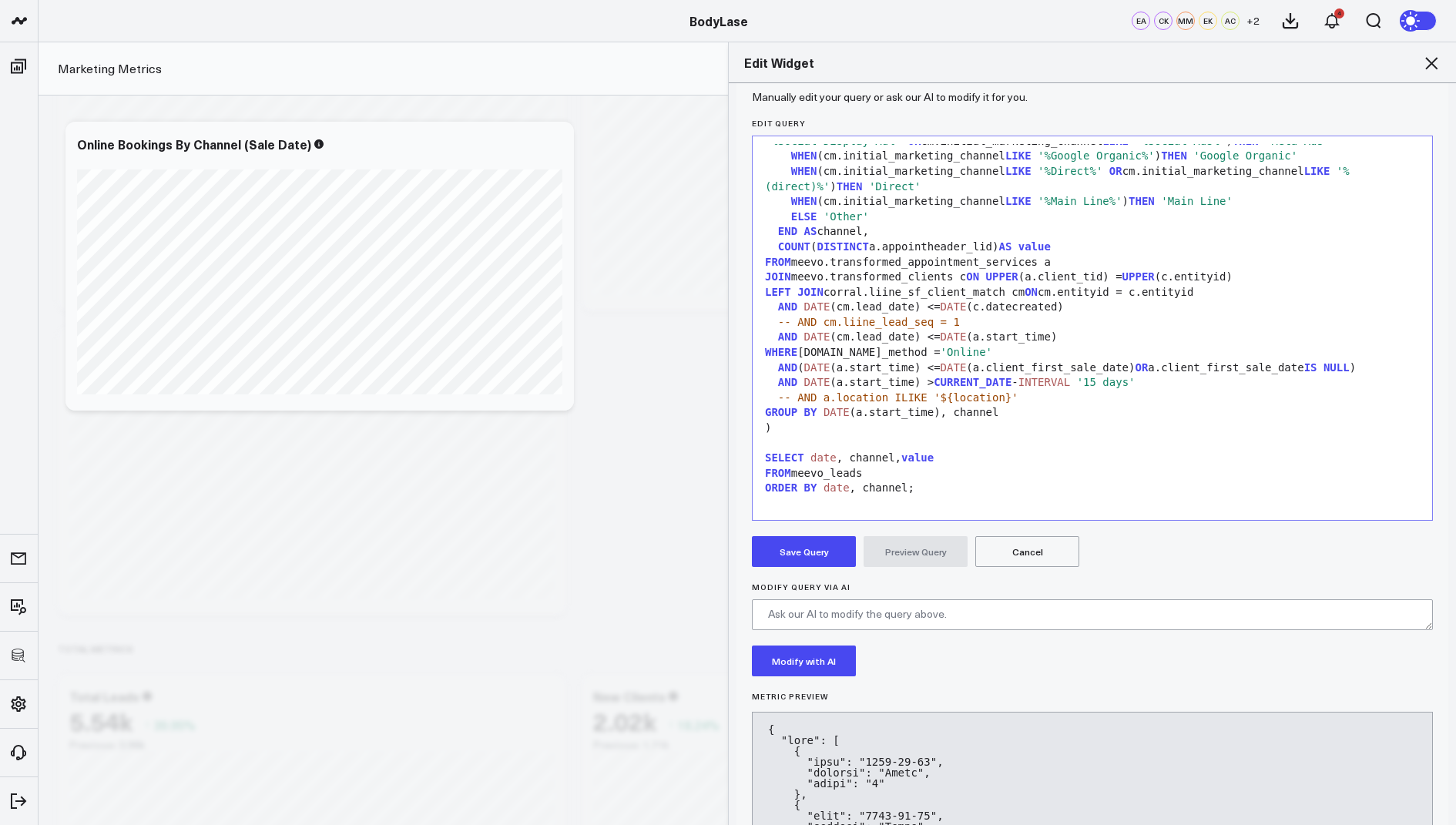
click at [772, 544] on button "Save Query" at bounding box center [804, 551] width 104 height 31
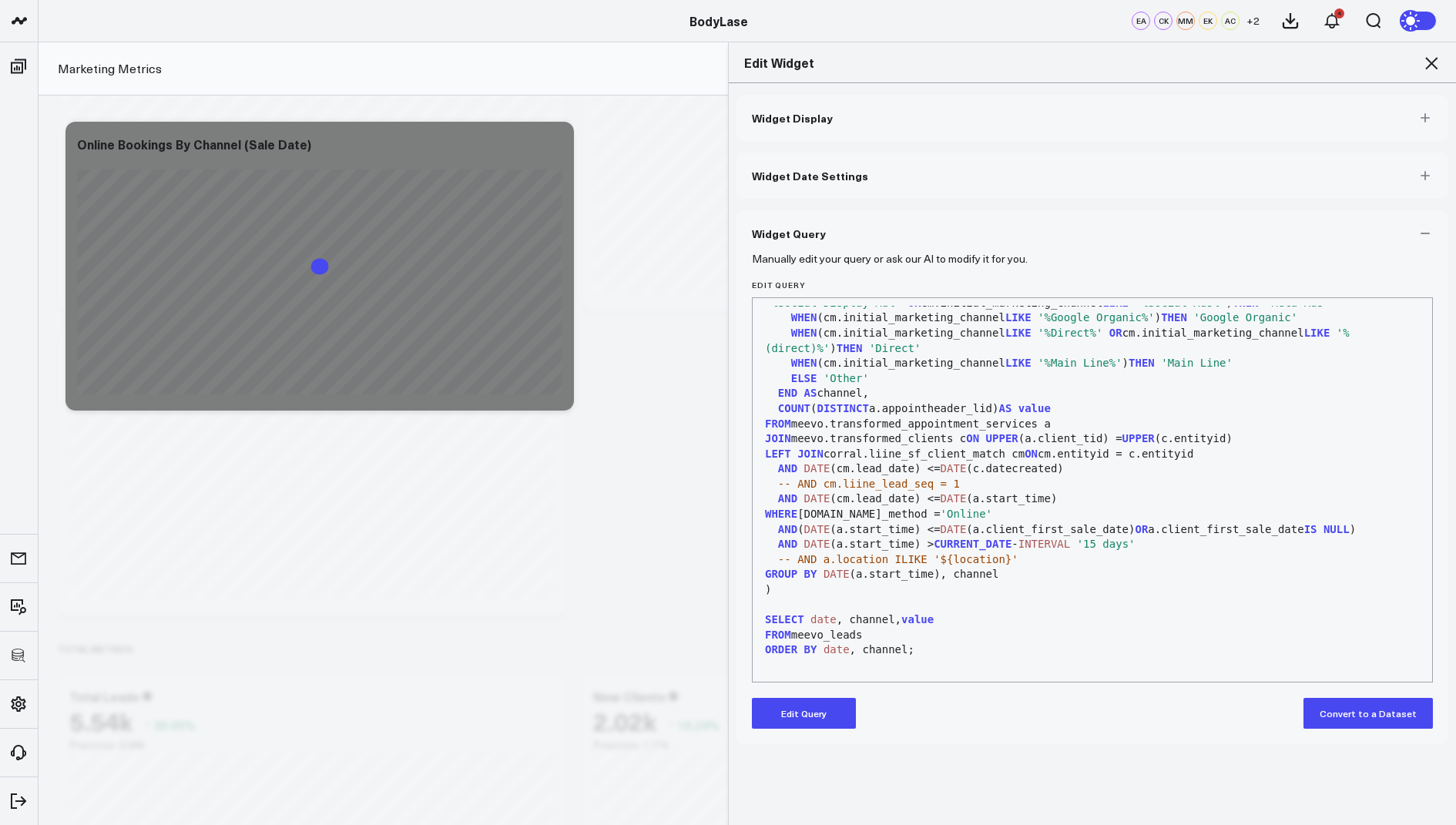
scroll to position [0, 0]
click at [1428, 56] on icon at bounding box center [1431, 63] width 18 height 18
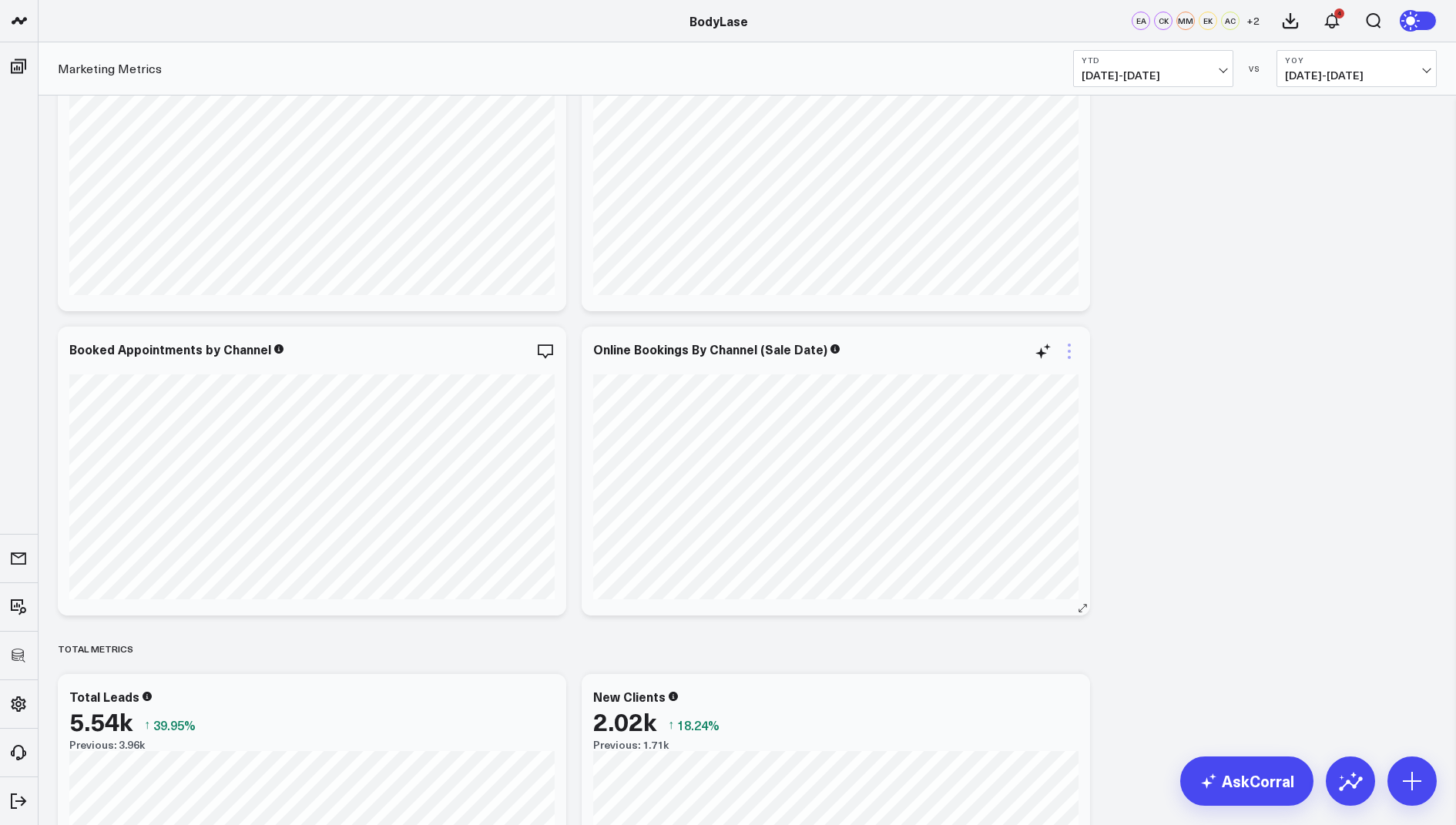
click at [1062, 347] on icon at bounding box center [1069, 351] width 18 height 18
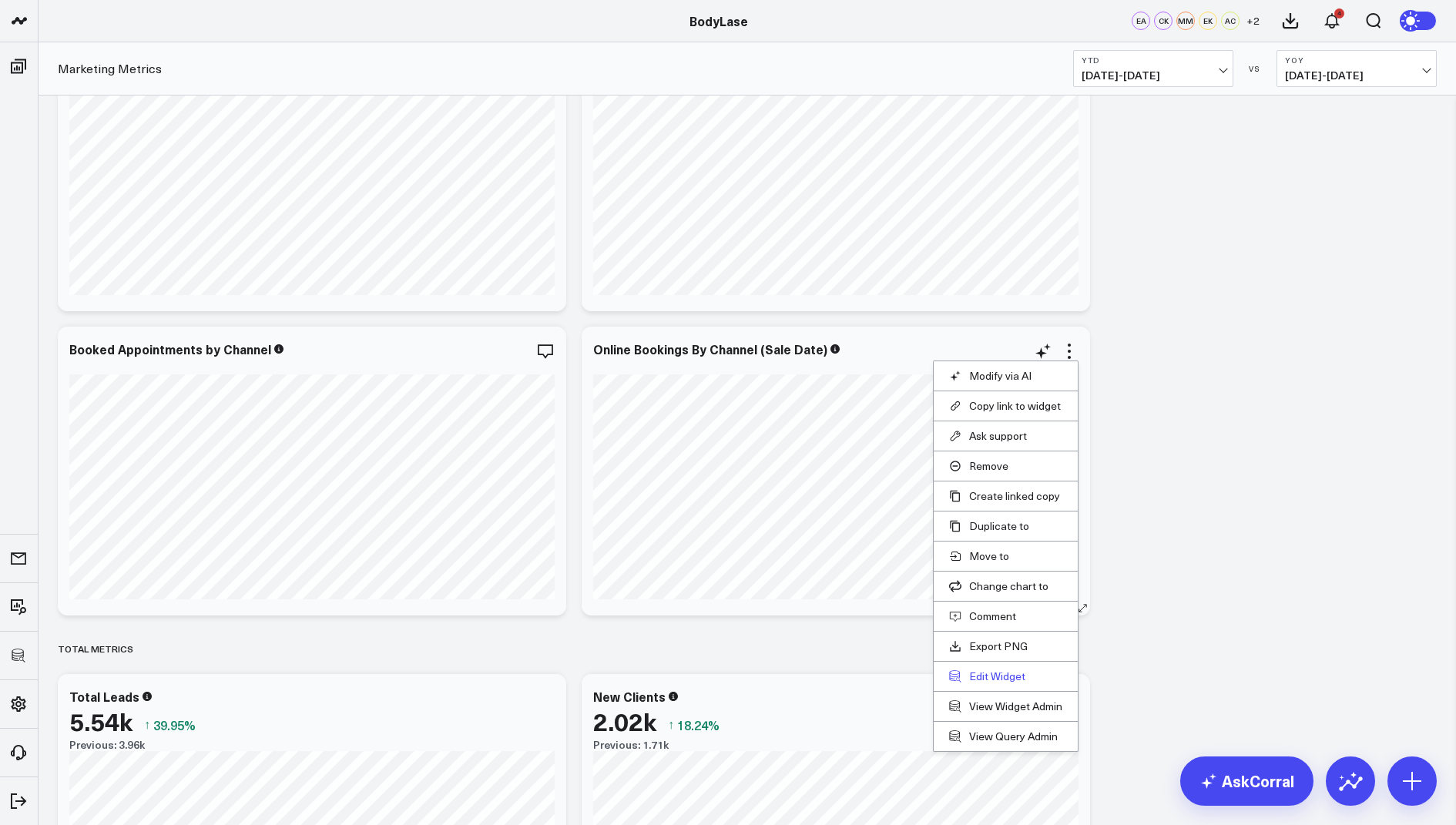
click at [1009, 669] on button "Edit Widget" at bounding box center [1006, 676] width 113 height 14
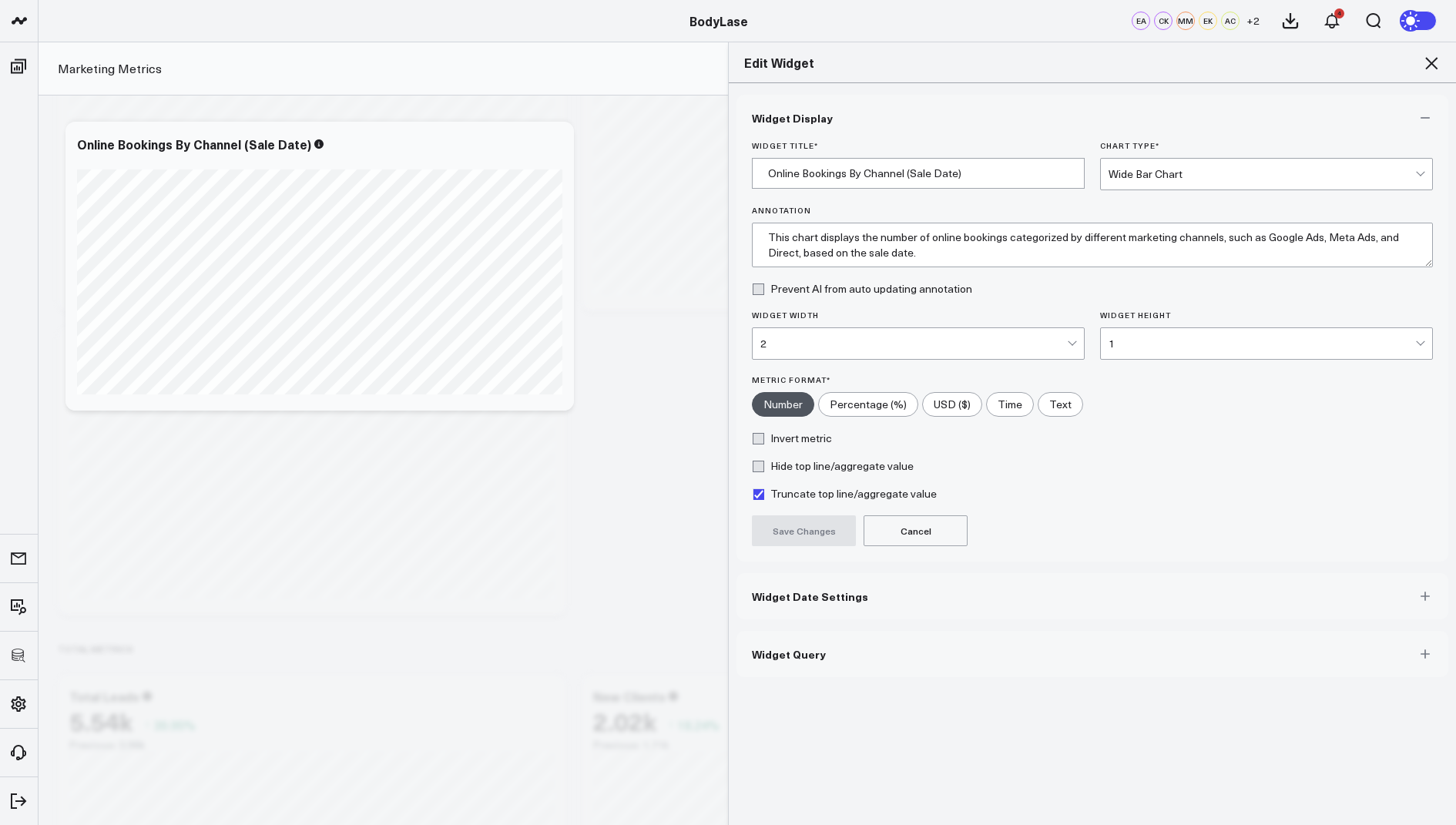
click at [819, 665] on button "Widget Query" at bounding box center [1092, 654] width 712 height 46
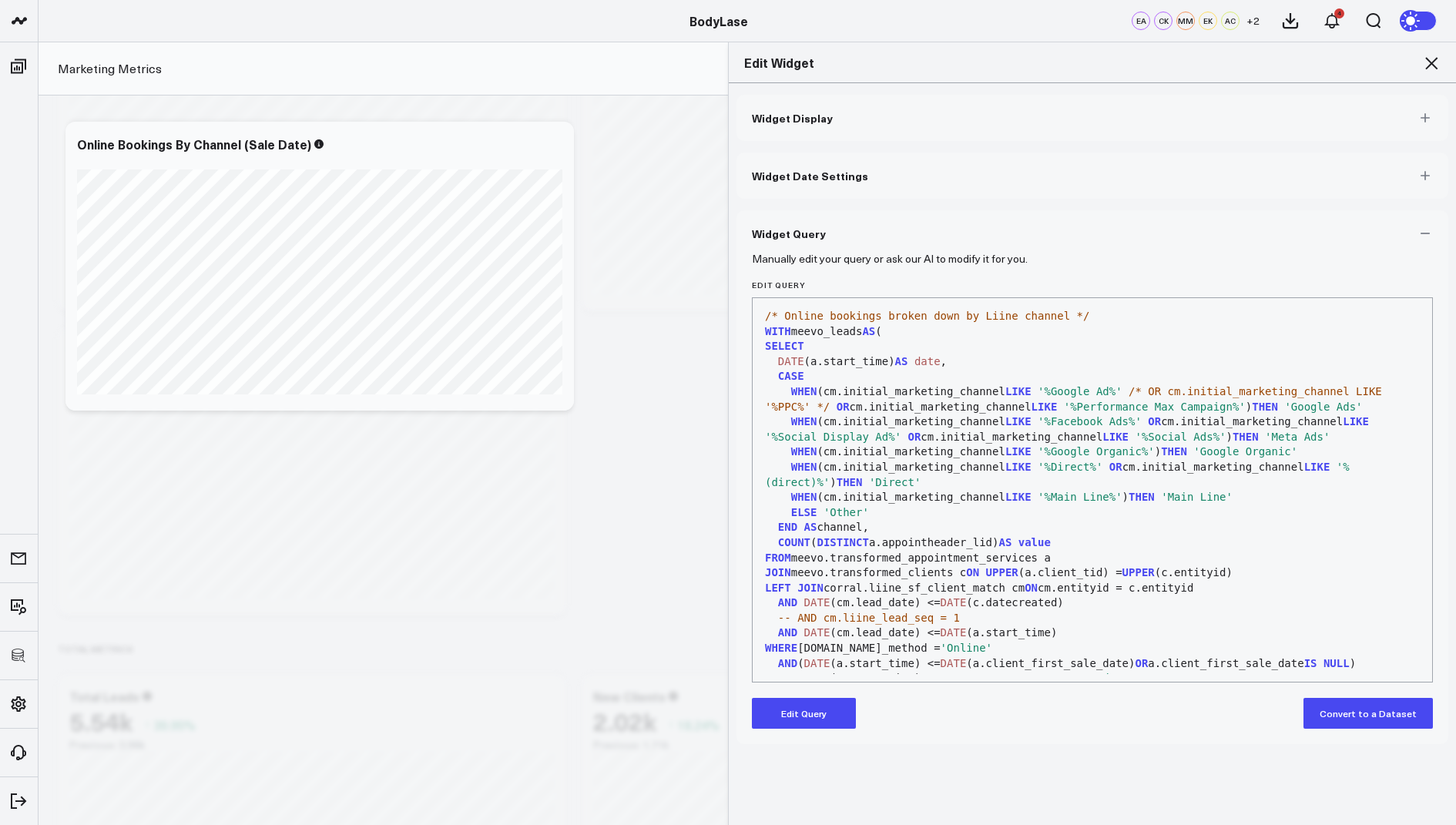
click at [809, 707] on button "Edit Query" at bounding box center [804, 713] width 104 height 31
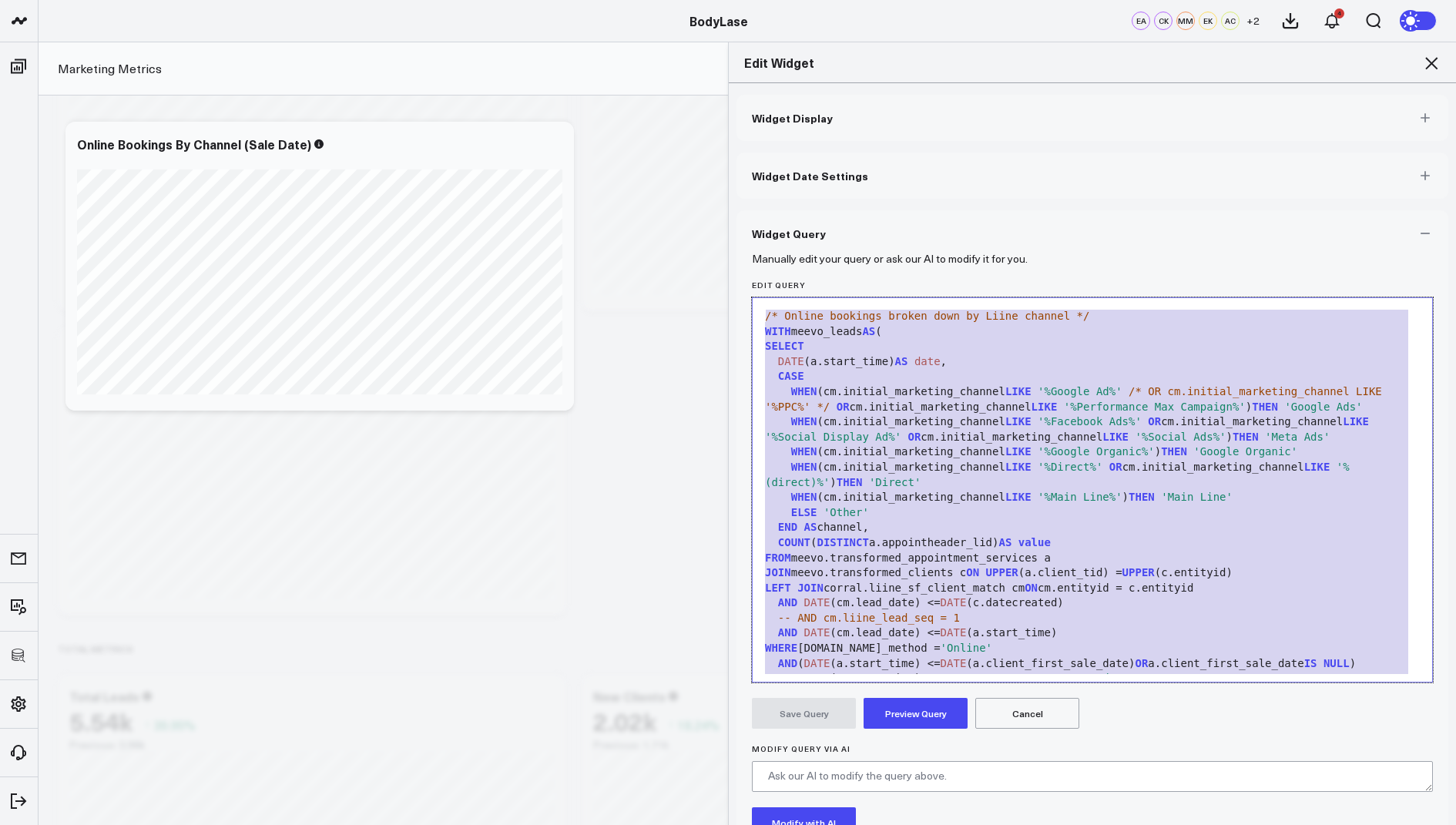
drag, startPoint x: 925, startPoint y: 641, endPoint x: 942, endPoint y: 188, distance: 453.3
click at [942, 188] on div "Widget Display Widget Date Settings Widget Query Manually edit your query or as…" at bounding box center [1092, 514] width 712 height 840
click at [1427, 56] on icon at bounding box center [1431, 63] width 18 height 18
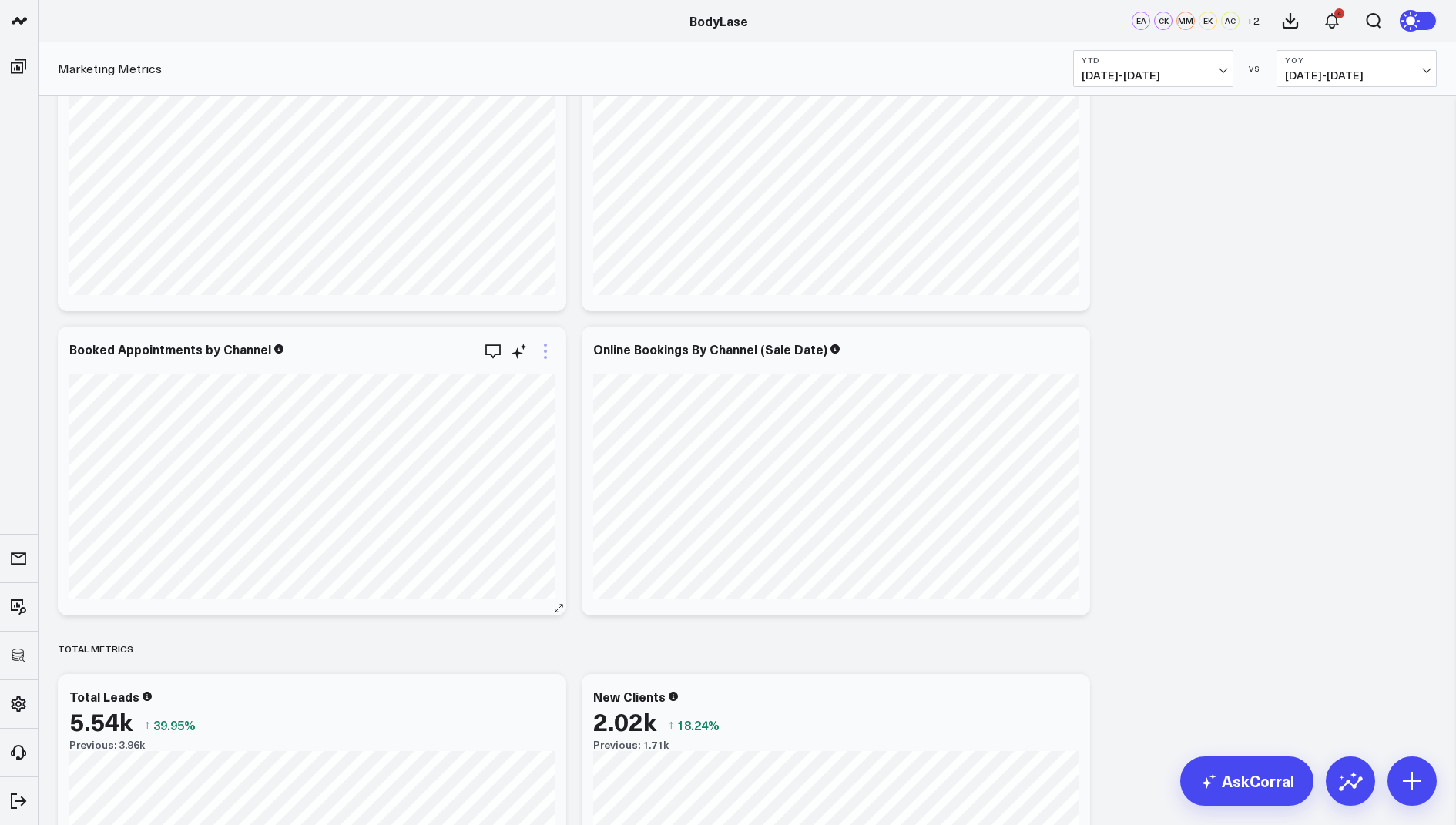
click at [546, 346] on icon at bounding box center [545, 351] width 18 height 18
click at [465, 669] on button "Edit Widget" at bounding box center [482, 676] width 113 height 14
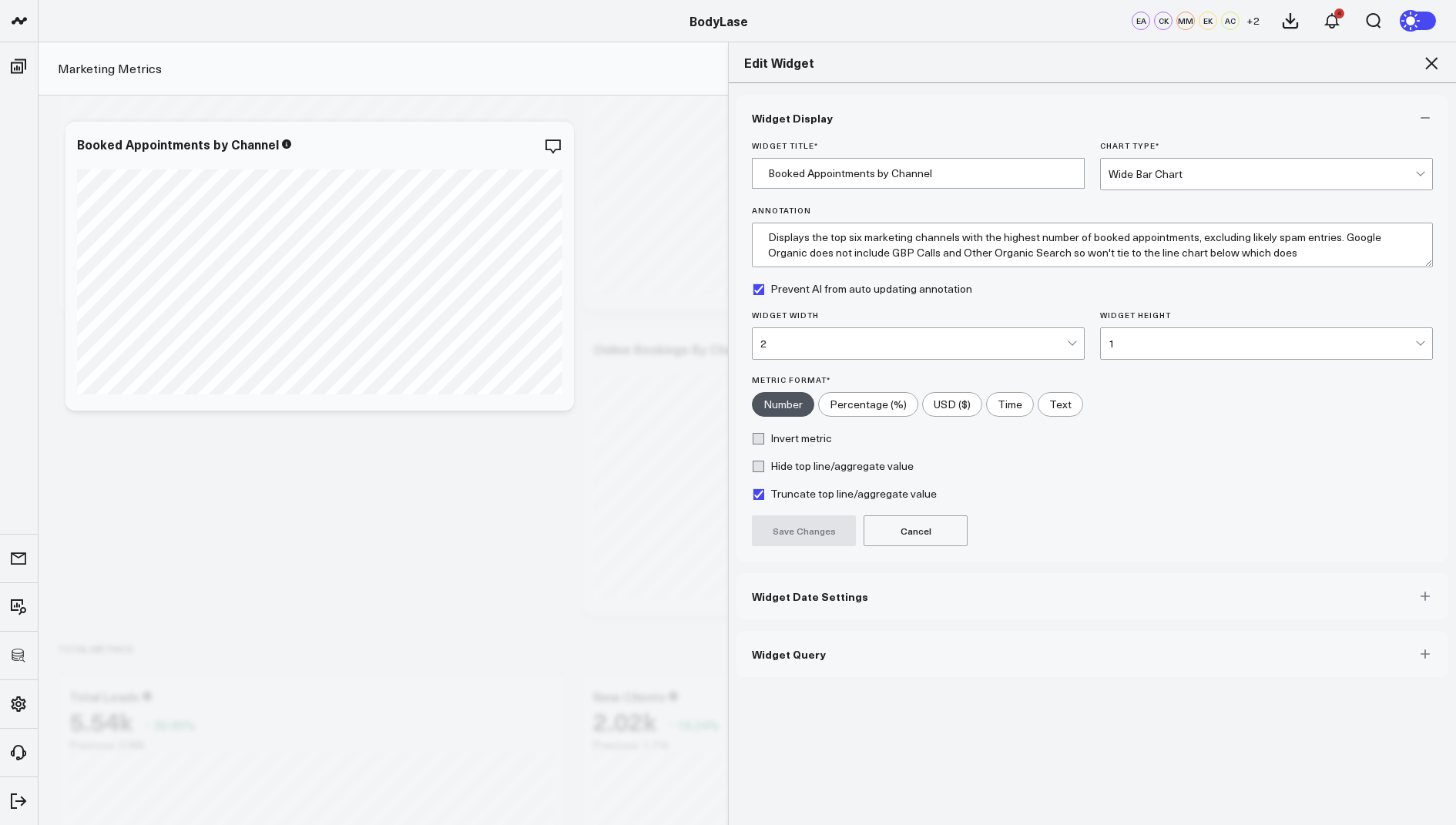
click at [818, 663] on button "Widget Query" at bounding box center [1092, 654] width 712 height 46
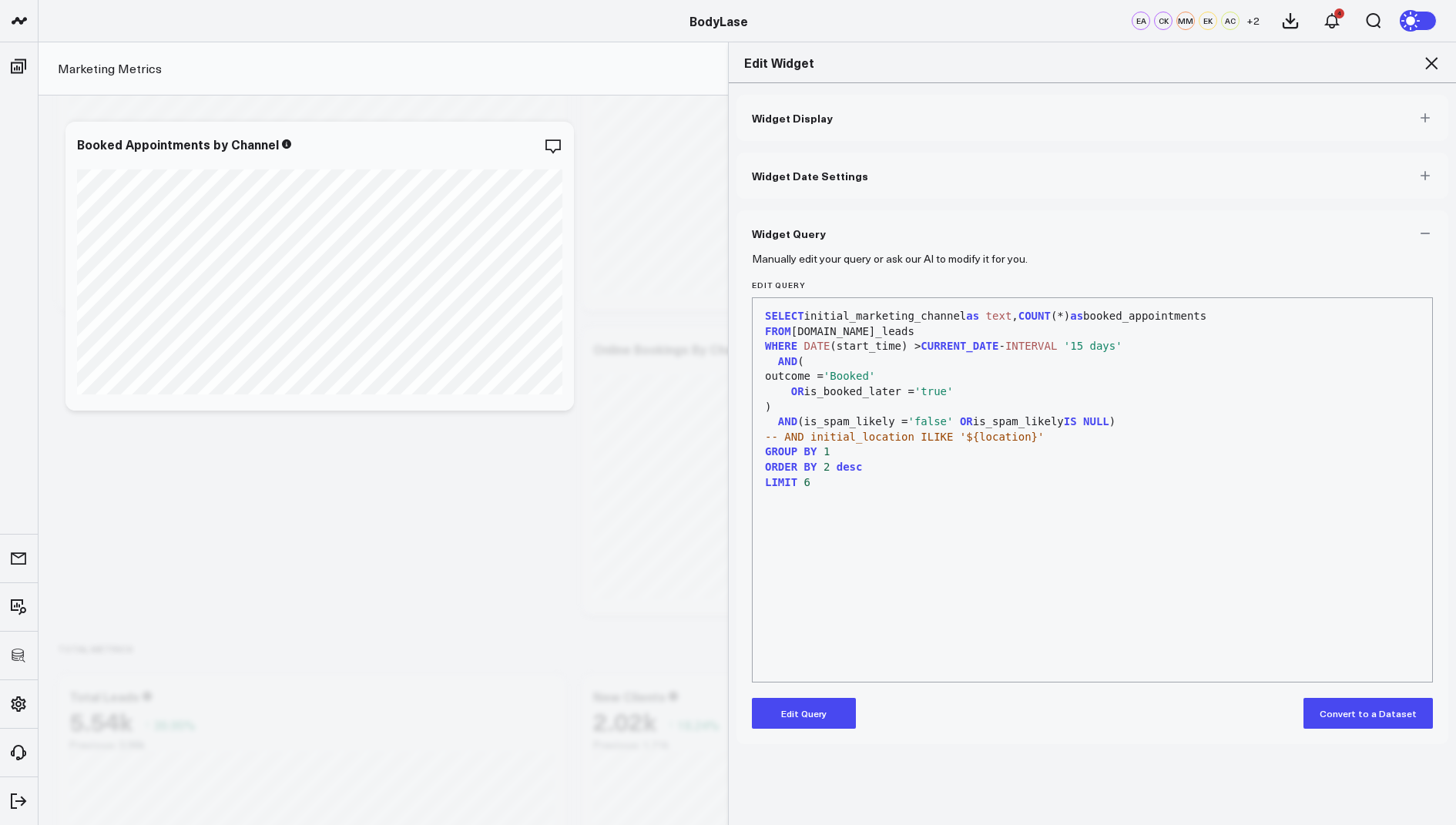
click at [1429, 56] on icon at bounding box center [1431, 63] width 18 height 18
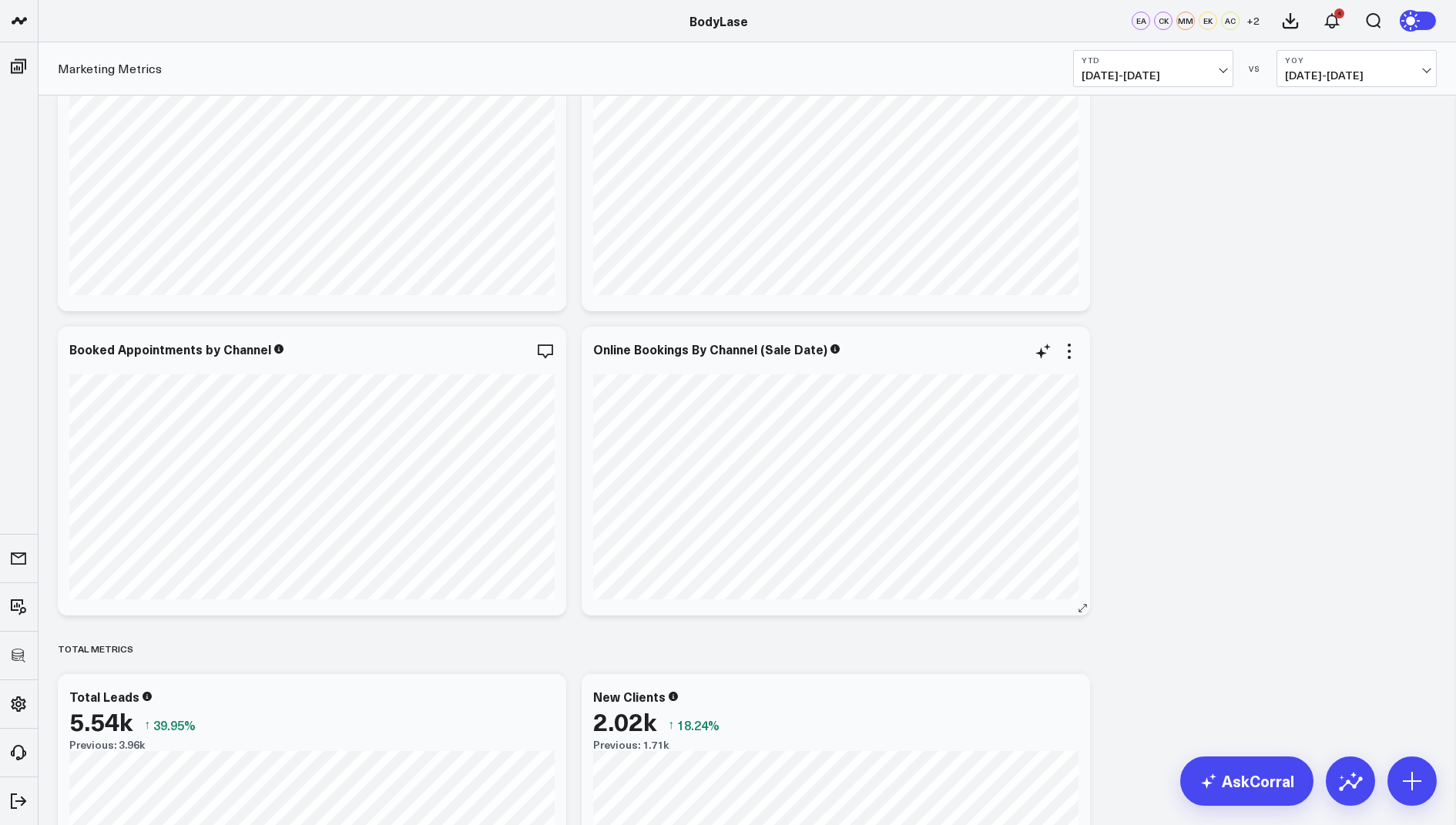
click at [1075, 351] on icon at bounding box center [1069, 351] width 18 height 18
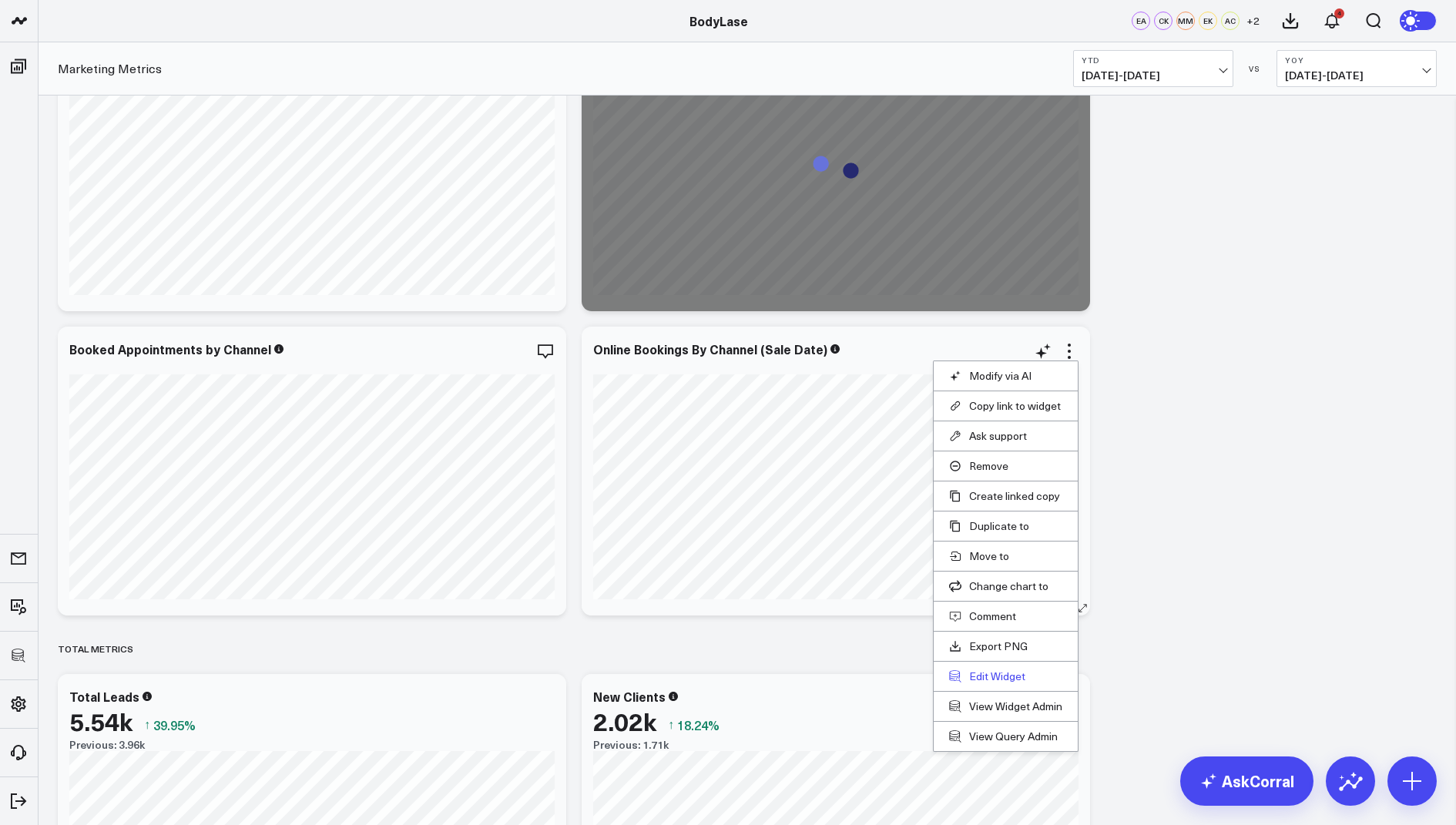
click at [973, 669] on button "Edit Widget" at bounding box center [1006, 676] width 113 height 14
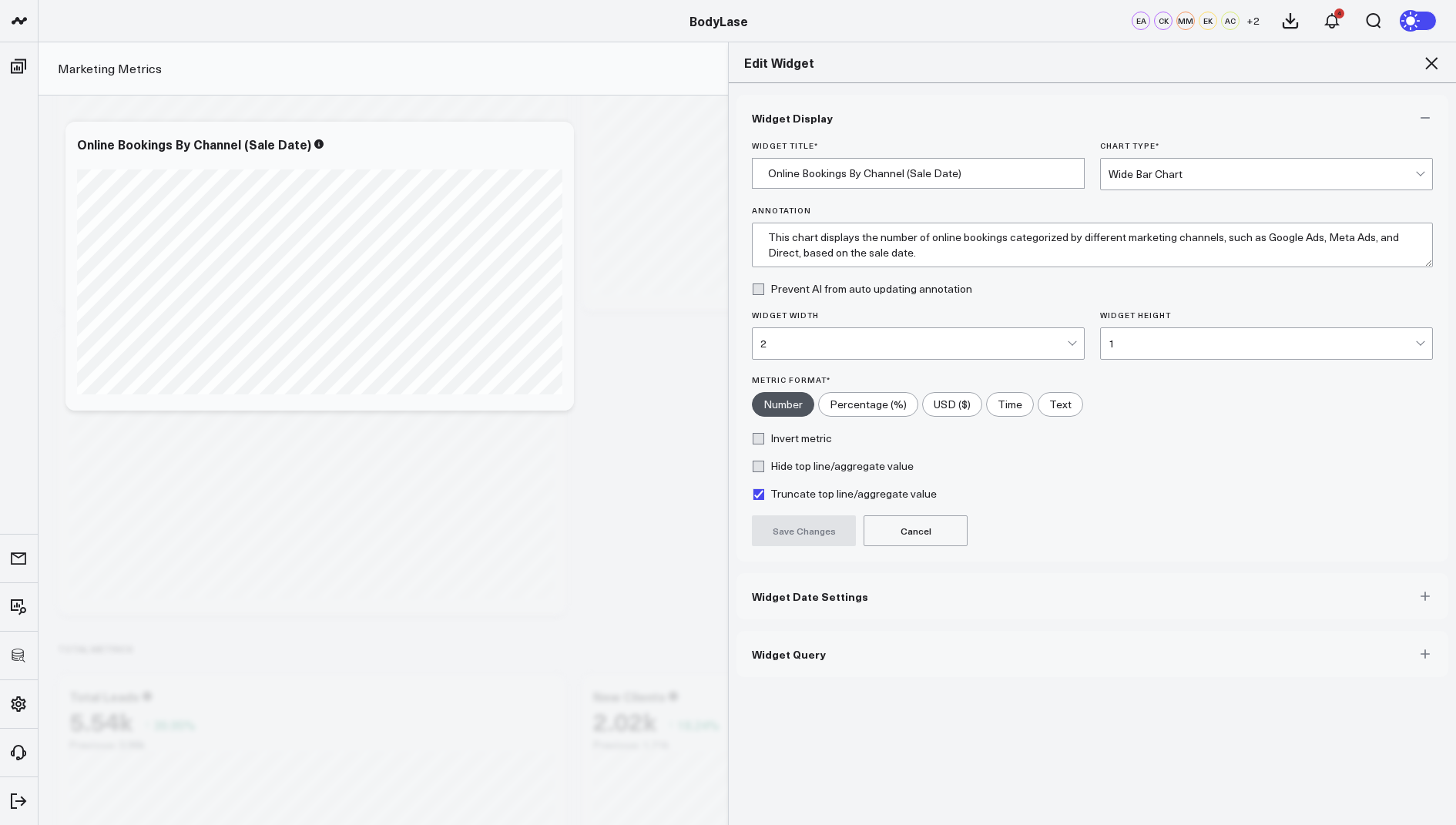
click at [763, 654] on span "Widget Query" at bounding box center [789, 654] width 74 height 13
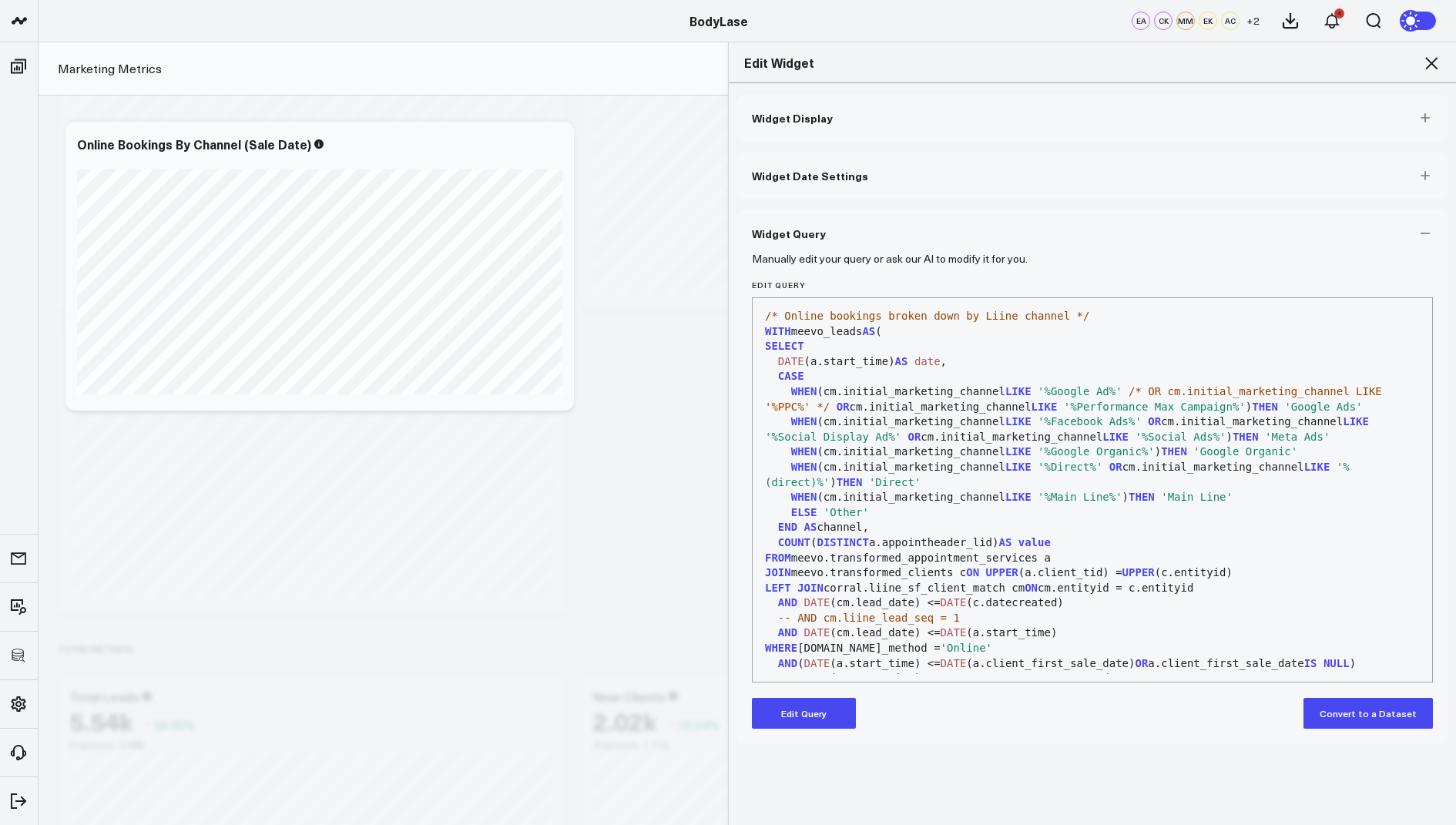
click at [795, 707] on button "Edit Query" at bounding box center [804, 713] width 104 height 31
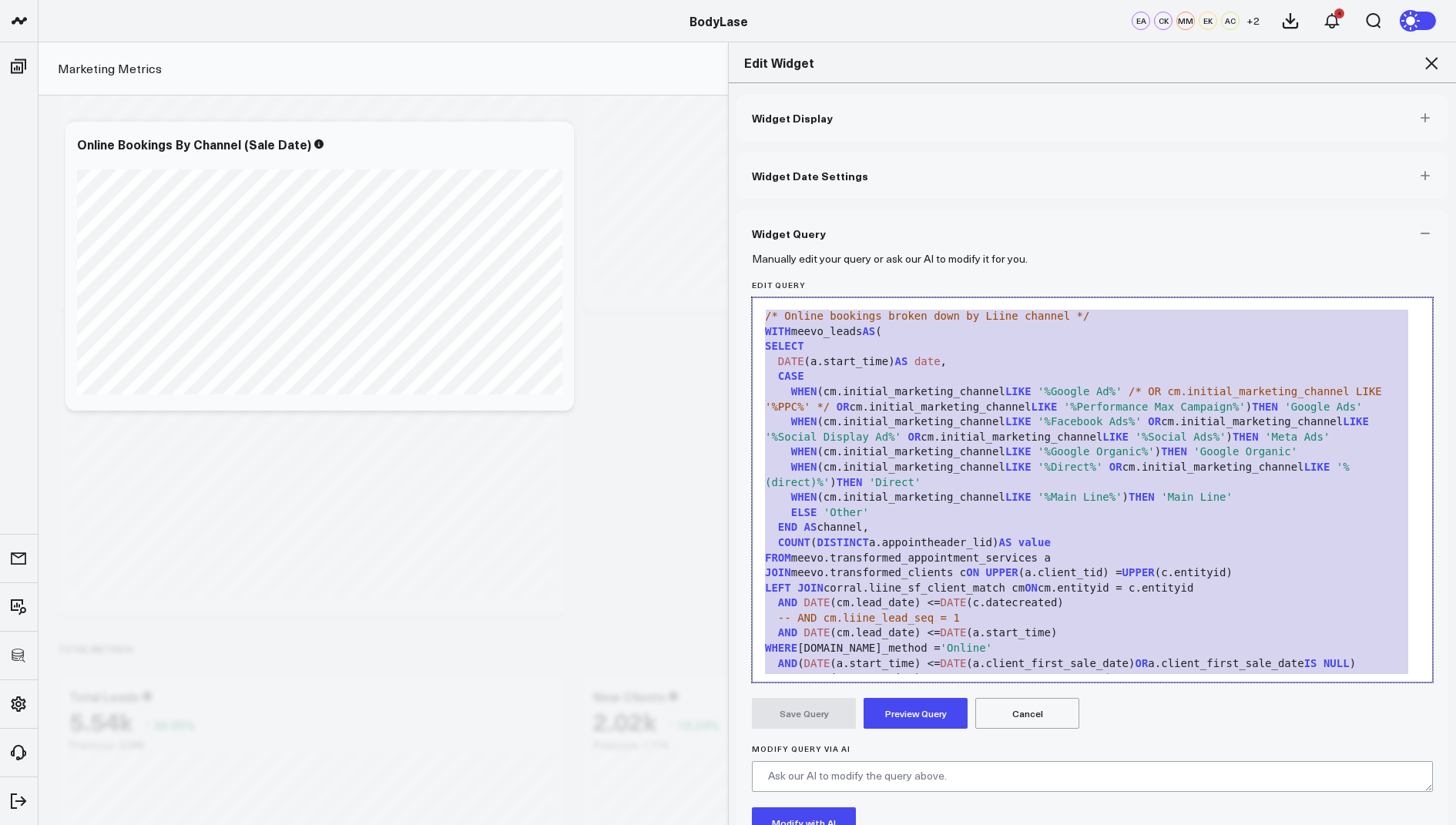
drag, startPoint x: 912, startPoint y: 634, endPoint x: 942, endPoint y: 260, distance: 375.2
click at [942, 260] on form "Manually edit your query or ask our AI to modify it for you. Edit Query 99 1 2 …" at bounding box center [1093, 588] width 681 height 663
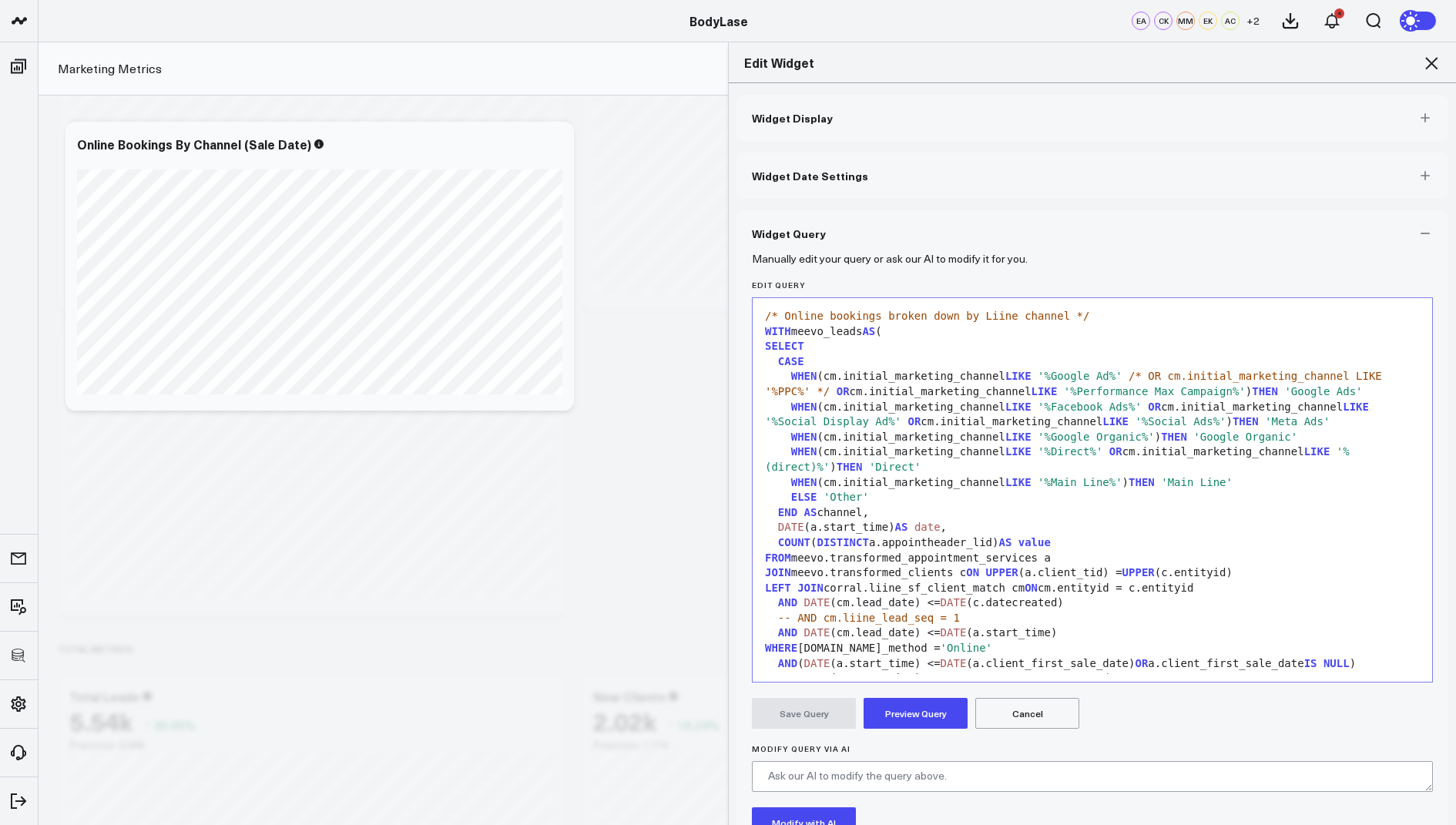
click at [890, 718] on button "Preview Query" at bounding box center [915, 713] width 104 height 31
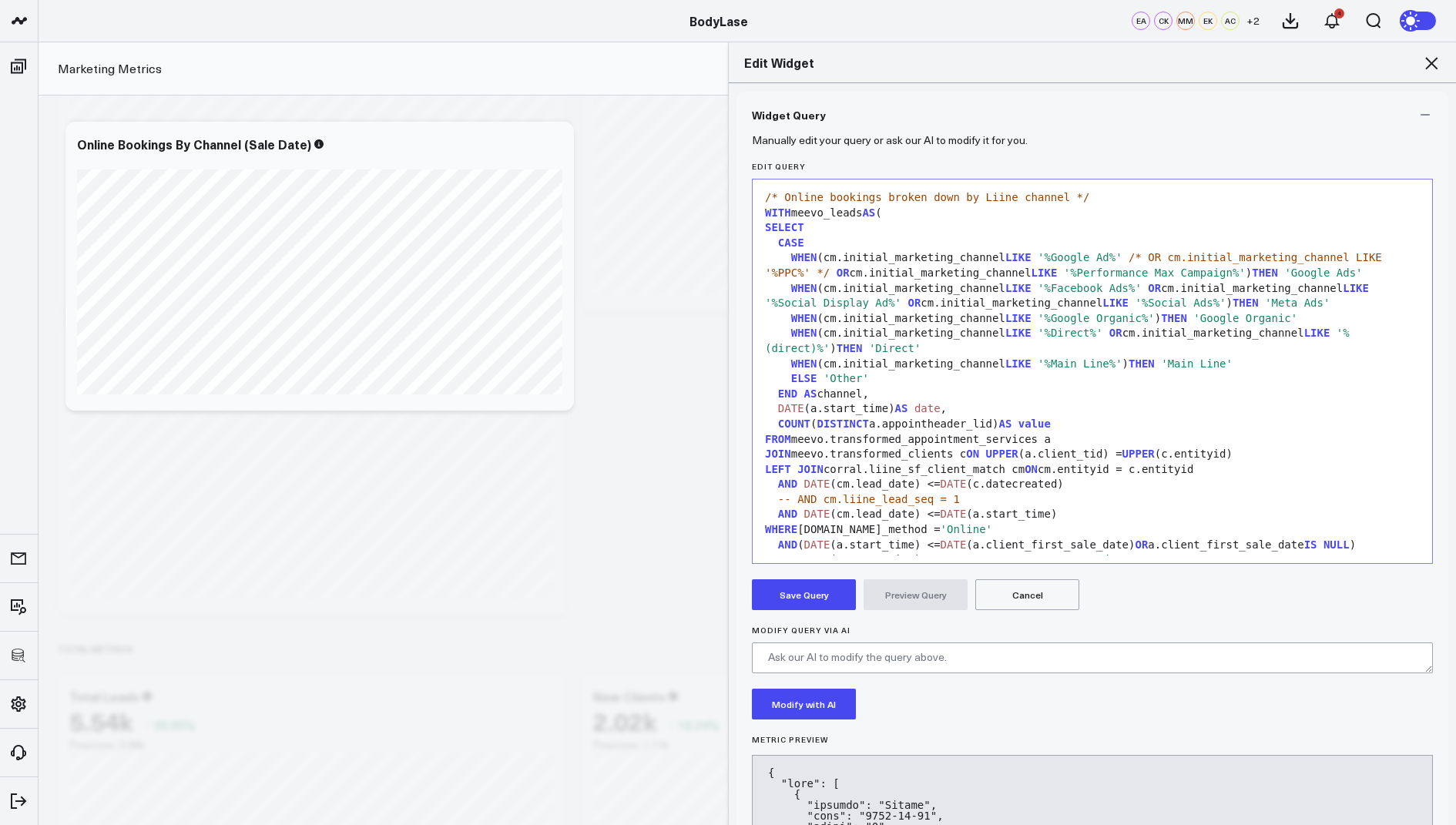
click at [816, 595] on button "Save Query" at bounding box center [804, 595] width 104 height 31
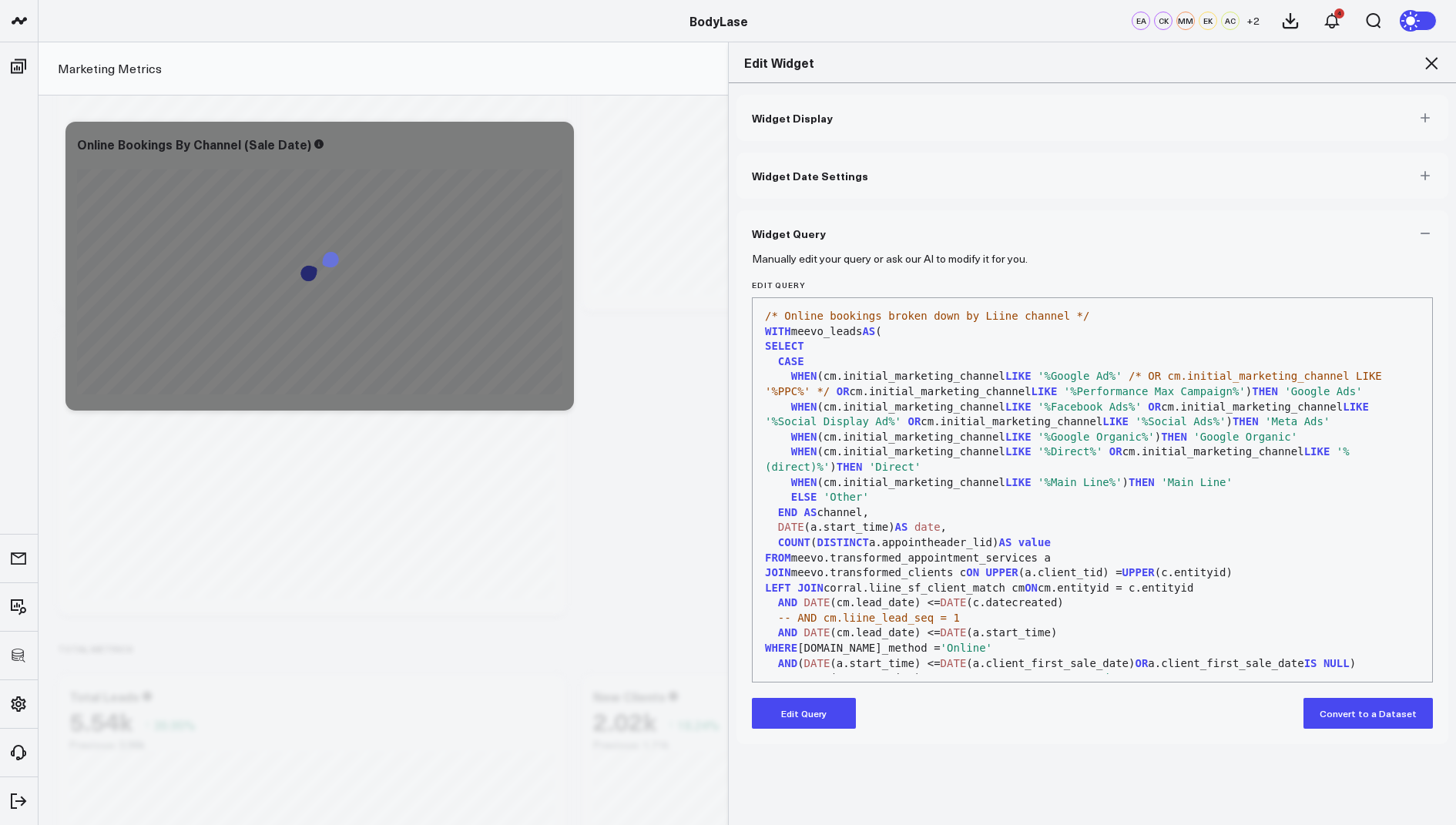
scroll to position [0, 0]
click at [1430, 63] on icon at bounding box center [1431, 63] width 18 height 18
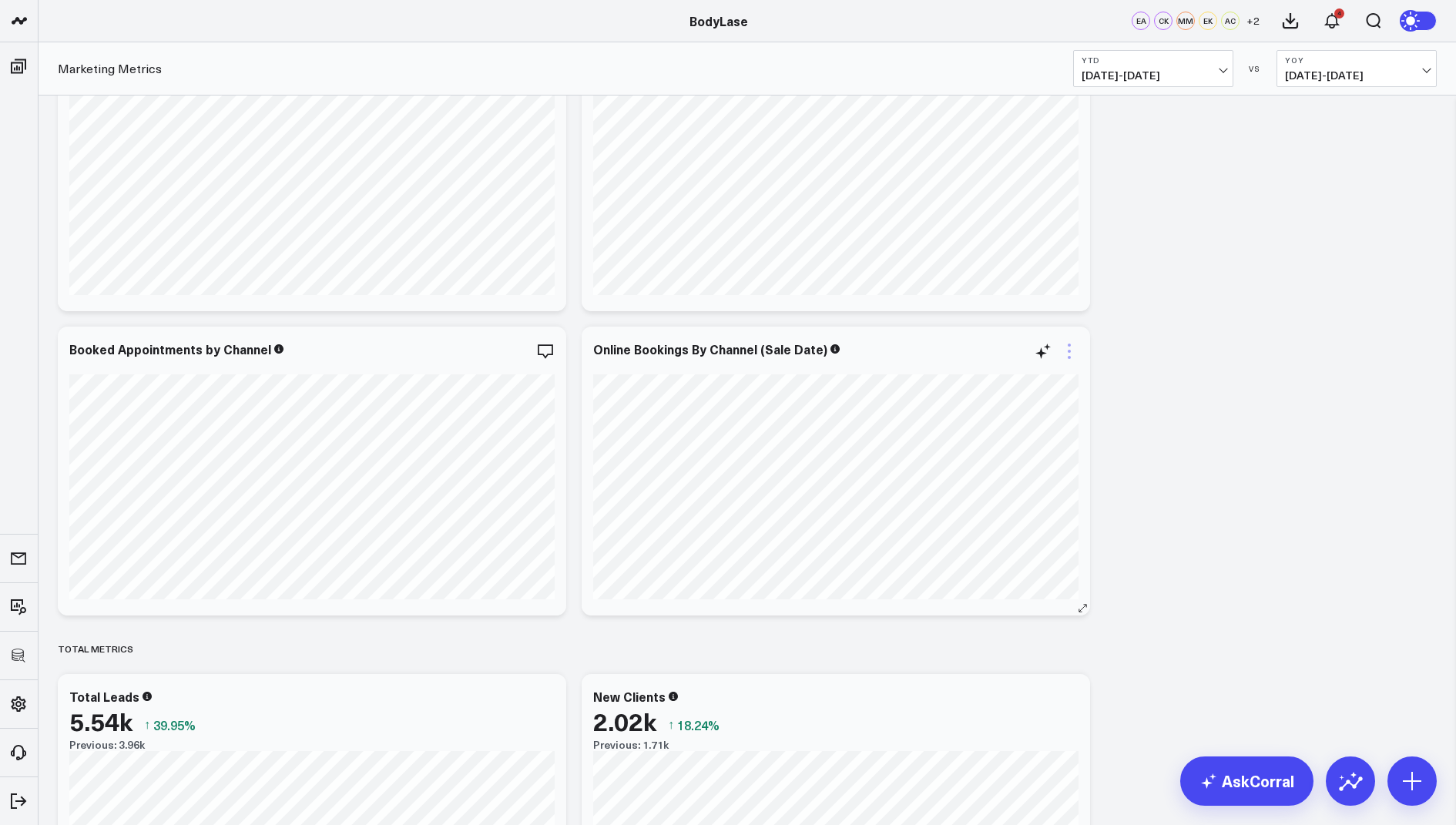
click at [1072, 348] on icon at bounding box center [1069, 351] width 18 height 18
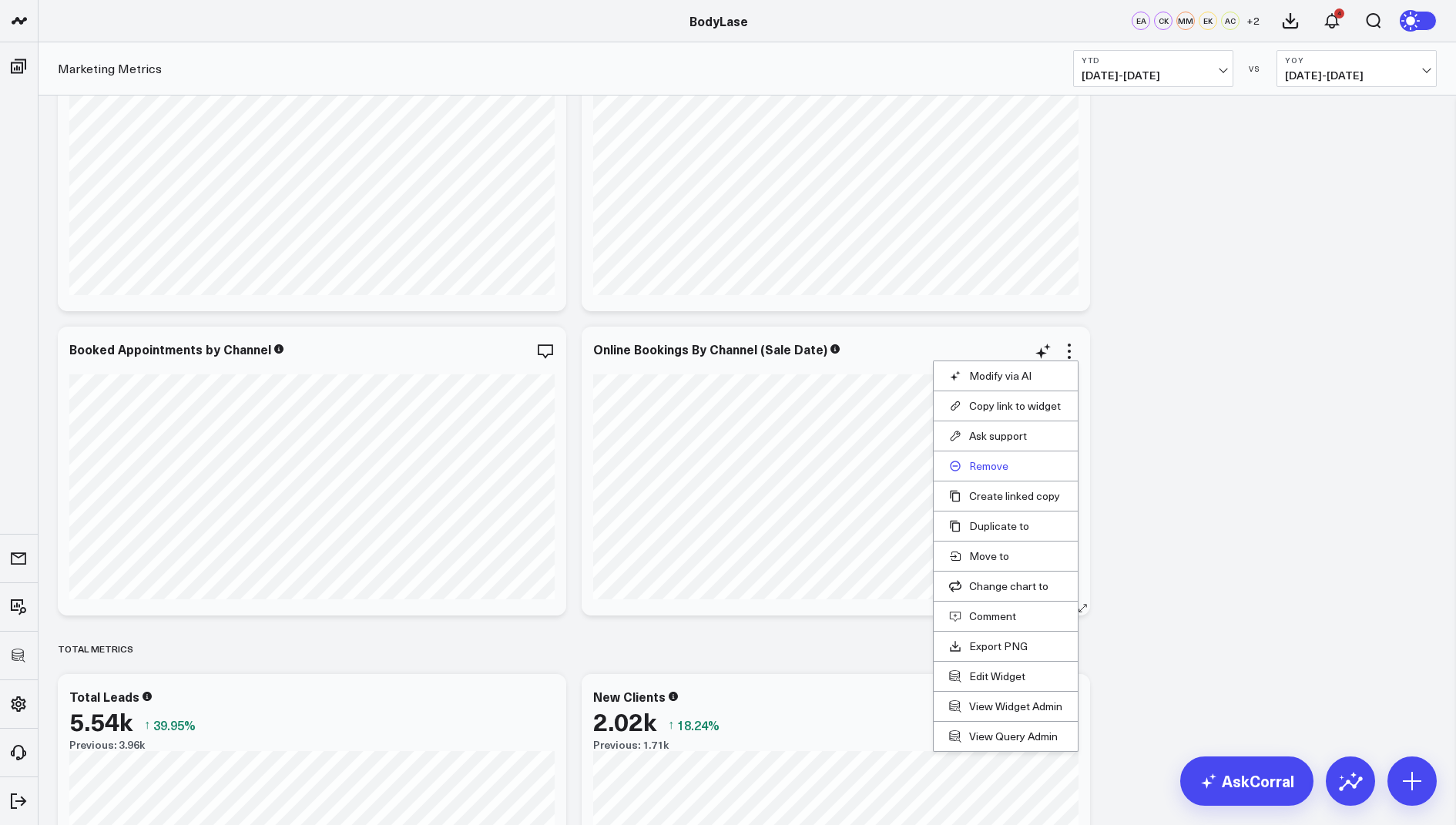
click at [987, 459] on button "Remove" at bounding box center [1006, 466] width 113 height 14
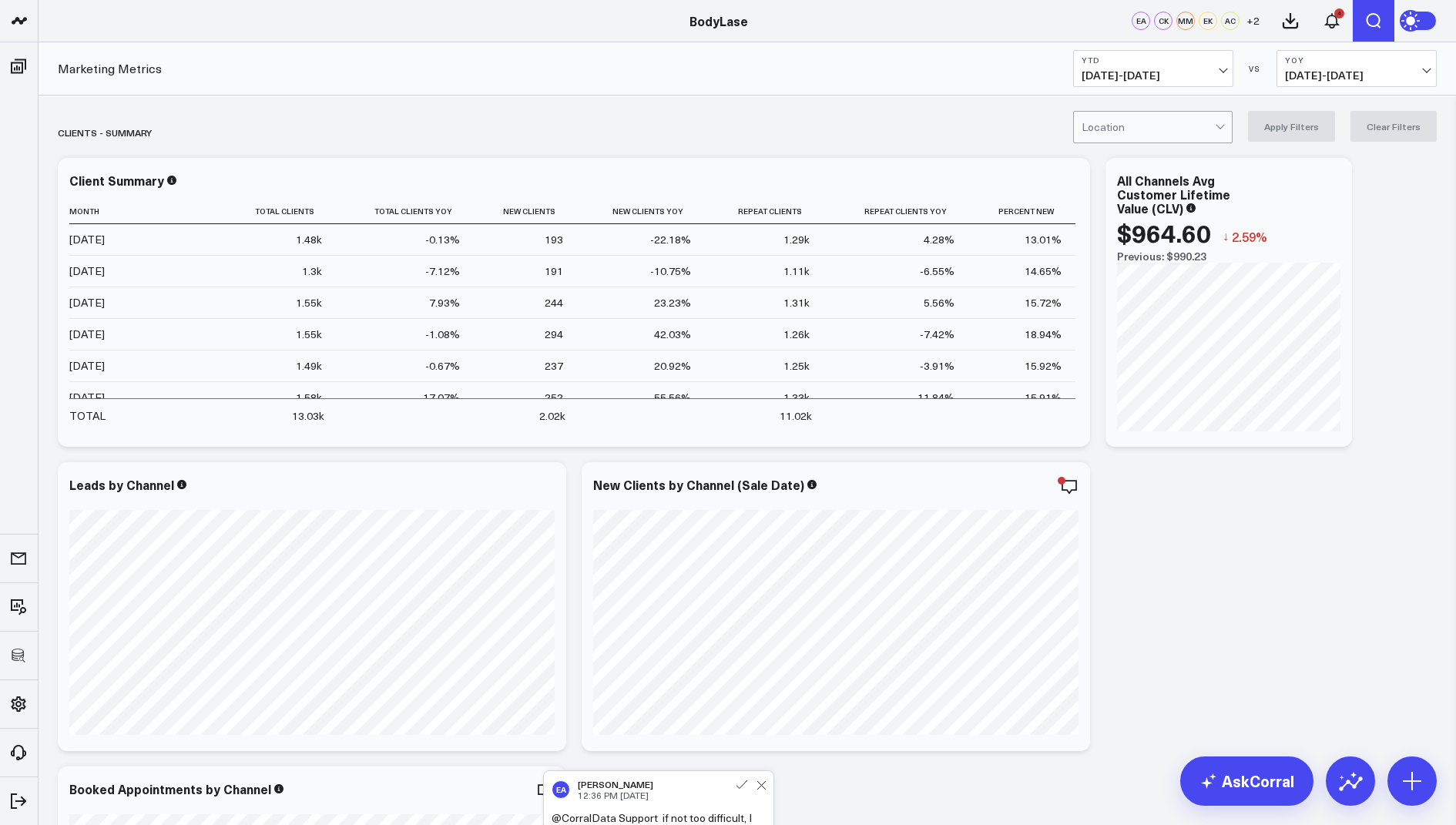
click at [1372, 21] on icon "Open search" at bounding box center [1373, 21] width 18 height 18
type input "online bookings"
click at [992, 60] on button "submit" at bounding box center [1000, 68] width 18 height 18
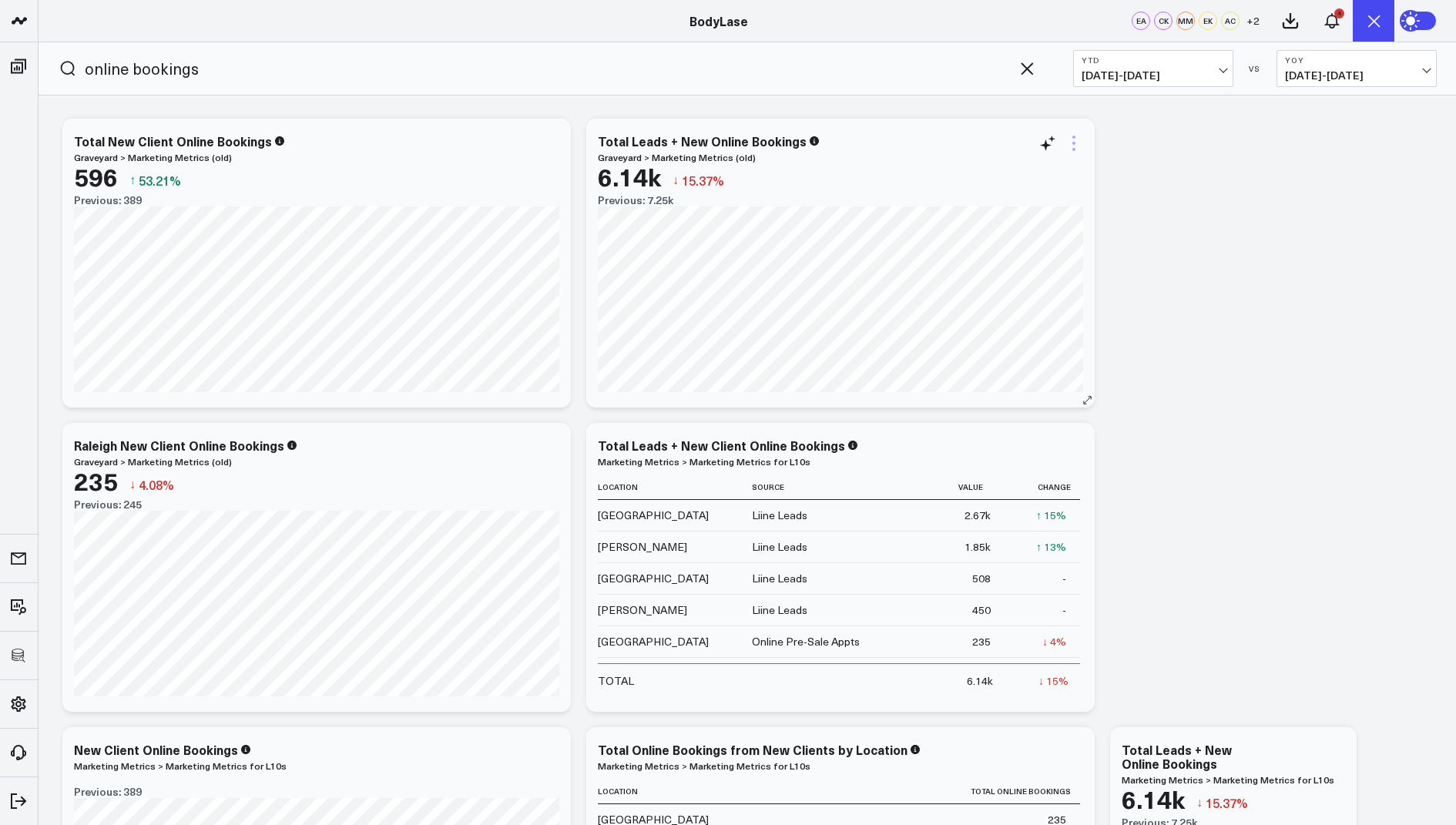
click at [1074, 145] on icon at bounding box center [1074, 143] width 18 height 18
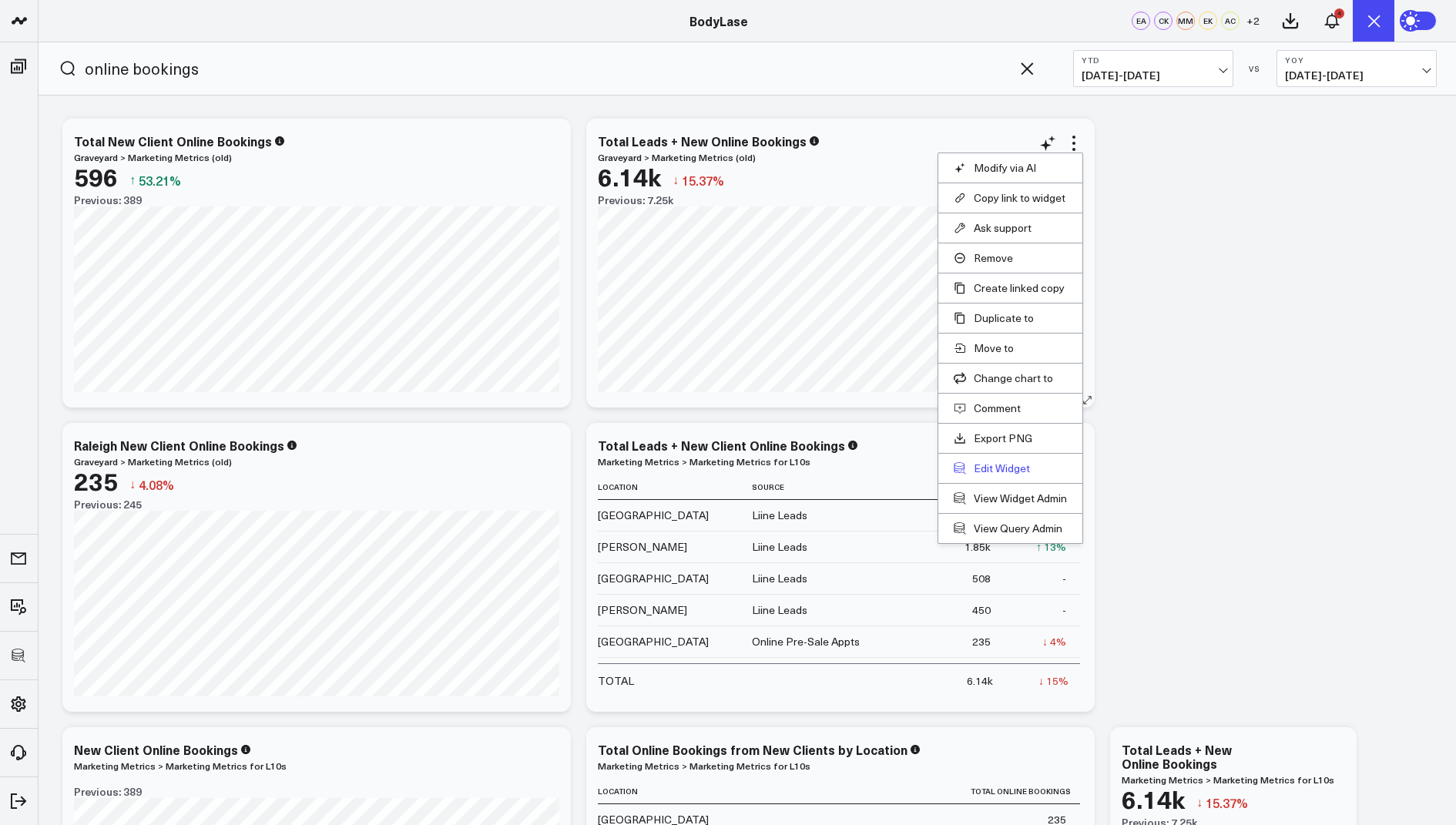
click at [987, 463] on button "Edit Widget" at bounding box center [1011, 467] width 113 height 14
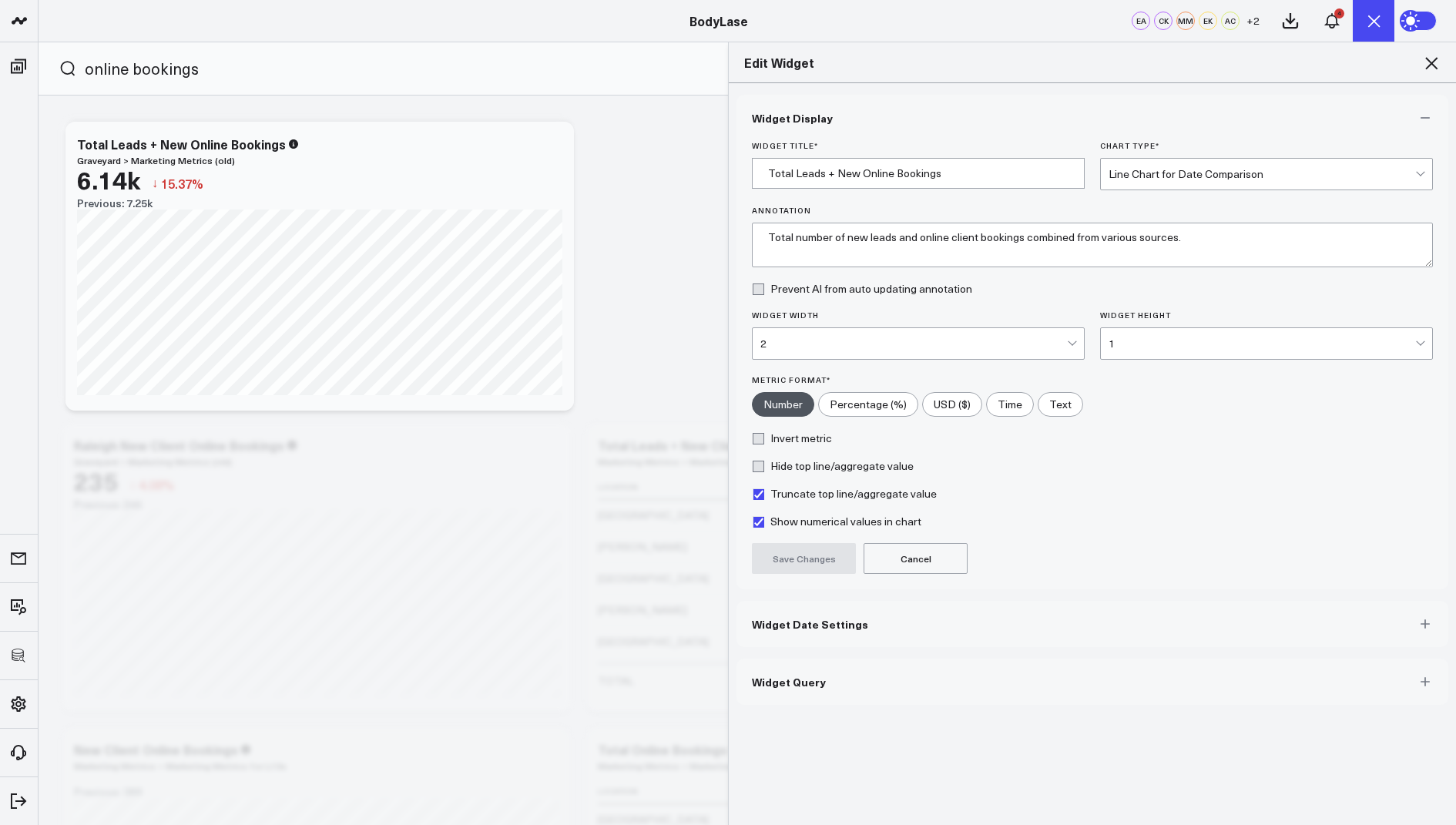
click at [816, 684] on span "Widget Query" at bounding box center [789, 682] width 74 height 13
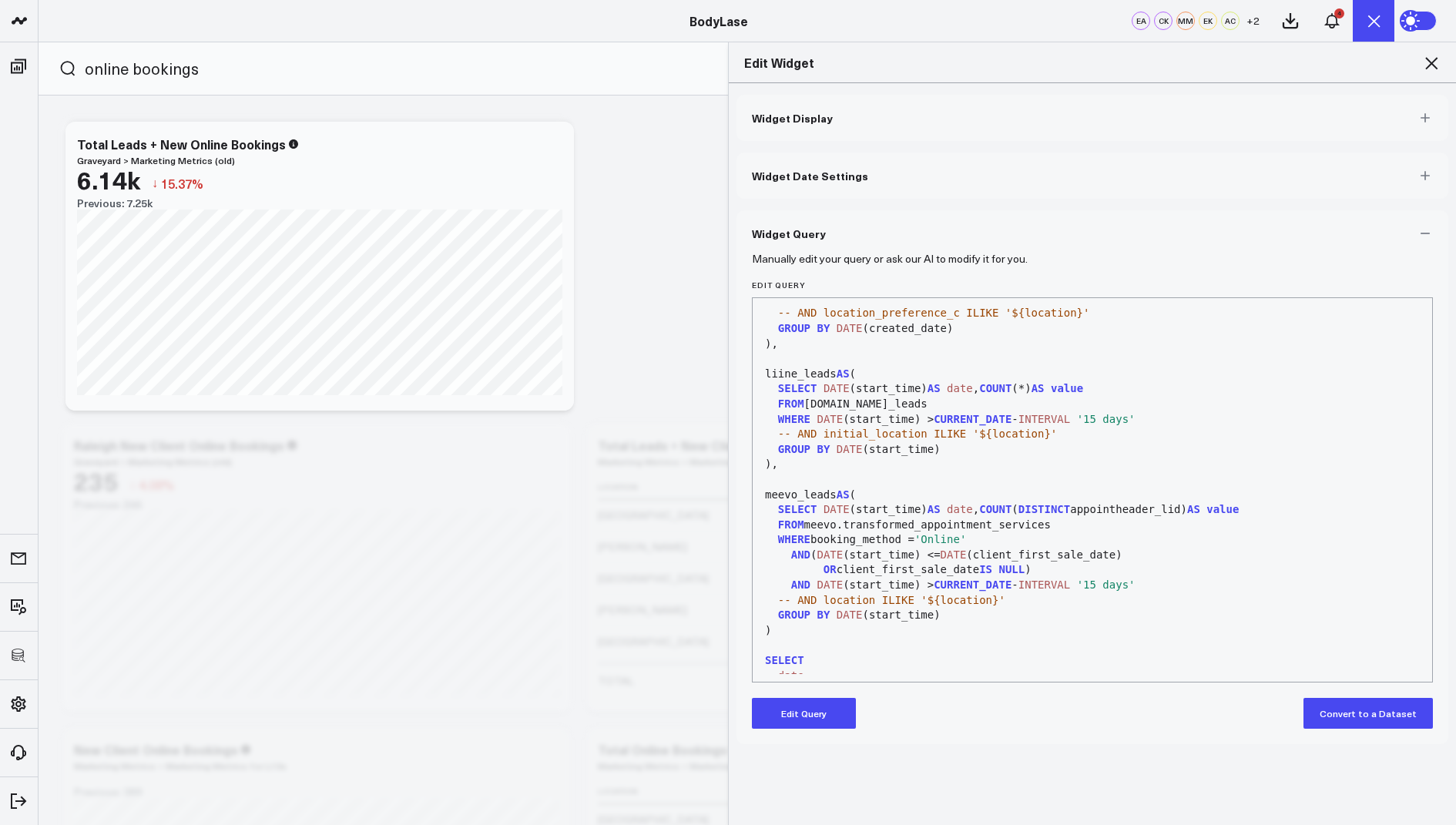
scroll to position [73, 0]
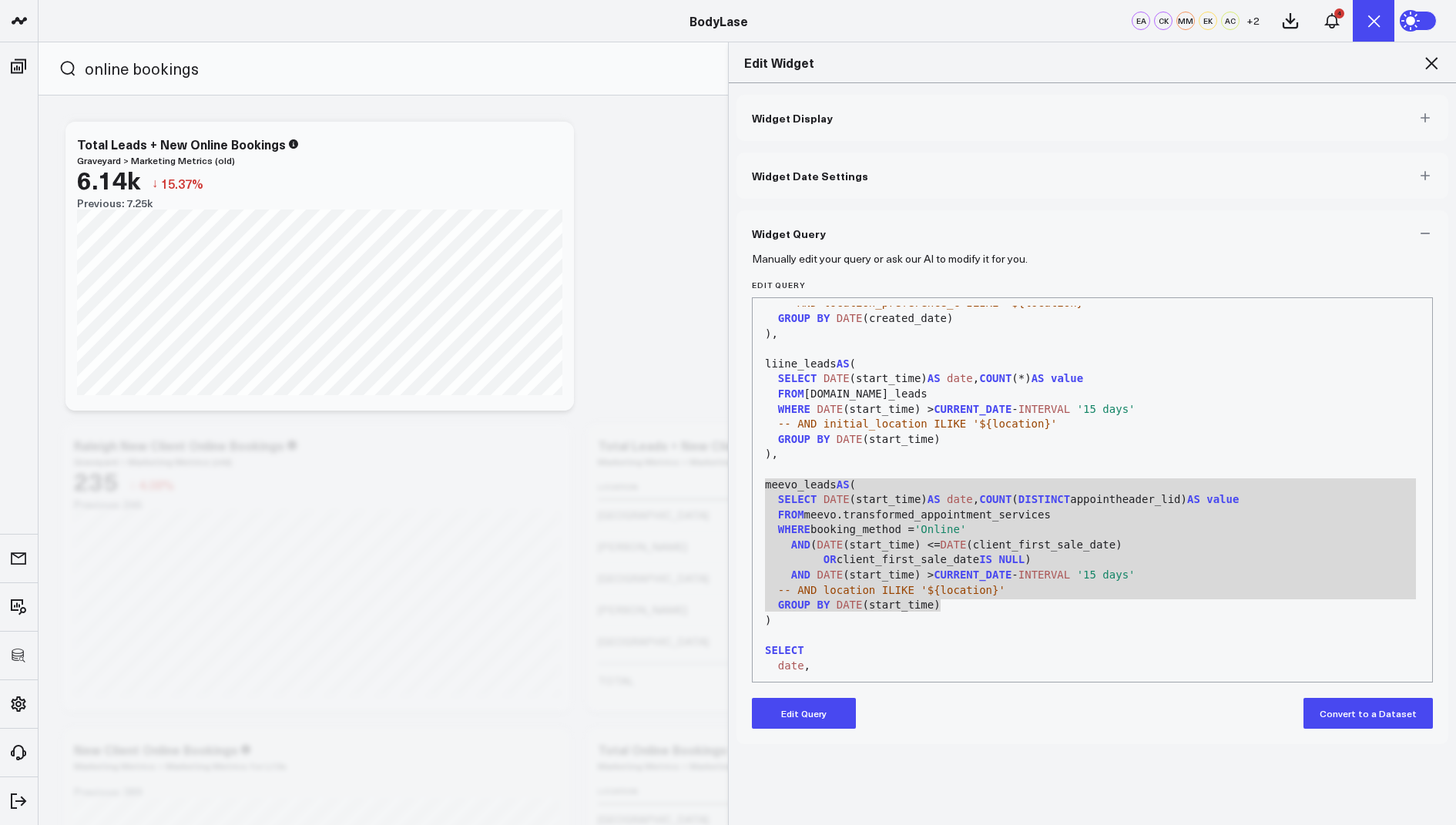
drag, startPoint x: 949, startPoint y: 606, endPoint x: 759, endPoint y: 485, distance: 225.3
click at [760, 485] on div "WITH salesforce_leads AS ( SELECT DATE (created_date) AS date , COUNT ( DISTINC…" at bounding box center [1092, 552] width 664 height 640
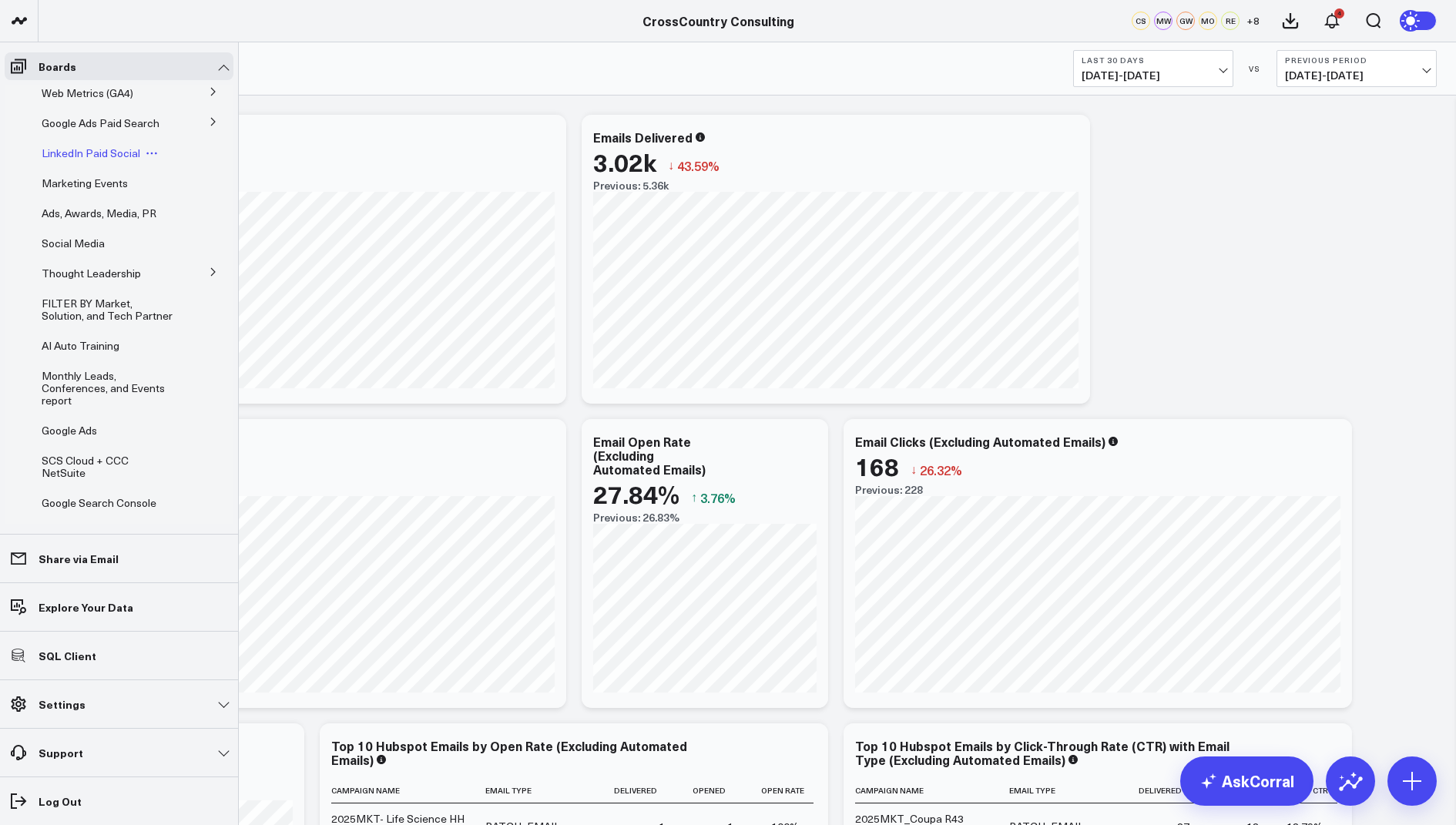
scroll to position [403, 0]
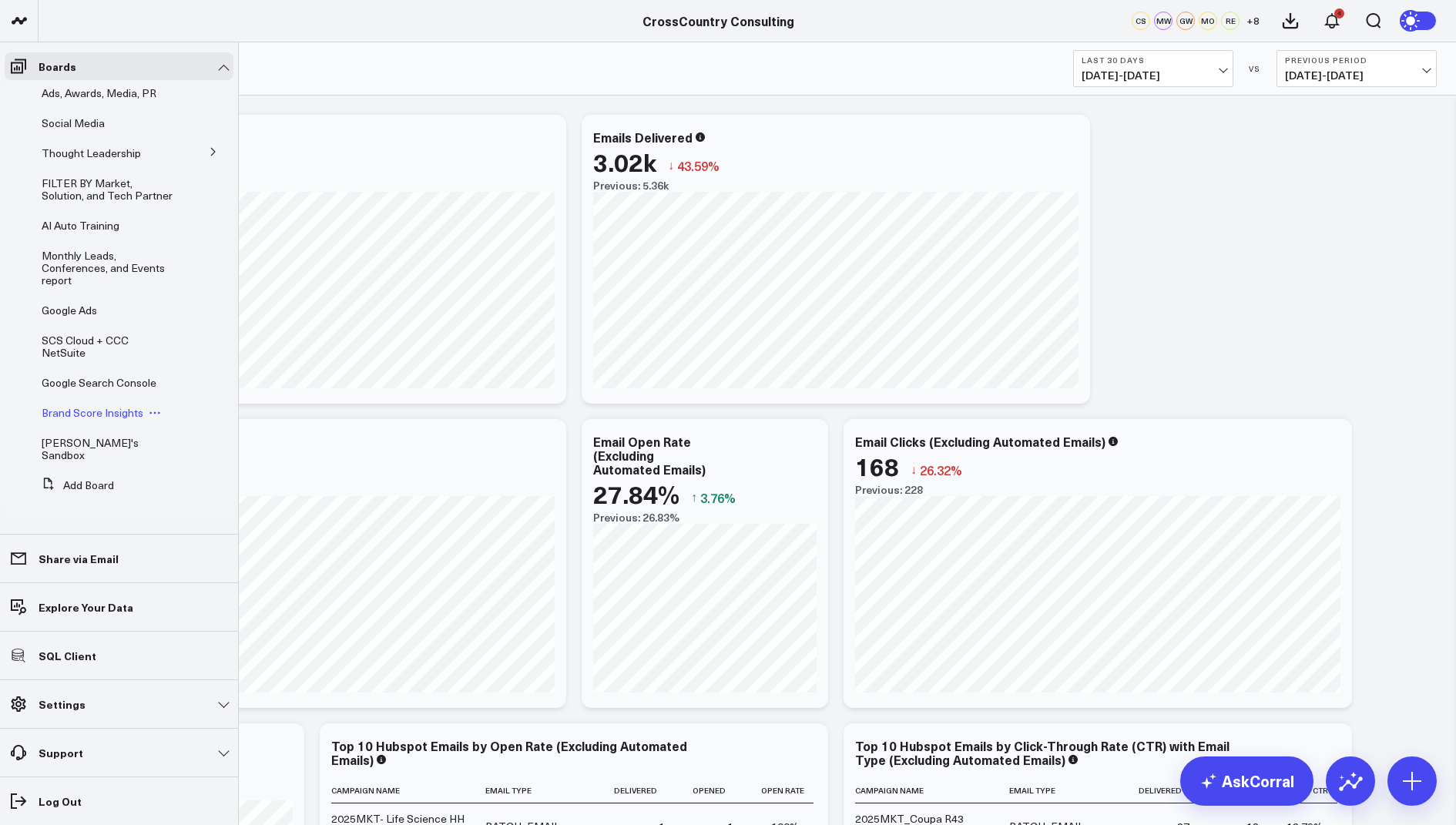
click at [83, 420] on span "Brand Score Insights" at bounding box center [92, 412] width 102 height 14
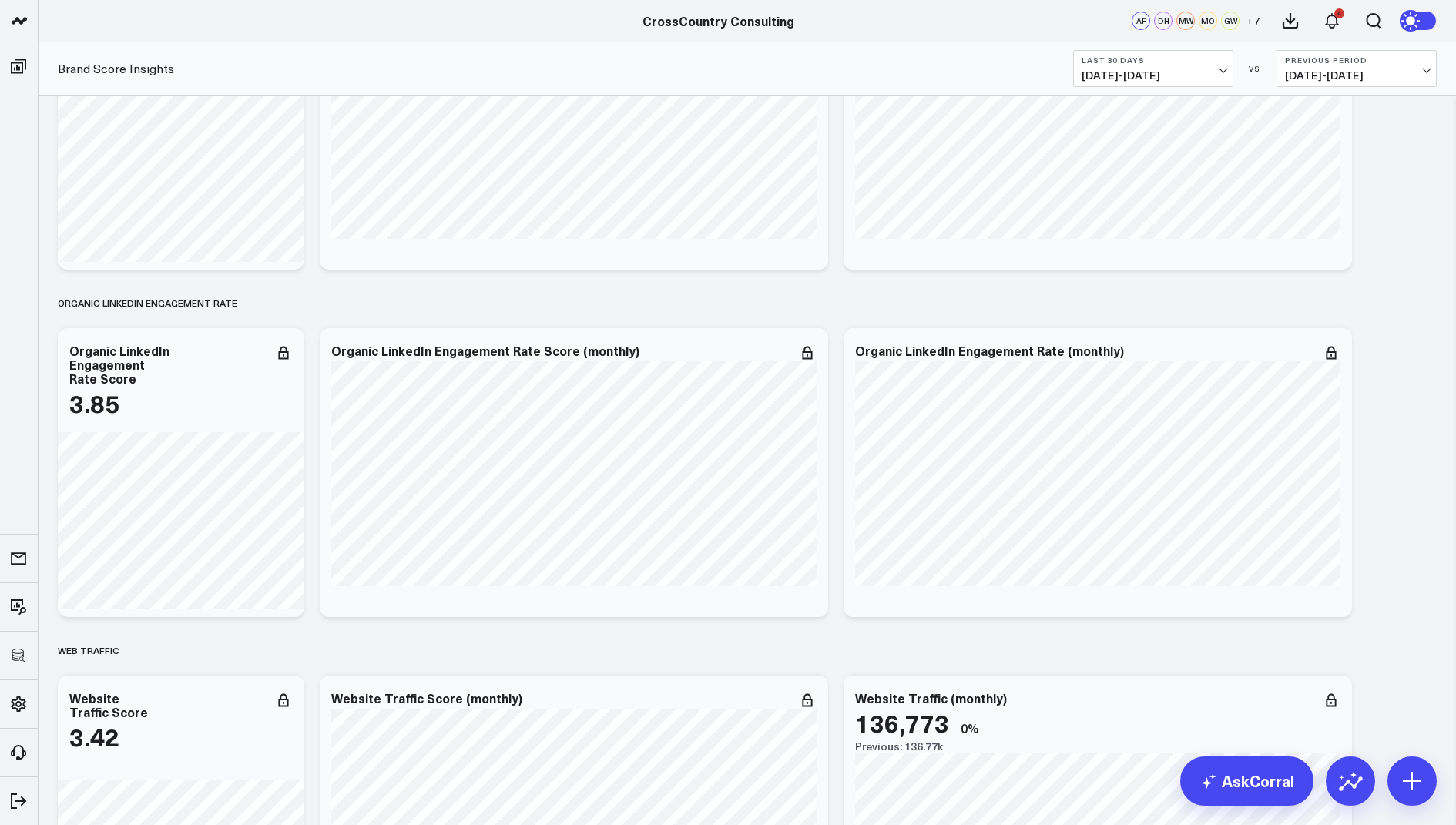
scroll to position [6961, 0]
